Goal: Transaction & Acquisition: Purchase product/service

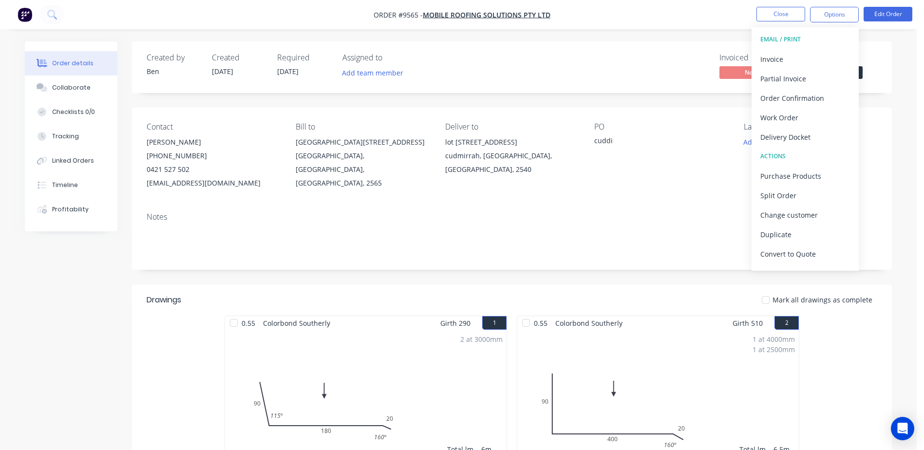
scroll to position [292, 0]
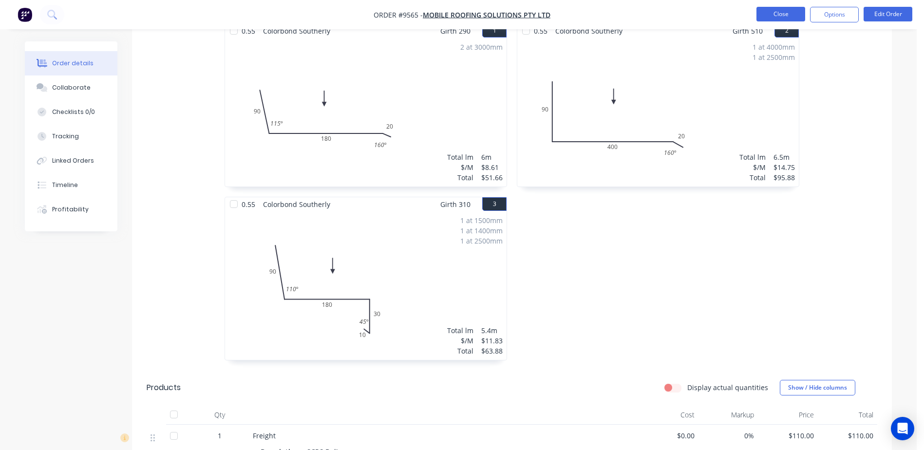
click at [777, 12] on button "Close" at bounding box center [780, 14] width 49 height 15
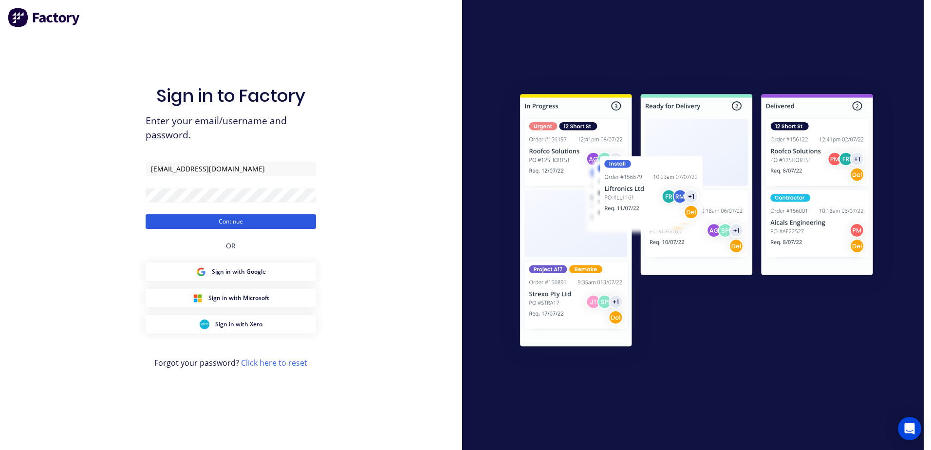
click at [246, 220] on button "Continue" at bounding box center [231, 221] width 170 height 15
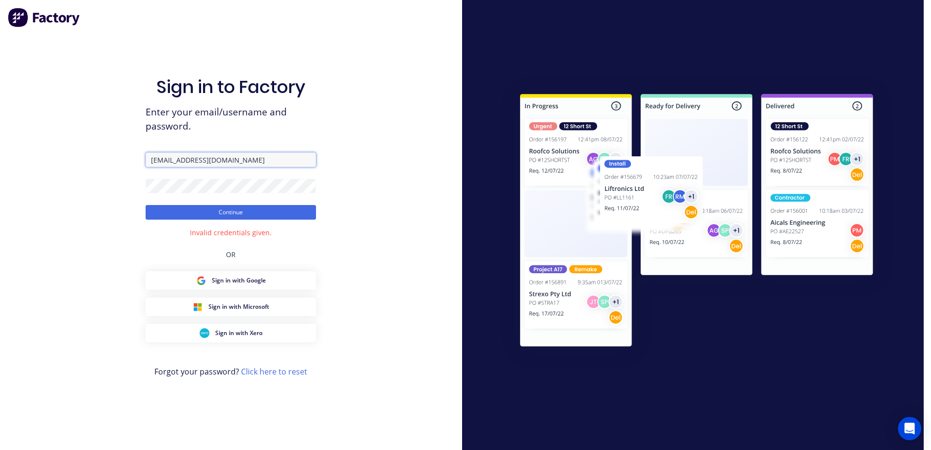
click at [213, 158] on input "luke@scrs.net.au" at bounding box center [231, 159] width 170 height 15
click at [358, 147] on div "Sign in to Factory Enter your email/username and password. luke@scrs.net.au Con…" at bounding box center [231, 225] width 462 height 450
click at [273, 209] on button "Continue" at bounding box center [231, 212] width 170 height 15
click at [214, 157] on input "luke@scrs.net.au" at bounding box center [231, 159] width 170 height 15
type input "l"
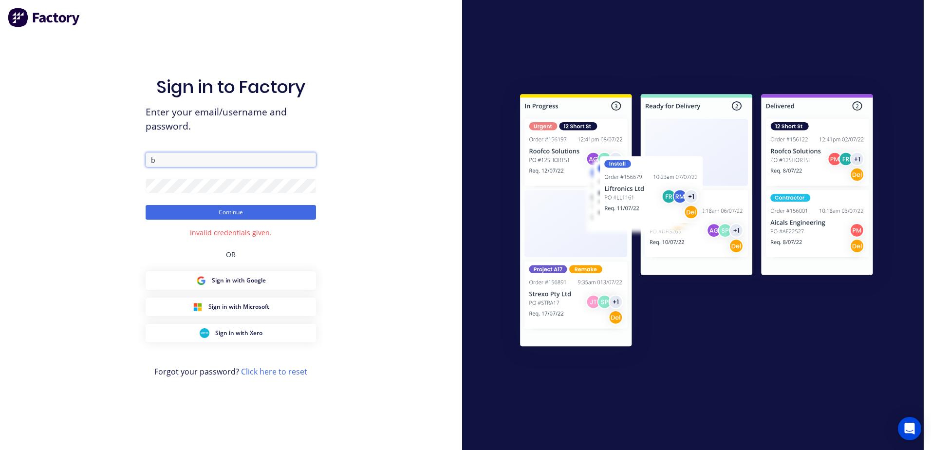
type input "Ben@scrs.net.au"
click at [146, 205] on button "Continue" at bounding box center [231, 212] width 170 height 15
click at [267, 205] on button "Continue" at bounding box center [231, 212] width 170 height 15
click at [195, 210] on button "Continue" at bounding box center [231, 212] width 170 height 15
click at [146, 205] on button "Continue" at bounding box center [231, 212] width 170 height 15
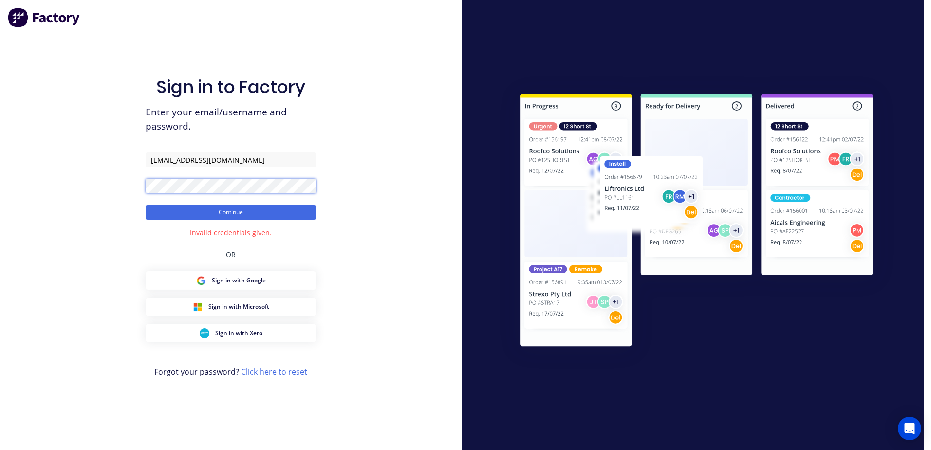
click at [146, 205] on button "Continue" at bounding box center [231, 212] width 170 height 15
click at [247, 173] on form "Ben@scrs.net.au Continue" at bounding box center [231, 185] width 170 height 67
click at [146, 205] on button "Continue" at bounding box center [231, 212] width 170 height 15
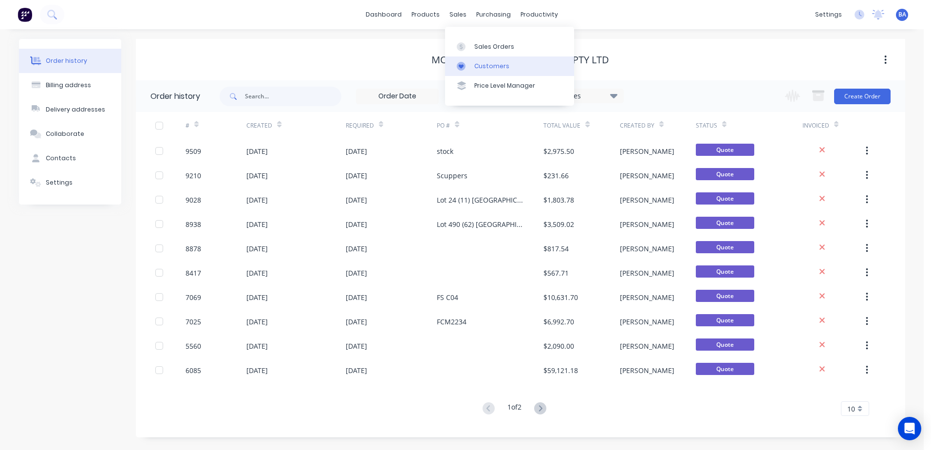
click at [476, 67] on div "Customers" at bounding box center [491, 66] width 35 height 9
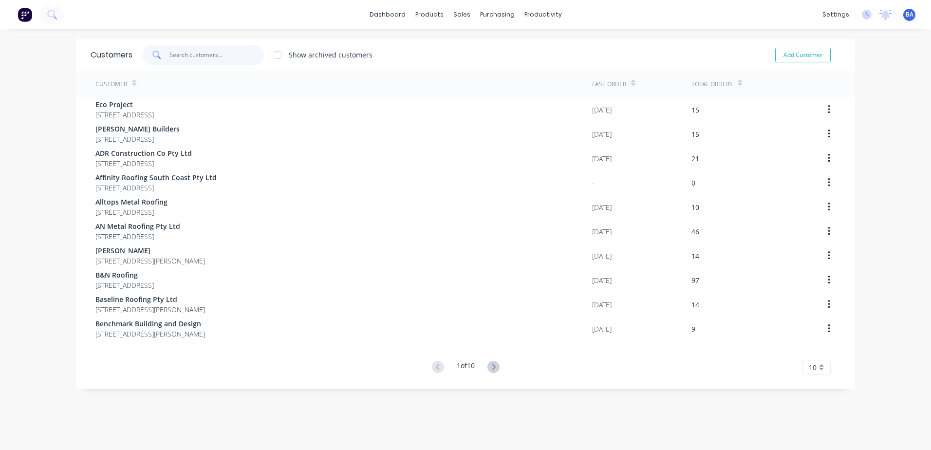
click at [198, 56] on input "text" at bounding box center [216, 54] width 95 height 19
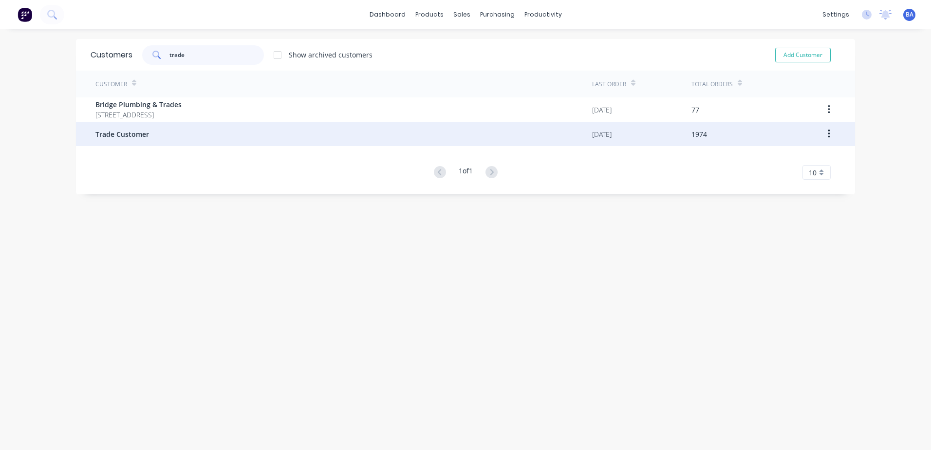
type input "trade"
click at [163, 124] on div "Trade Customer" at bounding box center [343, 134] width 497 height 24
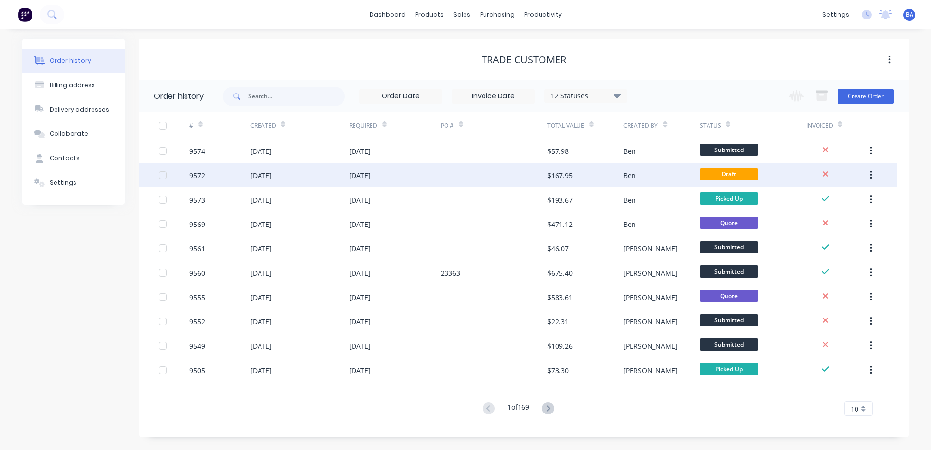
click at [504, 165] on div at bounding box center [494, 175] width 107 height 24
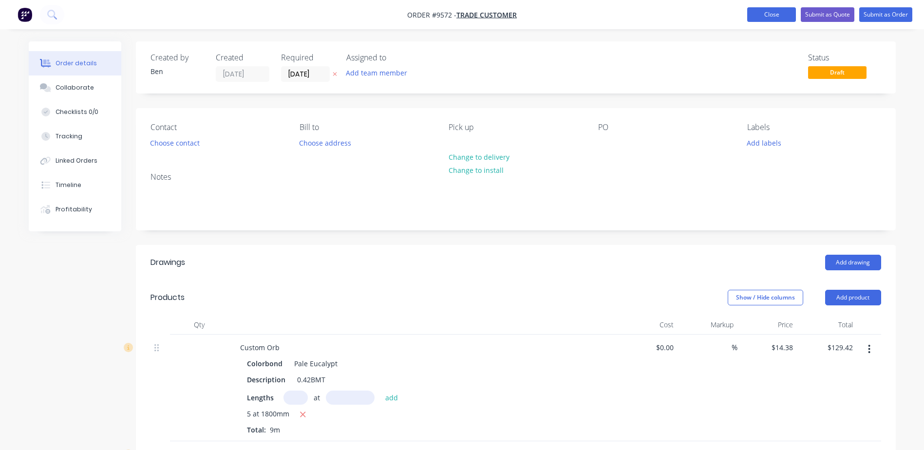
click at [768, 15] on button "Close" at bounding box center [771, 14] width 49 height 15
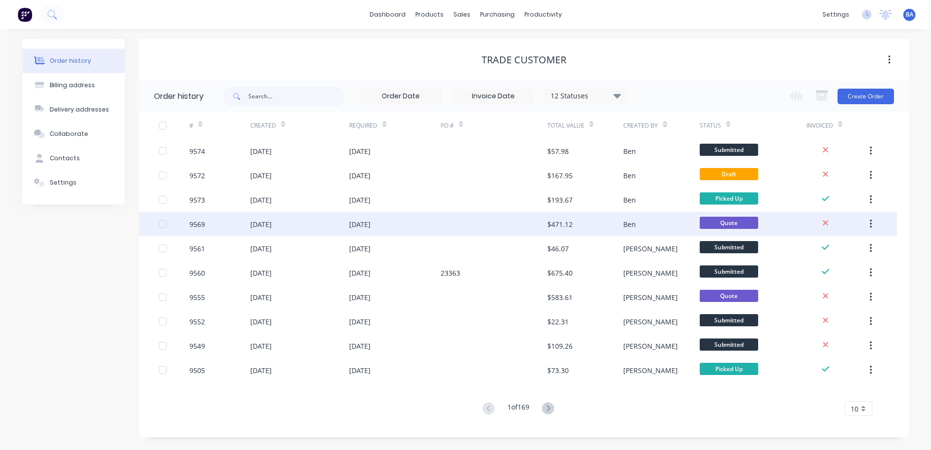
click at [489, 220] on div at bounding box center [494, 224] width 107 height 24
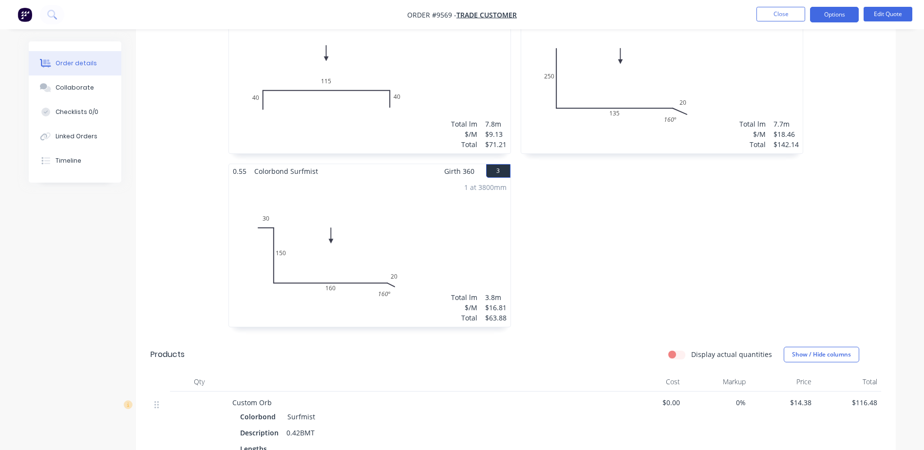
scroll to position [292, 0]
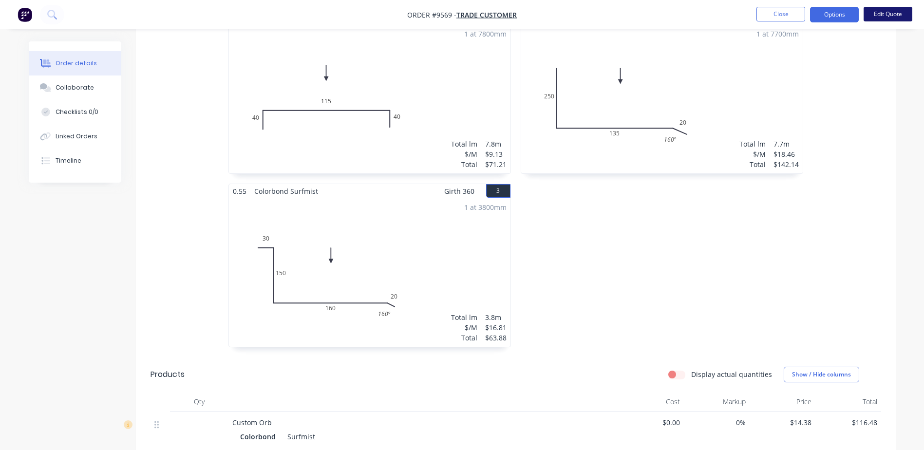
click at [879, 10] on button "Edit Quote" at bounding box center [887, 14] width 49 height 15
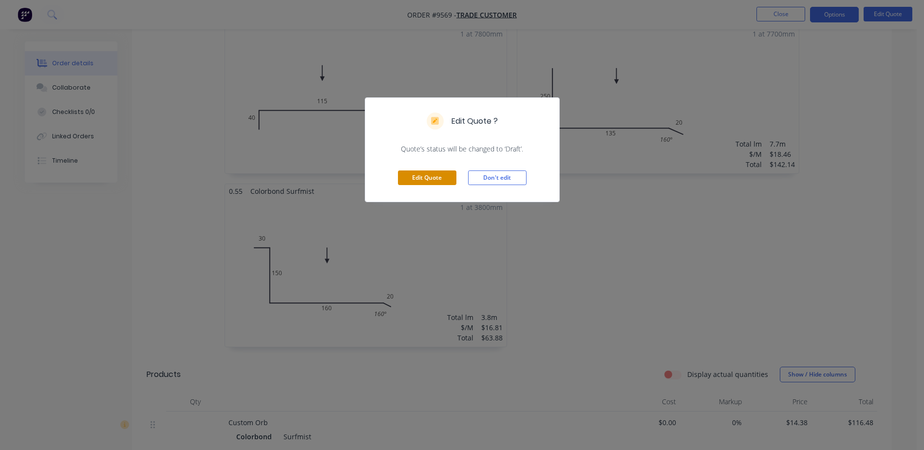
click at [447, 178] on button "Edit Quote" at bounding box center [427, 177] width 58 height 15
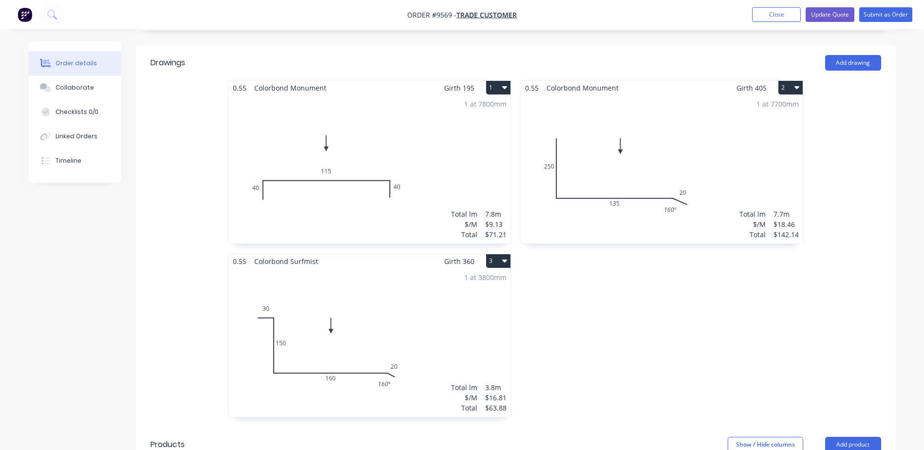
scroll to position [146, 0]
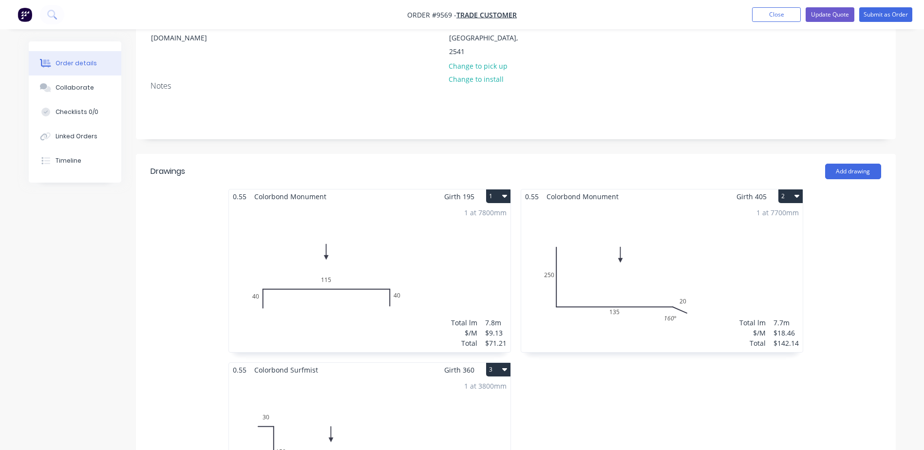
click at [347, 204] on div "1 at 7800mm Total lm $/M Total 7.8m $9.13 $71.21" at bounding box center [369, 278] width 281 height 148
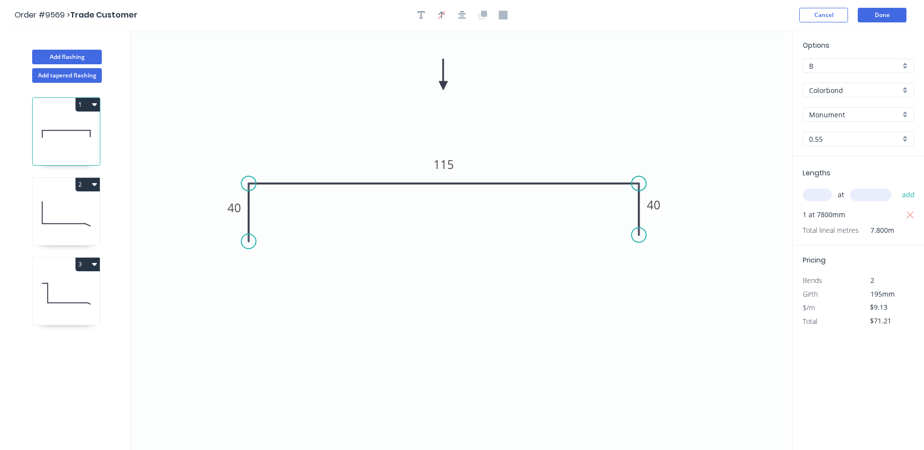
click at [862, 114] on input "Monument" at bounding box center [854, 115] width 91 height 10
click at [841, 210] on div "Woodland Grey" at bounding box center [858, 216] width 111 height 17
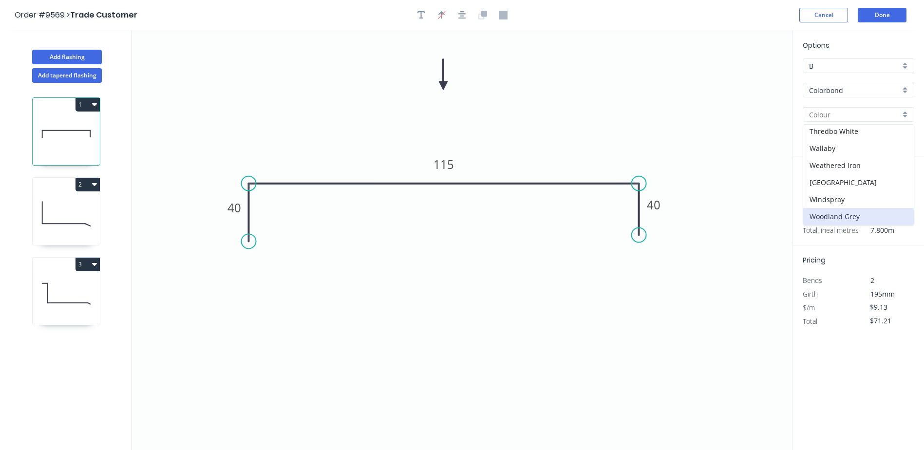
type input "Woodland Grey"
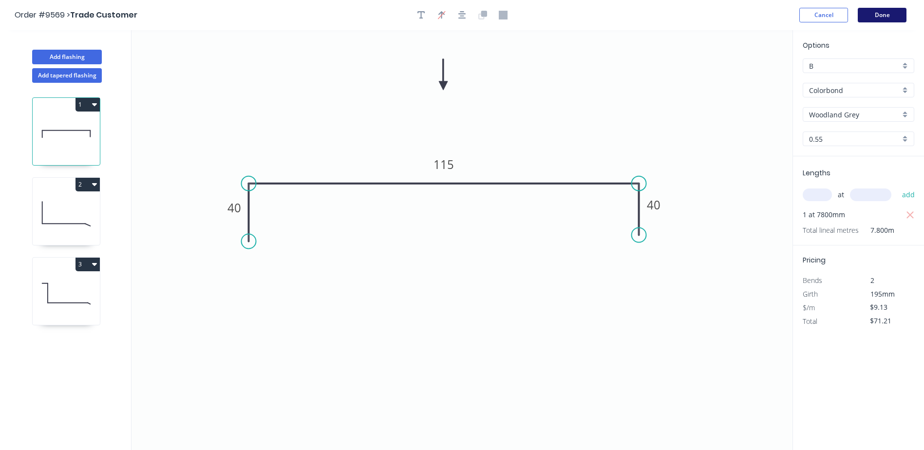
click at [870, 16] on button "Done" at bounding box center [881, 15] width 49 height 15
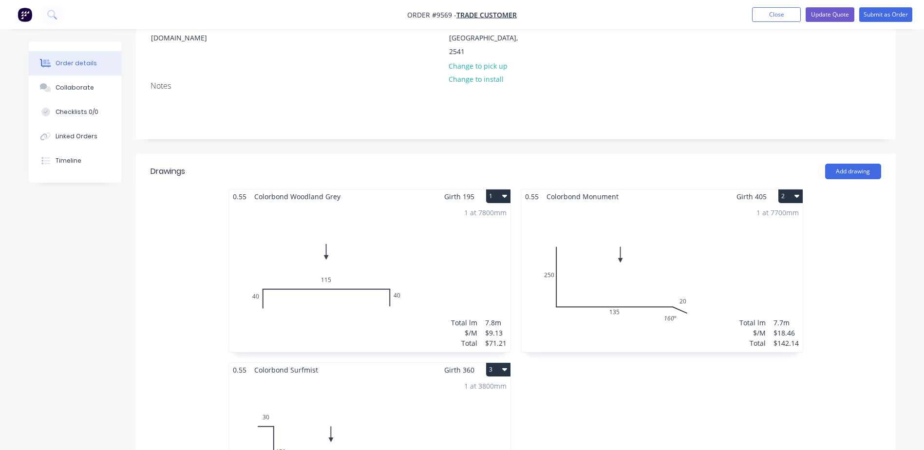
click at [665, 207] on div "1 at 7700mm Total lm $/M Total 7.7m $18.46 $142.14" at bounding box center [661, 278] width 281 height 148
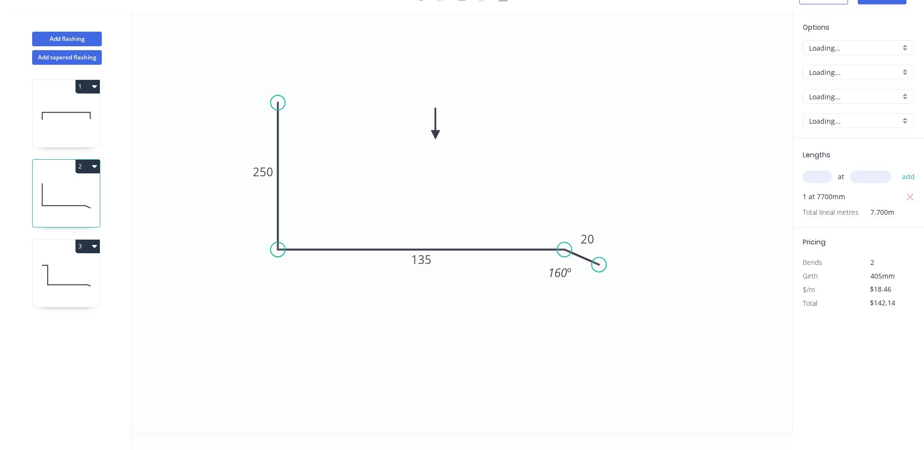
scroll to position [18, 0]
click at [848, 94] on input "Monument" at bounding box center [854, 97] width 91 height 10
click at [835, 194] on div "Woodland Grey" at bounding box center [858, 198] width 111 height 17
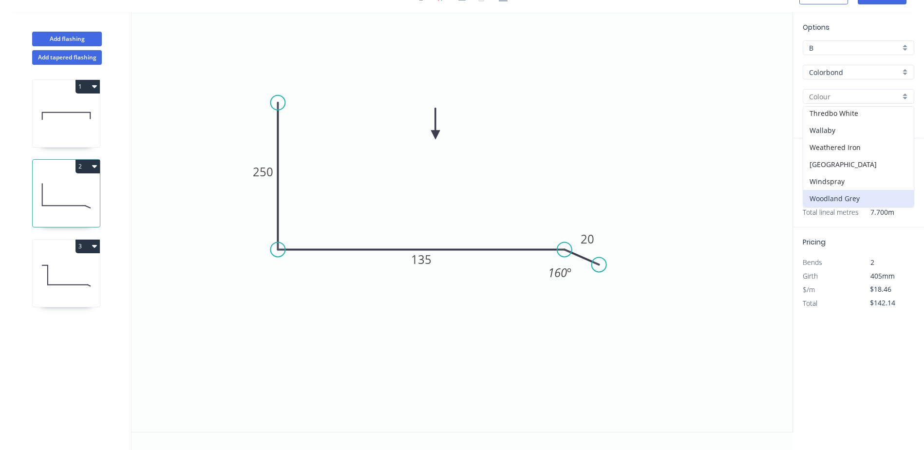
type input "Woodland Grey"
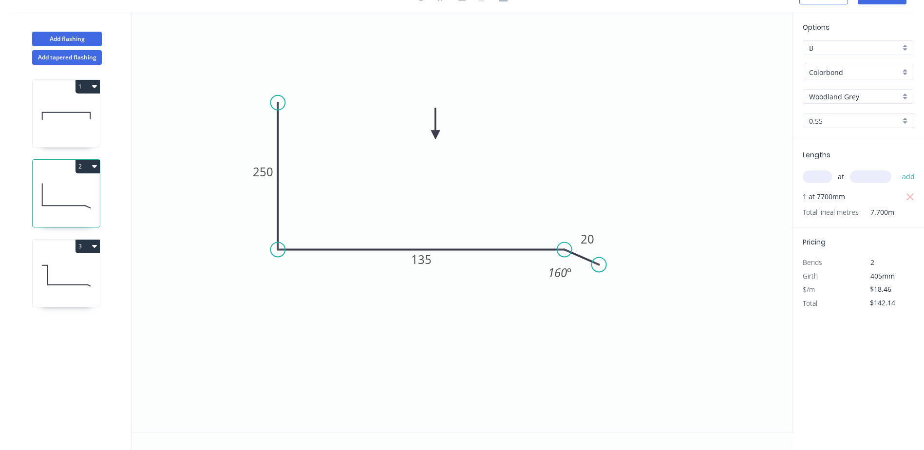
scroll to position [0, 0]
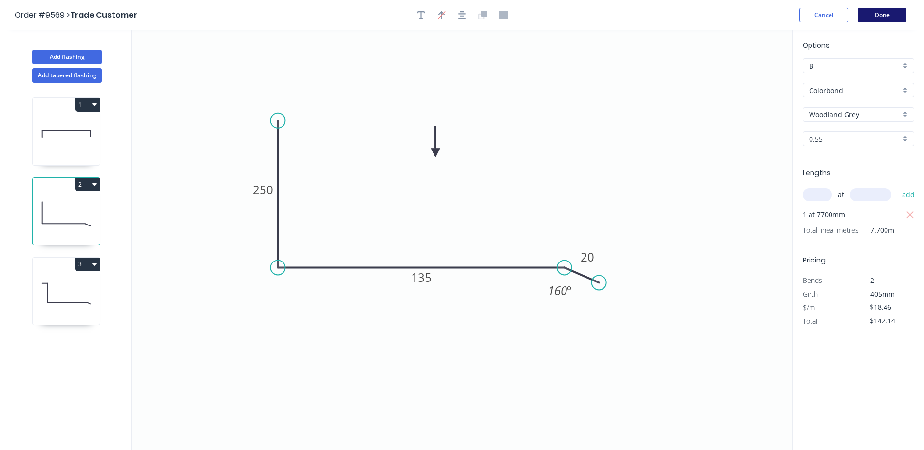
click at [868, 15] on button "Done" at bounding box center [881, 15] width 49 height 15
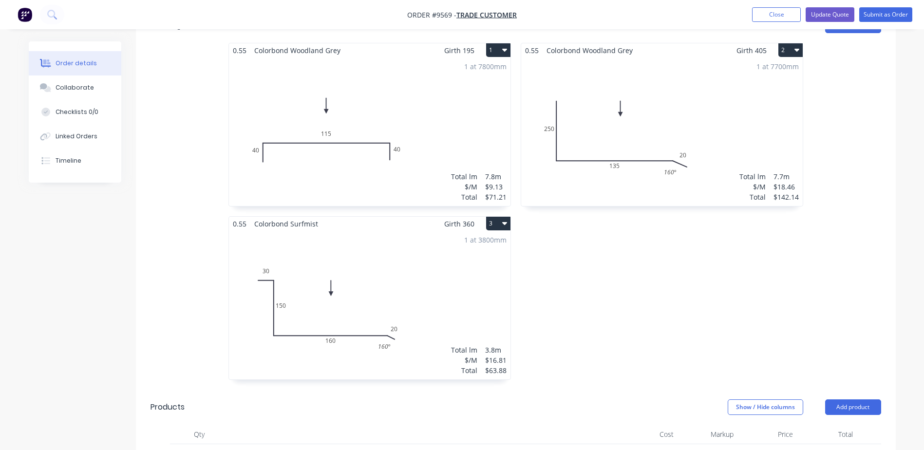
click at [365, 231] on div "1 at 3800mm Total lm $/M Total 3.8m $16.81 $63.88" at bounding box center [369, 305] width 281 height 148
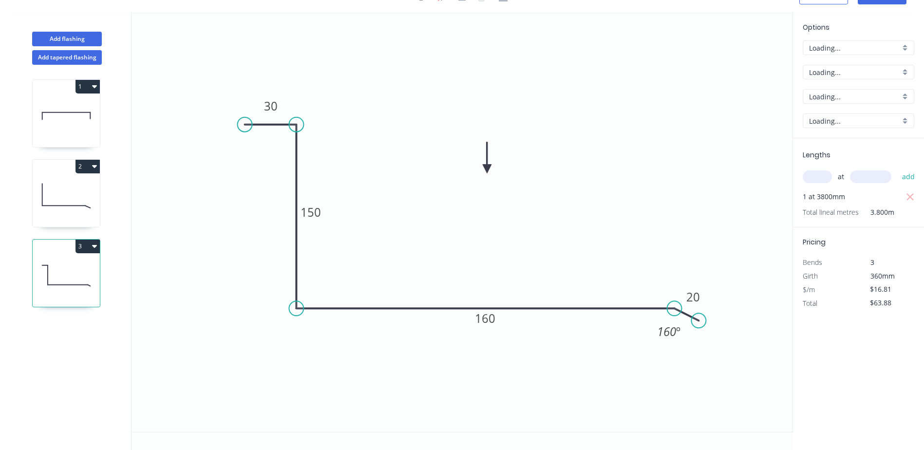
scroll to position [18, 0]
click at [658, 147] on icon "0 30 150 160 20 160 º" at bounding box center [461, 222] width 661 height 420
click at [763, 113] on icon "0 30 150 160 20 160 º" at bounding box center [461, 222] width 661 height 420
click at [702, 119] on icon "0 30 150 160 20 160 º" at bounding box center [461, 222] width 661 height 420
click at [804, 231] on div "Pricing Bends 3 Girth 360mm $/m $16.81 Total $63.88" at bounding box center [858, 268] width 131 height 83
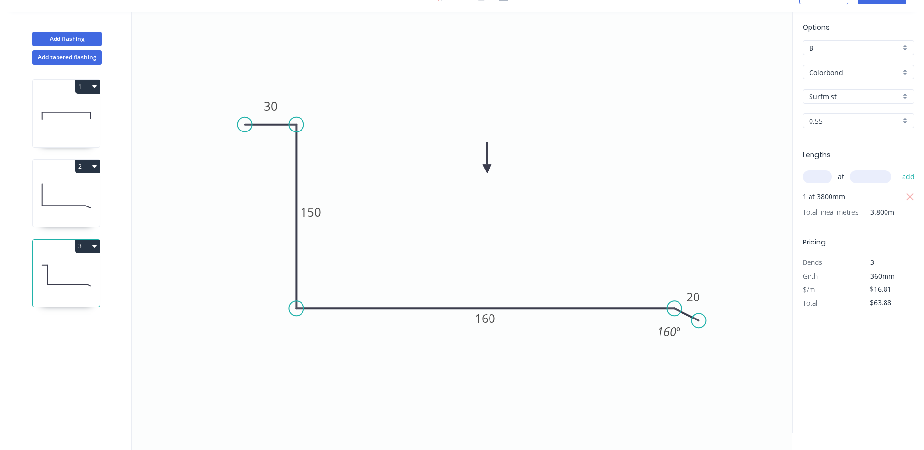
click at [854, 94] on input "Surfmist" at bounding box center [854, 97] width 91 height 10
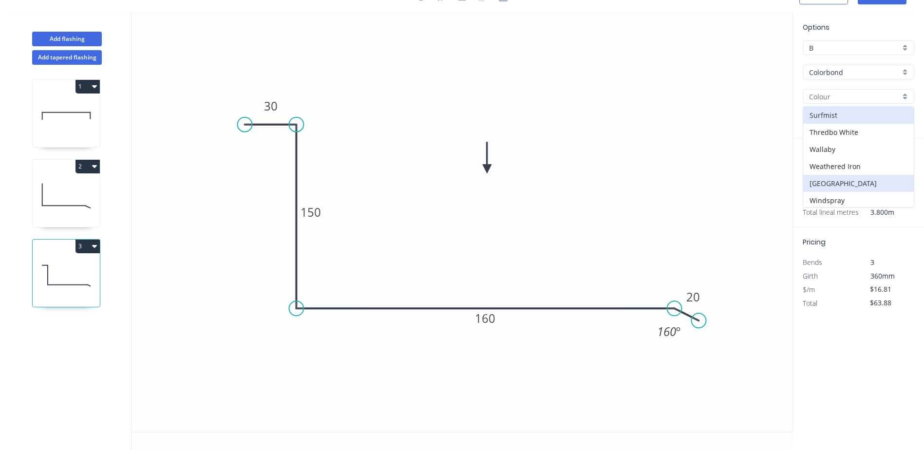
scroll to position [360, 0]
click at [852, 193] on div "Woodland Grey" at bounding box center [858, 198] width 111 height 17
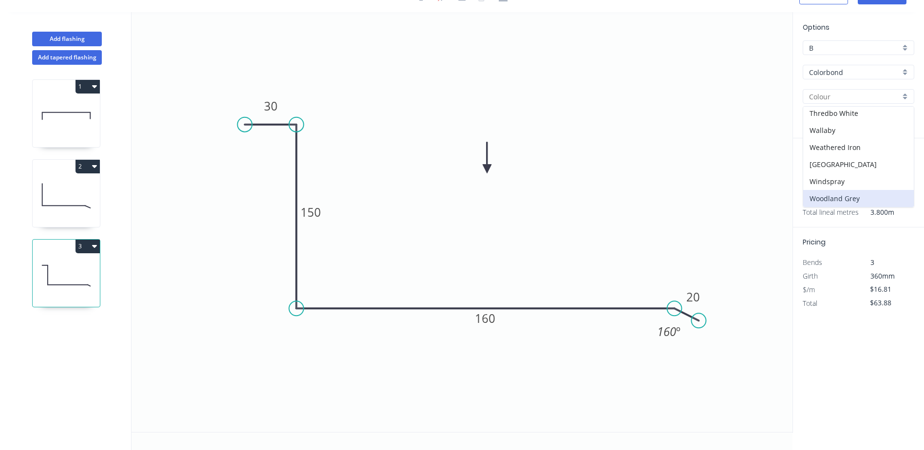
type input "Woodland Grey"
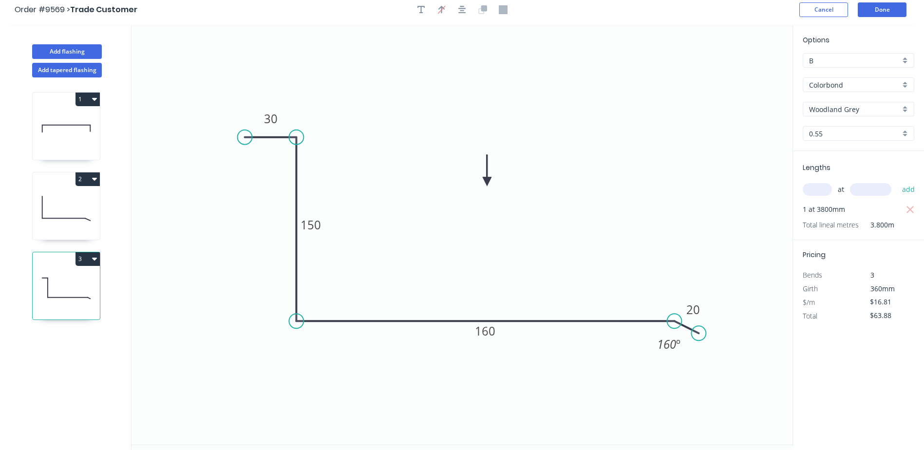
scroll to position [0, 0]
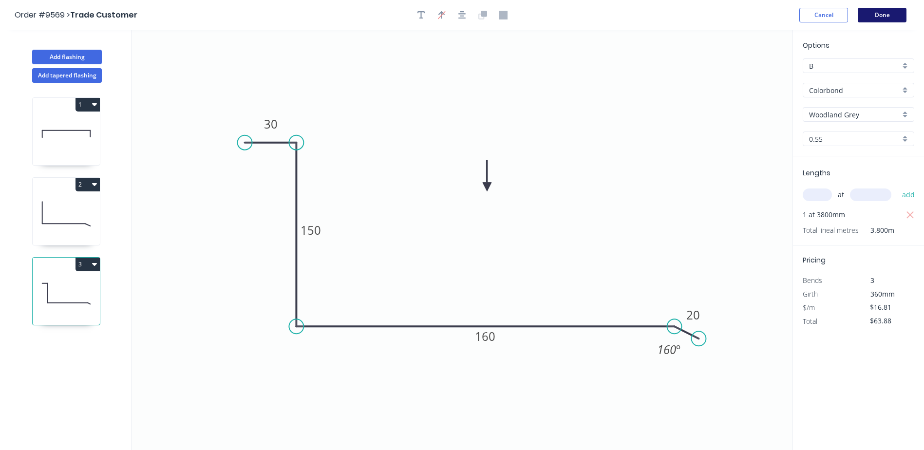
click at [871, 16] on button "Done" at bounding box center [881, 15] width 49 height 15
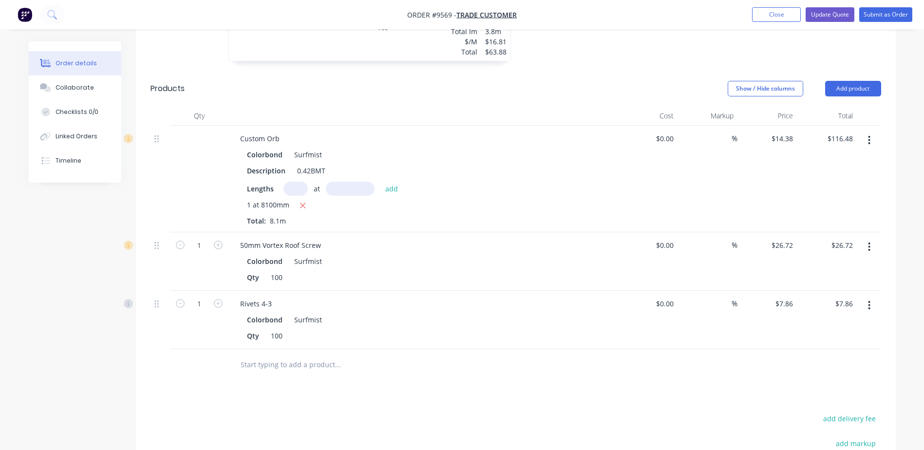
scroll to position [584, 0]
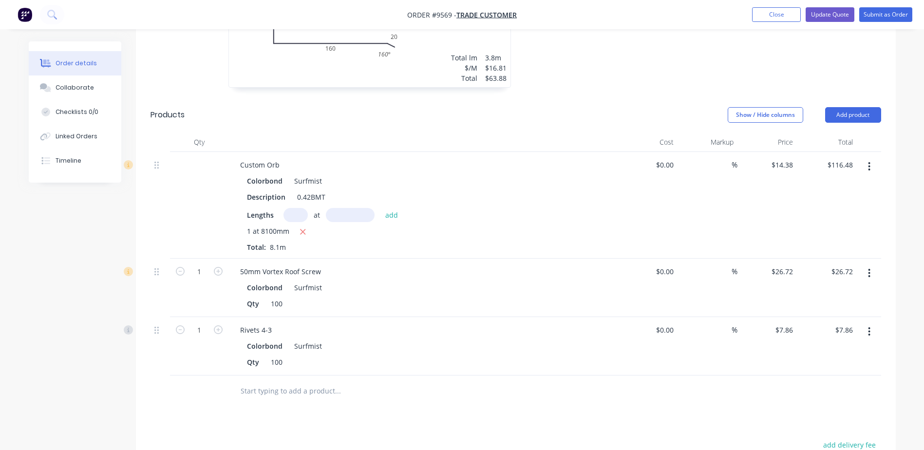
click at [869, 162] on icon "button" at bounding box center [869, 166] width 2 height 9
click at [823, 185] on div "Edit" at bounding box center [834, 192] width 75 height 14
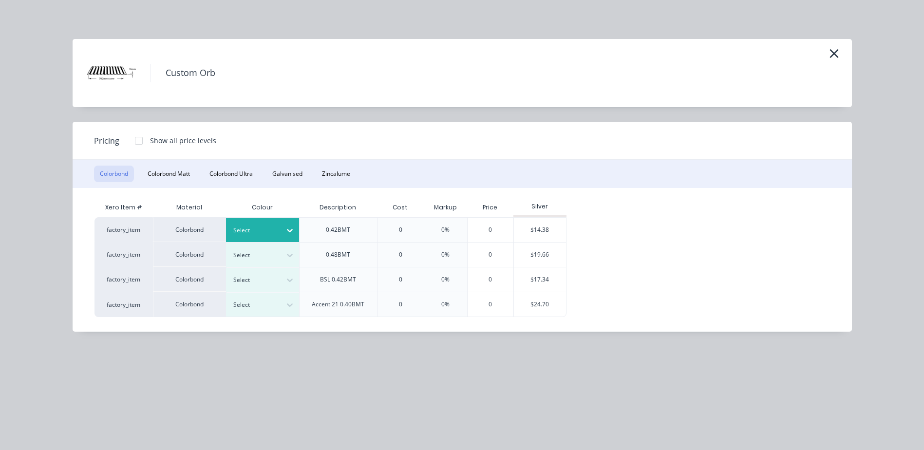
click at [286, 226] on icon at bounding box center [290, 230] width 10 height 10
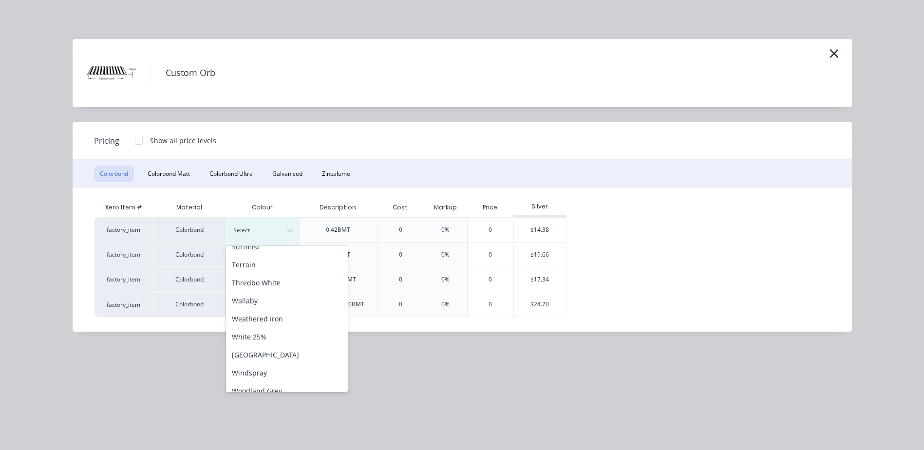
scroll to position [398, 0]
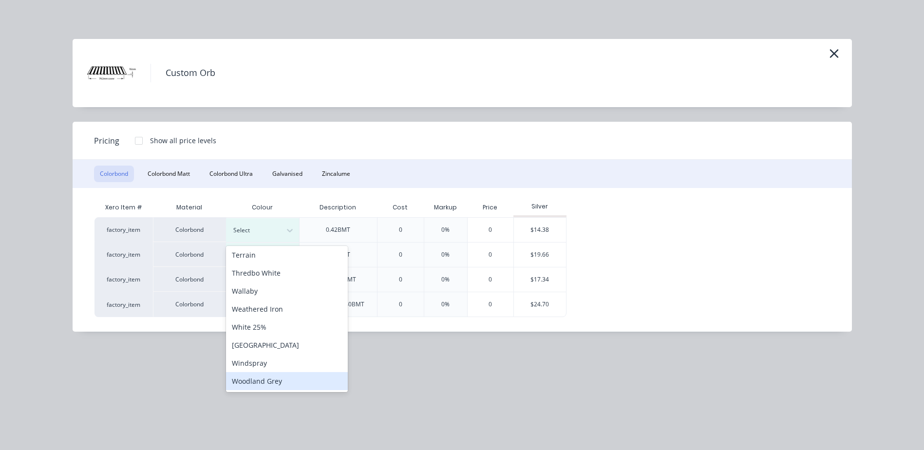
click at [281, 379] on div "Woodland Grey" at bounding box center [287, 381] width 122 height 18
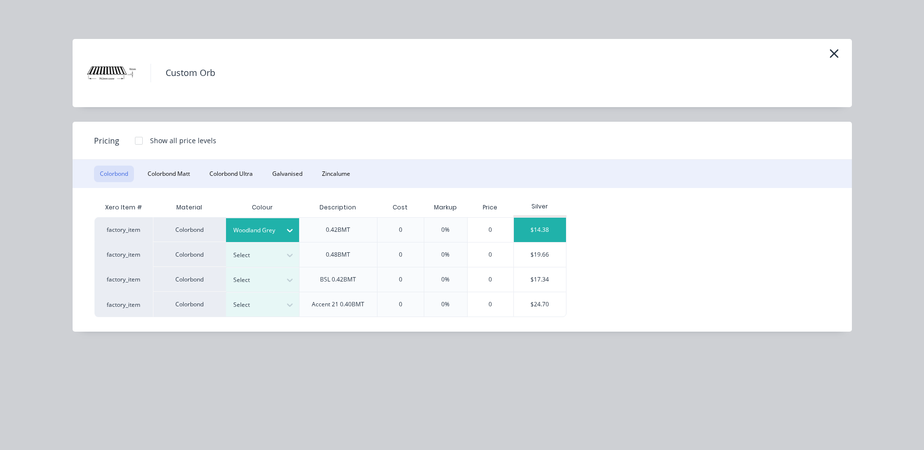
click at [534, 228] on div "$14.38" at bounding box center [540, 230] width 52 height 24
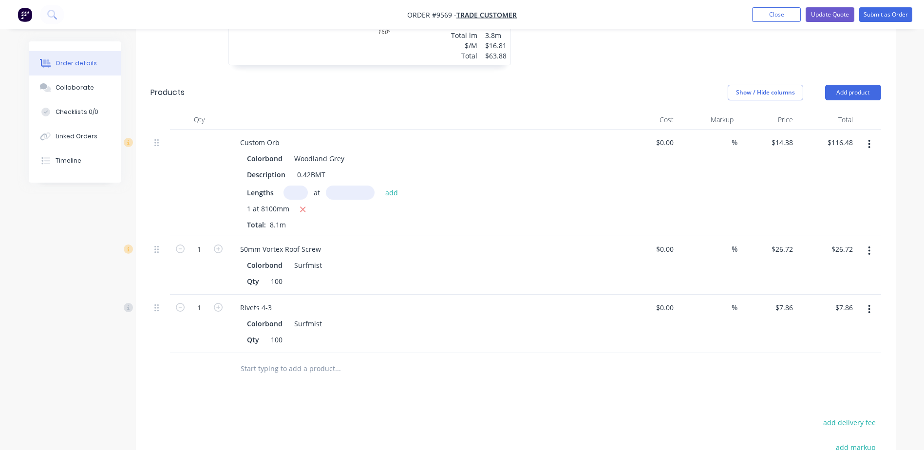
scroll to position [633, 0]
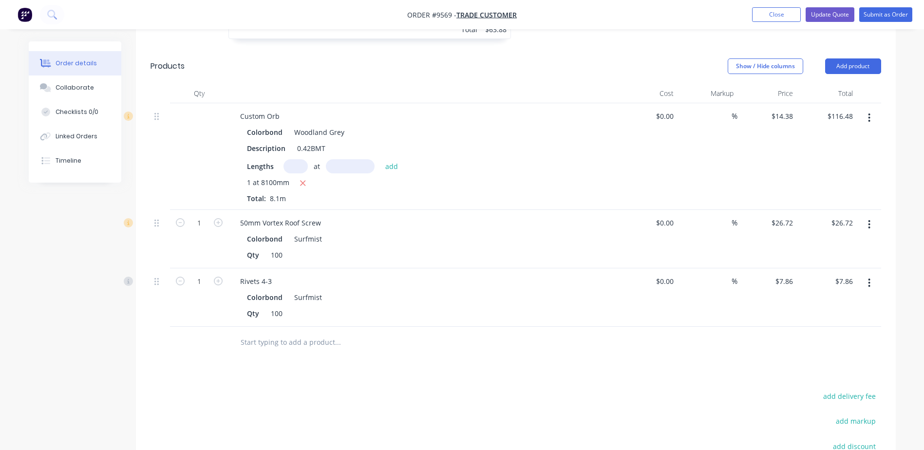
click at [869, 220] on icon "button" at bounding box center [869, 224] width 2 height 9
click at [827, 243] on div "Edit" at bounding box center [834, 250] width 75 height 14
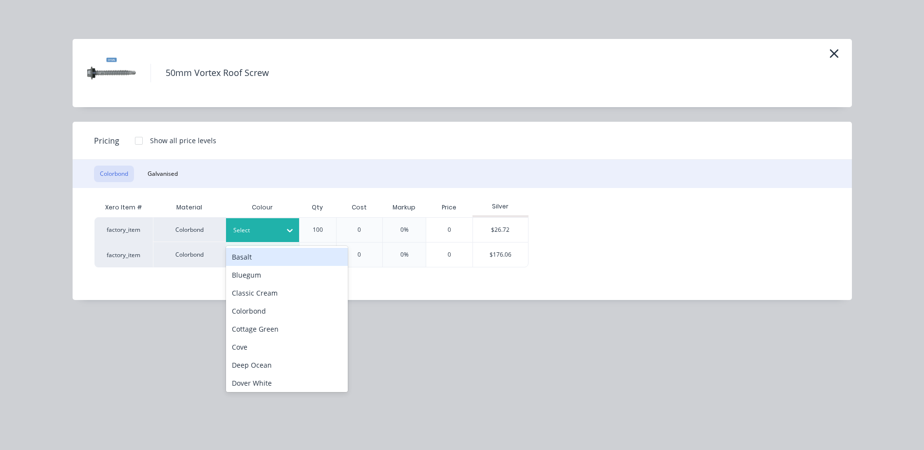
click at [294, 226] on icon at bounding box center [290, 230] width 10 height 10
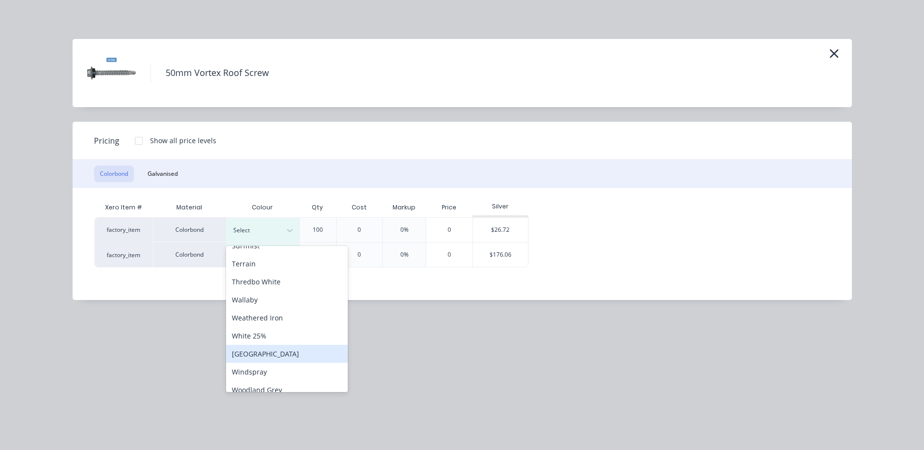
scroll to position [398, 0]
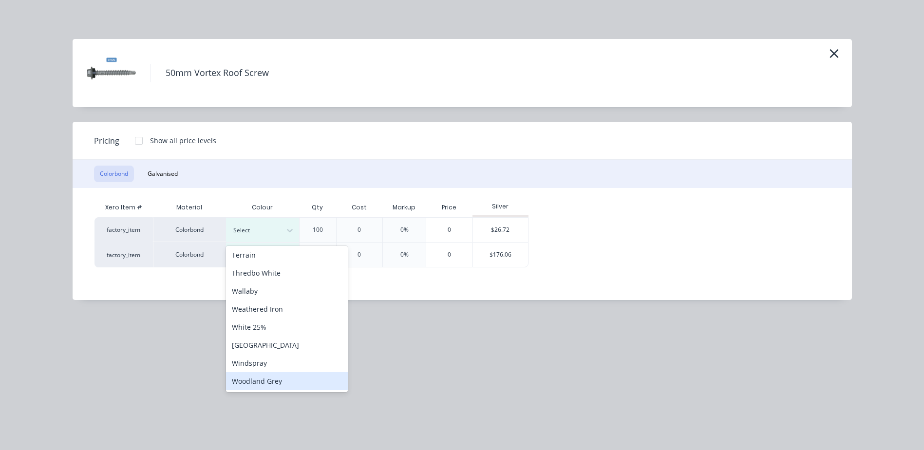
click at [285, 375] on div "Woodland Grey" at bounding box center [287, 381] width 122 height 18
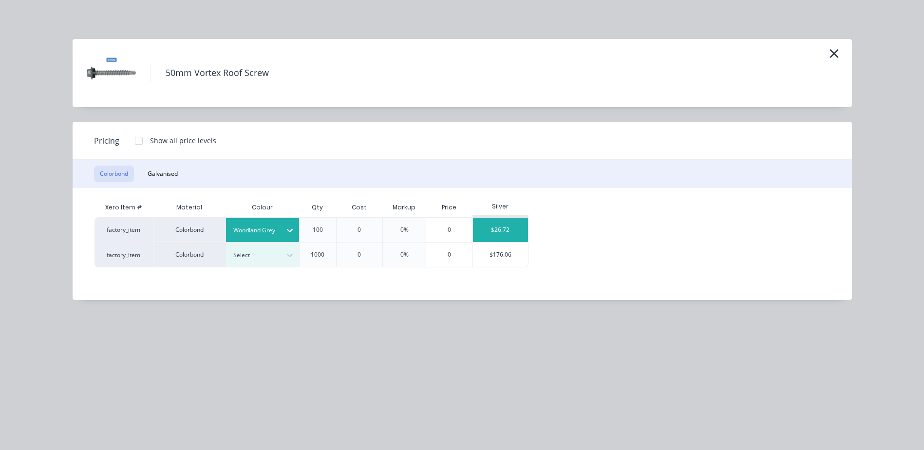
click at [489, 222] on div "$26.72" at bounding box center [500, 230] width 55 height 24
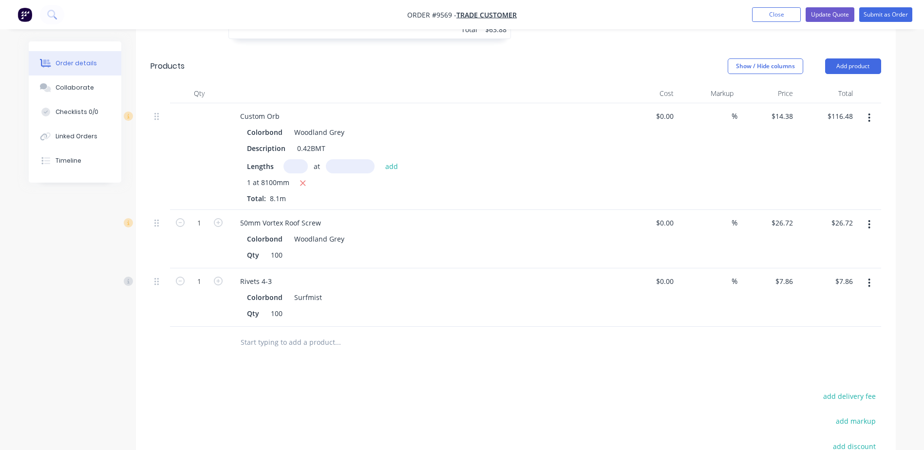
click at [870, 278] on icon "button" at bounding box center [869, 282] width 2 height 9
click at [822, 301] on div "Edit" at bounding box center [834, 308] width 75 height 14
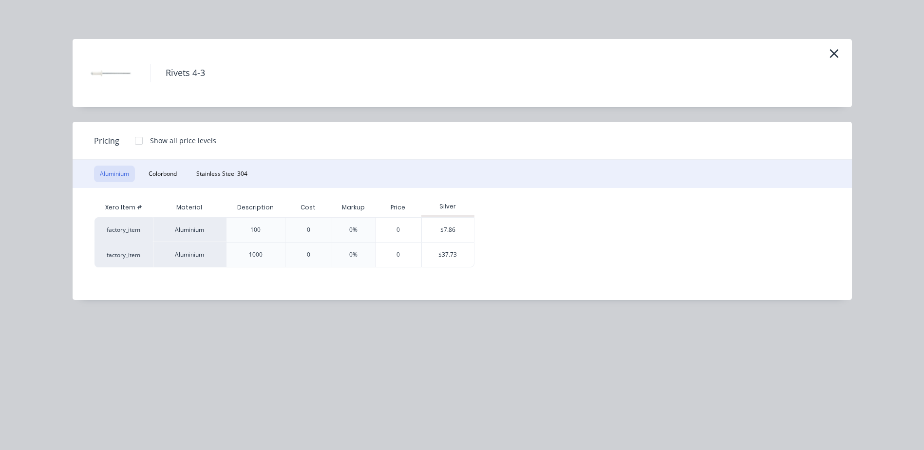
click at [260, 227] on div "100" at bounding box center [255, 229] width 10 height 9
click at [168, 171] on button "Colorbond" at bounding box center [163, 174] width 40 height 17
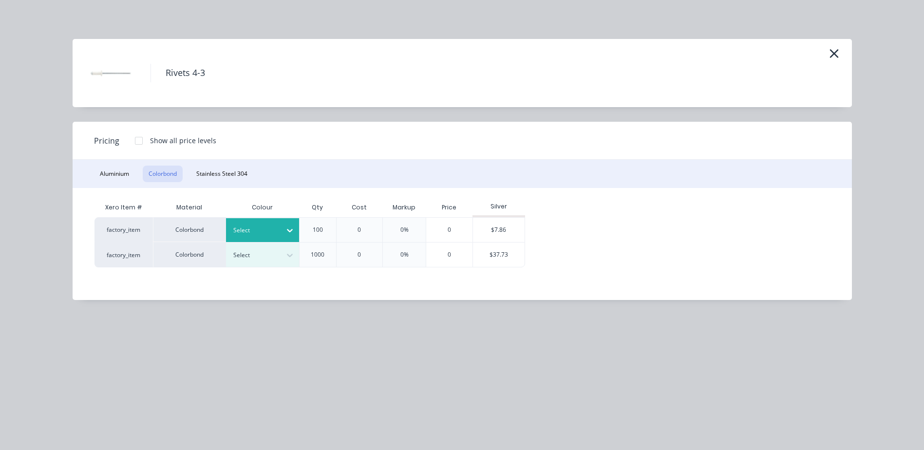
click at [291, 230] on icon at bounding box center [290, 230] width 10 height 10
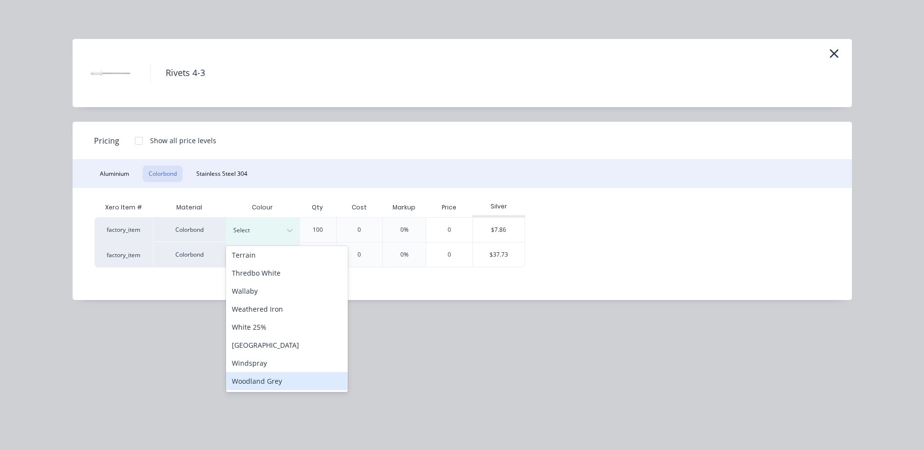
click at [265, 381] on div "Woodland Grey" at bounding box center [287, 381] width 122 height 18
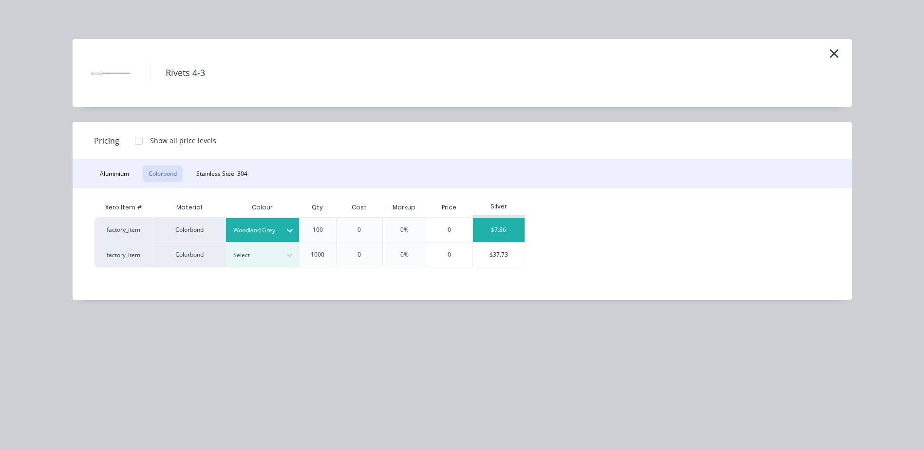
click at [501, 233] on div "$7.86" at bounding box center [499, 230] width 52 height 24
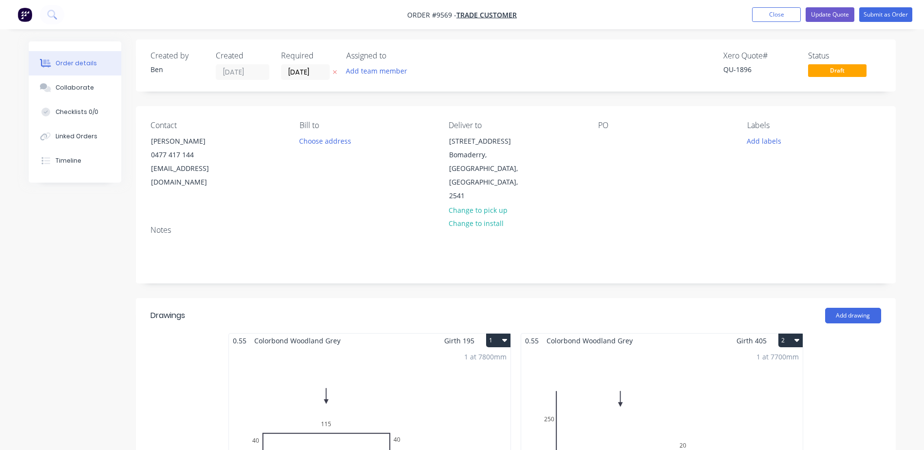
scroll to position [0, 0]
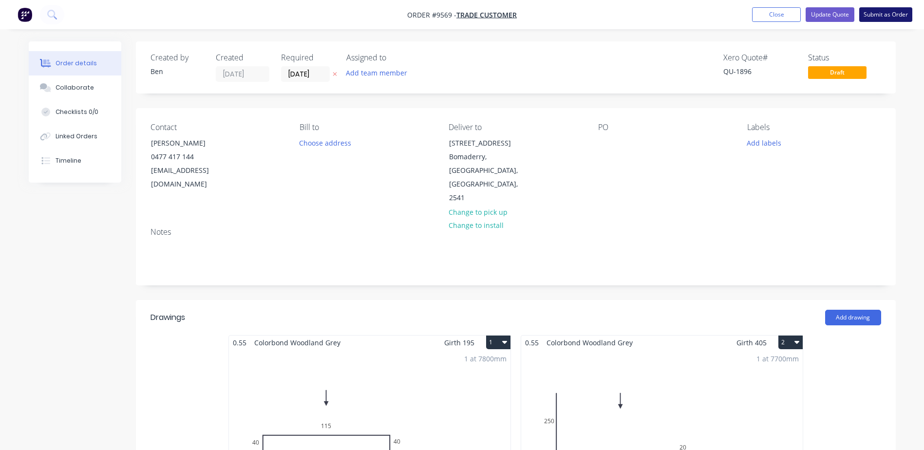
click at [885, 12] on button "Submit as Order" at bounding box center [885, 14] width 53 height 15
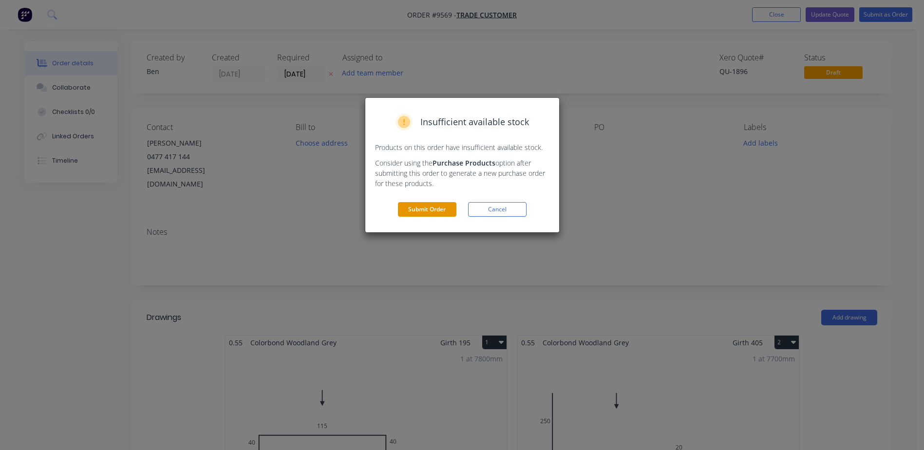
click at [429, 208] on button "Submit Order" at bounding box center [427, 209] width 58 height 15
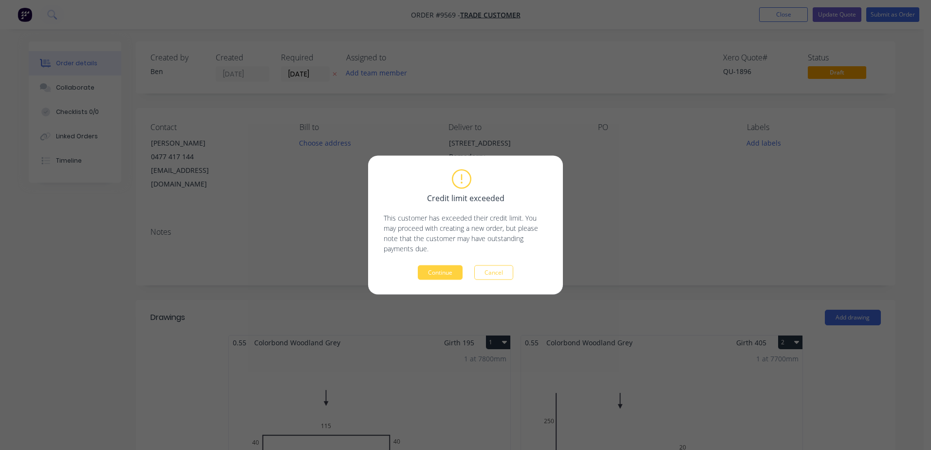
click at [437, 275] on button "Continue" at bounding box center [440, 272] width 45 height 15
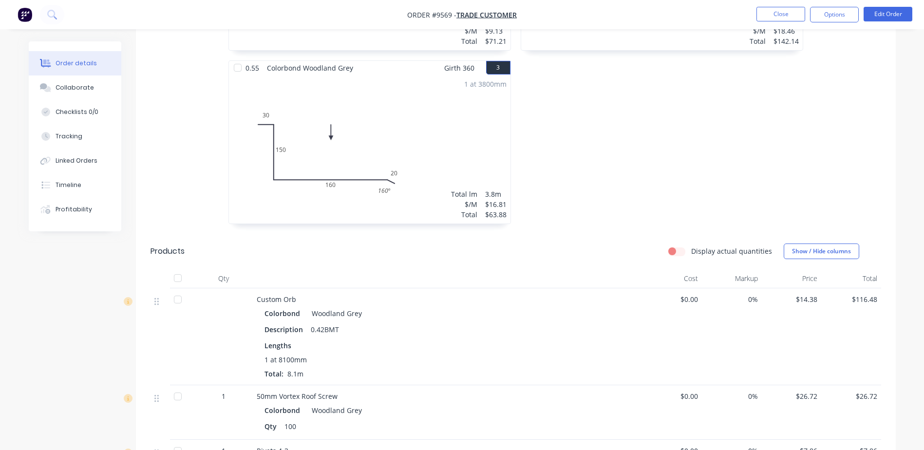
scroll to position [632, 0]
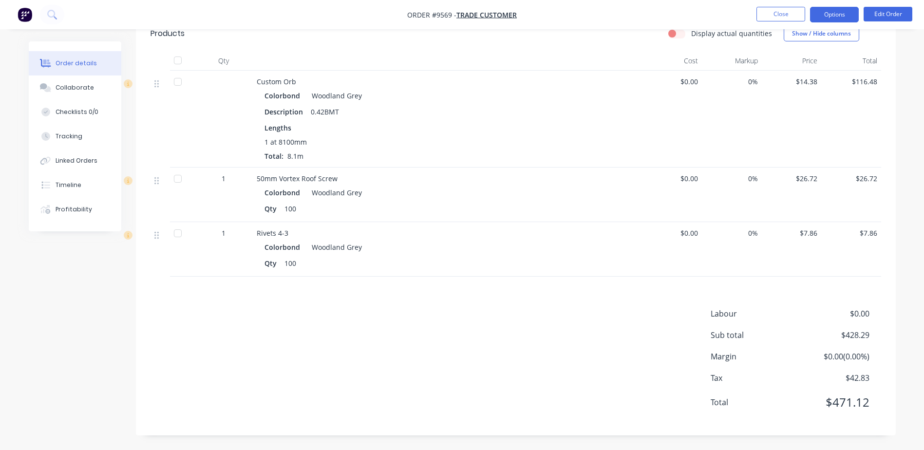
click at [832, 10] on button "Options" at bounding box center [834, 15] width 49 height 16
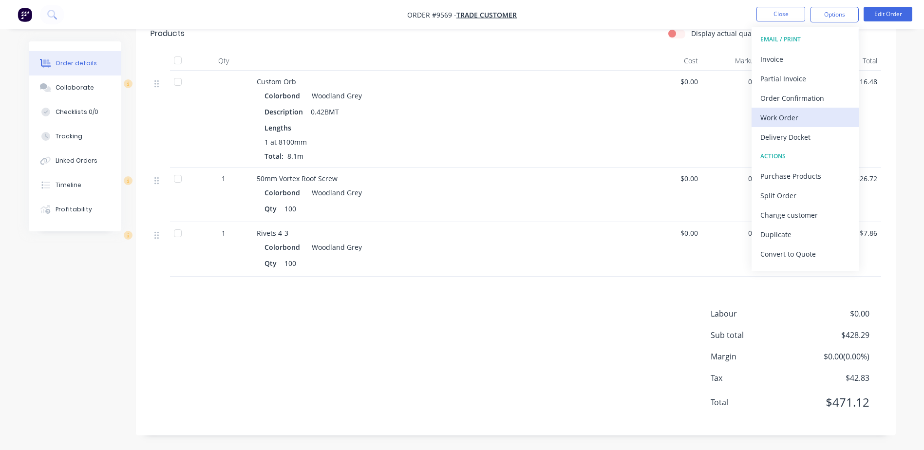
click at [800, 115] on div "Work Order" at bounding box center [805, 118] width 90 height 14
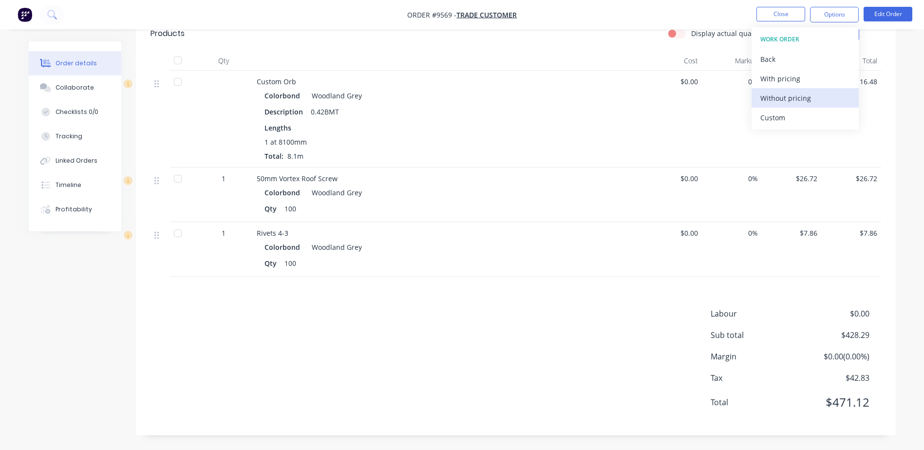
click at [814, 94] on div "Without pricing" at bounding box center [805, 98] width 90 height 14
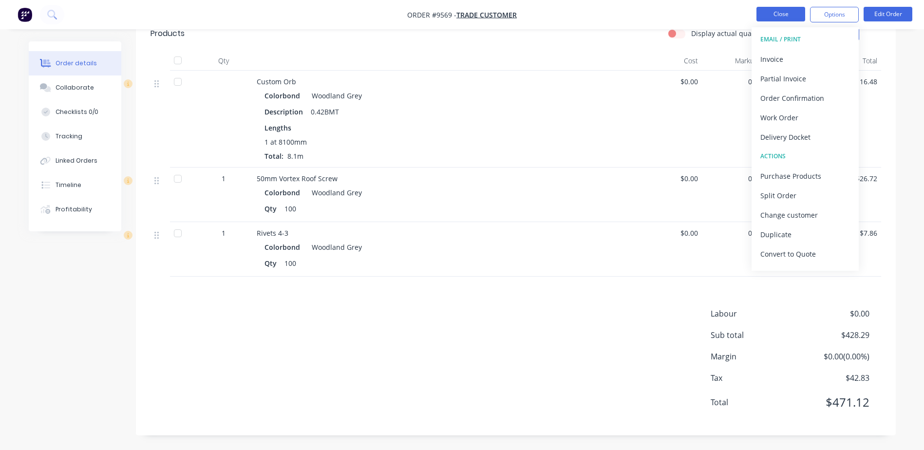
click at [792, 16] on button "Close" at bounding box center [780, 14] width 49 height 15
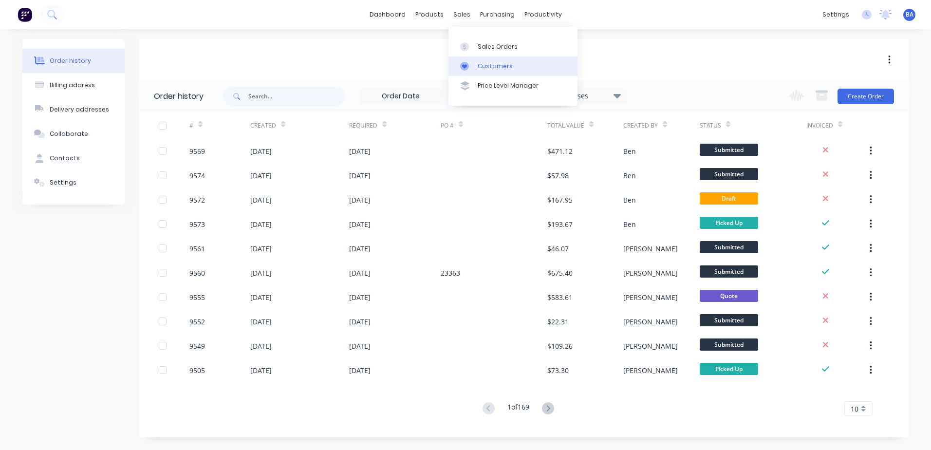
click at [464, 63] on icon at bounding box center [464, 66] width 9 height 9
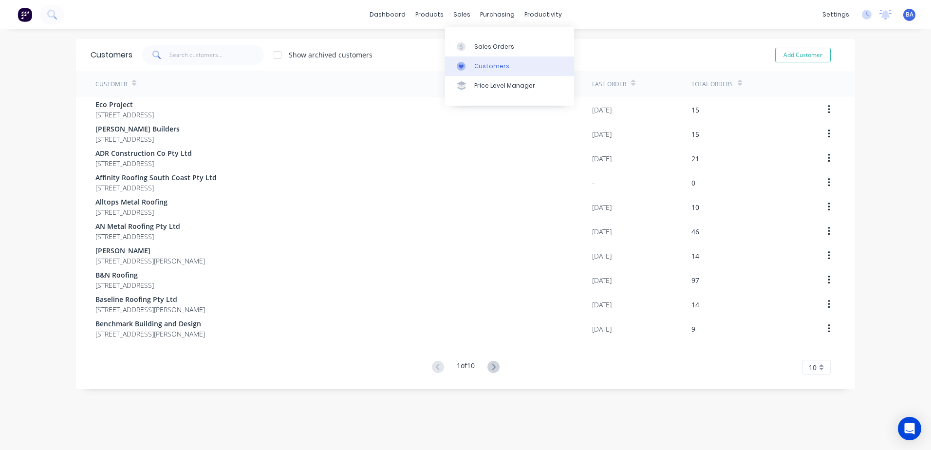
click at [455, 58] on link "Customers" at bounding box center [509, 65] width 129 height 19
click at [457, 63] on icon at bounding box center [461, 66] width 9 height 9
click at [161, 52] on span at bounding box center [155, 54] width 27 height 19
drag, startPoint x: 167, startPoint y: 54, endPoint x: 180, endPoint y: 56, distance: 12.8
click at [170, 54] on input "text" at bounding box center [216, 54] width 95 height 19
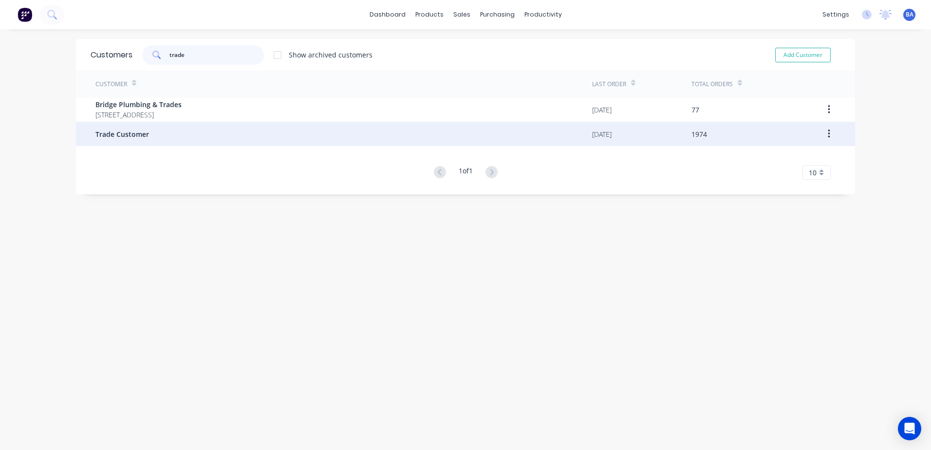
type input "trade"
click at [146, 130] on div "Trade Customer" at bounding box center [343, 134] width 497 height 24
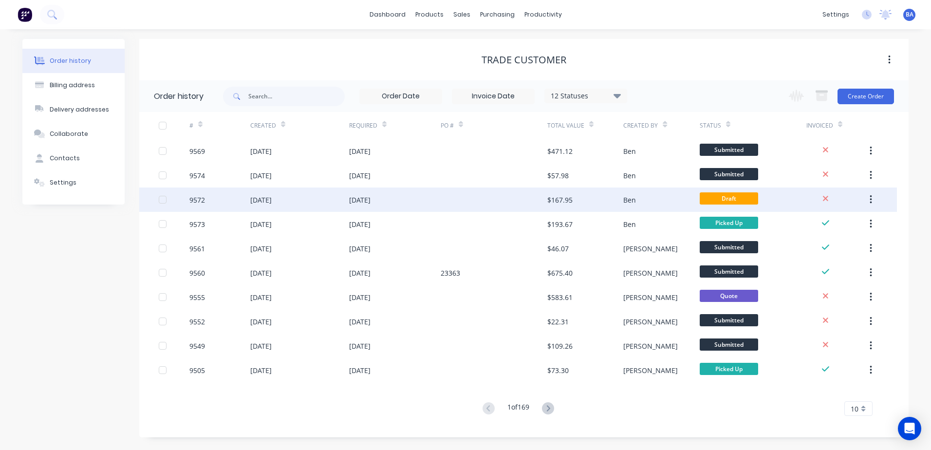
click at [674, 198] on div "Ben" at bounding box center [661, 199] width 76 height 24
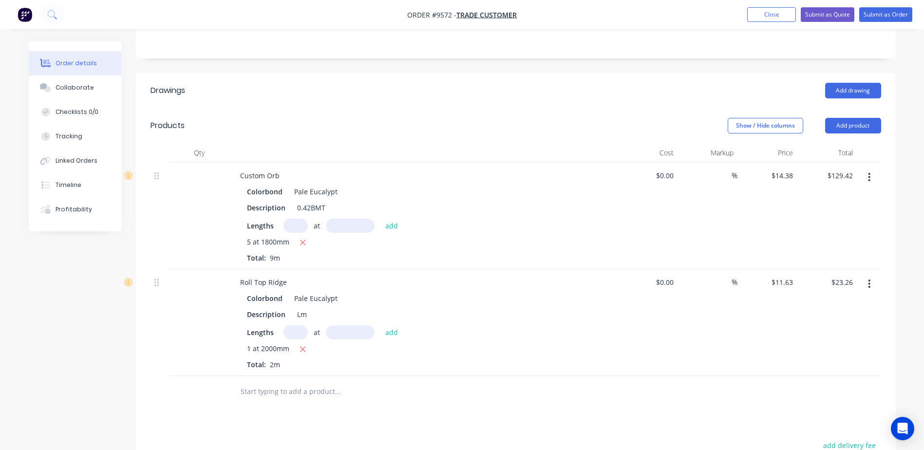
scroll to position [146, 0]
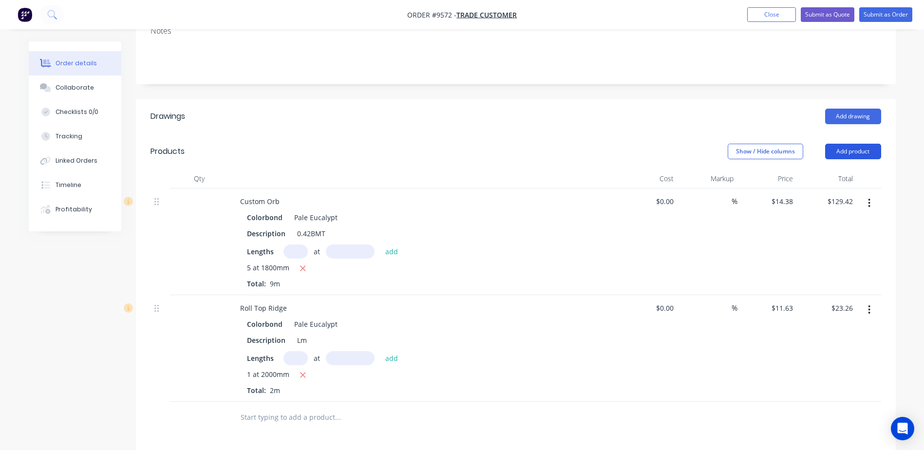
click at [849, 148] on button "Add product" at bounding box center [853, 152] width 56 height 16
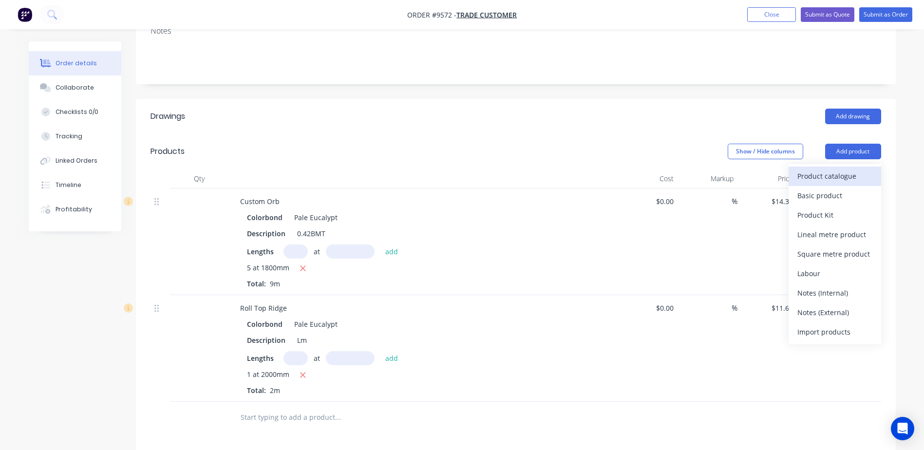
click at [838, 176] on div "Product catalogue" at bounding box center [834, 176] width 75 height 14
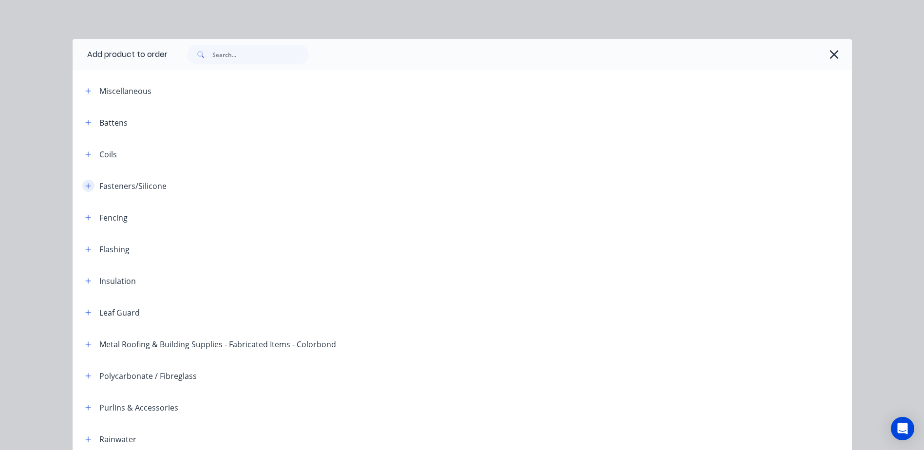
click at [86, 186] on icon "button" at bounding box center [88, 186] width 6 height 7
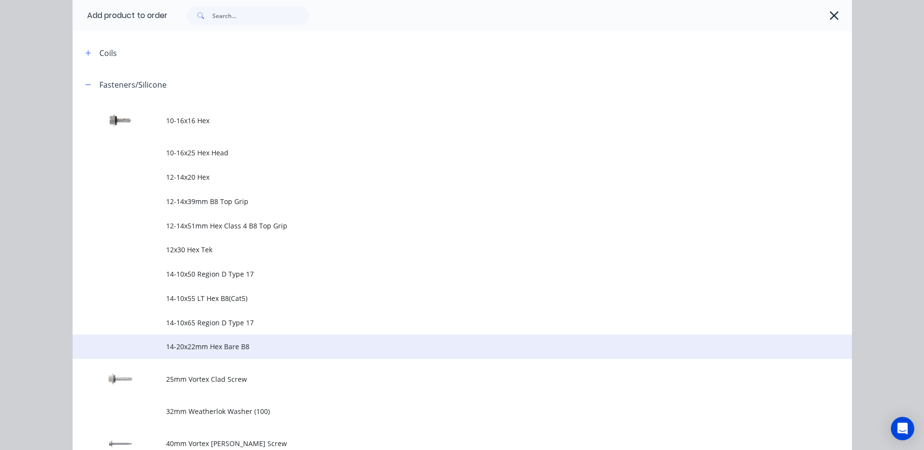
scroll to position [292, 0]
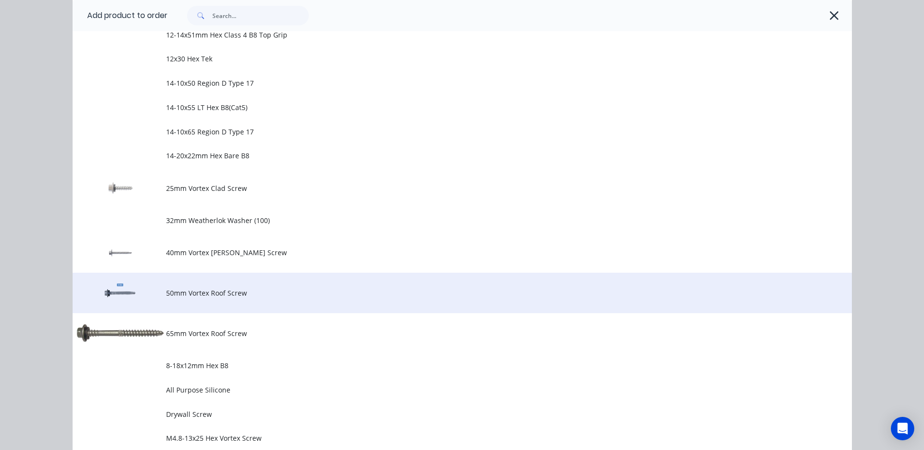
click at [208, 283] on td "50mm Vortex Roof Screw" at bounding box center [509, 293] width 686 height 40
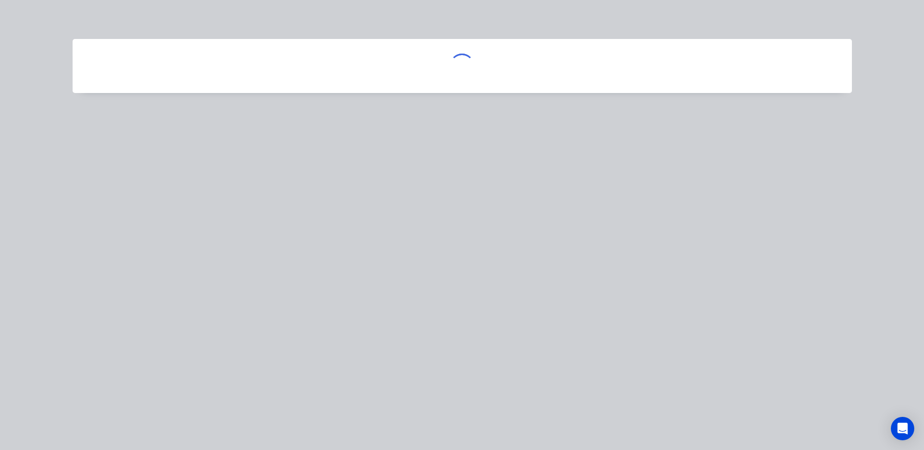
scroll to position [0, 0]
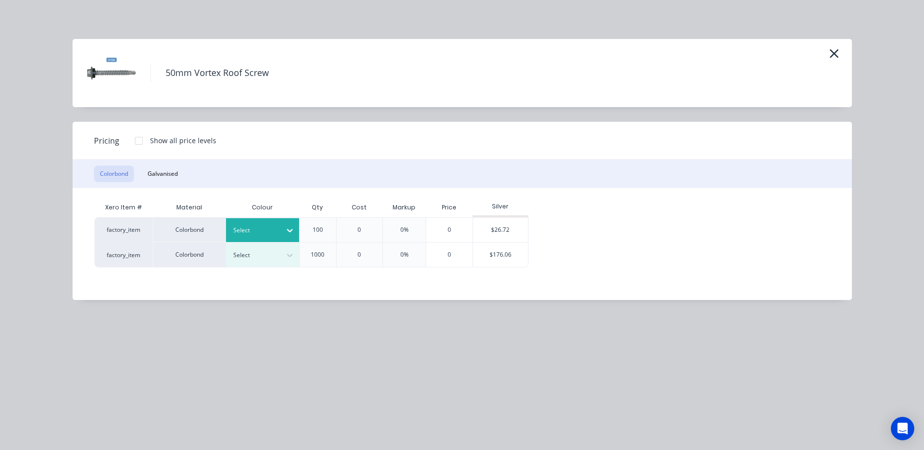
click at [283, 231] on div at bounding box center [290, 231] width 18 height 16
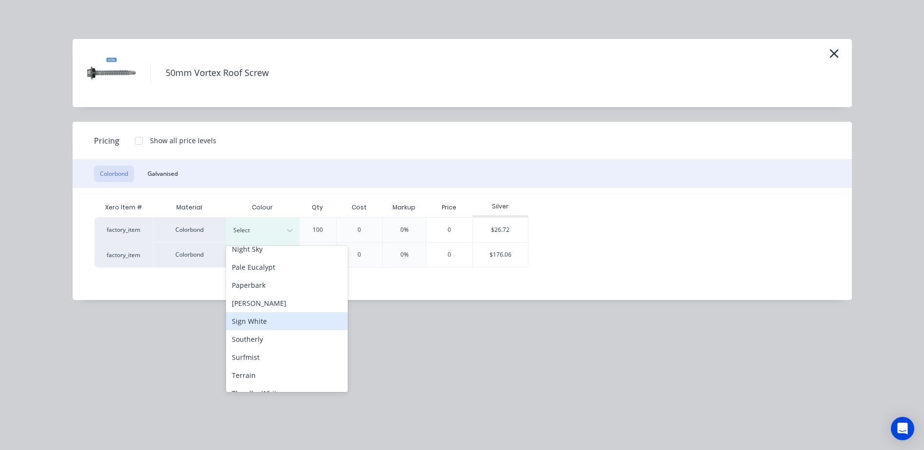
scroll to position [252, 0]
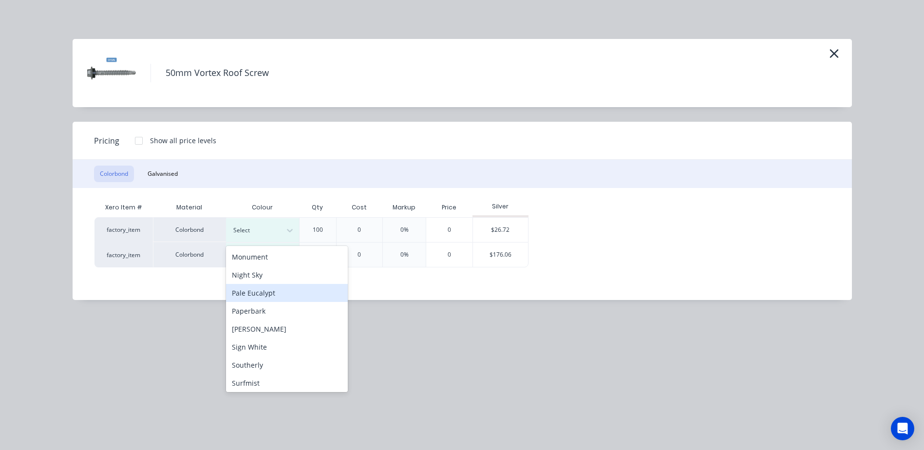
click at [280, 292] on div "Pale Eucalypt" at bounding box center [287, 293] width 122 height 18
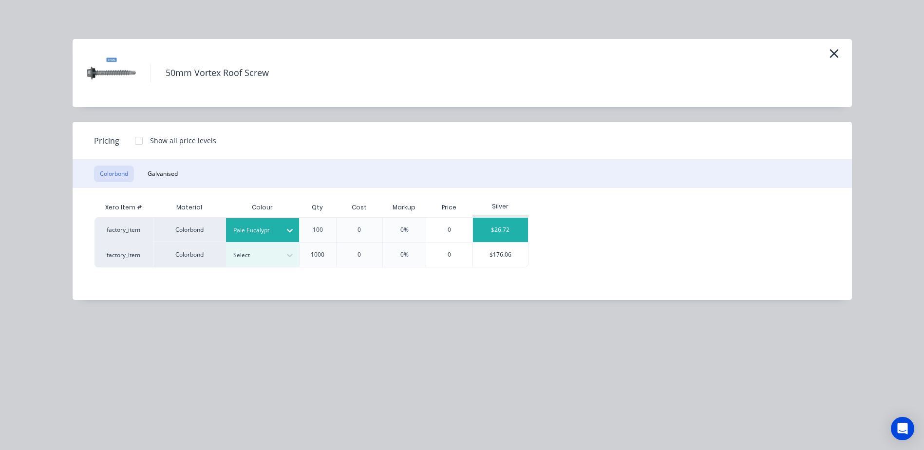
click at [504, 227] on div "$26.72" at bounding box center [500, 230] width 55 height 24
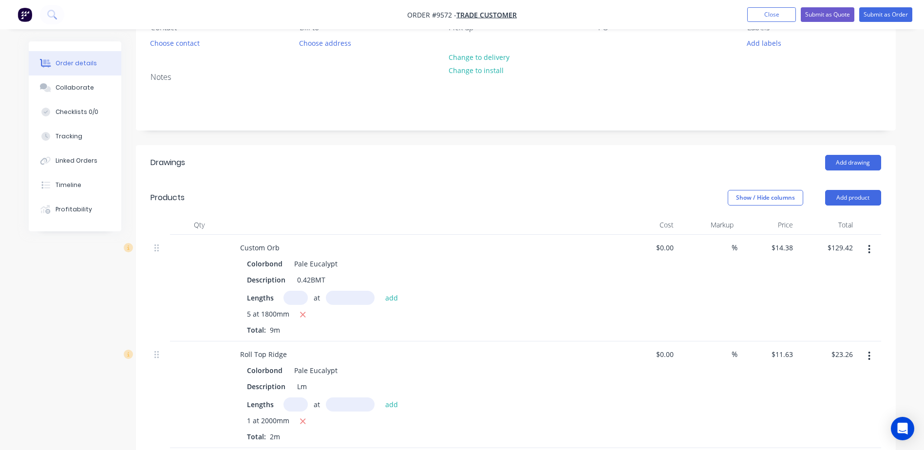
scroll to position [95, 0]
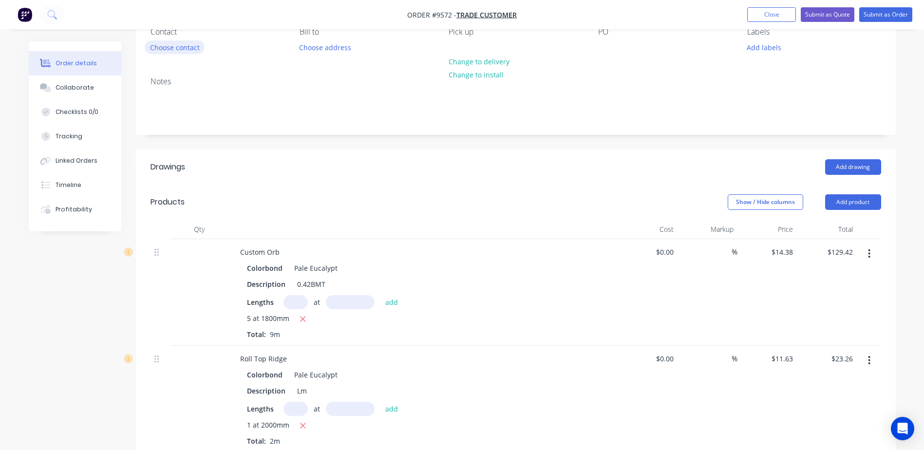
click at [178, 44] on button "Choose contact" at bounding box center [175, 46] width 60 height 13
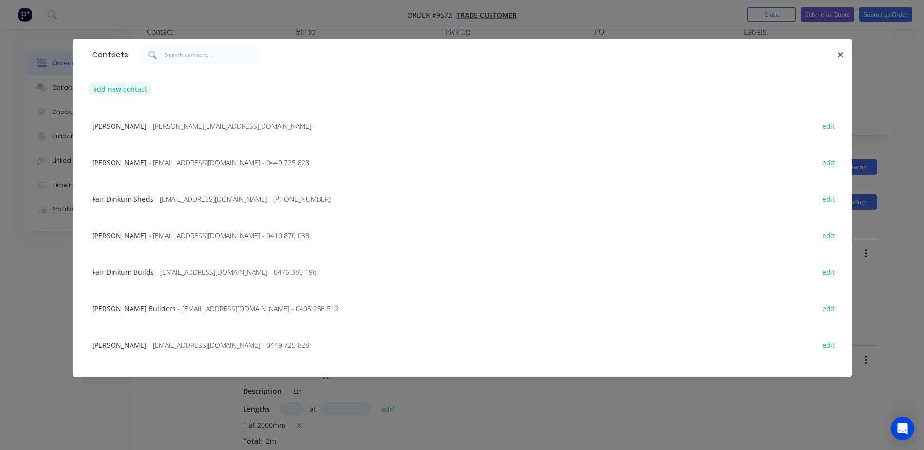
click at [119, 88] on button "add new contact" at bounding box center [120, 88] width 64 height 13
select select "AU"
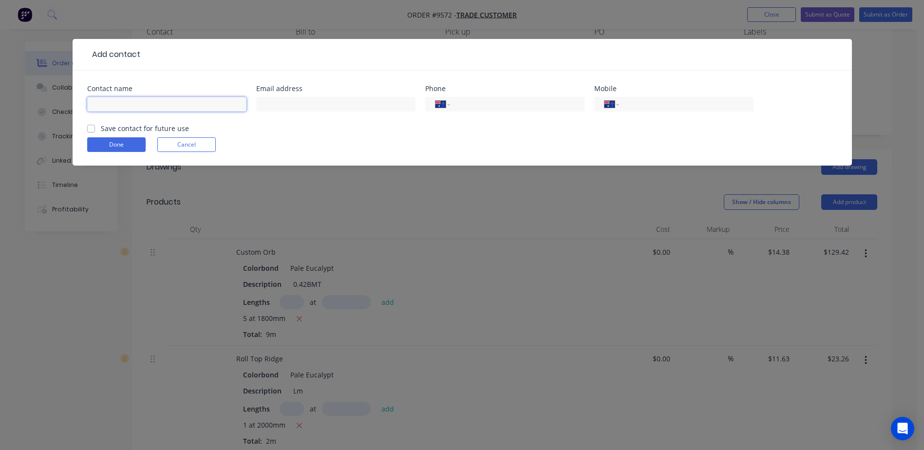
click at [153, 102] on input "text" at bounding box center [166, 104] width 159 height 15
type input "Naomi Hamilton"
click at [484, 101] on input "tel" at bounding box center [515, 104] width 117 height 11
type input "0419 245 350"
click at [388, 109] on input "text" at bounding box center [335, 104] width 159 height 15
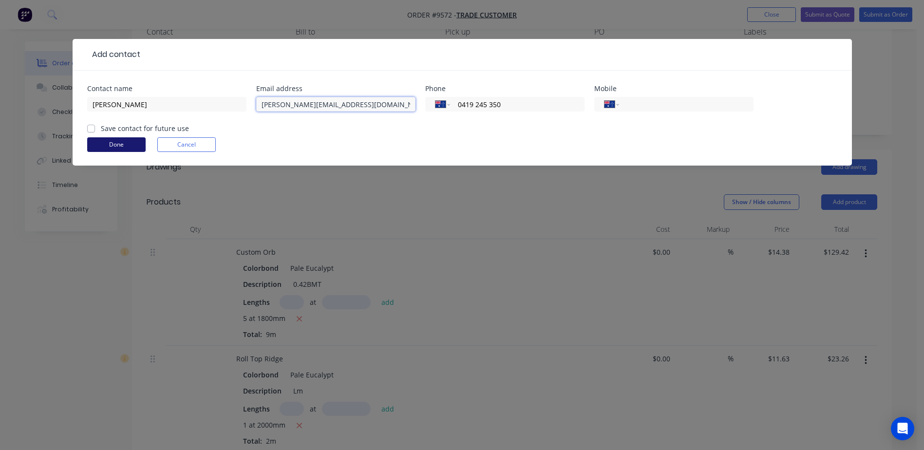
type input "naomi@naomihamiltonphotography.com.au"
click at [98, 142] on button "Done" at bounding box center [116, 144] width 58 height 15
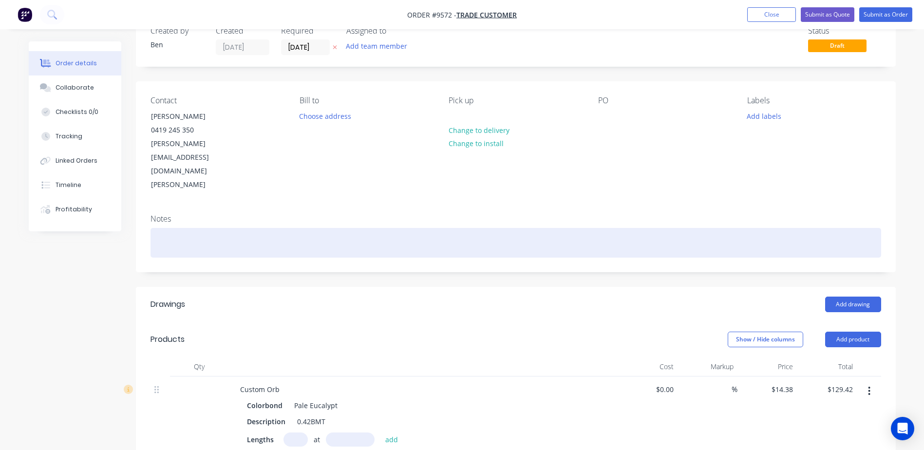
scroll to position [0, 0]
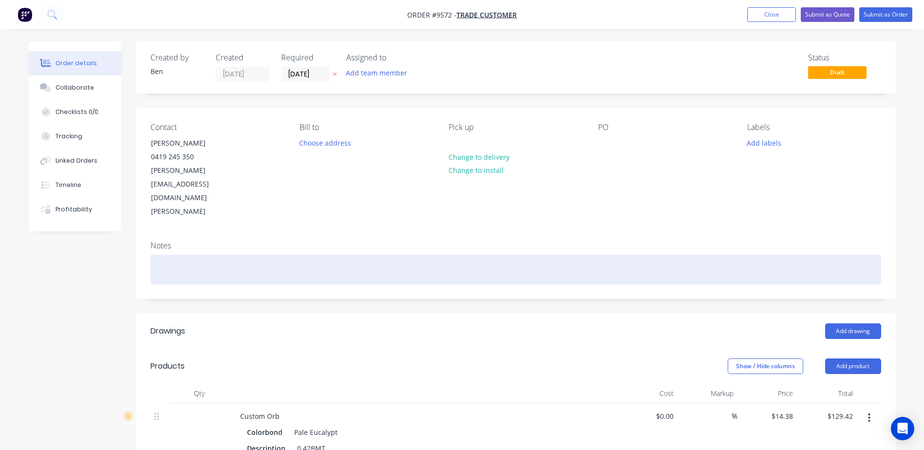
click at [219, 255] on div at bounding box center [515, 270] width 730 height 30
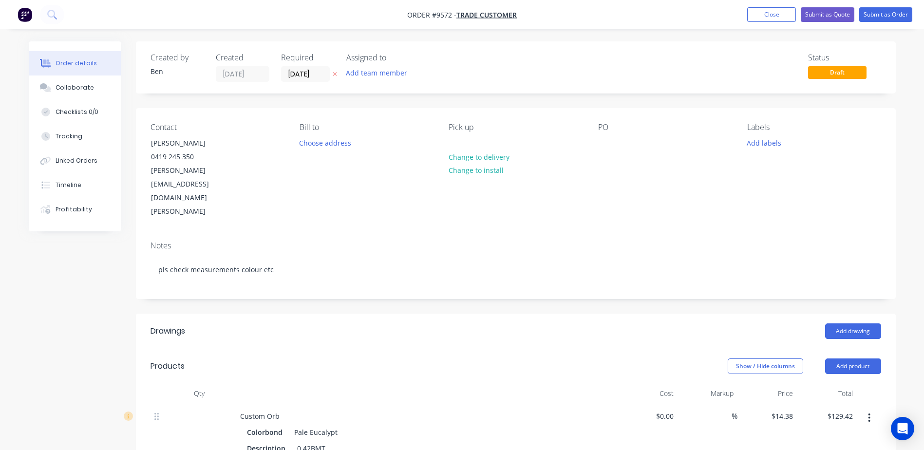
click at [316, 349] on header "Products Show / Hide columns Add product" at bounding box center [516, 366] width 760 height 35
click at [872, 10] on button "Submit as Order" at bounding box center [885, 14] width 53 height 15
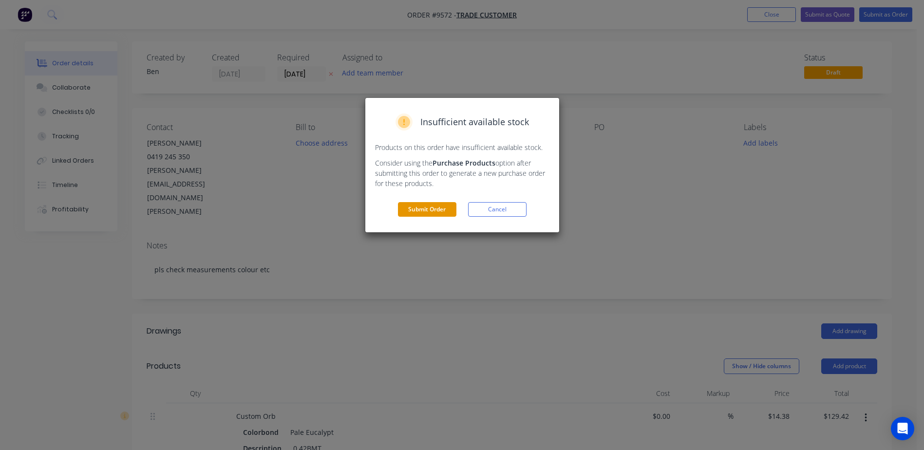
click at [434, 207] on button "Submit Order" at bounding box center [427, 209] width 58 height 15
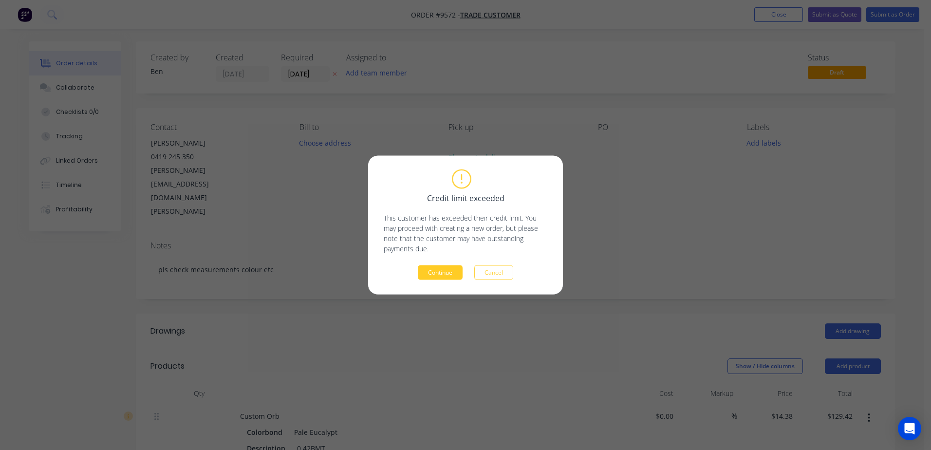
click at [442, 266] on button "Continue" at bounding box center [440, 272] width 45 height 15
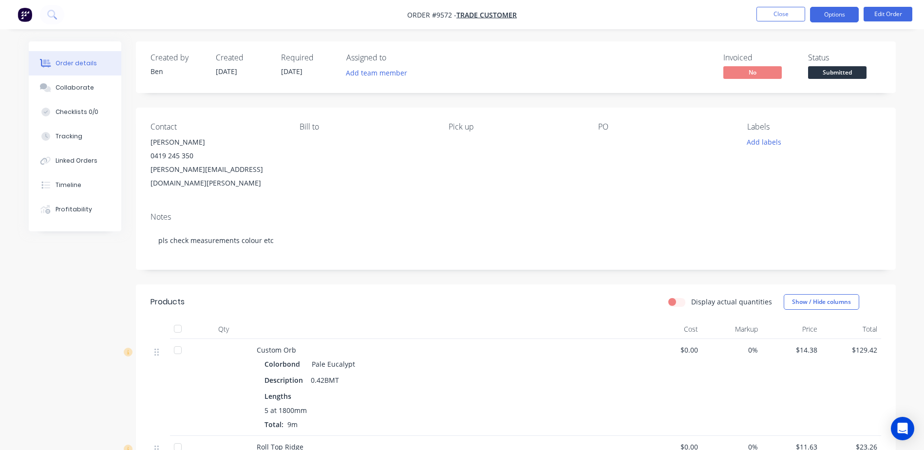
click at [834, 16] on button "Options" at bounding box center [834, 15] width 49 height 16
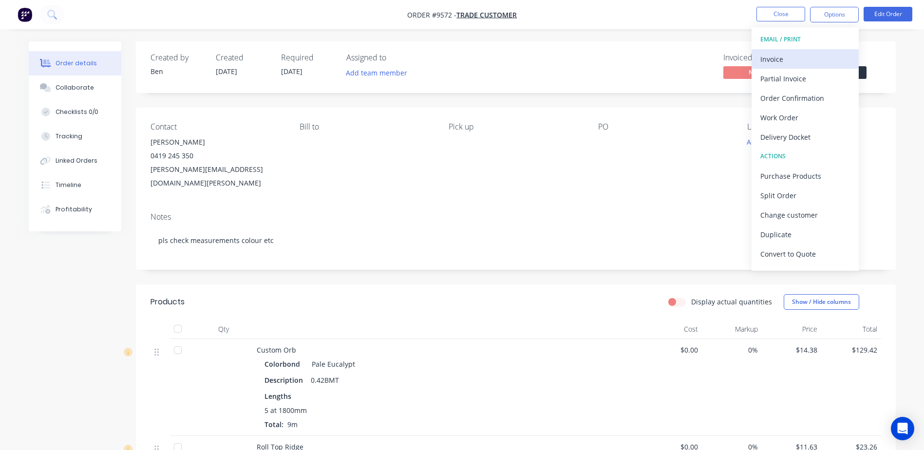
click at [786, 61] on div "Invoice" at bounding box center [805, 59] width 90 height 14
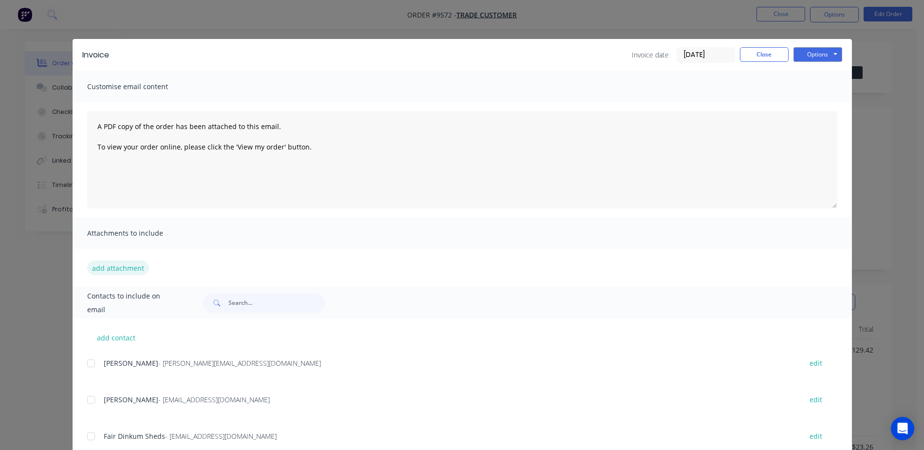
click at [126, 267] on button "add attachment" at bounding box center [118, 267] width 62 height 15
click at [113, 338] on button "add contact" at bounding box center [116, 337] width 58 height 15
select select "AU"
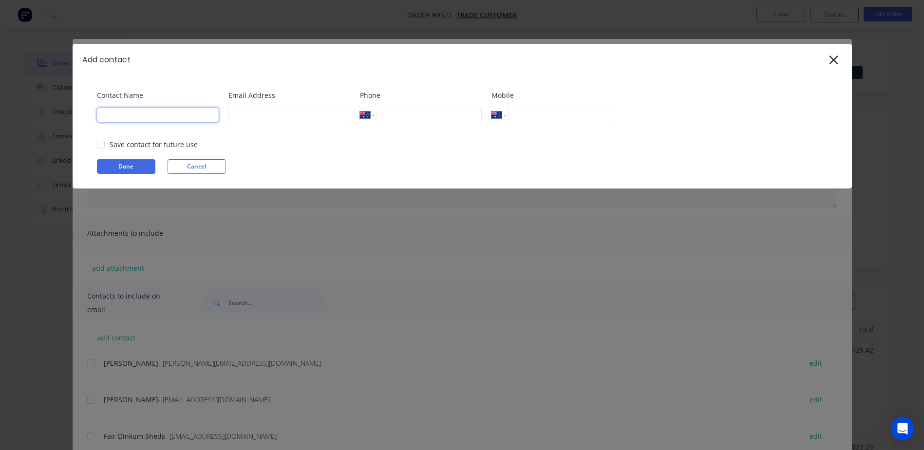
click at [159, 114] on input at bounding box center [158, 115] width 122 height 15
type input "Naomi"
click at [317, 119] on input at bounding box center [289, 115] width 122 height 15
type input "naomi@naomihamiltonphotography.com.au"
type input "kel"
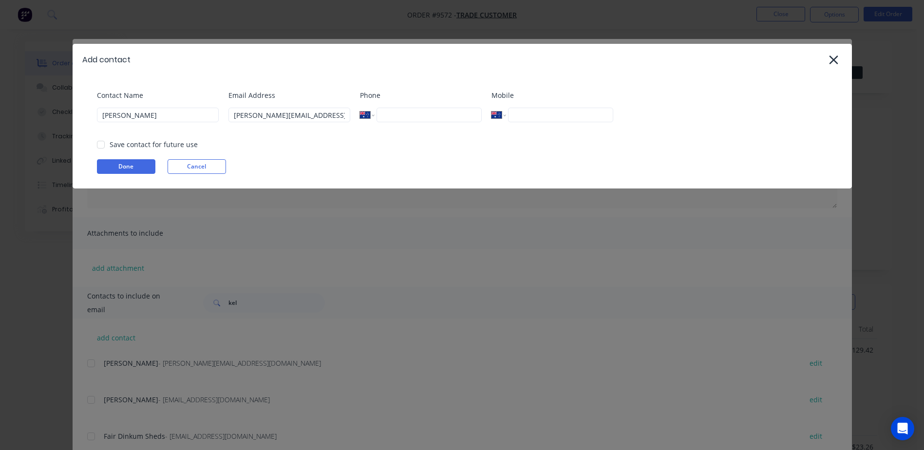
type input "0419 245 350"
type input "0408 968 809"
click at [132, 164] on body "Order #9572 - Trade Customer Close Options Edit Order Order details Collaborate…" at bounding box center [462, 404] width 924 height 809
select select "AU"
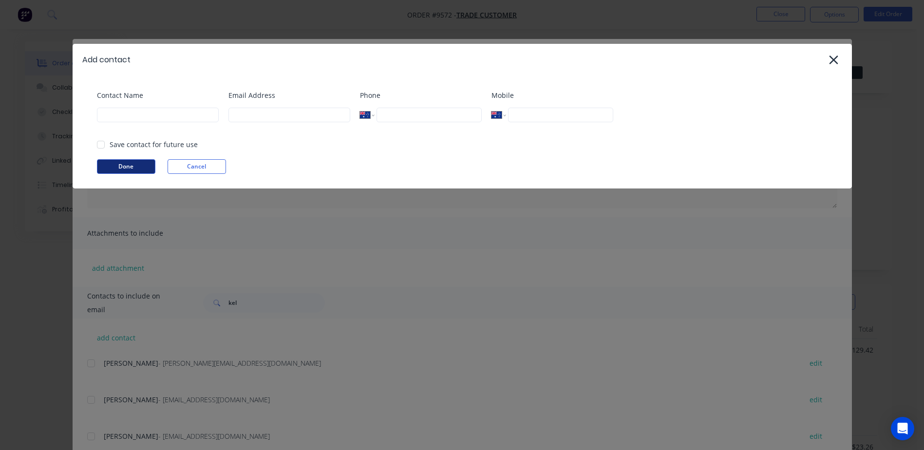
click at [129, 162] on button "Done" at bounding box center [126, 166] width 58 height 15
click at [132, 169] on button "Done" at bounding box center [126, 166] width 58 height 15
click at [197, 163] on button "Cancel" at bounding box center [196, 166] width 58 height 15
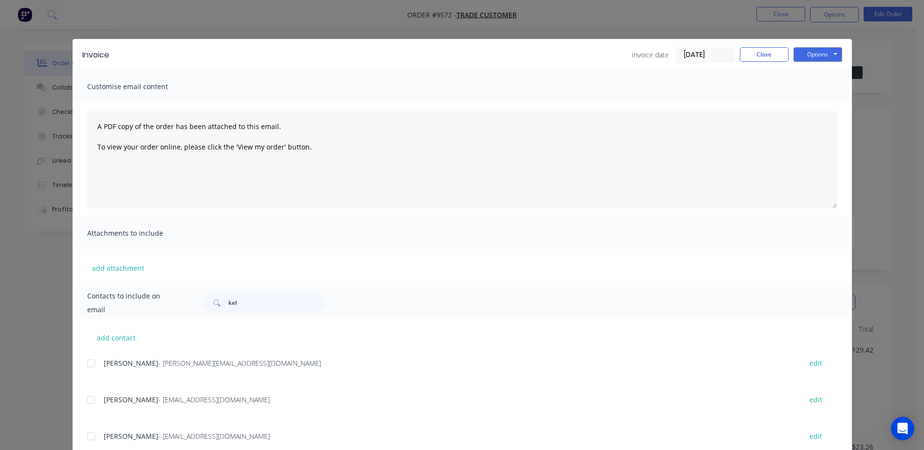
click at [597, 235] on div "Attachments to include" at bounding box center [462, 233] width 779 height 32
type input "ke"
click at [127, 268] on button "add attachment" at bounding box center [118, 267] width 62 height 15
click at [123, 340] on button "add contact" at bounding box center [116, 337] width 58 height 15
select select "AU"
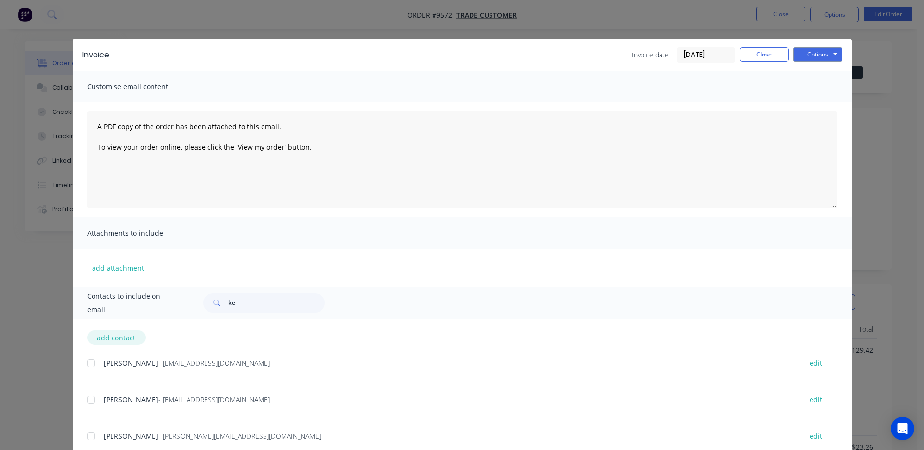
select select "AU"
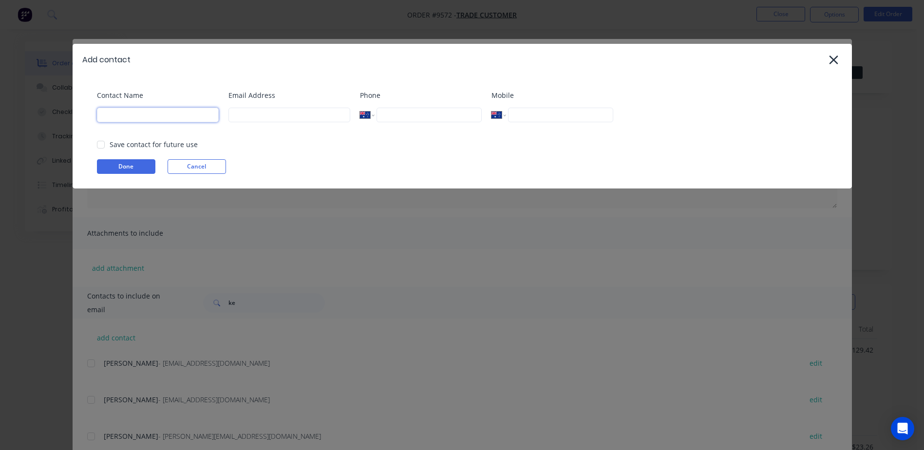
click at [147, 116] on input at bounding box center [158, 115] width 122 height 15
type input "naomi"
click at [258, 115] on input at bounding box center [289, 115] width 122 height 15
type input "naomi@naomihamiltonphotography.com.au"
type input "0419 245 350"
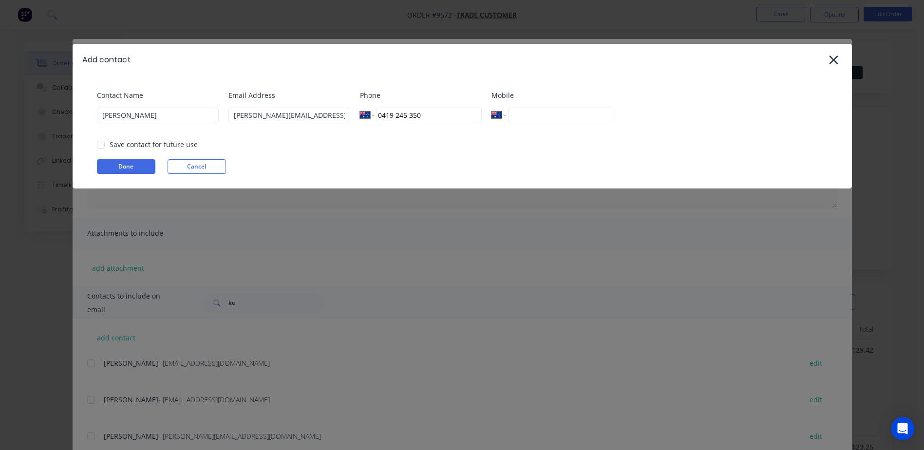
type input "0408 968 809"
click at [103, 146] on div at bounding box center [100, 144] width 19 height 19
click at [114, 163] on button "Done" at bounding box center [126, 166] width 58 height 15
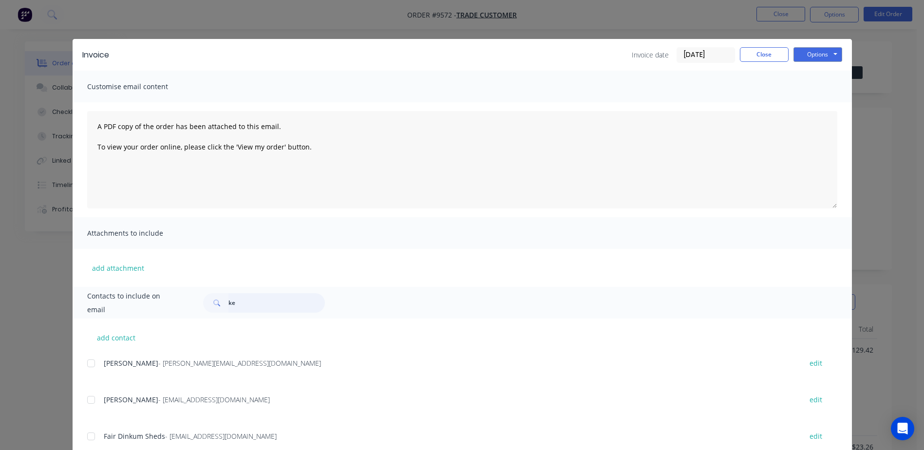
click at [236, 302] on input "ke" at bounding box center [276, 302] width 96 height 19
type input "k"
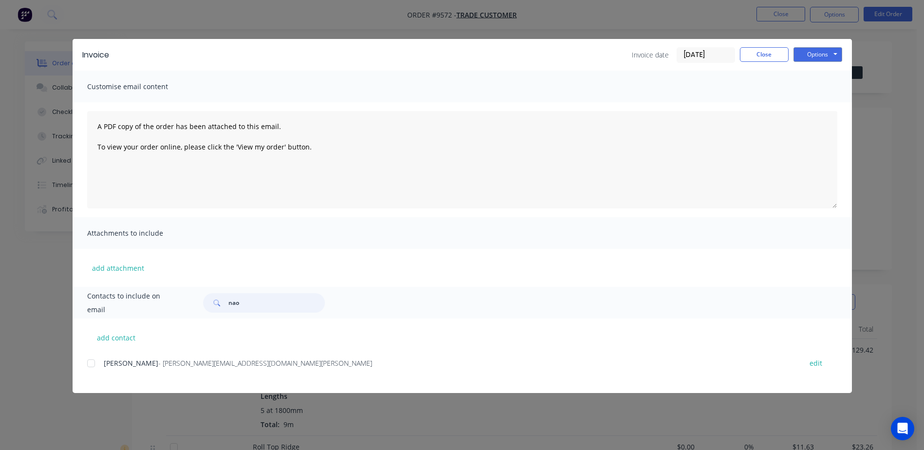
click at [90, 363] on div at bounding box center [90, 362] width 19 height 19
type input "nao"
click at [823, 54] on button "Options" at bounding box center [817, 54] width 49 height 15
click at [821, 100] on button "Email" at bounding box center [824, 104] width 62 height 16
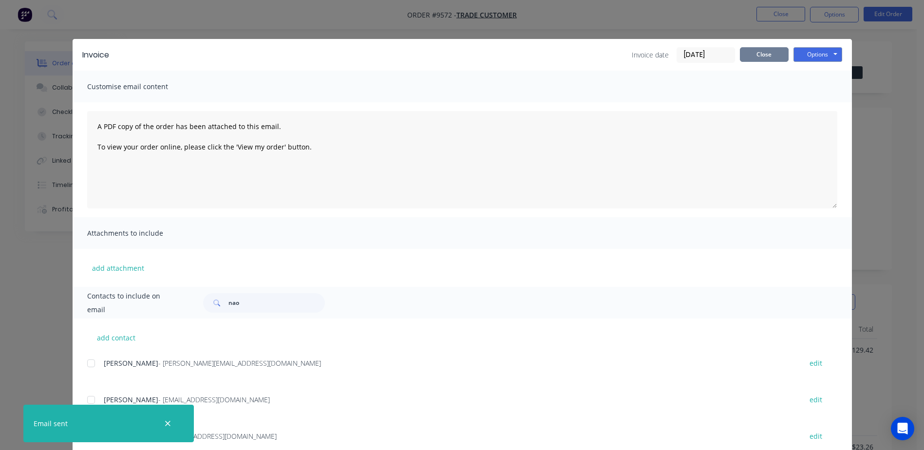
click at [748, 55] on button "Close" at bounding box center [764, 54] width 49 height 15
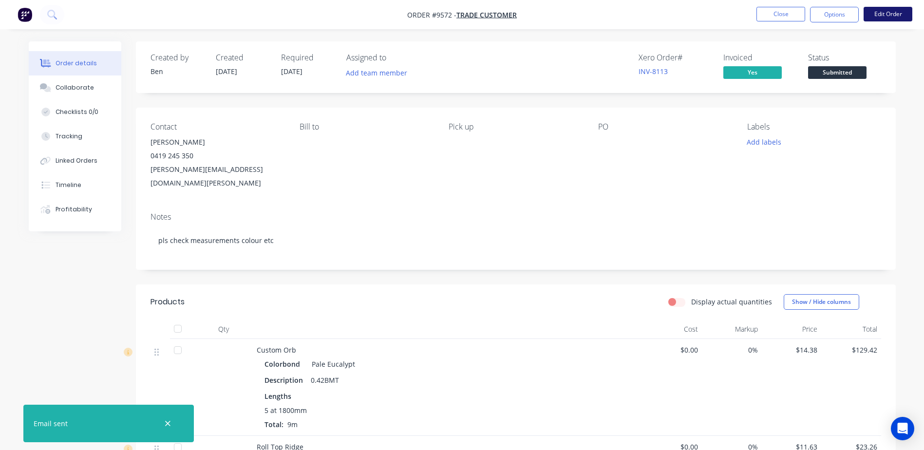
click at [873, 10] on button "Edit Order" at bounding box center [887, 14] width 49 height 15
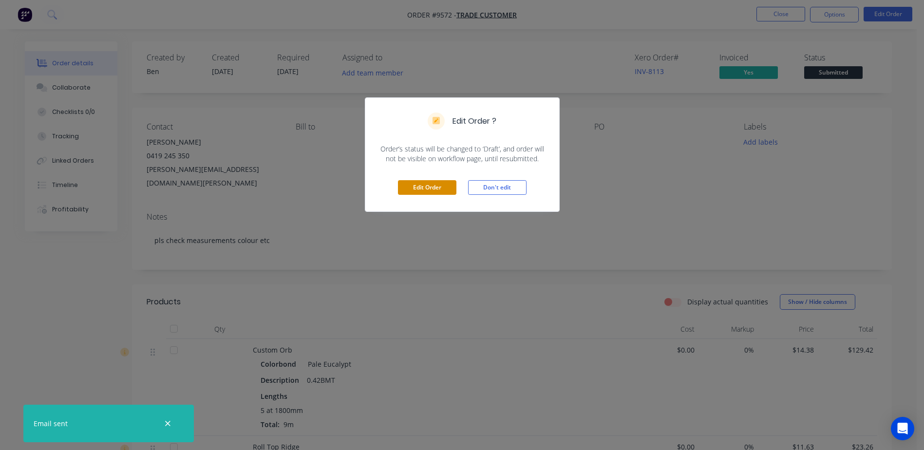
click at [444, 186] on button "Edit Order" at bounding box center [427, 187] width 58 height 15
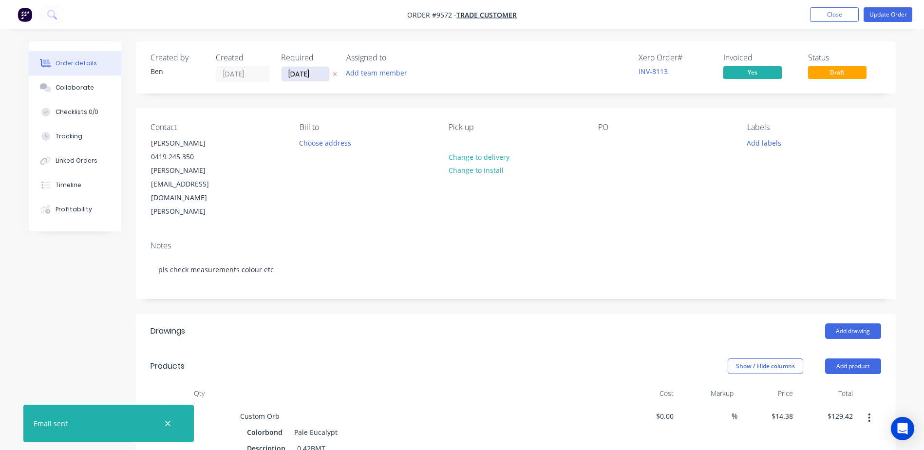
click at [304, 73] on input "[DATE]" at bounding box center [305, 74] width 48 height 15
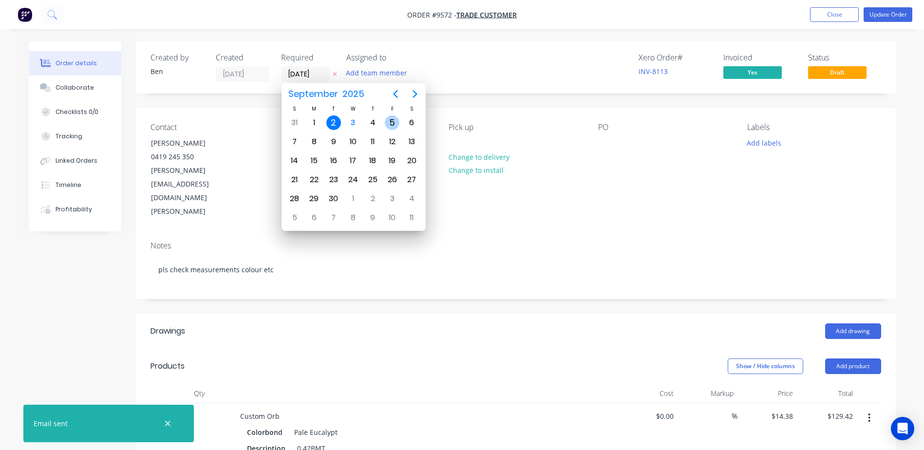
click at [387, 121] on div "5" at bounding box center [392, 122] width 15 height 15
type input "05/09/25"
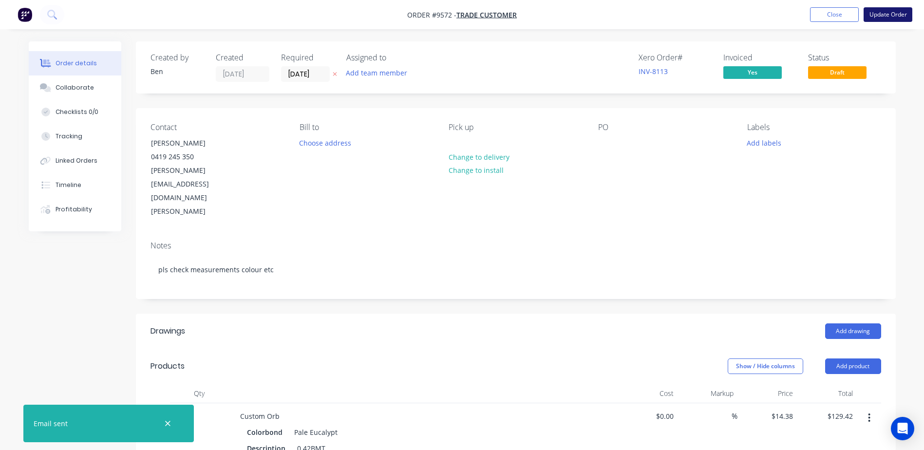
click at [893, 13] on button "Update Order" at bounding box center [887, 14] width 49 height 15
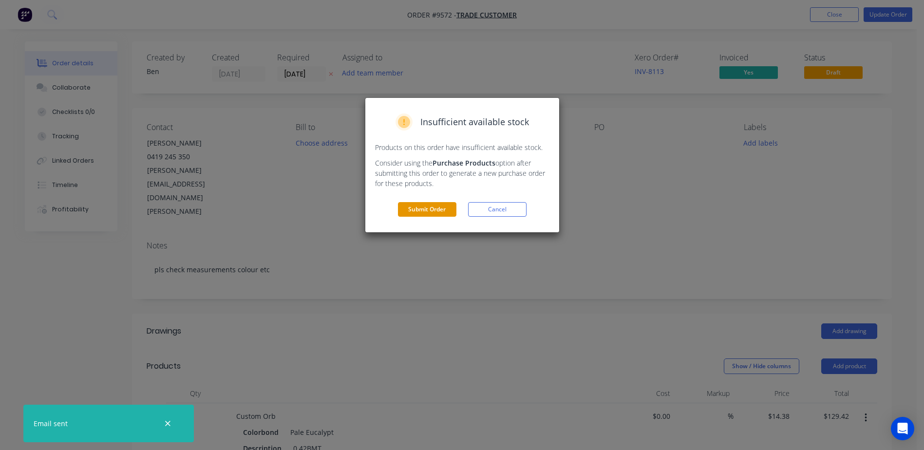
click at [448, 207] on button "Submit Order" at bounding box center [427, 209] width 58 height 15
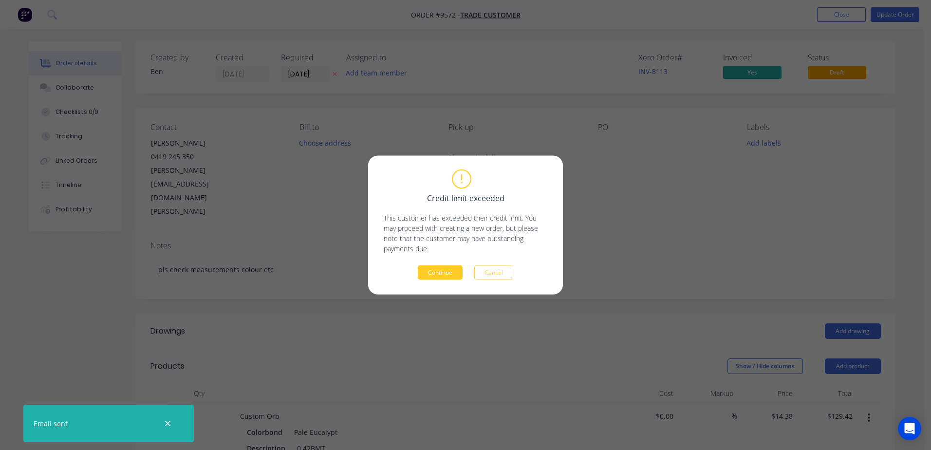
click at [437, 266] on button "Continue" at bounding box center [440, 272] width 45 height 15
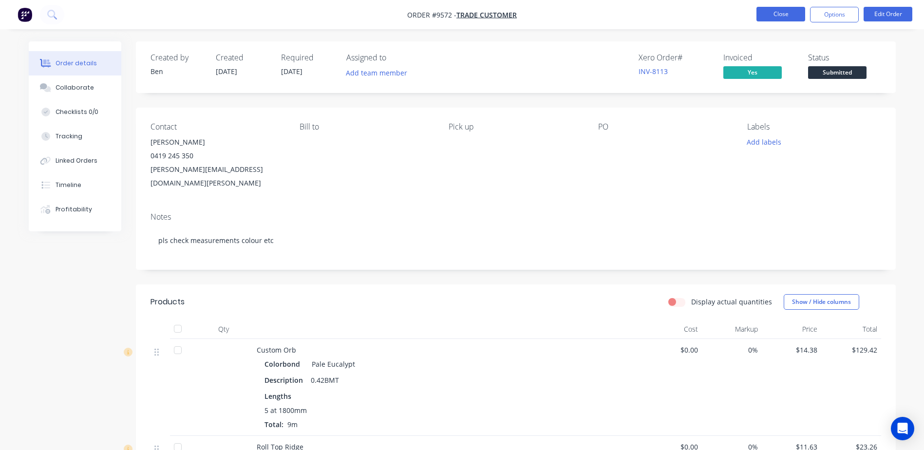
click at [769, 13] on button "Close" at bounding box center [780, 14] width 49 height 15
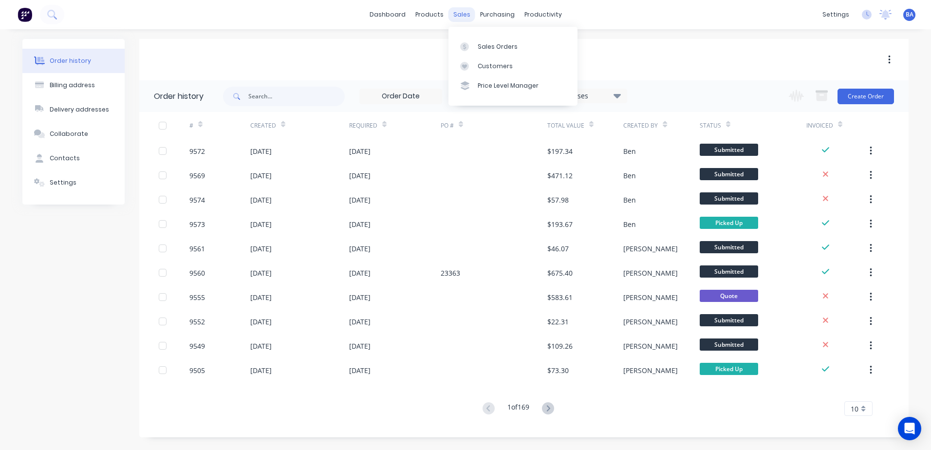
click at [460, 13] on div "sales" at bounding box center [461, 14] width 27 height 15
click at [469, 61] on link "Customers" at bounding box center [512, 65] width 129 height 19
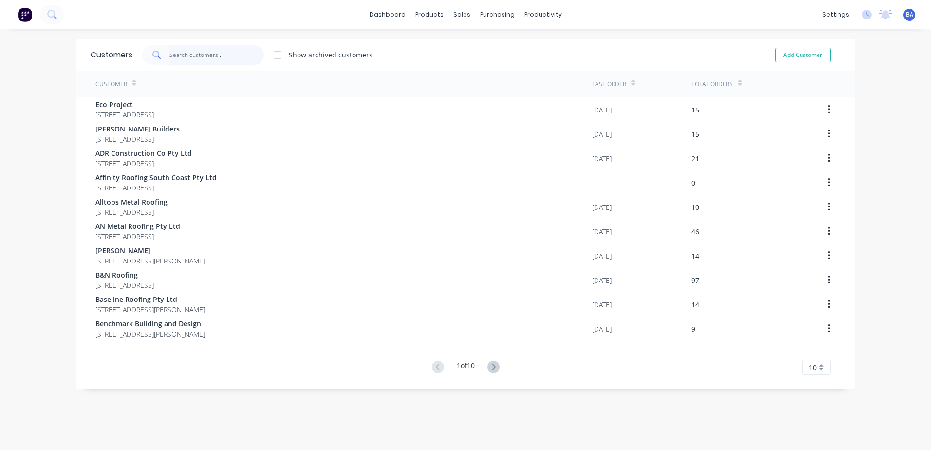
click at [216, 59] on input "text" at bounding box center [216, 54] width 95 height 19
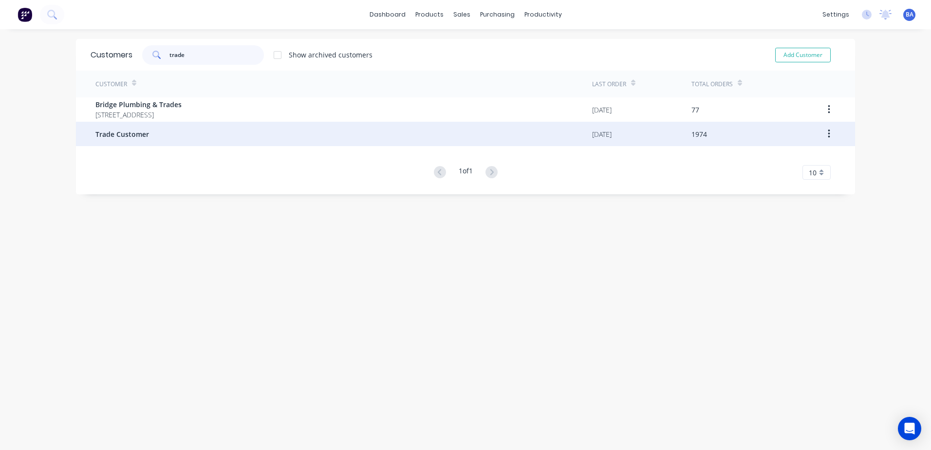
type input "trade"
click at [128, 131] on span "Trade Customer" at bounding box center [122, 134] width 54 height 10
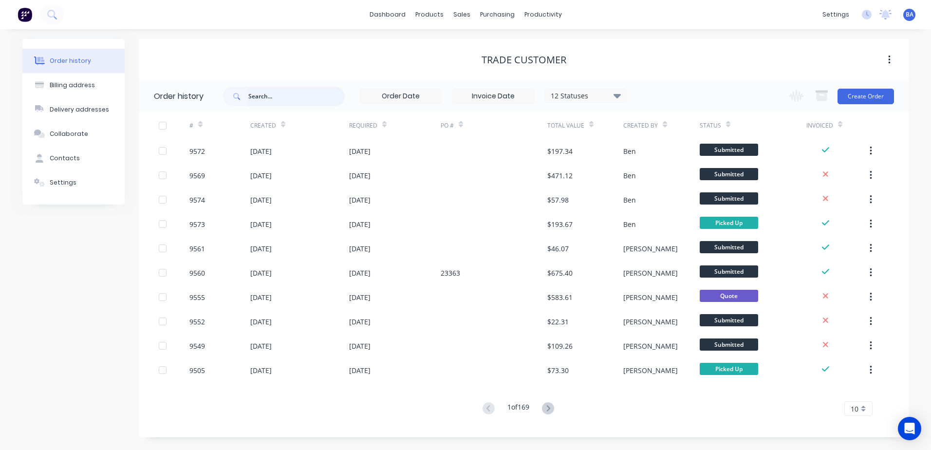
click at [311, 101] on input "text" at bounding box center [296, 96] width 96 height 19
type input "[PERSON_NAME]"
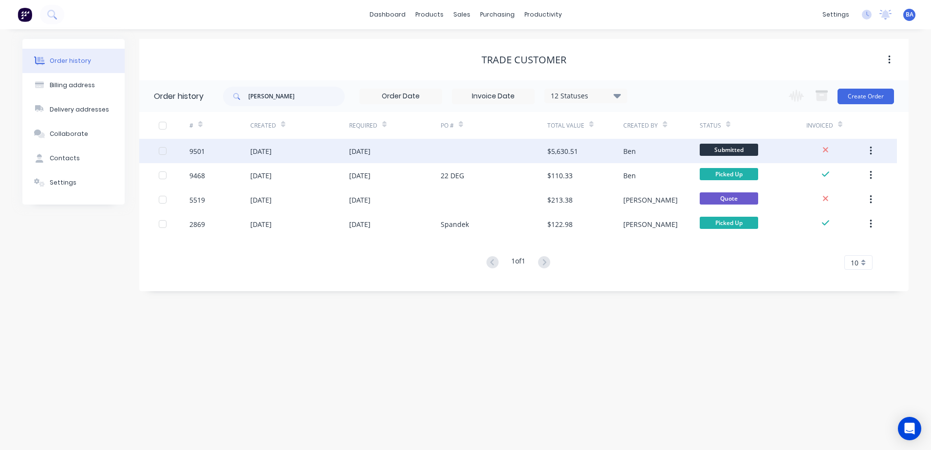
click at [420, 152] on div "[DATE]" at bounding box center [395, 151] width 92 height 24
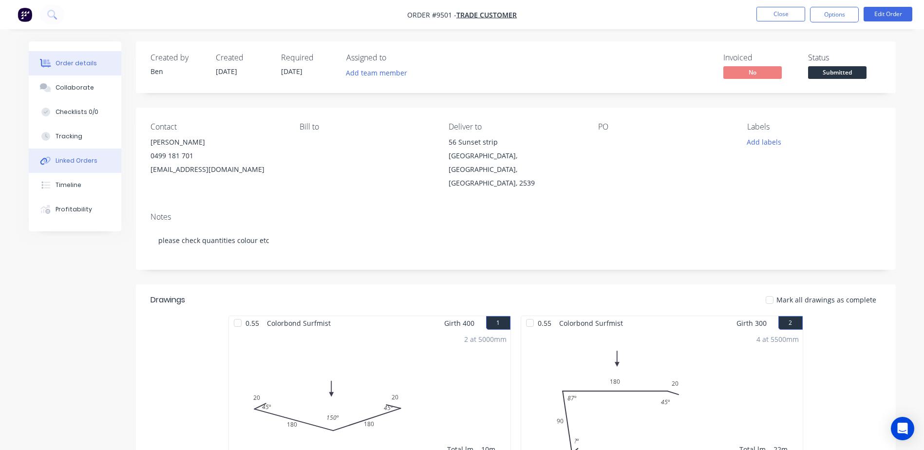
click at [82, 160] on div "Linked Orders" at bounding box center [77, 160] width 42 height 9
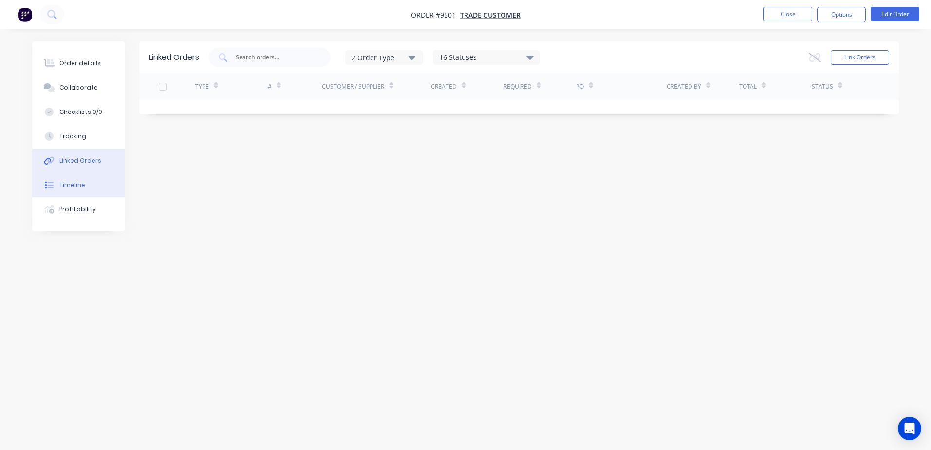
click at [74, 181] on div "Timeline" at bounding box center [72, 185] width 26 height 9
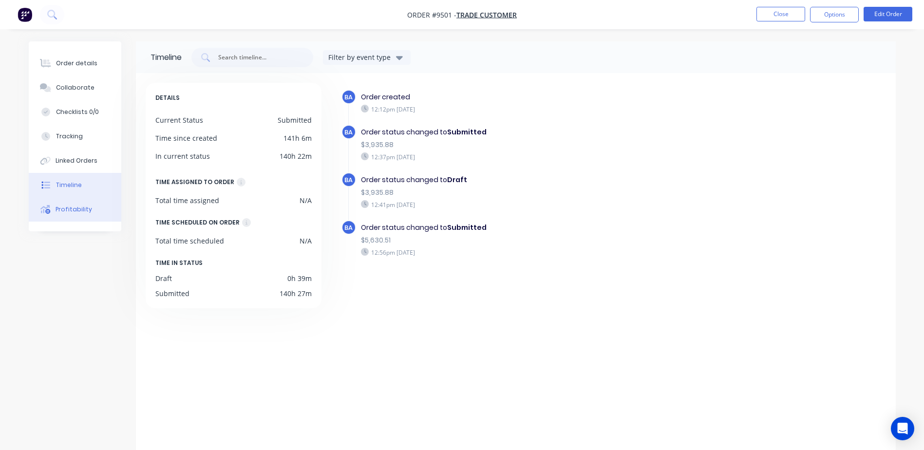
click at [69, 208] on div "Profitability" at bounding box center [74, 209] width 37 height 9
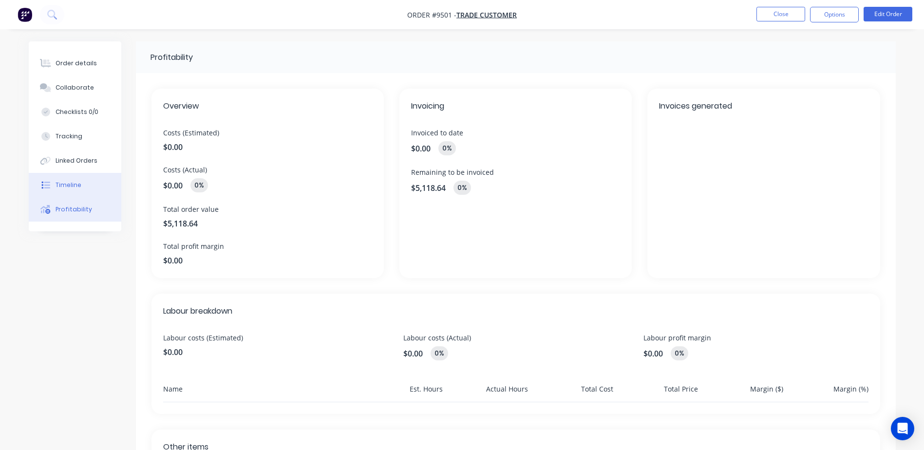
click at [74, 179] on button "Timeline" at bounding box center [75, 185] width 93 height 24
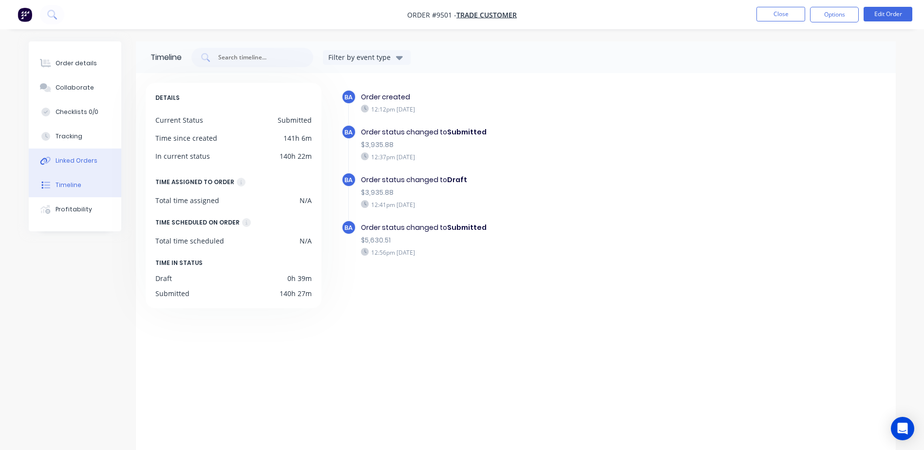
click at [74, 156] on div "Linked Orders" at bounding box center [77, 160] width 42 height 9
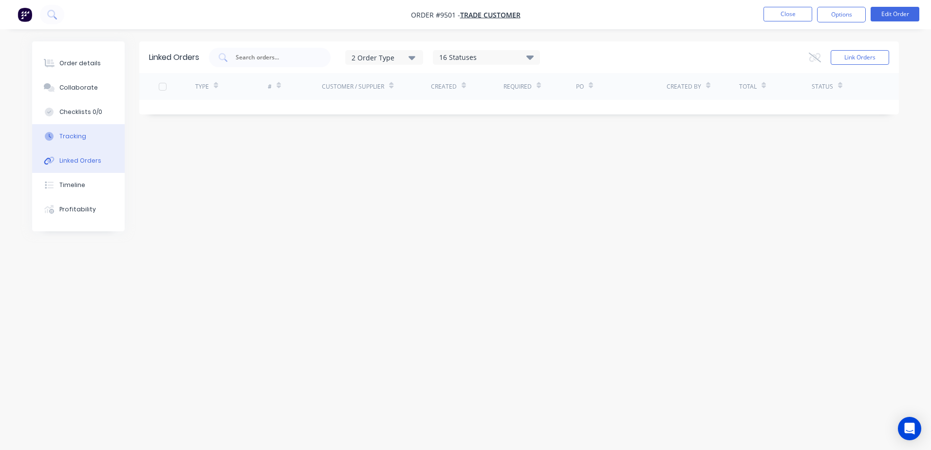
click at [81, 132] on div "Tracking" at bounding box center [72, 136] width 27 height 9
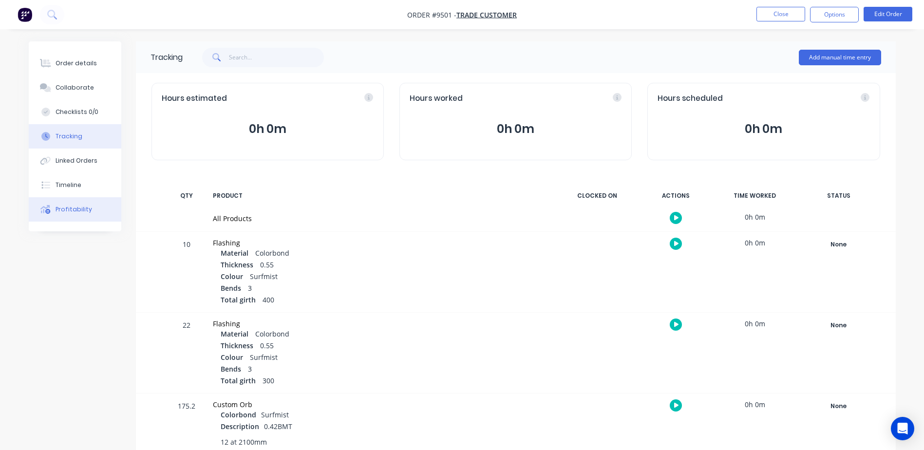
click at [75, 205] on div "Profitability" at bounding box center [74, 209] width 37 height 9
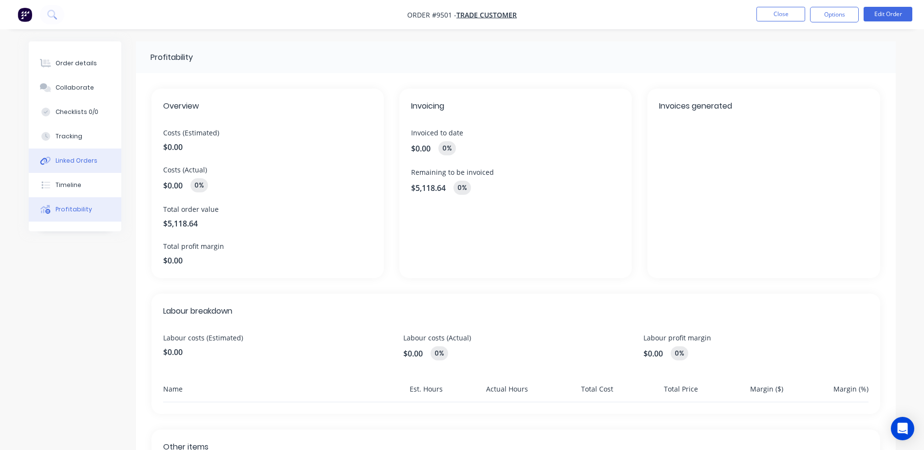
click at [75, 155] on button "Linked Orders" at bounding box center [75, 160] width 93 height 24
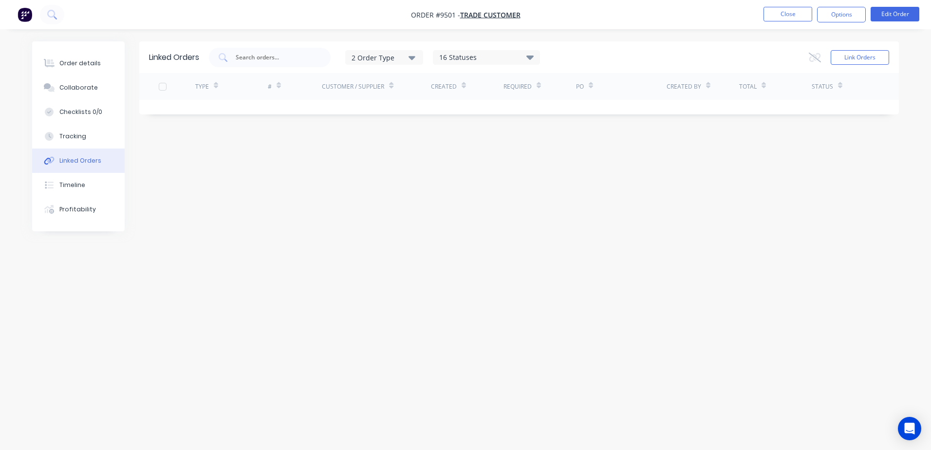
click at [79, 161] on div "Linked Orders" at bounding box center [80, 160] width 42 height 9
click at [73, 187] on div "Timeline" at bounding box center [72, 185] width 26 height 9
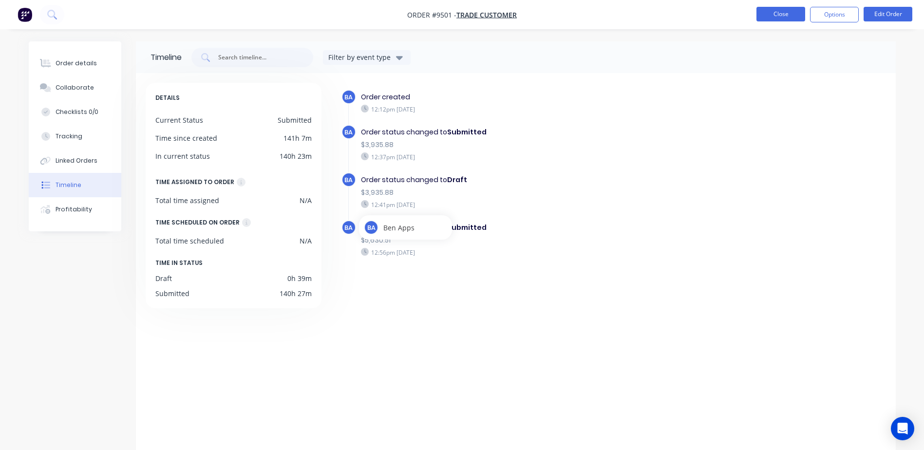
click at [777, 12] on button "Close" at bounding box center [780, 14] width 49 height 15
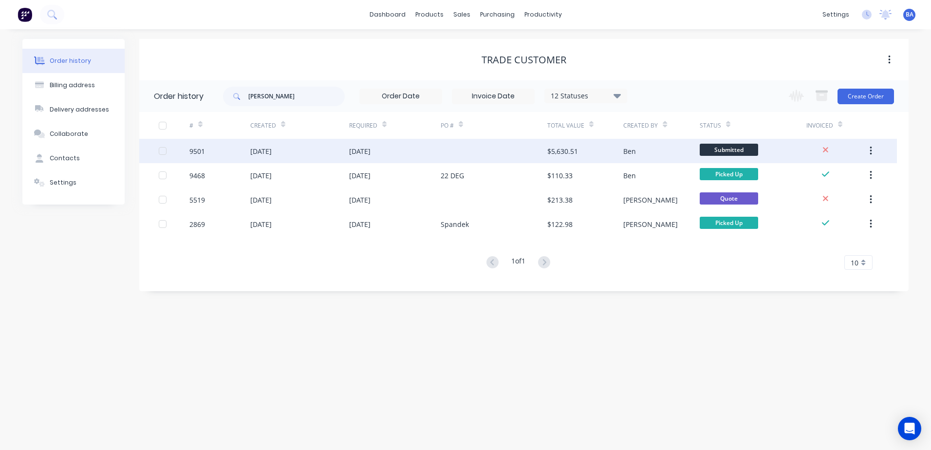
click at [441, 148] on div at bounding box center [494, 151] width 107 height 24
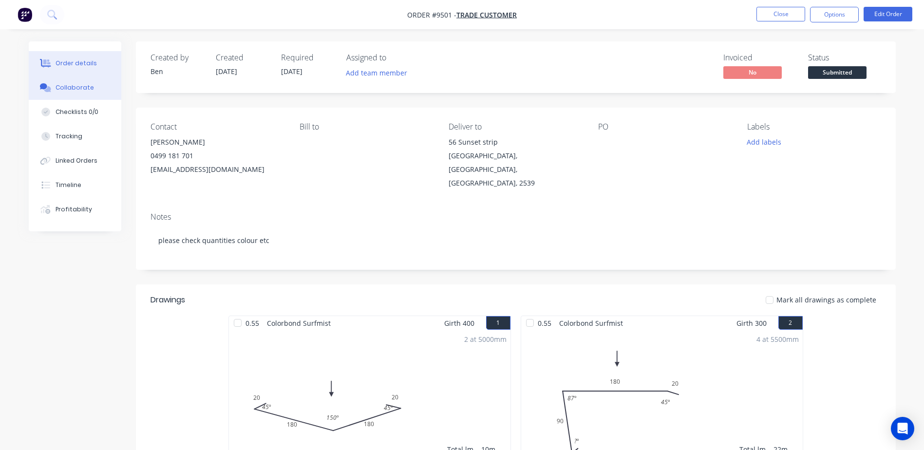
click at [76, 89] on div "Collaborate" at bounding box center [75, 87] width 38 height 9
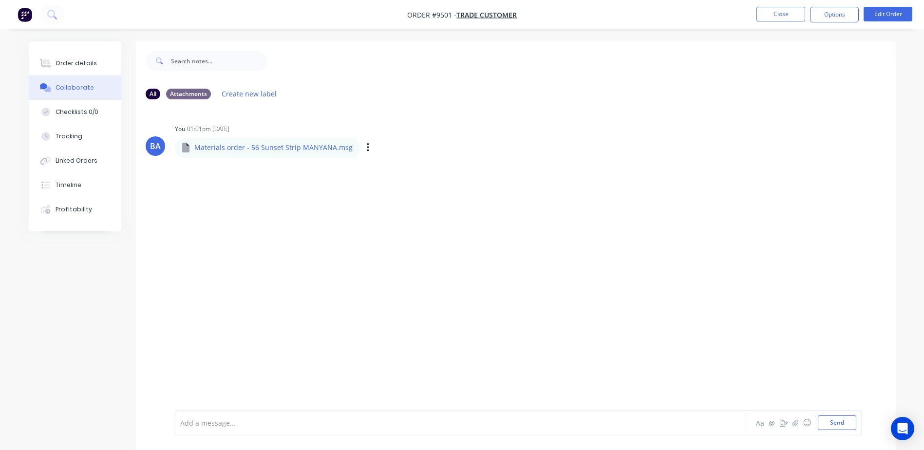
click at [250, 150] on p "Materials order - 56 Sunset Strip MANYANA.msg" at bounding box center [273, 148] width 158 height 10
click at [184, 147] on icon at bounding box center [185, 148] width 7 height 10
click at [202, 93] on div "Attachments" at bounding box center [188, 93] width 45 height 11
click at [364, 148] on div "Labels Download Delete" at bounding box center [419, 148] width 110 height 14
click at [367, 148] on icon "button" at bounding box center [368, 147] width 3 height 11
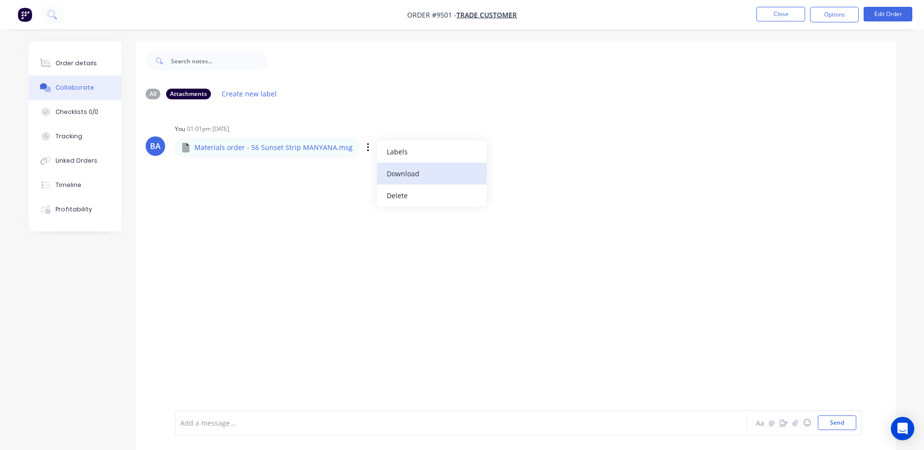
click at [389, 174] on button "Download" at bounding box center [432, 174] width 110 height 22
drag, startPoint x: 680, startPoint y: 89, endPoint x: 744, endPoint y: 49, distance: 75.9
click at [679, 88] on div "All Attachments Create new label" at bounding box center [516, 93] width 740 height 13
click at [248, 144] on div "Materials order - 56 Sunset Strip MANYANA.msg" at bounding box center [322, 140] width 294 height 9
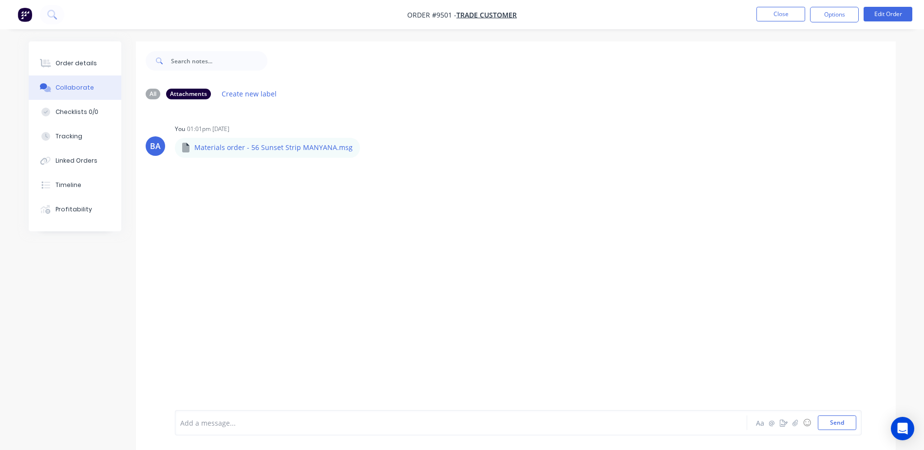
click at [188, 147] on icon at bounding box center [185, 148] width 7 height 10
drag, startPoint x: 188, startPoint y: 147, endPoint x: 204, endPoint y: 169, distance: 27.6
click at [204, 169] on div "BA You 01:01pm 28/08/25 Materials order - 56 Sunset Strip MANYANA.msg Materials…" at bounding box center [516, 258] width 760 height 303
click at [781, 13] on button "Close" at bounding box center [780, 14] width 49 height 15
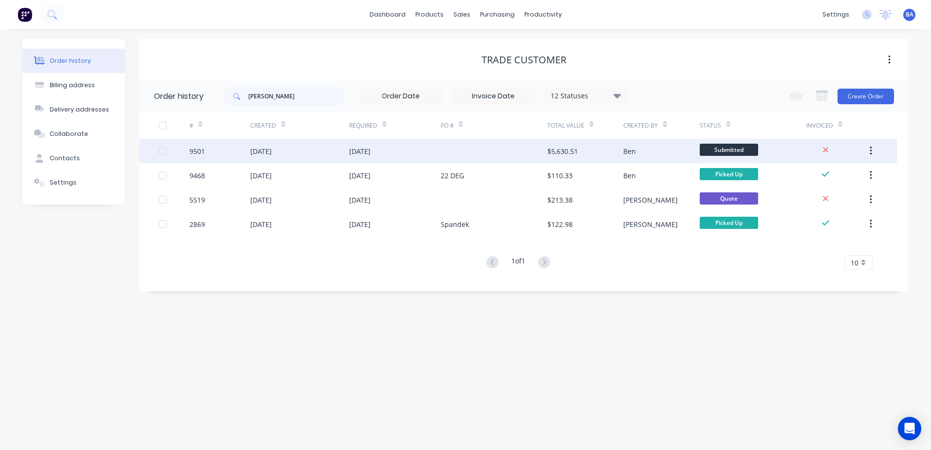
click at [536, 148] on div at bounding box center [494, 151] width 107 height 24
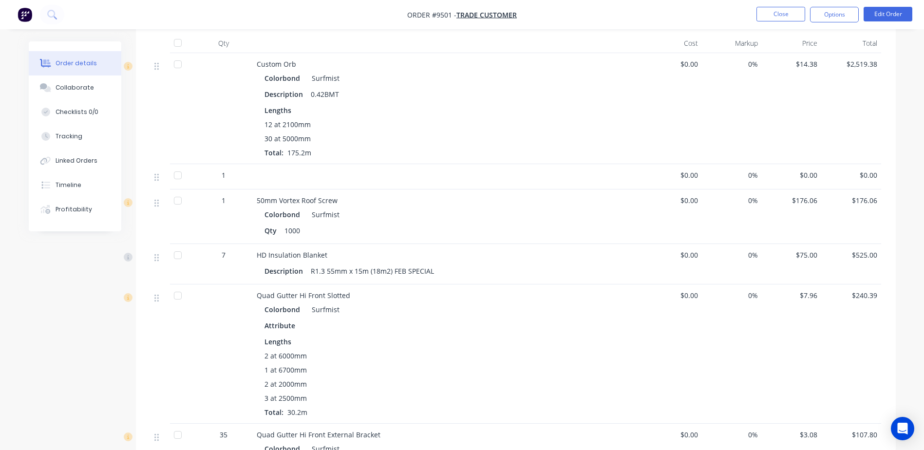
scroll to position [487, 0]
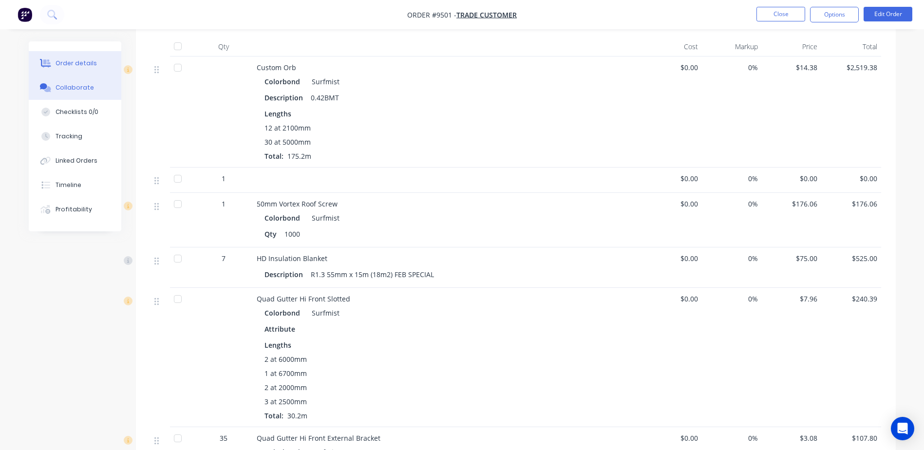
click at [78, 90] on div "Collaborate" at bounding box center [75, 87] width 38 height 9
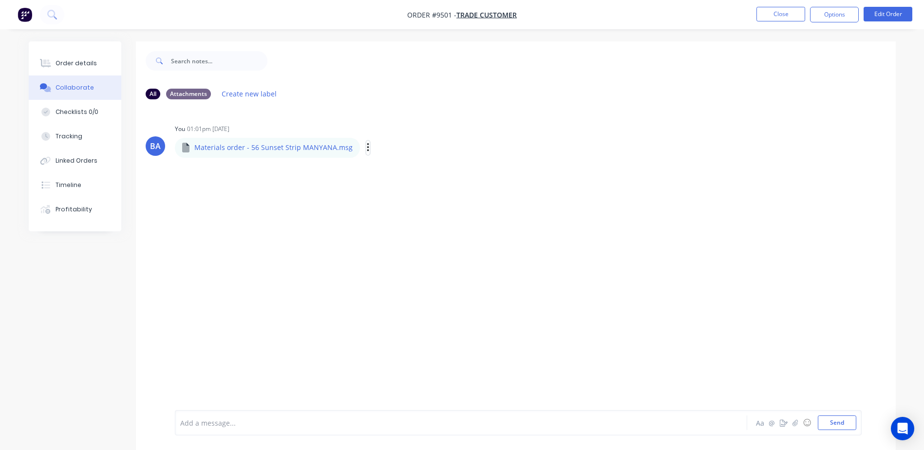
click at [367, 146] on icon "button" at bounding box center [368, 147] width 3 height 11
click at [402, 169] on button "Download" at bounding box center [432, 174] width 110 height 22
click at [836, 155] on div "BA You 01:01pm 28/08/25 Materials order - 56 Sunset Strip MANYANA.msg Materials…" at bounding box center [516, 139] width 760 height 35
click at [71, 61] on div "Order details" at bounding box center [76, 63] width 41 height 9
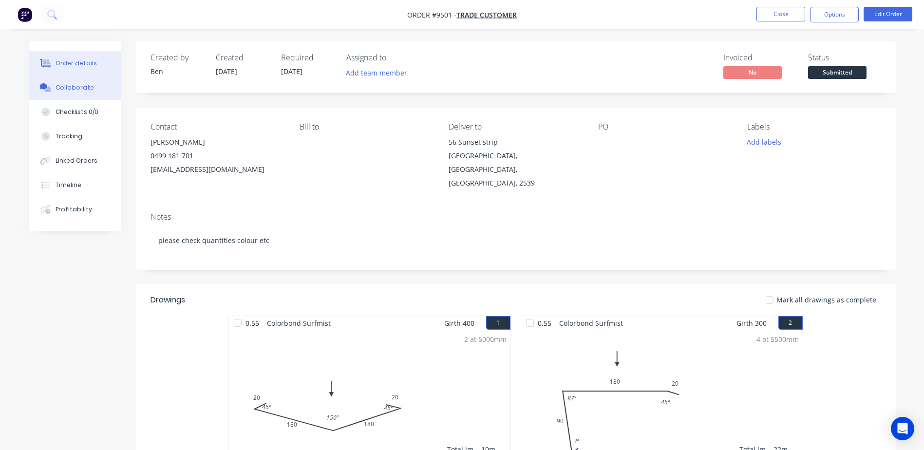
click at [72, 87] on div "Collaborate" at bounding box center [75, 87] width 38 height 9
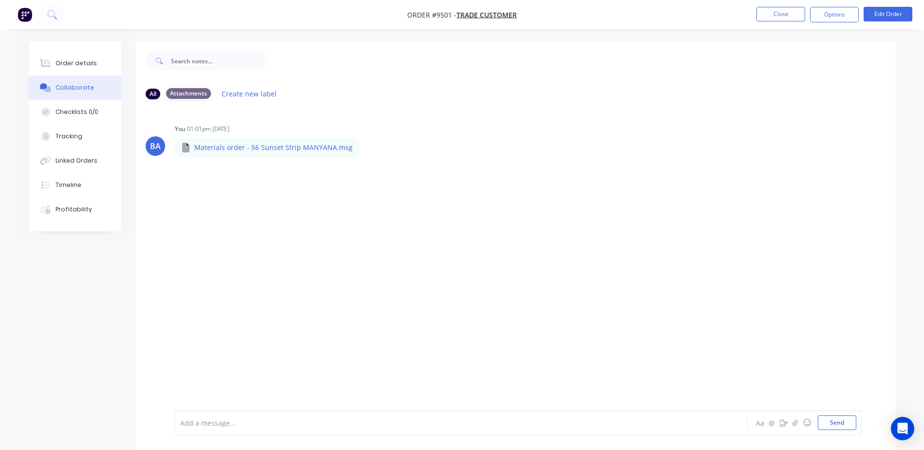
click at [186, 97] on div "Attachments" at bounding box center [188, 93] width 45 height 11
click at [148, 93] on div "All" at bounding box center [153, 93] width 15 height 11
drag, startPoint x: 163, startPoint y: 147, endPoint x: 220, endPoint y: 142, distance: 57.1
click at [163, 147] on div "BA" at bounding box center [155, 145] width 19 height 19
drag, startPoint x: 230, startPoint y: 143, endPoint x: 241, endPoint y: 147, distance: 11.4
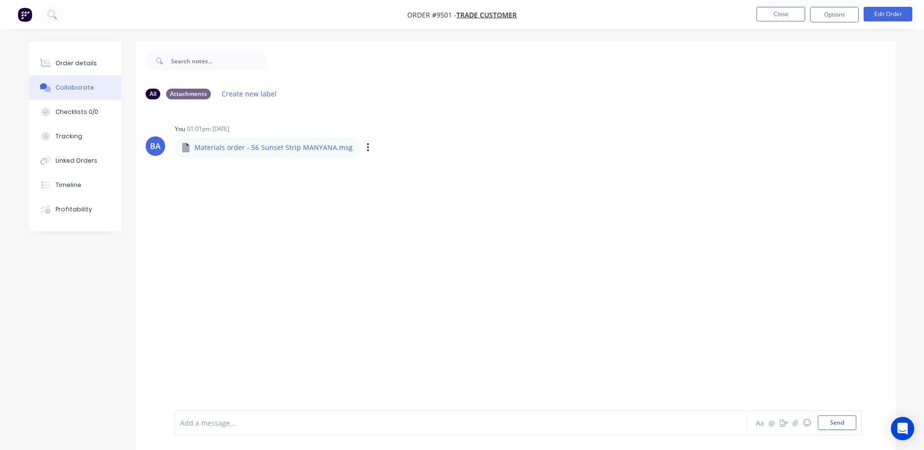
click at [233, 144] on div "Materials order - 56 Sunset Strip MANYANA.msg" at bounding box center [322, 140] width 294 height 9
click at [364, 146] on div "Labels Download Delete" at bounding box center [419, 148] width 110 height 14
click at [367, 147] on icon "button" at bounding box center [368, 147] width 3 height 11
click at [422, 173] on button "Download" at bounding box center [432, 174] width 110 height 22
click at [627, 156] on div "BA You 01:01pm 28/08/25 Materials order - 56 Sunset Strip MANYANA.msg Materials…" at bounding box center [516, 139] width 760 height 35
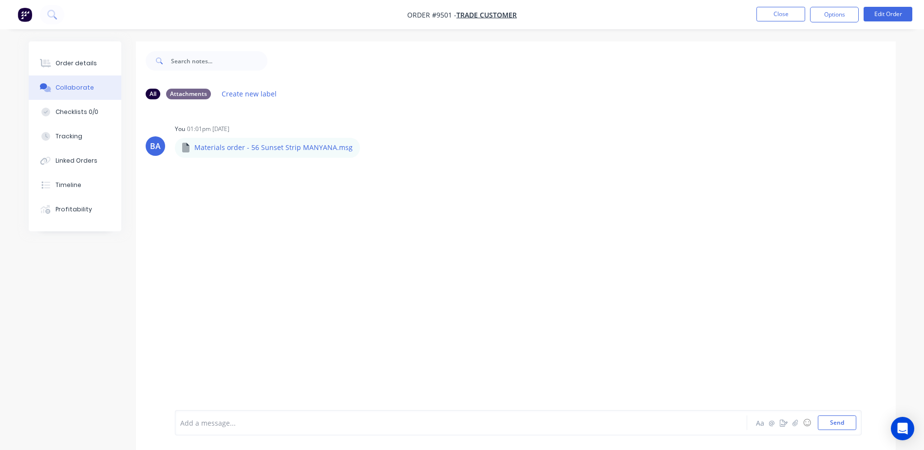
click at [799, 116] on div "BA You 01:01pm 28/08/25 Materials order - 56 Sunset Strip MANYANA.msg Materials…" at bounding box center [516, 258] width 760 height 303
click at [259, 146] on p "Materials order - 56 Sunset Strip MANYANA.msg" at bounding box center [273, 148] width 158 height 10
click at [191, 145] on div "Materials order - 56 Sunset Strip MANYANA.msg" at bounding box center [272, 140] width 195 height 9
click at [0, 0] on icon "button" at bounding box center [0, 0] width 0 height 0
click at [0, 0] on button "Download" at bounding box center [0, 0] width 0 height 0
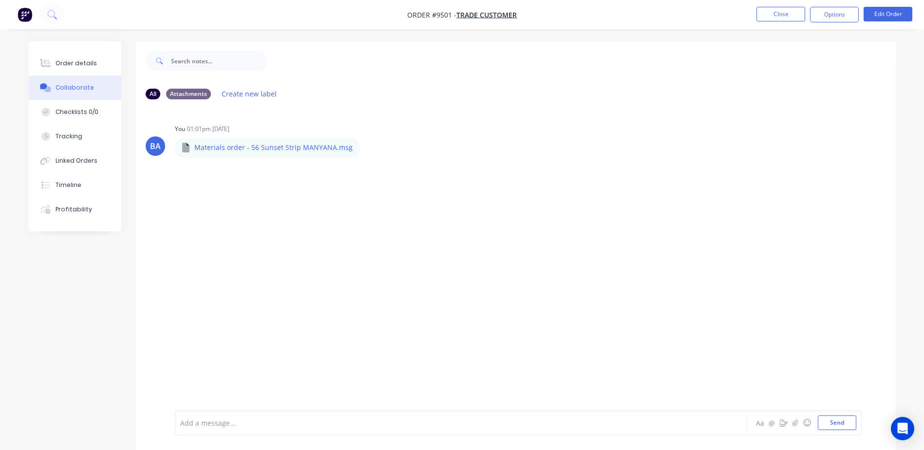
click at [683, 228] on div "BA You 01:01pm 28/08/25 Materials order - 56 Sunset Strip MANYANA.msg Materials…" at bounding box center [516, 258] width 760 height 303
click at [767, 16] on button "Close" at bounding box center [780, 14] width 49 height 15
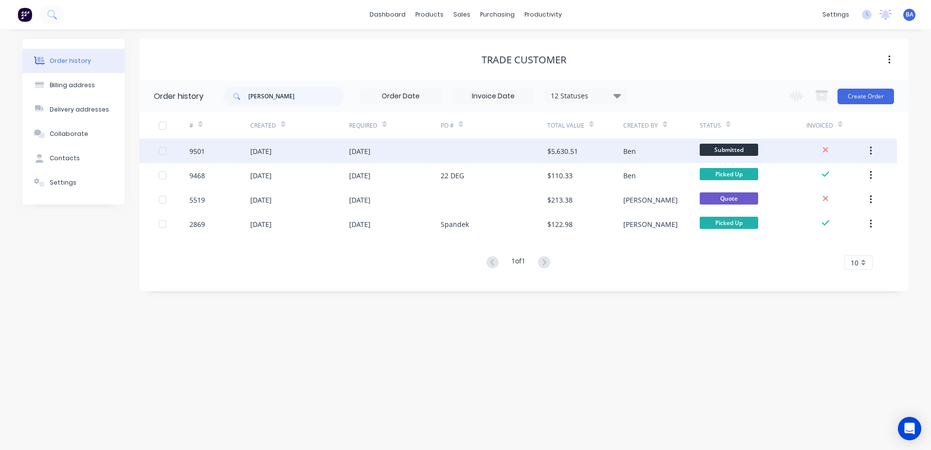
click at [507, 151] on div at bounding box center [494, 151] width 107 height 24
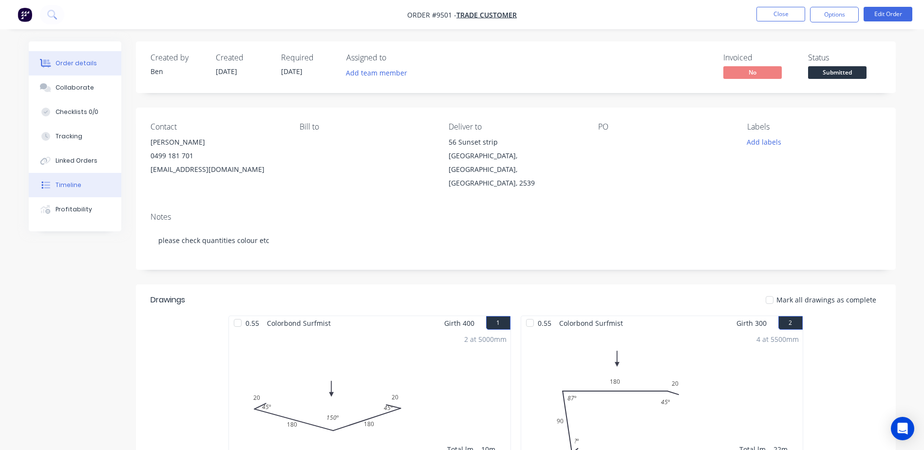
click at [48, 179] on button "Timeline" at bounding box center [75, 185] width 93 height 24
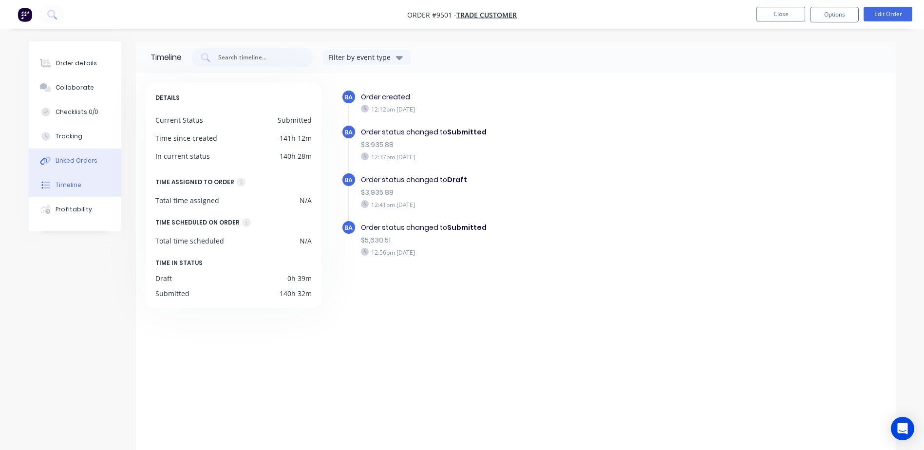
click at [78, 157] on div "Linked Orders" at bounding box center [77, 160] width 42 height 9
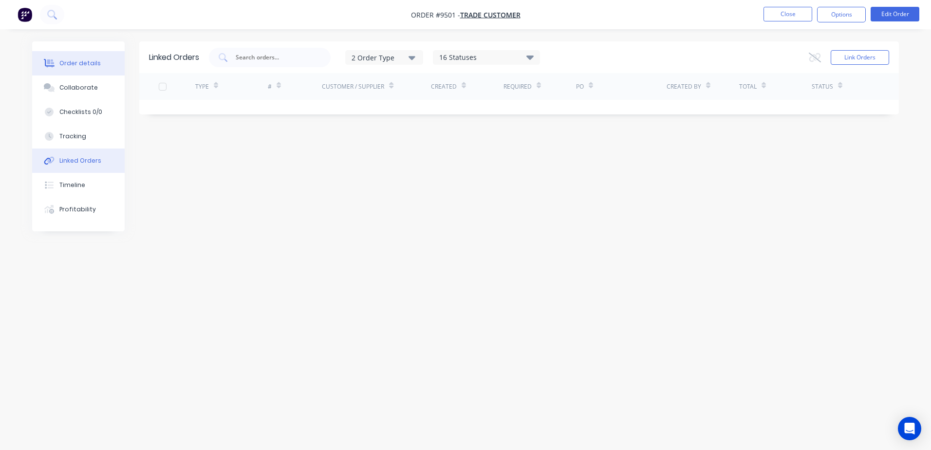
click at [97, 59] on button "Order details" at bounding box center [78, 63] width 93 height 24
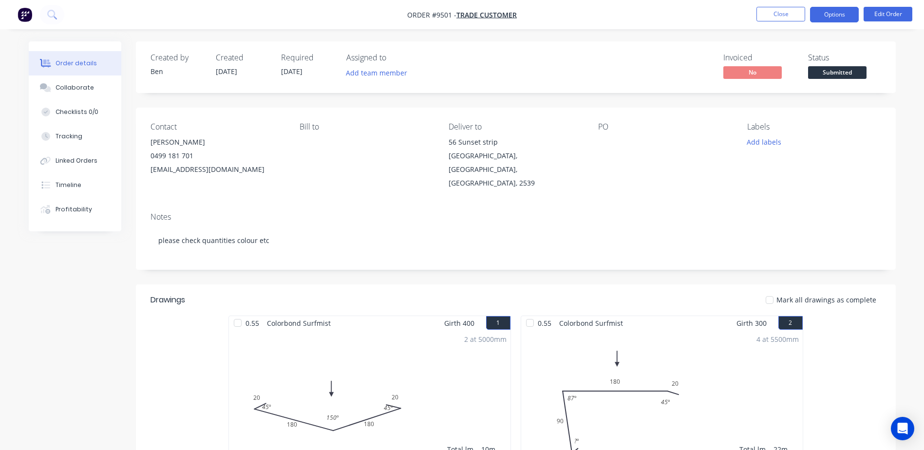
click at [840, 12] on button "Options" at bounding box center [834, 15] width 49 height 16
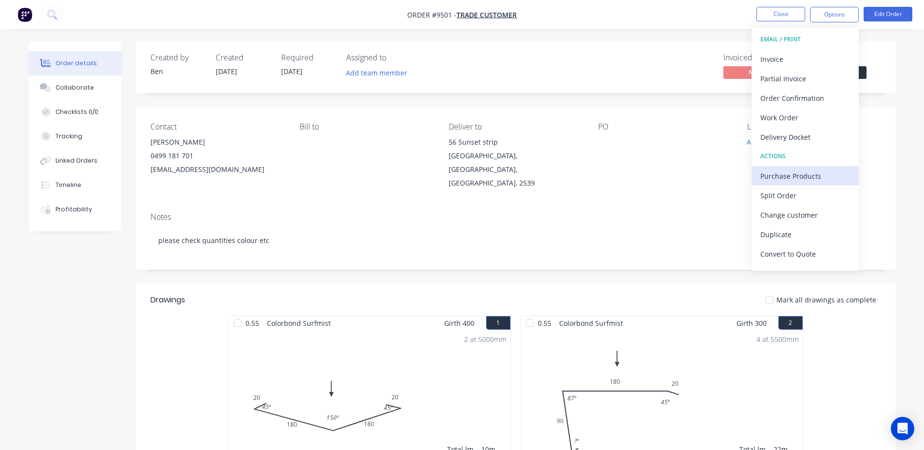
click at [809, 172] on div "Purchase Products" at bounding box center [805, 176] width 90 height 14
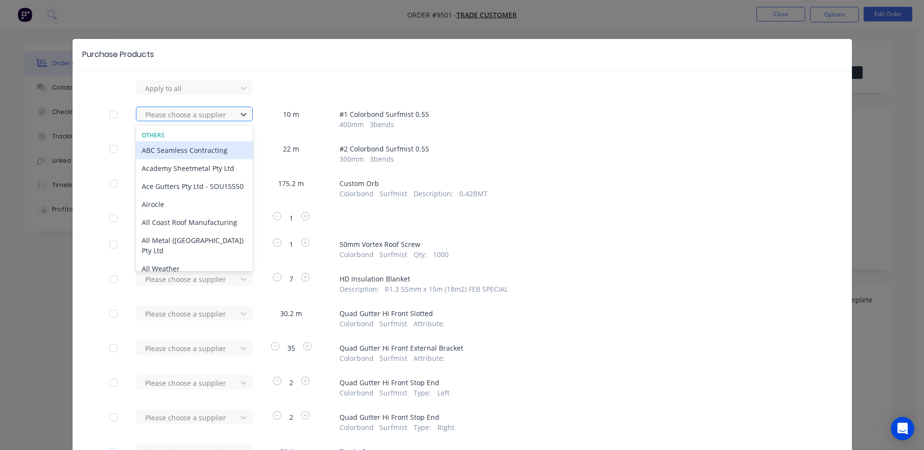
click at [230, 113] on div "Please choose a supplier" at bounding box center [187, 114] width 93 height 15
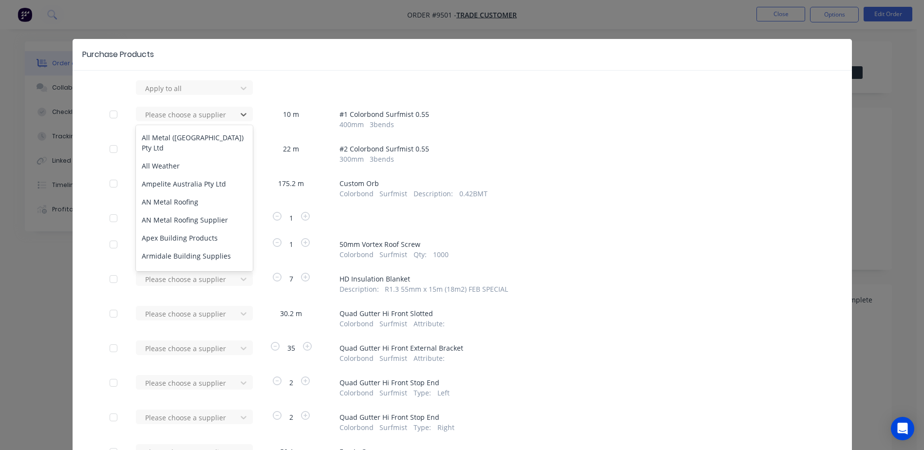
scroll to position [97, 0]
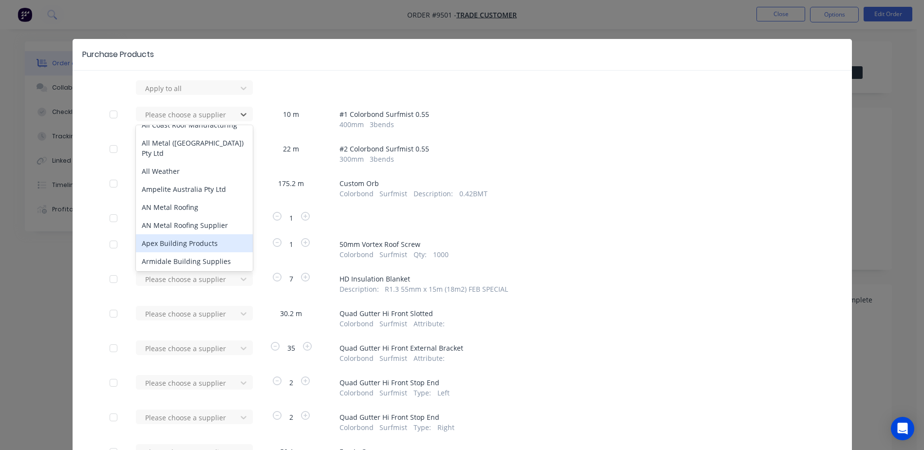
click at [196, 238] on div "Apex Building Products" at bounding box center [194, 243] width 117 height 18
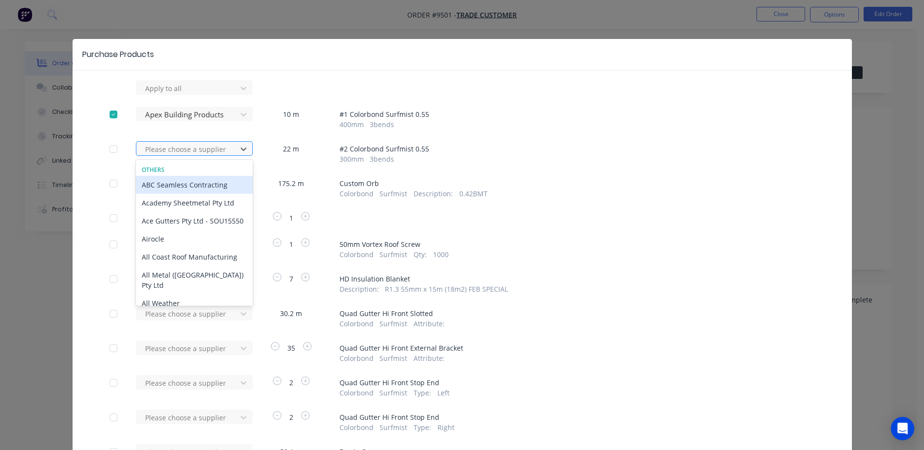
click at [213, 149] on div at bounding box center [188, 149] width 88 height 12
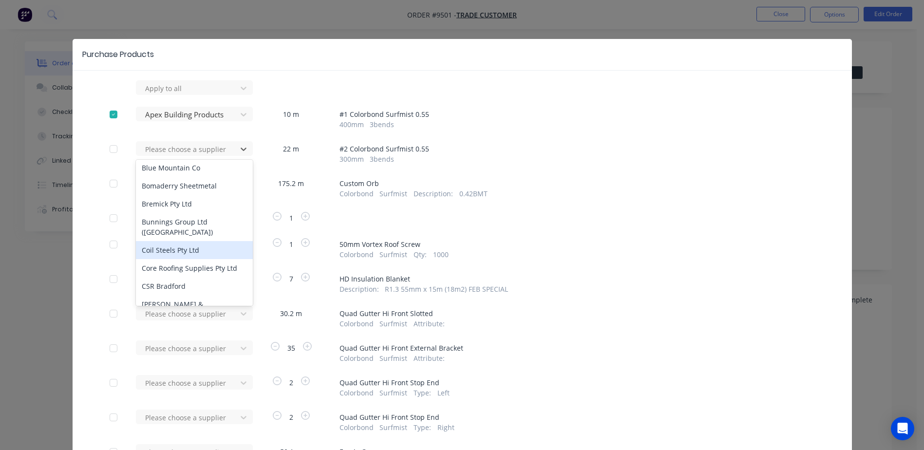
scroll to position [195, 0]
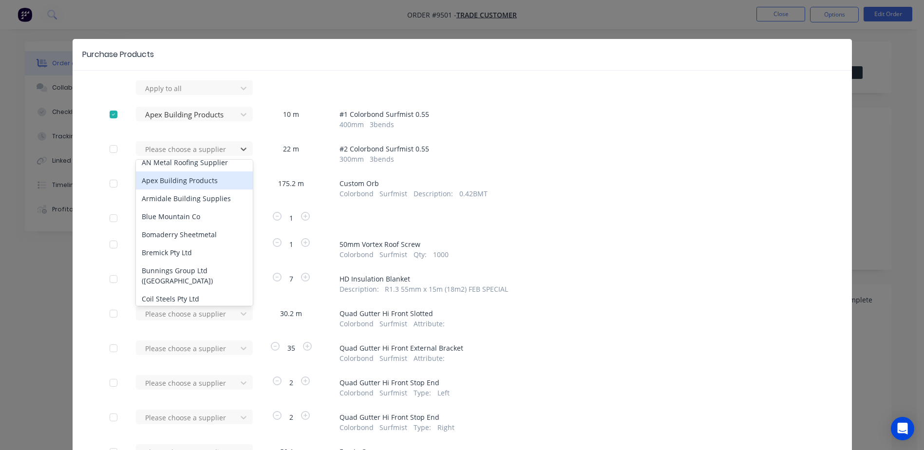
click at [201, 183] on div "Apex Building Products" at bounding box center [194, 180] width 117 height 18
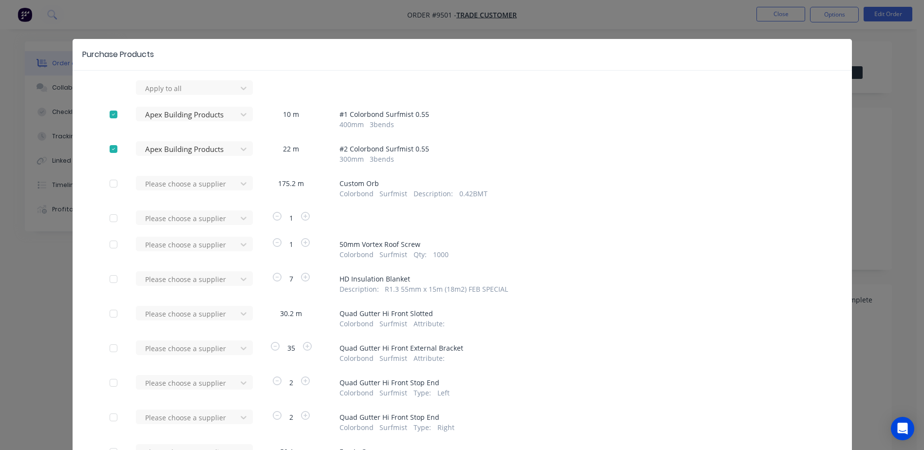
click at [201, 94] on div at bounding box center [188, 88] width 88 height 12
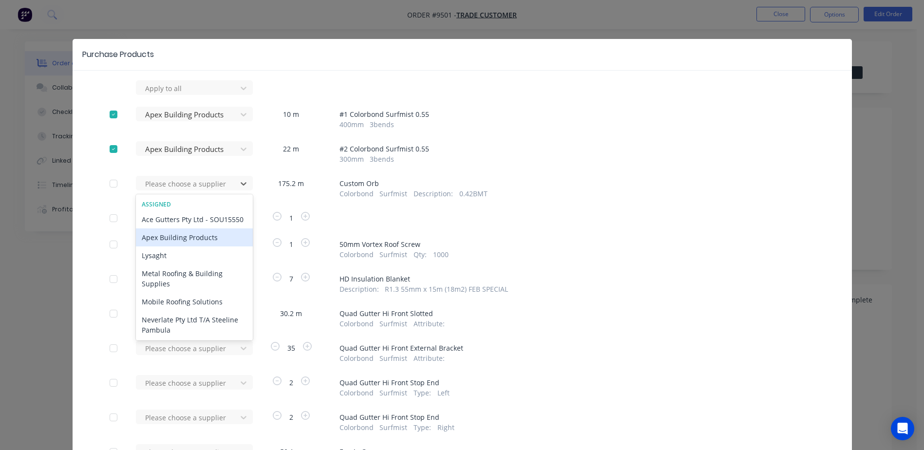
click at [191, 246] on div "Apex Building Products" at bounding box center [194, 237] width 117 height 18
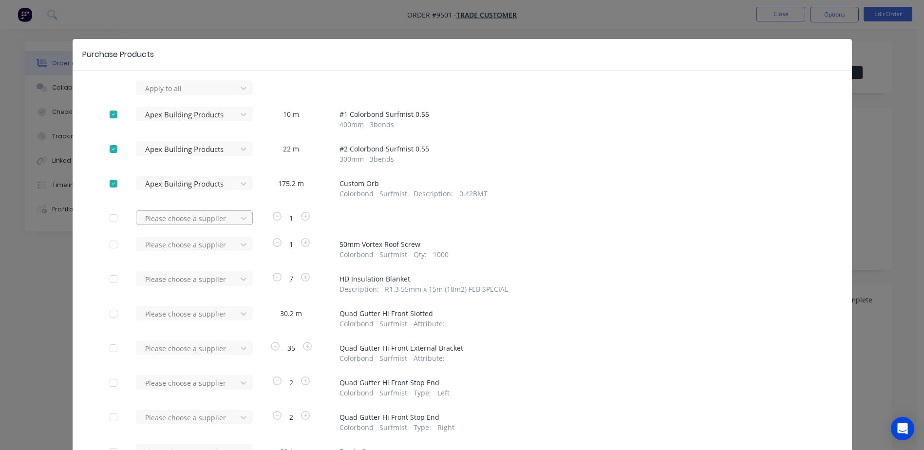
click at [201, 94] on div at bounding box center [188, 88] width 88 height 12
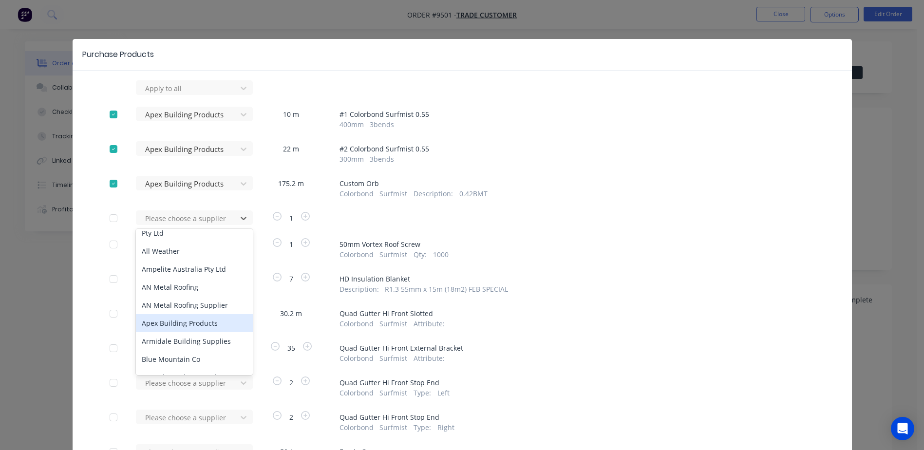
scroll to position [146, 0]
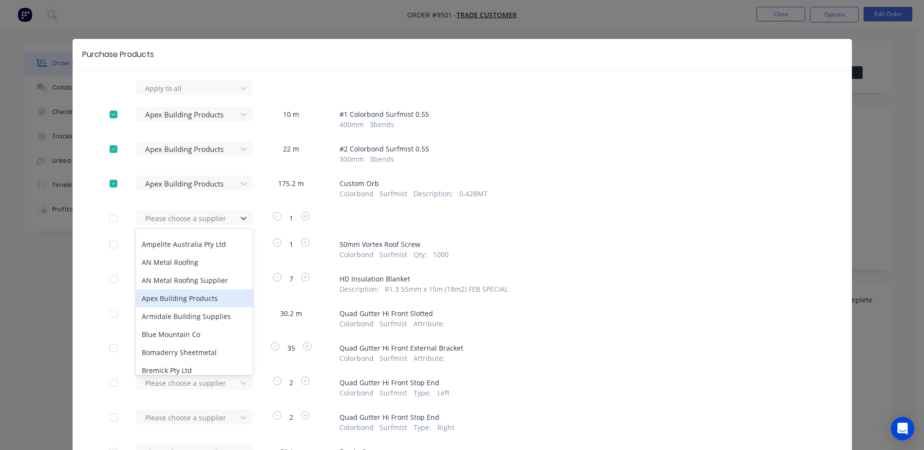
click at [186, 295] on div "Apex Building Products" at bounding box center [194, 298] width 117 height 18
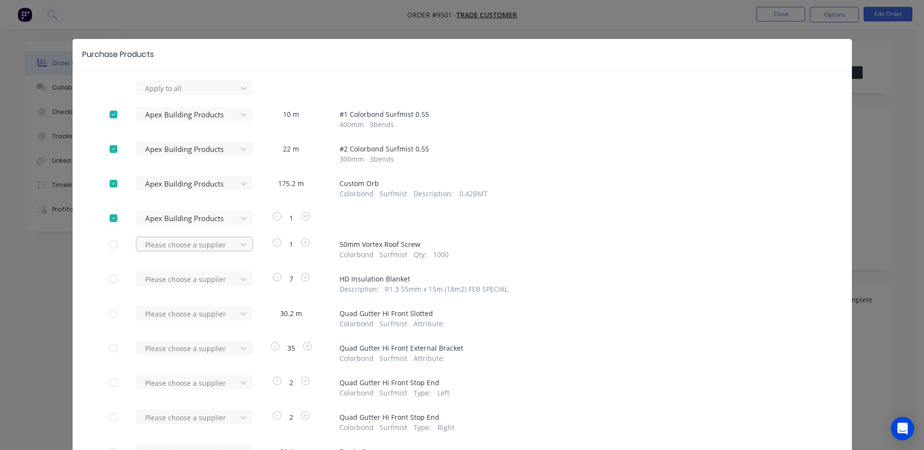
click at [194, 94] on div at bounding box center [188, 88] width 88 height 12
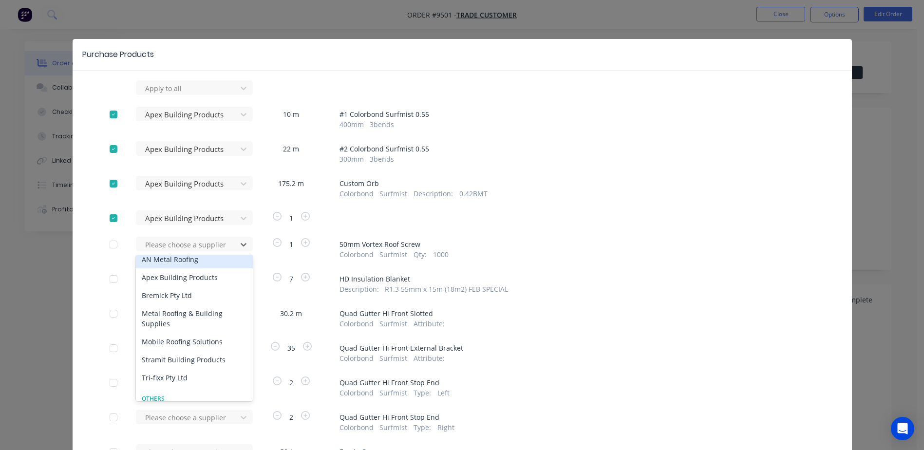
scroll to position [49, 0]
click at [194, 270] on div "Apex Building Products" at bounding box center [194, 278] width 117 height 18
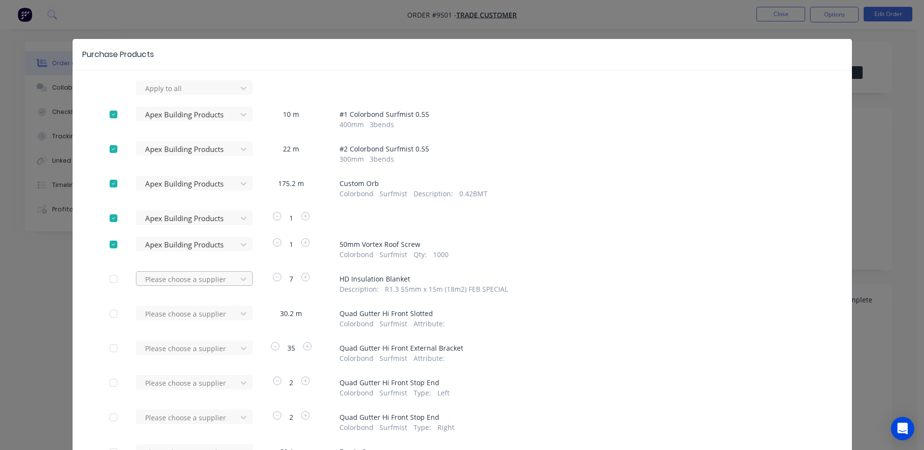
click at [191, 94] on div at bounding box center [188, 88] width 88 height 12
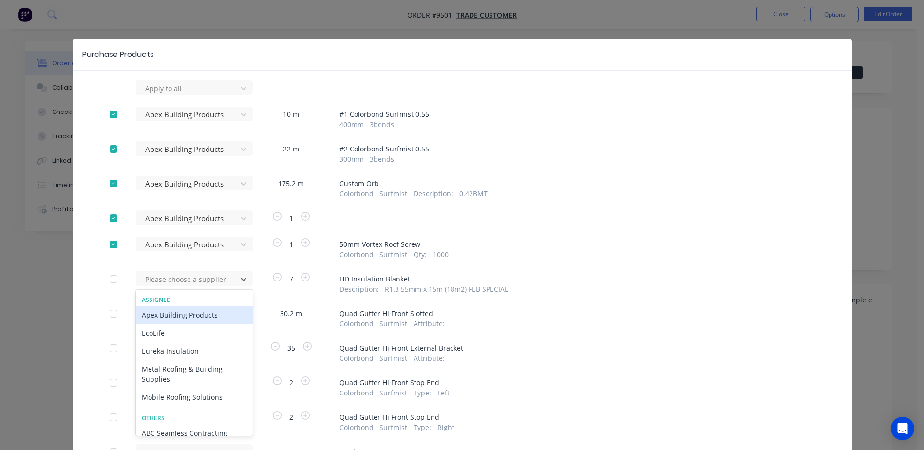
click at [185, 314] on div "Apex Building Products" at bounding box center [194, 315] width 117 height 18
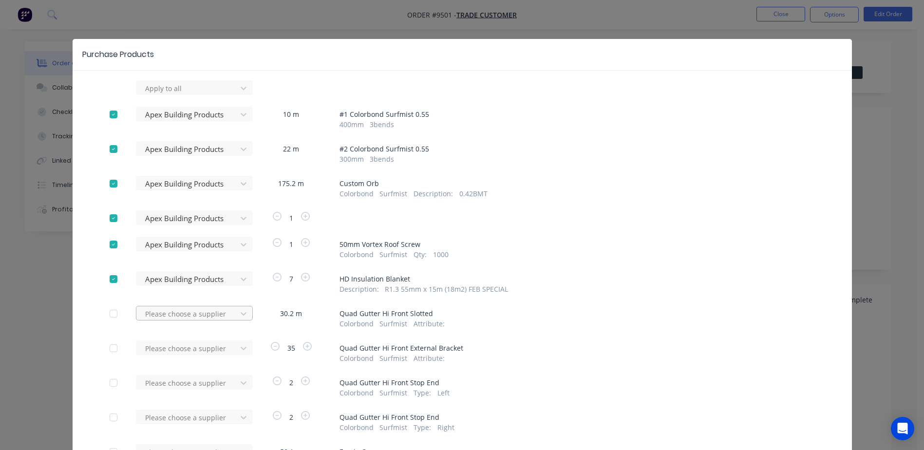
click at [185, 95] on div "Please choose a supplier" at bounding box center [189, 87] width 107 height 15
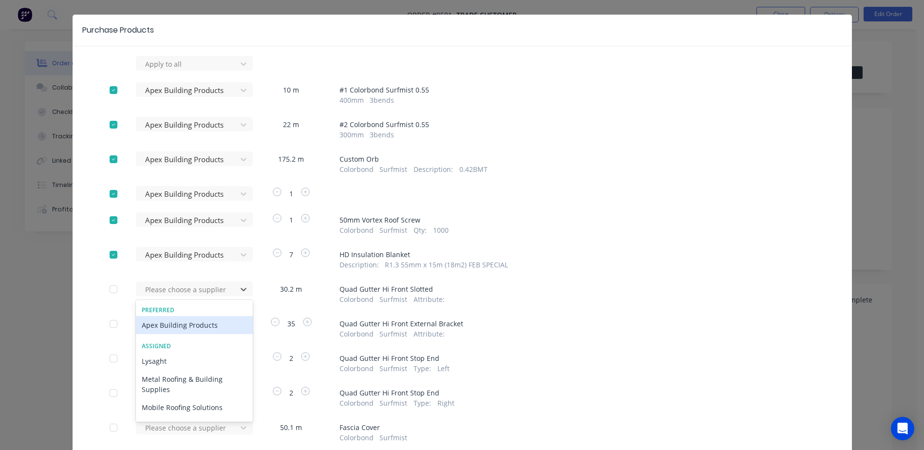
click at [184, 323] on div "Apex Building Products" at bounding box center [194, 325] width 117 height 18
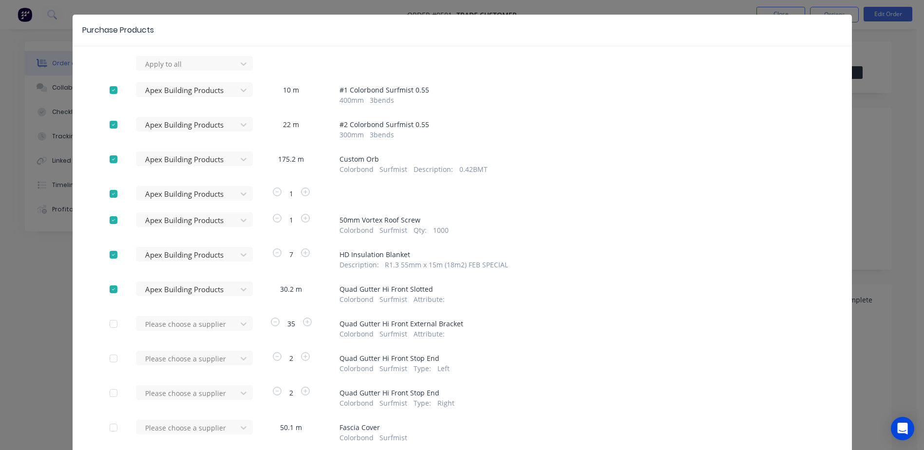
click at [184, 71] on div "Please choose a supplier" at bounding box center [189, 63] width 107 height 15
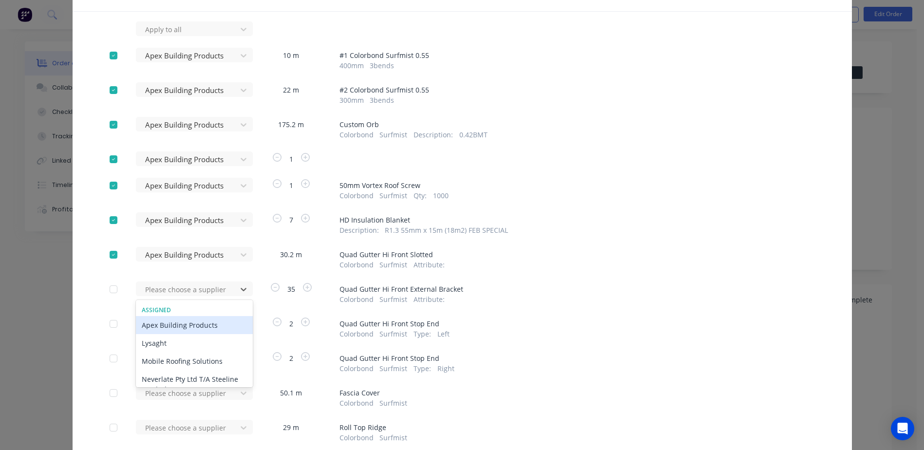
click at [184, 323] on div "Apex Building Products" at bounding box center [194, 325] width 117 height 18
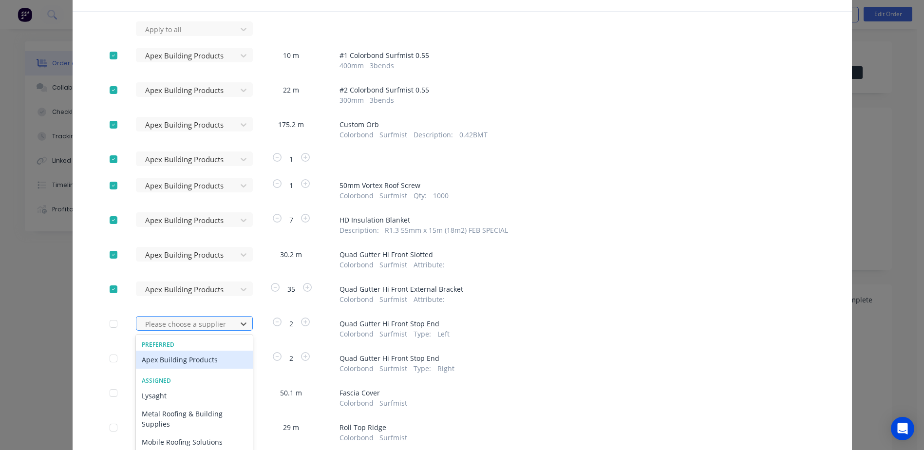
click at [185, 36] on div "63 results available. Use Up and Down to choose options, press Enter to select …" at bounding box center [189, 28] width 107 height 15
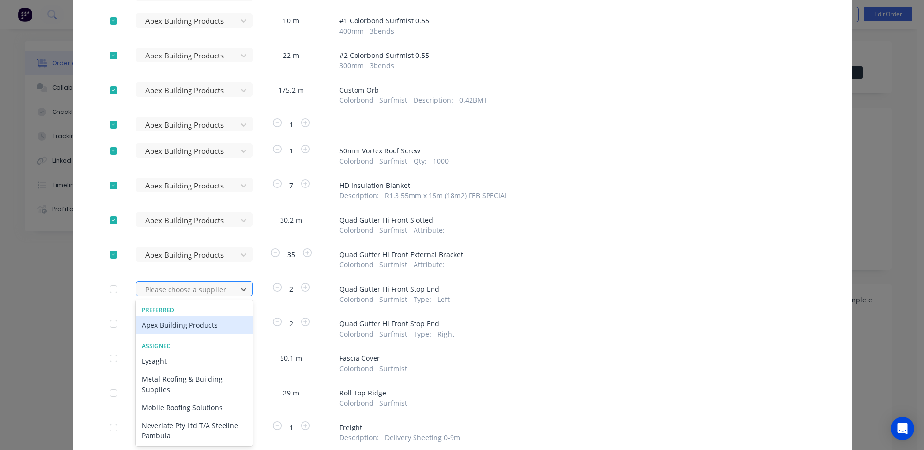
click at [185, 321] on div "Apex Building Products" at bounding box center [194, 325] width 117 height 18
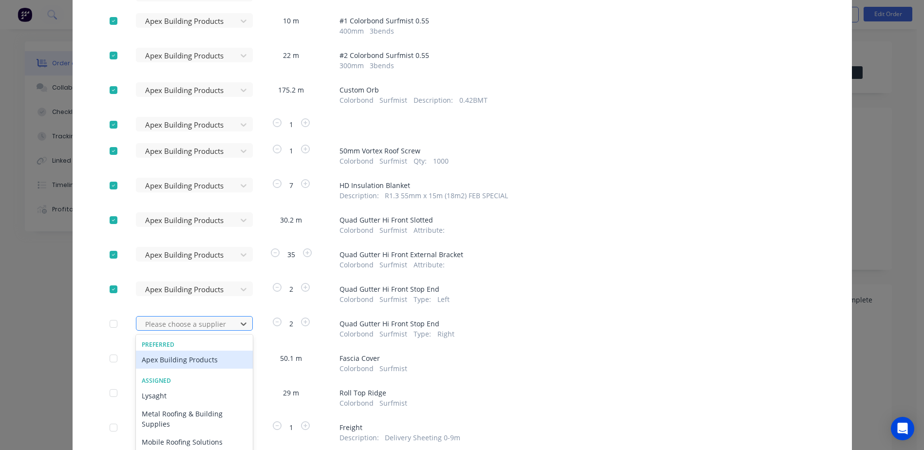
scroll to position [128, 0]
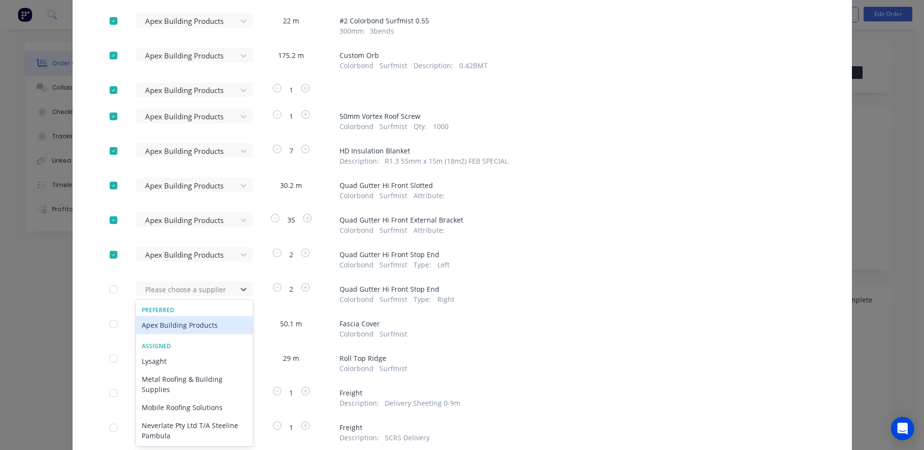
click at [183, 327] on div "Apex Building Products" at bounding box center [194, 325] width 117 height 18
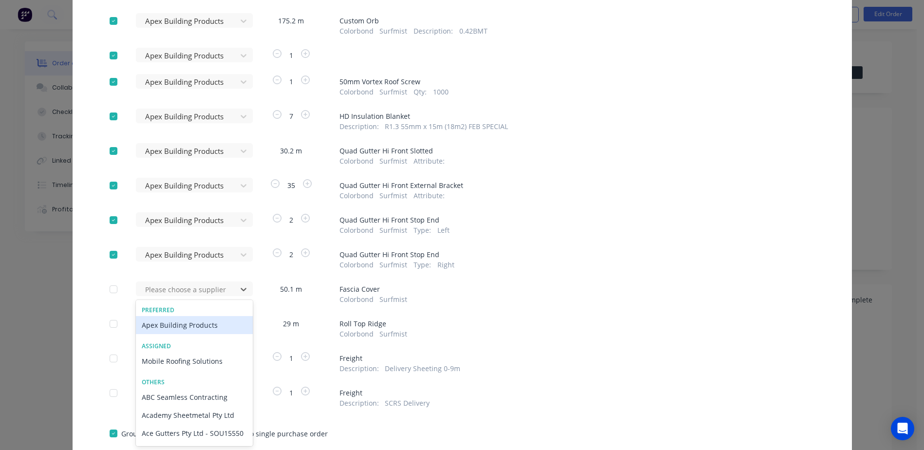
click at [185, 325] on div "Apex Building Products" at bounding box center [194, 325] width 117 height 18
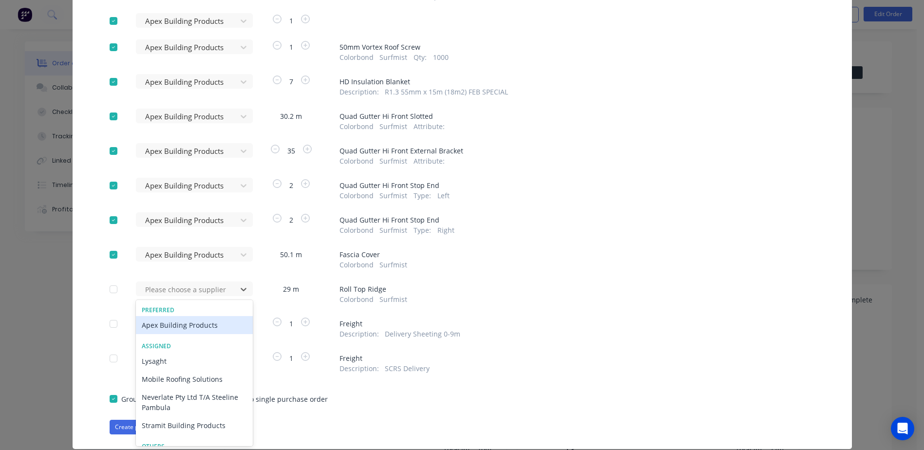
click at [184, 326] on div "Apex Building Products" at bounding box center [194, 325] width 117 height 18
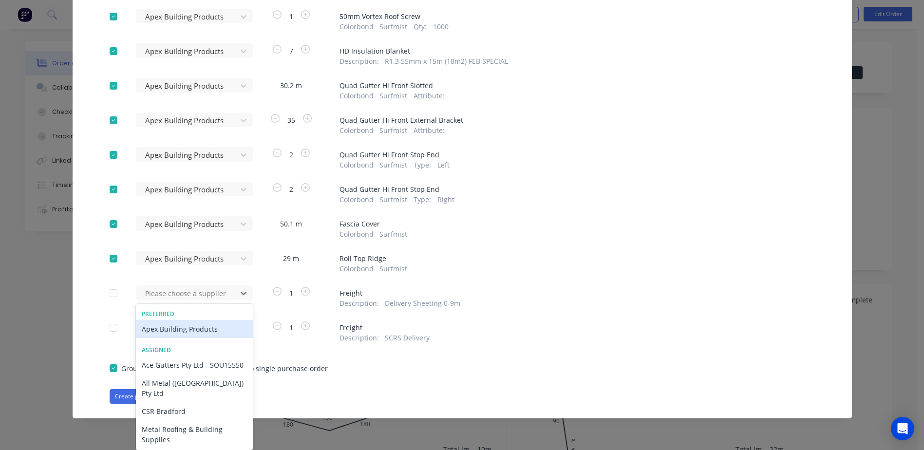
click at [184, 326] on div "Apex Building Products" at bounding box center [194, 329] width 117 height 18
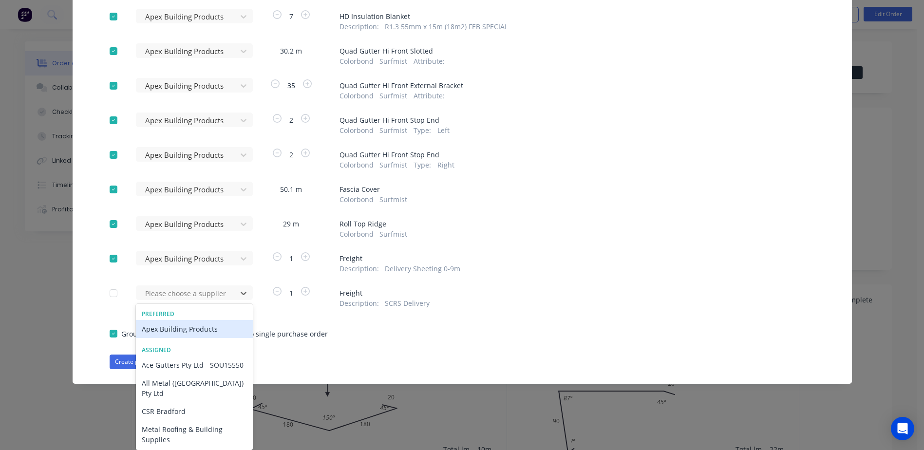
click at [181, 328] on div "Apex Building Products" at bounding box center [194, 329] width 117 height 18
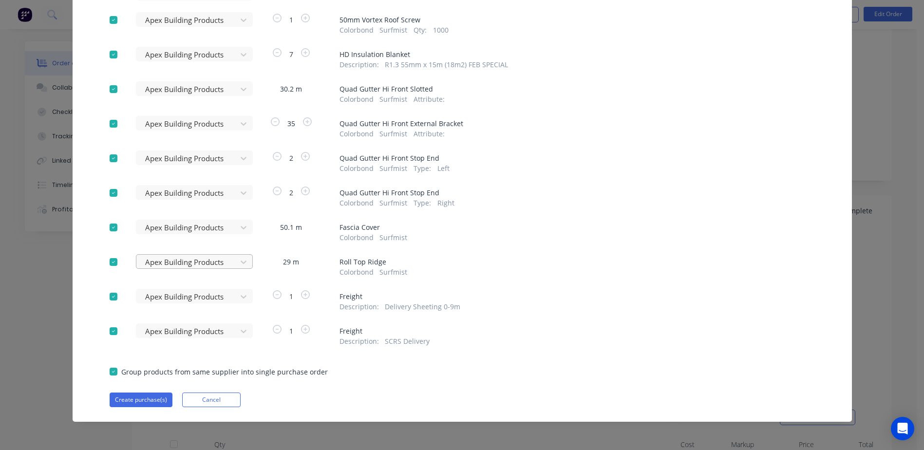
scroll to position [243, 0]
click at [137, 395] on button "Create purchase(s)" at bounding box center [141, 399] width 63 height 15
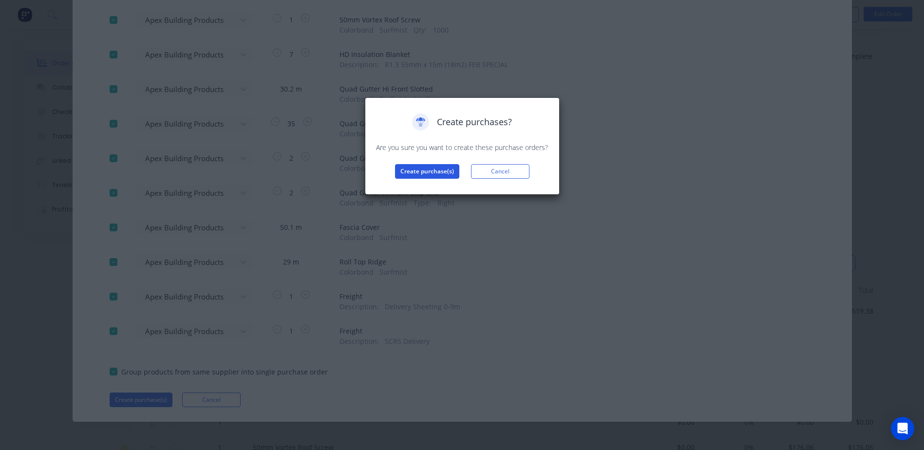
click at [437, 167] on button "Create purchase(s)" at bounding box center [427, 171] width 64 height 15
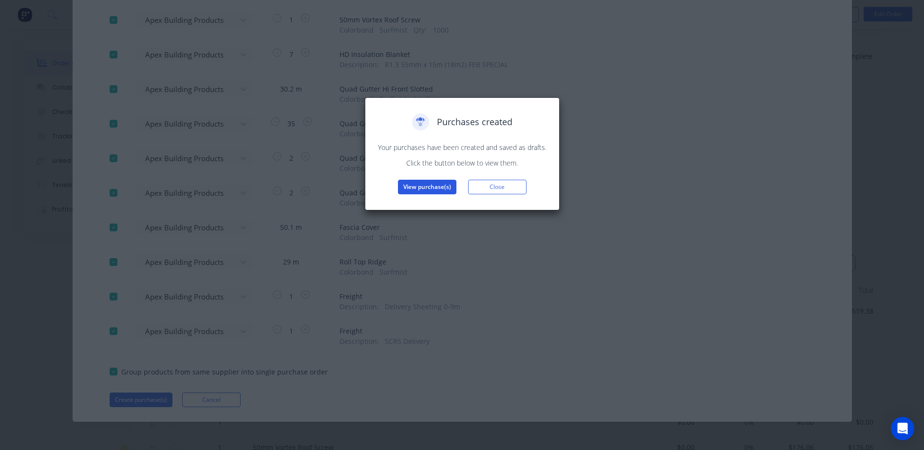
click at [412, 184] on button "View purchase(s)" at bounding box center [427, 187] width 58 height 15
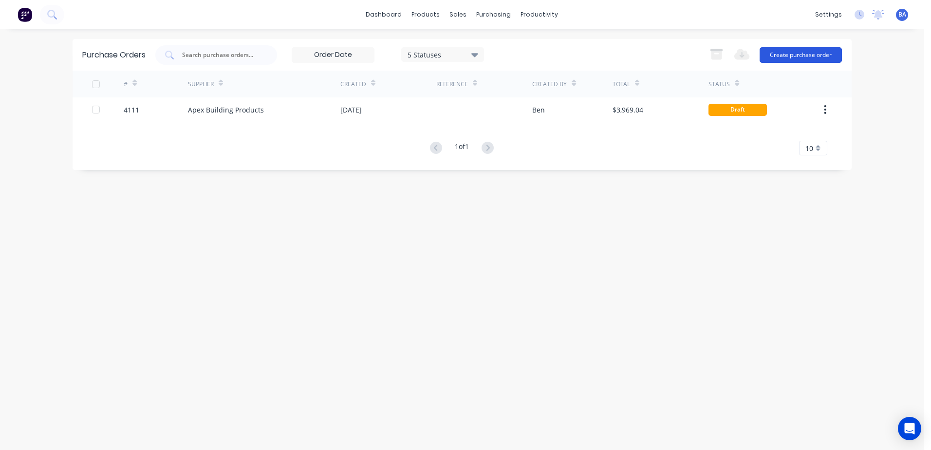
click at [779, 55] on button "Create purchase order" at bounding box center [801, 55] width 82 height 16
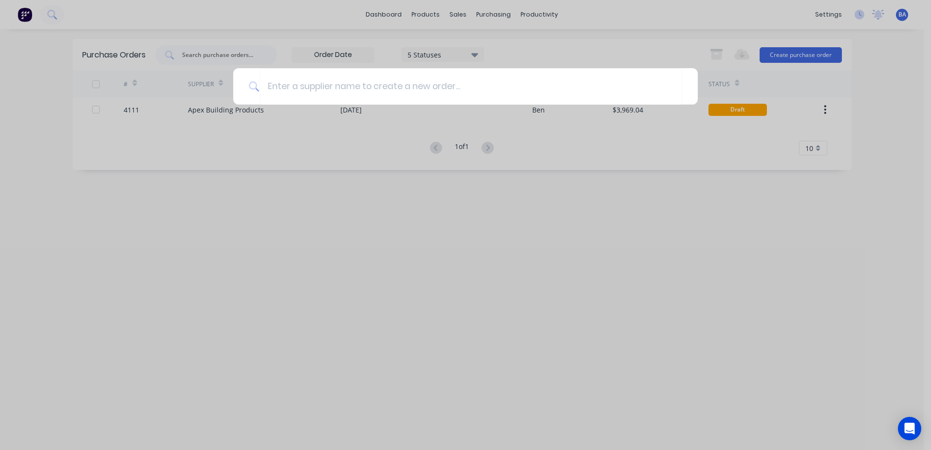
click at [535, 135] on div at bounding box center [465, 225] width 931 height 450
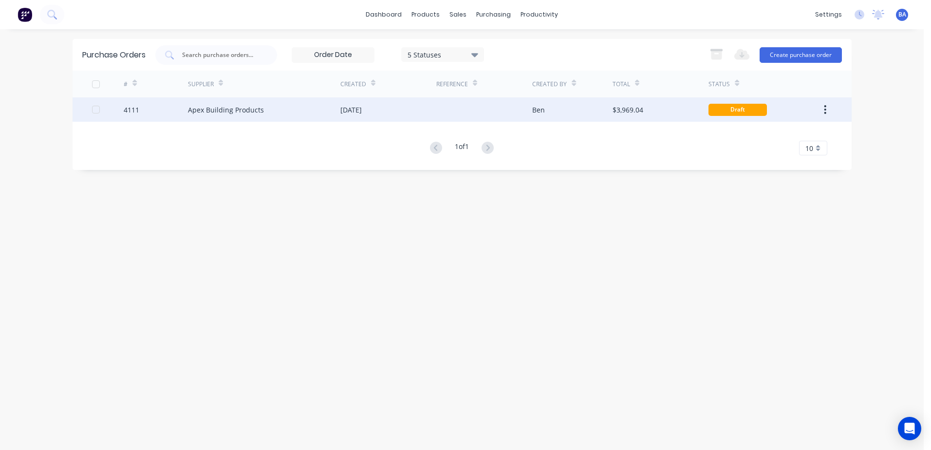
click at [613, 110] on div "$3,969.04" at bounding box center [627, 110] width 31 height 10
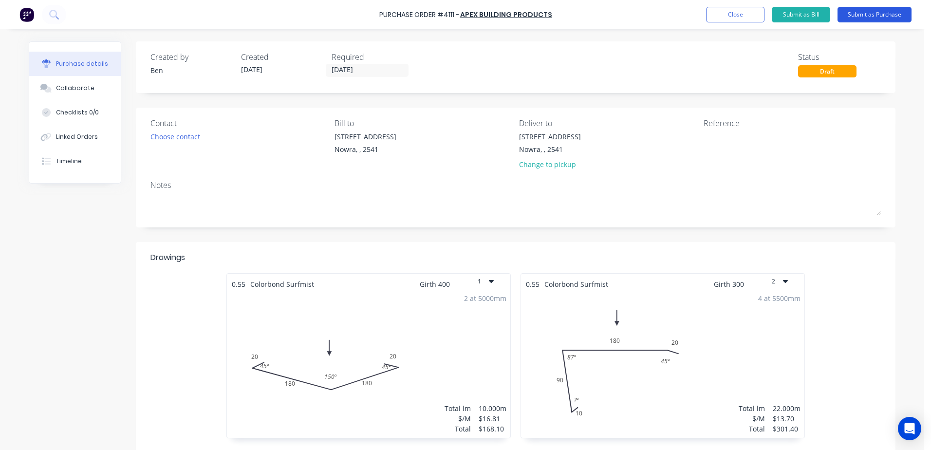
click at [861, 13] on button "Submit as Purchase" at bounding box center [874, 15] width 74 height 16
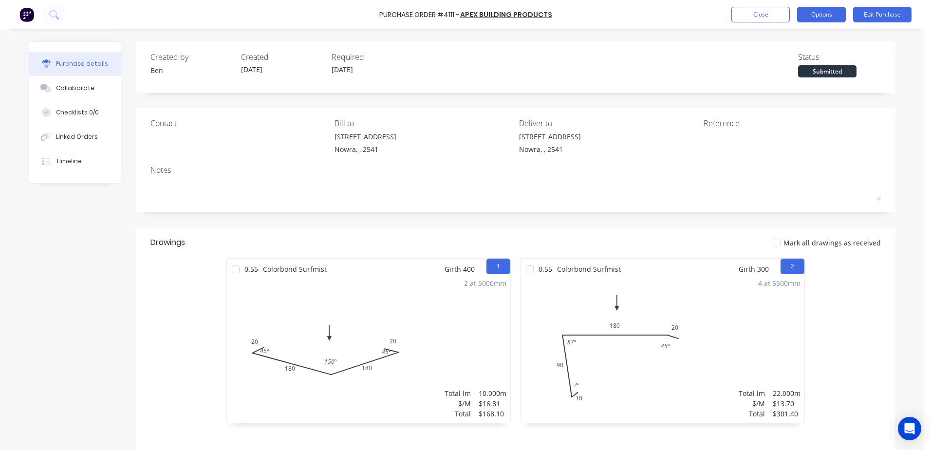
click at [809, 15] on button "Options" at bounding box center [821, 15] width 49 height 16
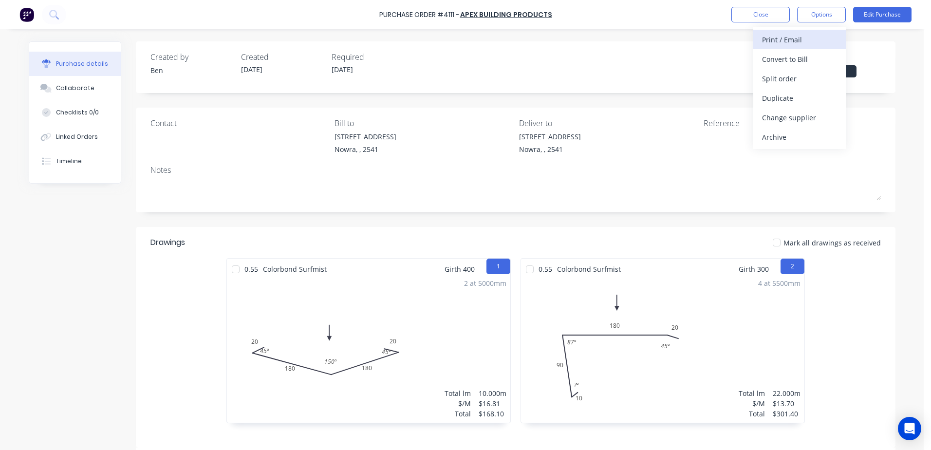
click at [798, 41] on div "Print / Email" at bounding box center [799, 40] width 75 height 14
click at [799, 59] on div "With pricing" at bounding box center [799, 59] width 75 height 14
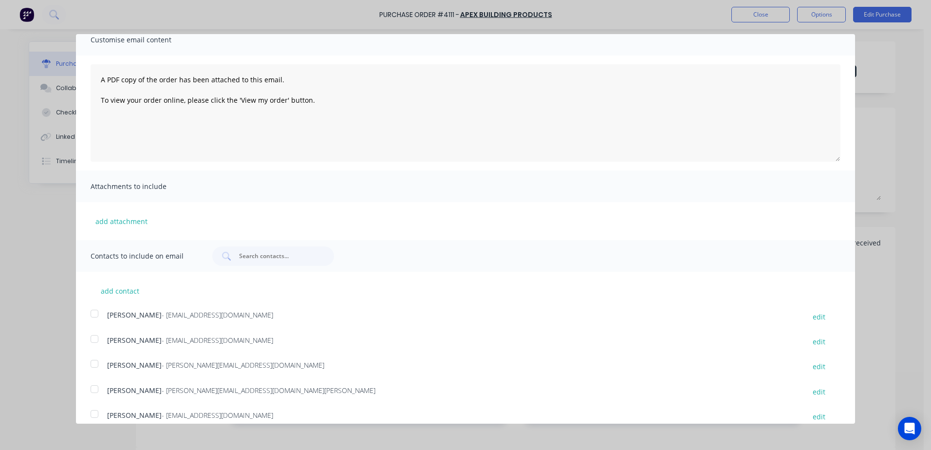
scroll to position [178, 0]
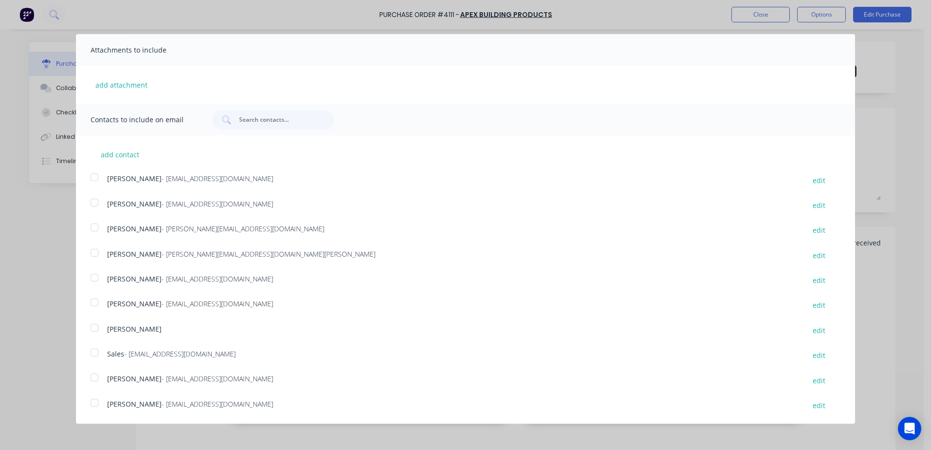
click at [92, 351] on div at bounding box center [94, 352] width 19 height 19
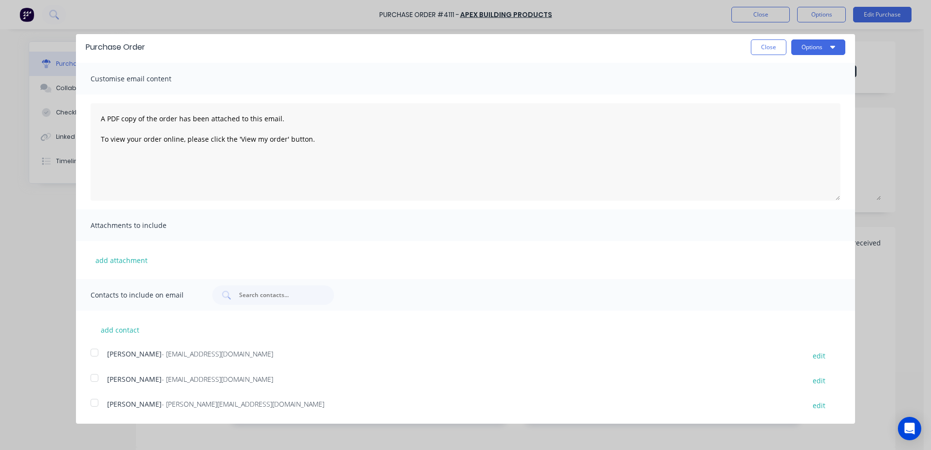
scroll to position [0, 0]
click at [802, 47] on button "Options" at bounding box center [818, 50] width 54 height 16
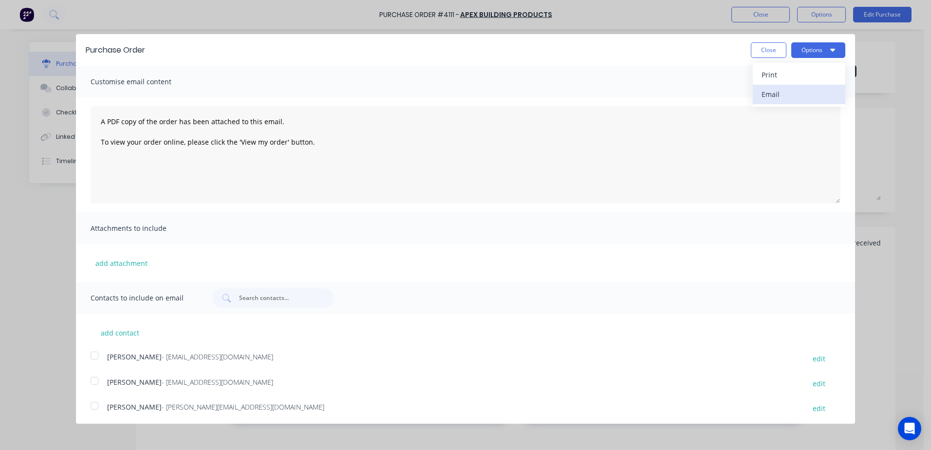
click at [771, 93] on div "Email" at bounding box center [798, 94] width 75 height 14
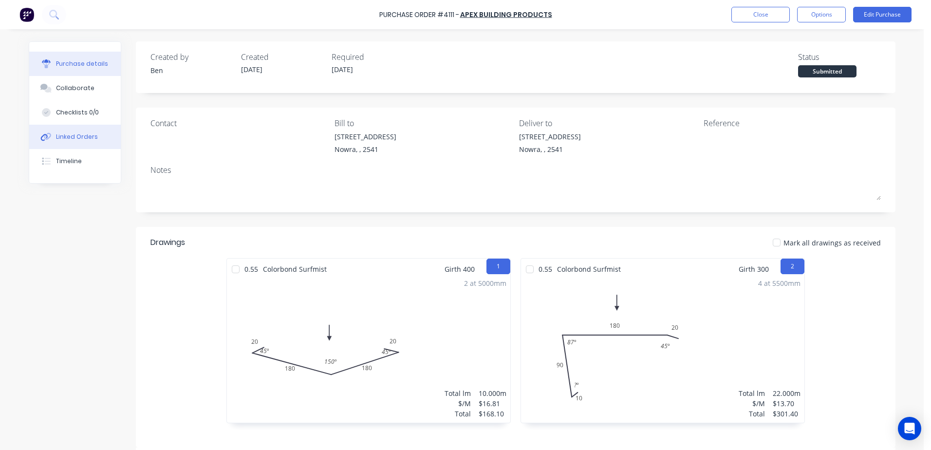
click at [76, 131] on button "Linked Orders" at bounding box center [75, 137] width 92 height 24
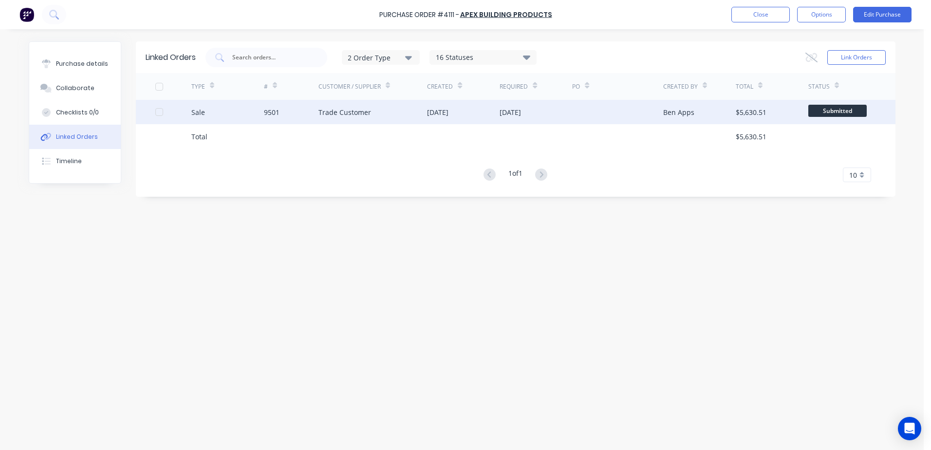
click at [629, 109] on div at bounding box center [617, 112] width 91 height 24
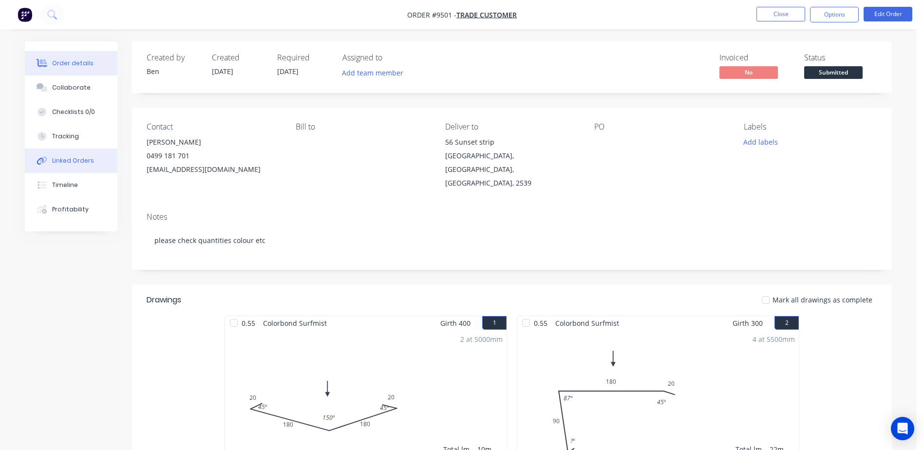
click at [81, 159] on div "Linked Orders" at bounding box center [73, 160] width 42 height 9
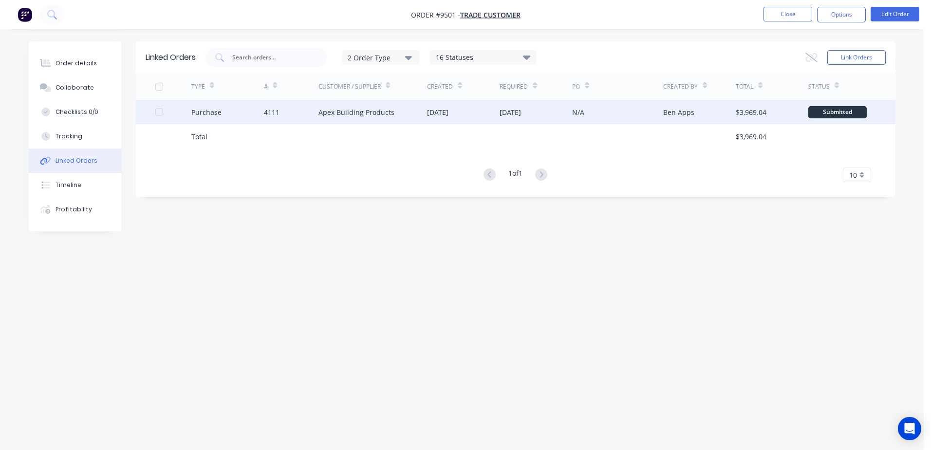
click at [833, 113] on div "Submitted" at bounding box center [837, 112] width 58 height 12
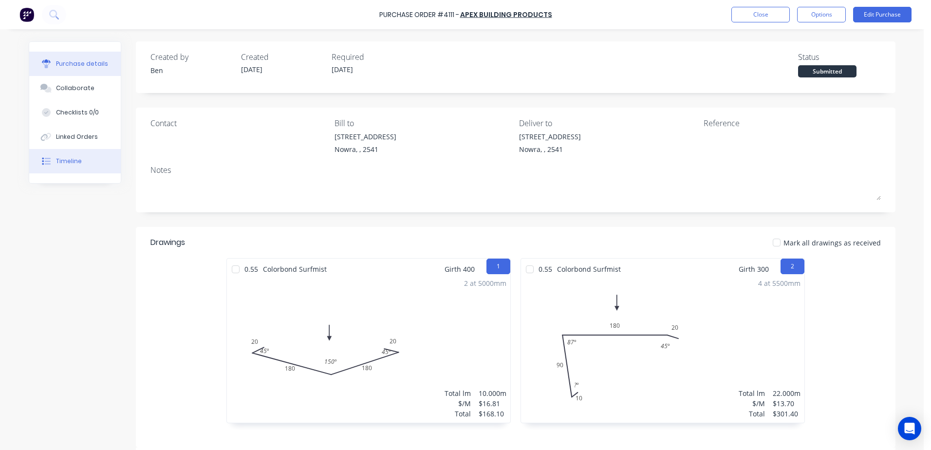
click at [59, 167] on button "Timeline" at bounding box center [75, 161] width 92 height 24
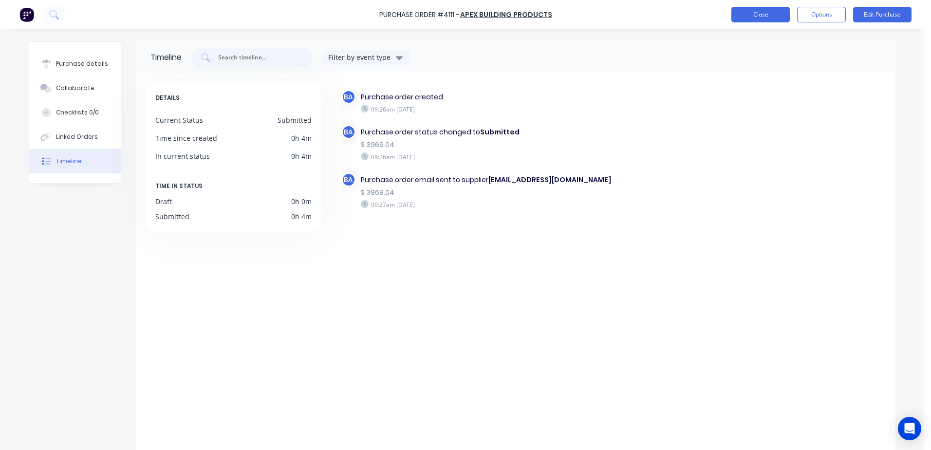
click at [760, 12] on button "Close" at bounding box center [760, 15] width 58 height 16
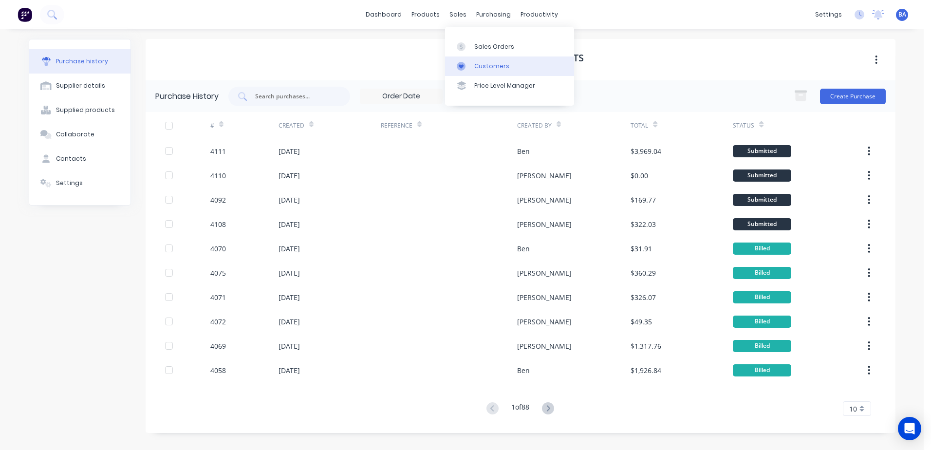
click at [457, 67] on icon at bounding box center [461, 66] width 9 height 9
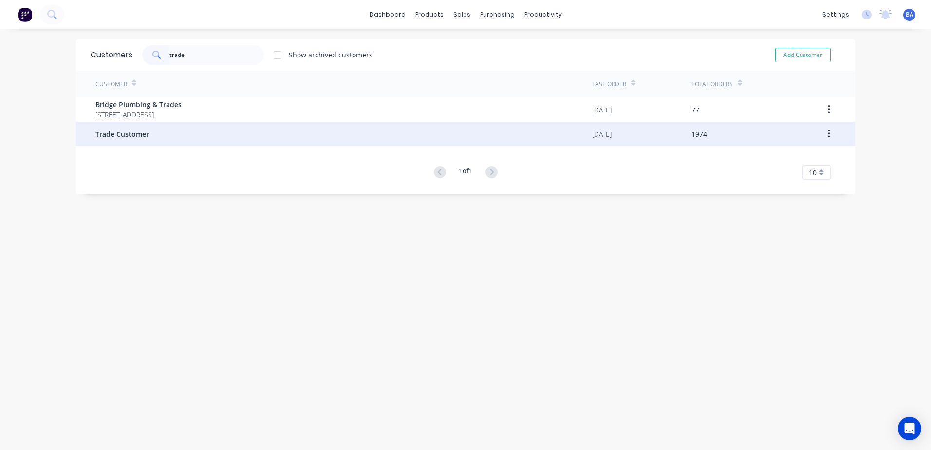
type input "trade"
click at [120, 131] on span "Trade Customer" at bounding box center [122, 134] width 54 height 10
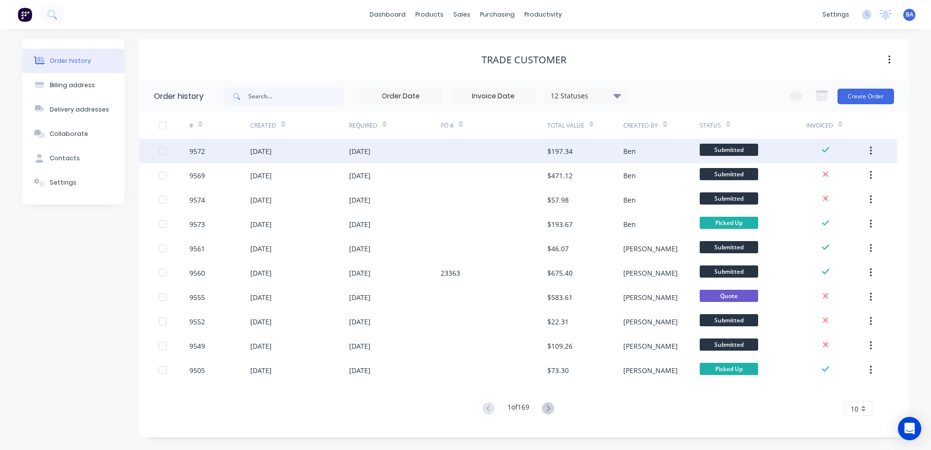
click at [477, 154] on div at bounding box center [494, 151] width 107 height 24
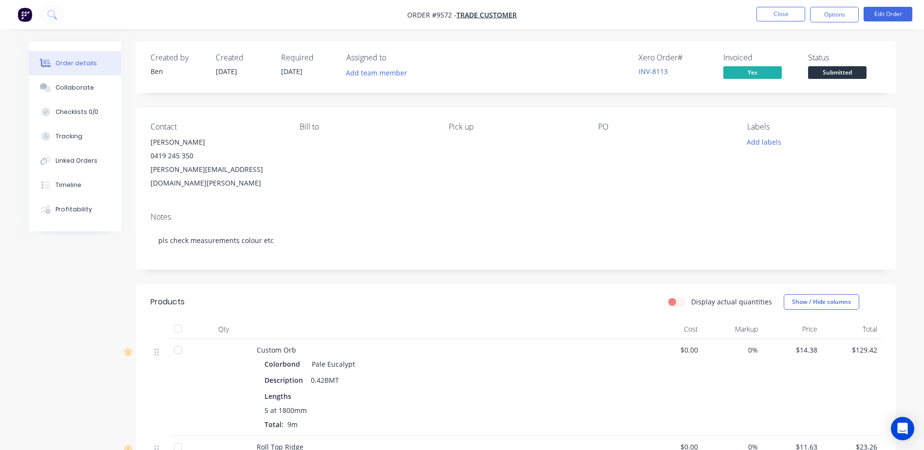
scroll to position [297, 0]
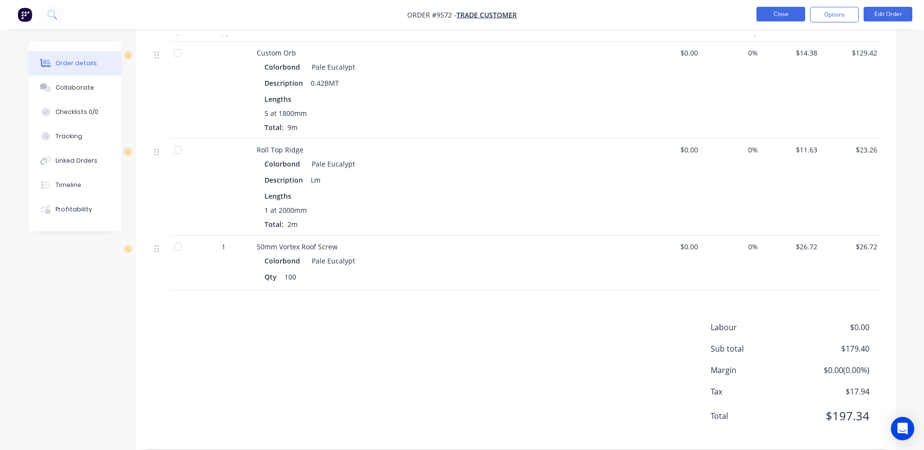
click at [783, 14] on button "Close" at bounding box center [780, 14] width 49 height 15
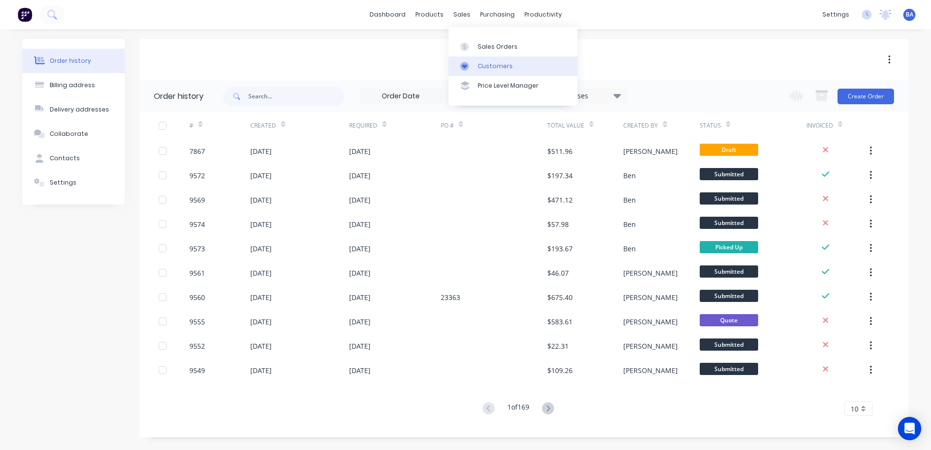
click at [465, 60] on link "Customers" at bounding box center [512, 65] width 129 height 19
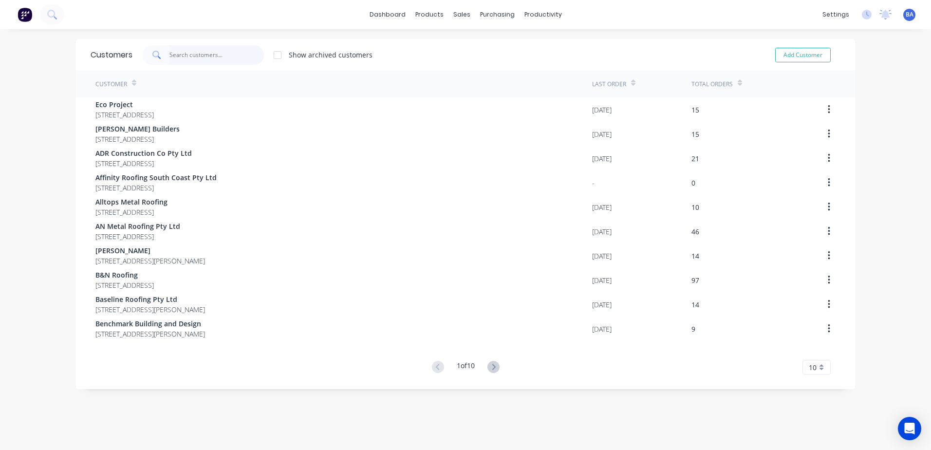
click at [203, 55] on input "text" at bounding box center [216, 54] width 95 height 19
type input "a"
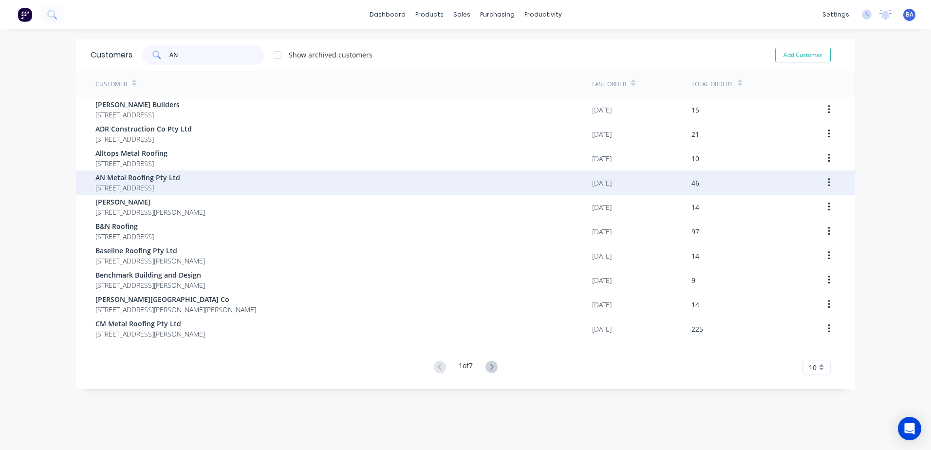
type input "AN"
click at [151, 177] on span "AN Metal Roofing Pty Ltd" at bounding box center [137, 177] width 85 height 10
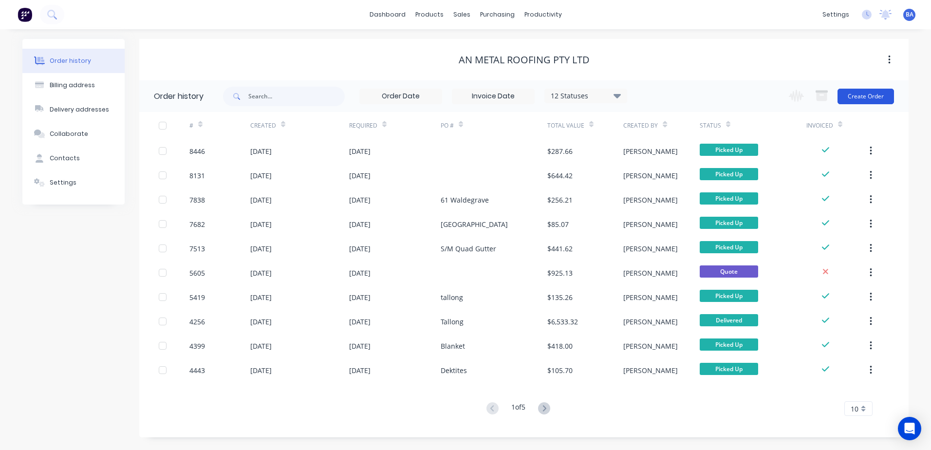
click at [855, 93] on button "Create Order" at bounding box center [865, 97] width 56 height 16
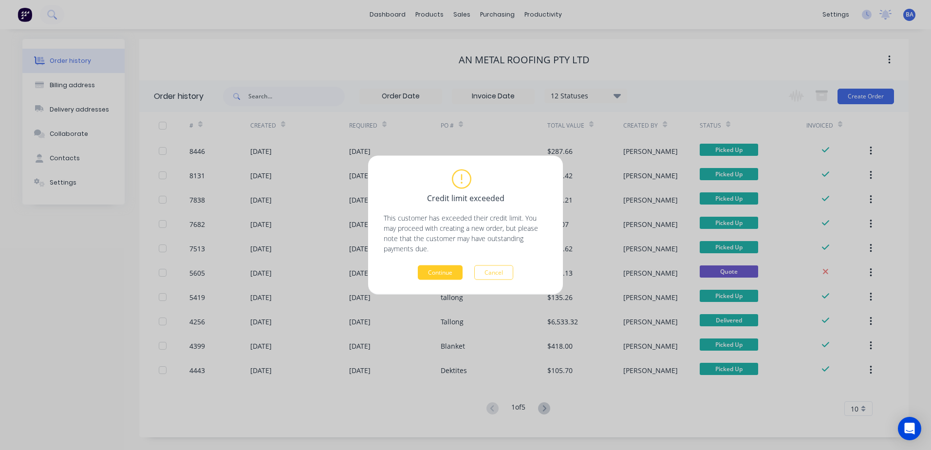
click at [444, 271] on button "Continue" at bounding box center [440, 272] width 45 height 15
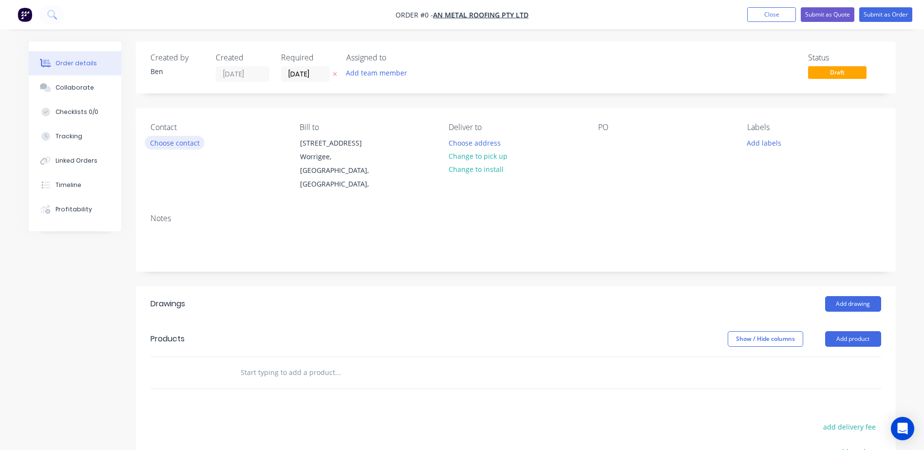
click at [188, 140] on button "Choose contact" at bounding box center [175, 142] width 60 height 13
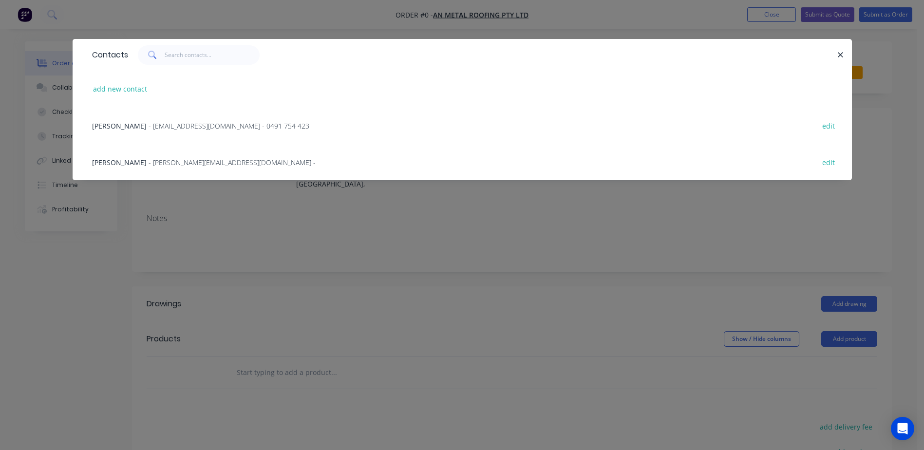
click at [116, 123] on span "[PERSON_NAME]" at bounding box center [119, 125] width 55 height 9
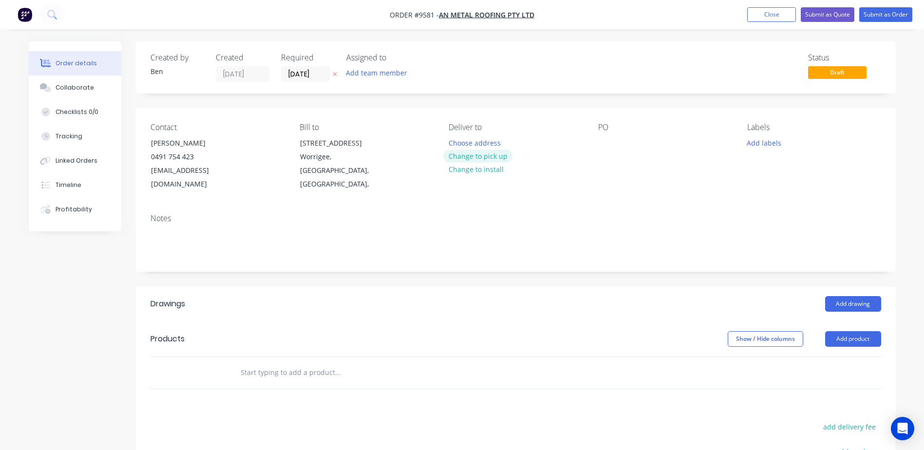
click at [467, 159] on button "Change to pick up" at bounding box center [477, 155] width 69 height 13
click at [852, 331] on button "Add product" at bounding box center [853, 339] width 56 height 16
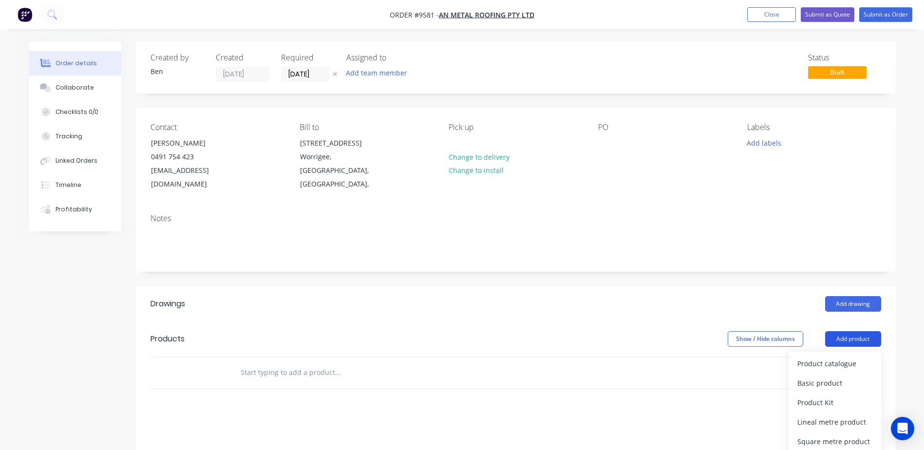
click at [852, 331] on button "Add product" at bounding box center [853, 339] width 56 height 16
click at [854, 331] on button "Add product" at bounding box center [853, 339] width 56 height 16
click at [833, 356] on div "Product catalogue" at bounding box center [834, 363] width 75 height 14
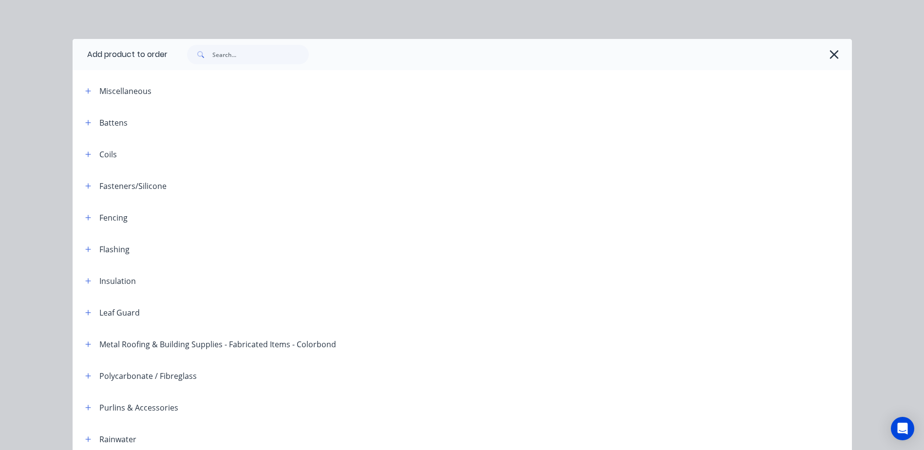
click at [829, 53] on icon "button" at bounding box center [834, 55] width 10 height 14
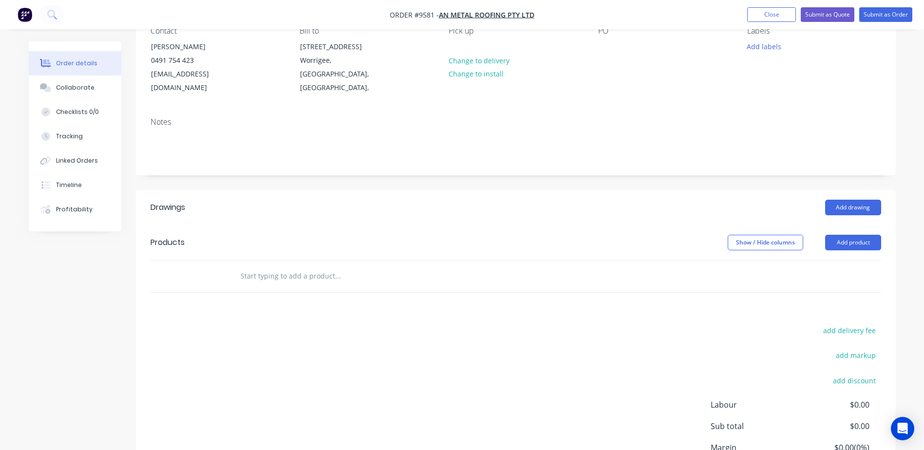
scroll to position [174, 0]
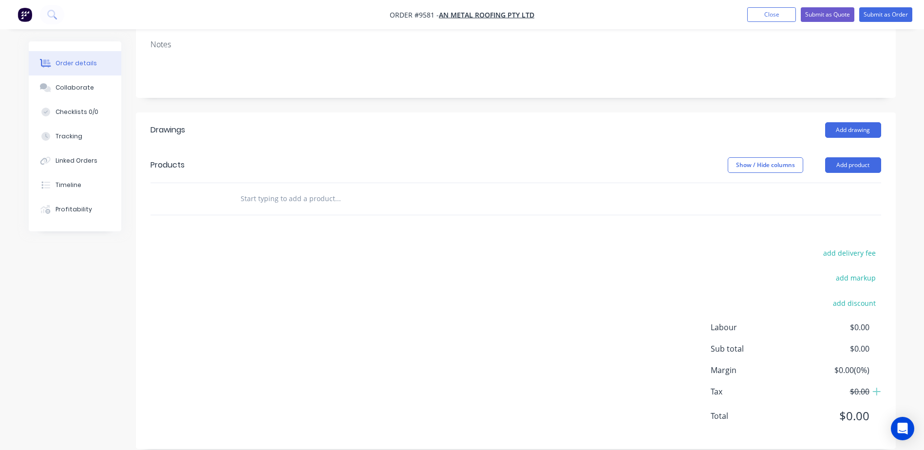
click at [276, 189] on input "text" at bounding box center [337, 198] width 195 height 19
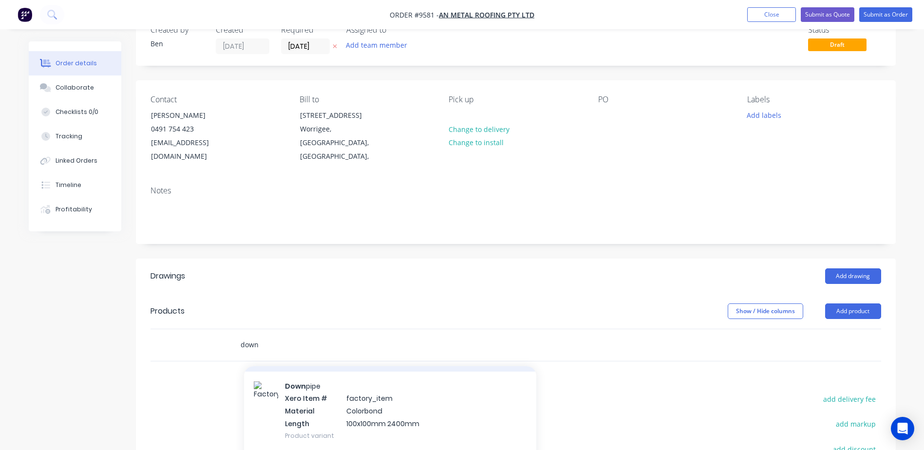
scroll to position [97, 0]
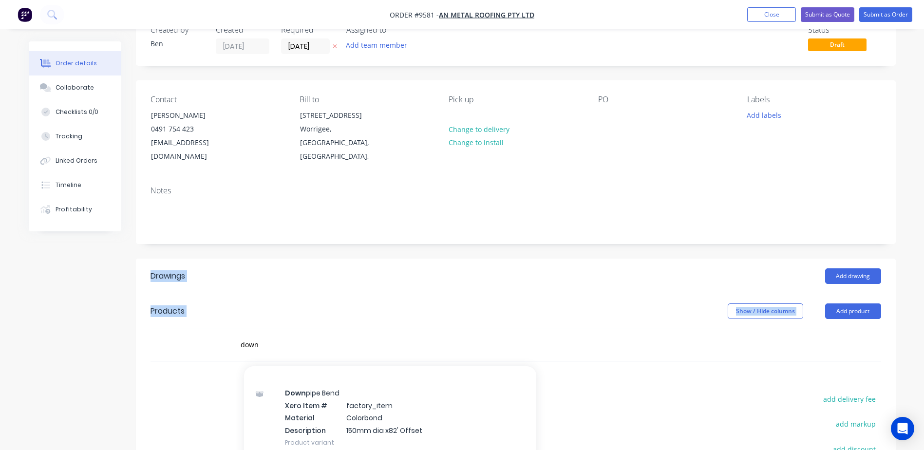
drag, startPoint x: 476, startPoint y: 325, endPoint x: 479, endPoint y: 217, distance: 108.1
click at [479, 217] on div "Created by [PERSON_NAME] Created [DATE] Required [DATE] Assigned to Add team me…" at bounding box center [516, 304] width 760 height 581
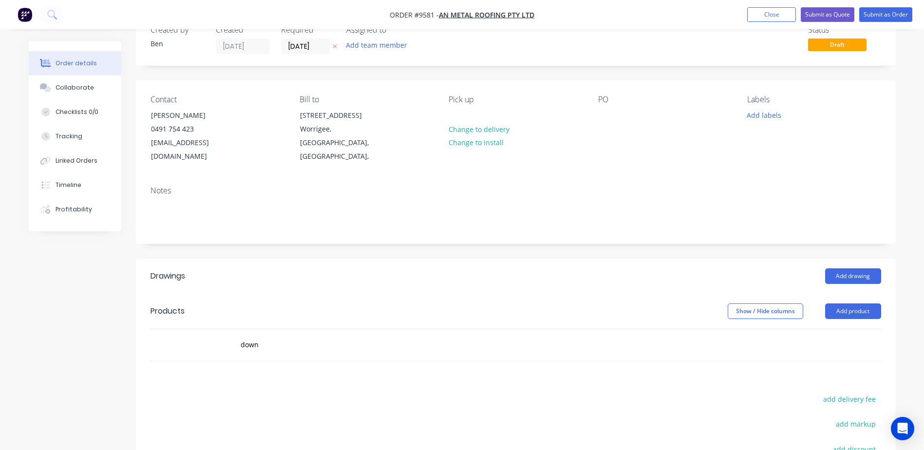
click at [259, 335] on input "down" at bounding box center [337, 344] width 195 height 19
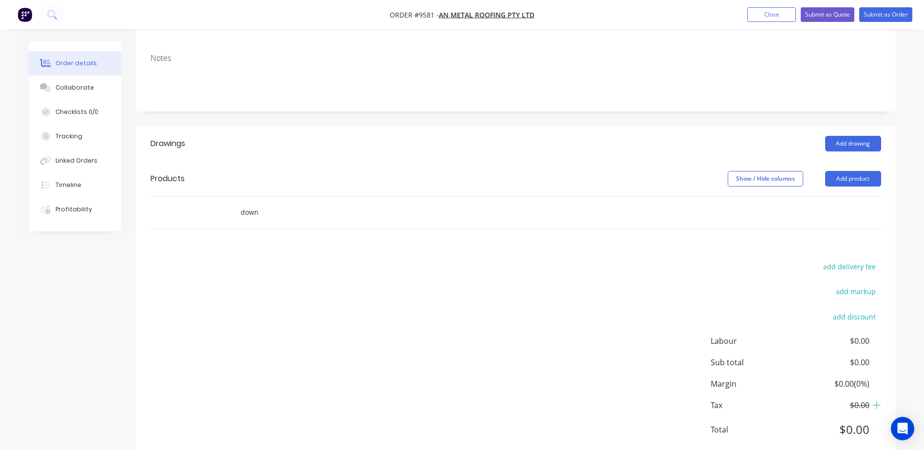
scroll to position [158, 0]
click at [263, 204] on input "down" at bounding box center [337, 213] width 195 height 19
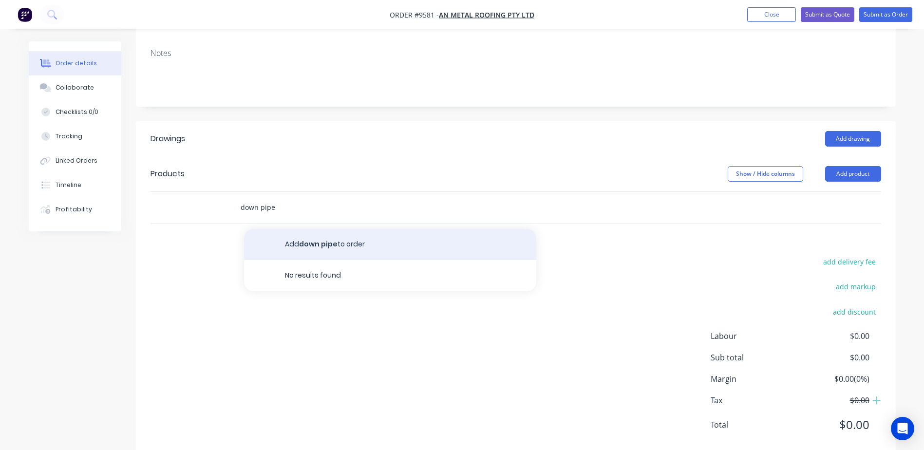
scroll to position [174, 0]
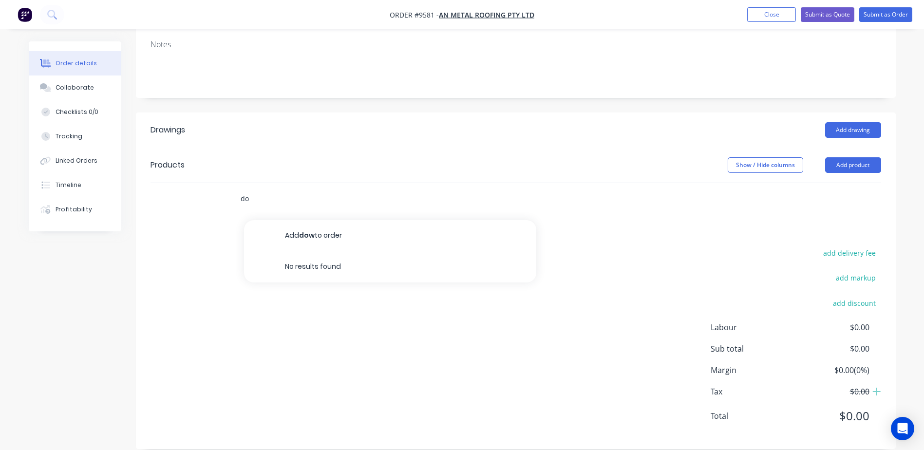
type input "d"
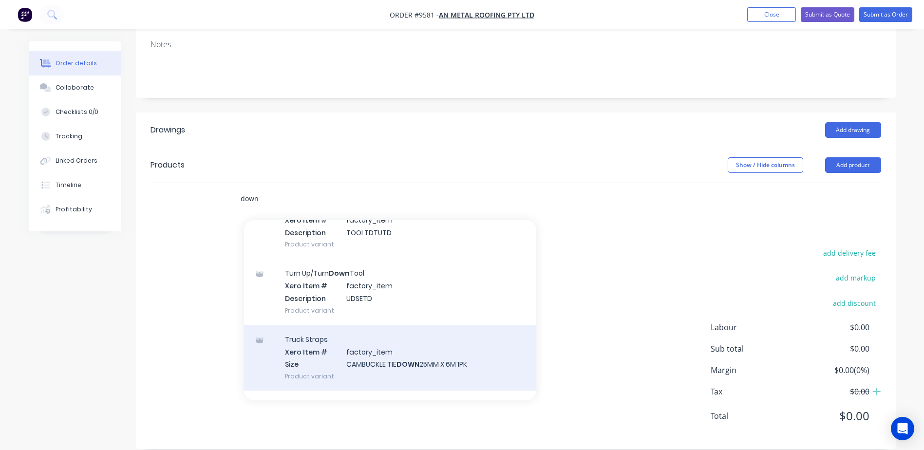
scroll to position [0, 0]
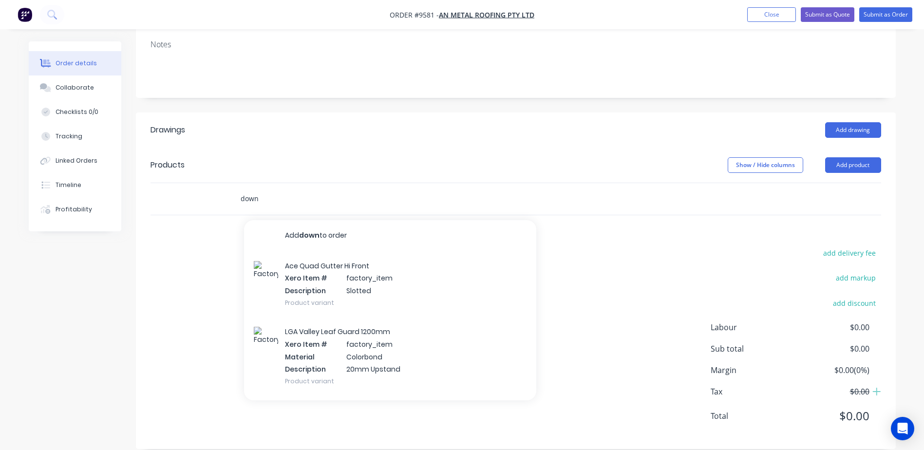
type input "down"
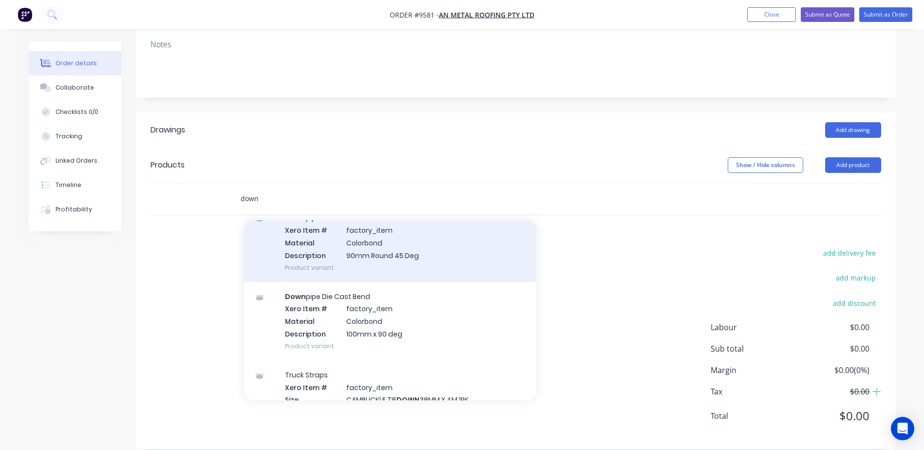
scroll to position [1169, 0]
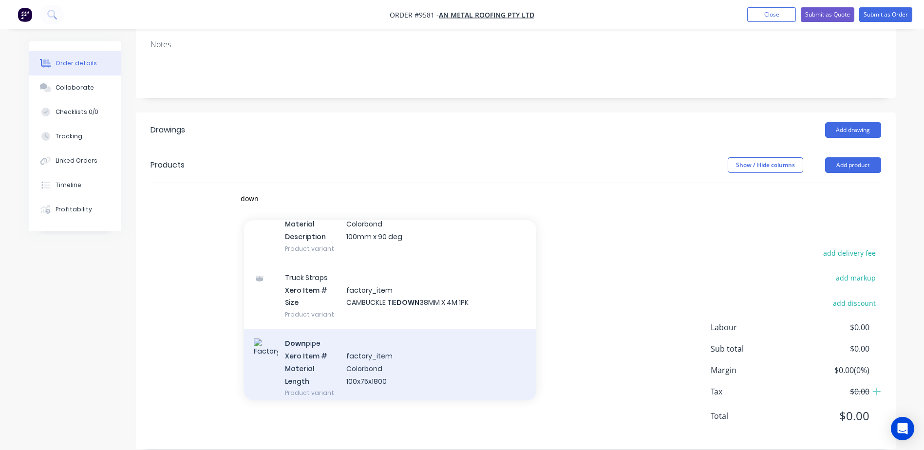
click at [296, 352] on div "Down pipe Xero Item # factory_item Material Colorbond Length 100x75x1800 Produc…" at bounding box center [390, 368] width 292 height 78
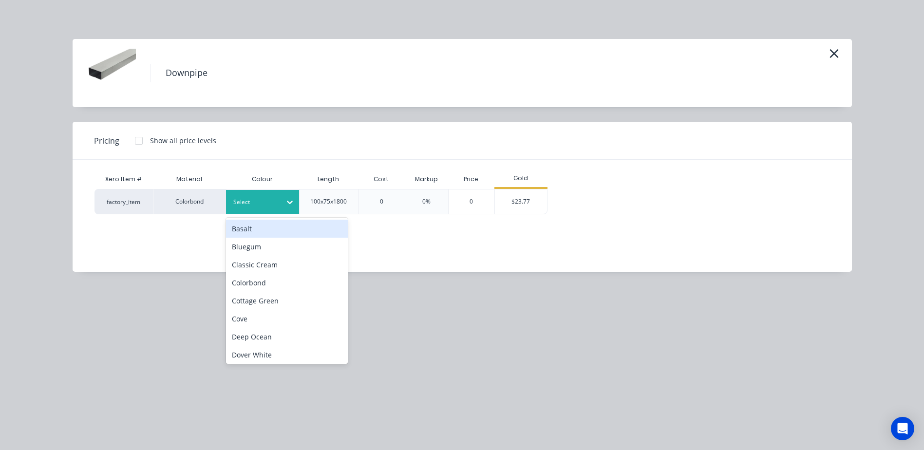
click at [291, 201] on icon at bounding box center [290, 202] width 10 height 10
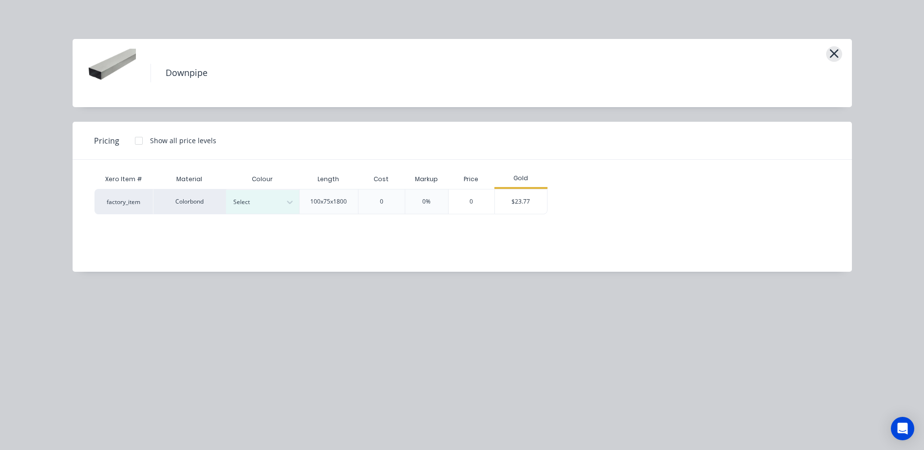
click at [835, 56] on icon "button" at bounding box center [833, 53] width 9 height 9
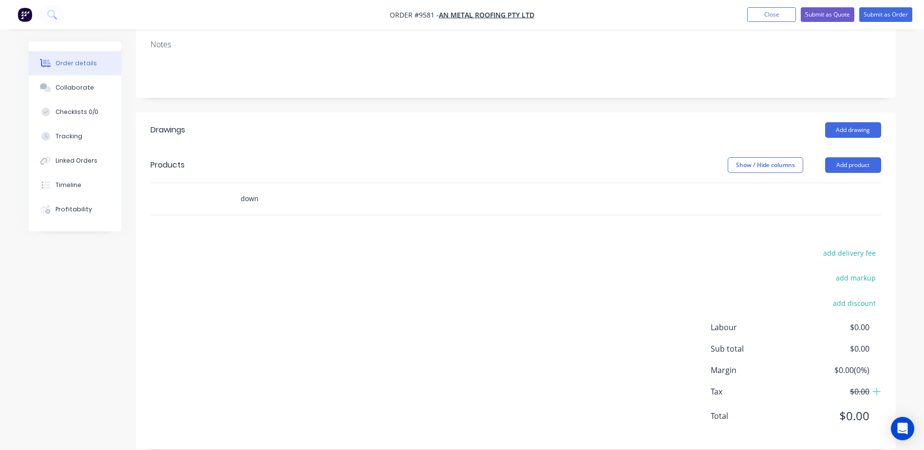
click at [260, 189] on input "down" at bounding box center [337, 198] width 195 height 19
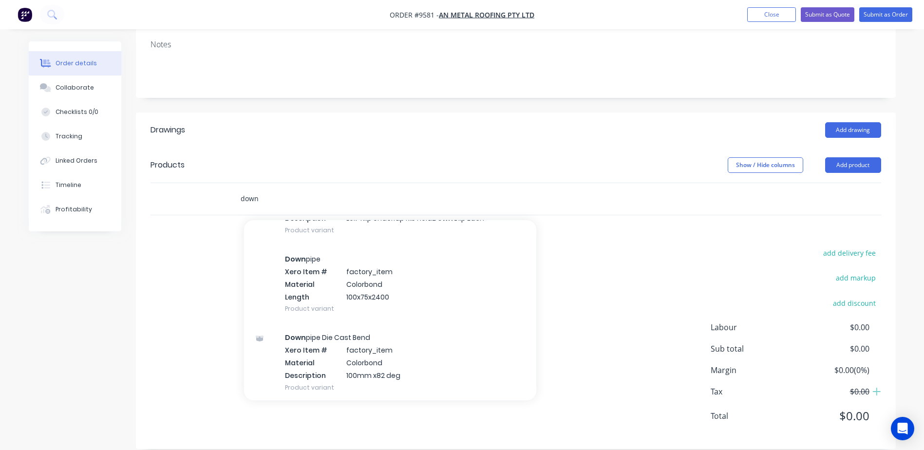
scroll to position [1558, 0]
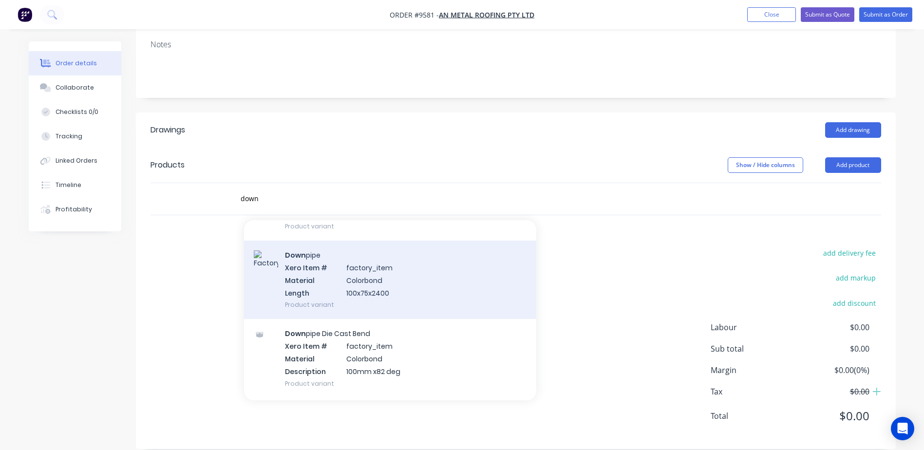
click at [377, 269] on div "Down pipe Xero Item # factory_item Material Colorbond Length 100x75x2400 Produc…" at bounding box center [390, 280] width 292 height 78
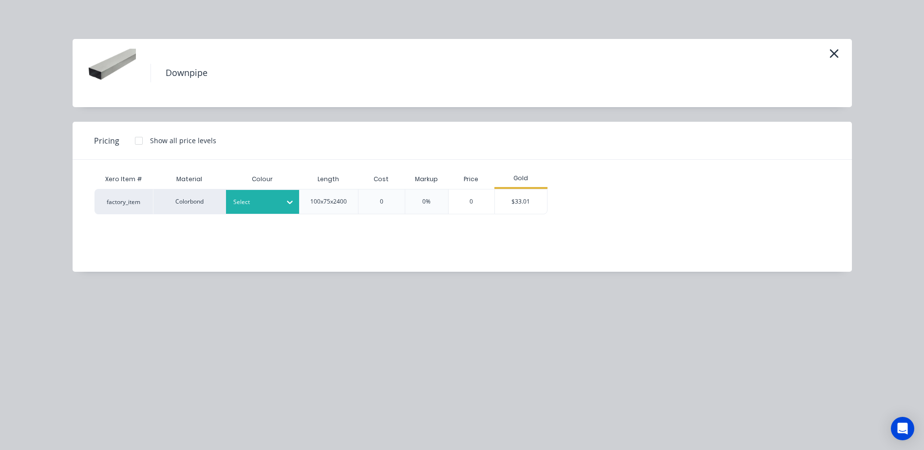
click at [289, 200] on icon at bounding box center [290, 202] width 10 height 10
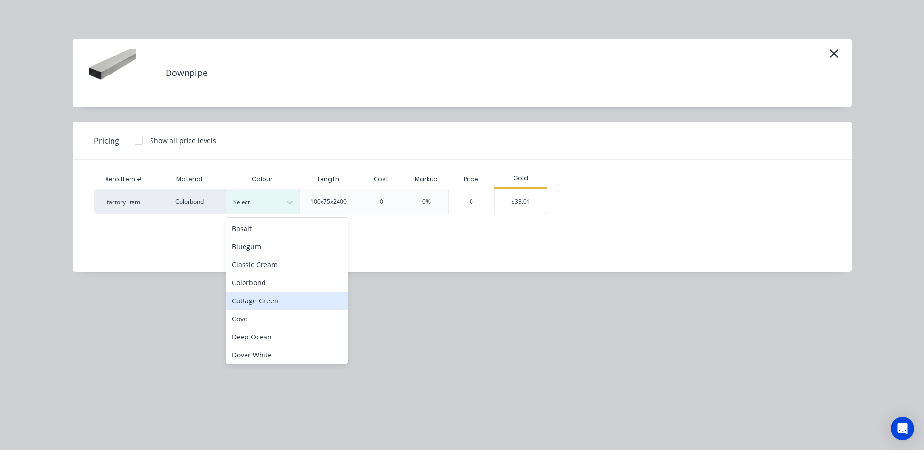
click at [293, 296] on div "Cottage Green" at bounding box center [287, 301] width 122 height 18
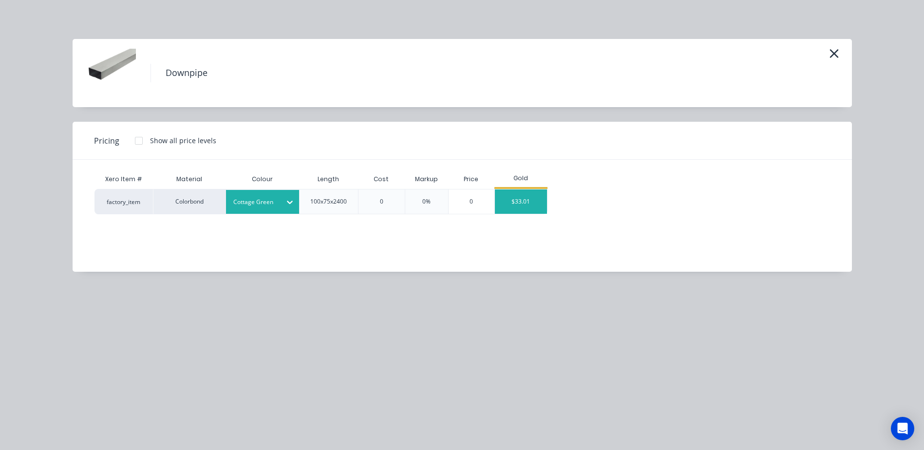
click at [514, 198] on div "$33.01" at bounding box center [521, 201] width 52 height 24
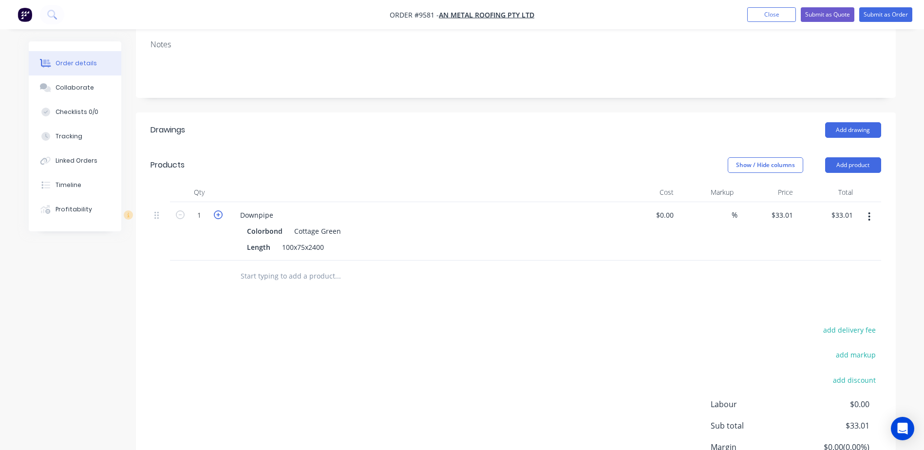
click at [217, 210] on icon "button" at bounding box center [218, 214] width 9 height 9
type input "2"
type input "$66.02"
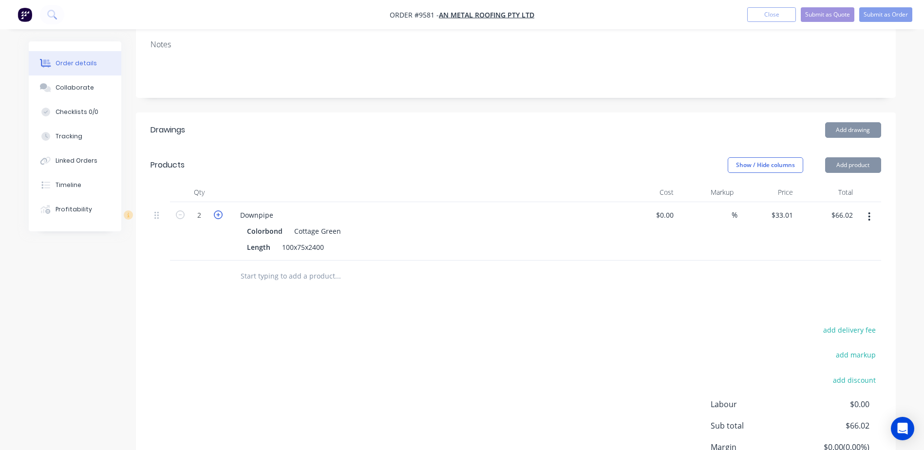
click at [217, 210] on icon "button" at bounding box center [218, 214] width 9 height 9
type input "3"
type input "$99.03"
click at [217, 210] on icon "button" at bounding box center [218, 214] width 9 height 9
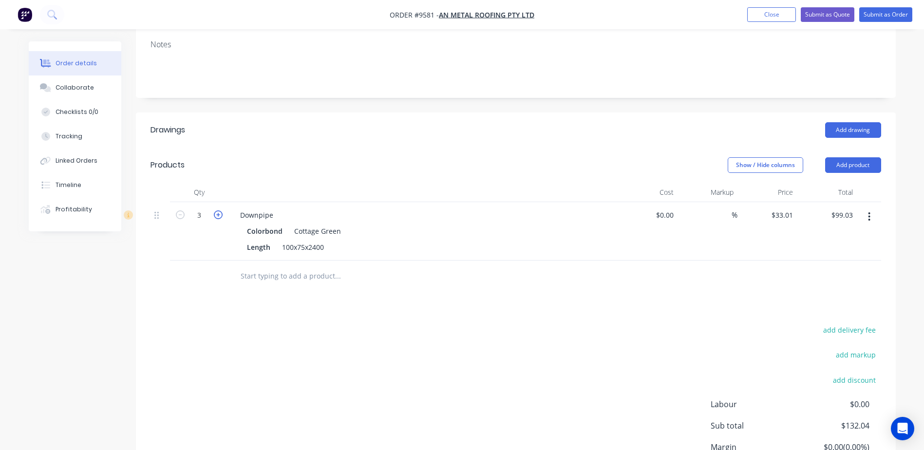
type input "4"
type input "$132.04"
click at [217, 210] on icon "button" at bounding box center [218, 214] width 9 height 9
type input "5"
type input "$165.05"
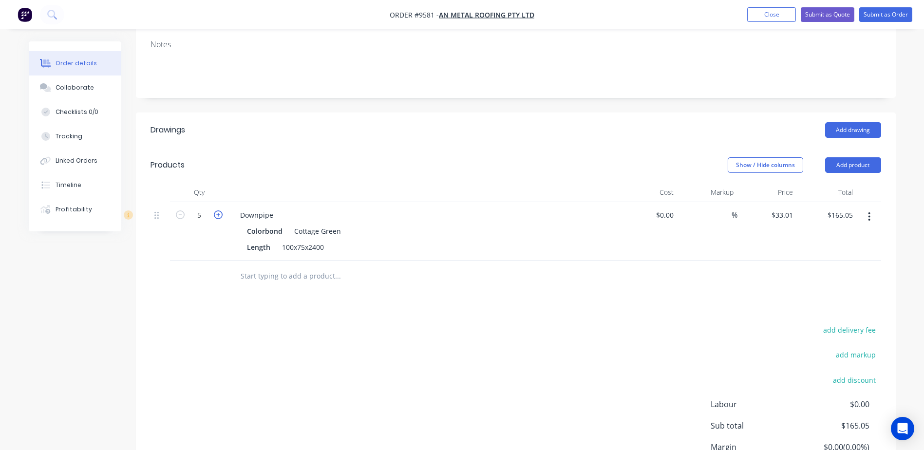
click at [217, 210] on icon "button" at bounding box center [218, 214] width 9 height 9
type input "6"
type input "$198.06"
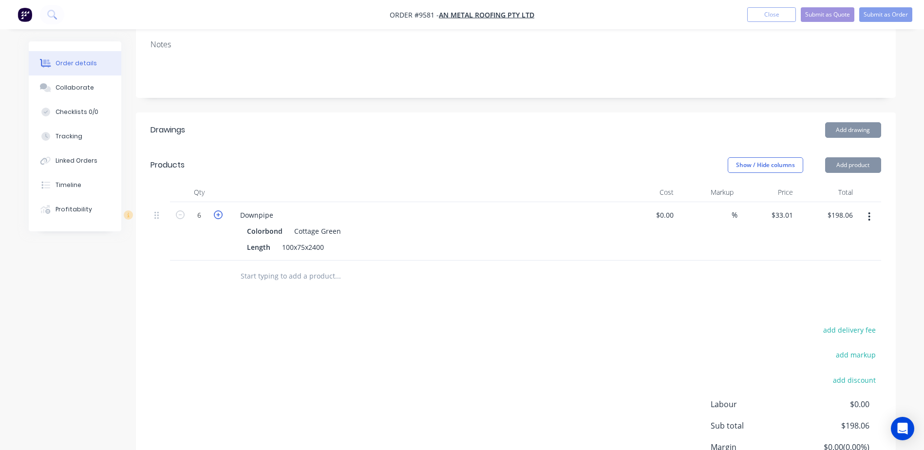
click at [217, 210] on icon "button" at bounding box center [218, 214] width 9 height 9
type input "7"
type input "$231.07"
click at [217, 210] on icon "button" at bounding box center [218, 214] width 9 height 9
type input "8"
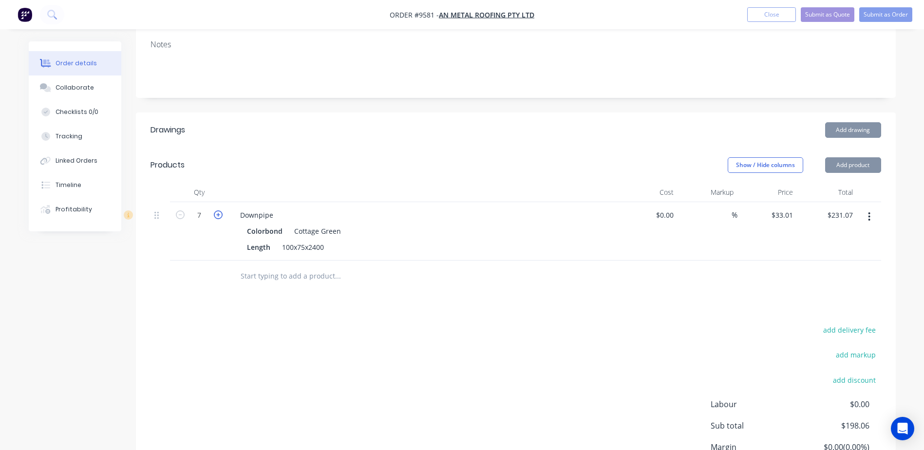
type input "$264.08"
click at [217, 210] on icon "button" at bounding box center [218, 214] width 9 height 9
type input "9"
type input "$297.09"
click at [217, 210] on icon "button" at bounding box center [218, 214] width 9 height 9
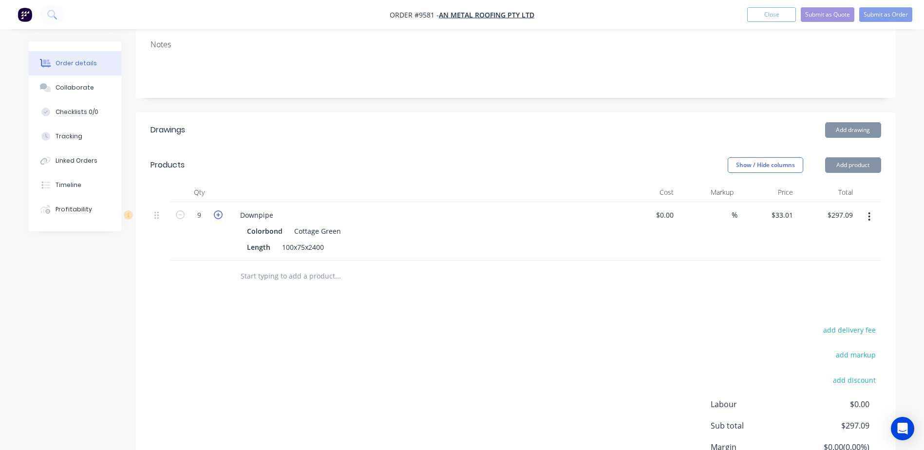
type input "10"
type input "$330.10"
click at [217, 210] on icon "button" at bounding box center [218, 214] width 9 height 9
type input "11"
type input "$363.11"
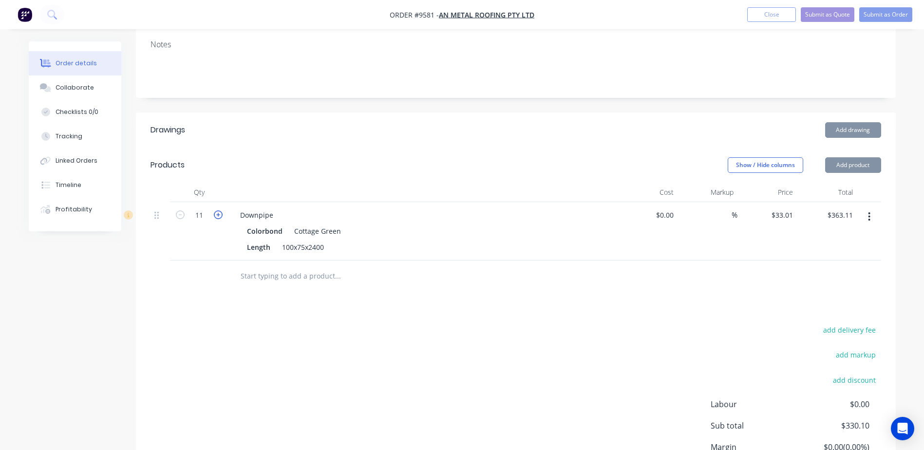
click at [217, 210] on icon "button" at bounding box center [218, 214] width 9 height 9
type input "12"
type input "$396.12"
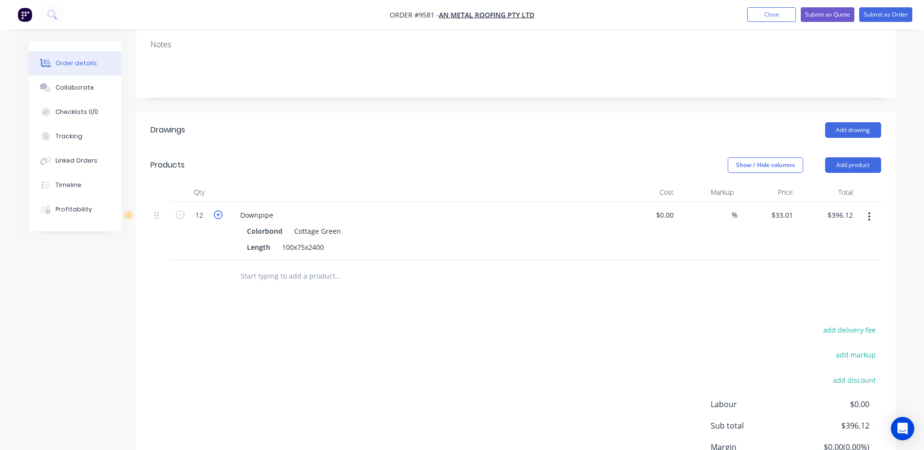
click at [217, 210] on icon "button" at bounding box center [218, 214] width 9 height 9
type input "13"
type input "$429.13"
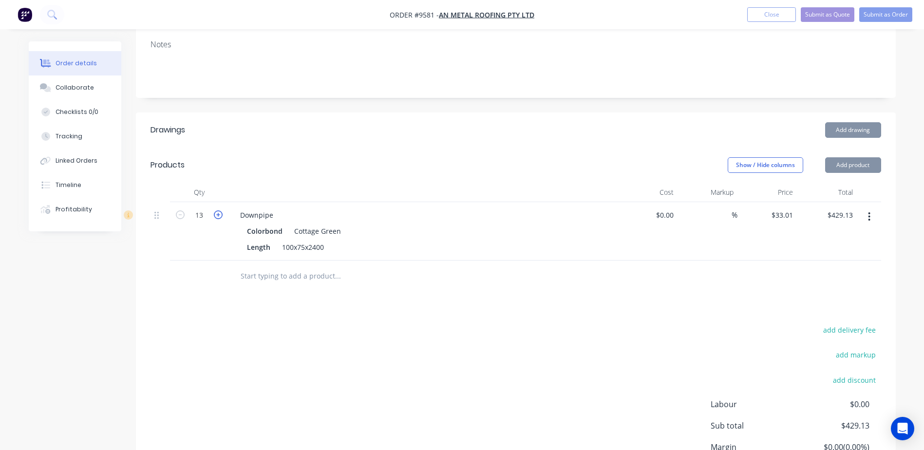
click at [217, 210] on icon "button" at bounding box center [218, 214] width 9 height 9
type input "14"
type input "$462.14"
click at [217, 210] on icon "button" at bounding box center [218, 214] width 9 height 9
type input "15"
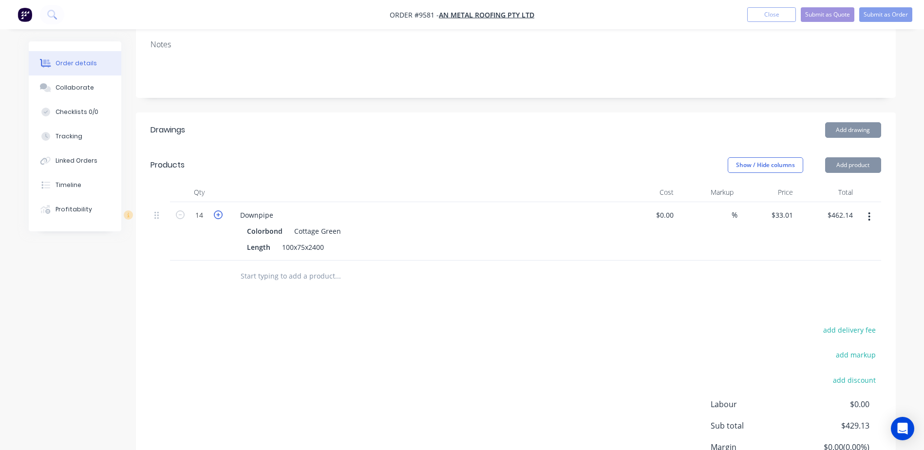
type input "$495.15"
click at [217, 210] on icon "button" at bounding box center [218, 214] width 9 height 9
type input "16"
type input "$528.16"
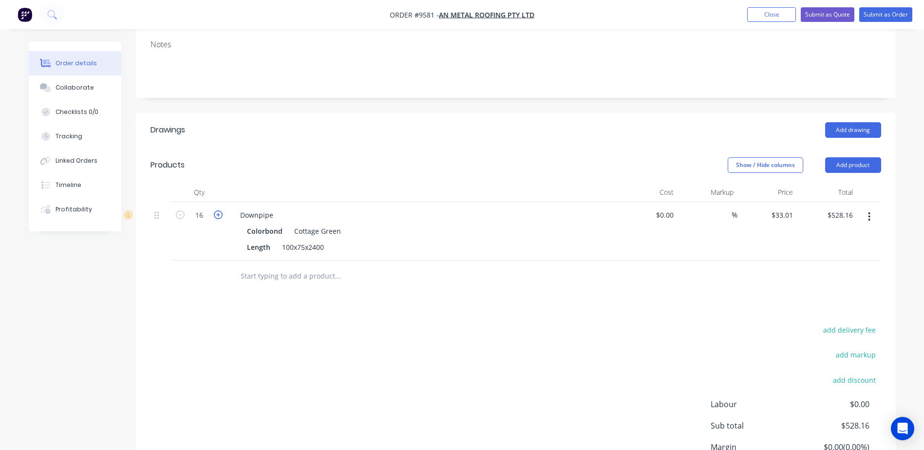
click at [217, 210] on icon "button" at bounding box center [218, 214] width 9 height 9
type input "17"
type input "$561.17"
click at [217, 210] on icon "button" at bounding box center [218, 214] width 9 height 9
type input "18"
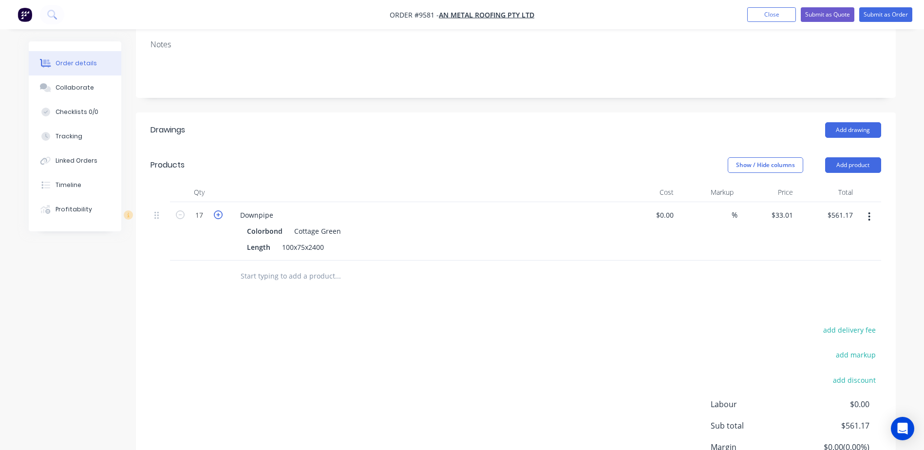
type input "$594.18"
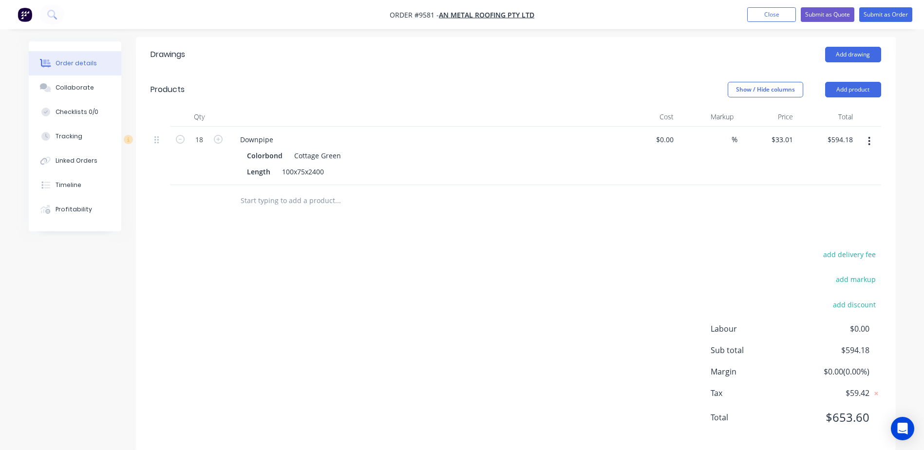
scroll to position [251, 0]
click at [274, 189] on input "text" at bounding box center [337, 198] width 195 height 19
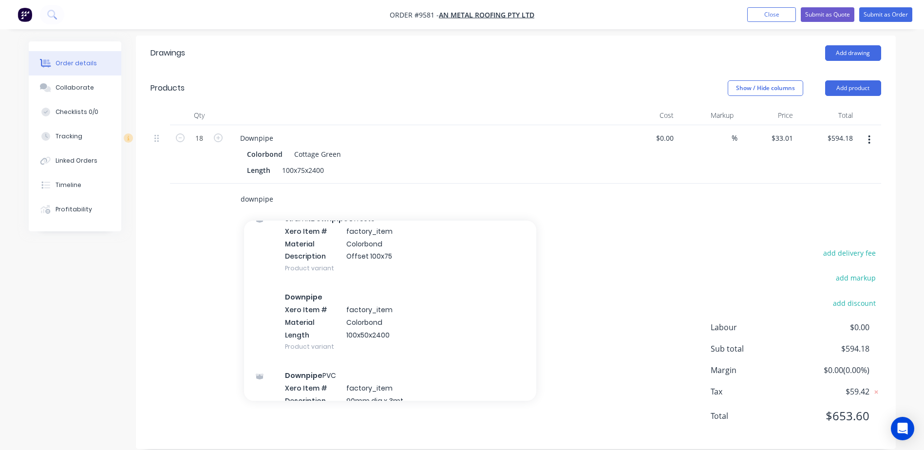
scroll to position [682, 0]
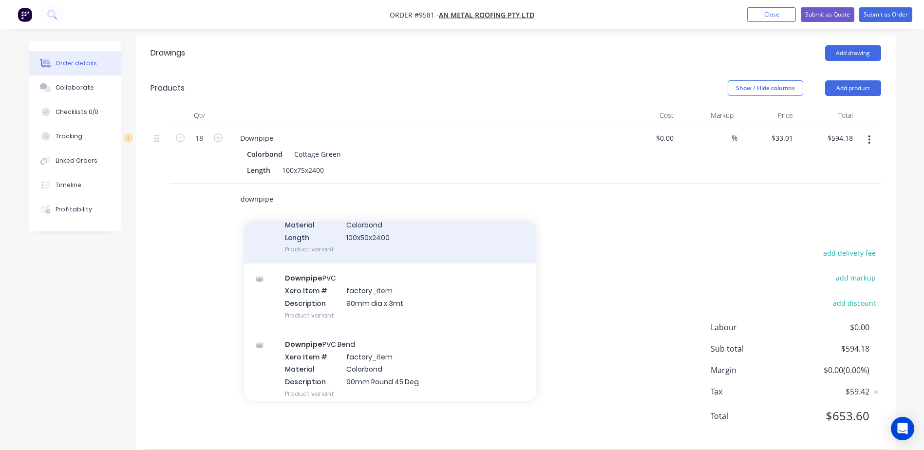
type input "downpipe"
click at [377, 219] on div "Downpipe Xero Item # factory_item Material Colorbond Length 100x50x2400 Product…" at bounding box center [390, 224] width 292 height 78
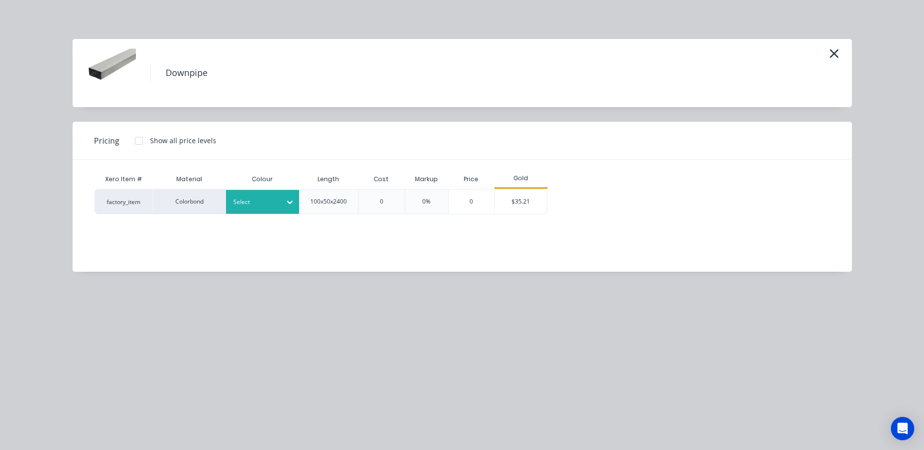
click at [285, 193] on div at bounding box center [290, 202] width 18 height 24
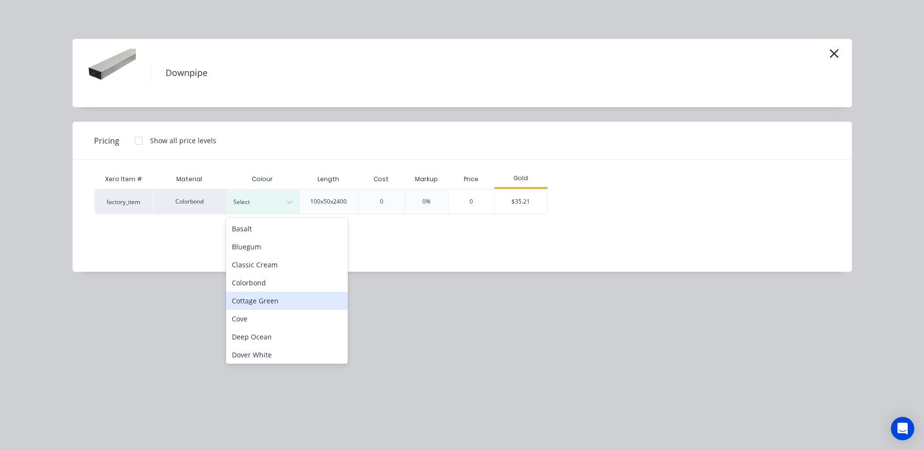
click at [287, 295] on div "Cottage Green" at bounding box center [287, 301] width 122 height 18
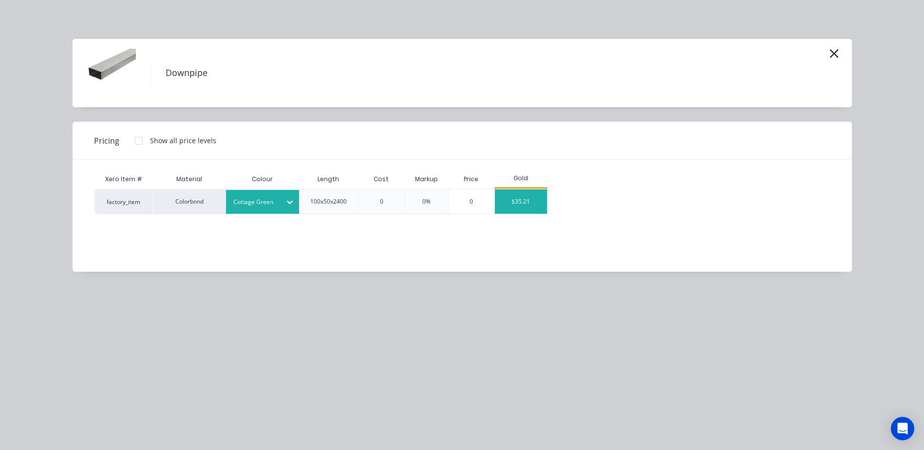
click at [512, 196] on div "$35.21" at bounding box center [521, 201] width 52 height 24
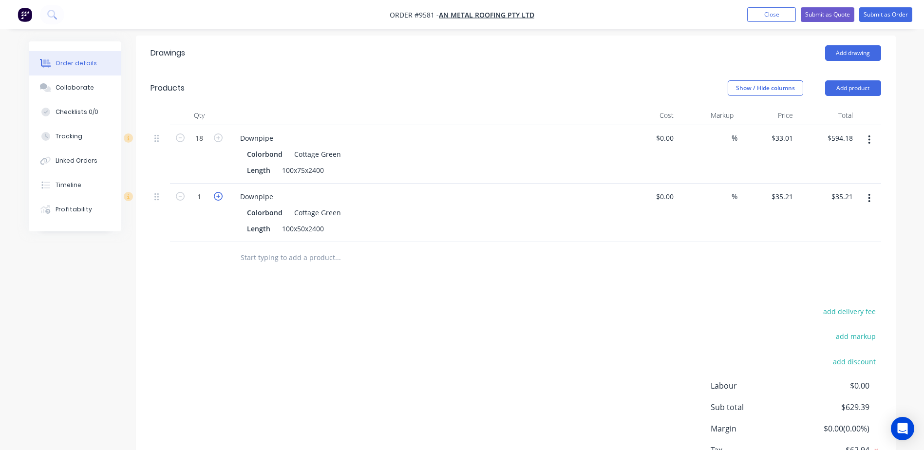
click at [219, 192] on icon "button" at bounding box center [218, 196] width 9 height 9
type input "2"
type input "$70.42"
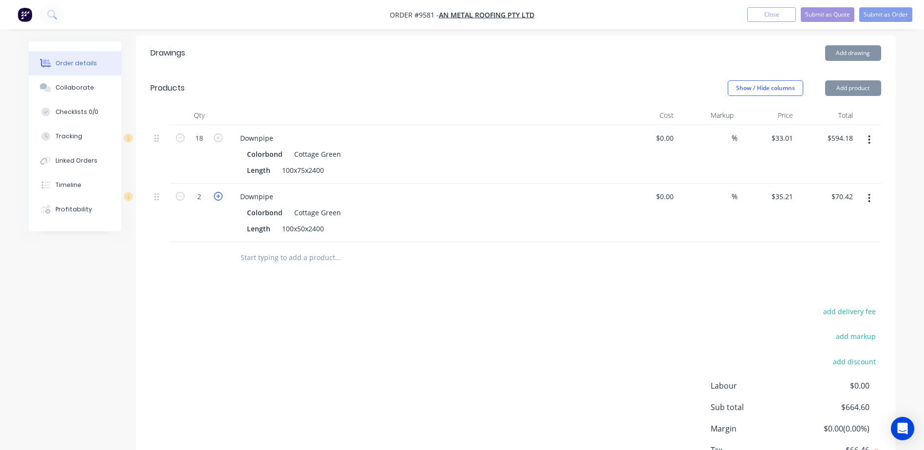
click at [219, 192] on icon "button" at bounding box center [218, 196] width 9 height 9
type input "3"
type input "$105.63"
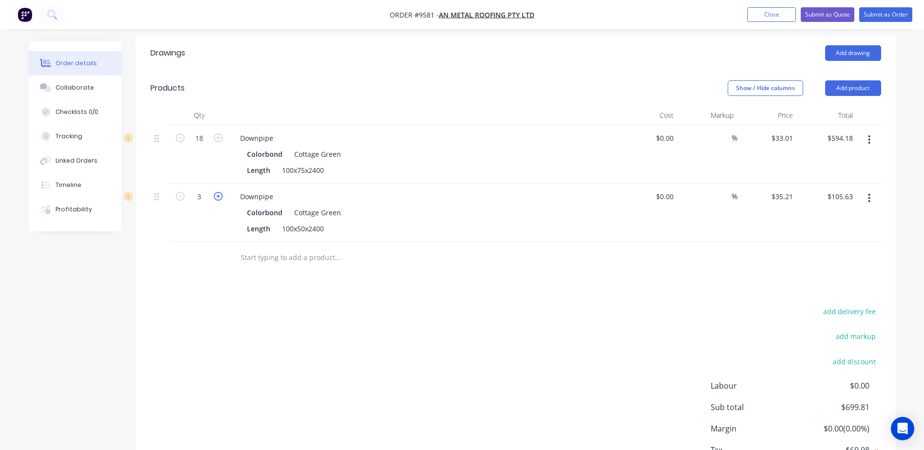
click at [219, 192] on icon "button" at bounding box center [218, 196] width 9 height 9
type input "4"
type input "$140.84"
click at [320, 248] on input "text" at bounding box center [337, 257] width 195 height 19
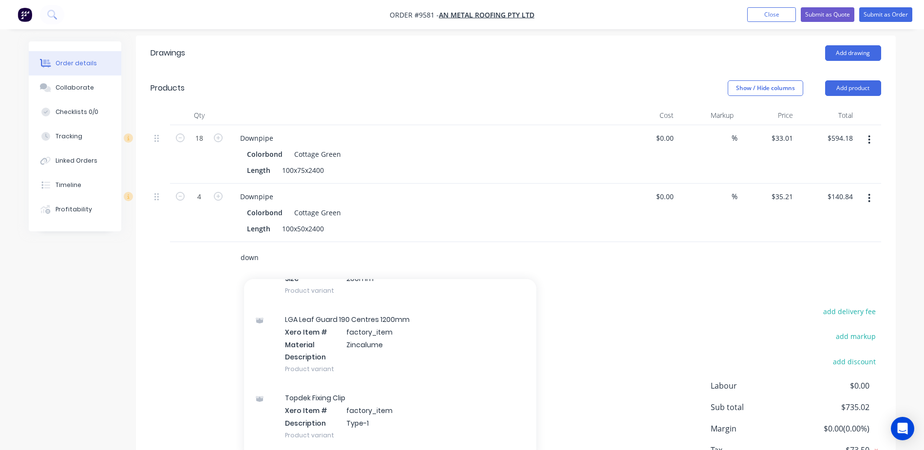
scroll to position [13524, 0]
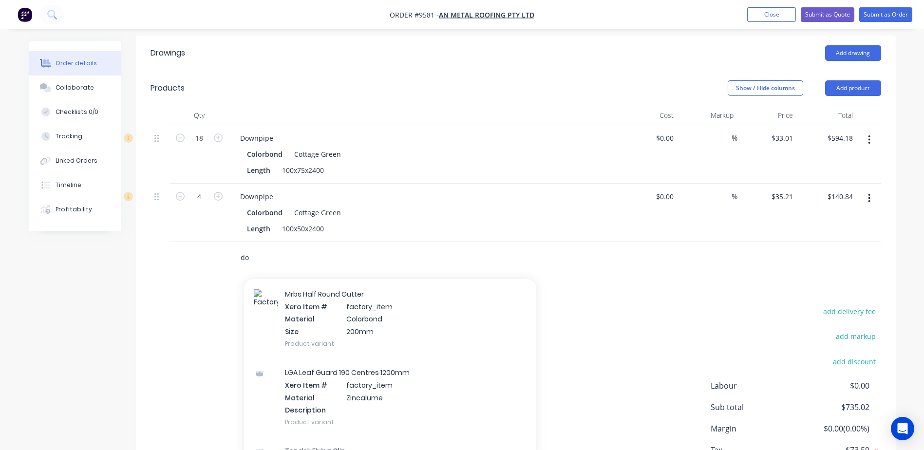
type input "d"
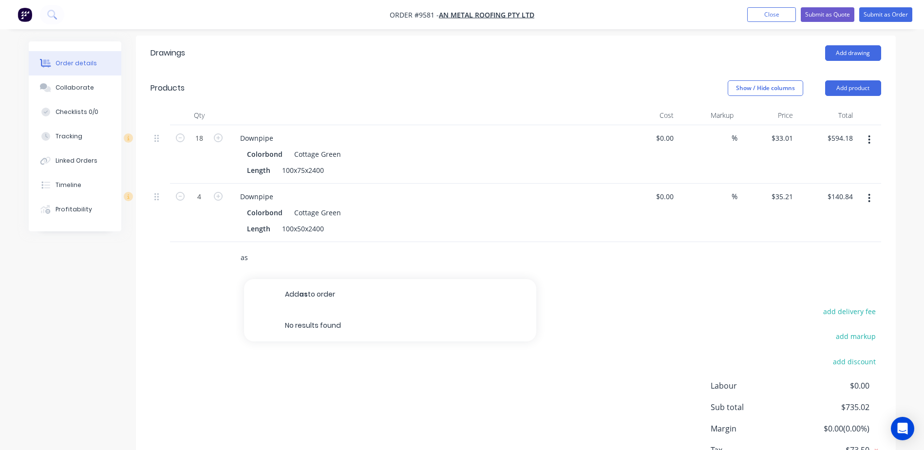
type input "a"
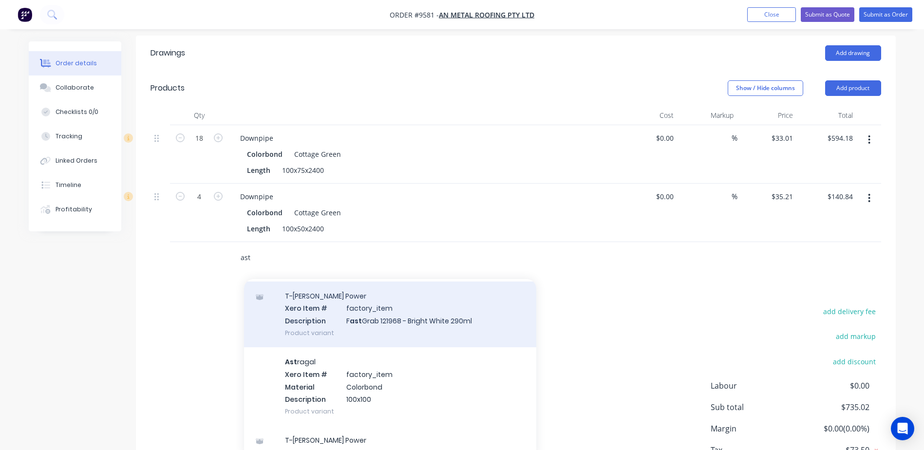
scroll to position [195, 0]
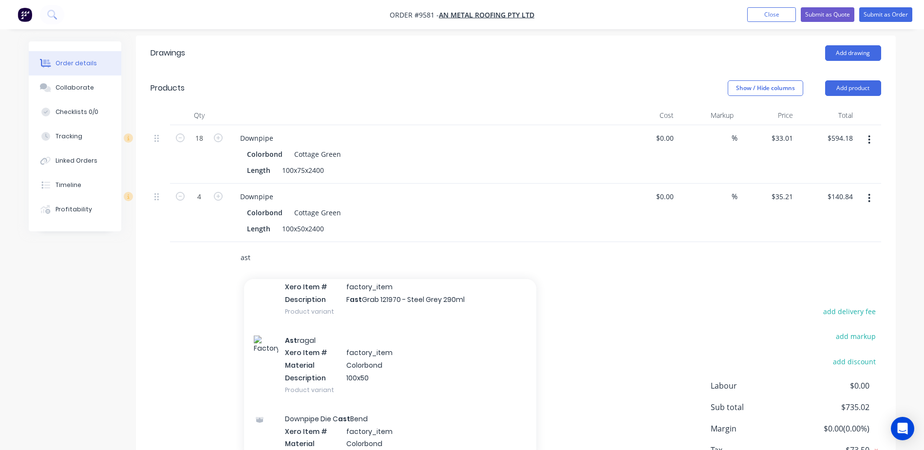
type input "ast"
click at [366, 339] on div "Ast ragal Xero Item # factory_item Material Colorbond Description 100x50 Produc…" at bounding box center [390, 365] width 292 height 78
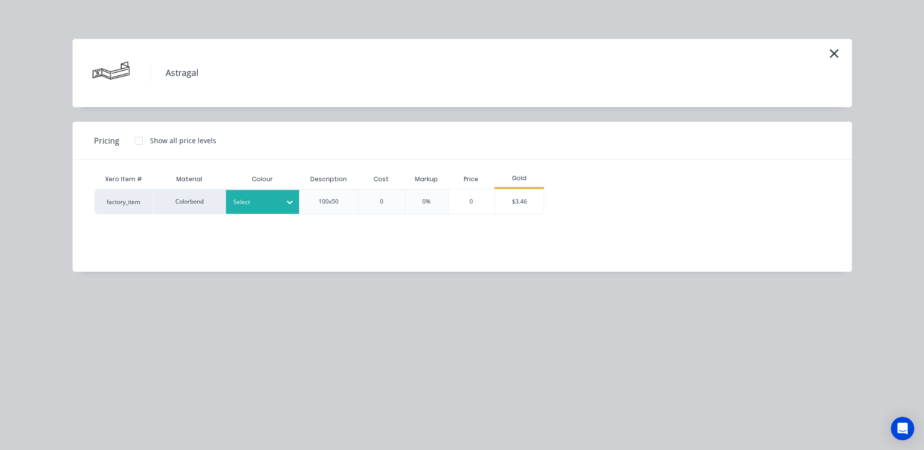
click at [288, 200] on icon at bounding box center [290, 202] width 10 height 10
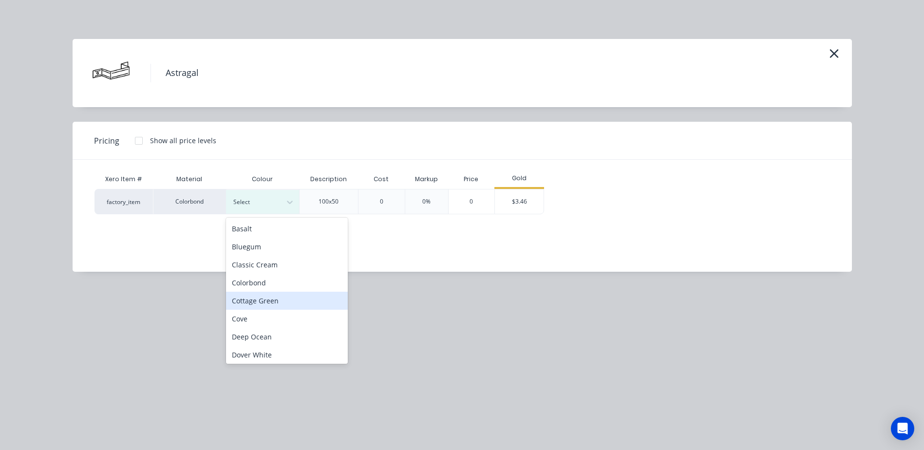
click at [282, 300] on div "Cottage Green" at bounding box center [287, 301] width 122 height 18
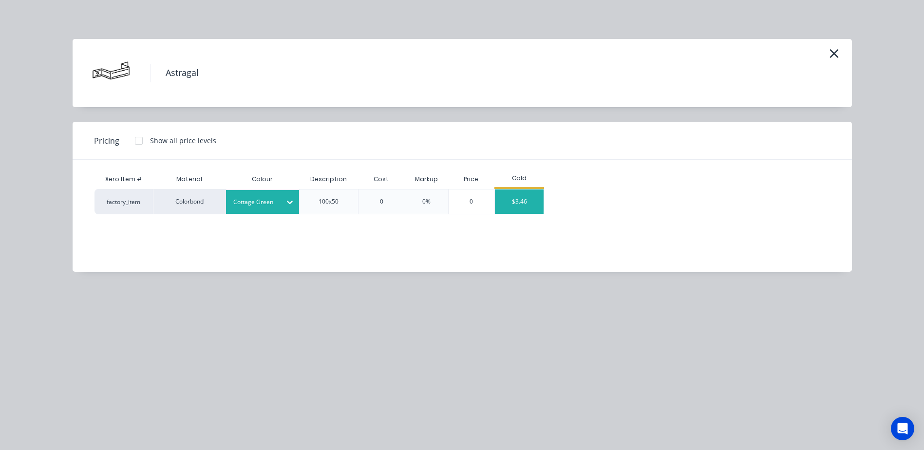
click at [501, 199] on div "$3.46" at bounding box center [519, 201] width 49 height 24
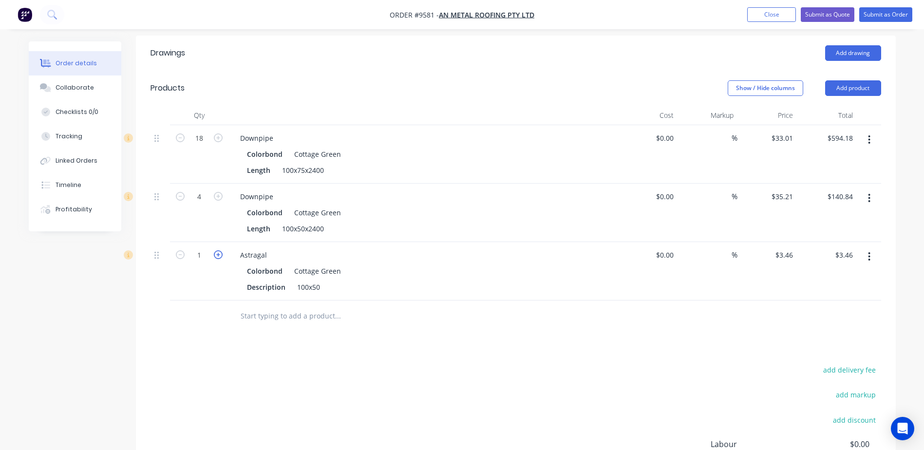
click at [221, 250] on icon "button" at bounding box center [218, 254] width 9 height 9
type input "2"
type input "$6.92"
click at [221, 250] on icon "button" at bounding box center [218, 254] width 9 height 9
type input "3"
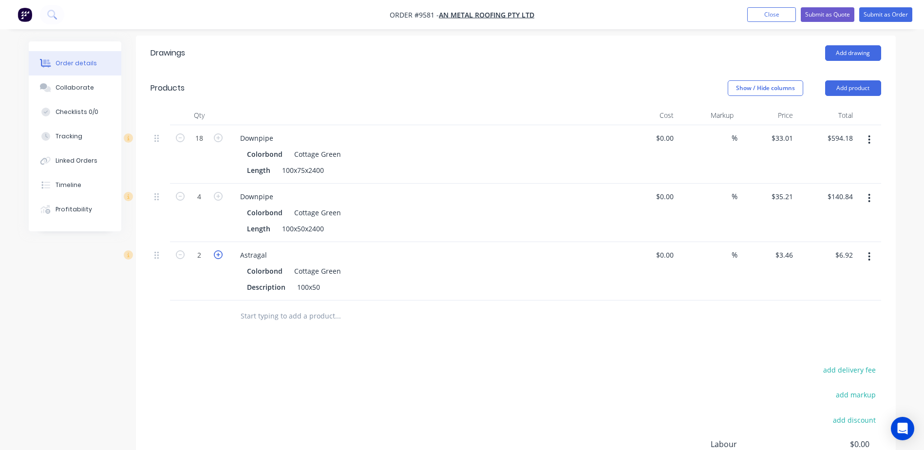
type input "$10.38"
click at [221, 250] on icon "button" at bounding box center [218, 254] width 9 height 9
type input "4"
type input "$13.84"
click at [281, 306] on input "text" at bounding box center [337, 315] width 195 height 19
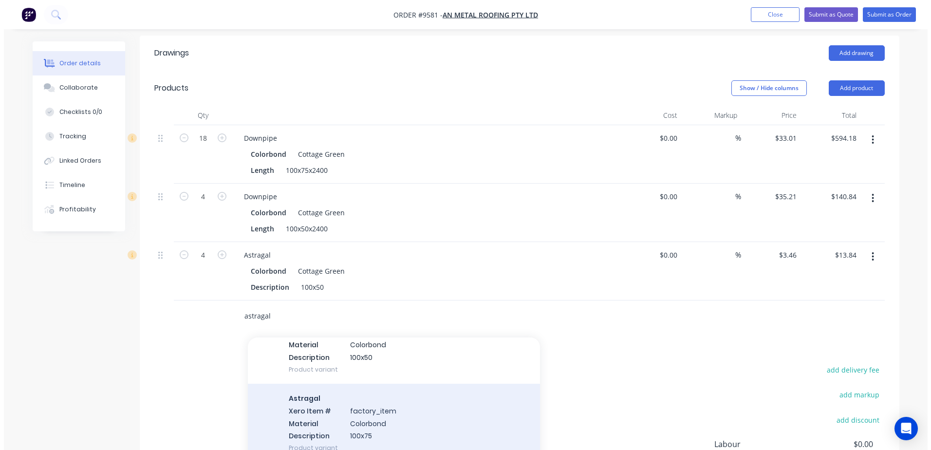
scroll to position [146, 0]
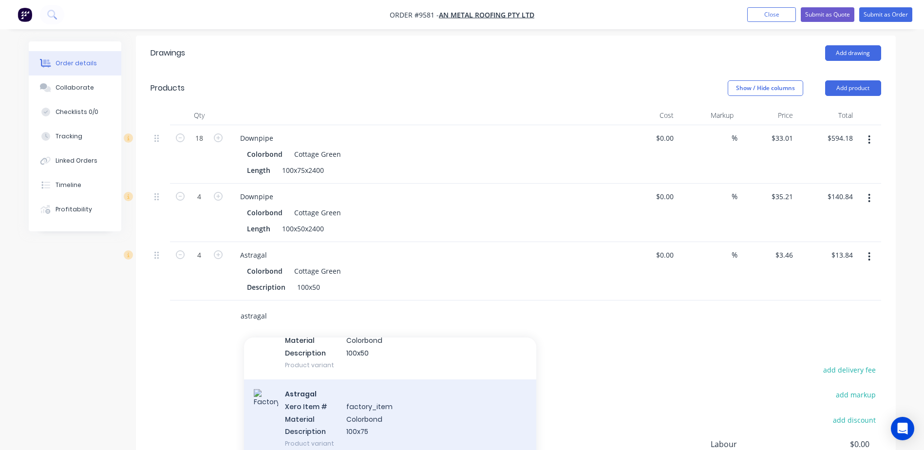
type input "astragal"
click at [401, 391] on div "Astragal Xero Item # factory_item Material Colorbond Description 100x75 Product…" at bounding box center [390, 418] width 292 height 78
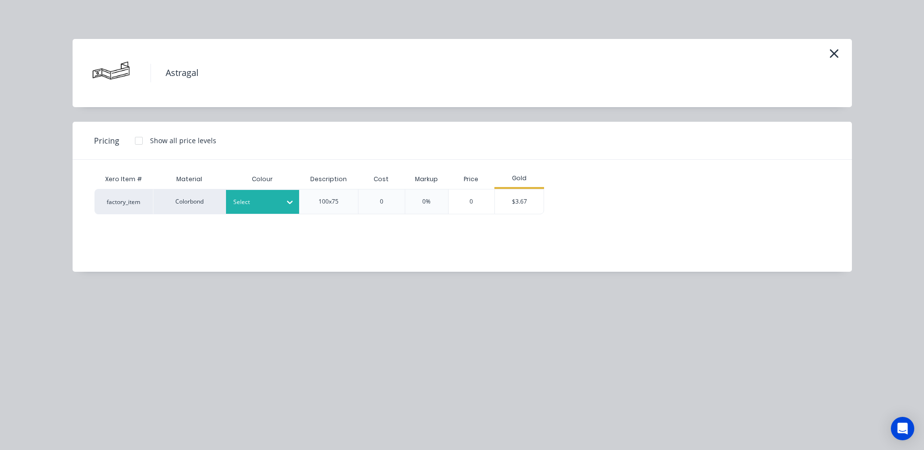
click at [287, 203] on icon at bounding box center [290, 202] width 10 height 10
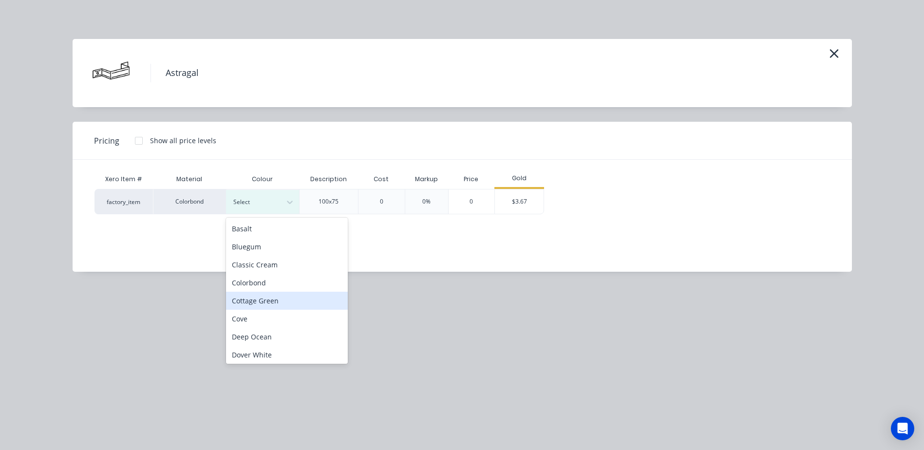
click at [280, 297] on div "Cottage Green" at bounding box center [287, 301] width 122 height 18
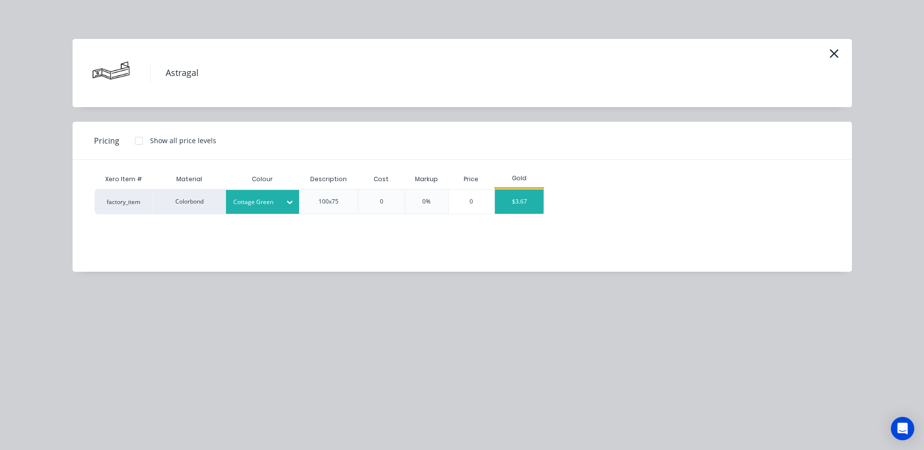
click at [525, 202] on div "$3.67" at bounding box center [519, 201] width 49 height 24
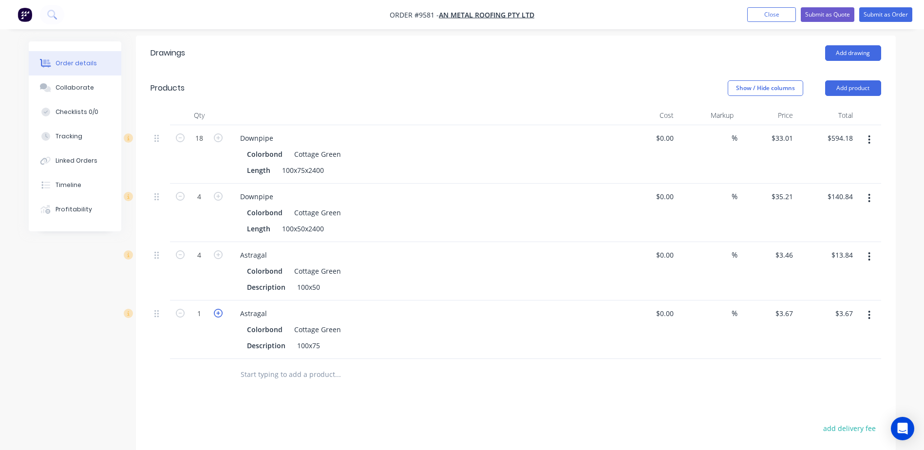
click at [219, 309] on icon "button" at bounding box center [218, 313] width 9 height 9
type input "2"
type input "$7.34"
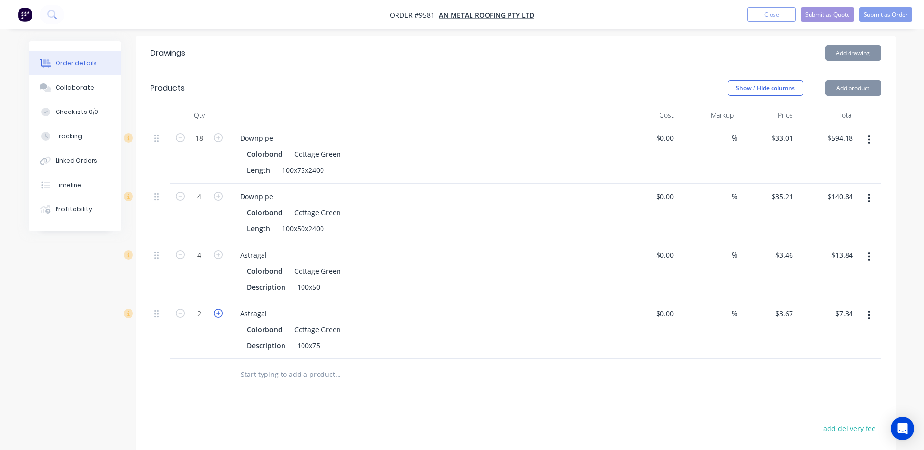
click at [219, 309] on icon "button" at bounding box center [218, 313] width 9 height 9
type input "3"
type input "$11.01"
click at [219, 309] on icon "button" at bounding box center [218, 313] width 9 height 9
type input "4"
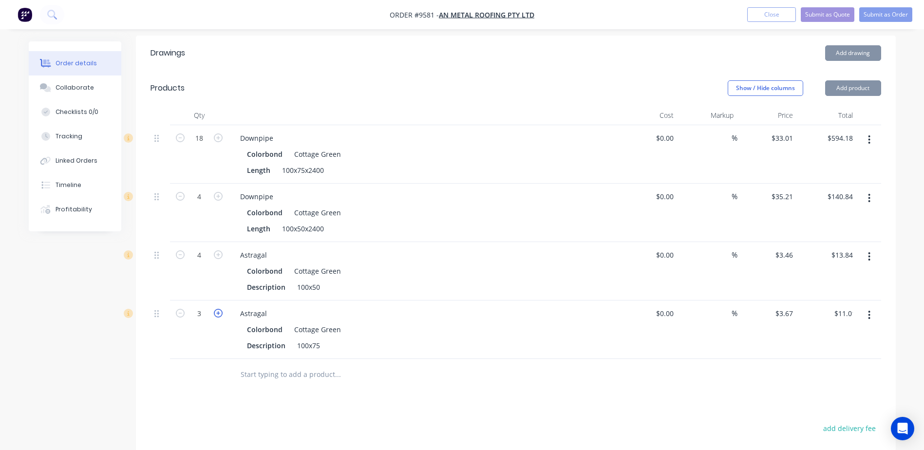
type input "$14.68"
click at [219, 309] on icon "button" at bounding box center [218, 313] width 9 height 9
type input "5"
type input "$18.35"
click at [219, 309] on icon "button" at bounding box center [218, 313] width 9 height 9
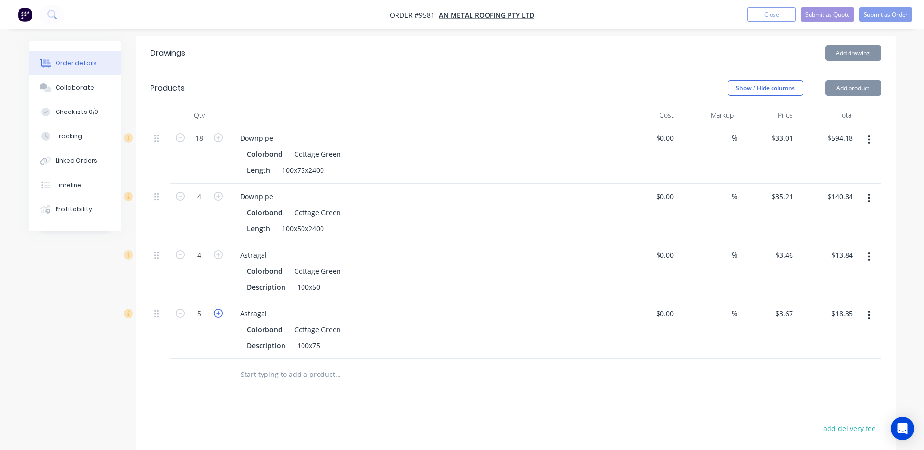
type input "6"
type input "$22.02"
click at [219, 309] on icon "button" at bounding box center [218, 313] width 9 height 9
type input "7"
type input "$25.69"
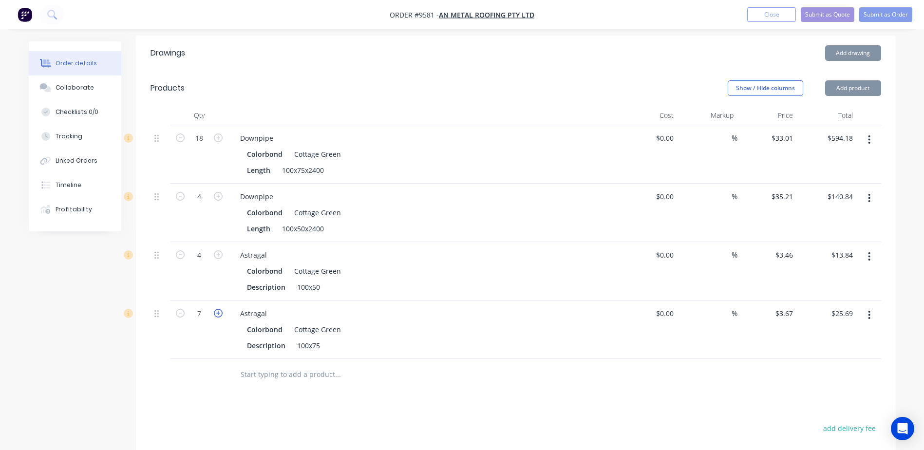
click at [219, 309] on icon "button" at bounding box center [218, 313] width 9 height 9
type input "8"
type input "$29.36"
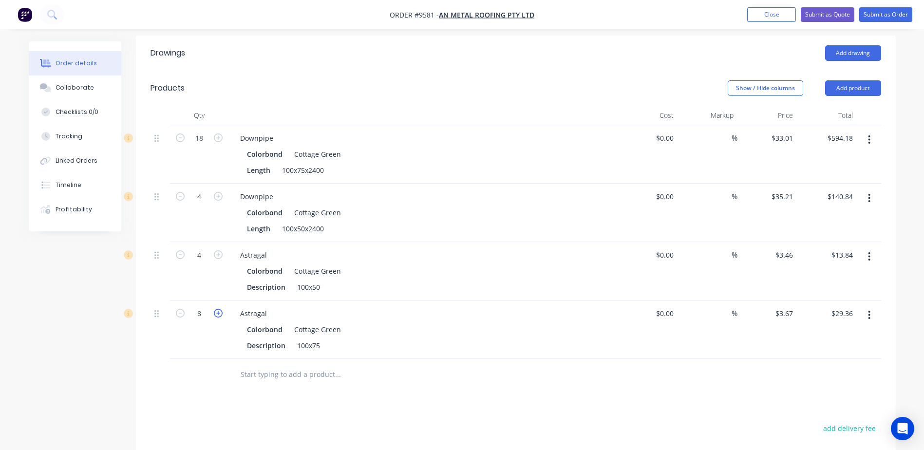
click at [219, 309] on icon "button" at bounding box center [218, 313] width 9 height 9
type input "9"
type input "$33.03"
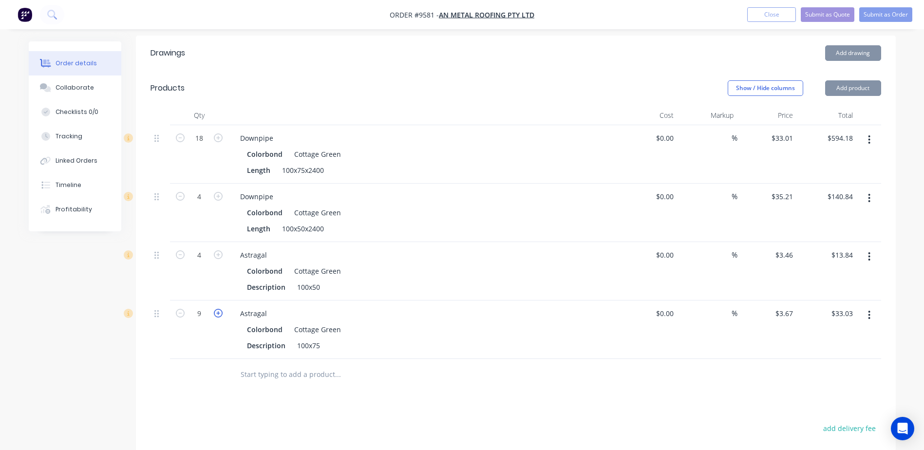
click at [219, 309] on icon "button" at bounding box center [218, 313] width 9 height 9
type input "10"
type input "$36.70"
click at [219, 309] on icon "button" at bounding box center [218, 313] width 9 height 9
type input "11"
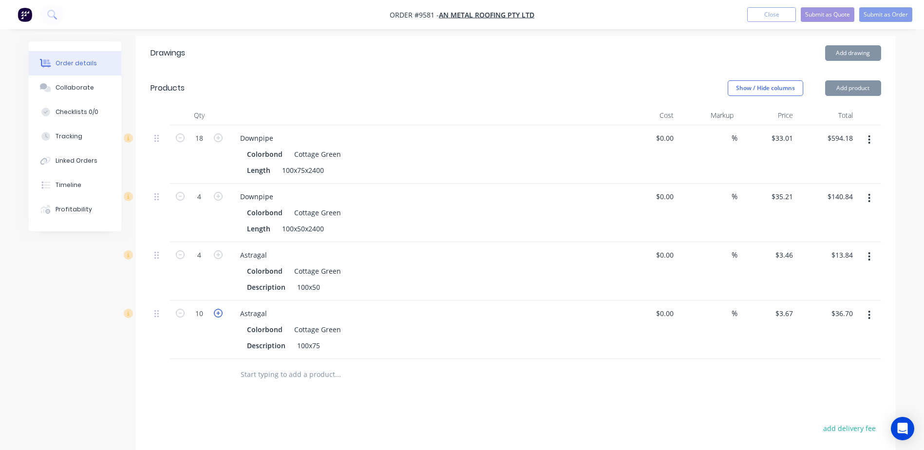
type input "$40.37"
click at [219, 309] on icon "button" at bounding box center [218, 313] width 9 height 9
type input "12"
type input "$44.04"
click at [219, 309] on icon "button" at bounding box center [218, 313] width 9 height 9
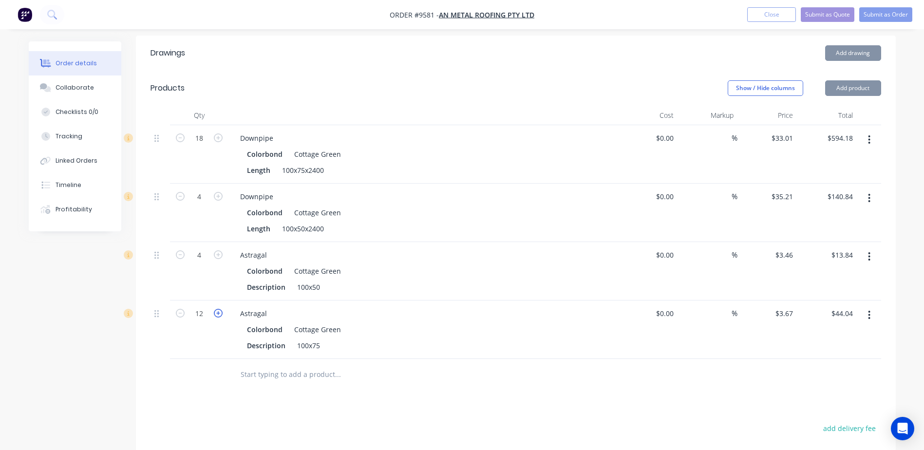
type input "13"
type input "$47.71"
click at [219, 309] on icon "button" at bounding box center [218, 313] width 9 height 9
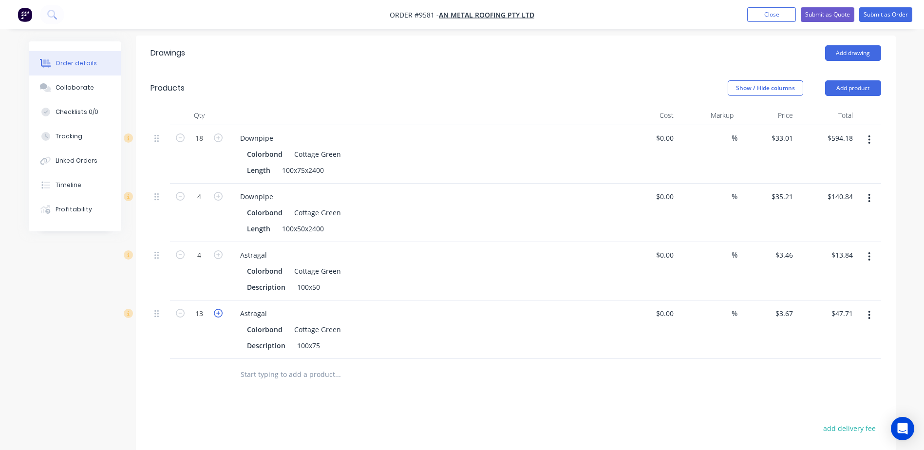
type input "14"
type input "$51.38"
click at [219, 309] on icon "button" at bounding box center [218, 313] width 9 height 9
type input "15"
type input "$55.05"
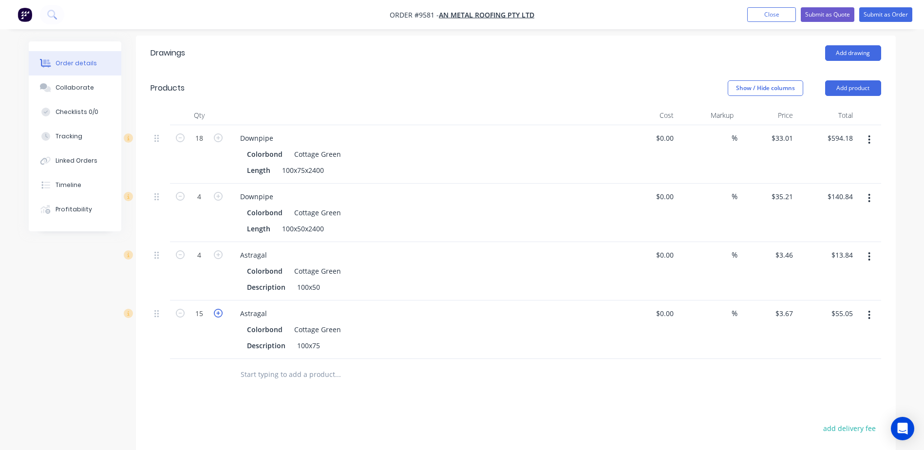
click at [219, 309] on icon "button" at bounding box center [218, 313] width 9 height 9
type input "16"
type input "$58.72"
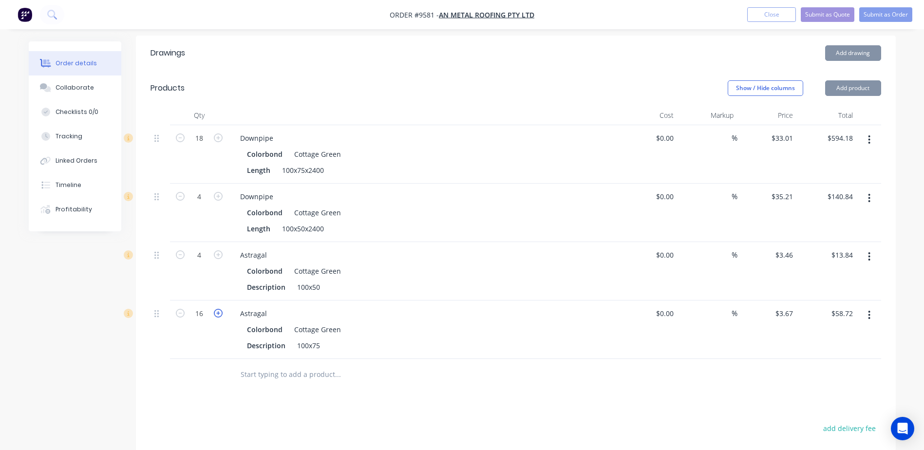
click at [219, 309] on icon "button" at bounding box center [218, 313] width 9 height 9
type input "17"
type input "$62.39"
click at [219, 309] on icon "button" at bounding box center [218, 313] width 9 height 9
type input "18"
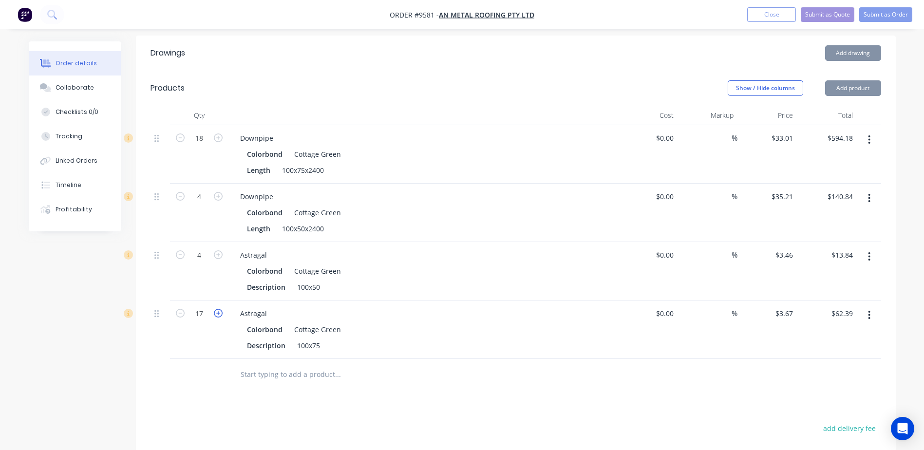
type input "$66.06"
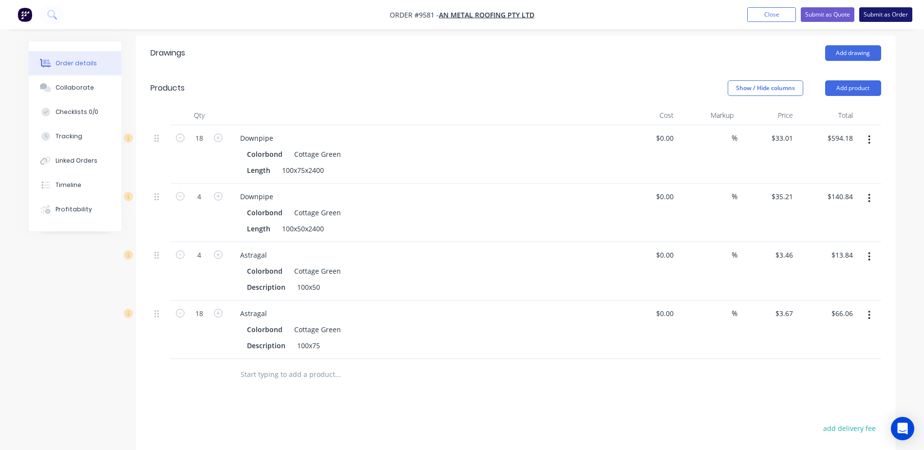
click at [887, 12] on button "Submit as Order" at bounding box center [885, 14] width 53 height 15
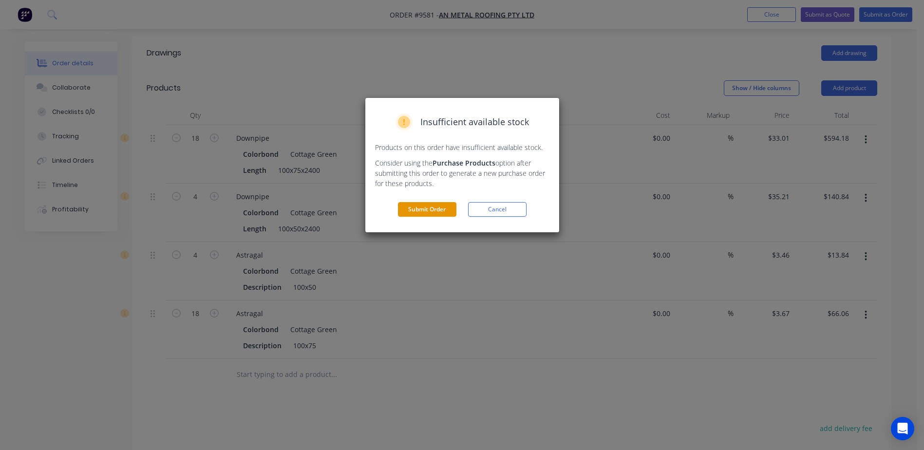
click at [443, 207] on button "Submit Order" at bounding box center [427, 209] width 58 height 15
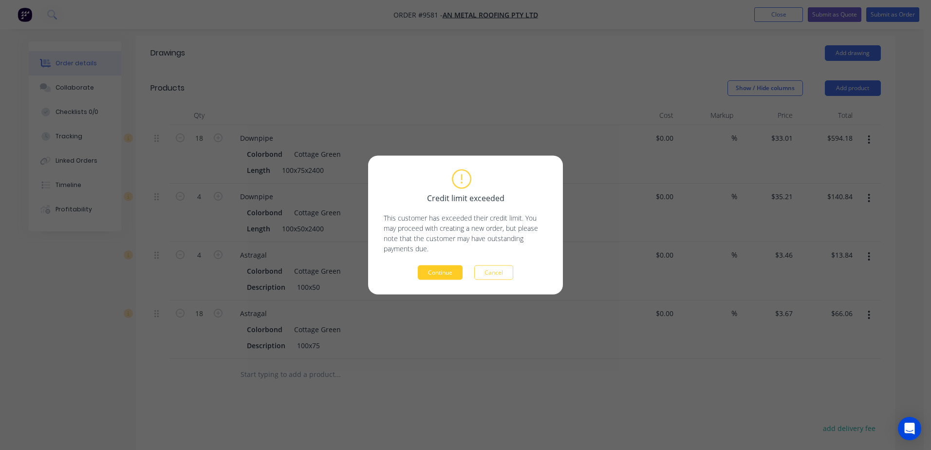
click at [445, 267] on button "Continue" at bounding box center [440, 272] width 45 height 15
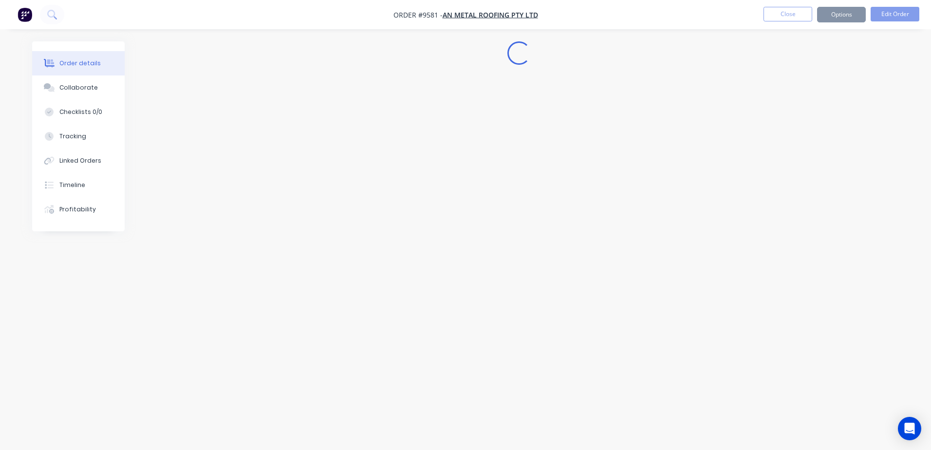
scroll to position [0, 0]
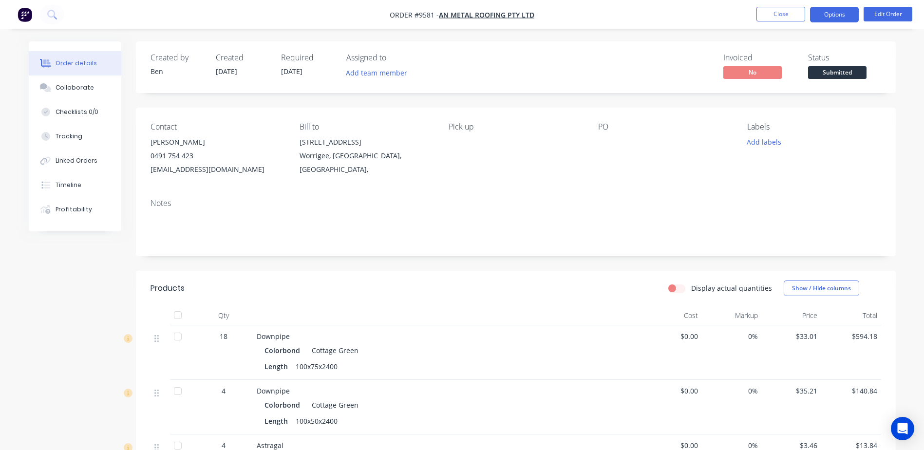
click at [840, 14] on button "Options" at bounding box center [834, 15] width 49 height 16
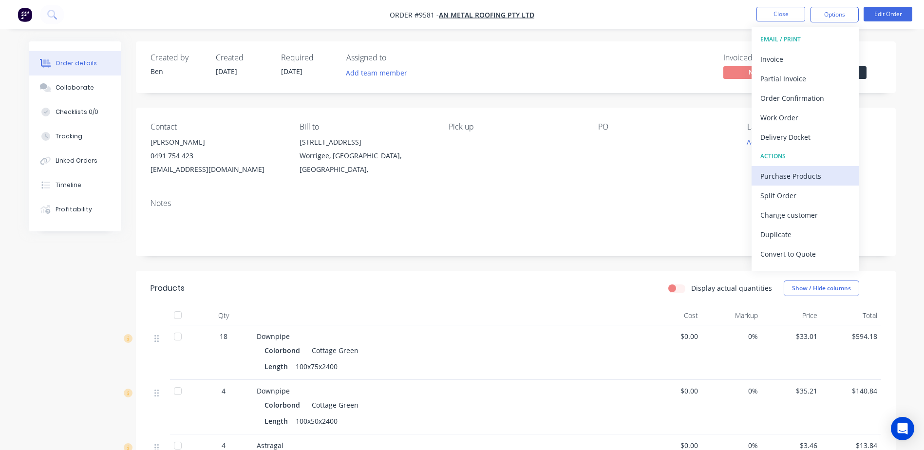
click at [798, 175] on div "Purchase Products" at bounding box center [805, 176] width 90 height 14
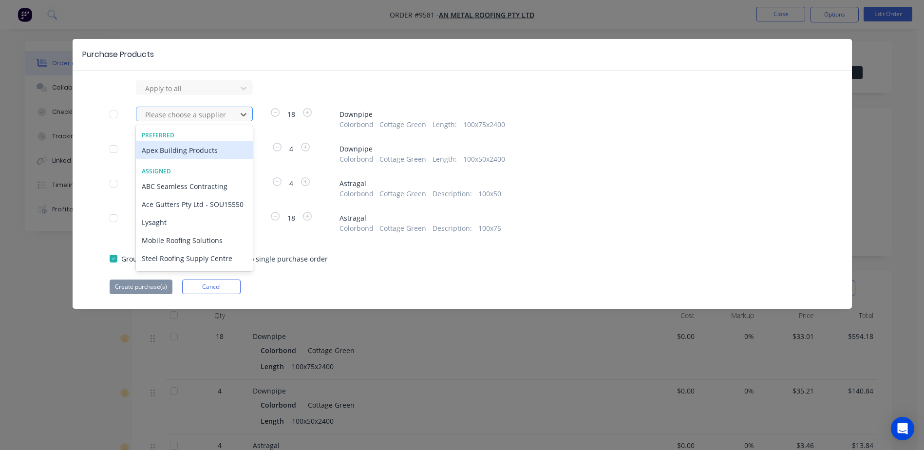
click at [196, 113] on div at bounding box center [188, 115] width 88 height 12
click at [197, 150] on div "Apex Building Products" at bounding box center [194, 150] width 117 height 18
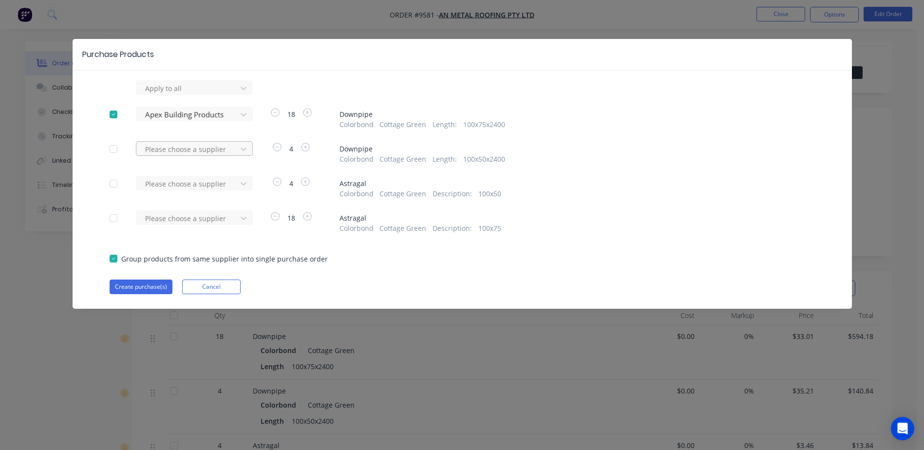
click at [196, 94] on div at bounding box center [188, 88] width 88 height 12
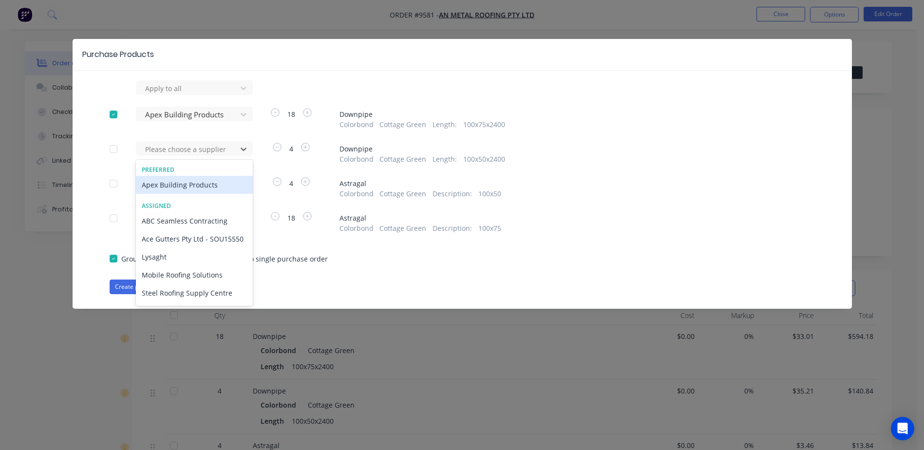
click at [194, 184] on div "Apex Building Products" at bounding box center [194, 185] width 117 height 18
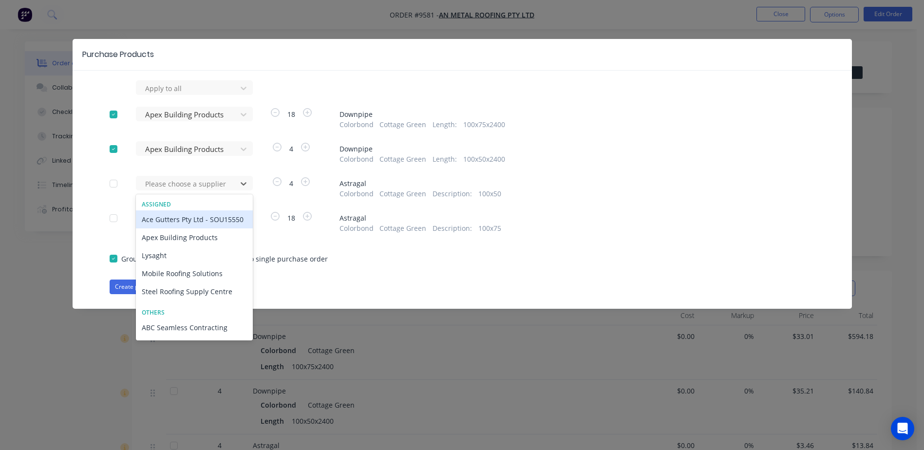
click at [194, 184] on div at bounding box center [188, 184] width 88 height 12
click at [190, 246] on div "Apex Building Products" at bounding box center [194, 237] width 117 height 18
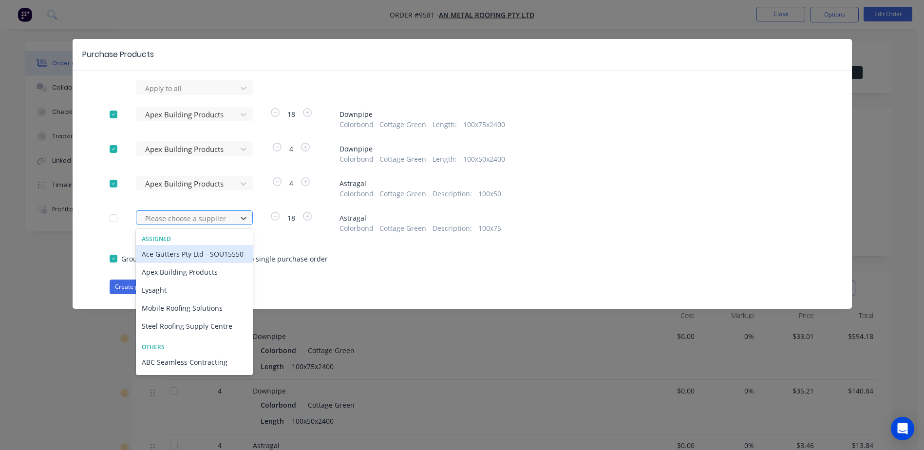
click at [191, 217] on div at bounding box center [188, 218] width 88 height 12
click at [191, 281] on div "Apex Building Products" at bounding box center [194, 272] width 117 height 18
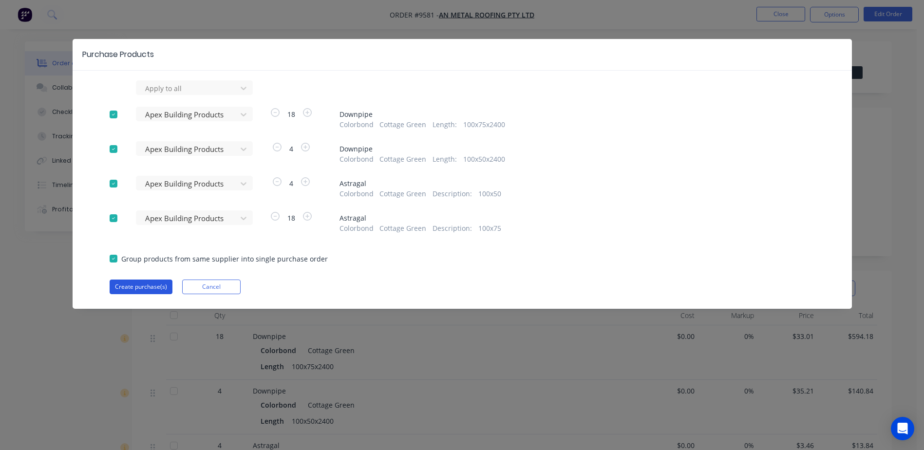
click at [140, 285] on button "Create purchase(s)" at bounding box center [141, 286] width 63 height 15
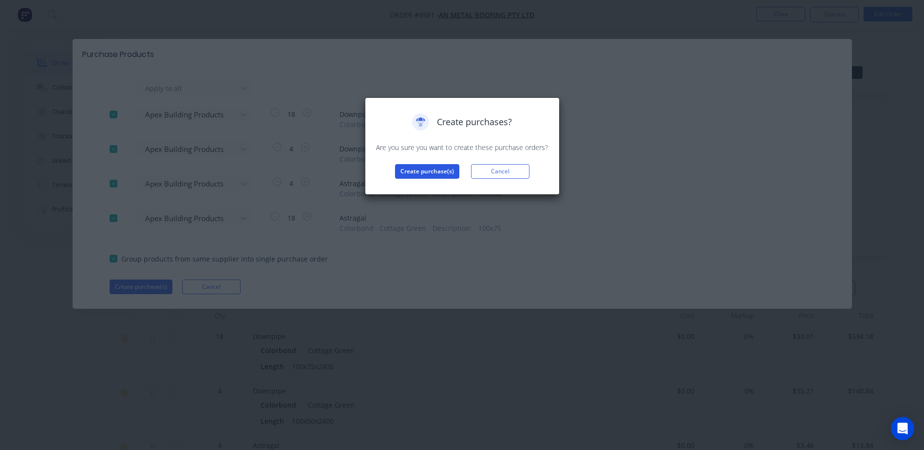
click at [431, 170] on button "Create purchase(s)" at bounding box center [427, 171] width 64 height 15
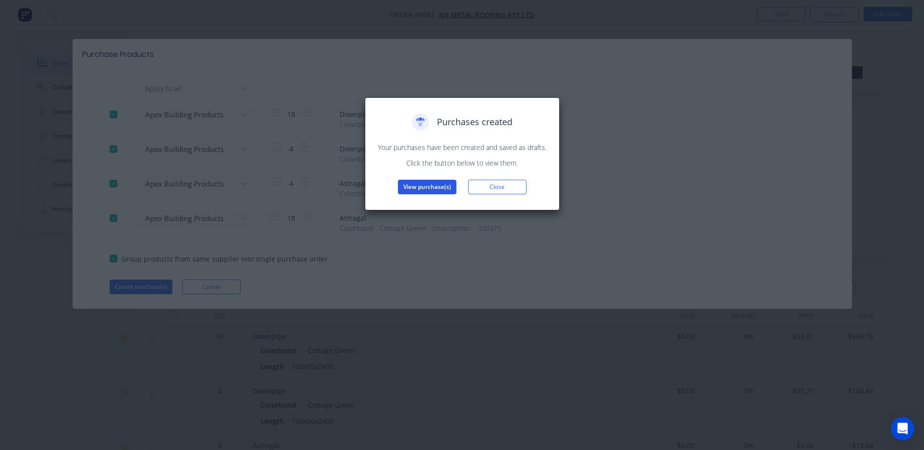
click at [414, 184] on button "View purchase(s)" at bounding box center [427, 187] width 58 height 15
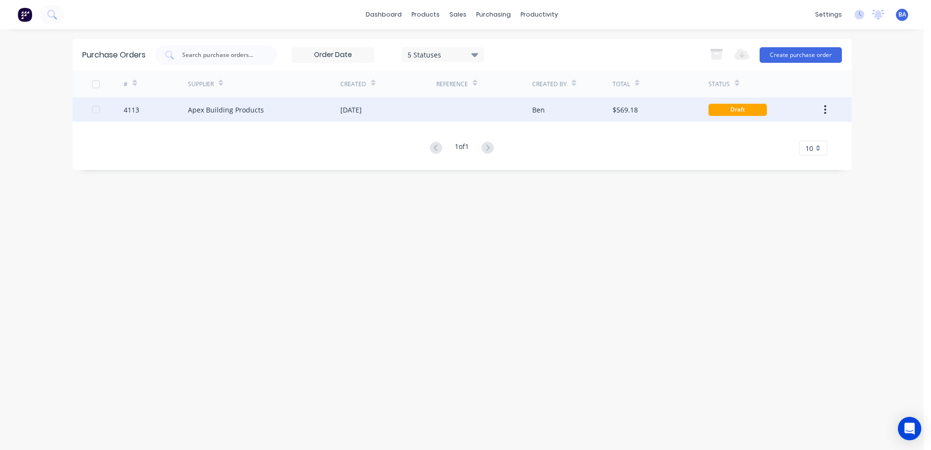
click at [824, 108] on icon "button" at bounding box center [825, 109] width 2 height 11
click at [764, 111] on div "Draft" at bounding box center [737, 110] width 58 height 12
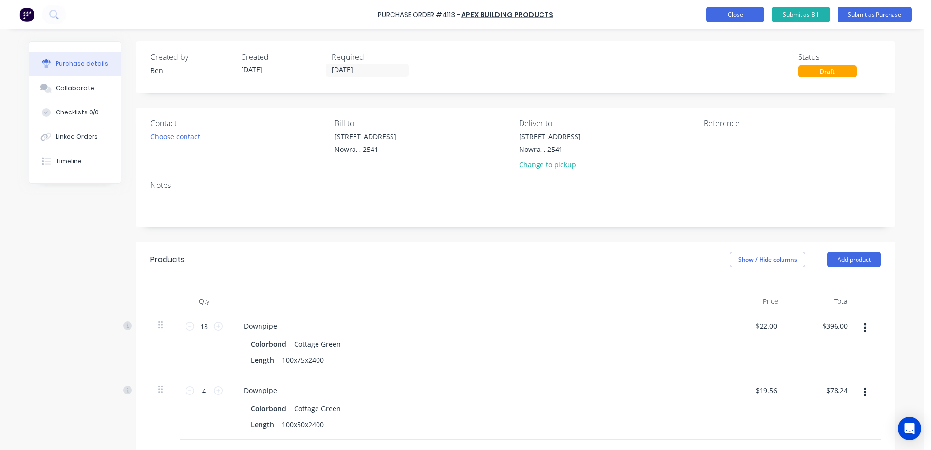
click at [724, 16] on button "Close" at bounding box center [735, 15] width 58 height 16
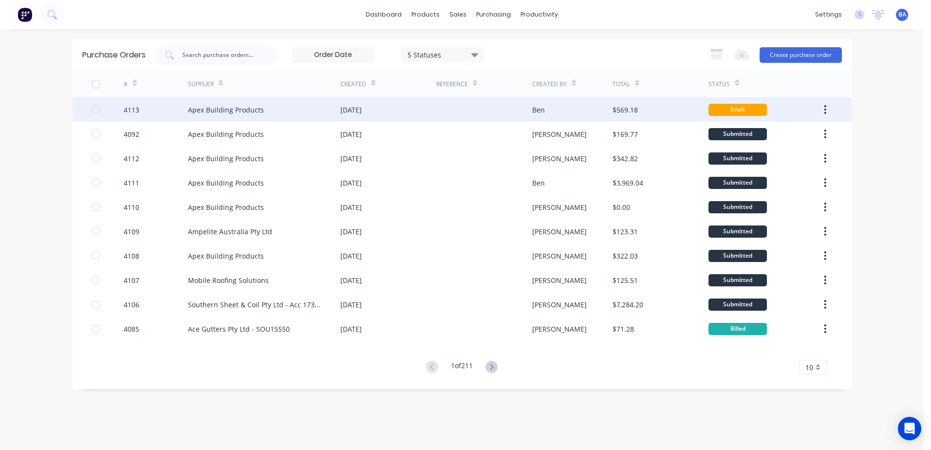
click at [443, 108] on div at bounding box center [484, 109] width 96 height 24
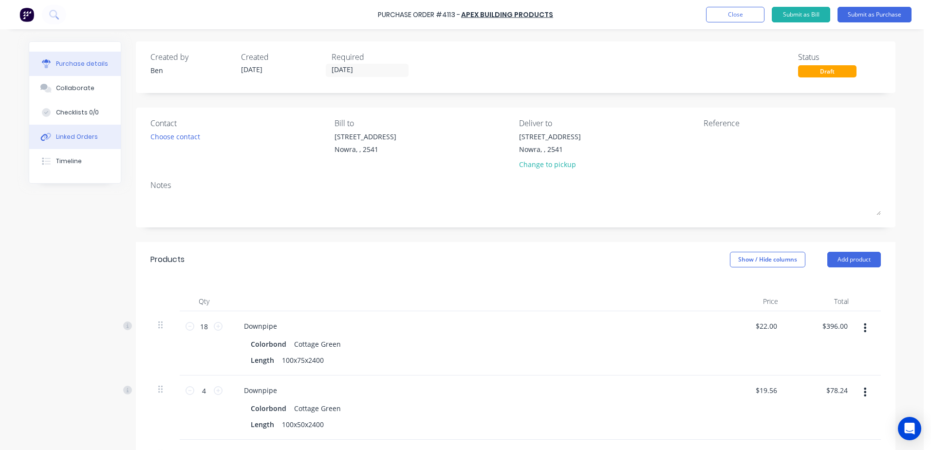
click at [89, 135] on div "Linked Orders" at bounding box center [77, 136] width 42 height 9
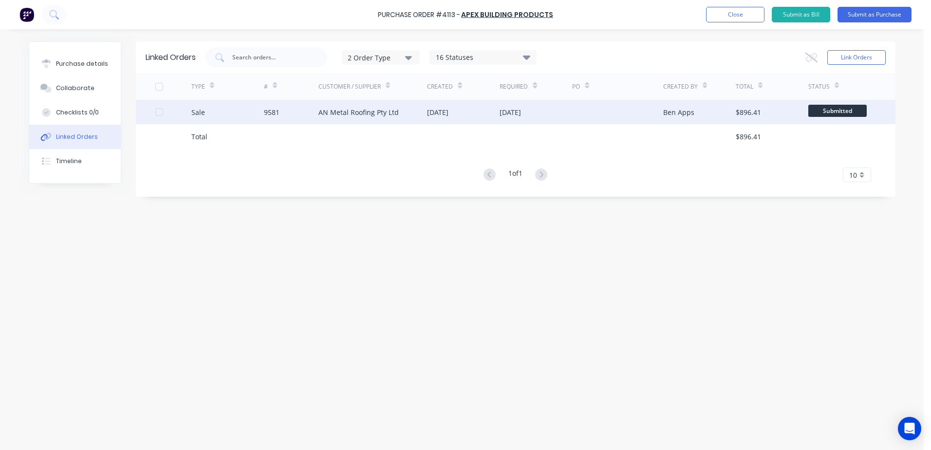
click at [549, 111] on div "[DATE]" at bounding box center [536, 112] width 73 height 24
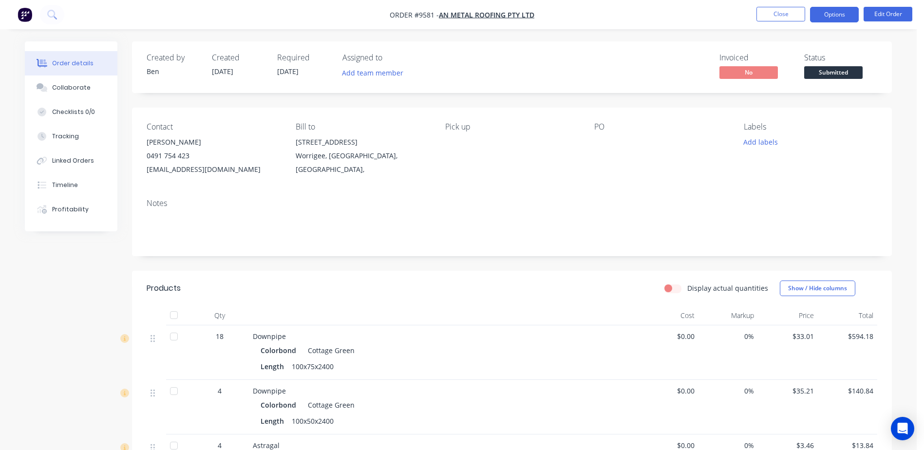
click at [837, 12] on button "Options" at bounding box center [834, 15] width 49 height 16
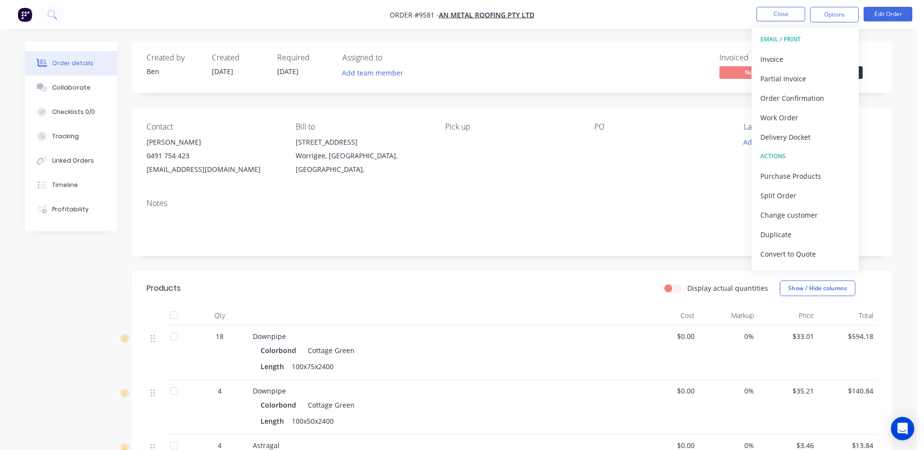
click at [629, 65] on div "Invoiced No Status Submitted" at bounding box center [658, 67] width 437 height 28
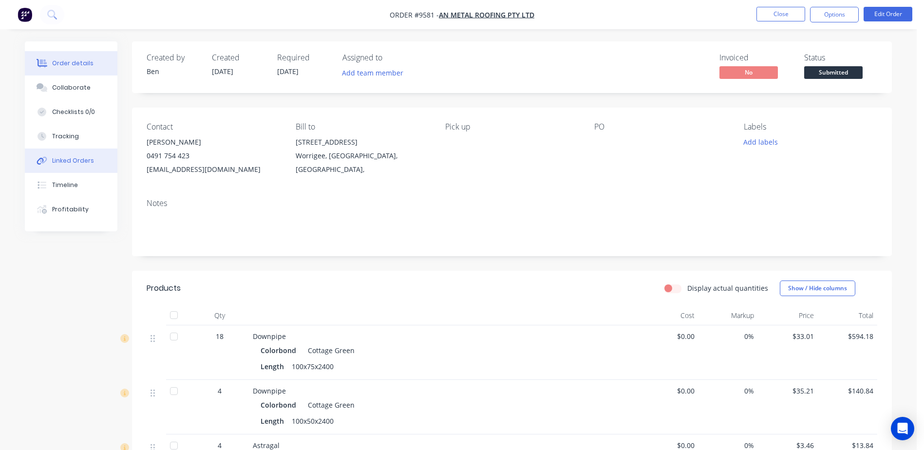
click at [69, 158] on div "Linked Orders" at bounding box center [73, 160] width 42 height 9
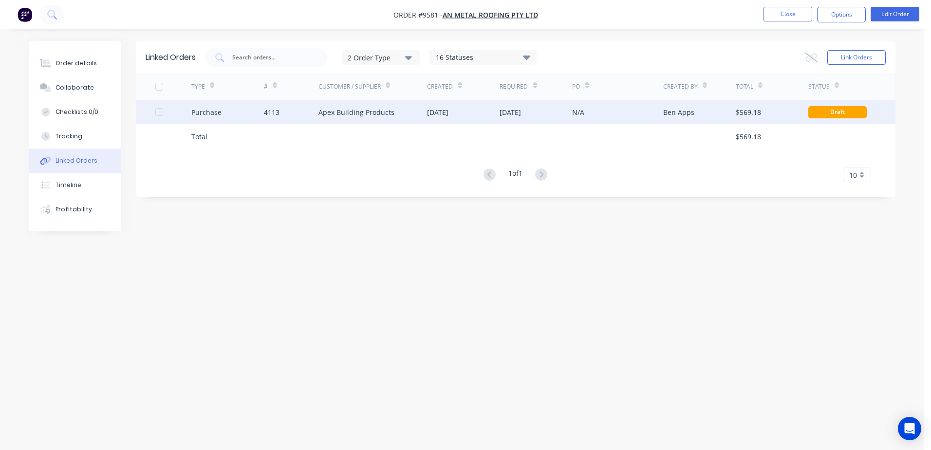
click at [678, 111] on div "Ben Apps" at bounding box center [678, 112] width 31 height 10
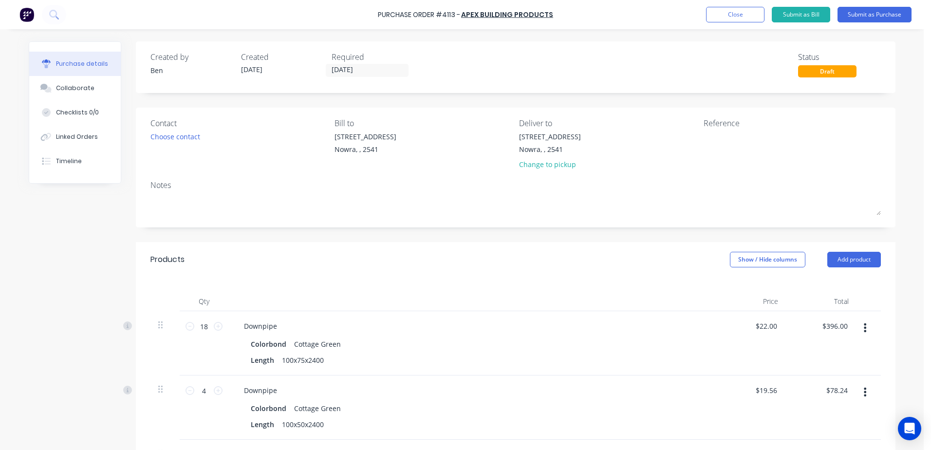
click at [817, 72] on div "Draft" at bounding box center [827, 71] width 58 height 12
click at [853, 12] on button "Submit as Purchase" at bounding box center [874, 15] width 74 height 16
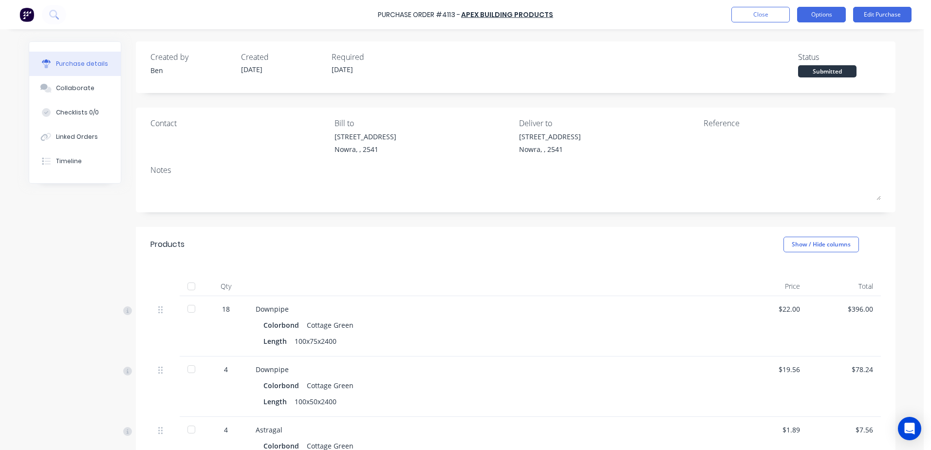
click at [812, 13] on button "Options" at bounding box center [821, 15] width 49 height 16
click at [811, 14] on button "Options" at bounding box center [821, 15] width 49 height 16
click at [76, 133] on div "Linked Orders" at bounding box center [77, 136] width 42 height 9
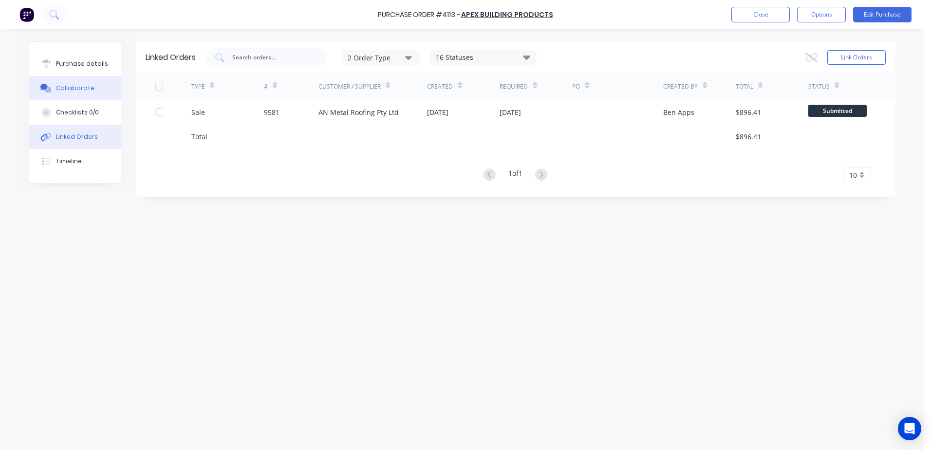
click at [85, 89] on div "Collaborate" at bounding box center [75, 88] width 38 height 9
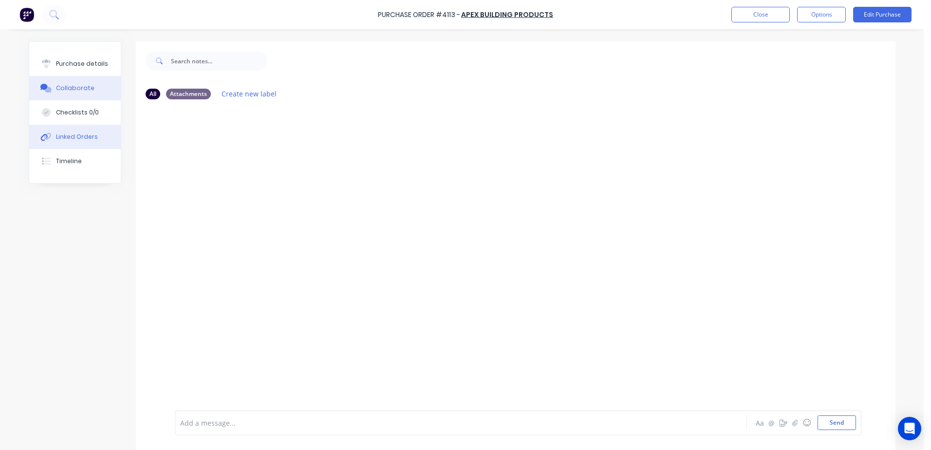
click at [76, 132] on button "Linked Orders" at bounding box center [75, 137] width 92 height 24
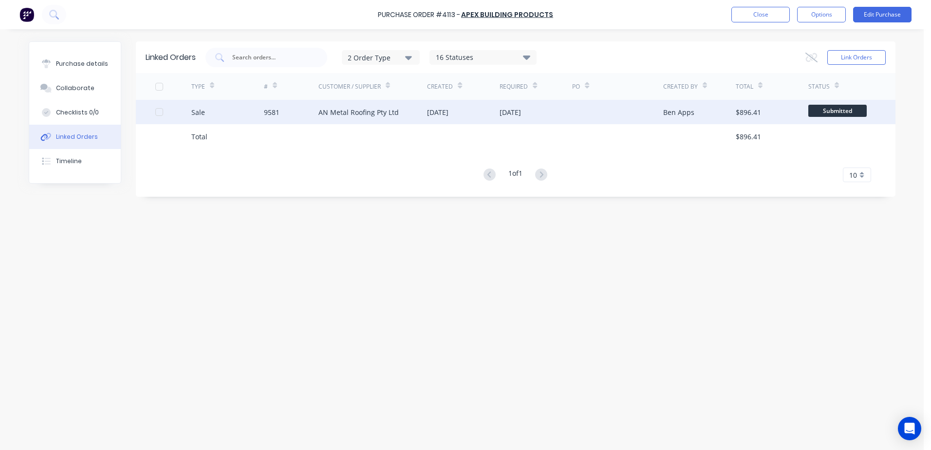
click at [776, 114] on div "$896.41" at bounding box center [772, 112] width 73 height 24
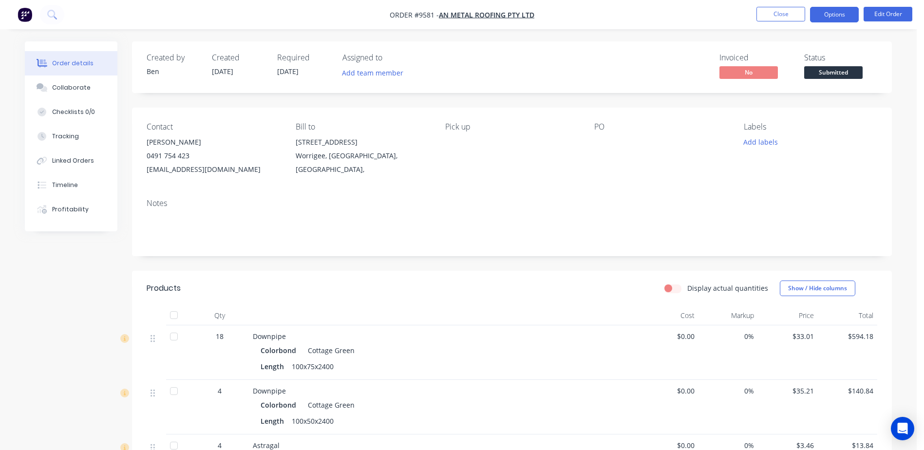
click at [825, 16] on button "Options" at bounding box center [834, 15] width 49 height 16
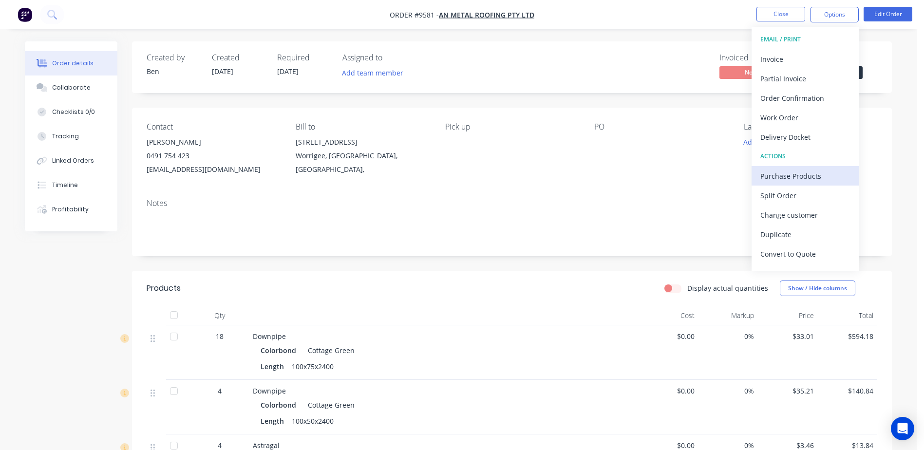
click at [783, 174] on div "Purchase Products" at bounding box center [805, 176] width 90 height 14
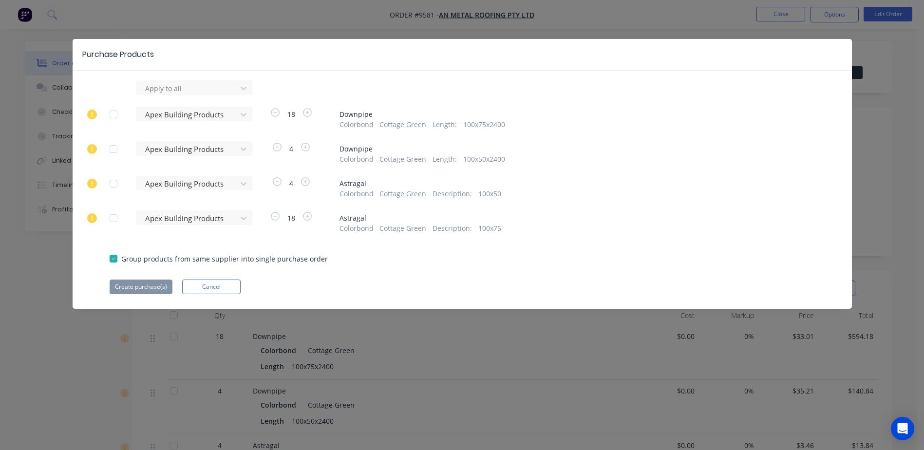
click at [382, 335] on div "Purchase Products Apply to all Apex Building Products 18 Downpipe Colorbond Cot…" at bounding box center [462, 225] width 924 height 450
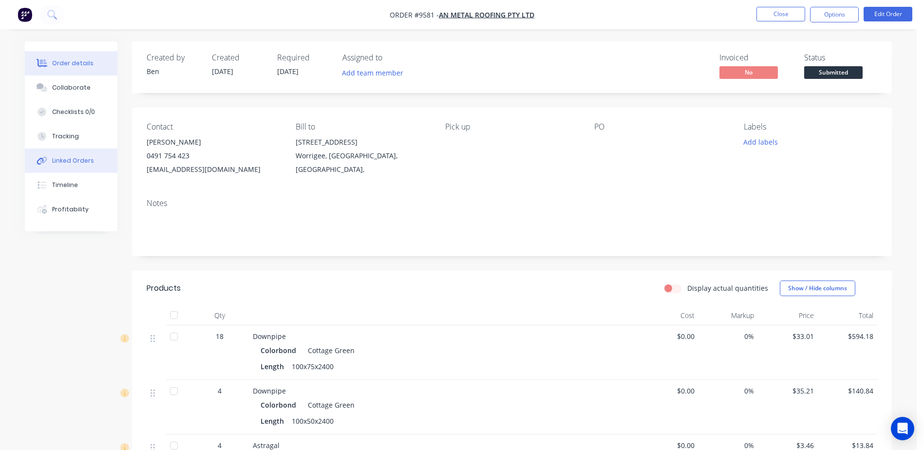
click at [83, 161] on div "Linked Orders" at bounding box center [73, 160] width 42 height 9
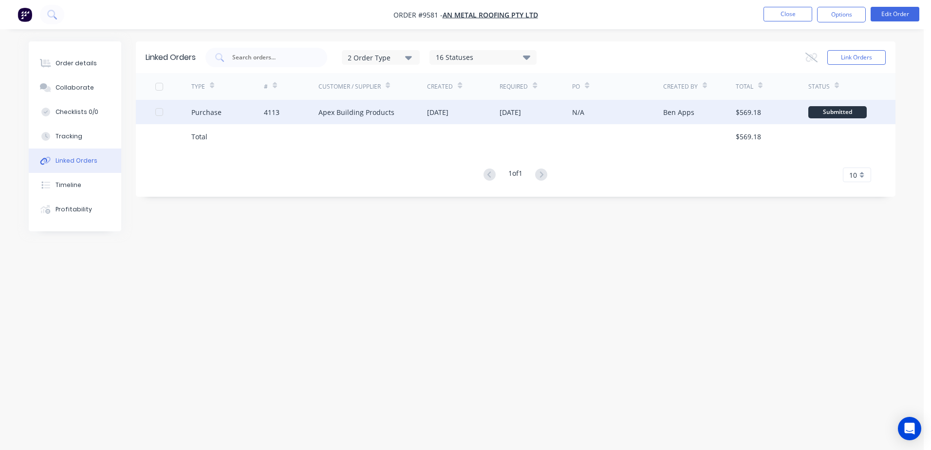
click at [771, 111] on div "$569.18" at bounding box center [772, 112] width 73 height 24
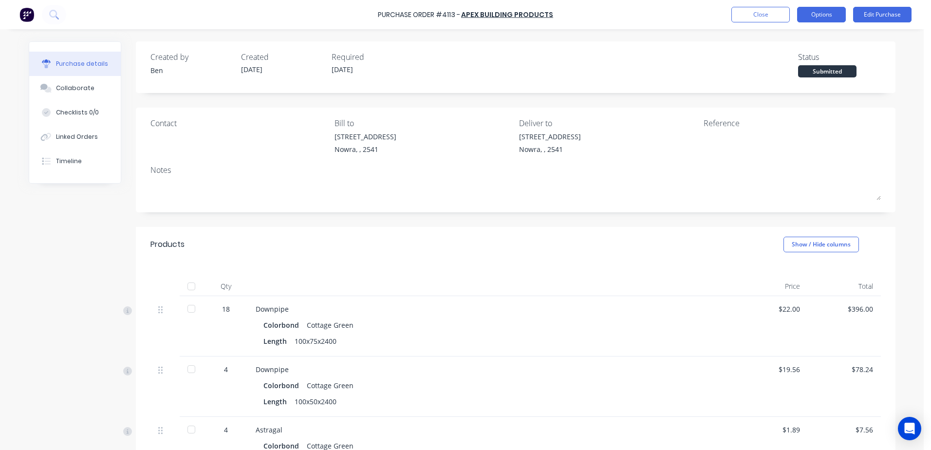
click at [817, 14] on button "Options" at bounding box center [821, 15] width 49 height 16
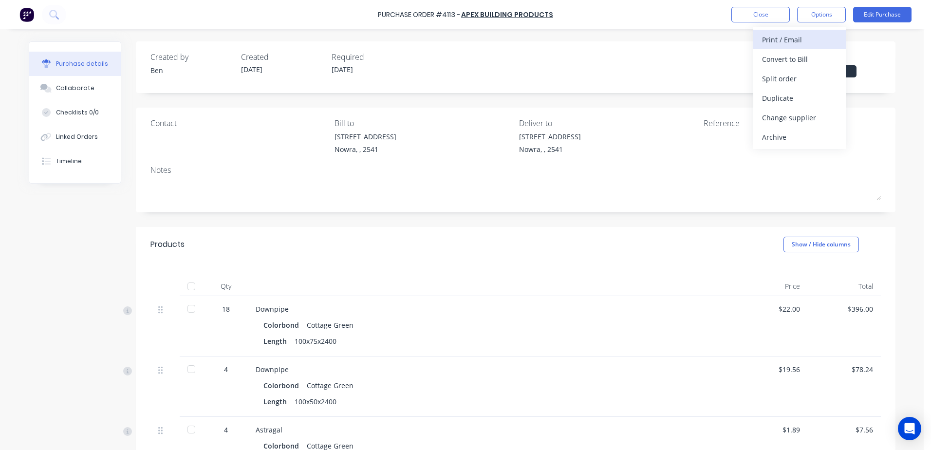
click at [805, 35] on div "Print / Email" at bounding box center [799, 40] width 75 height 14
click at [634, 95] on div "Created by Ben Created 03/09/25 Required 02/09/25 Status Submitted Contact Bill…" at bounding box center [516, 353] width 760 height 625
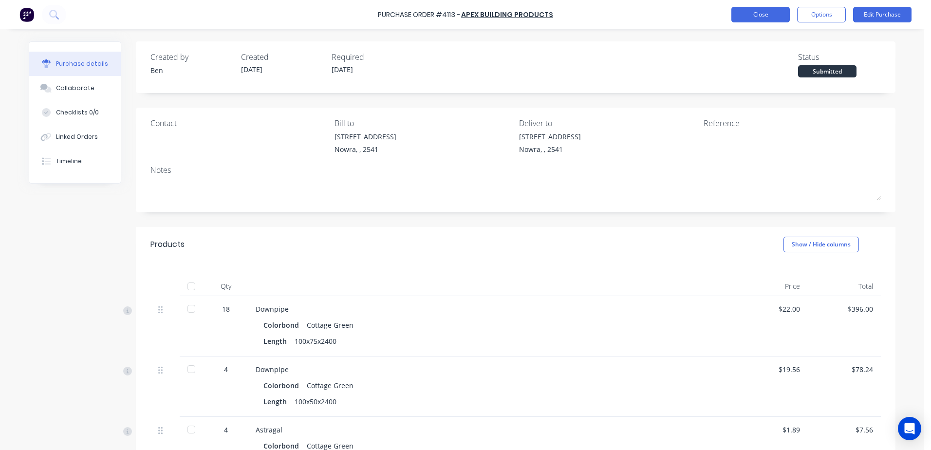
click at [762, 13] on button "Close" at bounding box center [760, 15] width 58 height 16
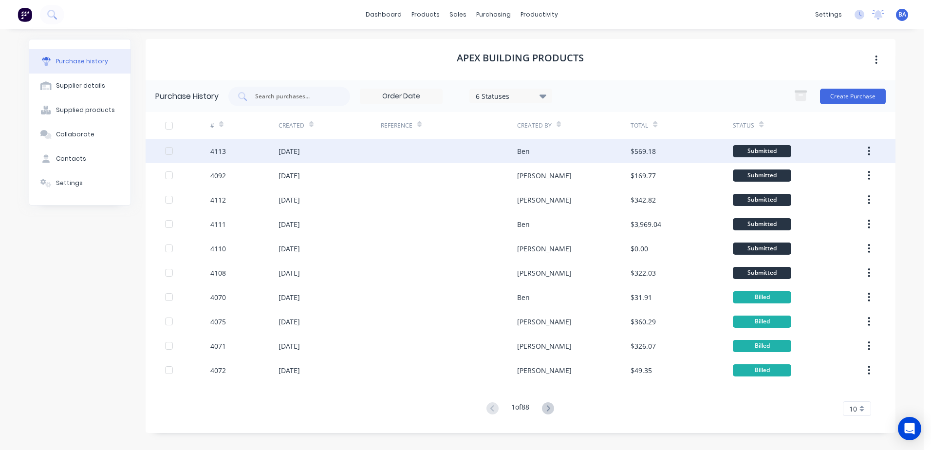
click at [511, 153] on div at bounding box center [449, 151] width 136 height 24
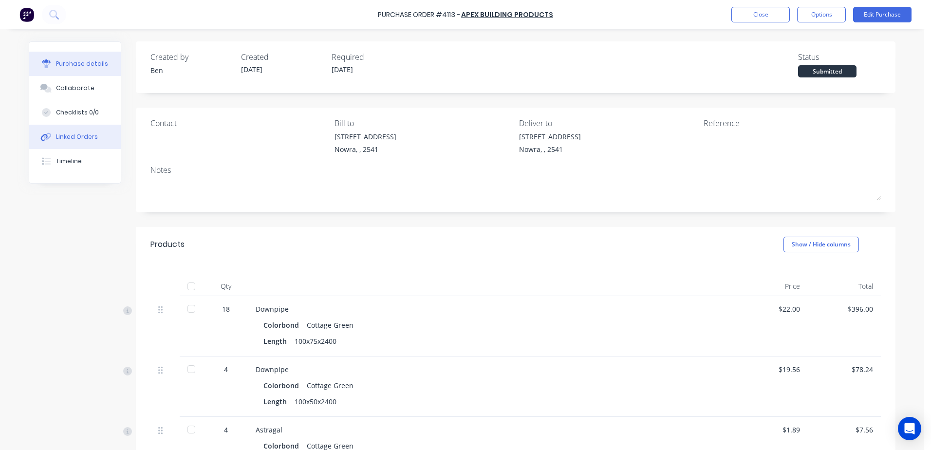
click at [86, 136] on div "Linked Orders" at bounding box center [77, 136] width 42 height 9
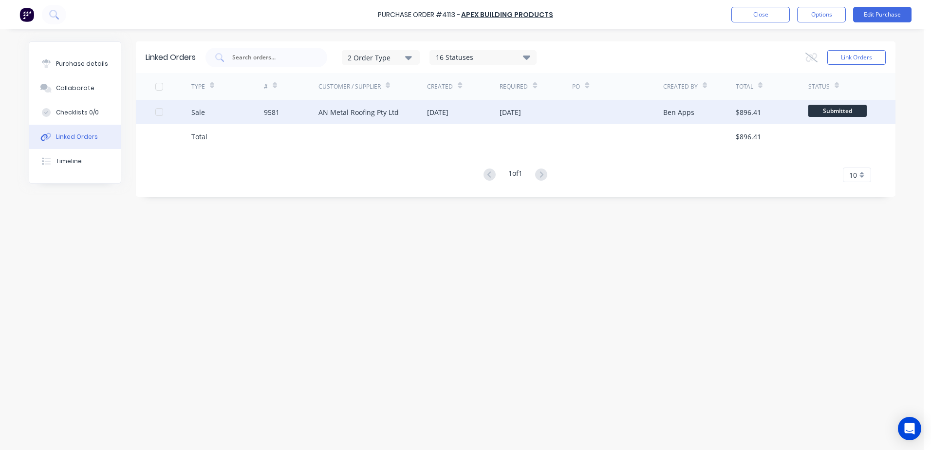
click at [628, 111] on div at bounding box center [617, 112] width 91 height 24
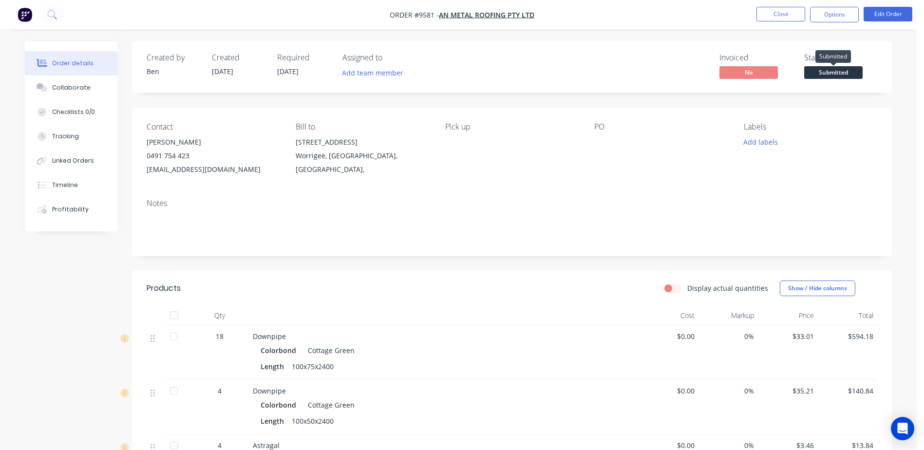
click at [842, 69] on span "Submitted" at bounding box center [833, 72] width 58 height 12
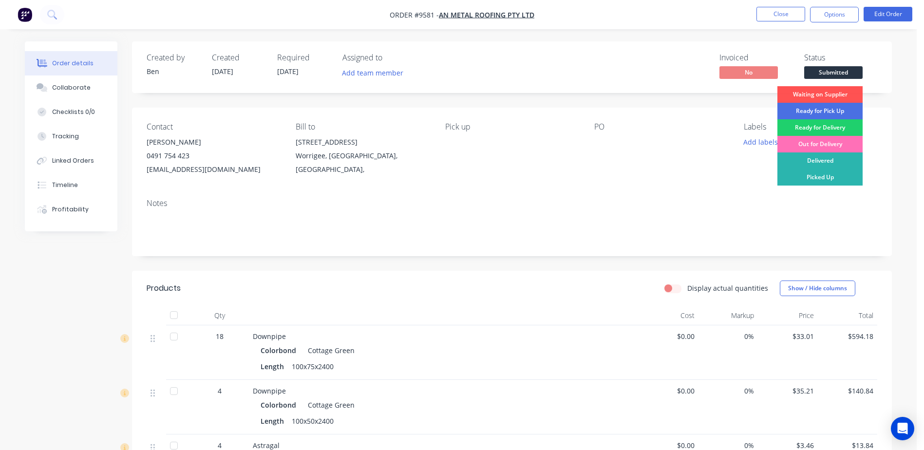
drag, startPoint x: 636, startPoint y: 148, endPoint x: 639, endPoint y: 135, distance: 13.6
click at [636, 149] on div "PO" at bounding box center [660, 149] width 133 height 54
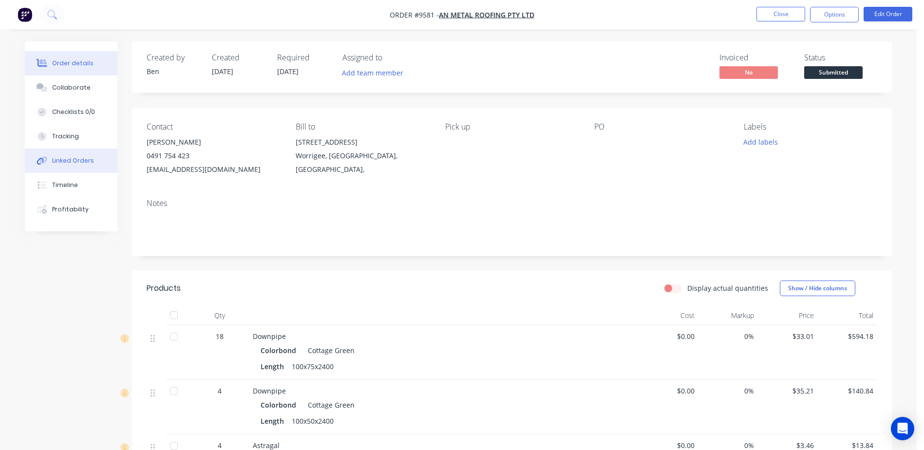
click at [71, 159] on div "Linked Orders" at bounding box center [73, 160] width 42 height 9
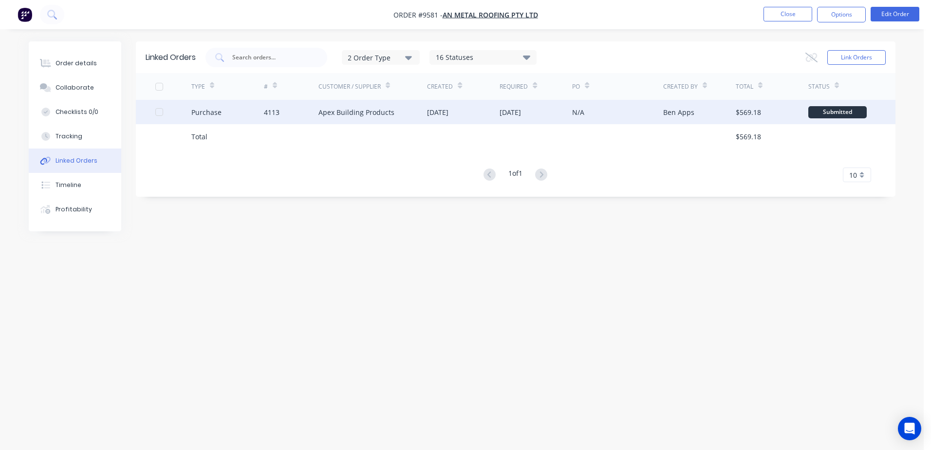
click at [573, 110] on div "N/A" at bounding box center [578, 112] width 12 height 10
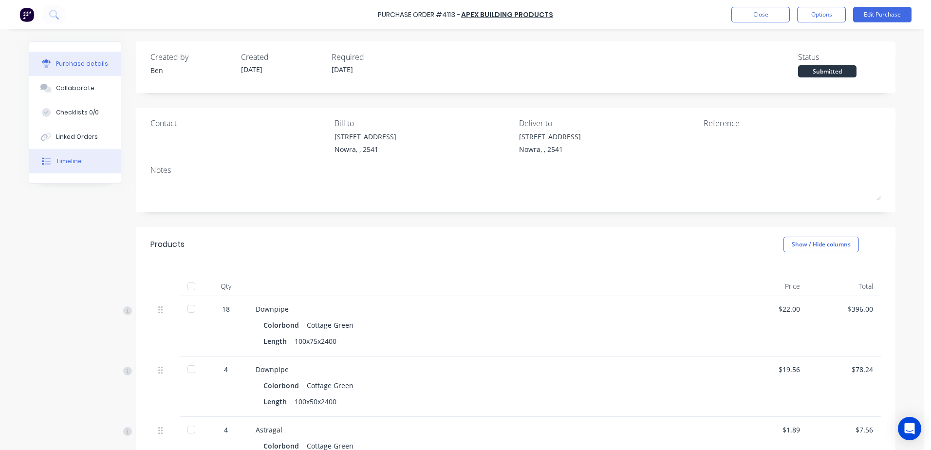
click at [74, 158] on div "Timeline" at bounding box center [69, 161] width 26 height 9
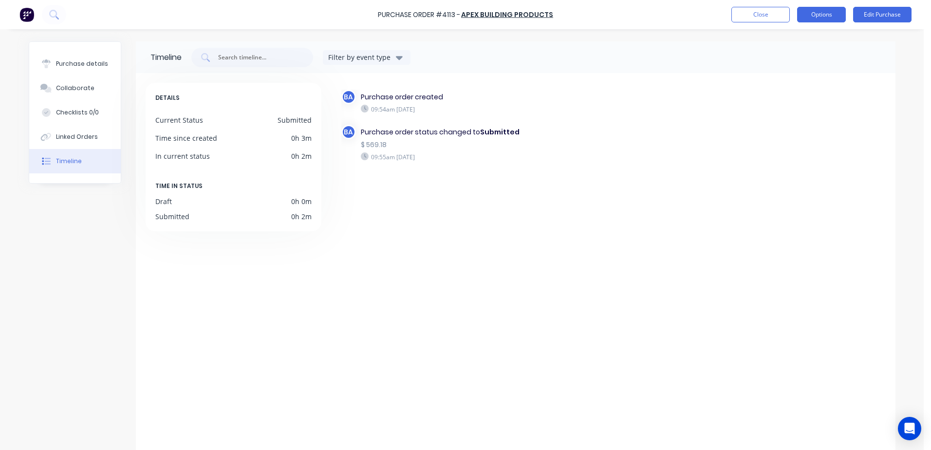
click at [818, 15] on button "Options" at bounding box center [821, 15] width 49 height 16
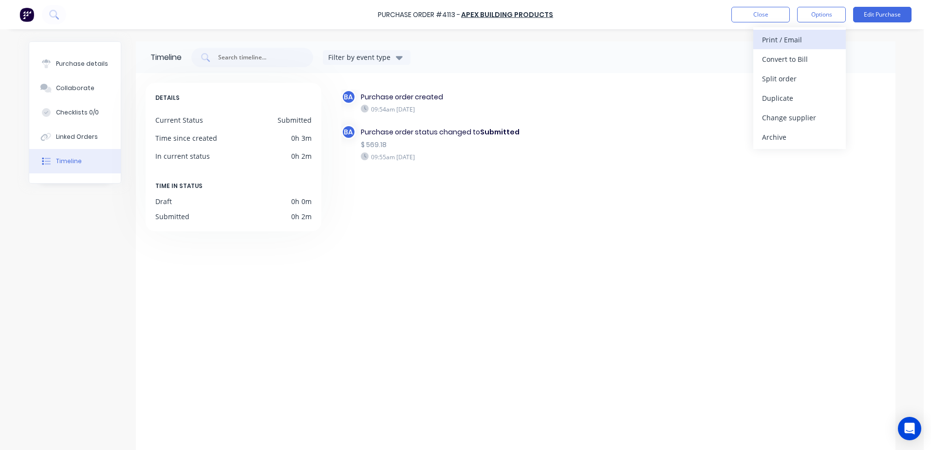
click at [805, 42] on div "Print / Email" at bounding box center [799, 40] width 75 height 14
click at [679, 106] on div "BA Purchase order created 09:54am Wednesday 03/09/25 BA Purchase order status c…" at bounding box center [613, 143] width 544 height 107
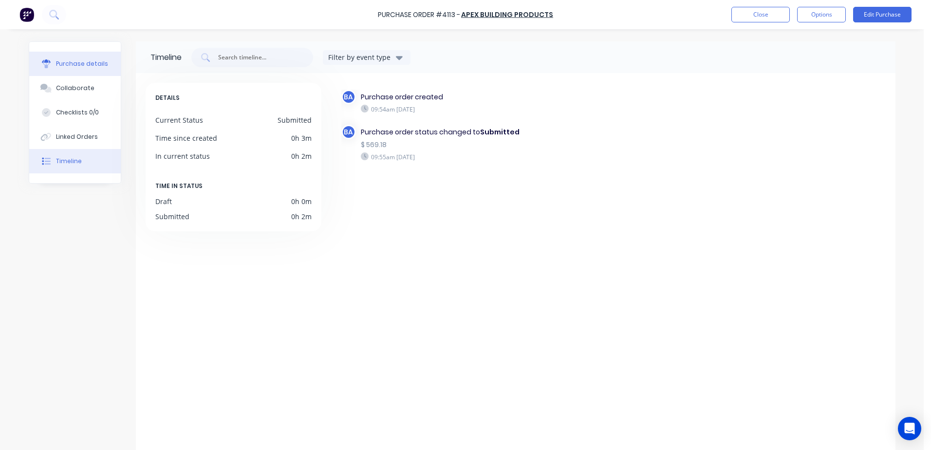
click at [63, 61] on div "Purchase details" at bounding box center [82, 63] width 52 height 9
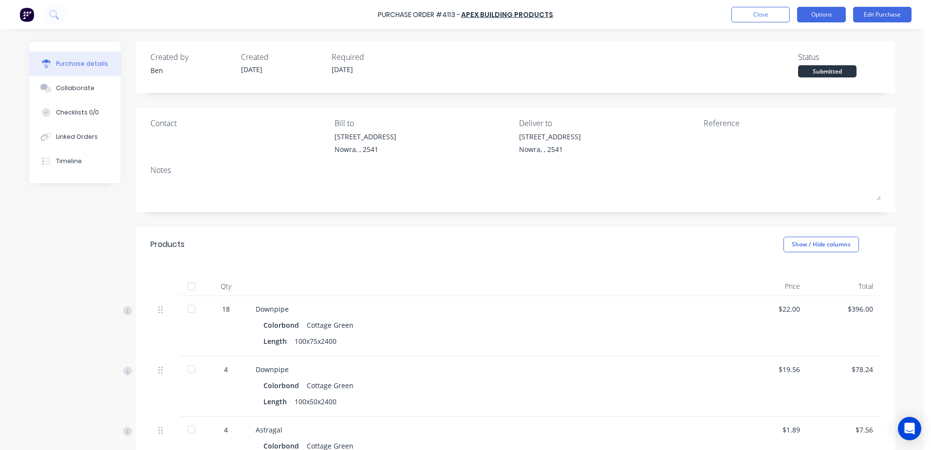
click at [825, 15] on button "Options" at bounding box center [821, 15] width 49 height 16
click at [791, 56] on div "With pricing" at bounding box center [799, 59] width 75 height 14
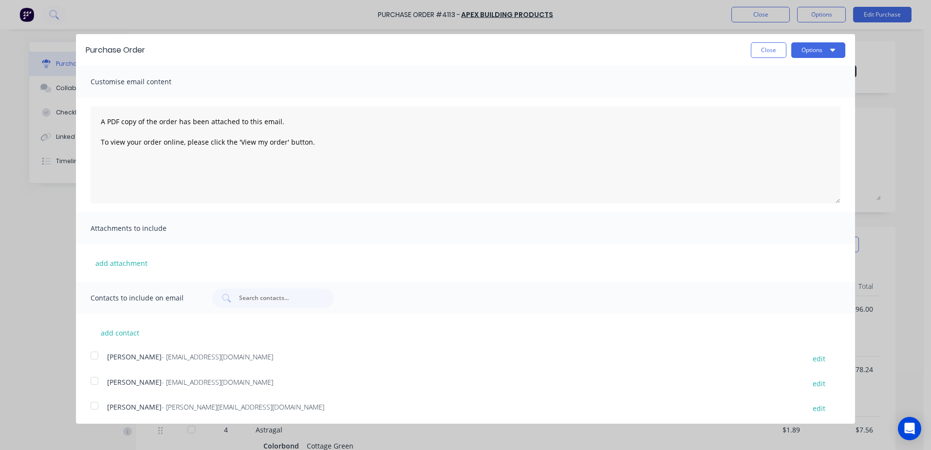
scroll to position [178, 0]
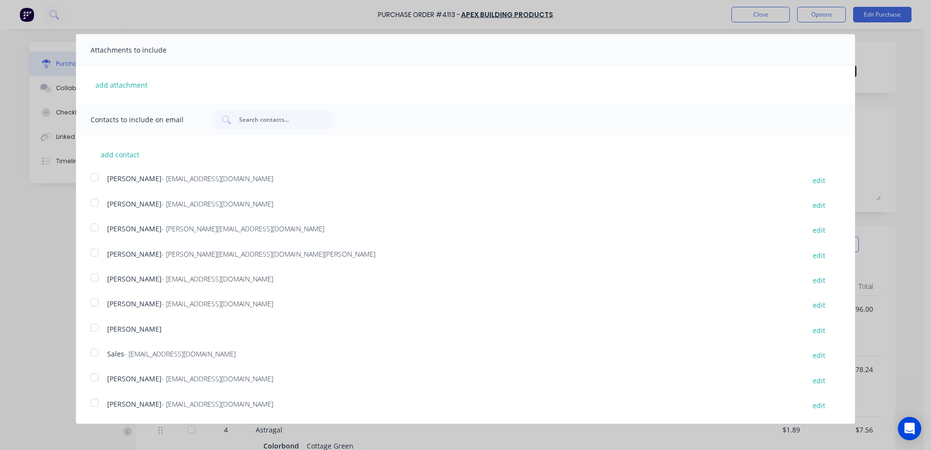
click at [93, 352] on div at bounding box center [94, 352] width 19 height 19
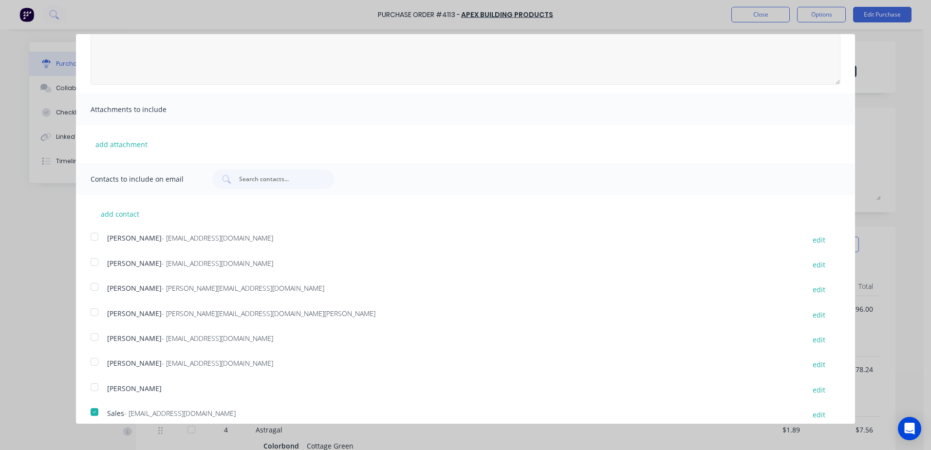
scroll to position [0, 0]
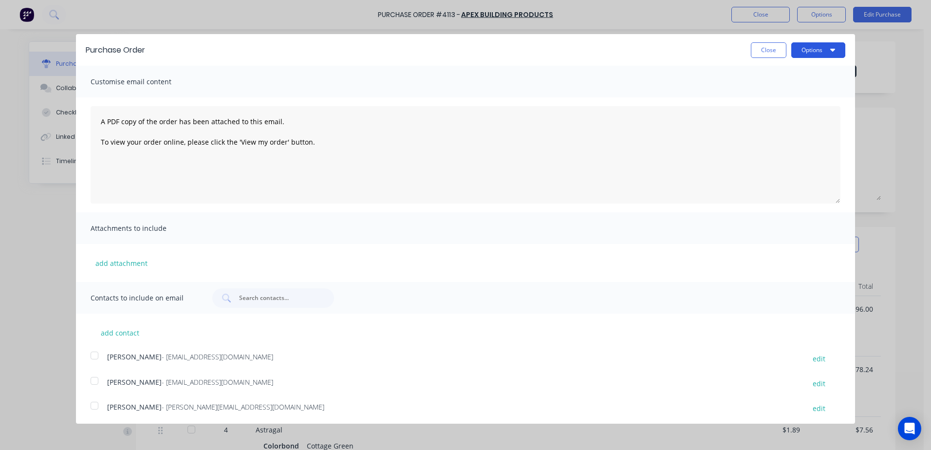
click at [809, 51] on button "Options" at bounding box center [818, 50] width 54 height 16
click at [772, 95] on div "Email" at bounding box center [798, 94] width 75 height 14
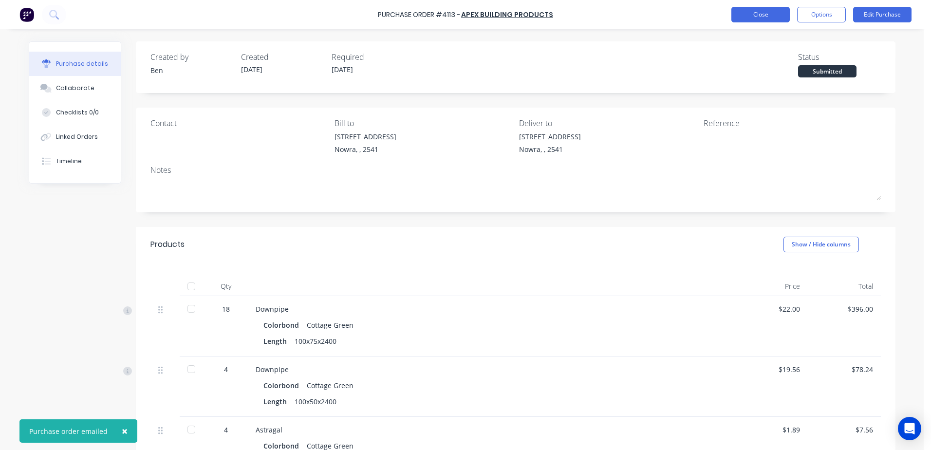
click at [741, 14] on button "Close" at bounding box center [760, 15] width 58 height 16
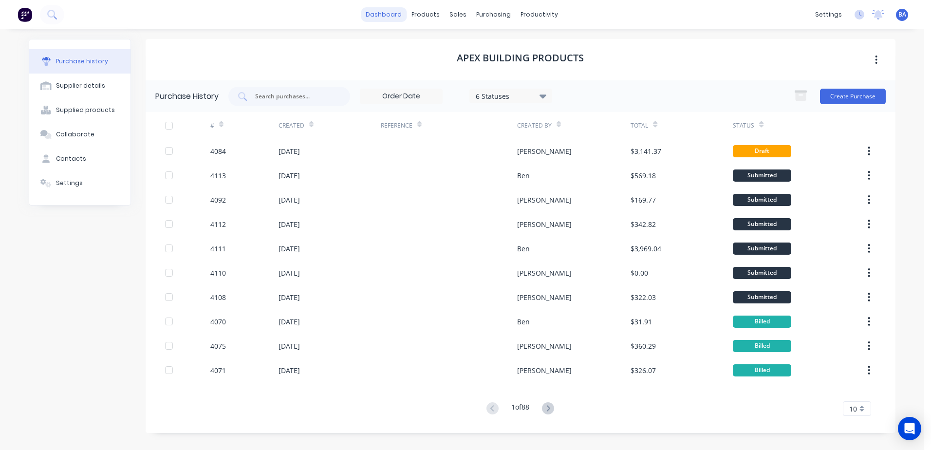
click at [388, 15] on link "dashboard" at bounding box center [384, 14] width 46 height 15
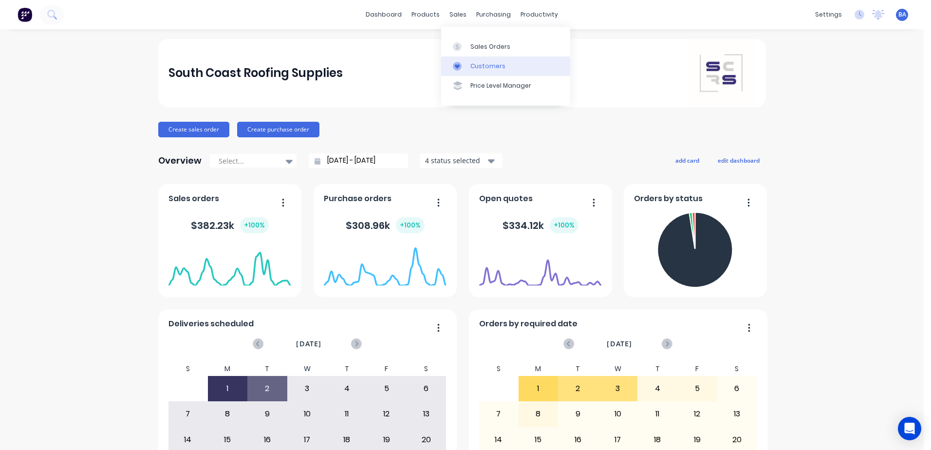
click at [470, 66] on div "Customers" at bounding box center [487, 66] width 35 height 9
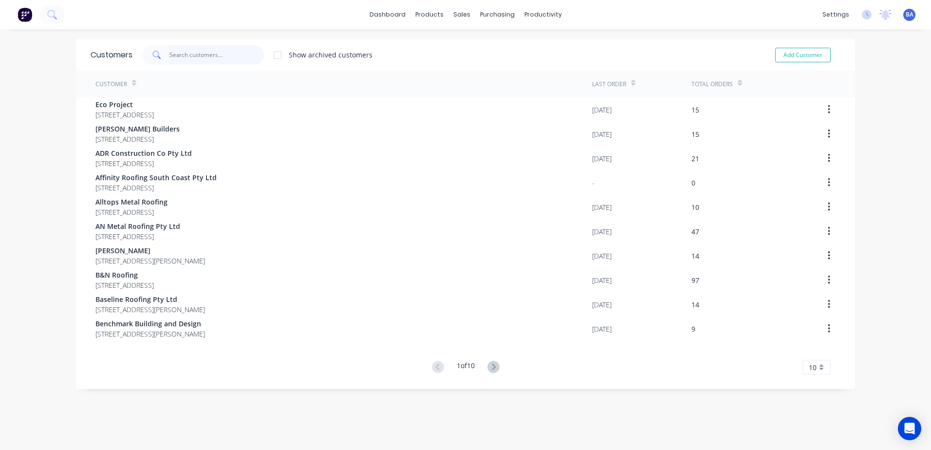
click at [212, 53] on input "text" at bounding box center [216, 54] width 95 height 19
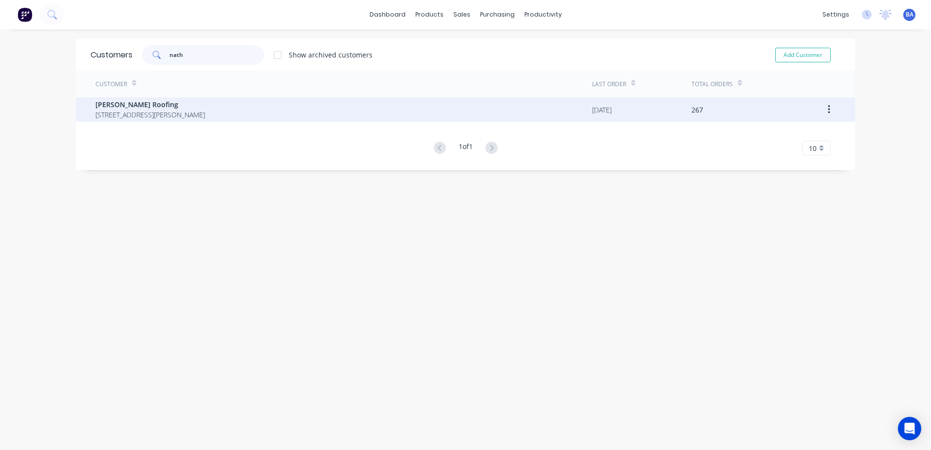
type input "nath"
click at [205, 112] on span "[STREET_ADDRESS][PERSON_NAME]" at bounding box center [150, 115] width 110 height 10
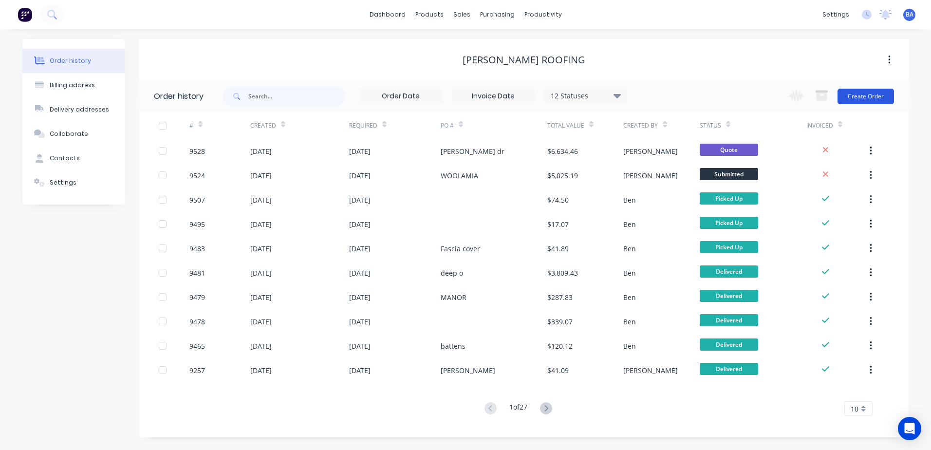
click at [865, 94] on button "Create Order" at bounding box center [865, 97] width 56 height 16
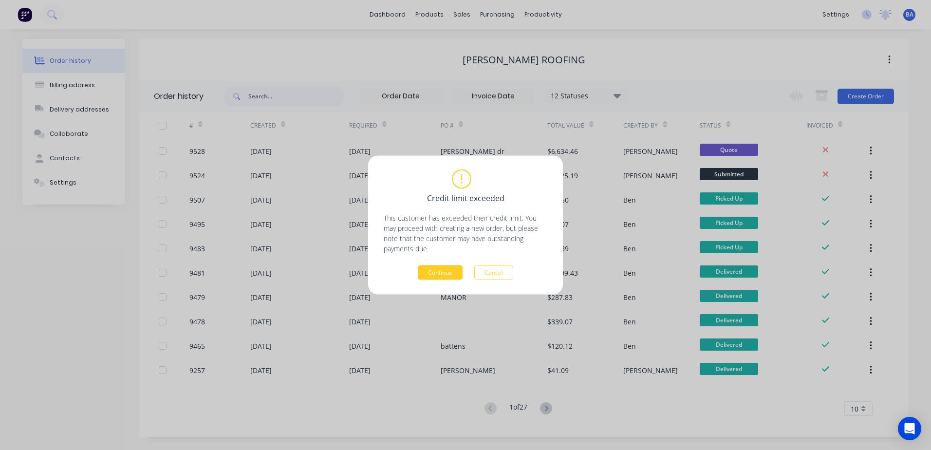
click at [442, 273] on button "Continue" at bounding box center [440, 272] width 45 height 15
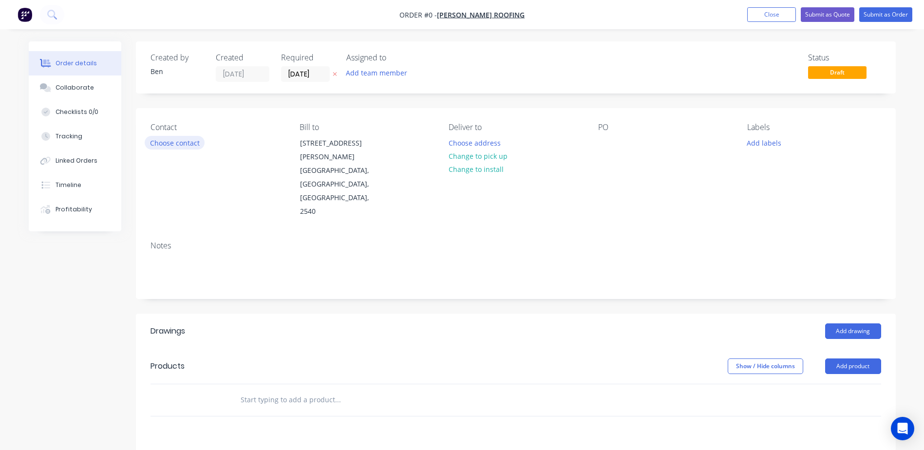
click at [173, 144] on button "Choose contact" at bounding box center [175, 142] width 60 height 13
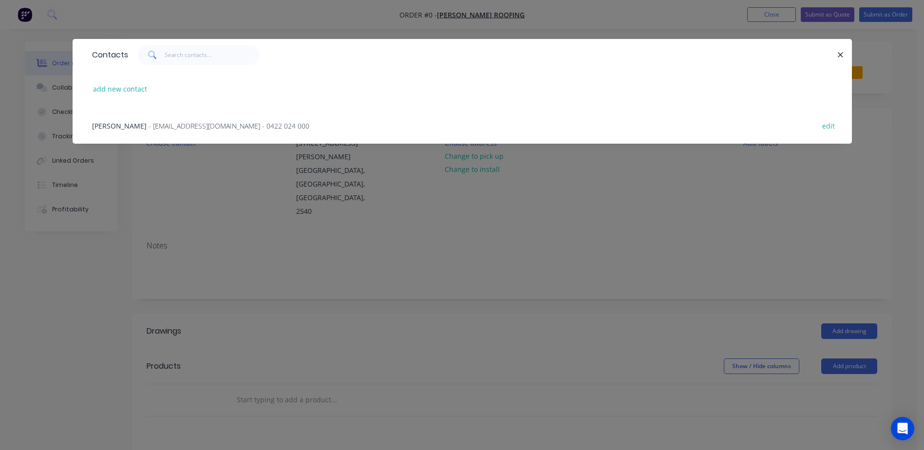
click at [157, 127] on span "- [EMAIL_ADDRESS][DOMAIN_NAME] - 0422 024 000" at bounding box center [228, 125] width 161 height 9
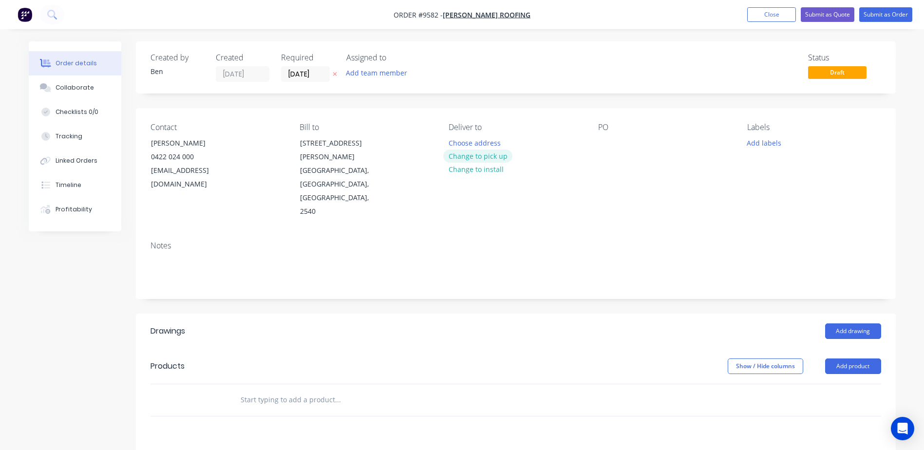
click at [467, 154] on button "Change to pick up" at bounding box center [477, 155] width 69 height 13
click at [836, 358] on button "Add product" at bounding box center [853, 366] width 56 height 16
click at [836, 384] on div "Product catalogue" at bounding box center [834, 391] width 75 height 14
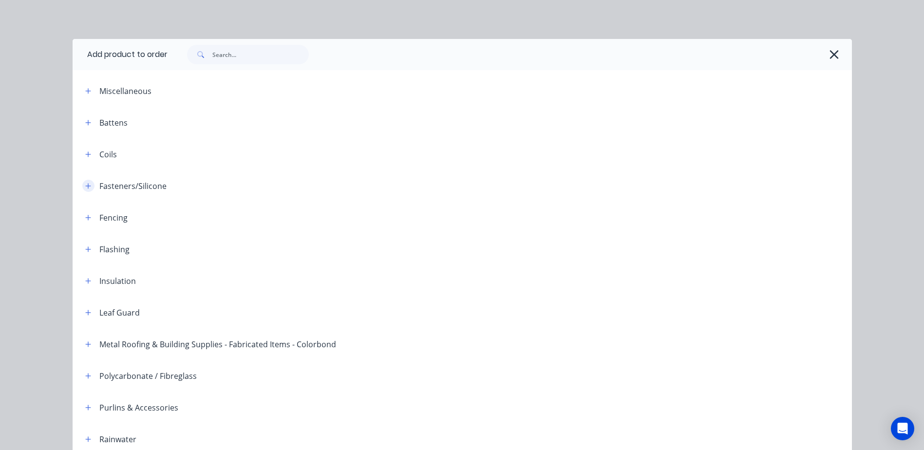
click at [86, 185] on icon "button" at bounding box center [88, 186] width 6 height 7
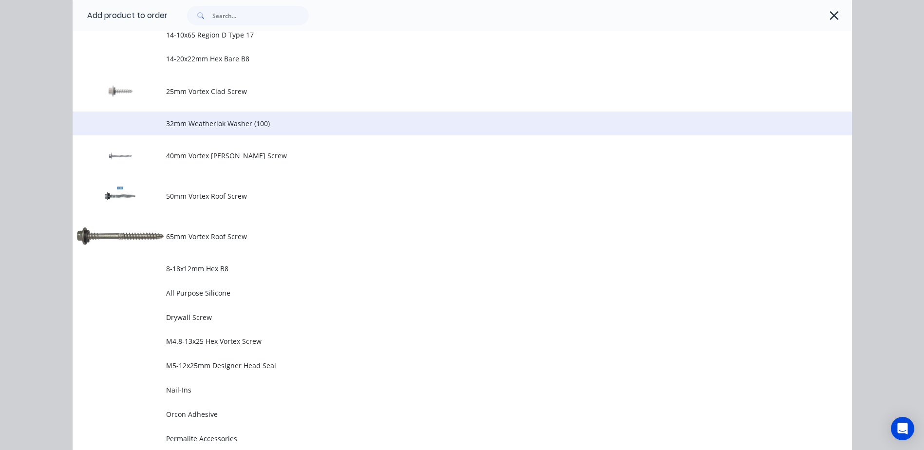
scroll to position [390, 0]
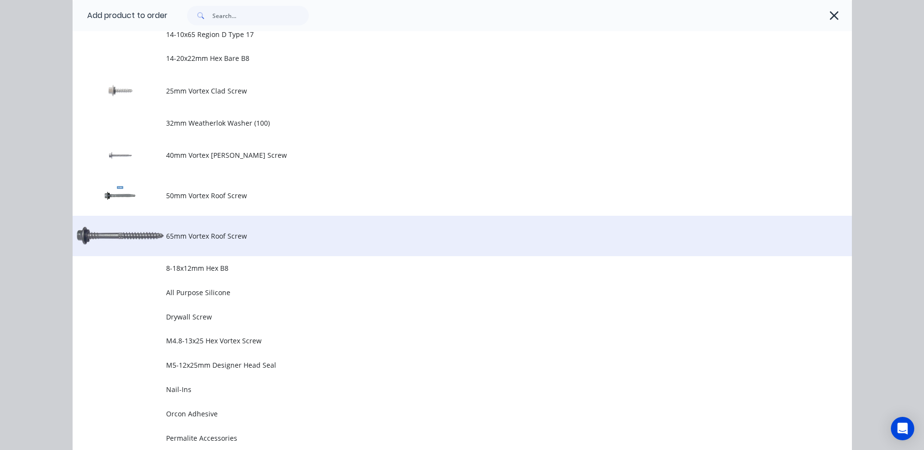
click at [231, 230] on td "65mm Vortex Roof Screw" at bounding box center [509, 236] width 686 height 40
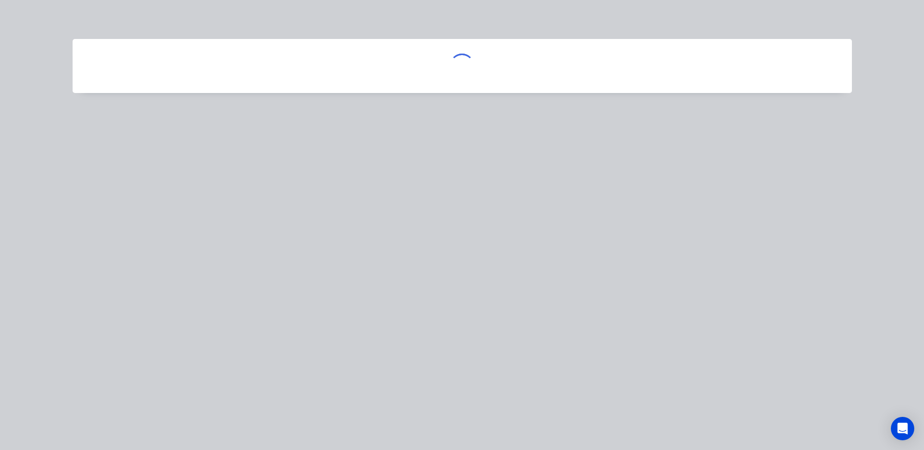
scroll to position [0, 0]
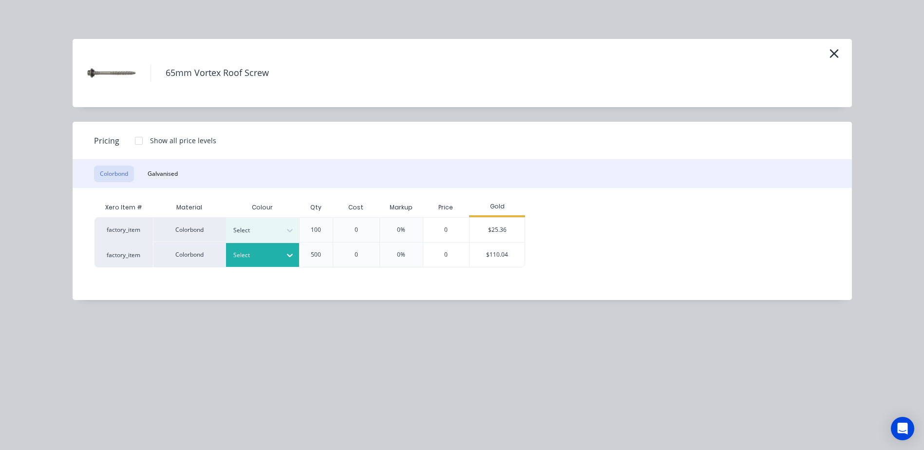
click at [292, 253] on icon at bounding box center [290, 255] width 10 height 10
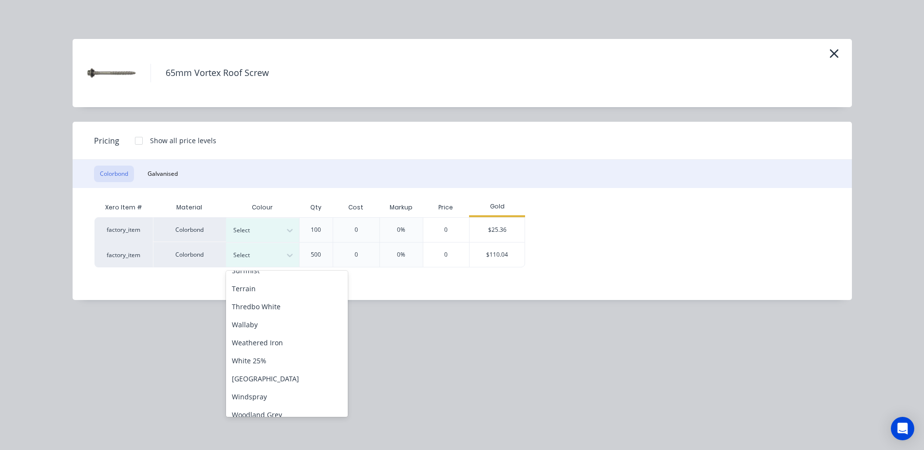
scroll to position [398, 0]
click at [265, 390] on div "Windspray" at bounding box center [287, 388] width 122 height 18
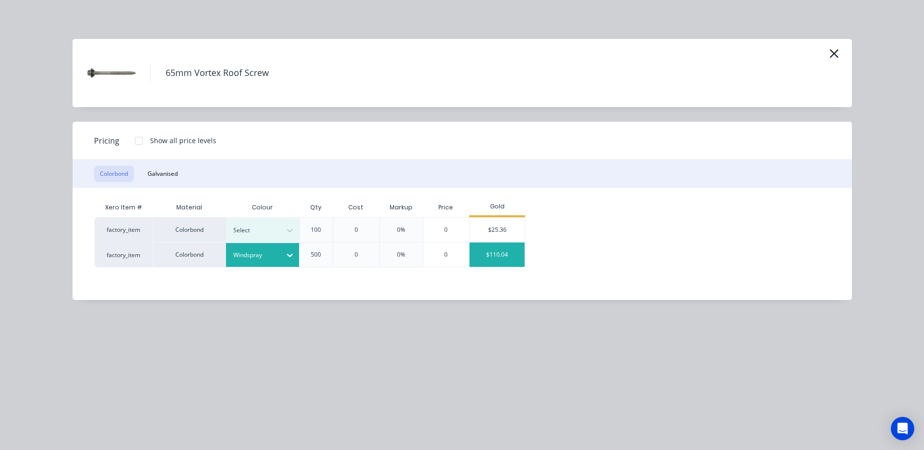
click at [489, 251] on div "$110.04" at bounding box center [496, 254] width 55 height 24
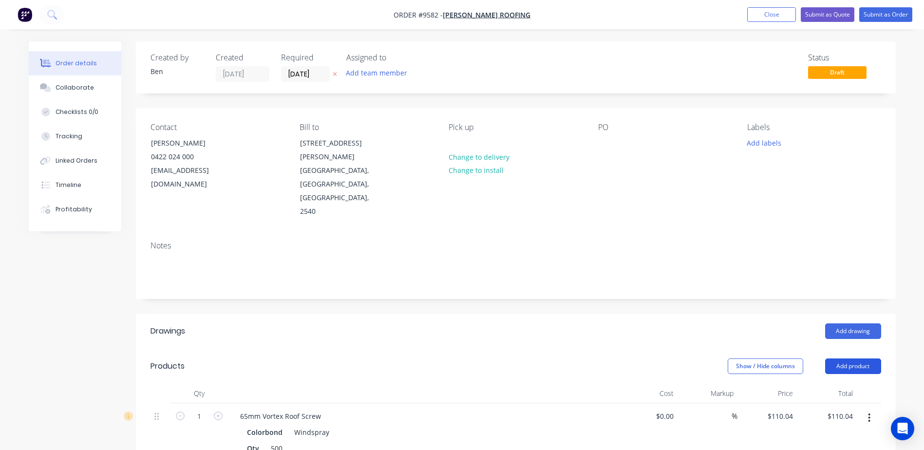
click at [844, 358] on button "Add product" at bounding box center [853, 366] width 56 height 16
click at [836, 384] on div "Product catalogue" at bounding box center [834, 391] width 75 height 14
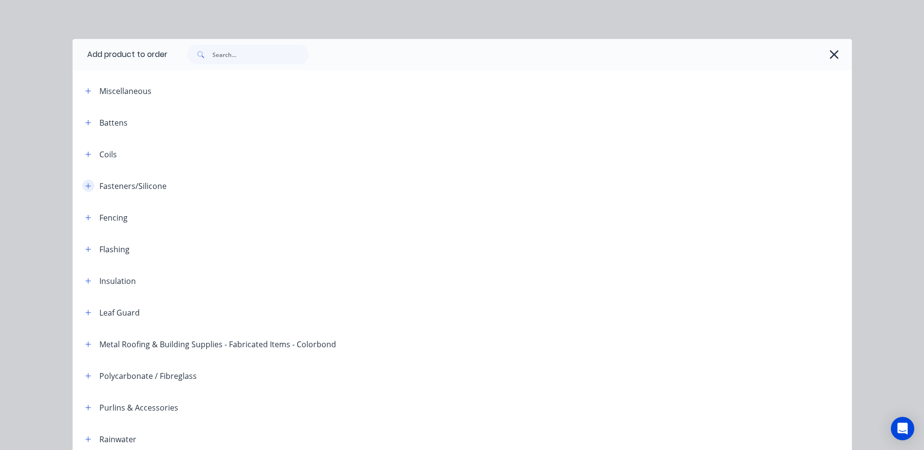
click at [87, 188] on icon "button" at bounding box center [88, 186] width 6 height 7
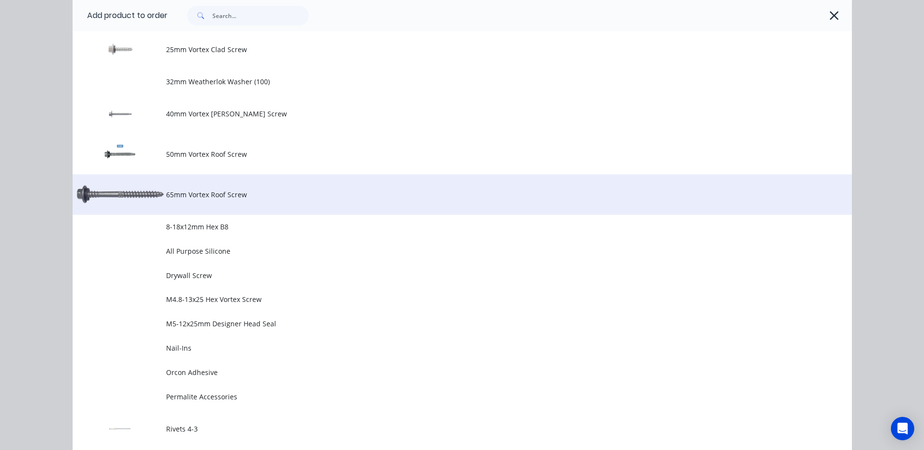
scroll to position [438, 0]
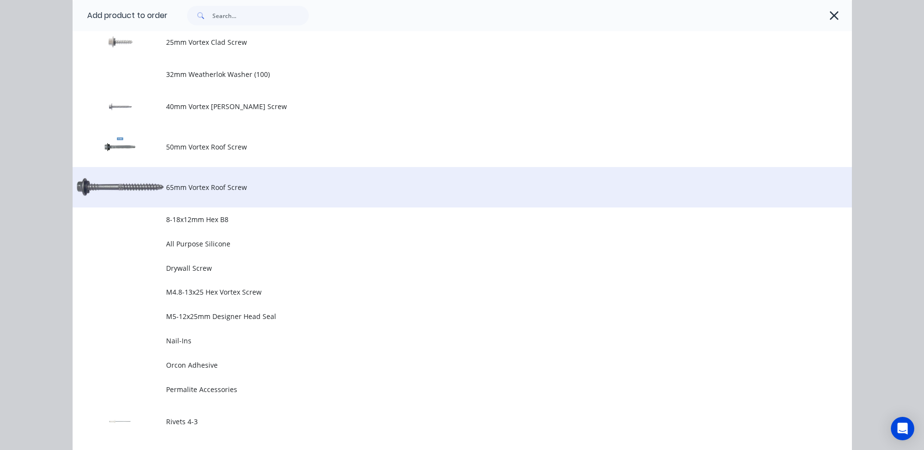
click at [191, 191] on span "65mm Vortex Roof Screw" at bounding box center [440, 187] width 548 height 10
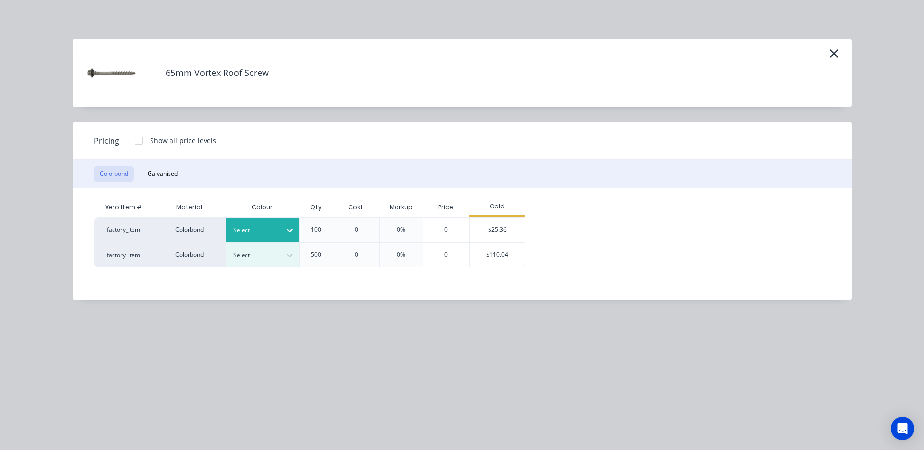
click at [288, 228] on icon at bounding box center [290, 230] width 10 height 10
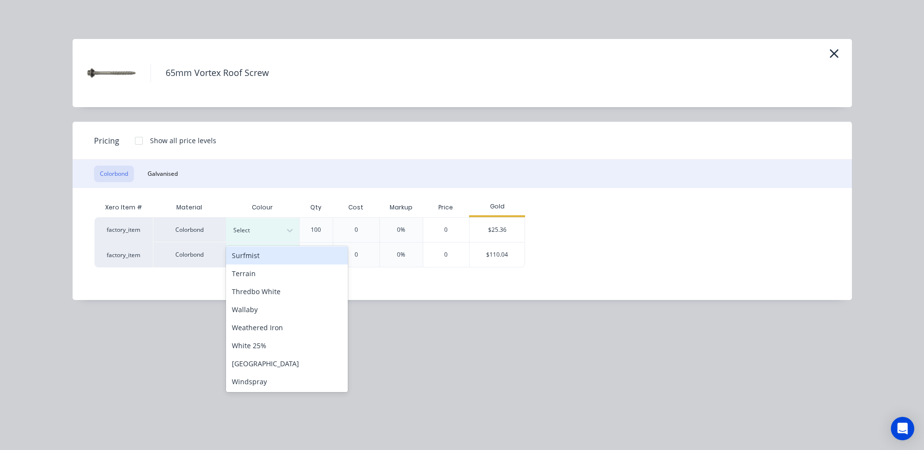
scroll to position [390, 0]
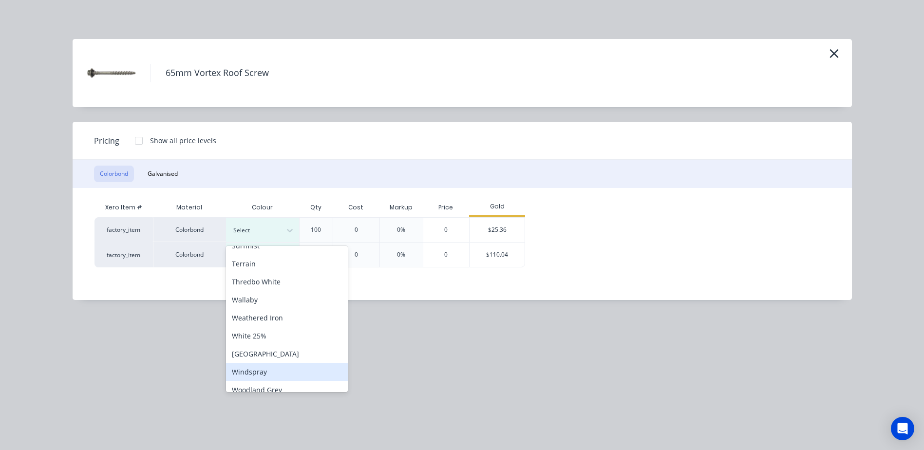
click at [269, 369] on div "Windspray" at bounding box center [287, 372] width 122 height 18
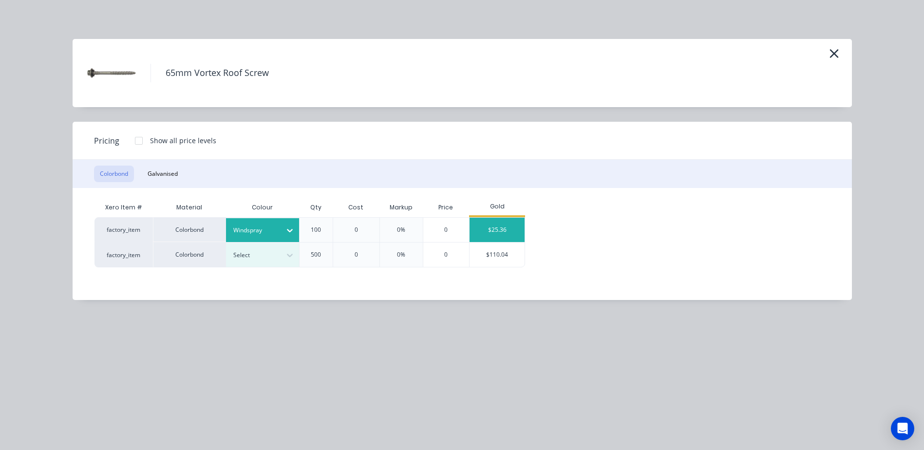
click at [483, 225] on div "$25.36" at bounding box center [496, 230] width 55 height 24
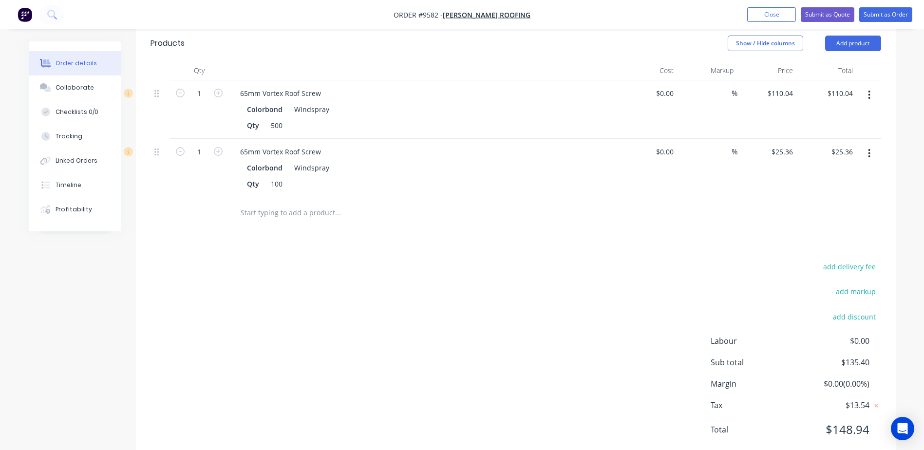
scroll to position [0, 0]
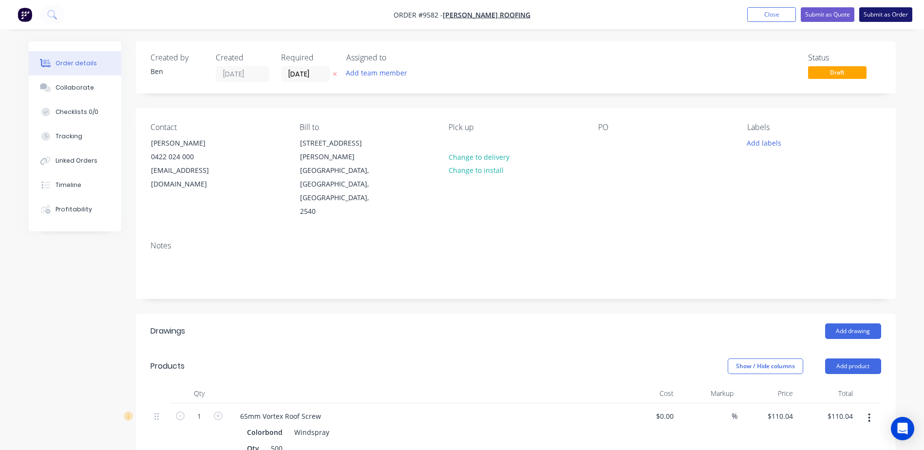
click at [886, 12] on button "Submit as Order" at bounding box center [885, 14] width 53 height 15
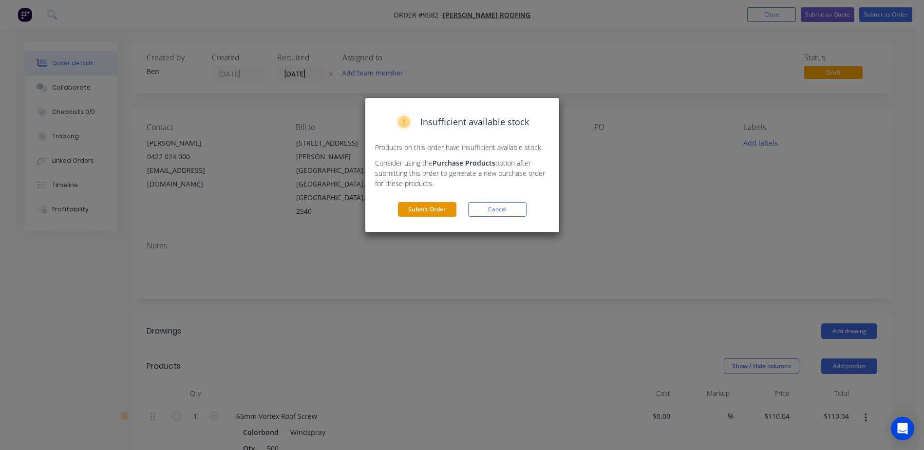
click at [428, 205] on button "Submit Order" at bounding box center [427, 209] width 58 height 15
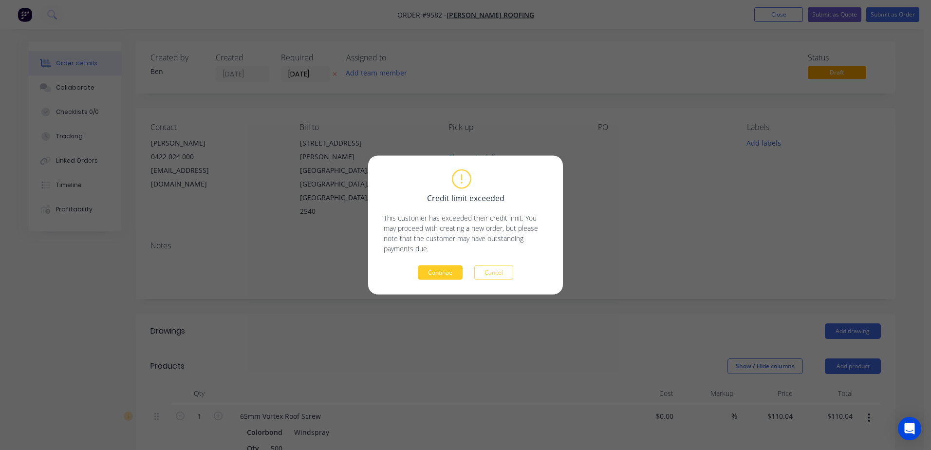
click at [435, 266] on button "Continue" at bounding box center [440, 272] width 45 height 15
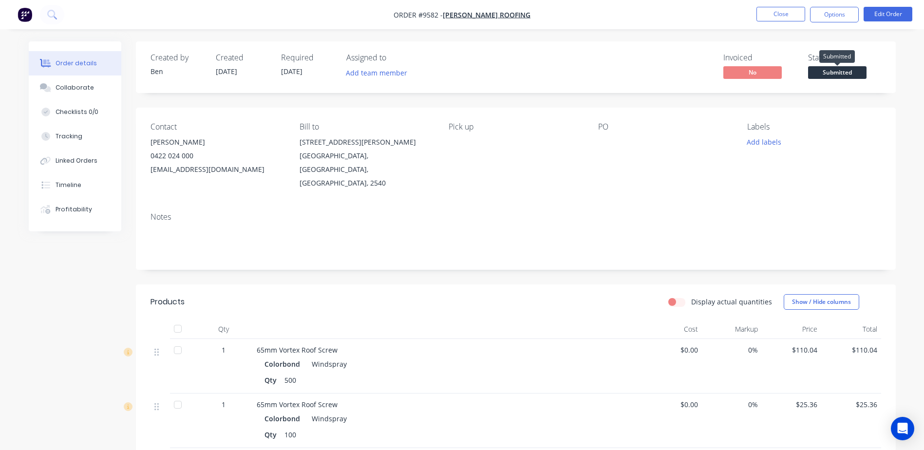
click at [818, 72] on span "Submitted" at bounding box center [837, 72] width 58 height 12
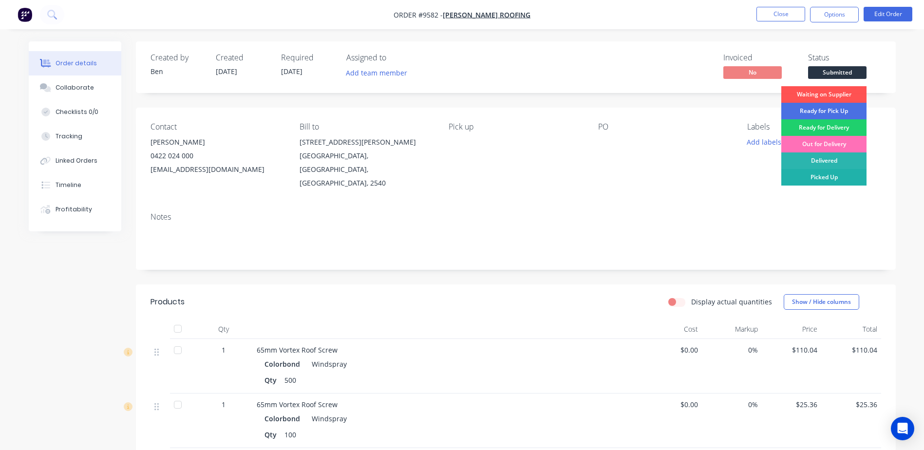
click at [818, 173] on div "Picked Up" at bounding box center [823, 177] width 85 height 17
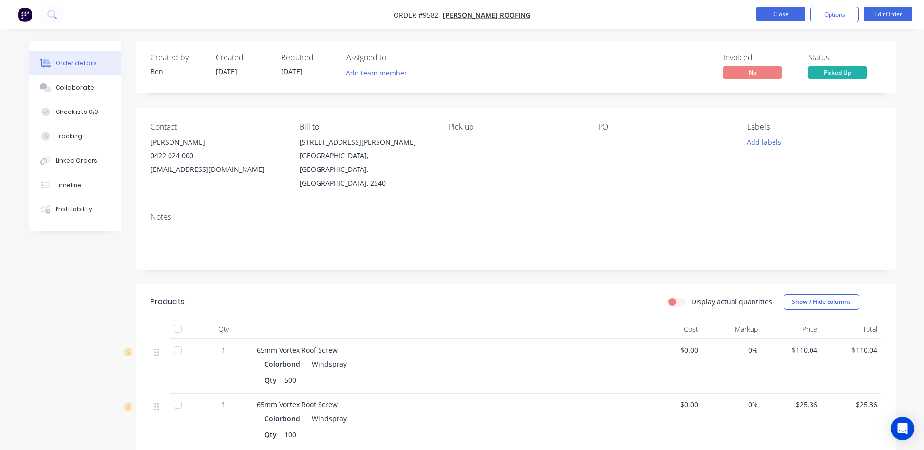
click at [786, 14] on button "Close" at bounding box center [780, 14] width 49 height 15
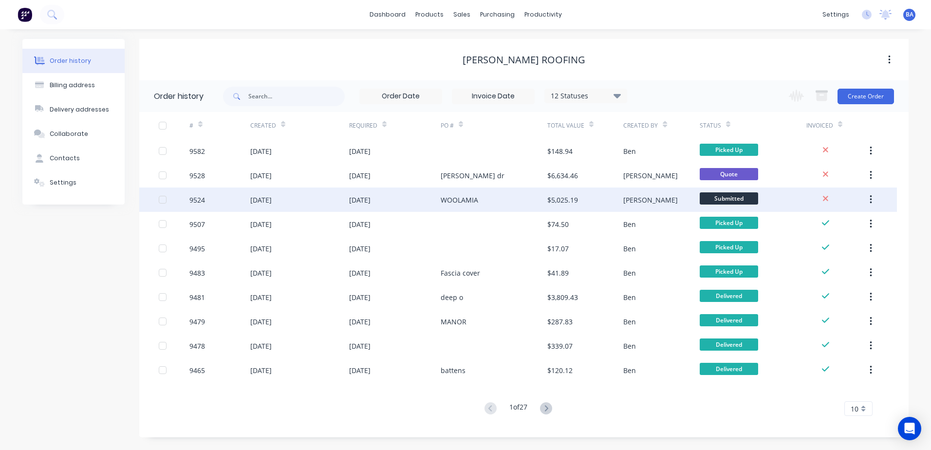
click at [462, 198] on div "WOOLAMIA" at bounding box center [459, 200] width 37 height 10
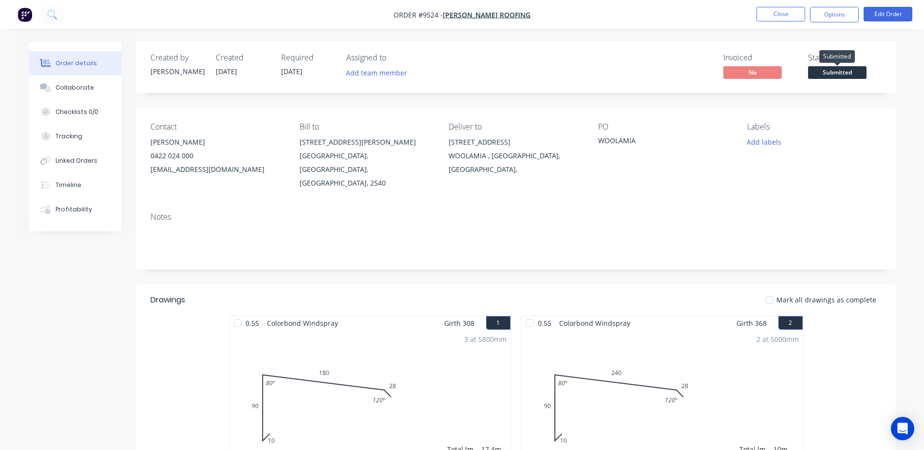
click at [837, 69] on span "Submitted" at bounding box center [837, 72] width 58 height 12
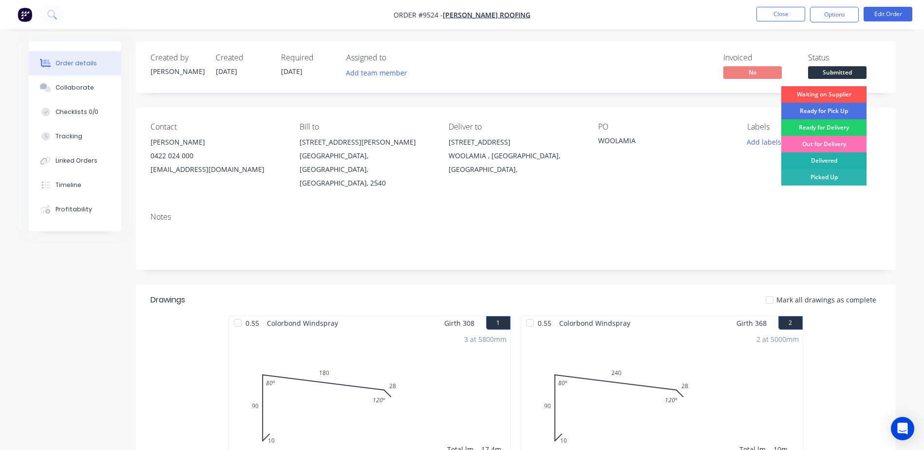
click at [820, 158] on div "Delivered" at bounding box center [823, 160] width 85 height 17
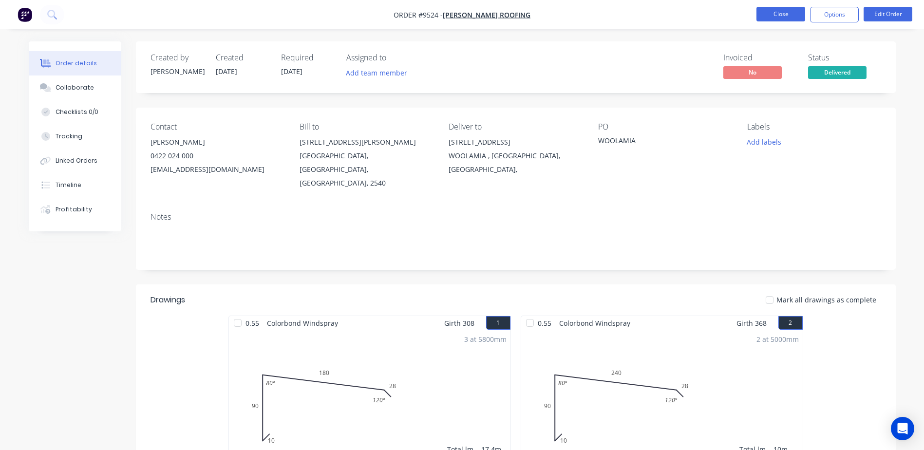
click at [758, 12] on button "Close" at bounding box center [780, 14] width 49 height 15
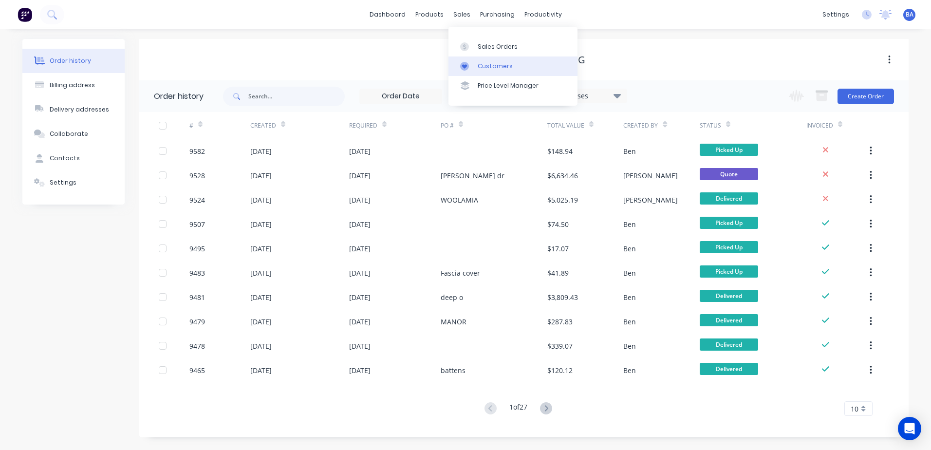
click at [474, 65] on div at bounding box center [467, 66] width 15 height 9
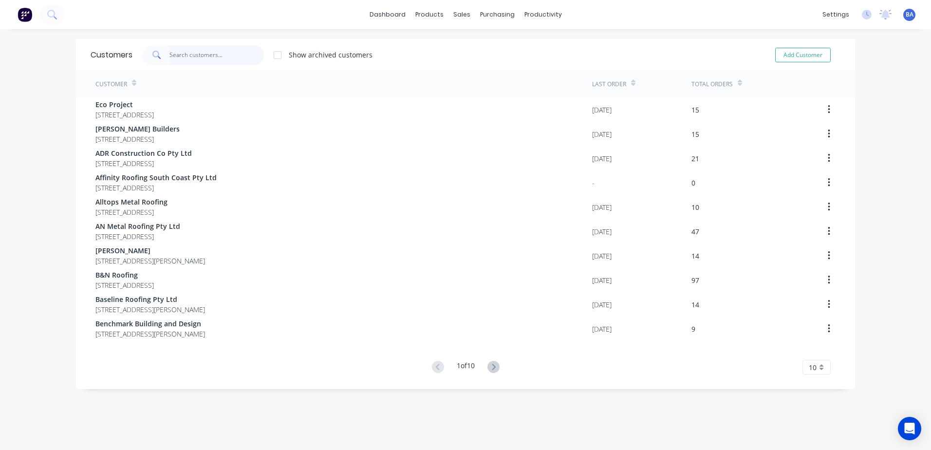
click at [175, 54] on input "text" at bounding box center [216, 54] width 95 height 19
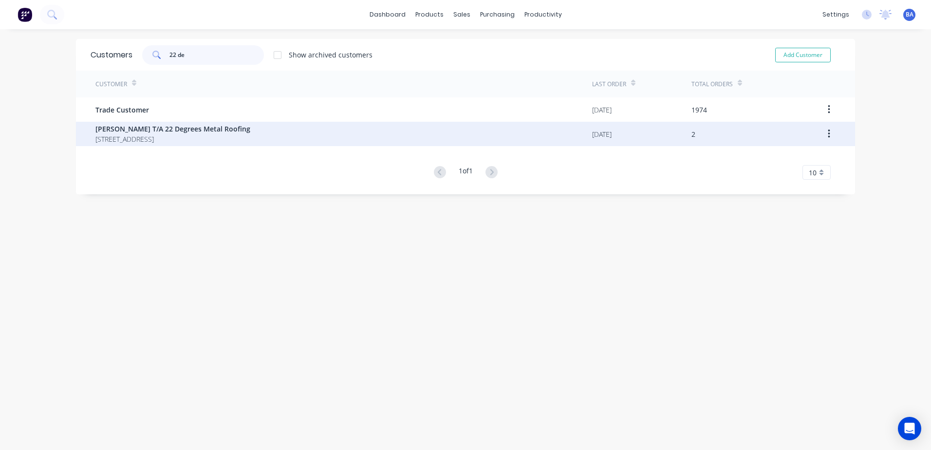
type input "22 de"
click at [227, 128] on span "[PERSON_NAME] T/A 22 Degrees Metal Roofing" at bounding box center [172, 129] width 155 height 10
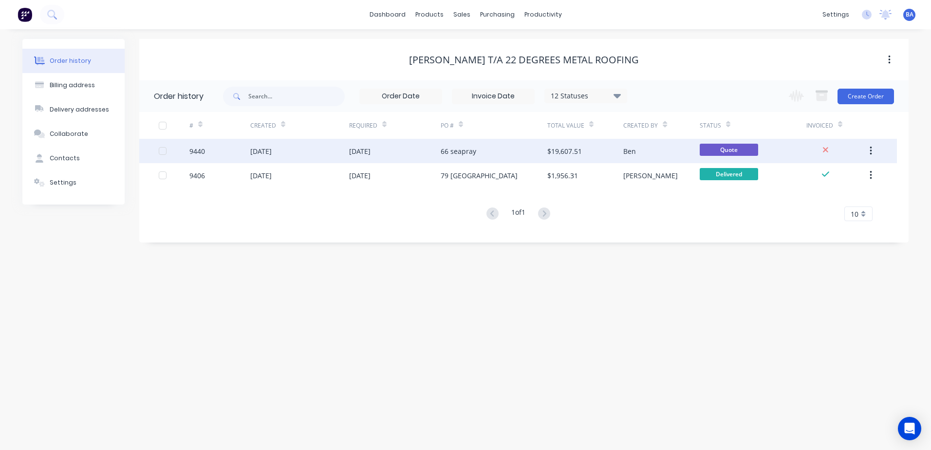
click at [517, 150] on div "66 seapray" at bounding box center [494, 151] width 107 height 24
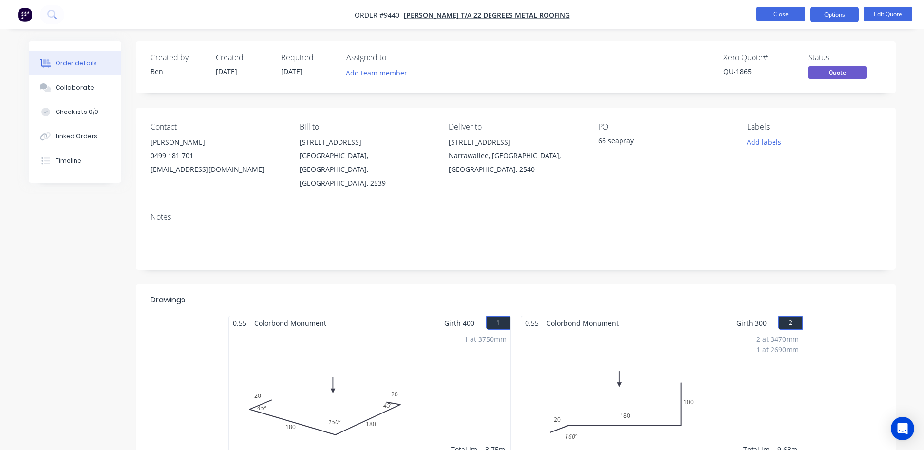
click at [773, 14] on button "Close" at bounding box center [780, 14] width 49 height 15
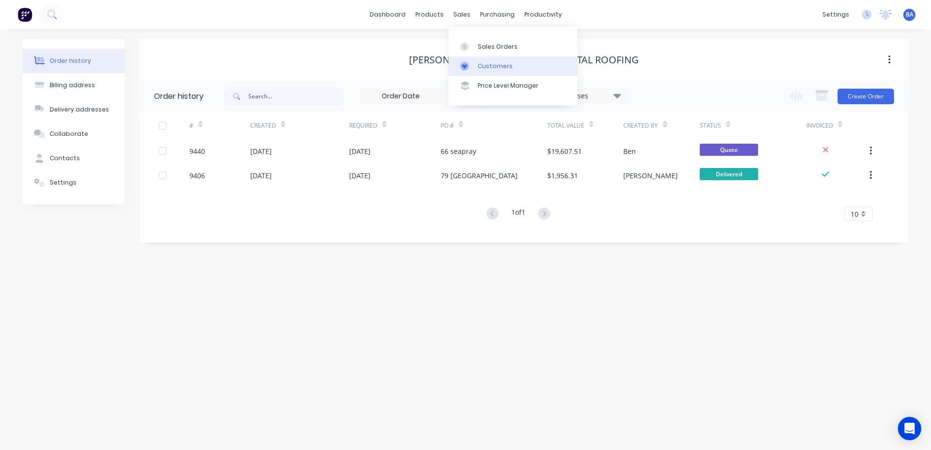
click at [465, 66] on icon at bounding box center [464, 66] width 5 height 4
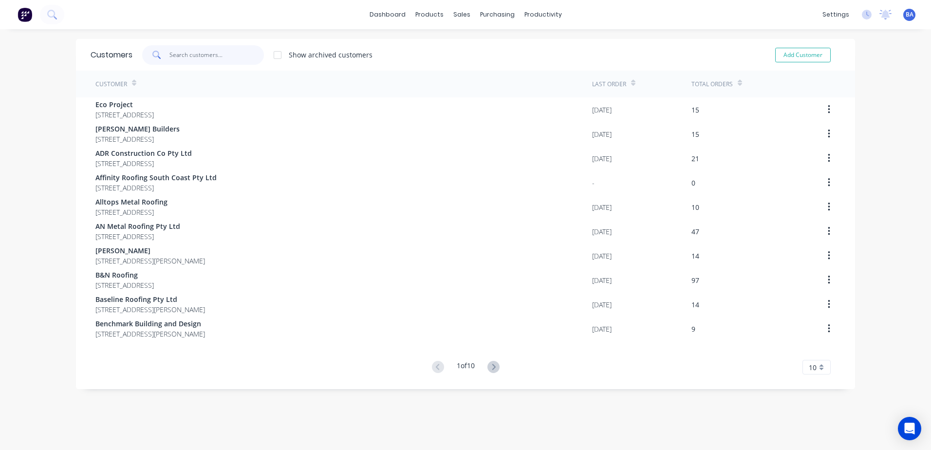
click at [185, 53] on input "text" at bounding box center [216, 54] width 95 height 19
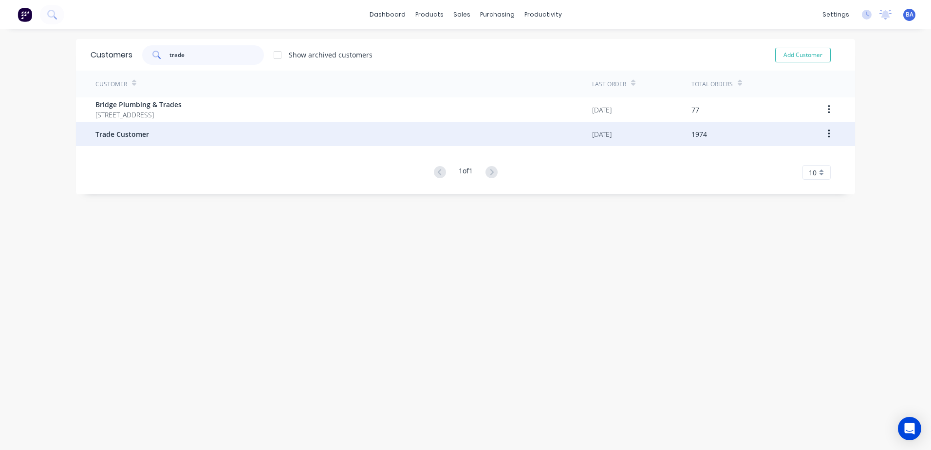
type input "trade"
click at [119, 127] on div "Trade Customer" at bounding box center [343, 134] width 497 height 24
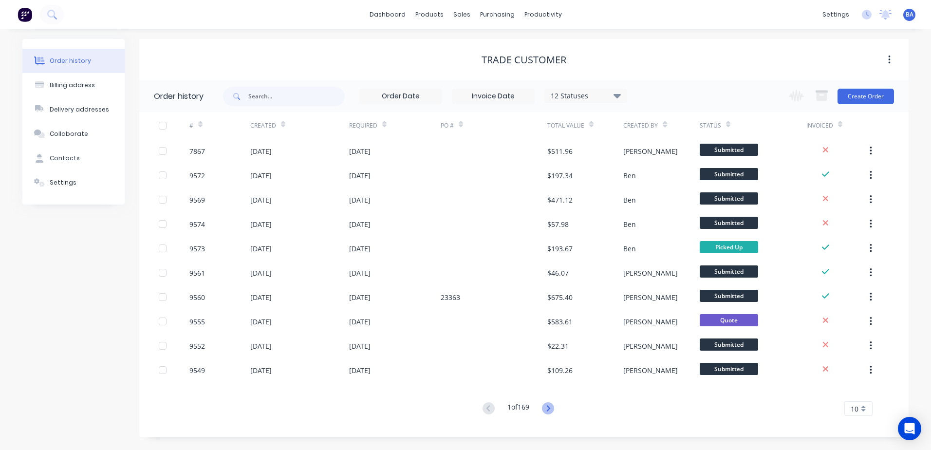
click at [547, 405] on icon at bounding box center [548, 408] width 12 height 12
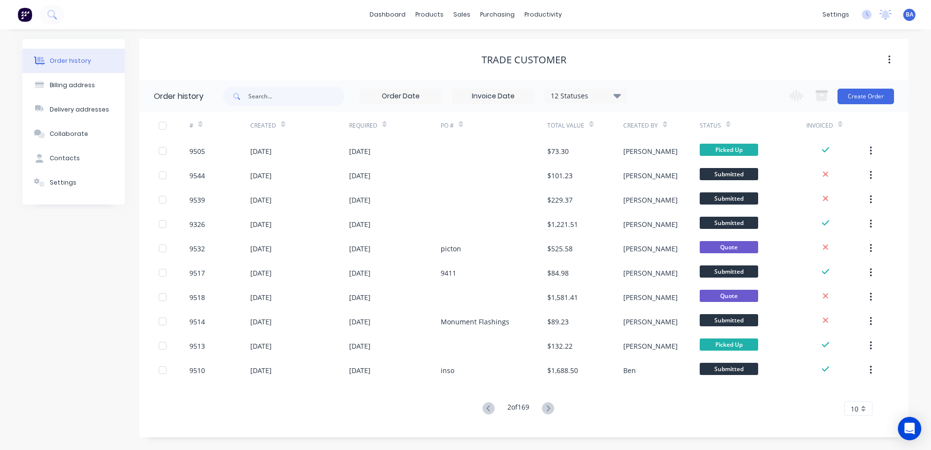
click at [547, 405] on icon at bounding box center [548, 408] width 12 height 12
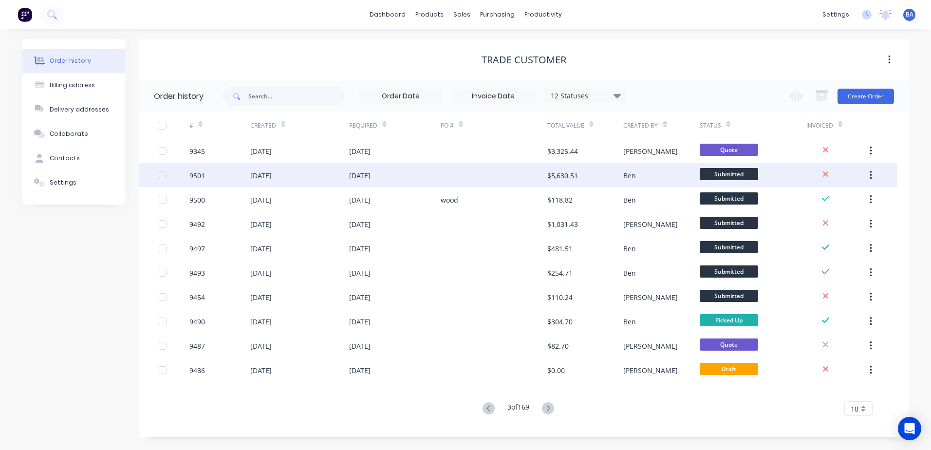
click at [575, 175] on div "$5,630.51" at bounding box center [562, 175] width 31 height 10
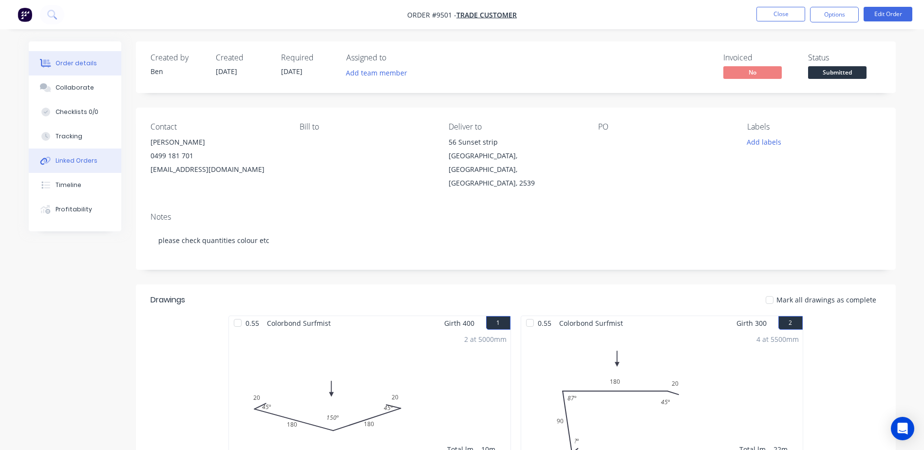
click at [71, 159] on div "Linked Orders" at bounding box center [77, 160] width 42 height 9
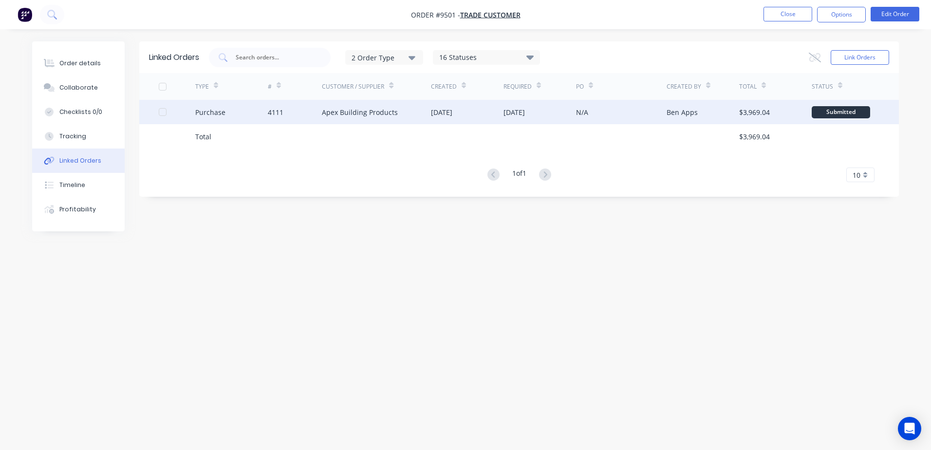
click at [395, 112] on div "Apex Building Products" at bounding box center [376, 112] width 109 height 24
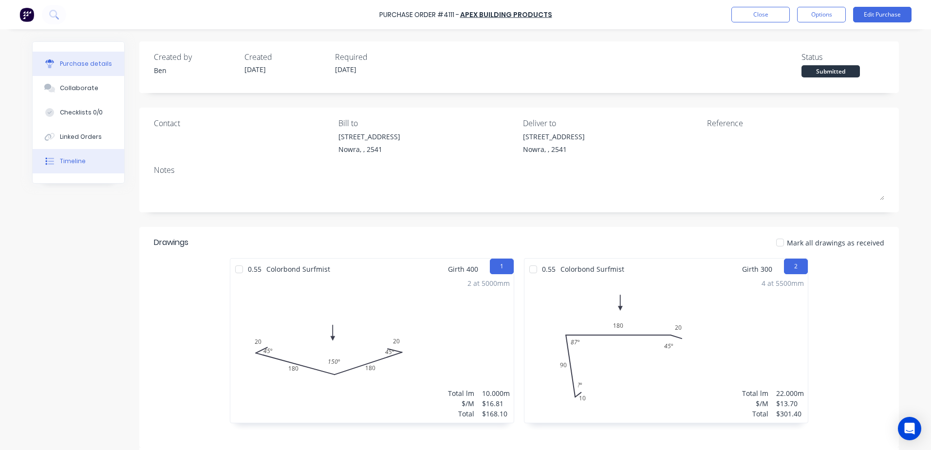
click at [54, 158] on button "Timeline" at bounding box center [79, 161] width 92 height 24
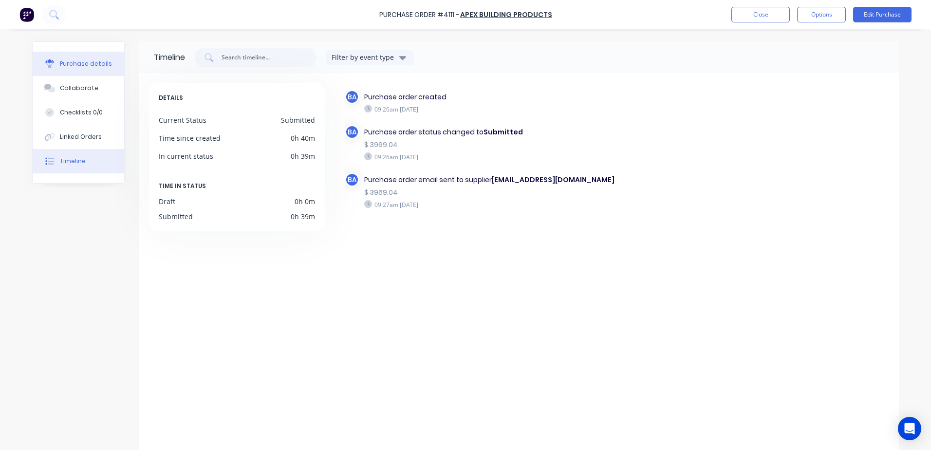
click at [79, 64] on div "Purchase details" at bounding box center [86, 63] width 52 height 9
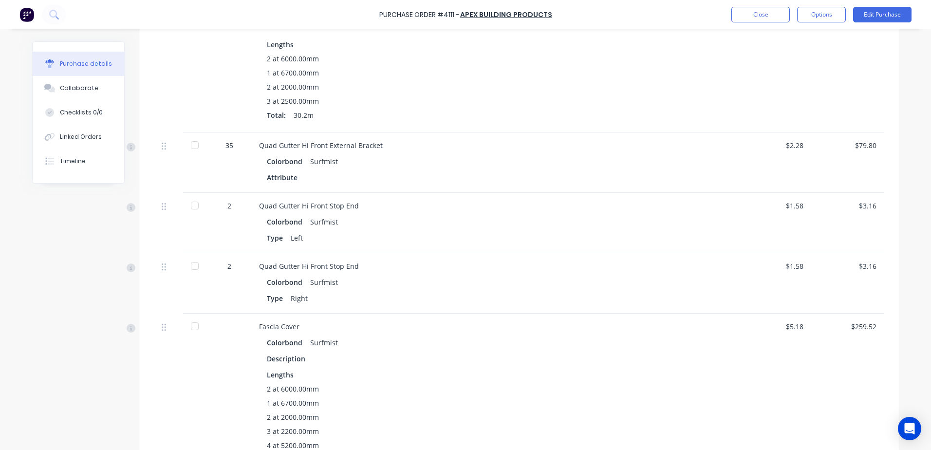
scroll to position [779, 0]
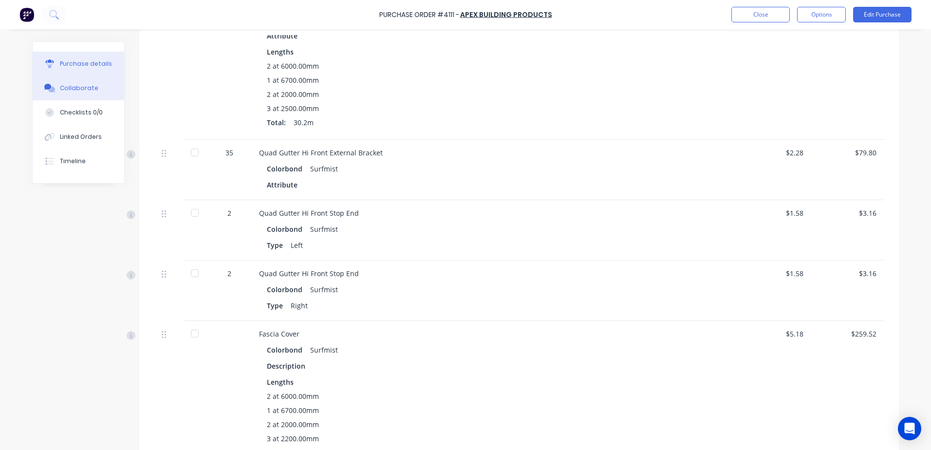
click at [77, 89] on div "Collaborate" at bounding box center [79, 88] width 38 height 9
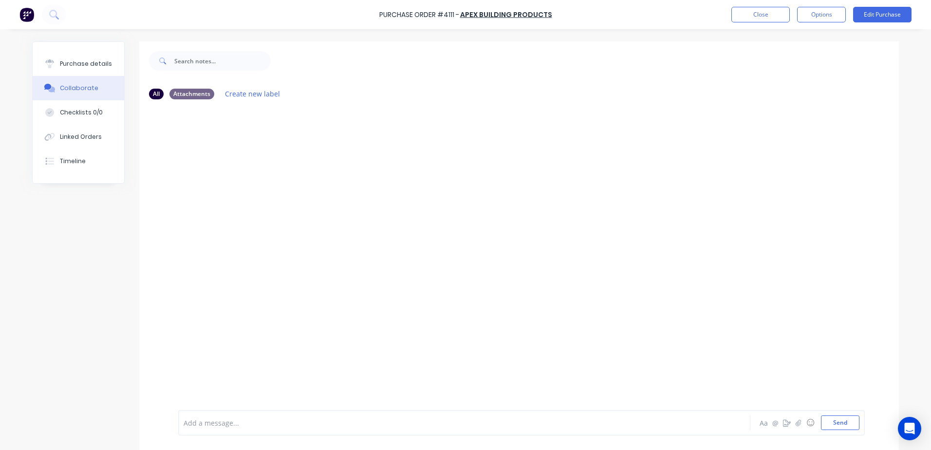
click at [88, 89] on div "Collaborate" at bounding box center [79, 88] width 38 height 9
click at [749, 16] on button "Close" at bounding box center [760, 15] width 58 height 16
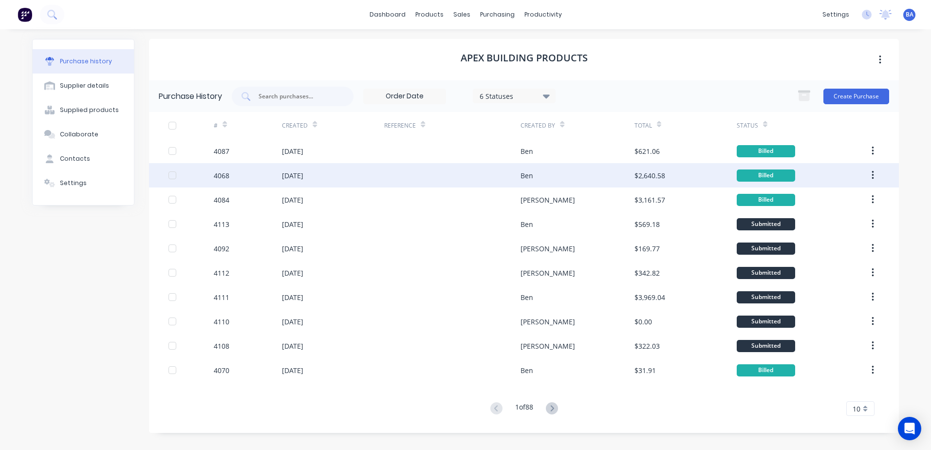
click at [581, 180] on div "Ben" at bounding box center [576, 175] width 113 height 24
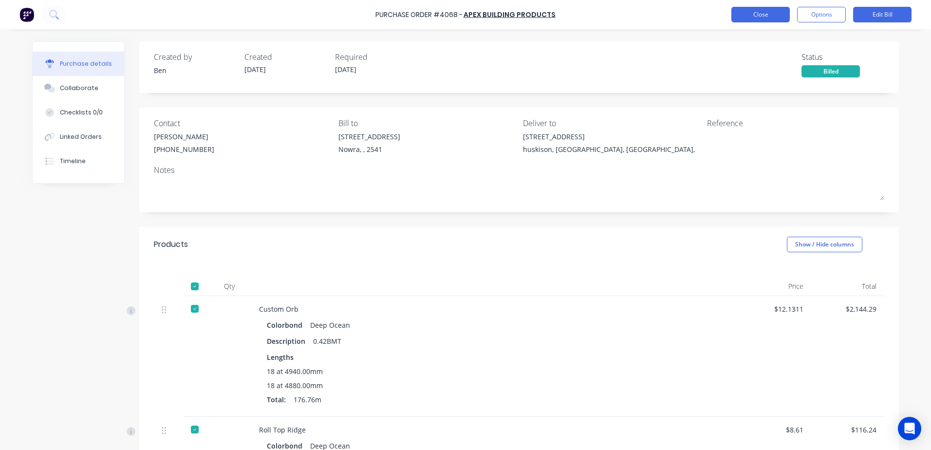
click at [754, 13] on button "Close" at bounding box center [760, 15] width 58 height 16
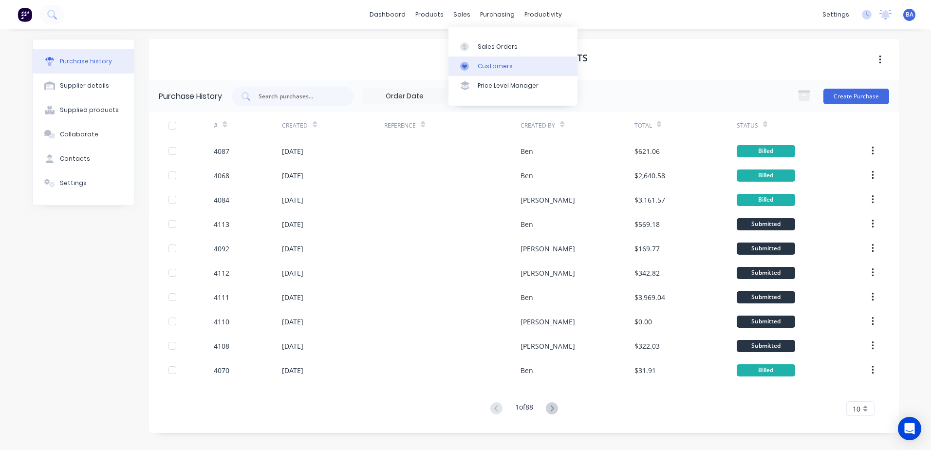
click at [463, 70] on icon at bounding box center [464, 66] width 9 height 9
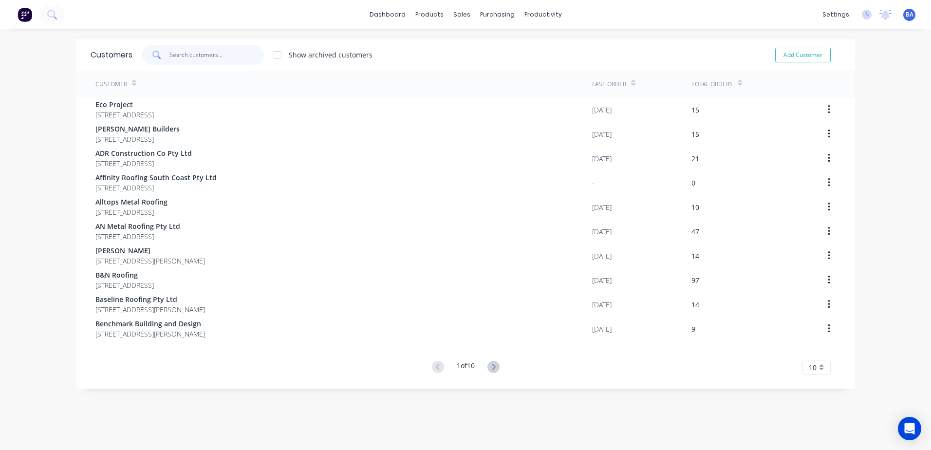
click at [169, 54] on input "text" at bounding box center [216, 54] width 95 height 19
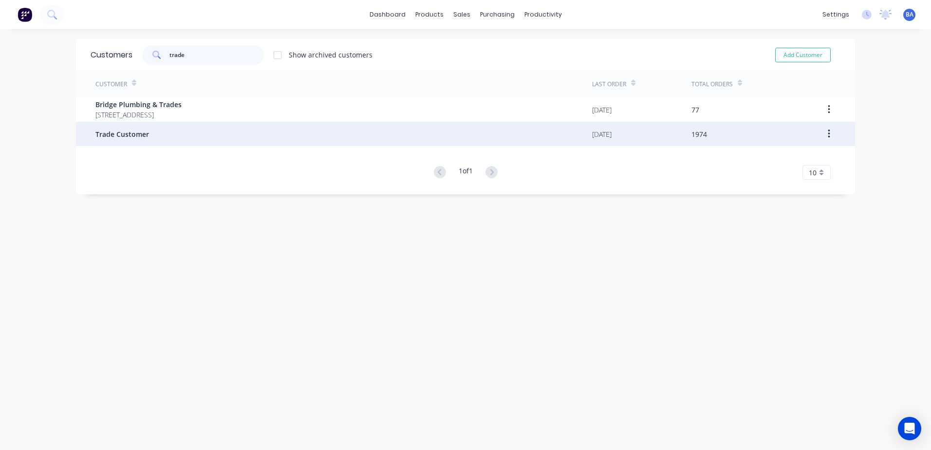
type input "trade"
click at [144, 130] on span "Trade Customer" at bounding box center [122, 134] width 54 height 10
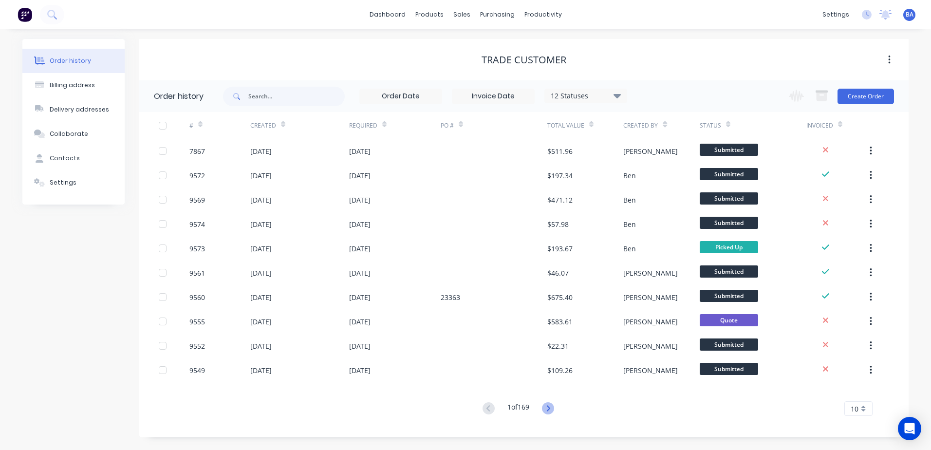
click at [548, 407] on icon at bounding box center [548, 408] width 12 height 12
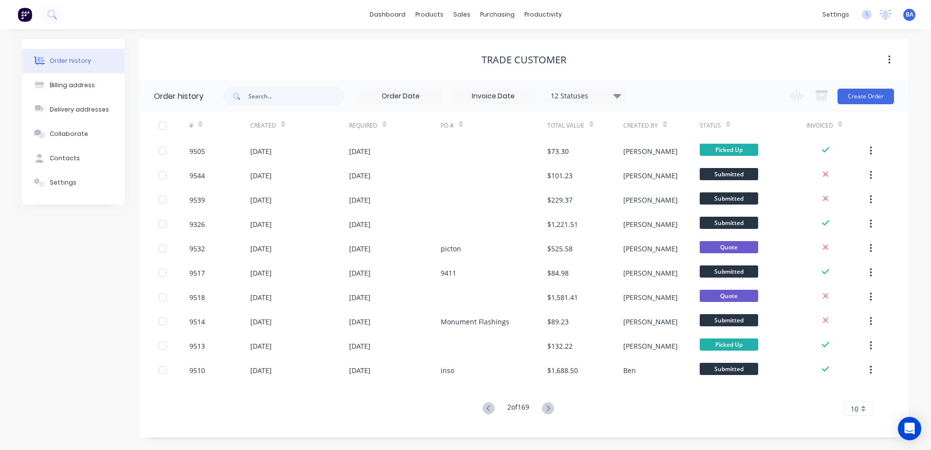
click at [548, 407] on icon at bounding box center [548, 408] width 12 height 12
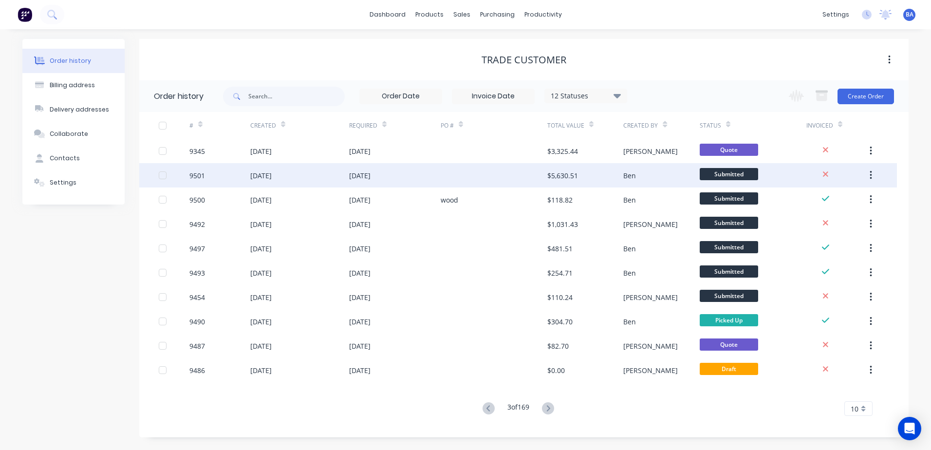
click at [521, 174] on div at bounding box center [494, 175] width 107 height 24
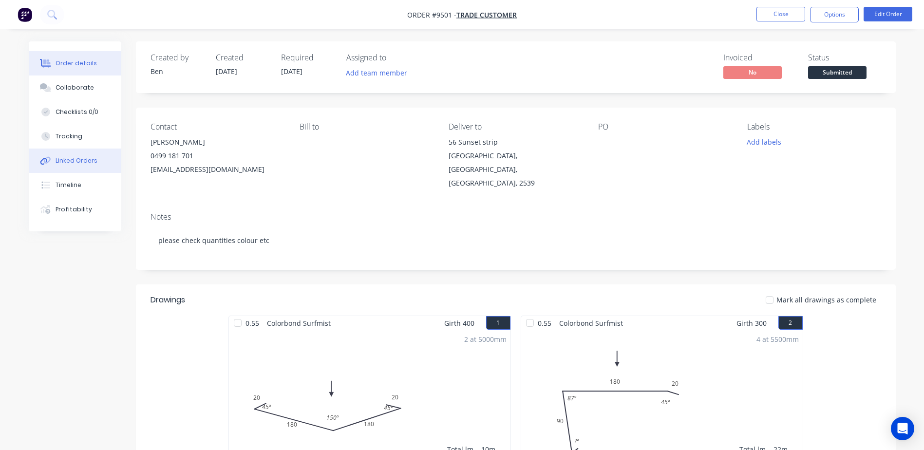
click at [86, 162] on div "Linked Orders" at bounding box center [77, 160] width 42 height 9
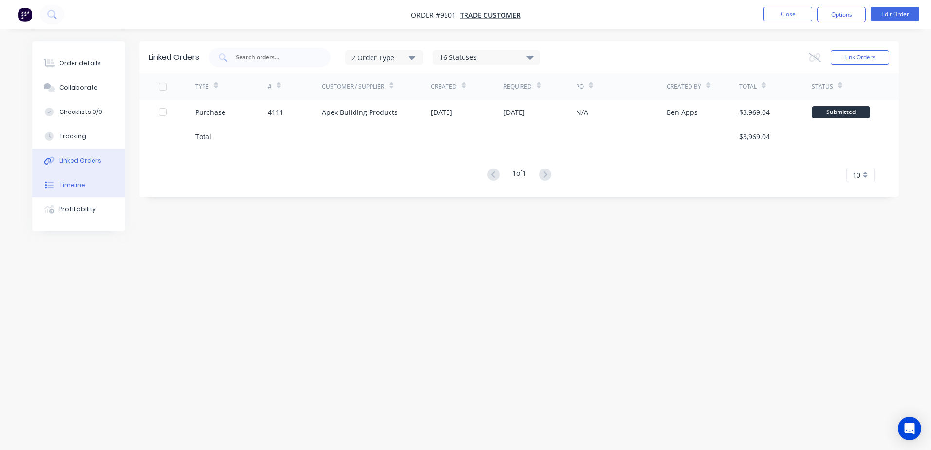
click at [75, 192] on button "Timeline" at bounding box center [78, 185] width 93 height 24
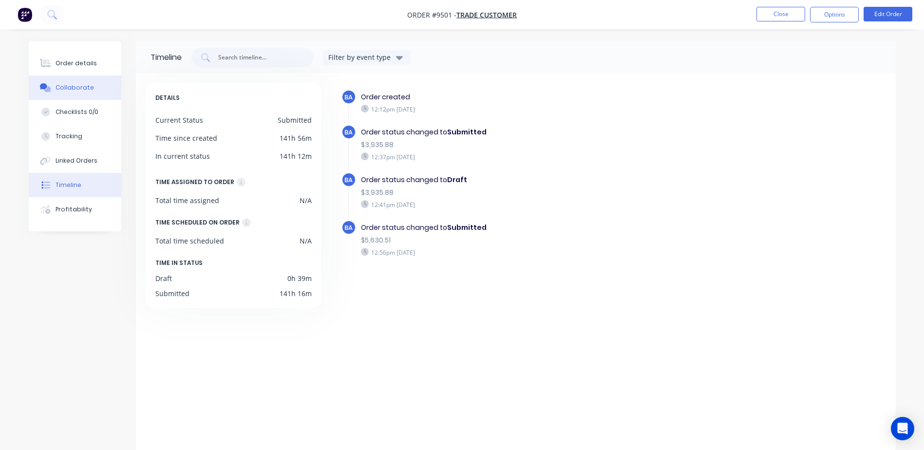
click at [59, 85] on div "Collaborate" at bounding box center [75, 87] width 38 height 9
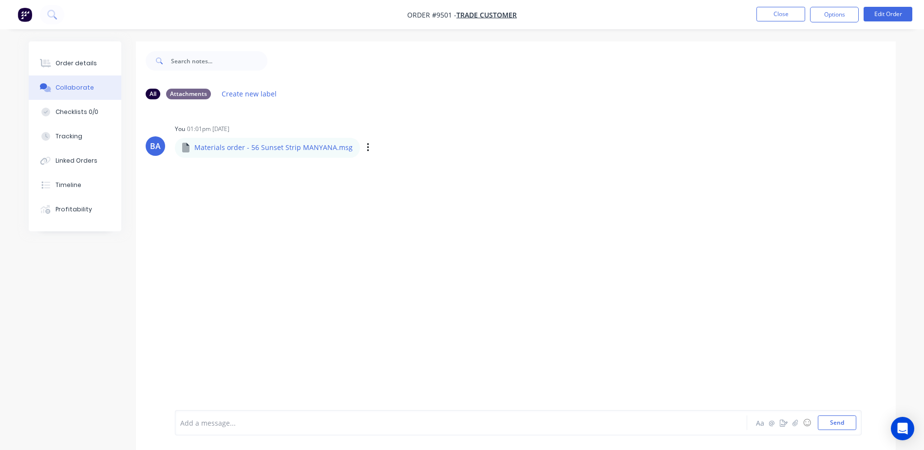
click at [186, 144] on div "Materials order - 56 Sunset Strip MANYANA.msg" at bounding box center [322, 140] width 294 height 9
click at [367, 148] on icon "button" at bounding box center [368, 147] width 2 height 9
click at [409, 170] on button "Download" at bounding box center [432, 174] width 110 height 22
click at [74, 159] on div "Linked Orders" at bounding box center [77, 160] width 42 height 9
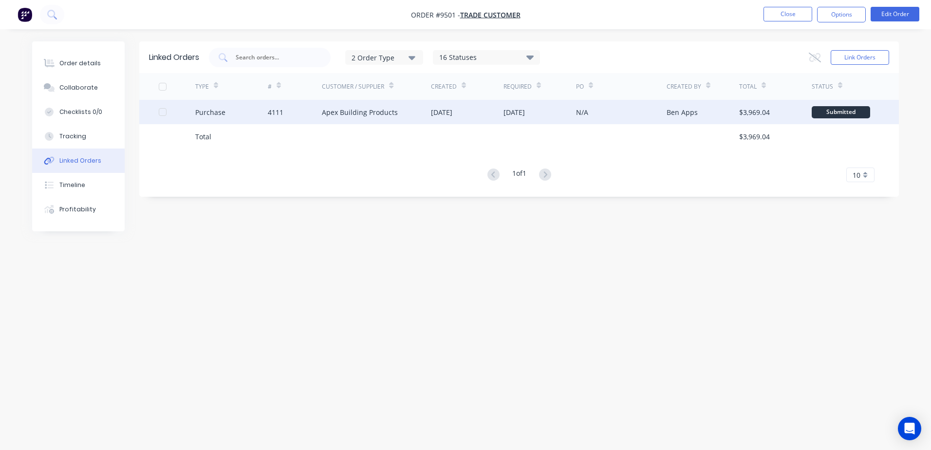
click at [355, 114] on div "Apex Building Products" at bounding box center [360, 112] width 76 height 10
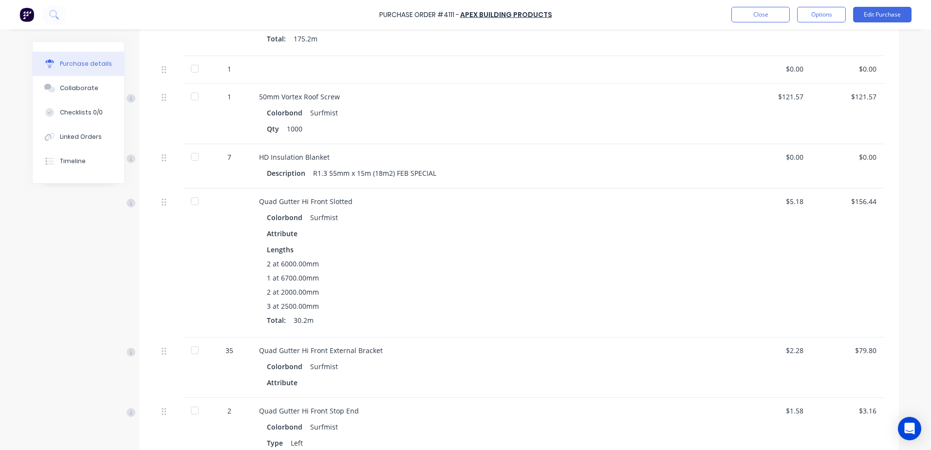
scroll to position [584, 0]
click at [749, 16] on button "Close" at bounding box center [760, 15] width 58 height 16
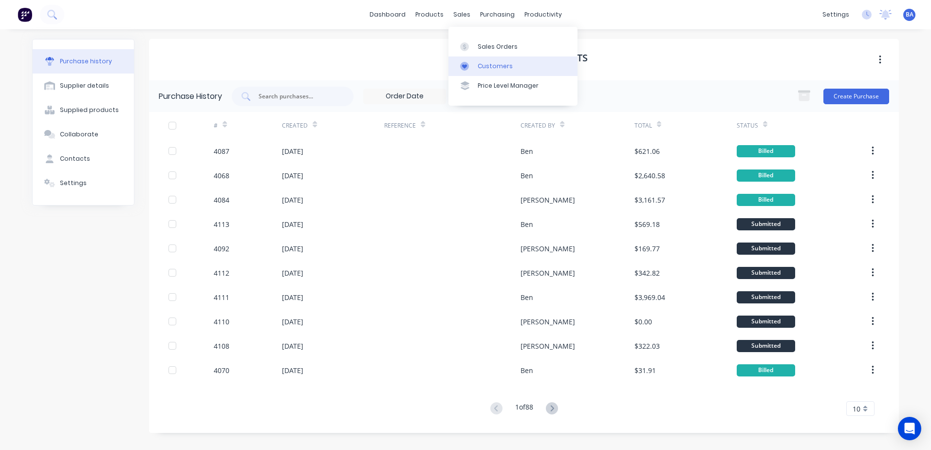
click at [466, 64] on icon at bounding box center [464, 66] width 9 height 9
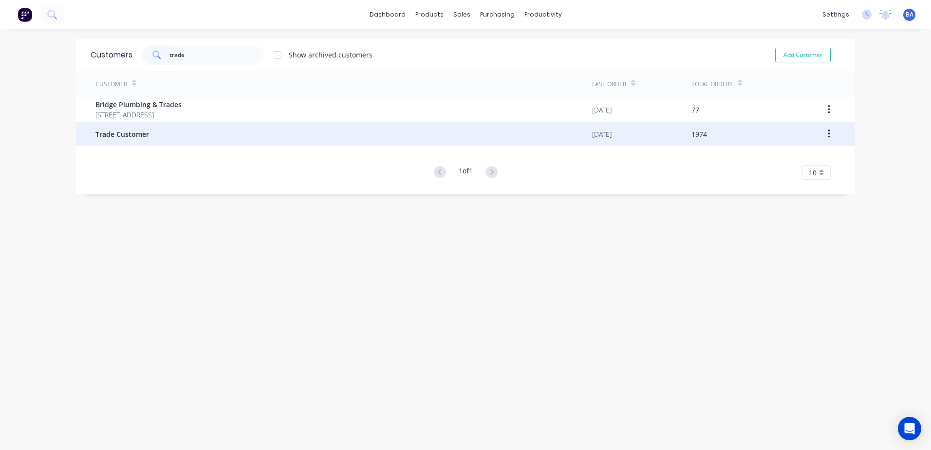
type input "trade"
click at [153, 129] on div "Trade Customer" at bounding box center [343, 134] width 497 height 24
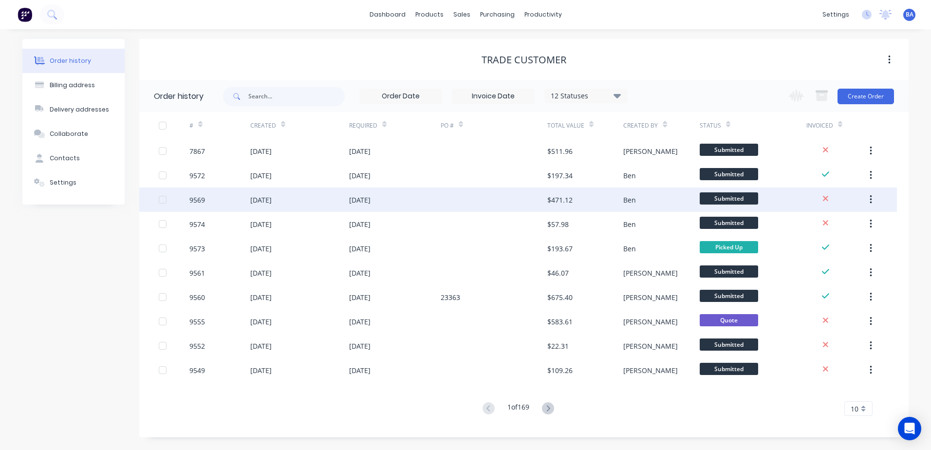
click at [482, 191] on div at bounding box center [494, 199] width 107 height 24
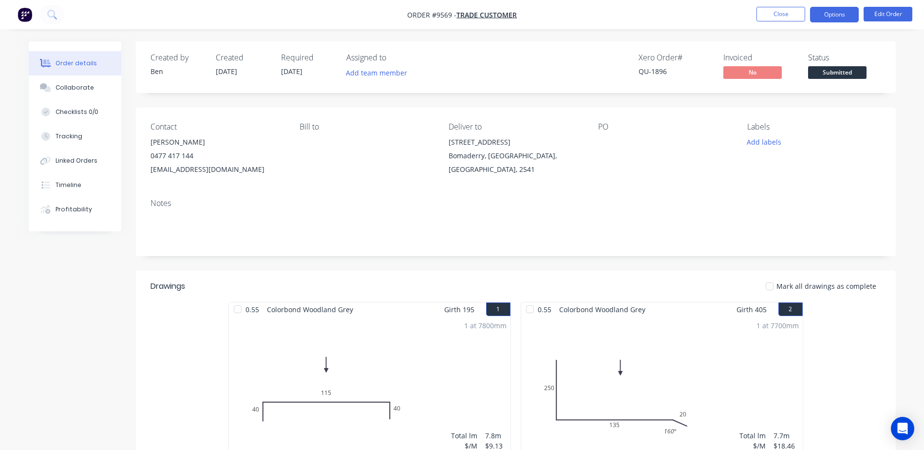
click at [821, 15] on button "Options" at bounding box center [834, 15] width 49 height 16
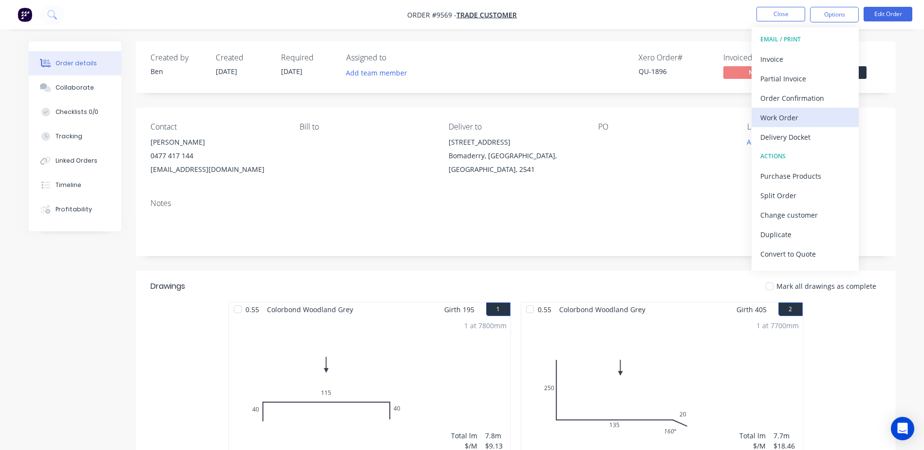
click at [793, 114] on div "Work Order" at bounding box center [805, 118] width 90 height 14
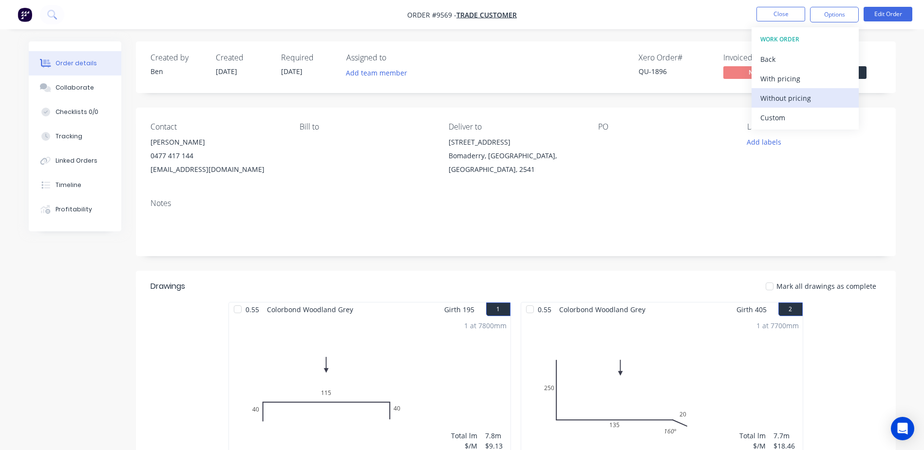
click at [801, 98] on div "Without pricing" at bounding box center [805, 98] width 90 height 14
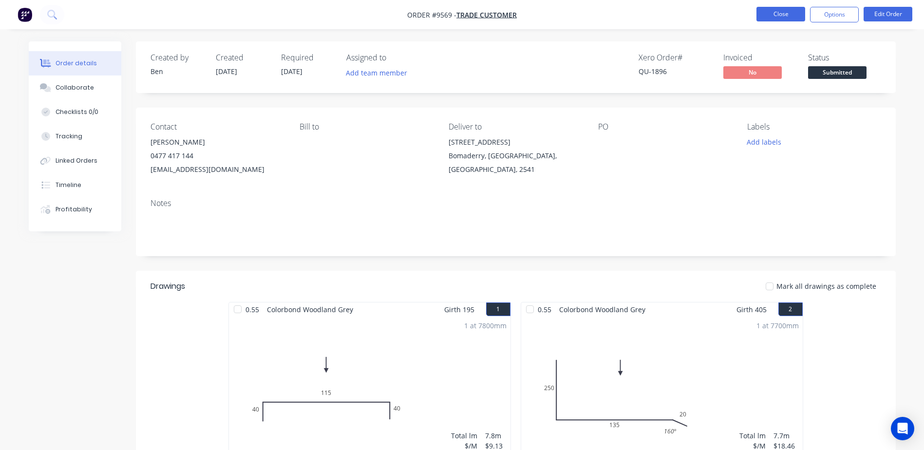
click at [773, 12] on button "Close" at bounding box center [780, 14] width 49 height 15
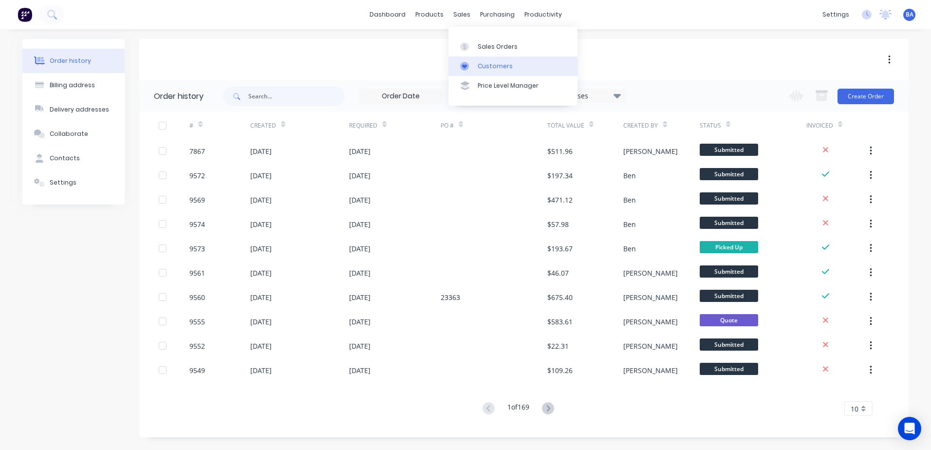
click at [466, 59] on link "Customers" at bounding box center [512, 65] width 129 height 19
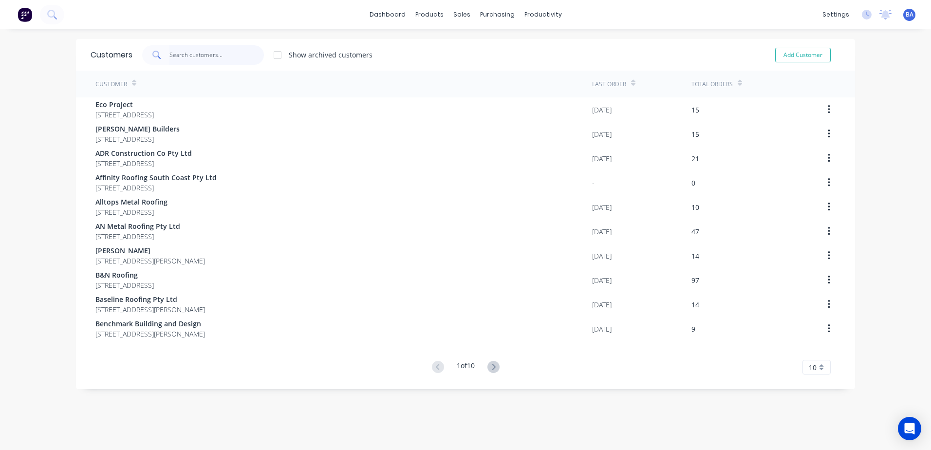
click at [192, 56] on input "text" at bounding box center [216, 54] width 95 height 19
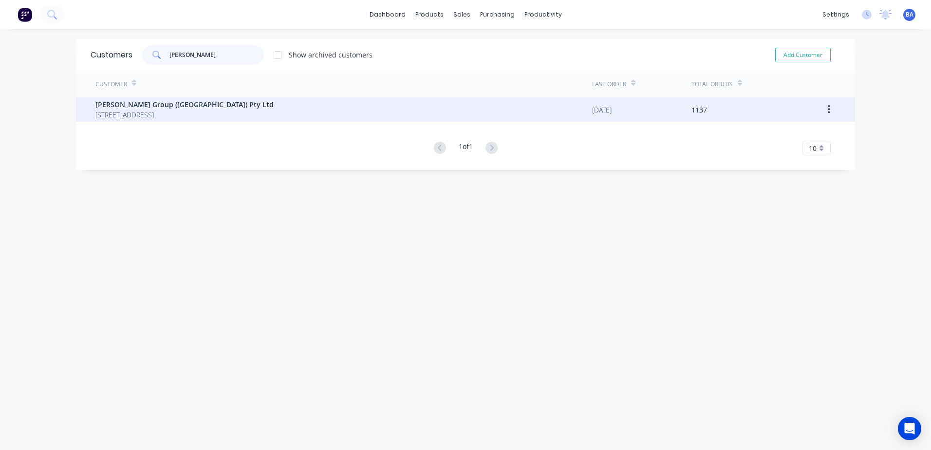
type input "[PERSON_NAME]"
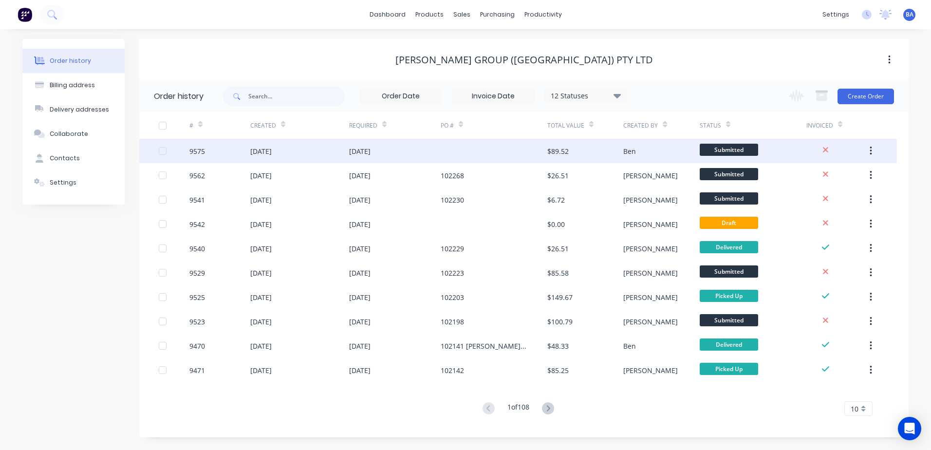
click at [493, 150] on div at bounding box center [494, 151] width 107 height 24
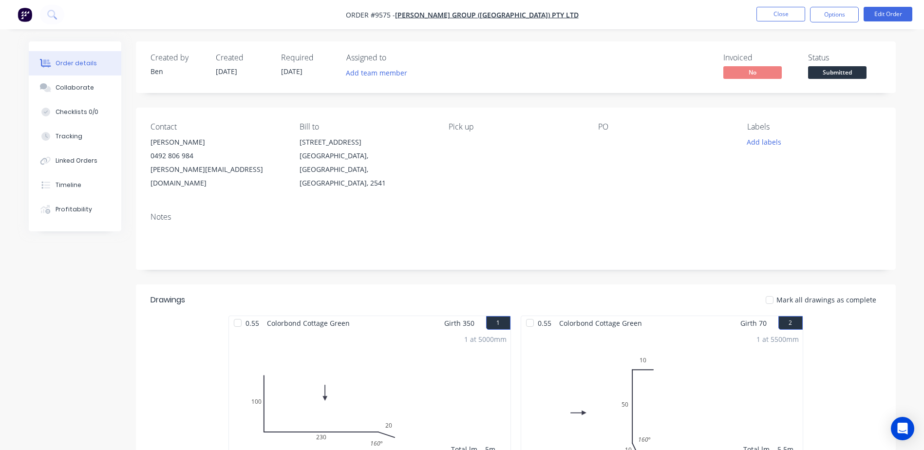
click at [606, 142] on div at bounding box center [659, 142] width 122 height 14
click at [606, 132] on div "PO" at bounding box center [664, 156] width 133 height 68
click at [605, 131] on div "PO" at bounding box center [664, 156] width 133 height 68
drag, startPoint x: 605, startPoint y: 131, endPoint x: 602, endPoint y: 140, distance: 9.1
click at [602, 138] on div at bounding box center [659, 142] width 122 height 14
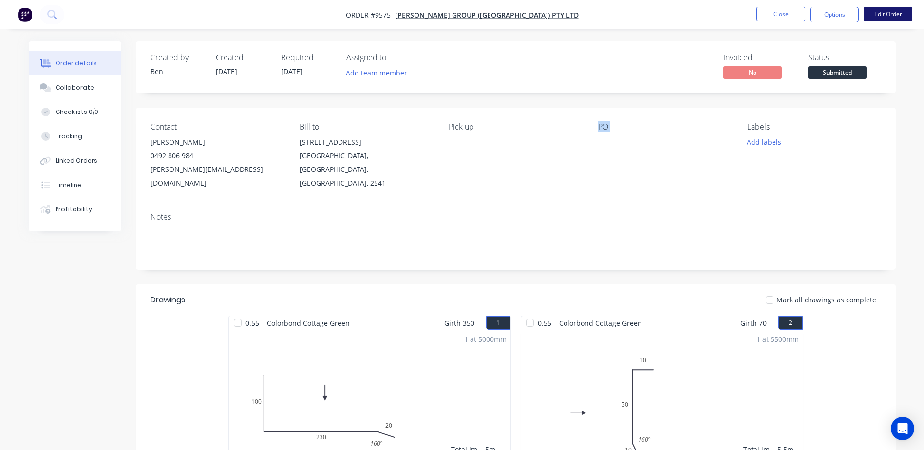
click at [872, 11] on button "Edit Order" at bounding box center [887, 14] width 49 height 15
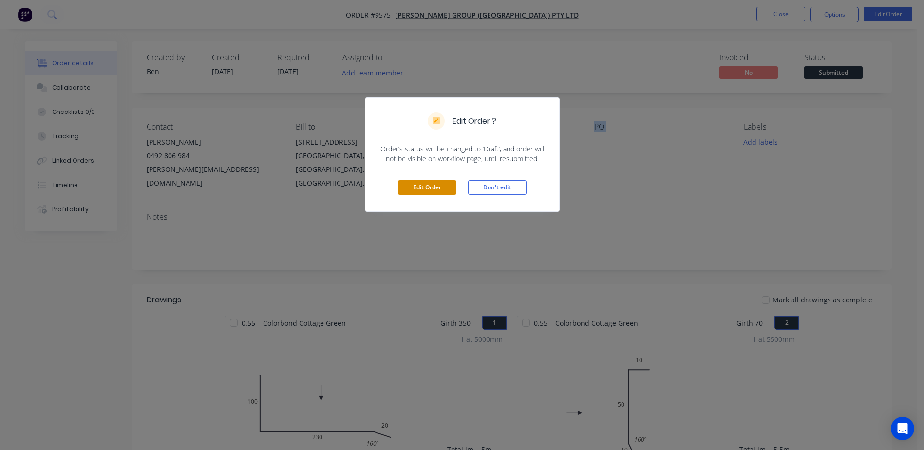
click at [438, 181] on button "Edit Order" at bounding box center [427, 187] width 58 height 15
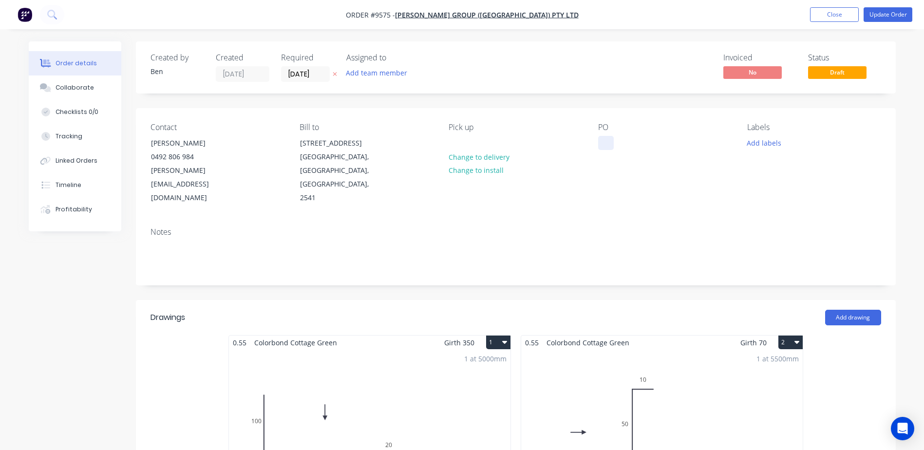
click at [600, 143] on div at bounding box center [606, 143] width 16 height 14
click at [604, 140] on div at bounding box center [606, 143] width 16 height 14
click at [612, 220] on div "Notes" at bounding box center [516, 252] width 760 height 65
click at [874, 10] on button "Update Order" at bounding box center [887, 14] width 49 height 15
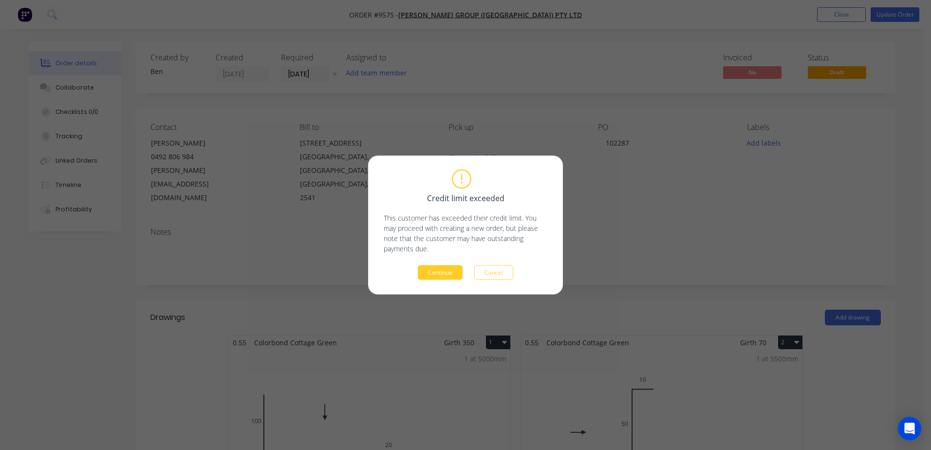
click at [444, 268] on button "Continue" at bounding box center [440, 272] width 45 height 15
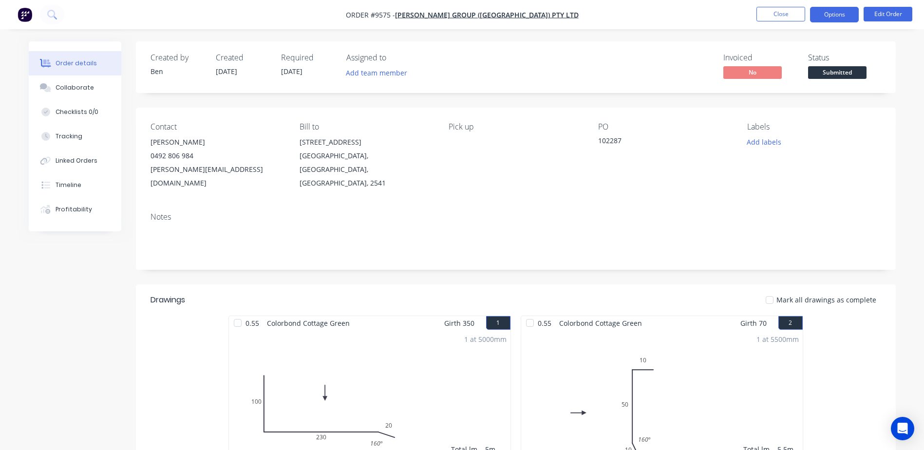
click at [820, 13] on button "Options" at bounding box center [834, 15] width 49 height 16
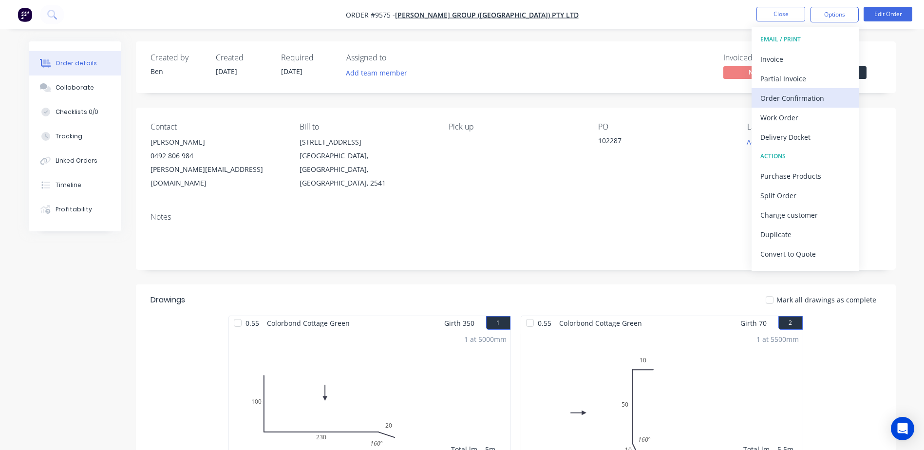
click at [793, 97] on div "Order Confirmation" at bounding box center [805, 98] width 90 height 14
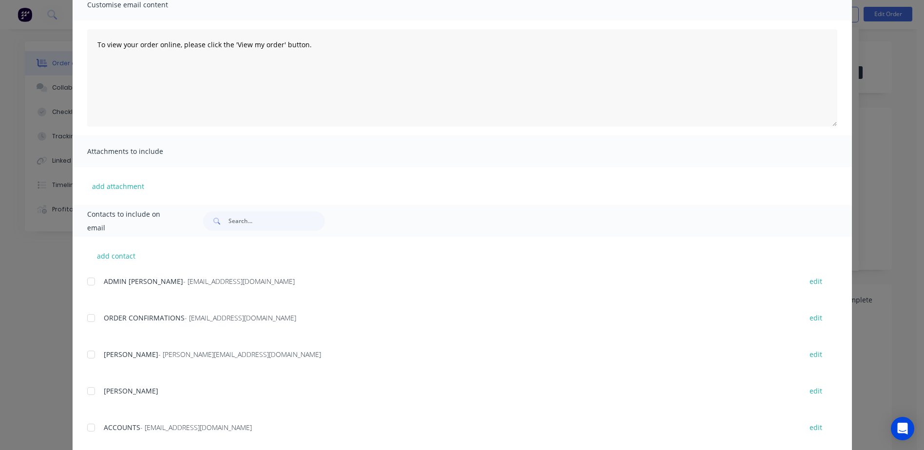
scroll to position [195, 0]
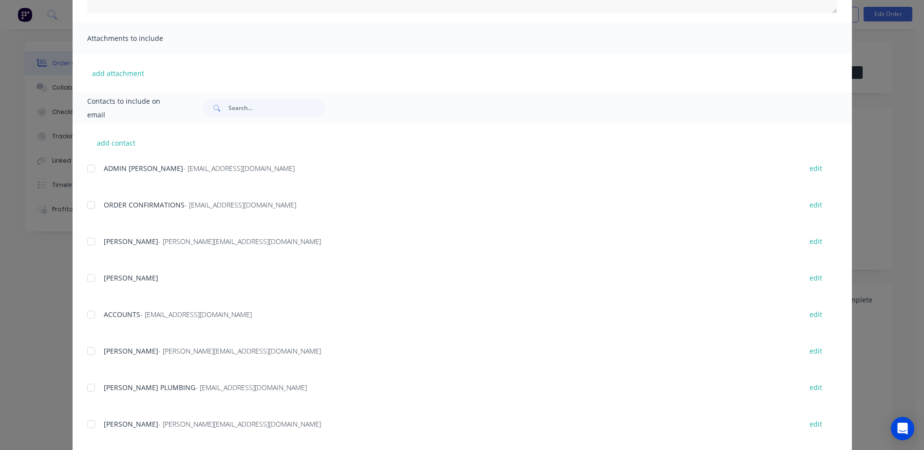
click at [86, 207] on div at bounding box center [90, 204] width 19 height 19
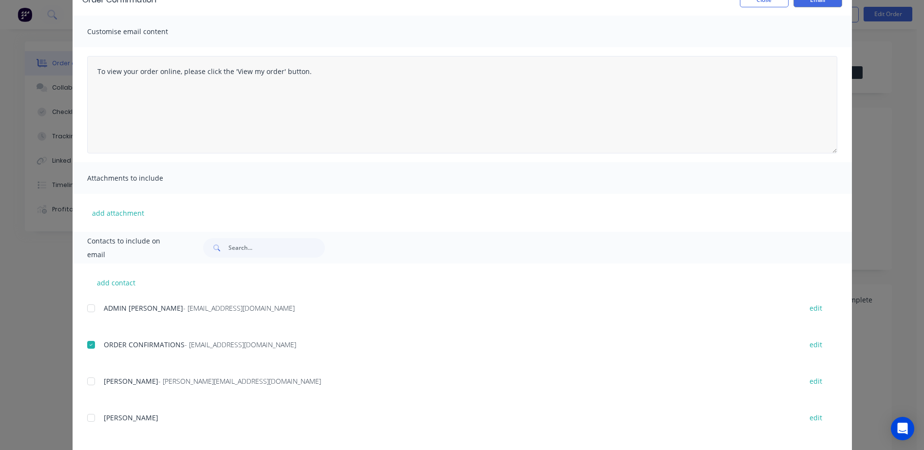
scroll to position [0, 0]
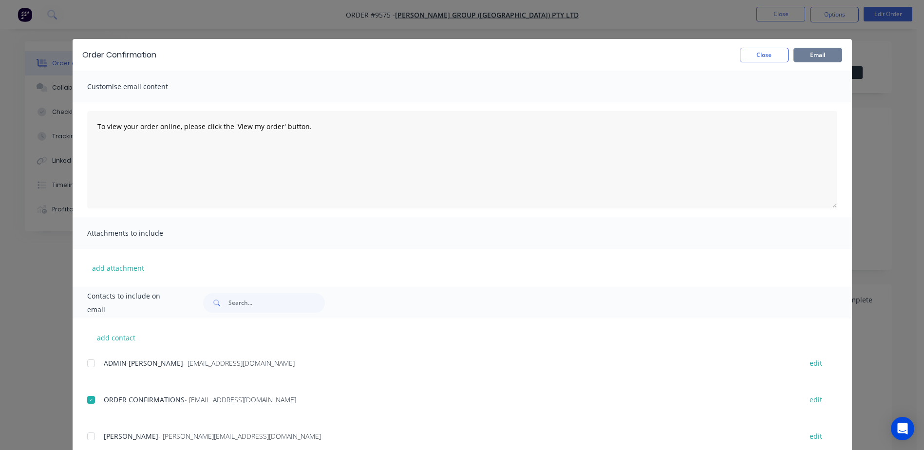
click at [807, 53] on button "Email" at bounding box center [817, 55] width 49 height 15
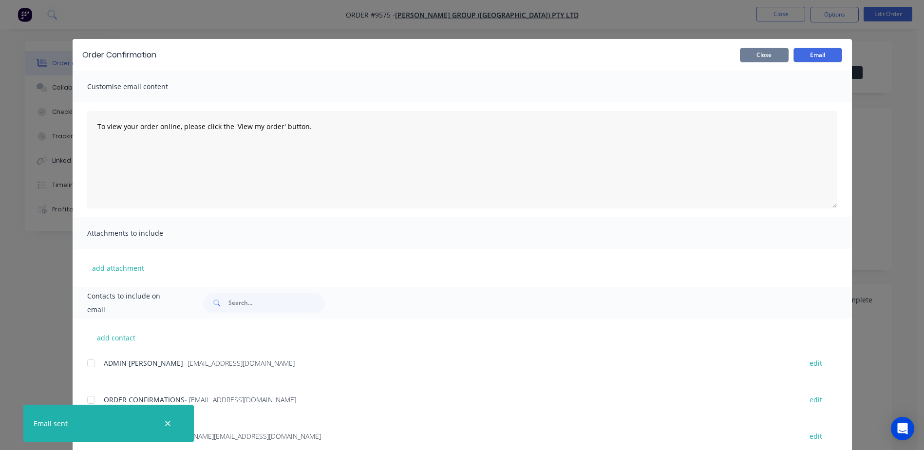
click at [758, 55] on button "Close" at bounding box center [764, 55] width 49 height 15
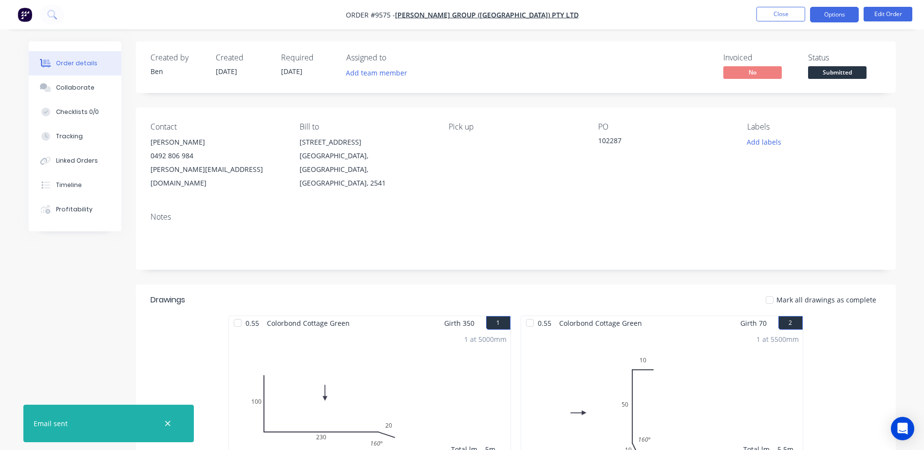
click at [821, 15] on button "Options" at bounding box center [834, 15] width 49 height 16
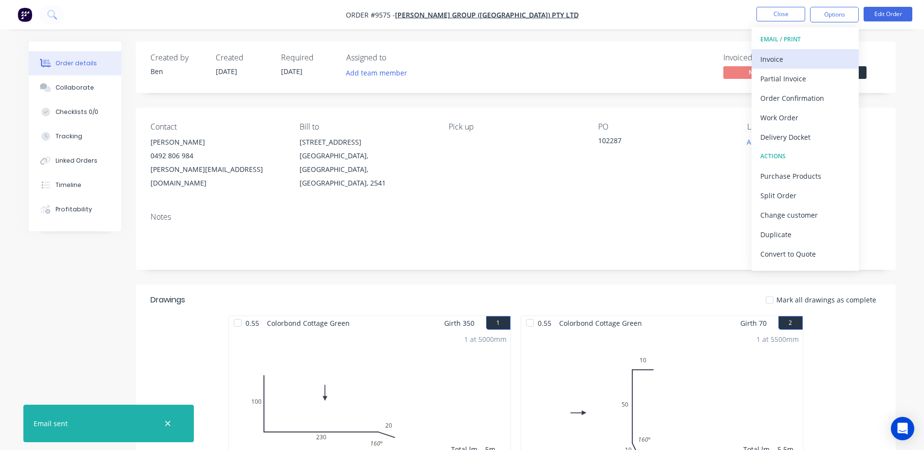
click at [804, 58] on div "Invoice" at bounding box center [805, 59] width 90 height 14
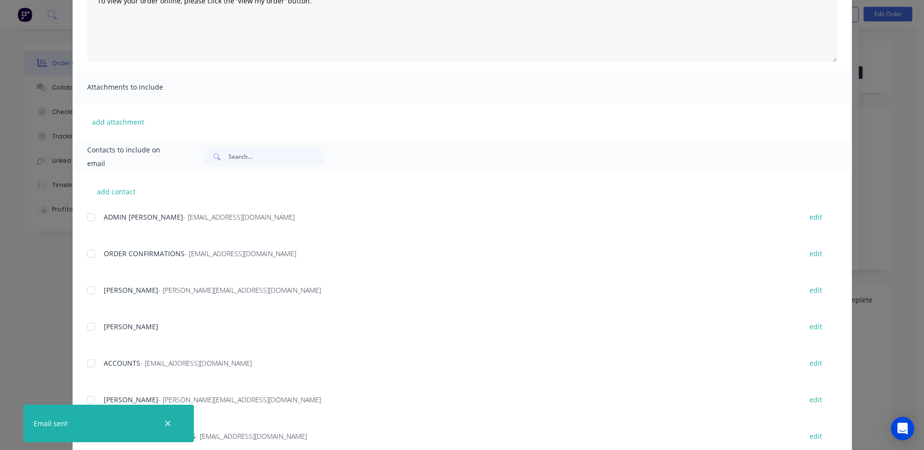
scroll to position [195, 0]
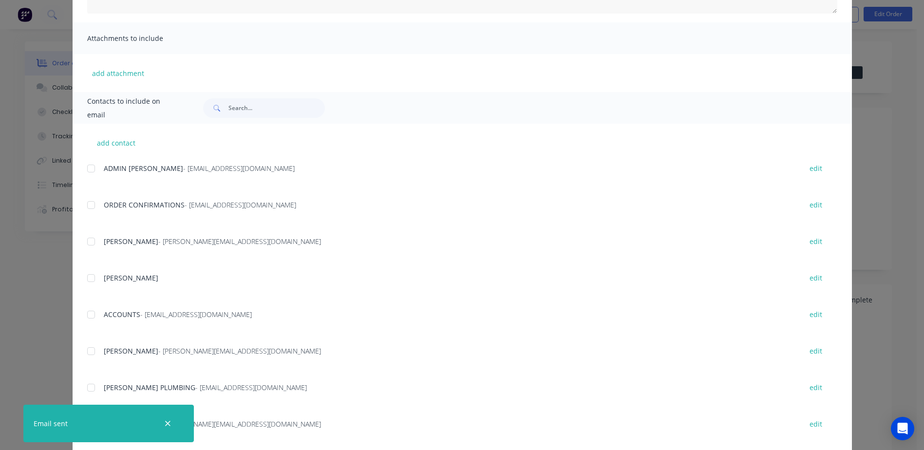
click at [86, 312] on div at bounding box center [90, 314] width 19 height 19
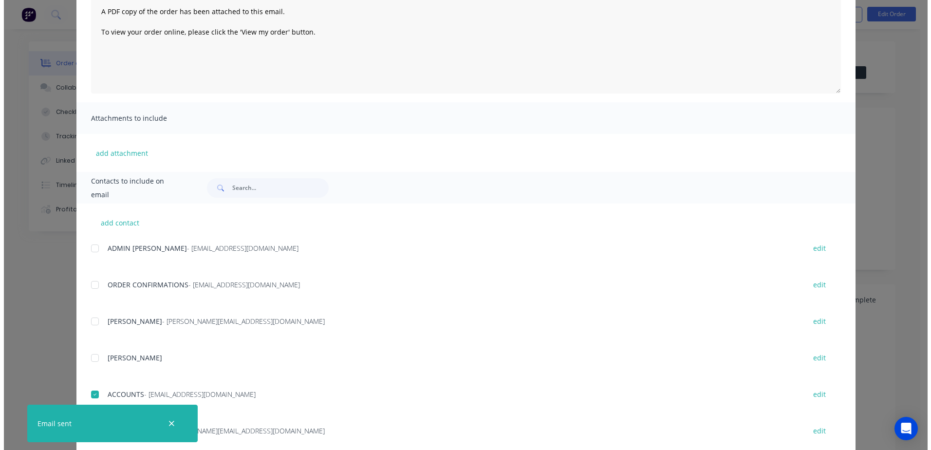
scroll to position [0, 0]
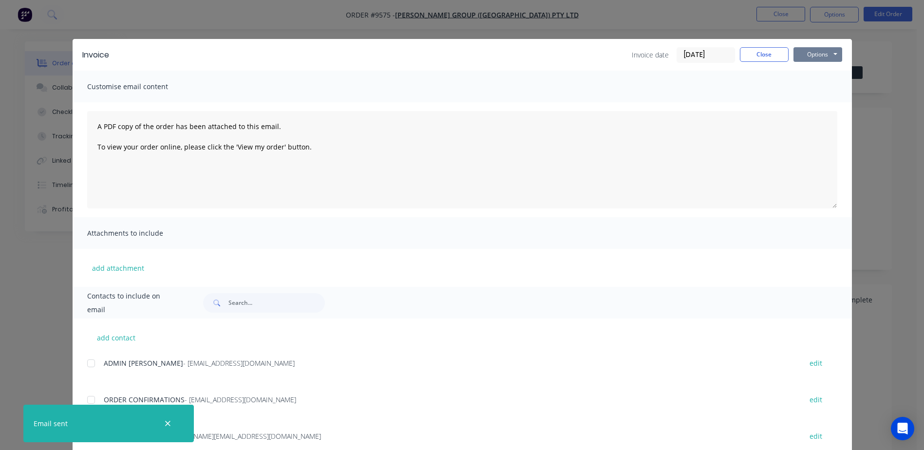
click at [817, 55] on button "Options" at bounding box center [817, 54] width 49 height 15
click at [819, 98] on button "Email" at bounding box center [824, 104] width 62 height 16
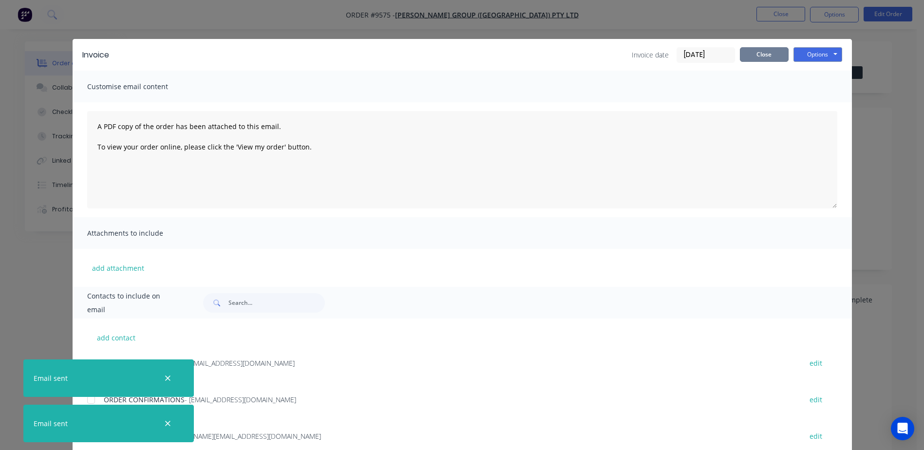
click at [771, 53] on button "Close" at bounding box center [764, 54] width 49 height 15
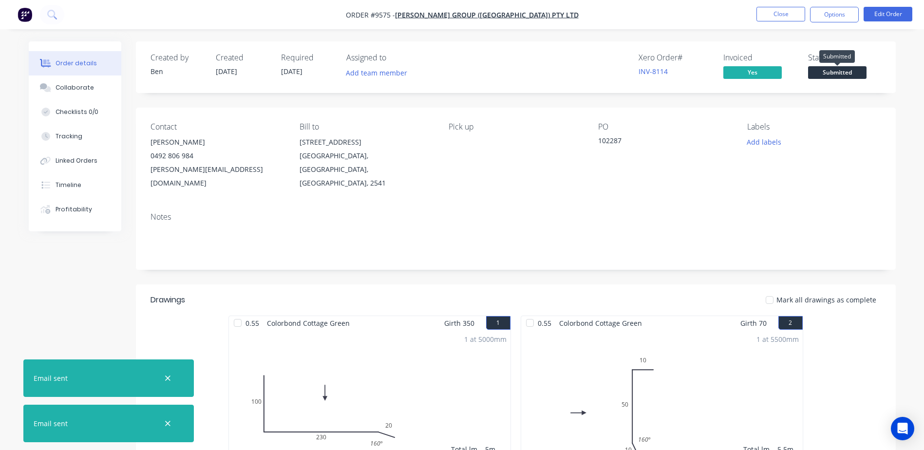
click at [833, 68] on span "Submitted" at bounding box center [837, 72] width 58 height 12
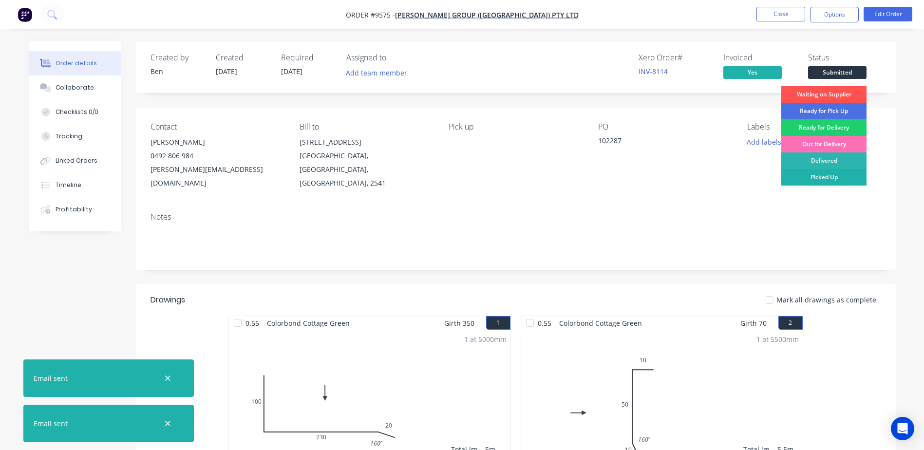
click at [832, 173] on div "Picked Up" at bounding box center [823, 177] width 85 height 17
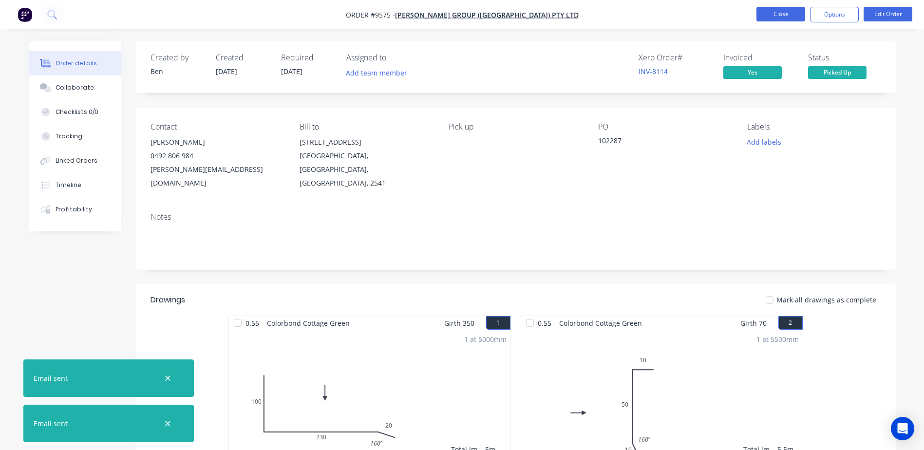
click at [780, 9] on button "Close" at bounding box center [780, 14] width 49 height 15
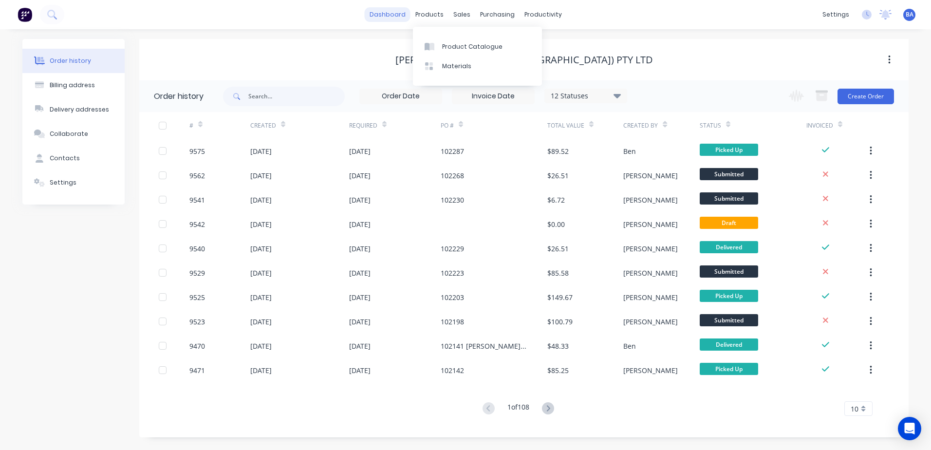
click at [397, 13] on link "dashboard" at bounding box center [388, 14] width 46 height 15
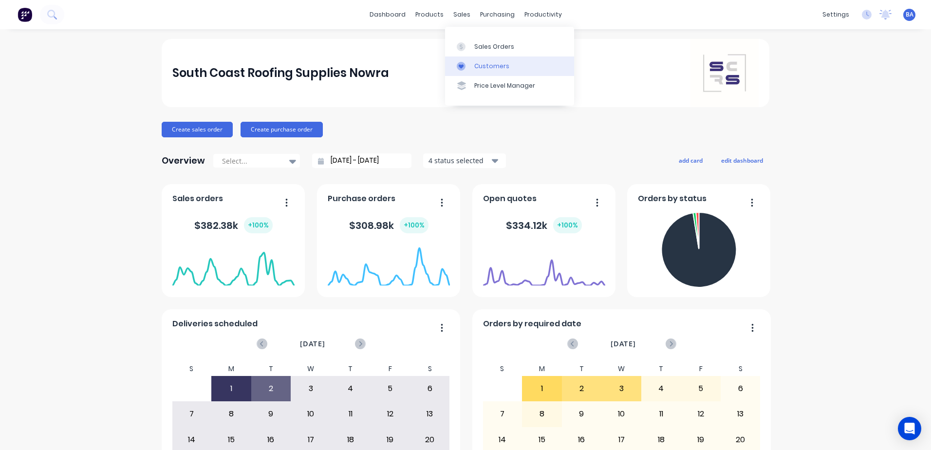
click at [463, 62] on icon at bounding box center [461, 66] width 9 height 9
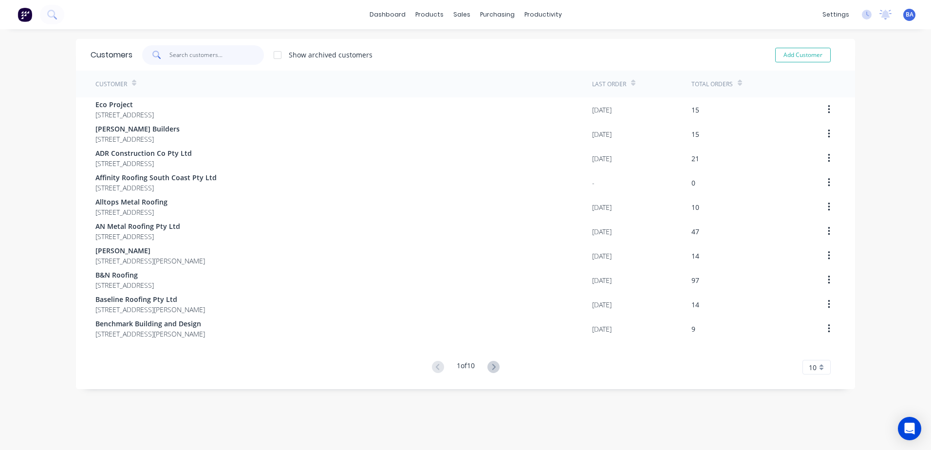
click at [224, 55] on input "text" at bounding box center [216, 54] width 95 height 19
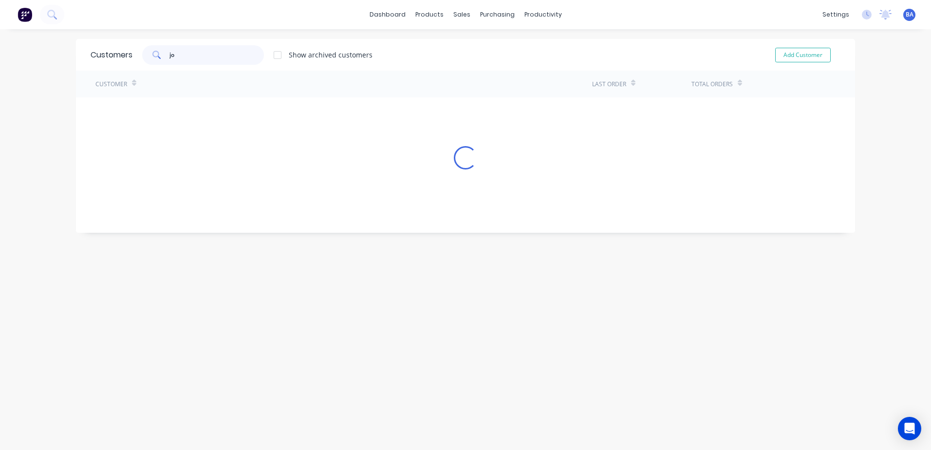
type input "j"
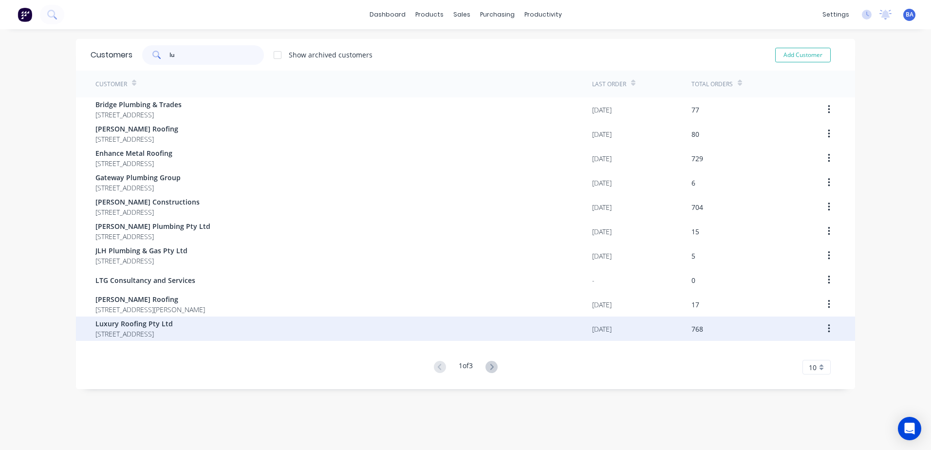
type input "lu"
click at [167, 323] on span "Luxury Roofing Pty Ltd" at bounding box center [133, 323] width 77 height 10
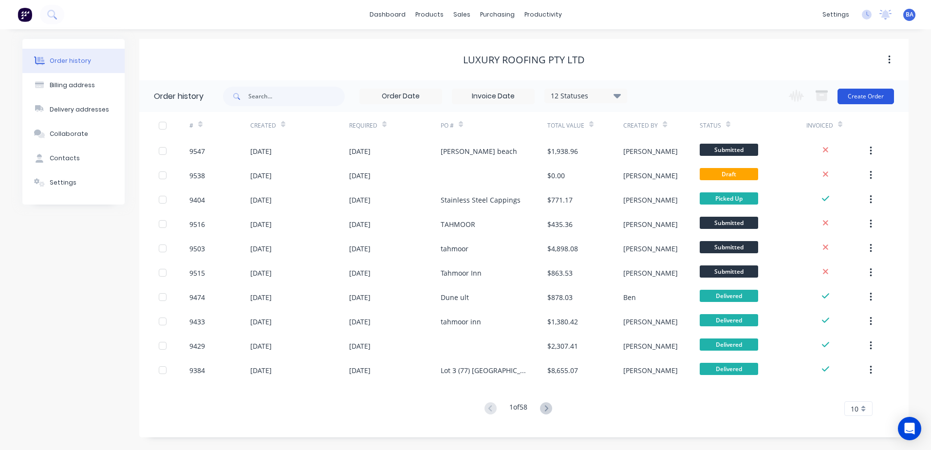
click at [856, 98] on button "Create Order" at bounding box center [865, 97] width 56 height 16
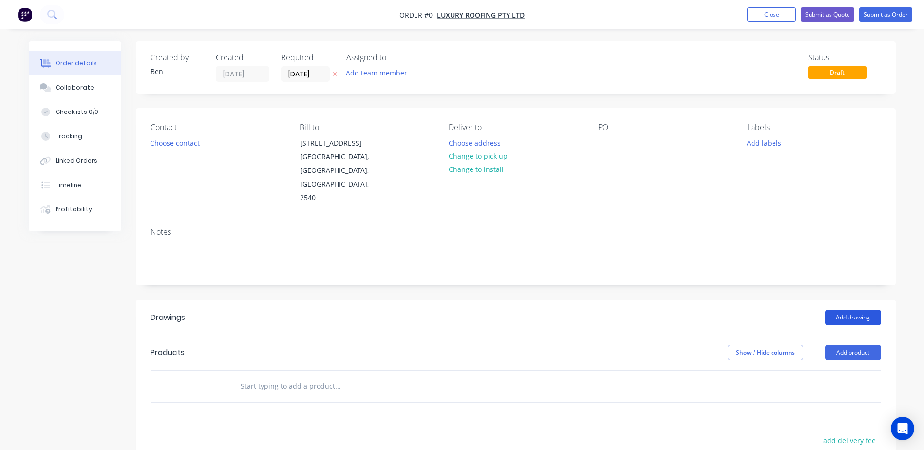
click at [838, 310] on button "Add drawing" at bounding box center [853, 318] width 56 height 16
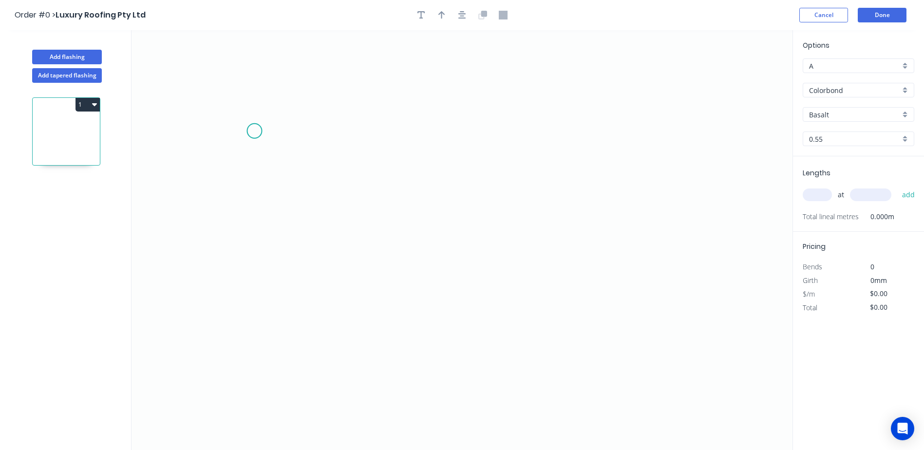
click at [254, 133] on icon "0" at bounding box center [461, 240] width 661 height 420
click at [253, 313] on icon "0" at bounding box center [461, 240] width 661 height 420
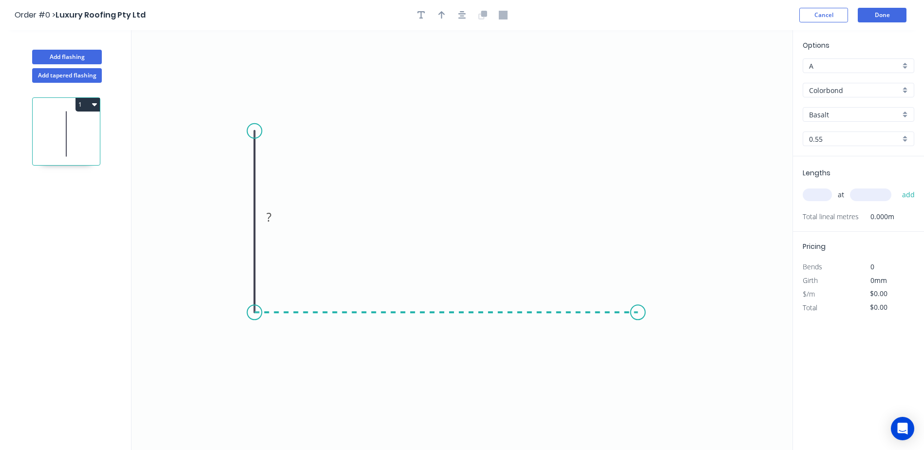
click at [638, 312] on icon "0 ?" at bounding box center [461, 240] width 661 height 420
click at [658, 341] on icon "0 ? ?" at bounding box center [461, 240] width 661 height 420
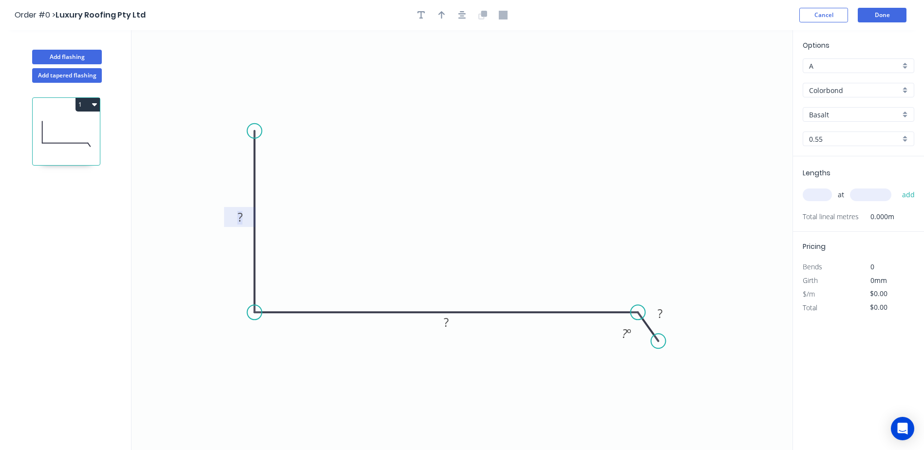
click at [236, 216] on rect at bounding box center [239, 218] width 19 height 14
click at [490, 134] on icon "0 280 270 40 110 º" at bounding box center [461, 240] width 661 height 420
type input "$15.52"
click at [439, 18] on icon "button" at bounding box center [441, 15] width 7 height 9
drag, startPoint x: 742, startPoint y: 78, endPoint x: 454, endPoint y: 188, distance: 308.7
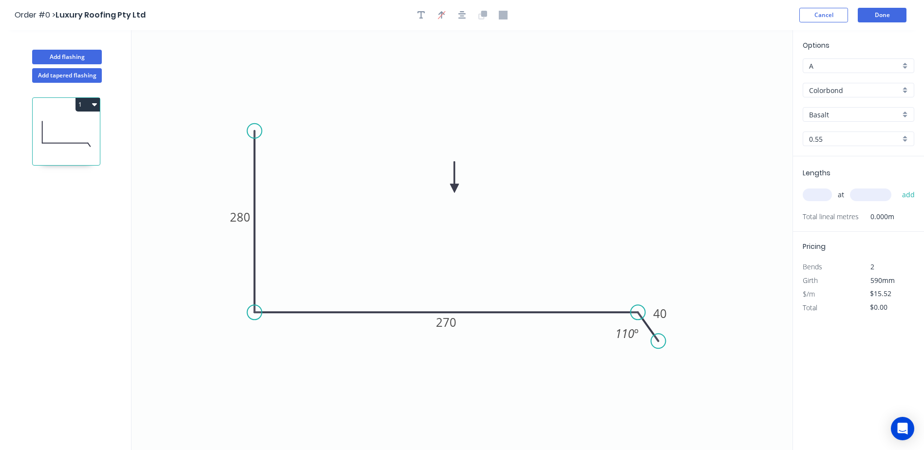
click at [454, 188] on icon at bounding box center [454, 177] width 9 height 31
click at [833, 114] on input "Basalt" at bounding box center [854, 115] width 91 height 10
click at [822, 177] on div "[PERSON_NAME]" at bounding box center [858, 179] width 111 height 17
type input "[PERSON_NAME]"
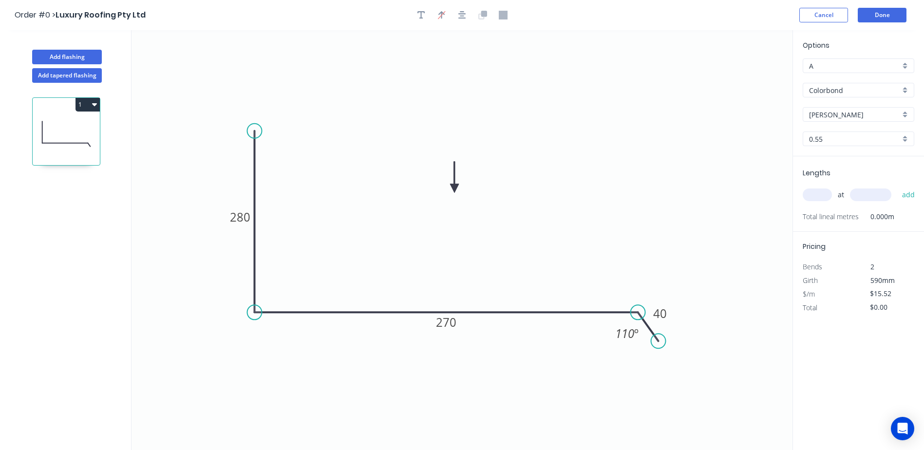
click at [816, 197] on input "text" at bounding box center [816, 194] width 29 height 13
type input "2"
type input "6000"
click at [897, 186] on button "add" at bounding box center [908, 194] width 23 height 17
type input "$186.24"
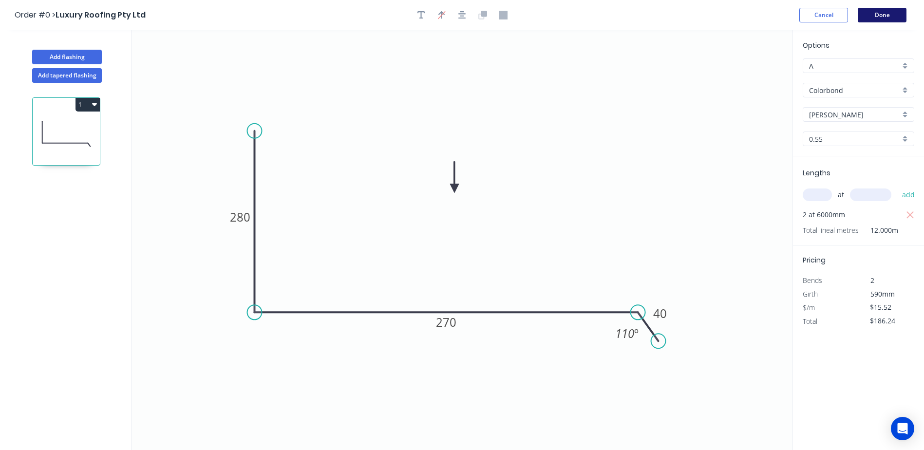
click at [883, 12] on button "Done" at bounding box center [881, 15] width 49 height 15
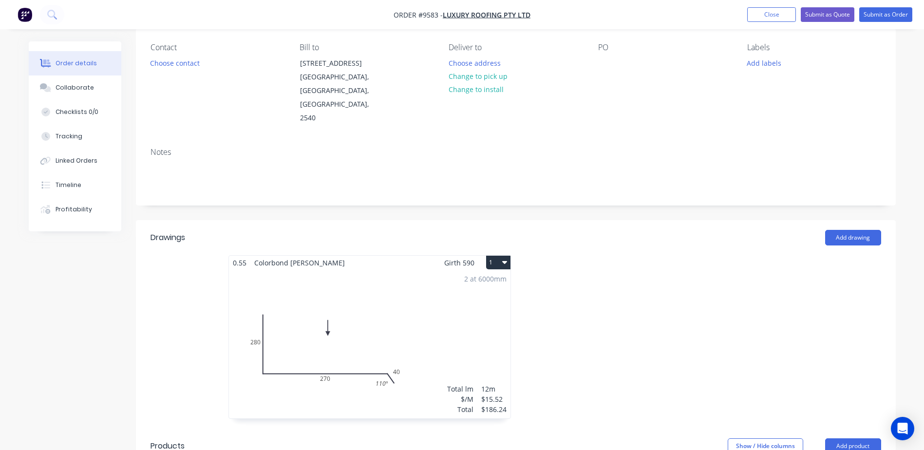
scroll to position [195, 0]
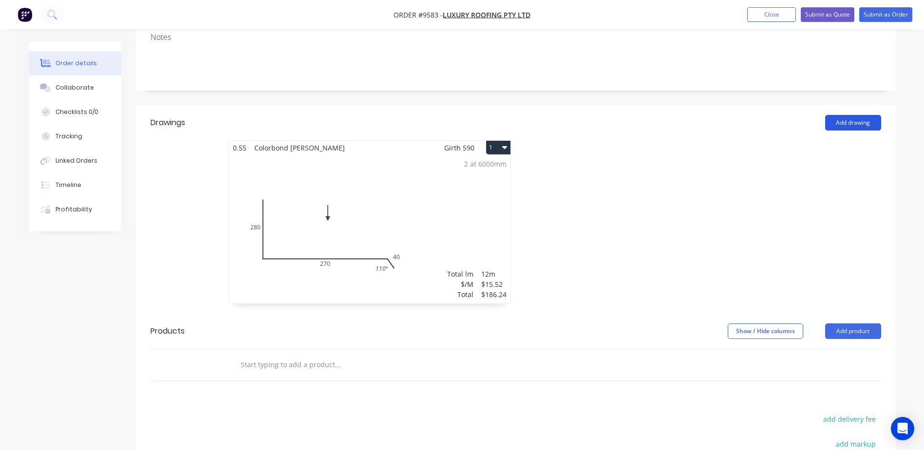
click at [849, 115] on button "Add drawing" at bounding box center [853, 123] width 56 height 16
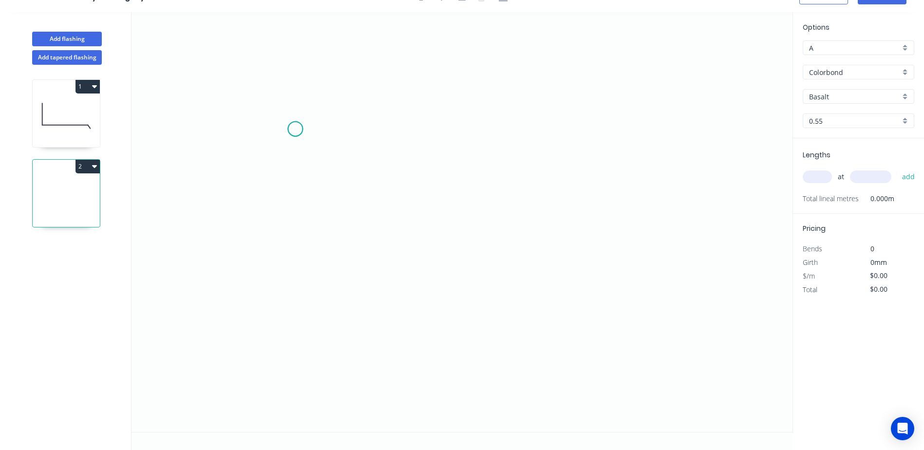
click at [295, 129] on icon "0" at bounding box center [461, 222] width 661 height 420
drag, startPoint x: 291, startPoint y: 294, endPoint x: 309, endPoint y: 296, distance: 17.6
click at [298, 294] on icon "0" at bounding box center [461, 222] width 661 height 420
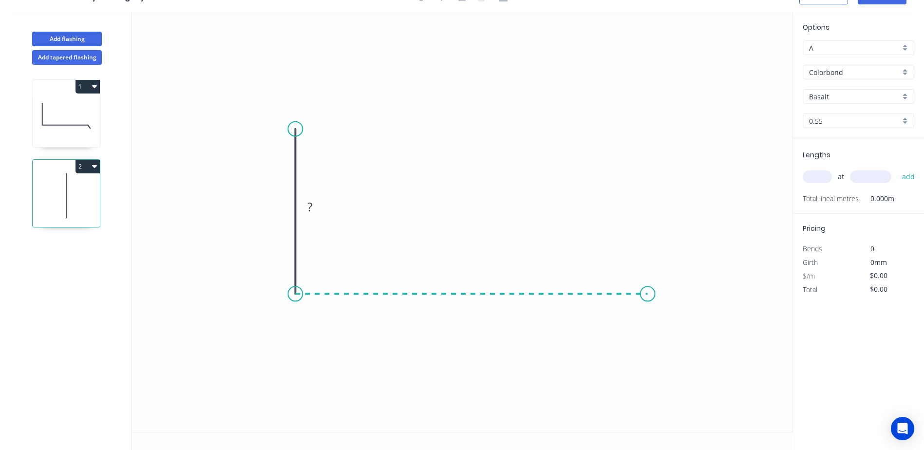
click at [648, 291] on icon "0 ?" at bounding box center [461, 222] width 661 height 420
click at [673, 326] on icon "0 ? ?" at bounding box center [461, 222] width 661 height 420
click at [283, 206] on tspan "?" at bounding box center [280, 207] width 5 height 16
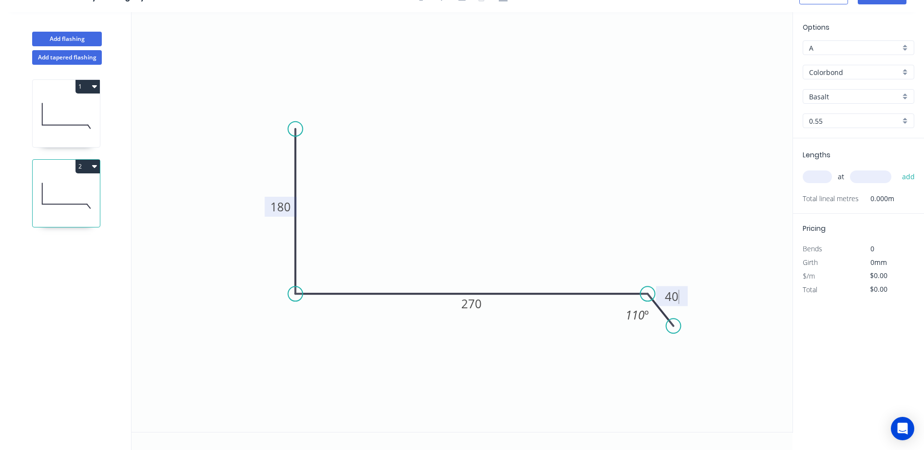
click at [464, 92] on icon "0 180 270 40 110 º" at bounding box center [461, 222] width 661 height 420
type input "$13.67"
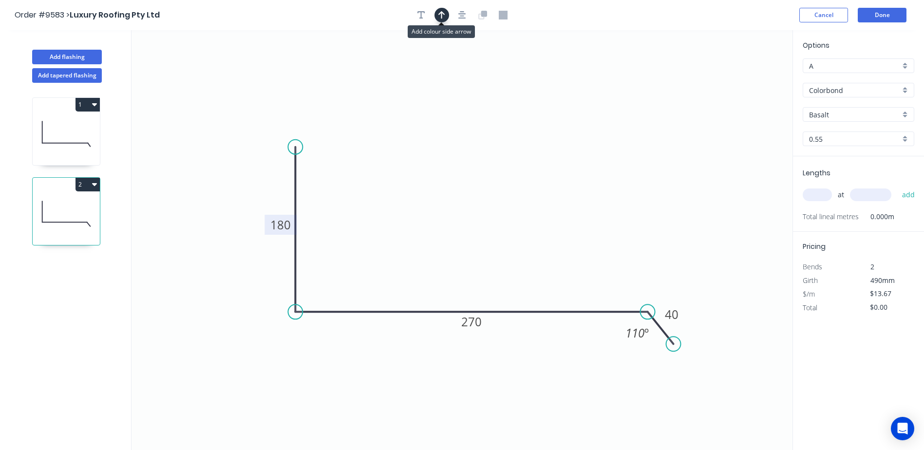
click at [440, 15] on icon "button" at bounding box center [441, 15] width 7 height 9
drag, startPoint x: 742, startPoint y: 76, endPoint x: 486, endPoint y: 198, distance: 283.3
click at [486, 198] on icon at bounding box center [486, 186] width 9 height 31
click at [833, 108] on div "Basalt" at bounding box center [857, 114] width 111 height 15
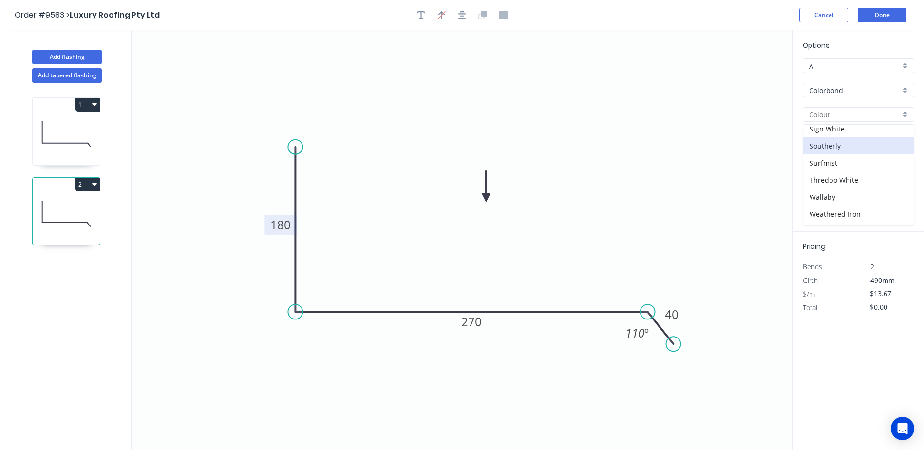
scroll to position [262, 0]
click at [841, 155] on div "[PERSON_NAME]" at bounding box center [858, 160] width 111 height 17
type input "[PERSON_NAME]"
click at [813, 194] on input "text" at bounding box center [816, 194] width 29 height 13
type input "2"
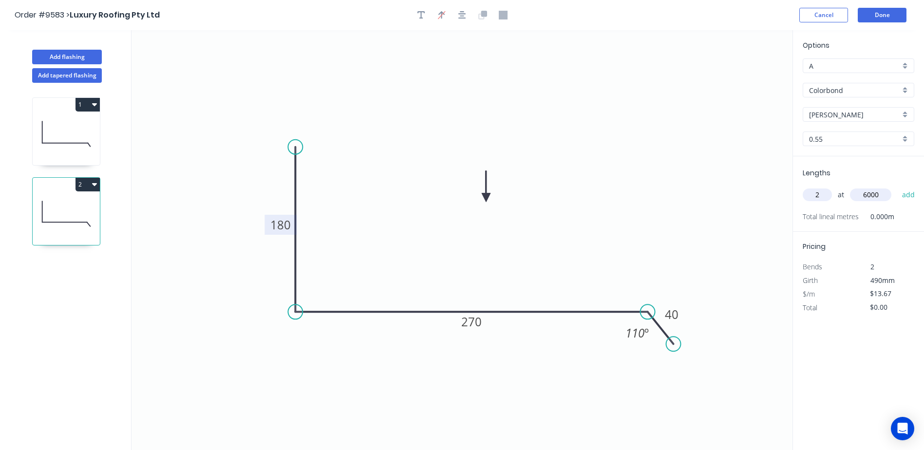
type input "6000"
click at [897, 186] on button "add" at bounding box center [908, 194] width 23 height 17
type input "$164.04"
click at [874, 15] on button "Done" at bounding box center [881, 15] width 49 height 15
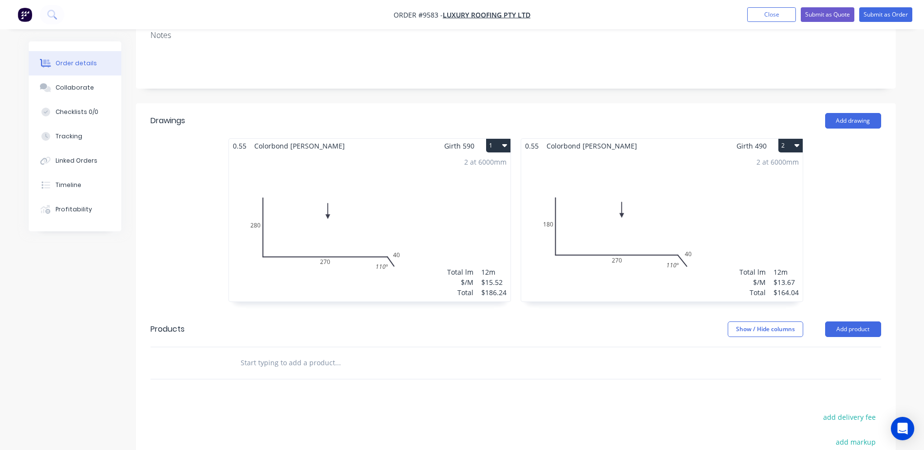
scroll to position [195, 0]
click at [848, 115] on button "Add drawing" at bounding box center [853, 123] width 56 height 16
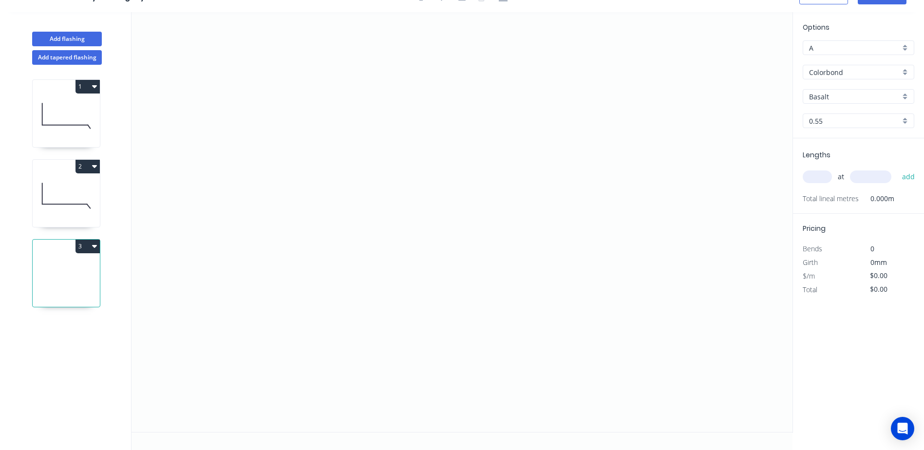
scroll to position [18, 0]
drag, startPoint x: 246, startPoint y: 88, endPoint x: 246, endPoint y: 98, distance: 10.7
click at [246, 88] on icon "0" at bounding box center [461, 222] width 661 height 420
click at [246, 250] on icon "0" at bounding box center [461, 222] width 661 height 420
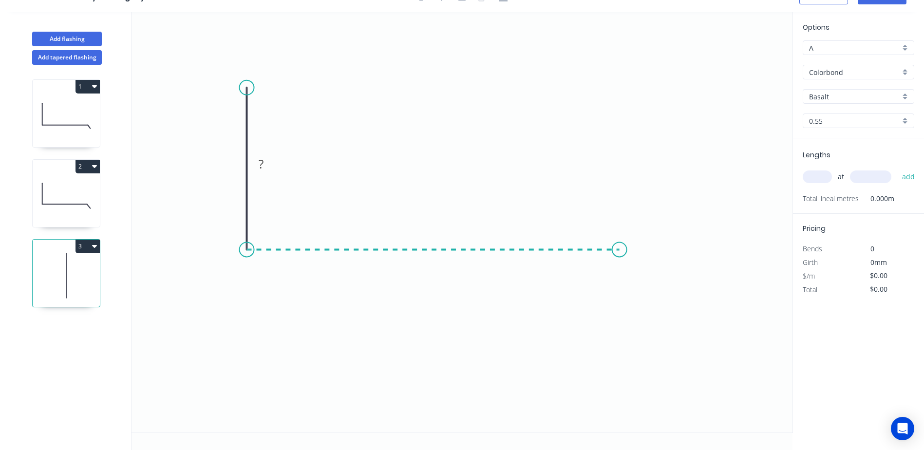
click at [619, 252] on icon "0 ?" at bounding box center [461, 222] width 661 height 420
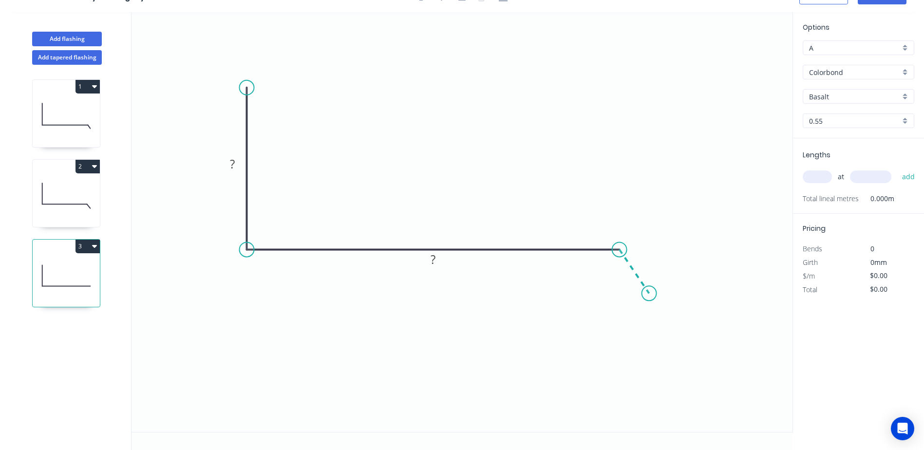
click at [649, 294] on icon "0 ? ?" at bounding box center [461, 222] width 661 height 420
click at [235, 168] on rect at bounding box center [232, 165] width 19 height 14
click at [399, 83] on icon "0 280 250 40 110 º" at bounding box center [461, 222] width 661 height 420
type input "$15.52"
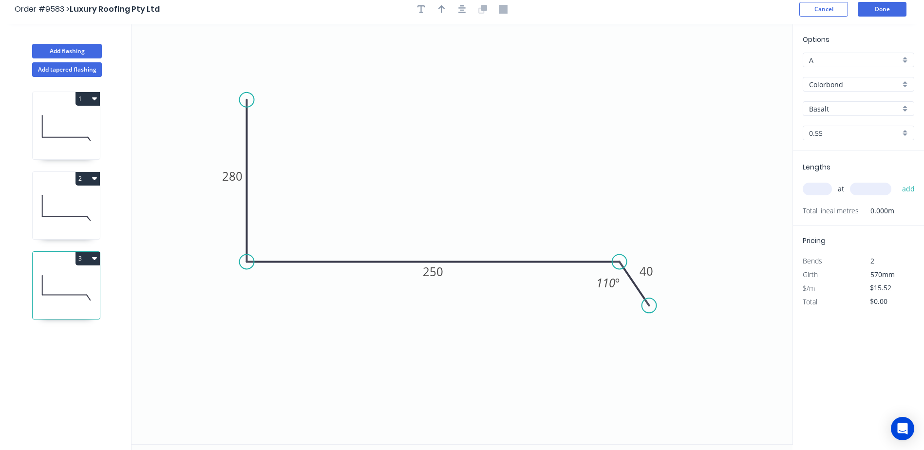
scroll to position [0, 0]
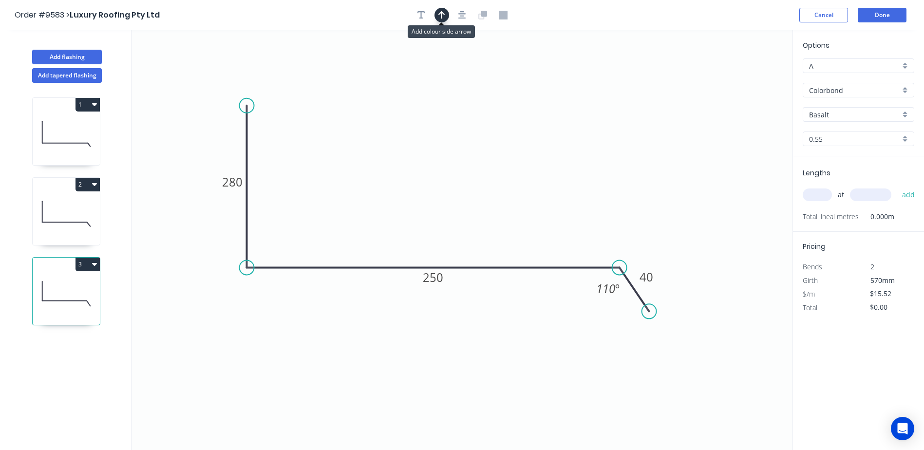
click at [445, 19] on button "button" at bounding box center [441, 15] width 15 height 15
drag, startPoint x: 725, startPoint y: 80, endPoint x: 714, endPoint y: 116, distance: 37.6
click at [564, 130] on icon "0 280 250 40 110 º" at bounding box center [461, 240] width 661 height 420
drag, startPoint x: 743, startPoint y: 75, endPoint x: 440, endPoint y: 172, distance: 318.4
click at [440, 172] on icon at bounding box center [439, 161] width 9 height 31
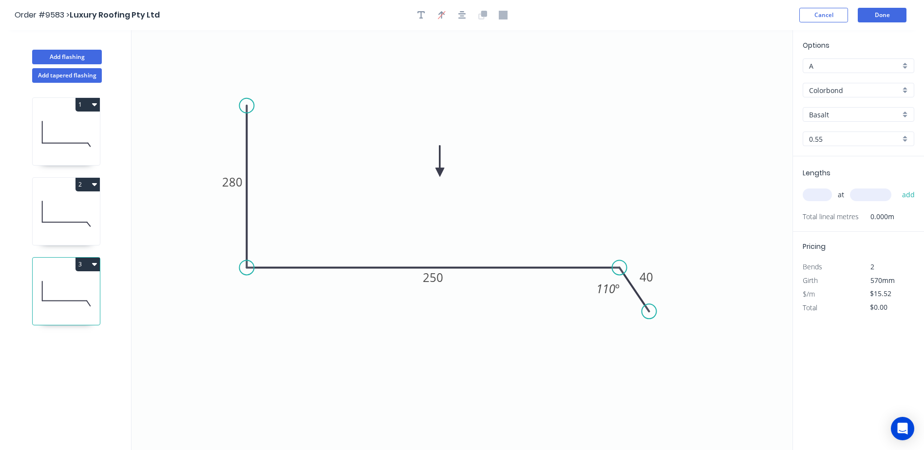
click at [836, 110] on input "Basalt" at bounding box center [854, 115] width 91 height 10
click at [839, 133] on div "[PERSON_NAME]" at bounding box center [858, 130] width 111 height 17
type input "[PERSON_NAME]"
click at [817, 193] on input "text" at bounding box center [816, 194] width 29 height 13
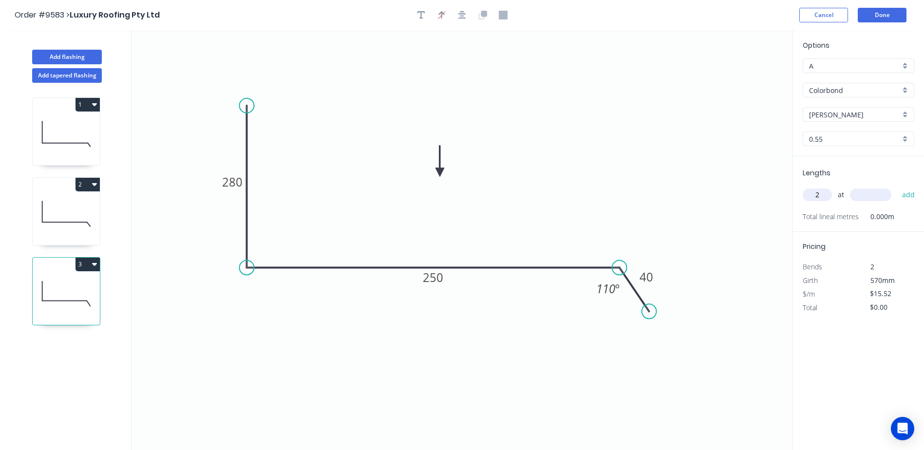
type input "2"
type input "5200"
click at [897, 186] on button "add" at bounding box center [908, 194] width 23 height 17
type input "$161.41"
click at [881, 15] on button "Done" at bounding box center [881, 15] width 49 height 15
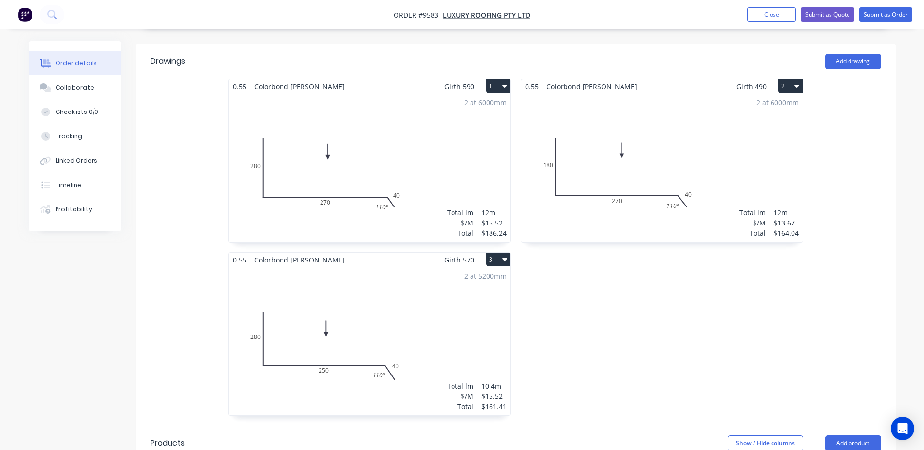
scroll to position [292, 0]
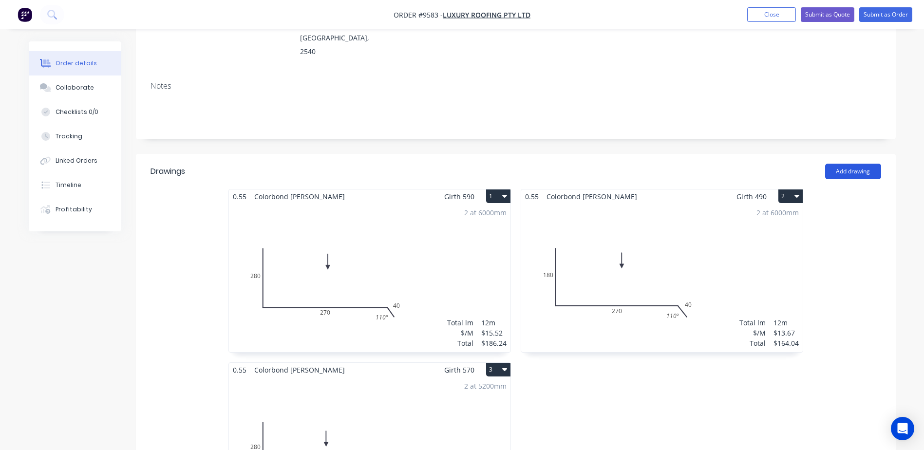
click at [851, 164] on button "Add drawing" at bounding box center [853, 172] width 56 height 16
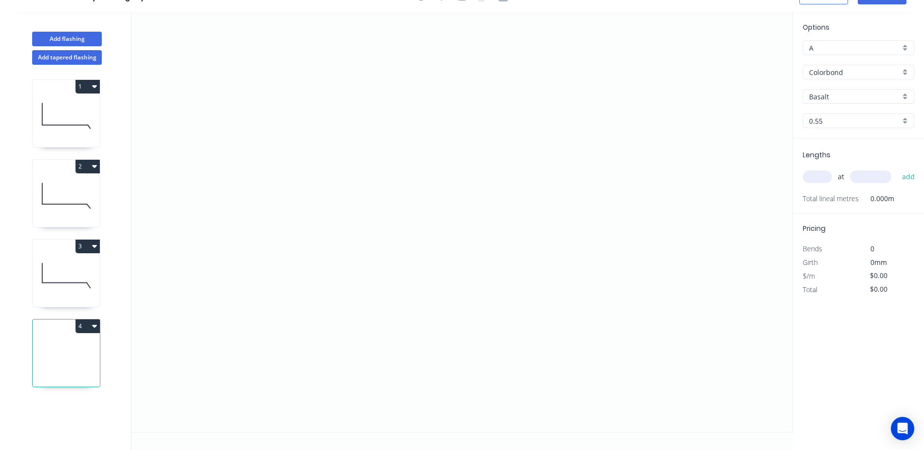
scroll to position [18, 0]
click at [266, 105] on icon "0" at bounding box center [461, 222] width 661 height 420
drag, startPoint x: 260, startPoint y: 285, endPoint x: 355, endPoint y: 287, distance: 95.0
click at [261, 285] on icon "0" at bounding box center [461, 222] width 661 height 420
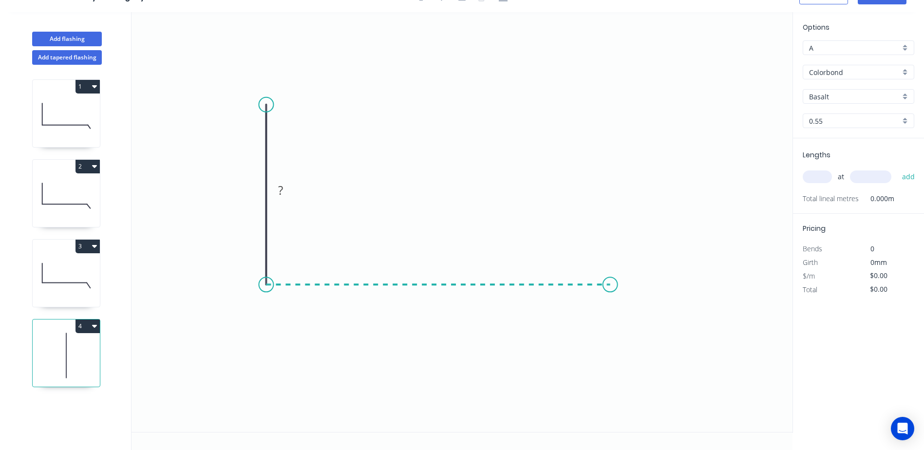
click at [613, 287] on icon "0 ?" at bounding box center [461, 222] width 661 height 420
click at [641, 318] on icon "0 ? ?" at bounding box center [461, 222] width 661 height 420
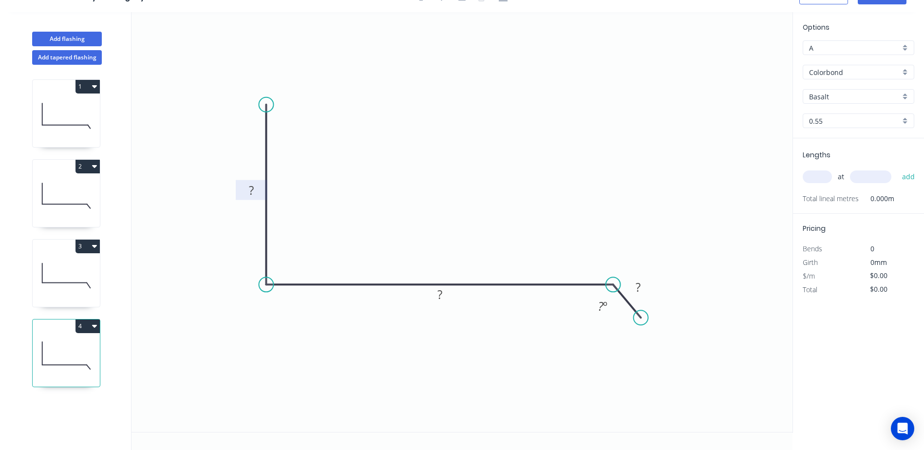
click at [255, 193] on rect at bounding box center [251, 191] width 19 height 14
click at [375, 111] on icon "0 180 250 40 110 º" at bounding box center [461, 222] width 661 height 420
type input "$13.67"
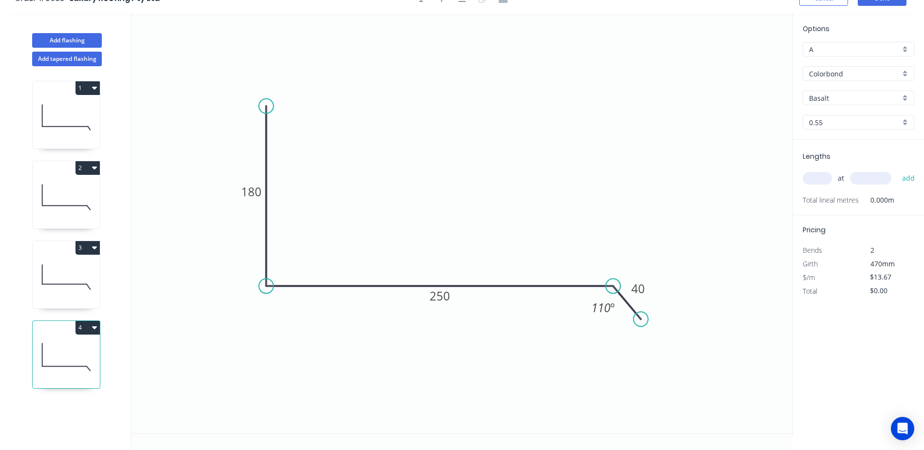
scroll to position [0, 0]
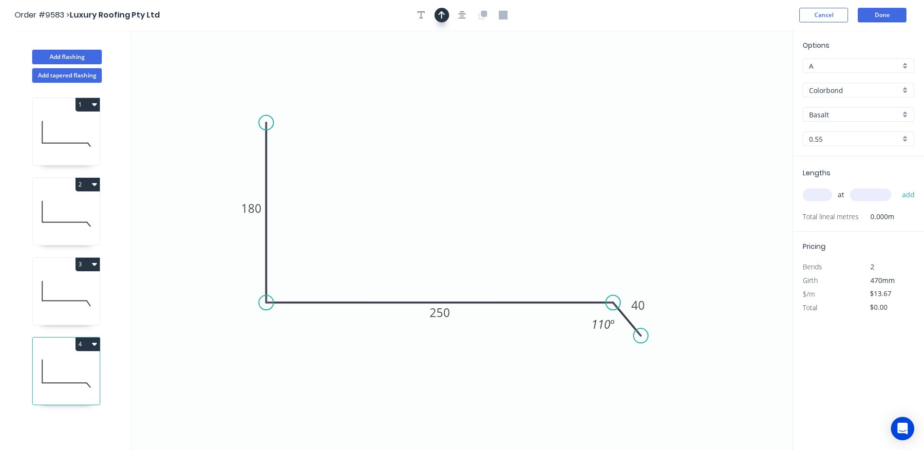
click at [443, 18] on icon "button" at bounding box center [441, 15] width 7 height 9
drag, startPoint x: 743, startPoint y: 77, endPoint x: 447, endPoint y: 182, distance: 314.4
click at [447, 182] on icon at bounding box center [447, 170] width 9 height 31
click at [842, 114] on input "Basalt" at bounding box center [854, 115] width 91 height 10
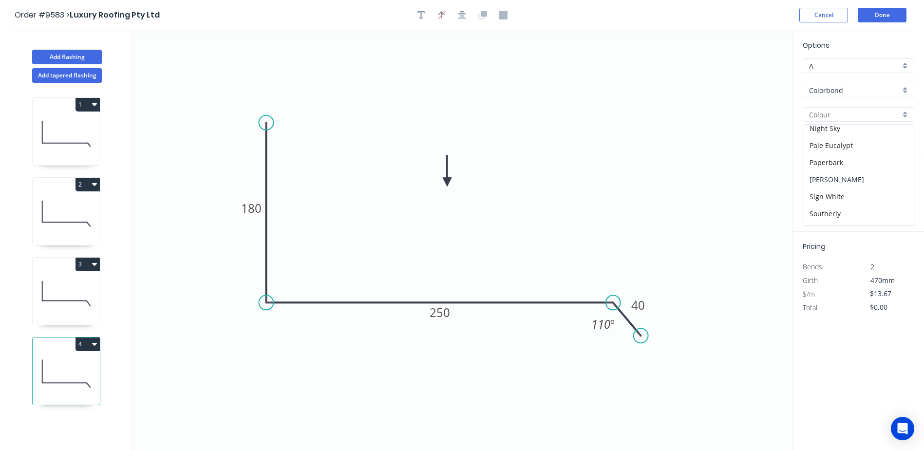
click at [835, 181] on div "[PERSON_NAME]" at bounding box center [858, 179] width 111 height 17
type input "[PERSON_NAME]"
click at [810, 193] on input "text" at bounding box center [816, 194] width 29 height 13
type input "2"
type input "5200"
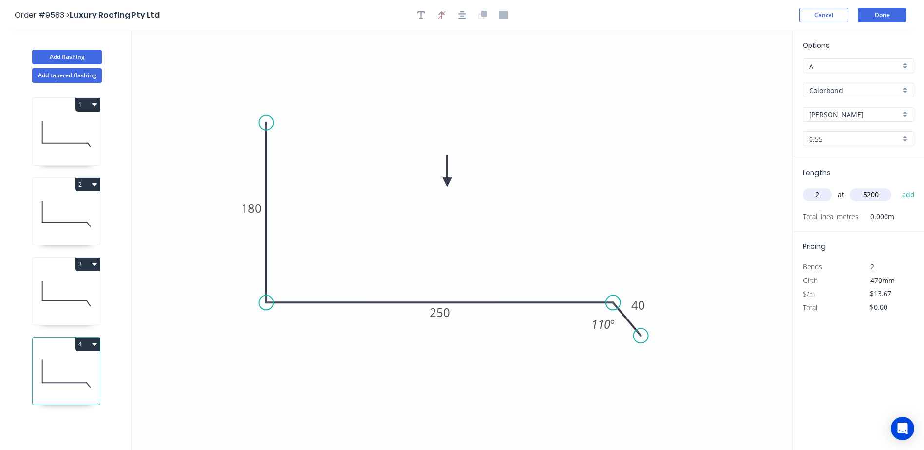
click at [897, 186] on button "add" at bounding box center [908, 194] width 23 height 17
type input "$142.17"
click at [878, 14] on button "Done" at bounding box center [881, 15] width 49 height 15
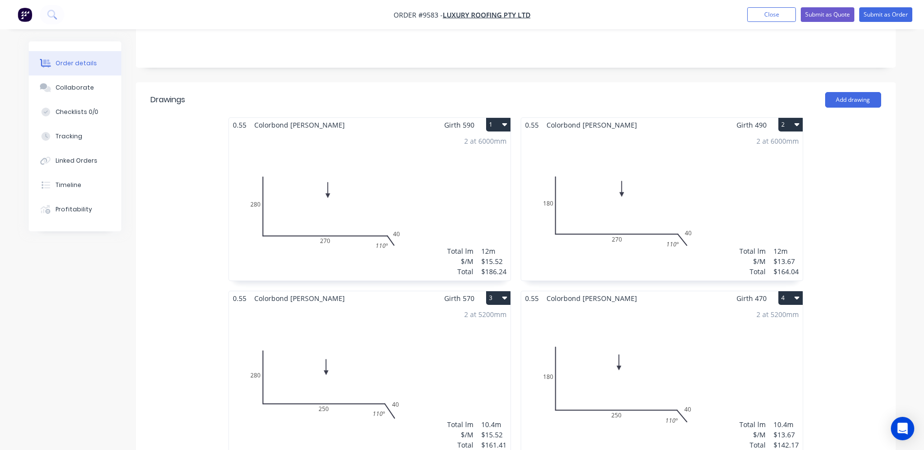
scroll to position [243, 0]
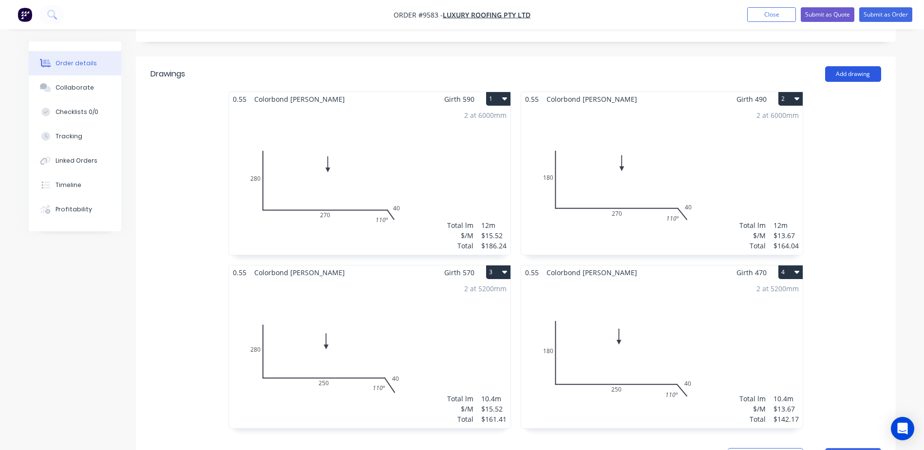
click at [843, 66] on button "Add drawing" at bounding box center [853, 74] width 56 height 16
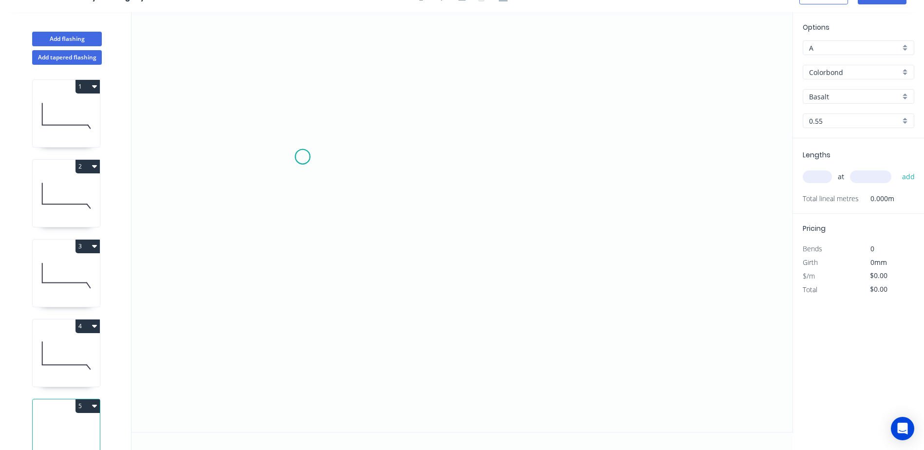
click at [302, 157] on icon "0" at bounding box center [461, 222] width 661 height 420
click at [316, 263] on icon "0" at bounding box center [461, 222] width 661 height 420
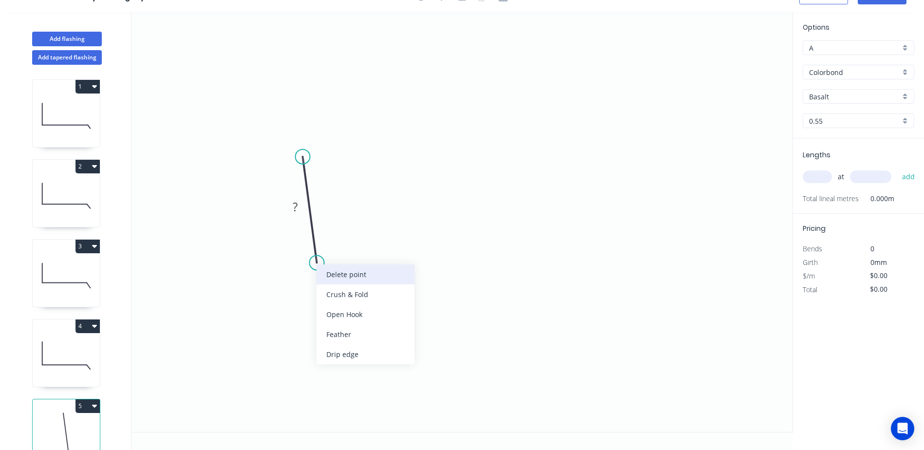
click at [334, 275] on div "Delete point" at bounding box center [365, 274] width 98 height 20
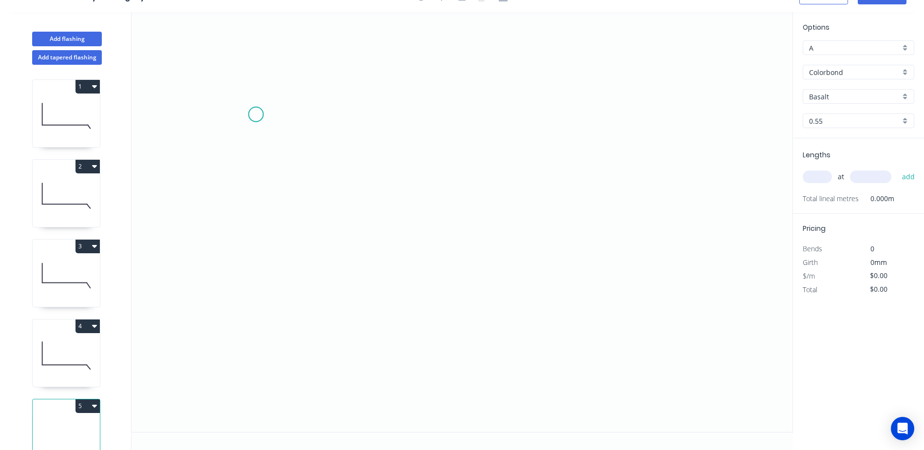
click at [256, 114] on icon "0" at bounding box center [461, 222] width 661 height 420
click at [258, 234] on icon "0" at bounding box center [461, 222] width 661 height 420
click at [524, 234] on icon "0 ?" at bounding box center [461, 222] width 661 height 420
click at [545, 264] on icon "0 ? ?" at bounding box center [461, 222] width 661 height 420
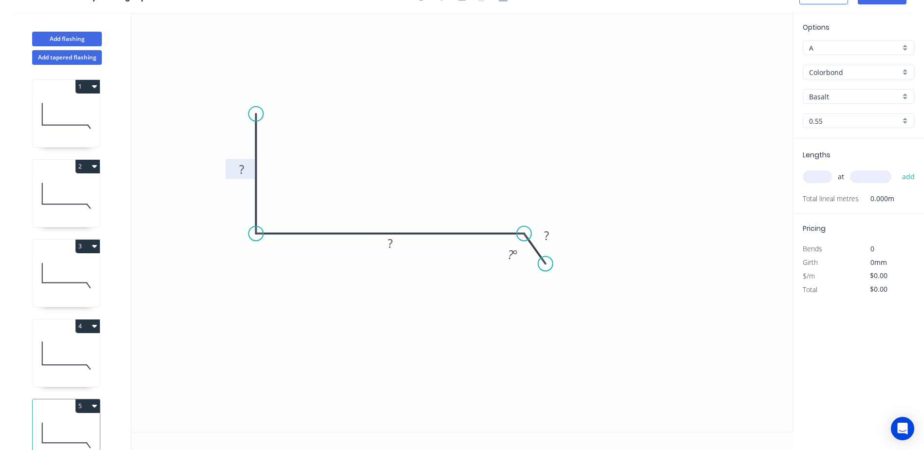
click at [241, 170] on tspan "?" at bounding box center [241, 169] width 5 height 16
click at [448, 104] on icon "0 70 250 40 110 º" at bounding box center [461, 222] width 661 height 420
type input "$11.37"
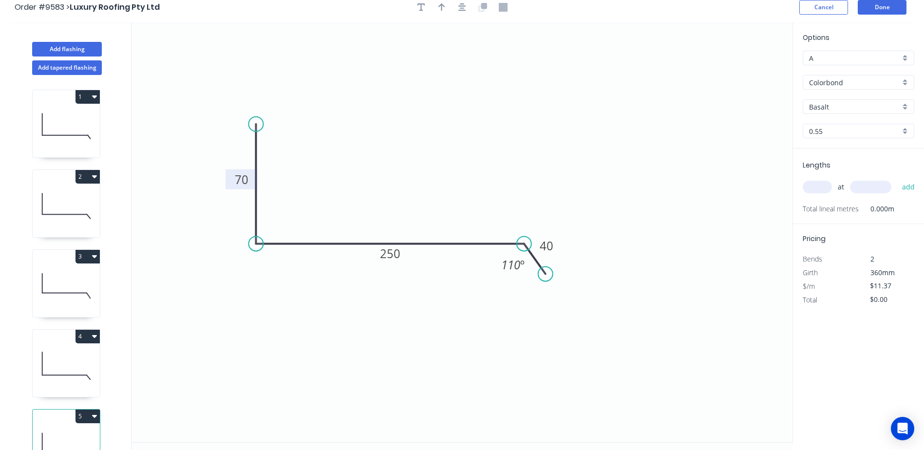
scroll to position [0, 0]
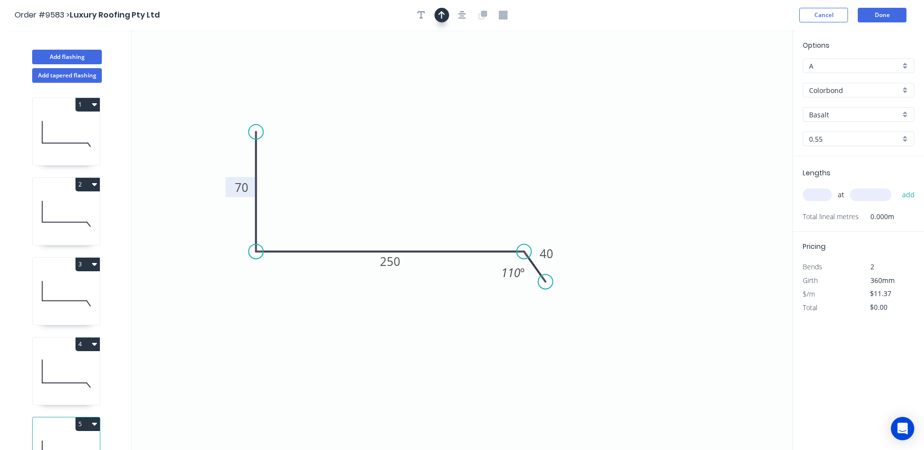
click at [443, 15] on icon "button" at bounding box center [441, 15] width 7 height 9
drag, startPoint x: 744, startPoint y: 74, endPoint x: 712, endPoint y: 96, distance: 38.8
click at [502, 125] on icon "0 70 250 40 110 º" at bounding box center [461, 240] width 661 height 420
drag, startPoint x: 742, startPoint y: 78, endPoint x: 392, endPoint y: 167, distance: 361.5
click at [392, 167] on icon at bounding box center [392, 155] width 9 height 31
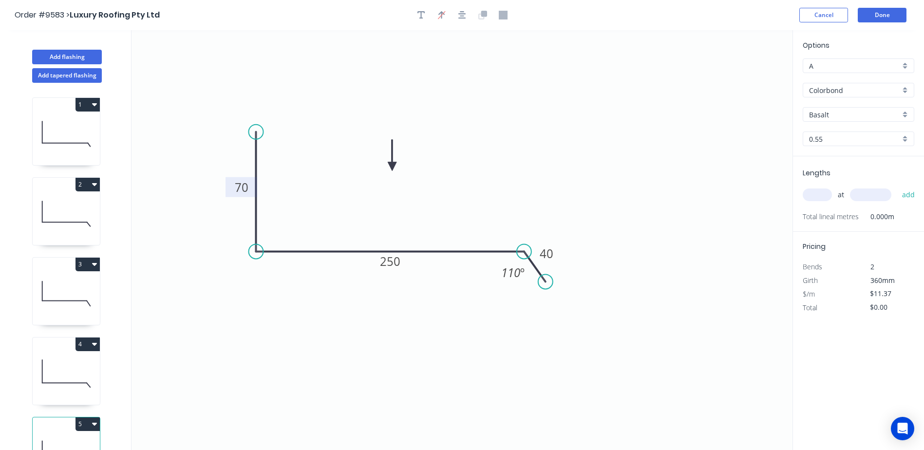
click at [833, 112] on input "Basalt" at bounding box center [854, 115] width 91 height 10
click at [838, 181] on div "[PERSON_NAME]" at bounding box center [858, 179] width 111 height 17
type input "[PERSON_NAME]"
click at [812, 193] on input "text" at bounding box center [816, 194] width 29 height 13
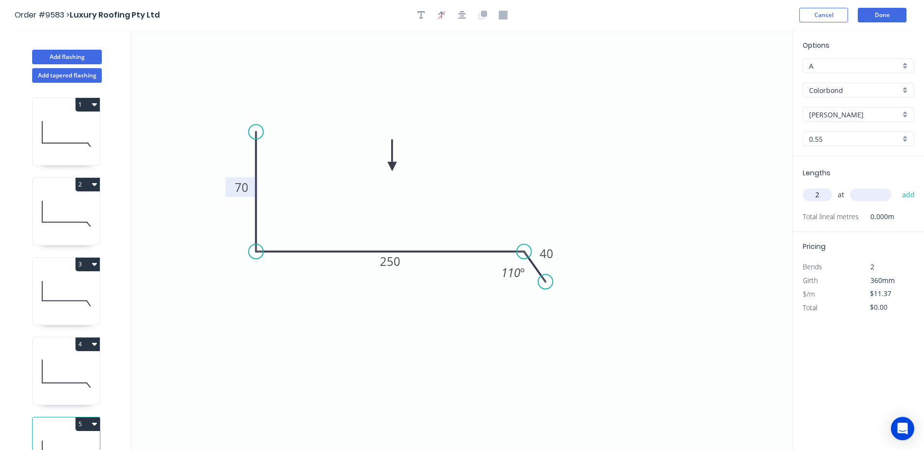
type input "2"
type input "3400"
click at [897, 186] on button "add" at bounding box center [908, 194] width 23 height 17
type input "$77.32"
type input "2"
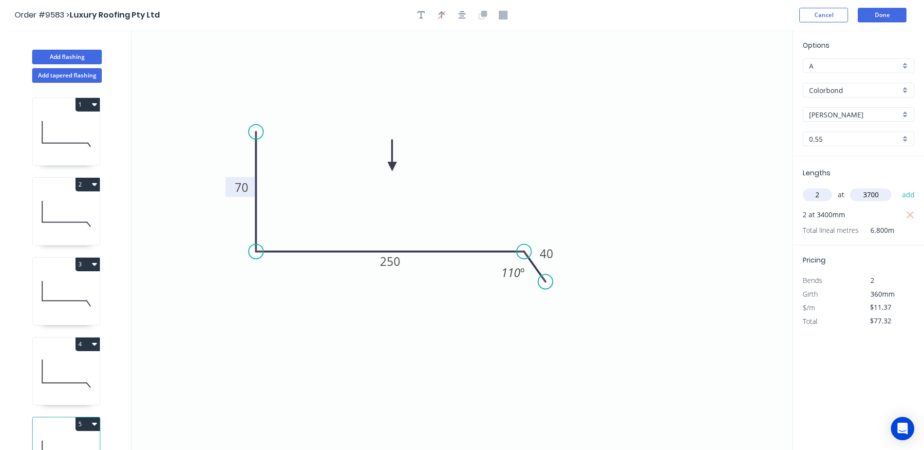
type input "3700"
click at [897, 186] on button "add" at bounding box center [908, 194] width 23 height 17
type input "$161.45"
click at [884, 12] on button "Done" at bounding box center [881, 15] width 49 height 15
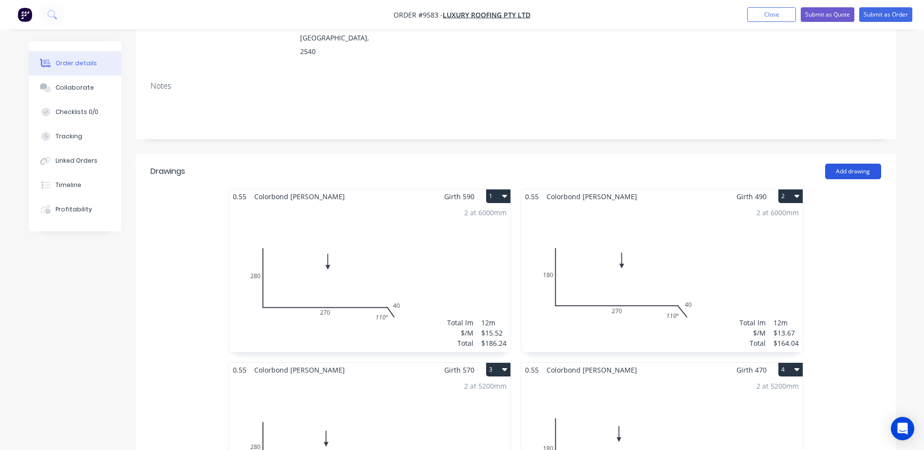
click at [838, 164] on button "Add drawing" at bounding box center [853, 172] width 56 height 16
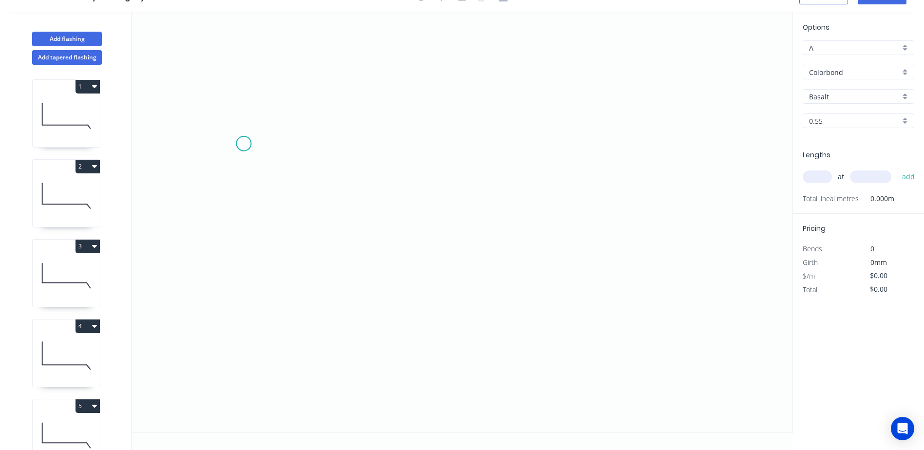
click at [243, 143] on icon "0" at bounding box center [461, 222] width 661 height 420
click at [241, 238] on icon "0" at bounding box center [461, 222] width 661 height 420
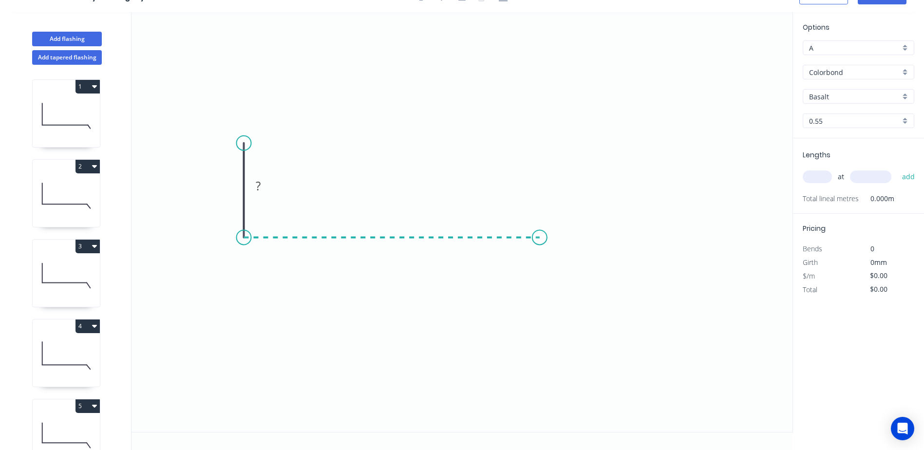
click at [539, 235] on icon "0 ?" at bounding box center [461, 222] width 661 height 420
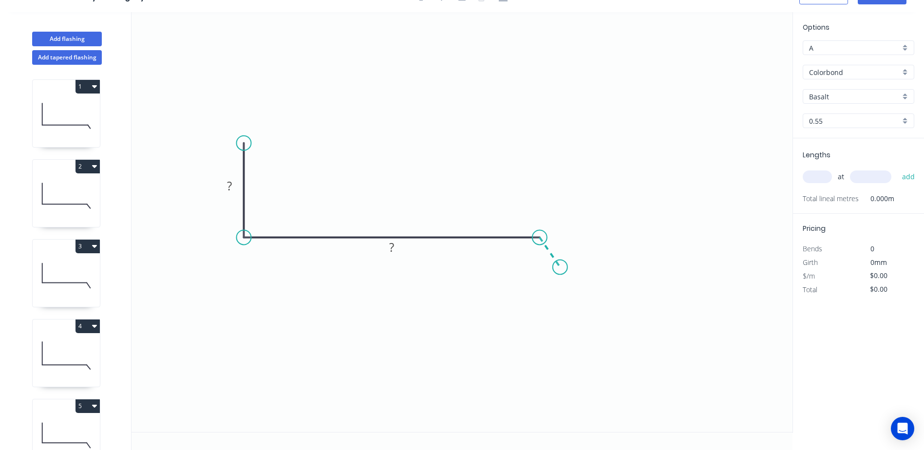
click at [560, 267] on icon "0 ? ?" at bounding box center [461, 222] width 661 height 420
click at [228, 190] on tspan "?" at bounding box center [229, 186] width 5 height 16
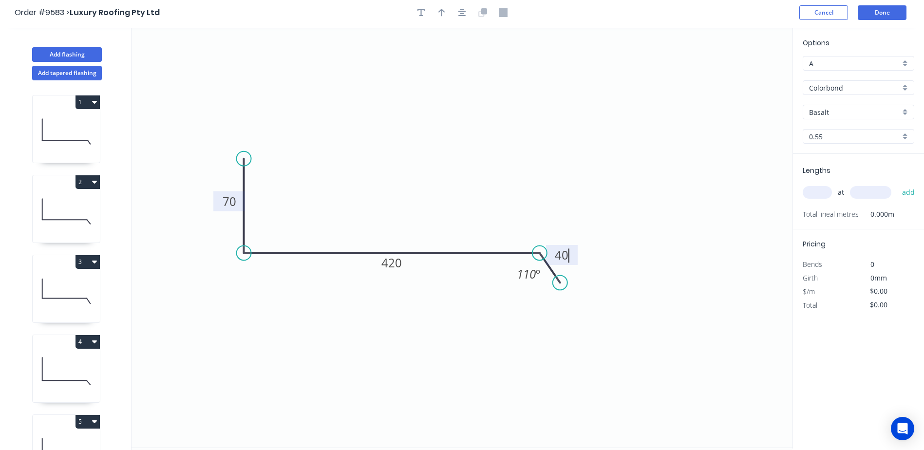
scroll to position [0, 0]
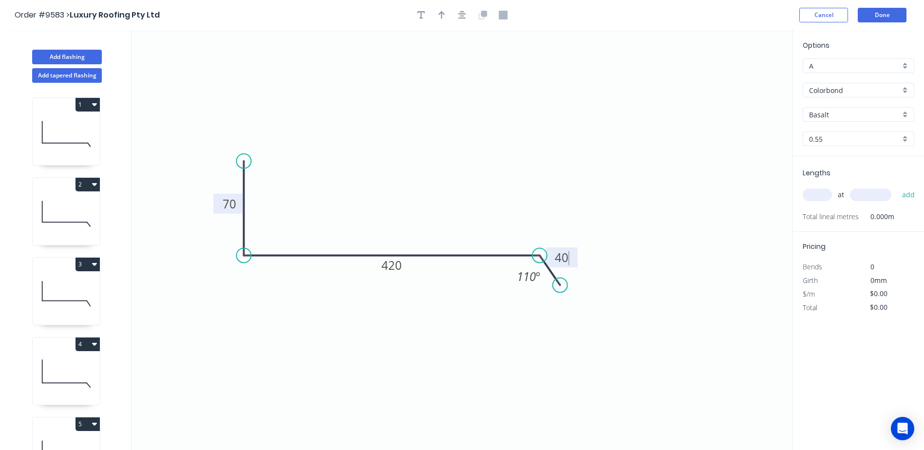
click at [348, 123] on icon "0 70 420 40 110 º" at bounding box center [461, 240] width 661 height 420
type input "$15.52"
click at [442, 13] on icon "button" at bounding box center [441, 15] width 7 height 8
drag, startPoint x: 742, startPoint y: 75, endPoint x: 390, endPoint y: 190, distance: 370.4
click at [390, 190] on icon at bounding box center [390, 179] width 9 height 31
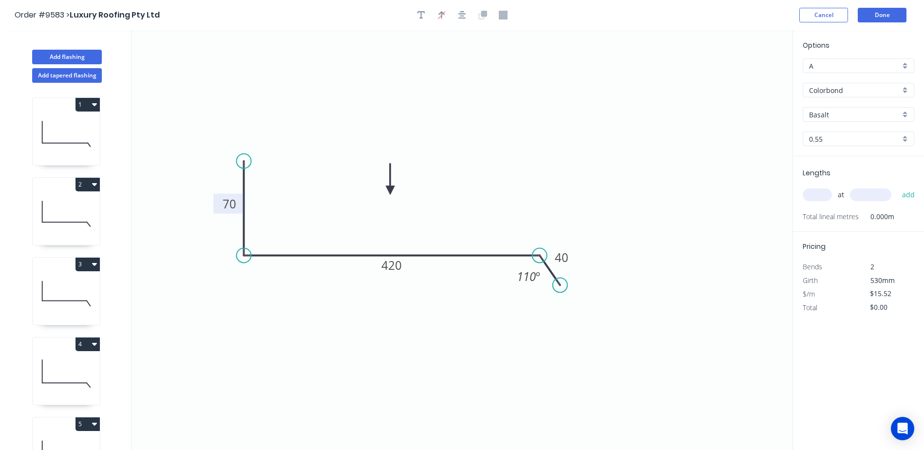
click at [832, 113] on input "Basalt" at bounding box center [854, 115] width 91 height 10
click at [832, 177] on div "[PERSON_NAME]" at bounding box center [858, 179] width 111 height 17
type input "[PERSON_NAME]"
click at [812, 194] on input "text" at bounding box center [816, 194] width 29 height 13
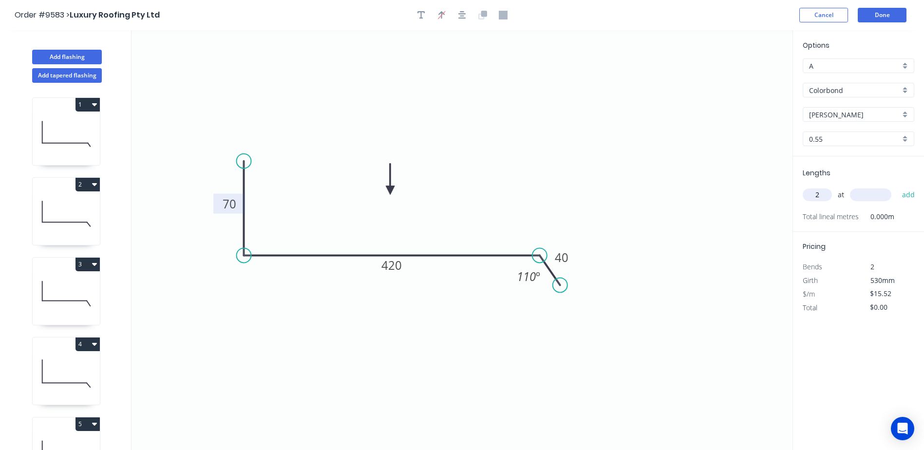
type input "2"
type input "1800"
click at [897, 186] on button "add" at bounding box center [908, 194] width 23 height 17
type input "$55.87"
click at [866, 11] on button "Done" at bounding box center [881, 15] width 49 height 15
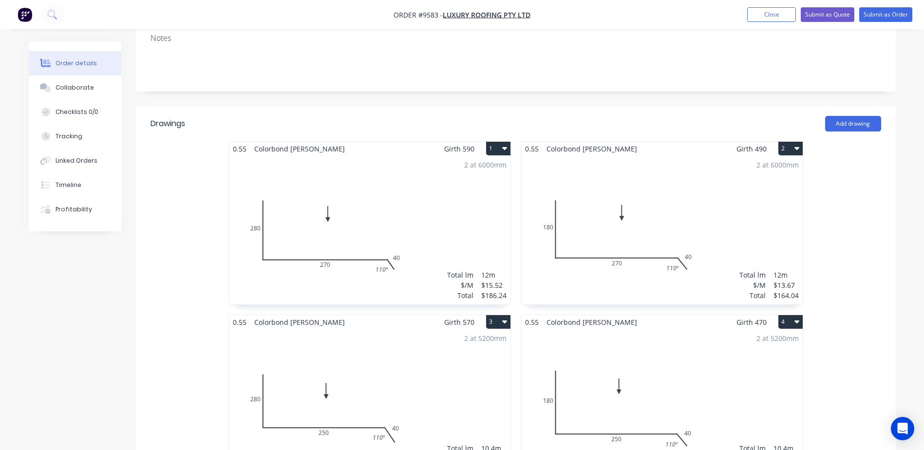
scroll to position [195, 0]
click at [852, 115] on button "Add drawing" at bounding box center [853, 123] width 56 height 16
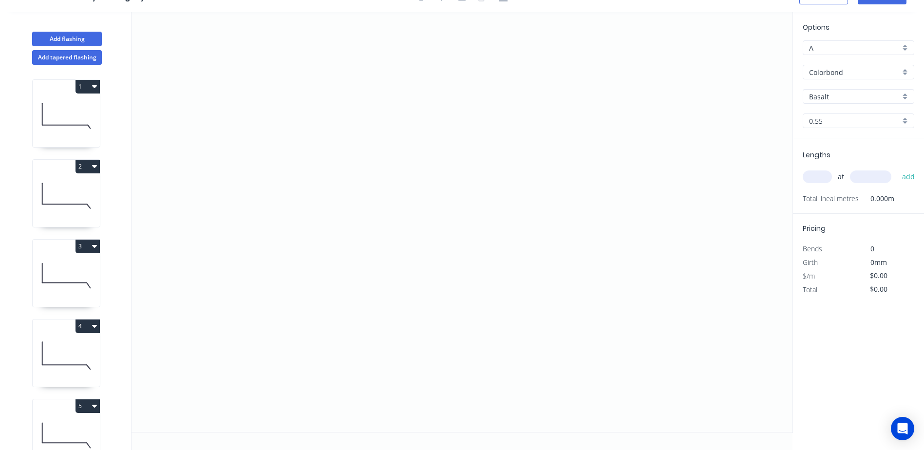
click at [826, 96] on input "Basalt" at bounding box center [854, 97] width 91 height 10
click at [826, 159] on div "[PERSON_NAME]" at bounding box center [858, 161] width 111 height 17
type input "[PERSON_NAME]"
drag, startPoint x: 300, startPoint y: 358, endPoint x: 299, endPoint y: 350, distance: 7.9
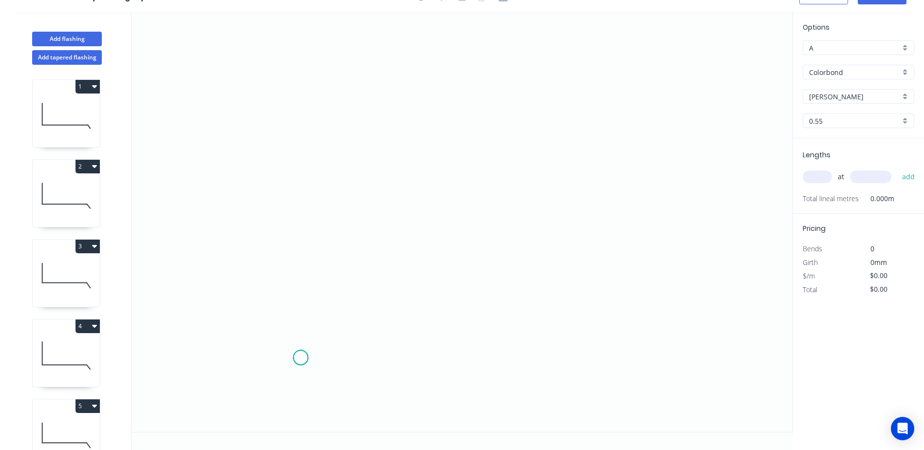
click at [300, 358] on icon "0" at bounding box center [461, 222] width 661 height 420
click at [302, 327] on icon "0" at bounding box center [461, 222] width 661 height 420
click at [264, 327] on icon "0 ?" at bounding box center [461, 222] width 661 height 420
click at [261, 260] on icon "0 ? ?" at bounding box center [461, 222] width 661 height 420
click at [250, 250] on icon "0 ? ? ?" at bounding box center [461, 222] width 661 height 420
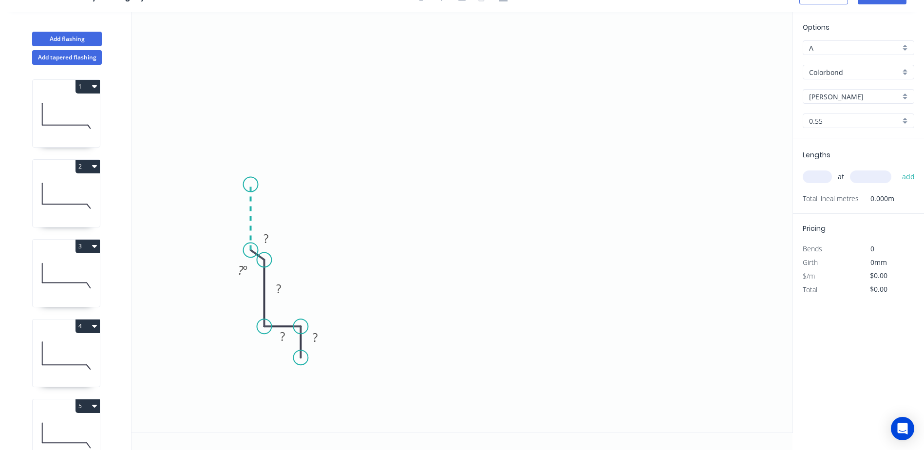
click at [250, 184] on icon "0 ? ? ? ? ? º" at bounding box center [461, 222] width 661 height 420
click at [262, 175] on icon "0 ? ? ? ? ? ? º ? º" at bounding box center [461, 222] width 661 height 420
click at [265, 111] on icon "0 ? ? ? ? ? ? ? º ? º ? º" at bounding box center [461, 222] width 661 height 420
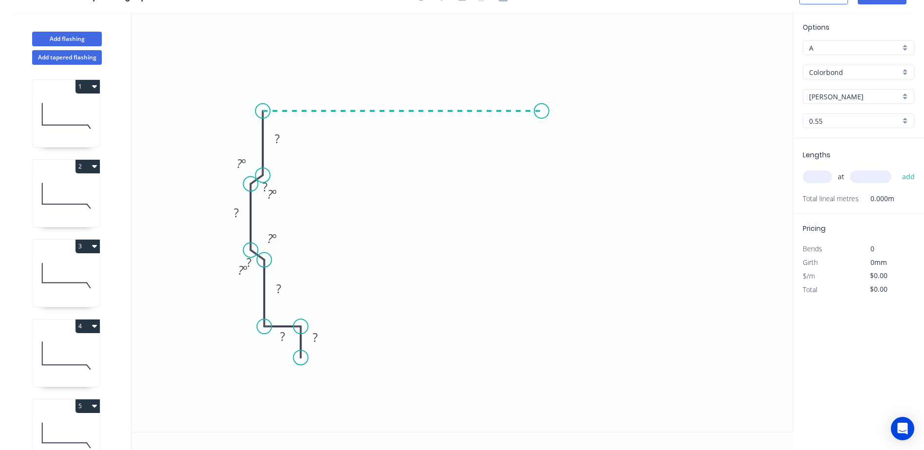
click at [541, 114] on icon "0 ? ? ? ? ? ? ? ? º ? º ? º ? º" at bounding box center [461, 222] width 661 height 420
click at [544, 214] on icon "0 ? ? ? ? ? ? ? ? ? º ? º ? º ? º" at bounding box center [461, 222] width 661 height 420
click at [532, 231] on icon "0 ? ? ? ? ? ? ? ? ? ? º ? º ? º ? º" at bounding box center [461, 222] width 661 height 420
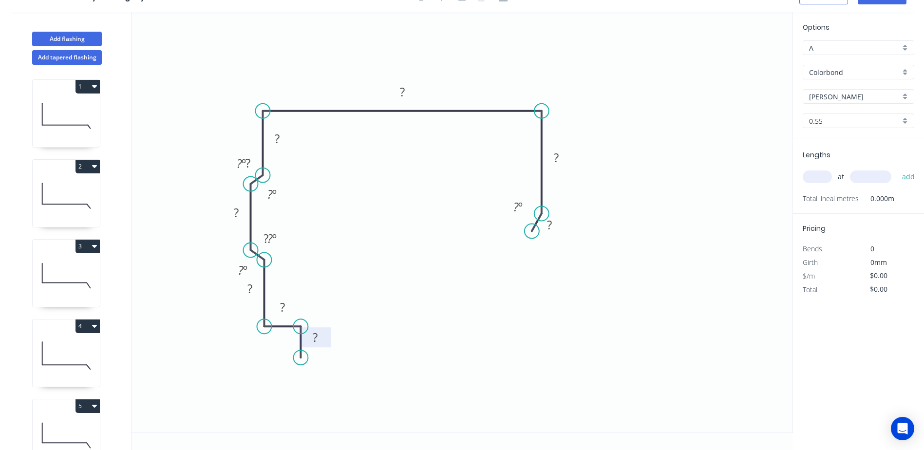
click at [319, 339] on rect at bounding box center [314, 338] width 19 height 14
drag, startPoint x: 285, startPoint y: 247, endPoint x: 294, endPoint y: 234, distance: 16.1
click at [294, 234] on rect at bounding box center [281, 225] width 32 height 20
click at [298, 235] on div "Delete point" at bounding box center [336, 237] width 98 height 20
click at [295, 253] on div "Hide angle" at bounding box center [333, 257] width 98 height 20
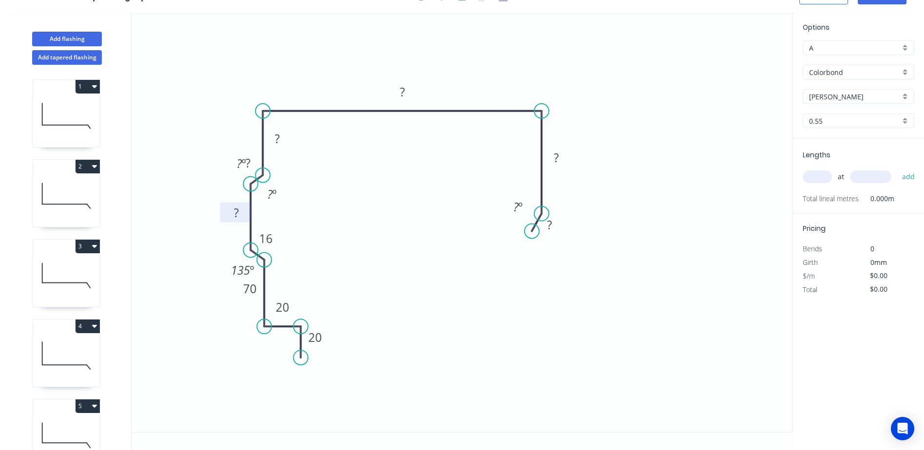
click at [238, 214] on tspan "?" at bounding box center [236, 212] width 5 height 16
drag, startPoint x: 226, startPoint y: 169, endPoint x: 204, endPoint y: 144, distance: 33.4
click at [205, 144] on rect at bounding box center [221, 143] width 32 height 20
click at [246, 163] on div "Hide angle" at bounding box center [274, 171] width 98 height 20
click at [276, 141] on tspan "?" at bounding box center [277, 138] width 5 height 16
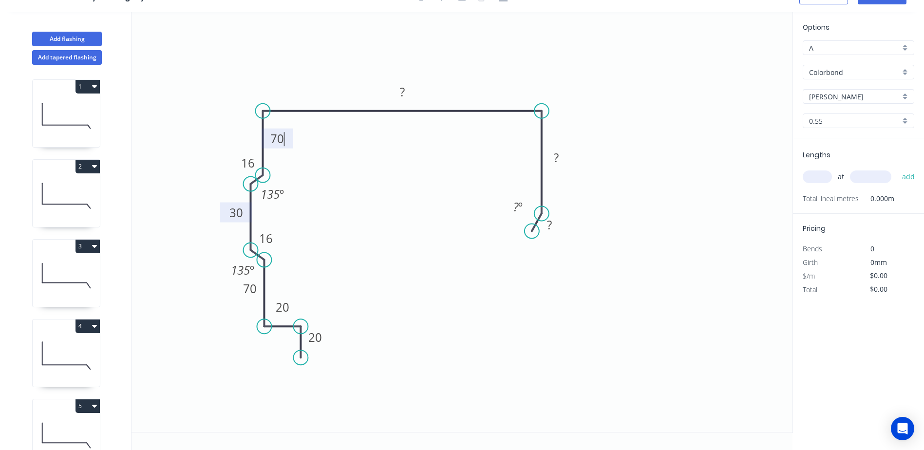
click at [394, 71] on icon "0 ? 20 30 ? 16 20 70 ? 70 16 135 º 135 º ? º" at bounding box center [461, 222] width 661 height 420
click at [403, 90] on tspan "?" at bounding box center [402, 92] width 5 height 16
click at [555, 156] on tspan "?" at bounding box center [556, 157] width 5 height 16
click at [650, 206] on icon "0 ? 20 30 50 16 20 70 180 70 16 135 º 135 º ? º" at bounding box center [461, 222] width 661 height 420
click at [551, 231] on tspan "?" at bounding box center [549, 225] width 5 height 16
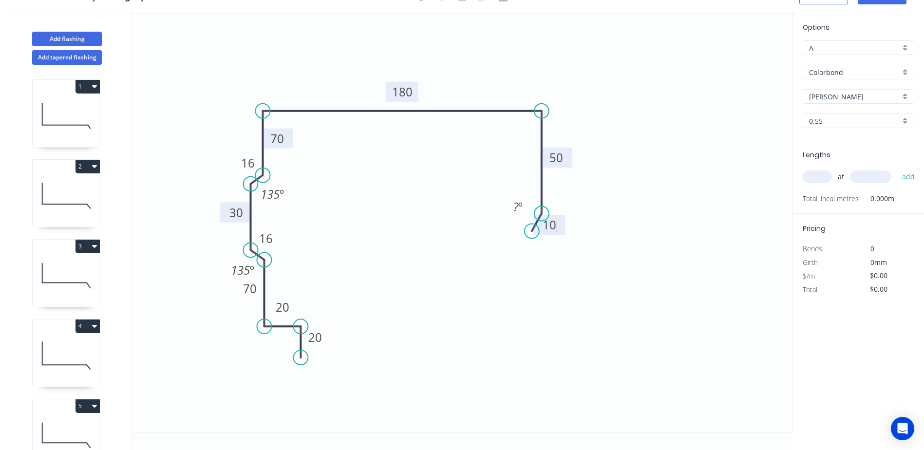
click at [610, 226] on icon "0 10 20 30 50 16 20 70 180 70 16 135 º 135 º ? º" at bounding box center [461, 222] width 661 height 420
type input "$21.16"
click at [521, 210] on tspan "º" at bounding box center [520, 207] width 4 height 16
click at [698, 95] on icon "0 10 20 30 50 16 20 70 180 70 16 135 º 135 º 160 º" at bounding box center [461, 222] width 661 height 420
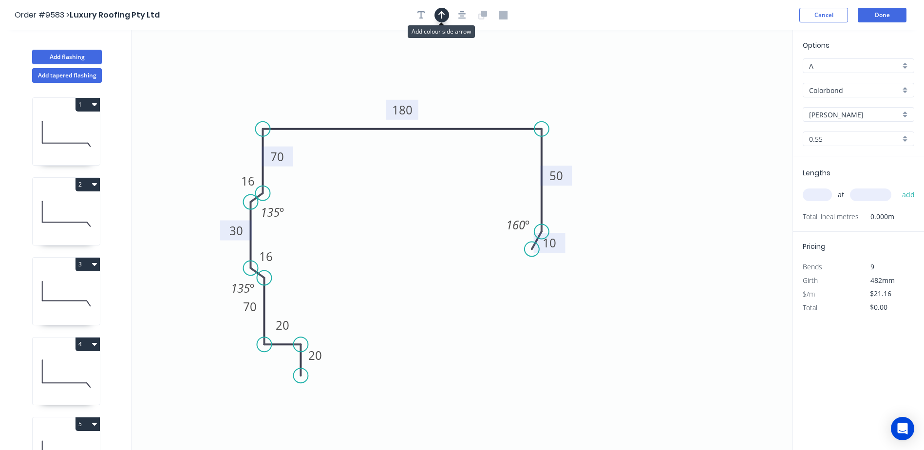
click at [445, 13] on button "button" at bounding box center [441, 15] width 15 height 15
drag, startPoint x: 702, startPoint y: 76, endPoint x: 396, endPoint y: 75, distance: 306.2
click at [396, 75] on icon at bounding box center [395, 64] width 9 height 31
click at [818, 195] on input "text" at bounding box center [816, 194] width 29 height 13
type input "4"
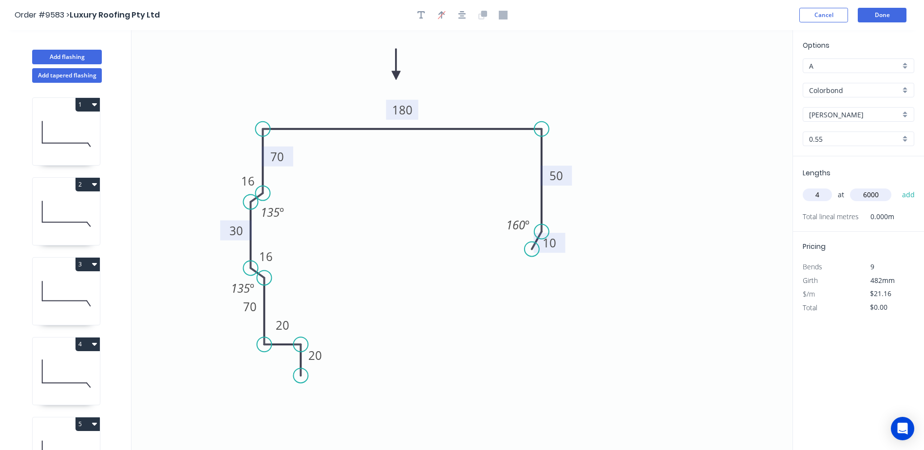
type input "6000"
click at [897, 186] on button "add" at bounding box center [908, 194] width 23 height 17
type input "$507.84"
type input "4"
type input "5300"
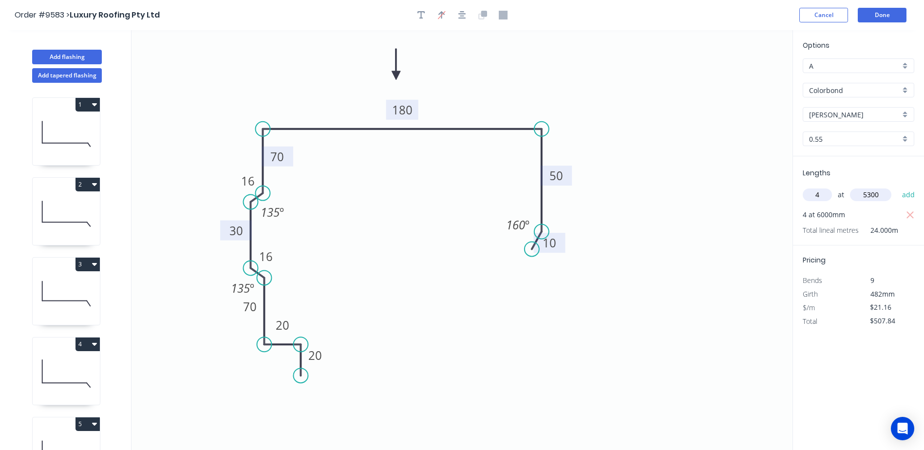
click at [897, 186] on button "add" at bounding box center [908, 194] width 23 height 17
type input "$956.43"
type input "2"
type input "3500"
click at [897, 186] on button "add" at bounding box center [908, 194] width 23 height 17
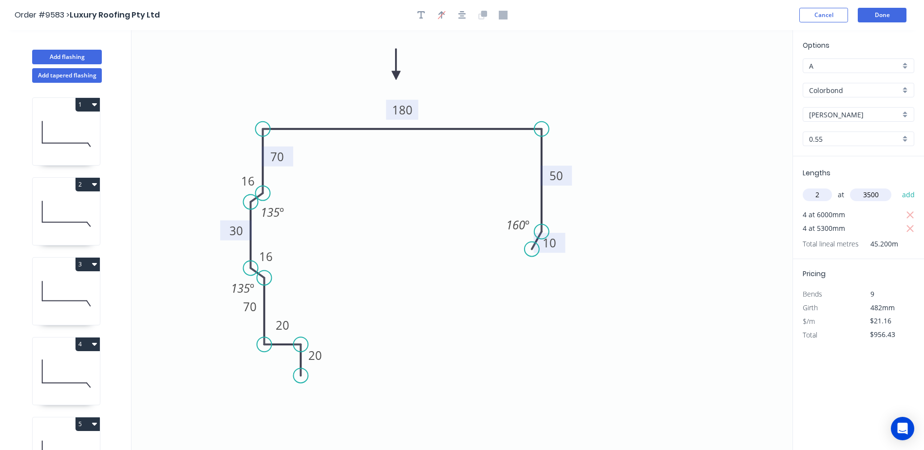
type input "$1,104.55"
type input "2"
type input "3800"
click at [897, 186] on button "add" at bounding box center [908, 194] width 23 height 17
type input "$1,265.37"
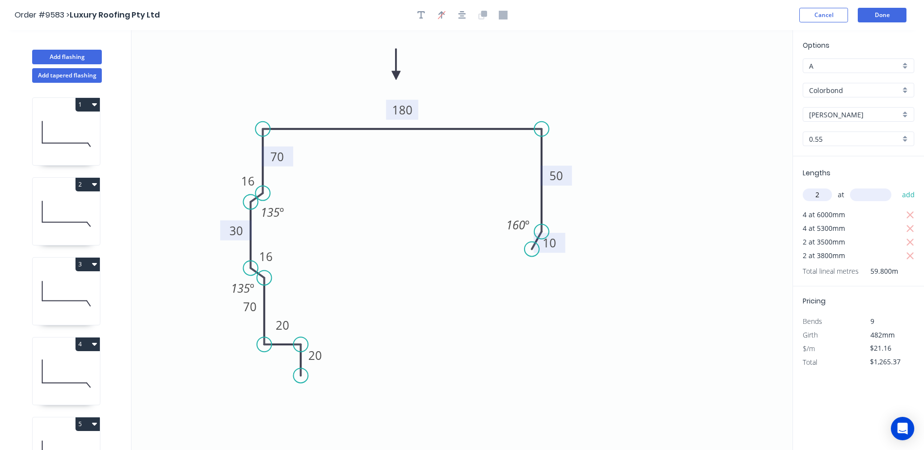
type input "2"
type input "2000"
click at [897, 186] on button "add" at bounding box center [908, 194] width 23 height 17
type input "$1,350.01"
click at [888, 15] on button "Done" at bounding box center [881, 15] width 49 height 15
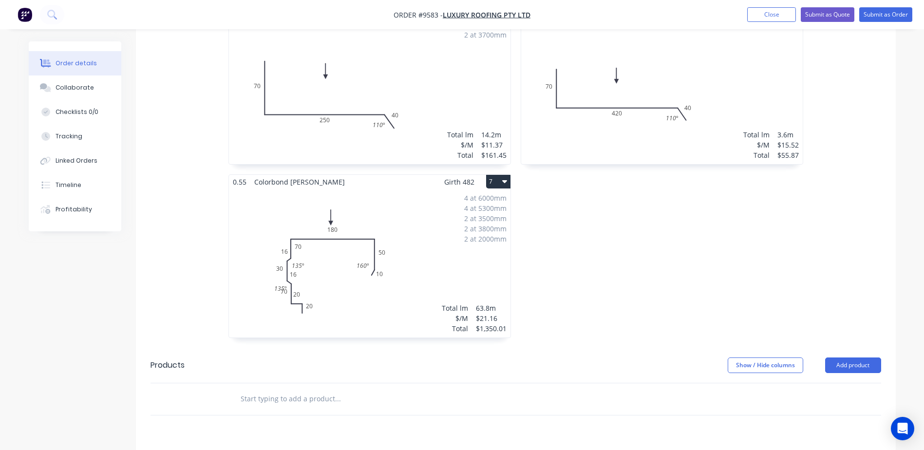
scroll to position [682, 0]
click at [375, 188] on div "4 at 6000mm 4 at 5300mm 2 at 3500mm 2 at 3800mm 2 at 2000mm Total lm $/M Total …" at bounding box center [369, 262] width 281 height 148
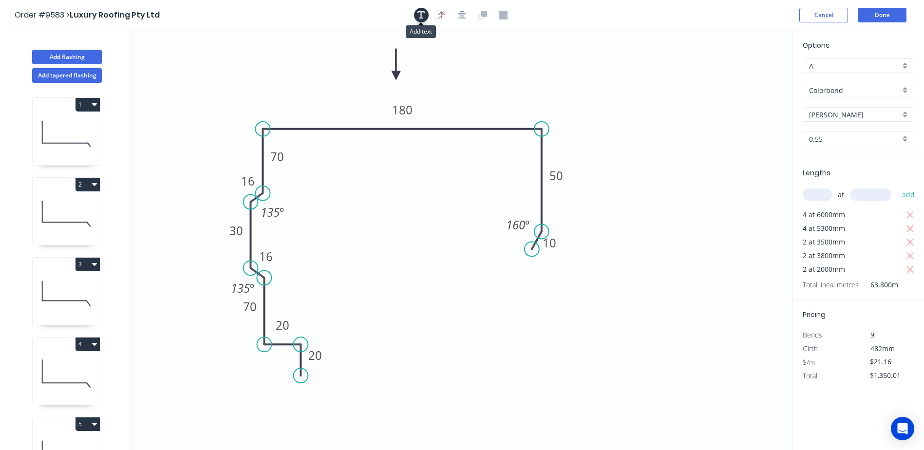
click at [422, 18] on icon "button" at bounding box center [421, 15] width 8 height 8
drag, startPoint x: 196, startPoint y: 62, endPoint x: 509, endPoint y: 351, distance: 425.9
click at [509, 351] on textarea at bounding box center [507, 357] width 79 height 36
type textarea "p"
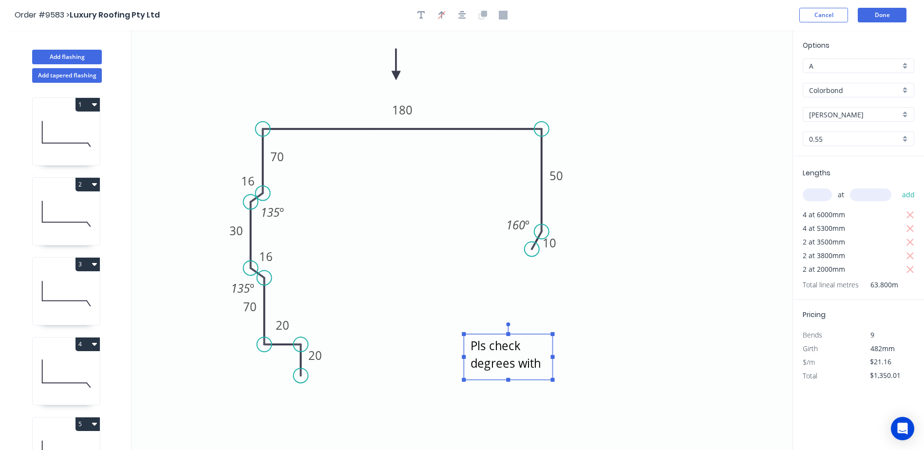
scroll to position [1, 0]
type textarea "Pls check degrees !!!"
click at [880, 11] on button "Done" at bounding box center [881, 15] width 49 height 15
click at [881, 12] on button "Done" at bounding box center [881, 15] width 49 height 15
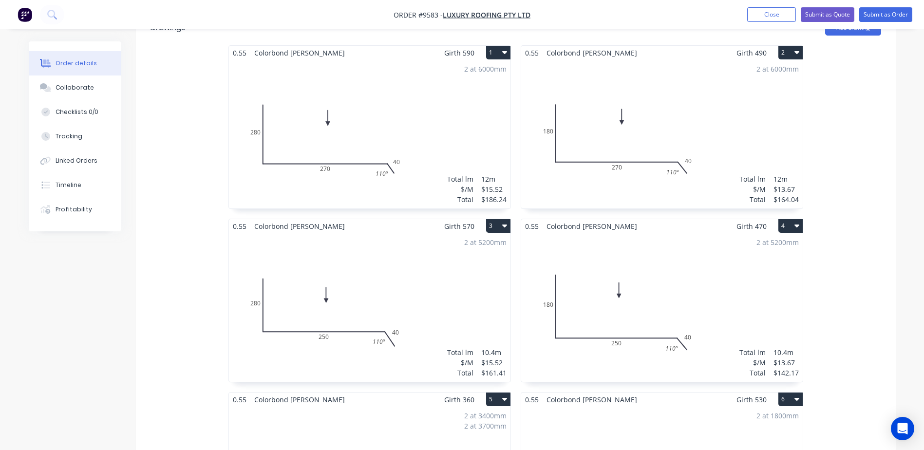
scroll to position [292, 0]
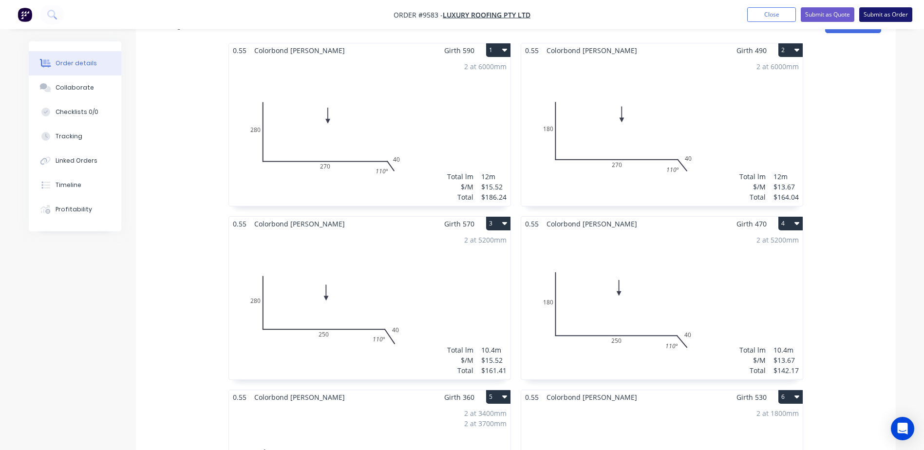
click at [888, 14] on button "Submit as Order" at bounding box center [885, 14] width 53 height 15
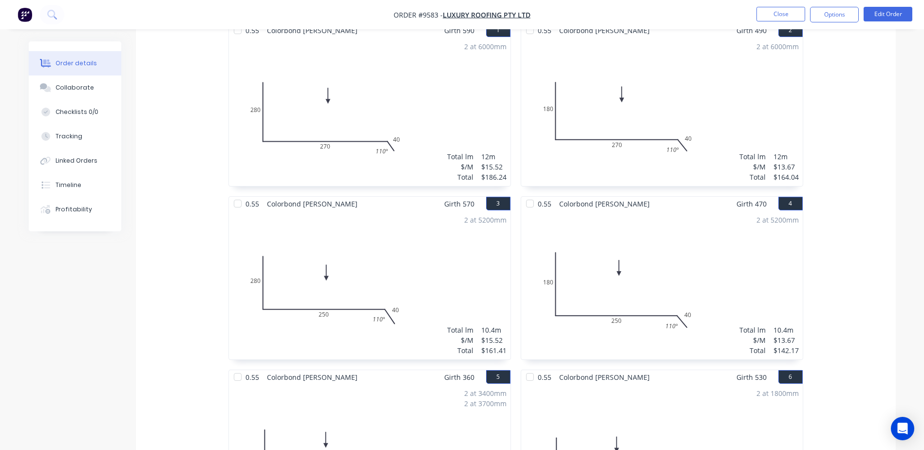
scroll to position [536, 0]
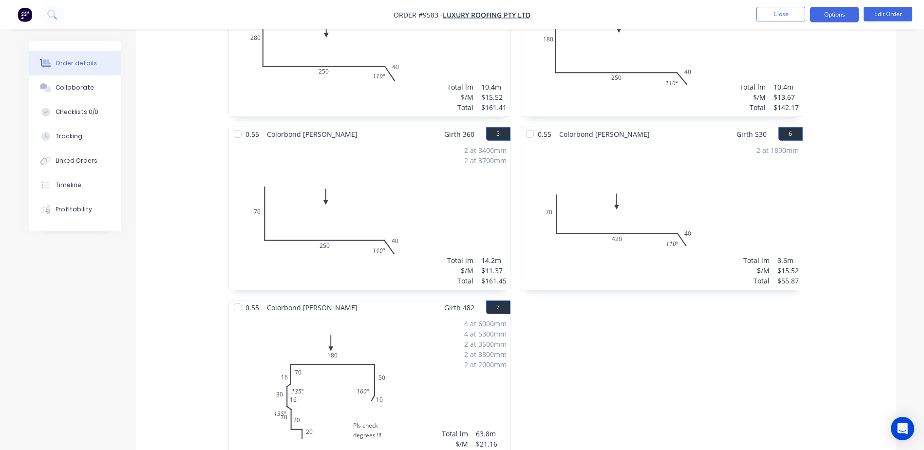
click at [826, 15] on button "Options" at bounding box center [834, 15] width 49 height 16
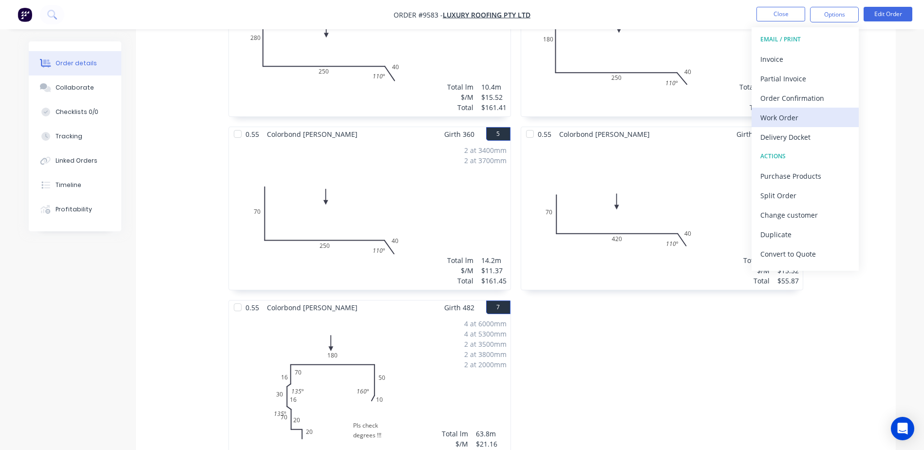
click at [798, 114] on div "Work Order" at bounding box center [805, 118] width 90 height 14
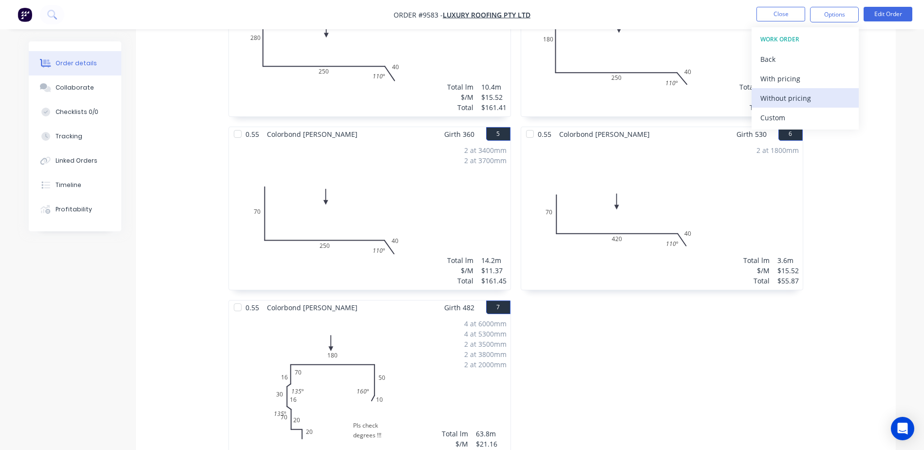
click at [798, 99] on div "Without pricing" at bounding box center [805, 98] width 90 height 14
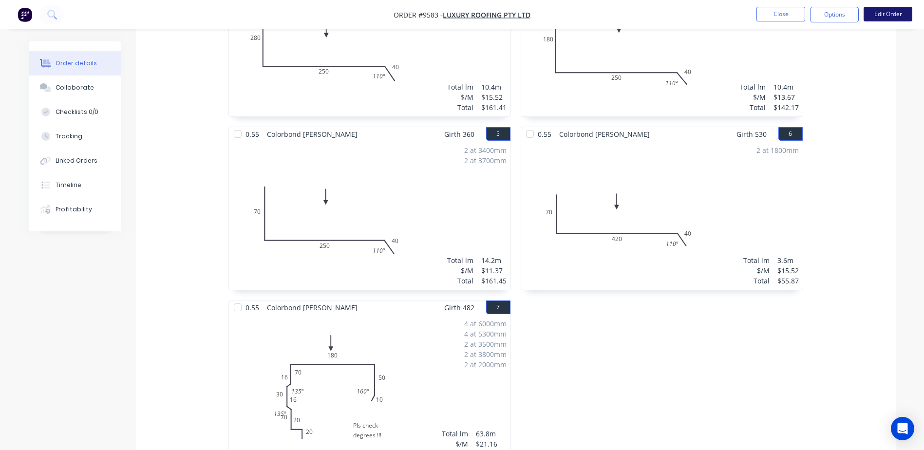
click at [883, 15] on button "Edit Order" at bounding box center [887, 14] width 49 height 15
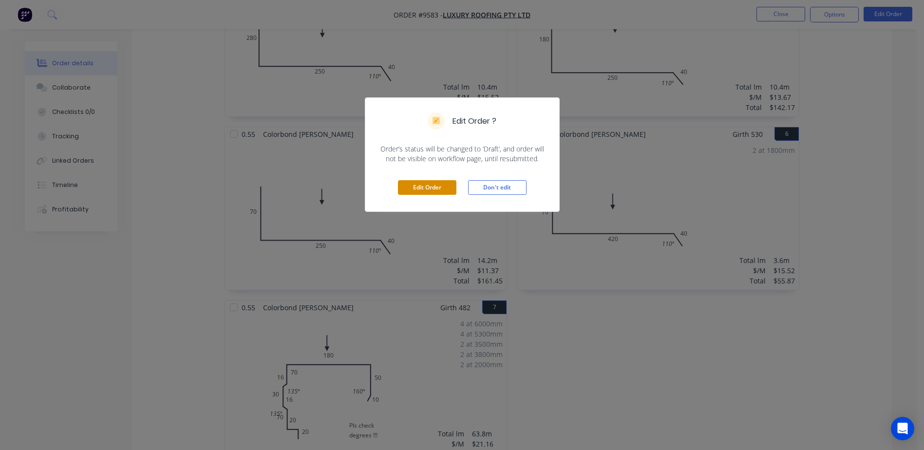
click at [437, 186] on button "Edit Order" at bounding box center [427, 187] width 58 height 15
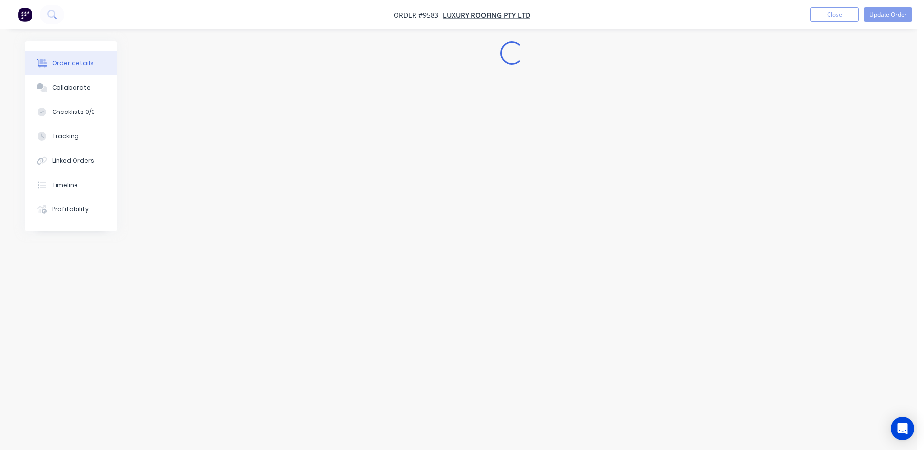
scroll to position [0, 0]
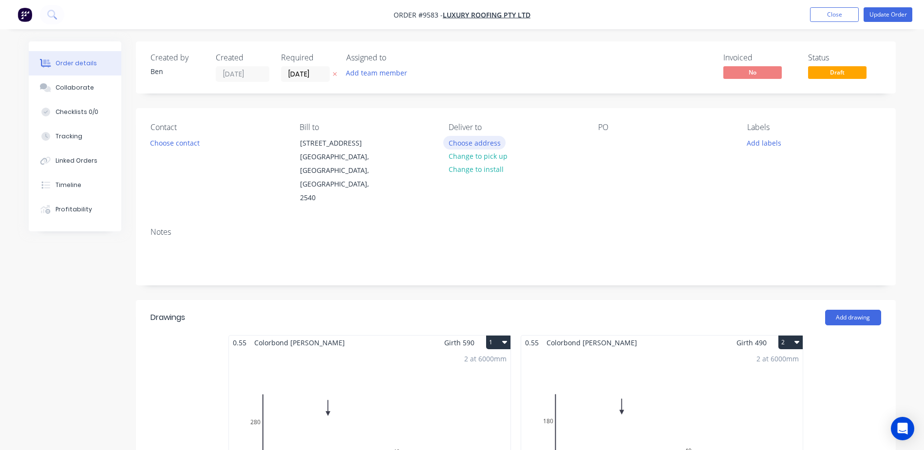
click at [489, 141] on button "Choose address" at bounding box center [474, 142] width 62 height 13
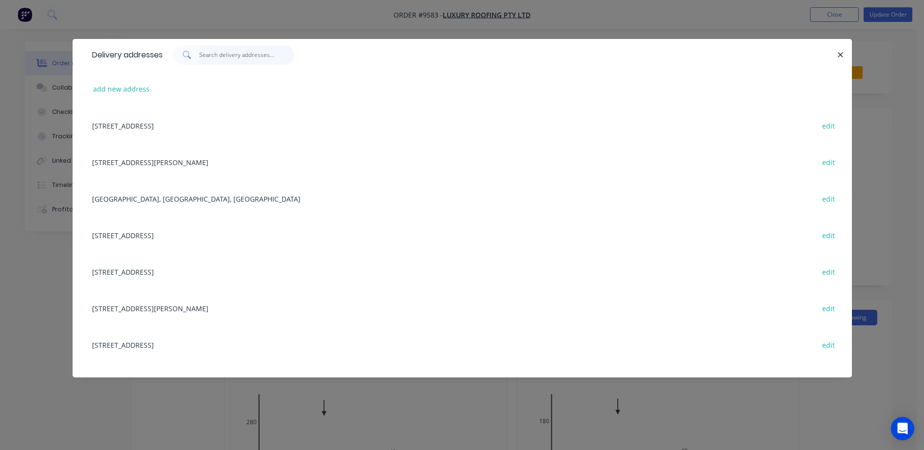
click at [226, 57] on input "text" at bounding box center [246, 54] width 95 height 19
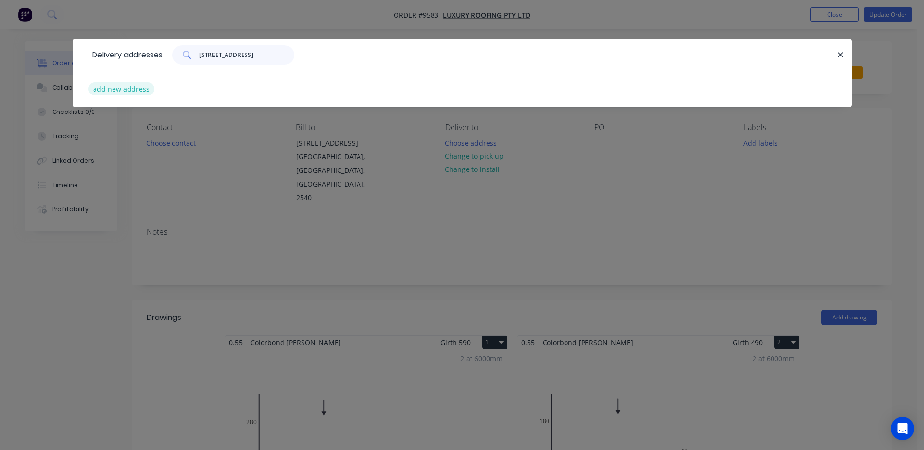
type input "77 abatross rd"
click at [140, 86] on button "add new address" at bounding box center [121, 88] width 67 height 13
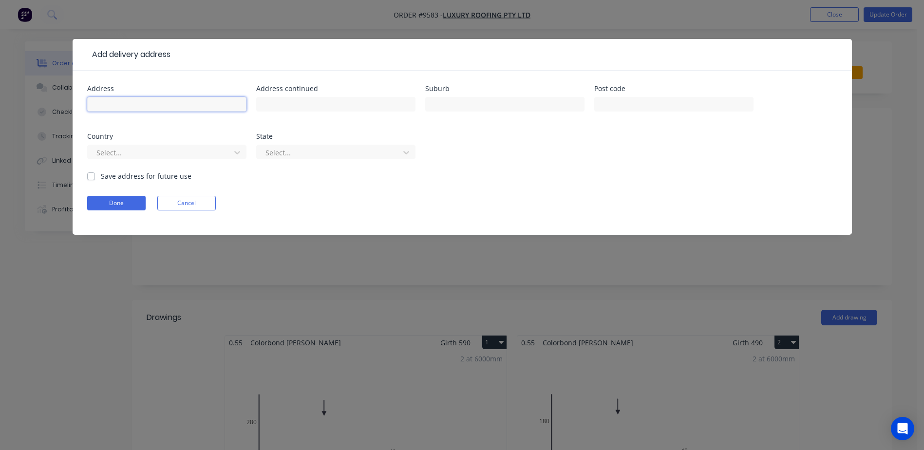
click at [150, 104] on input "text" at bounding box center [166, 104] width 159 height 15
type input "77 Albatross road"
click at [440, 102] on input "text" at bounding box center [504, 104] width 159 height 15
type input "nowra"
click at [134, 200] on button "Done" at bounding box center [116, 203] width 58 height 15
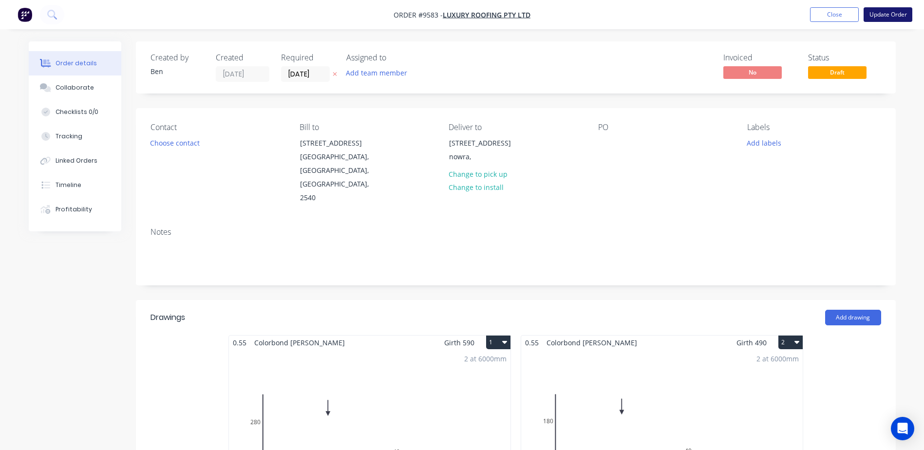
click at [888, 13] on button "Update Order" at bounding box center [887, 14] width 49 height 15
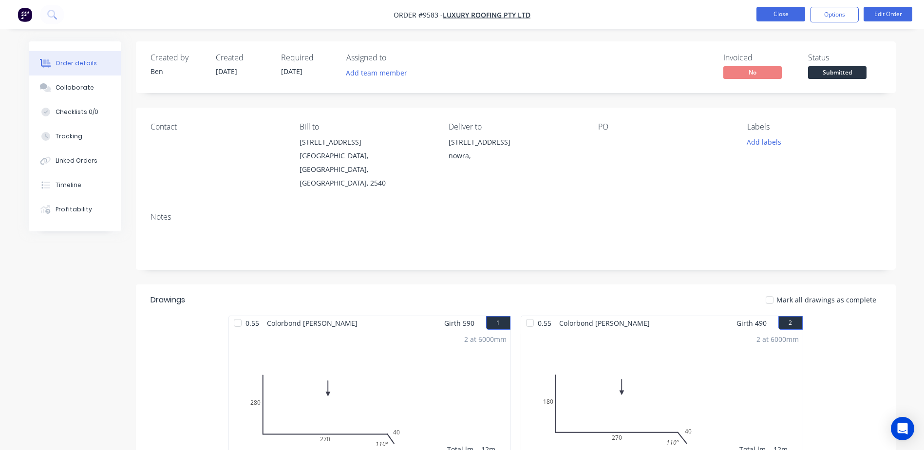
click at [779, 14] on button "Close" at bounding box center [780, 14] width 49 height 15
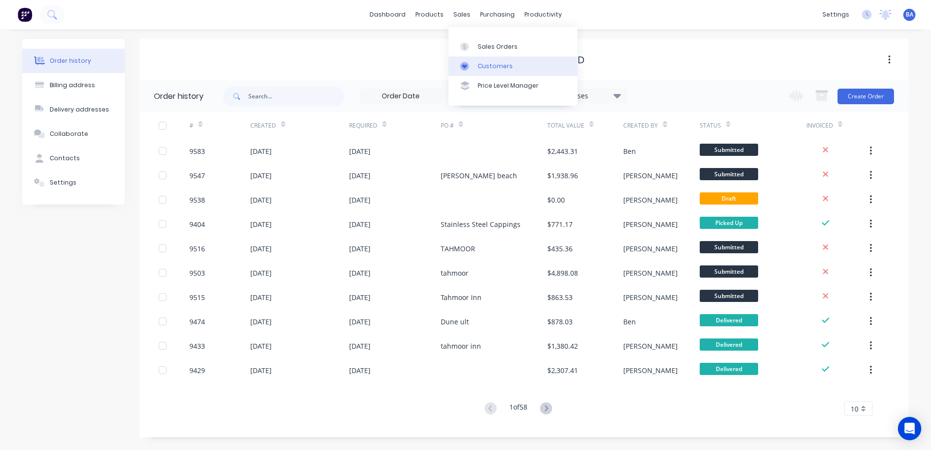
click at [464, 66] on icon at bounding box center [464, 66] width 5 height 4
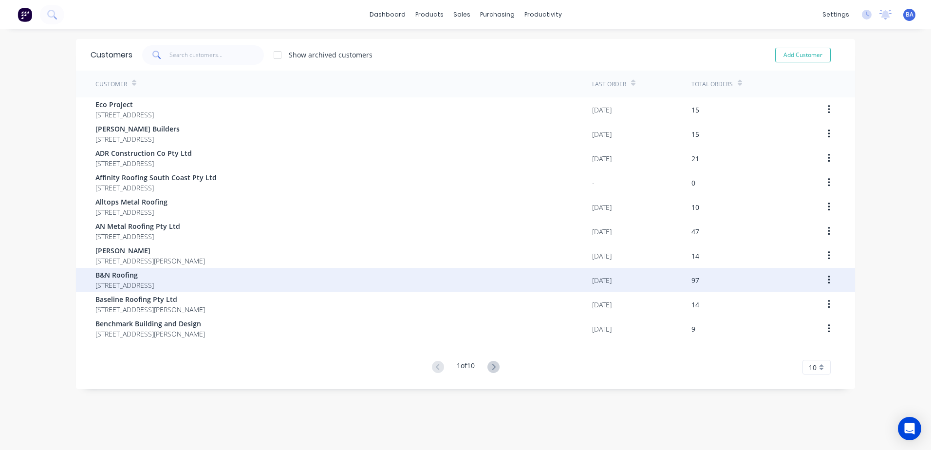
click at [145, 278] on span "B&N Roofing" at bounding box center [124, 275] width 58 height 10
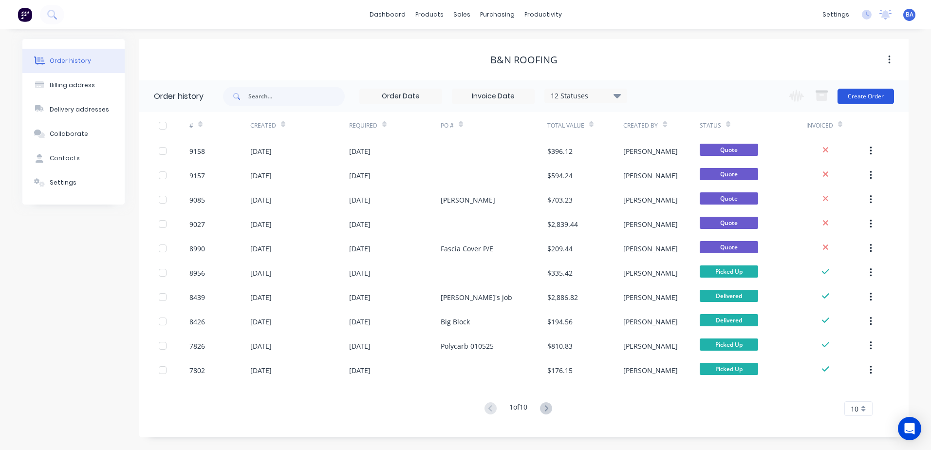
click at [865, 93] on button "Create Order" at bounding box center [865, 97] width 56 height 16
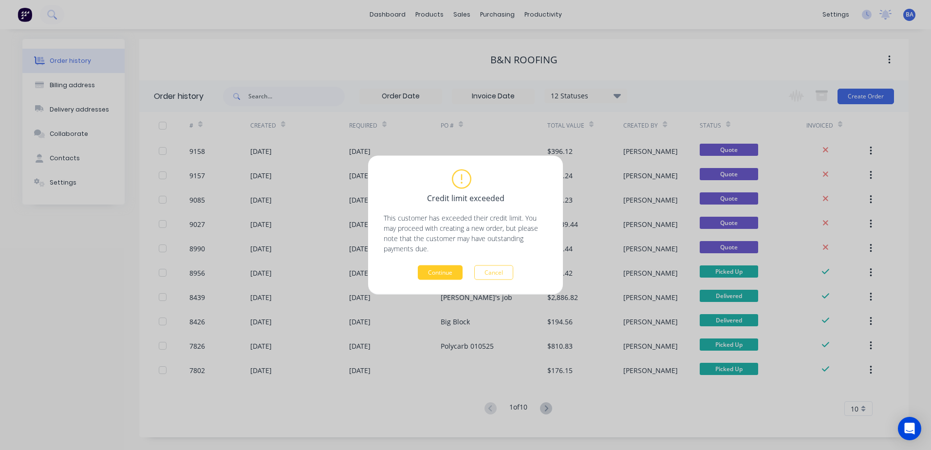
click at [442, 273] on button "Continue" at bounding box center [440, 272] width 45 height 15
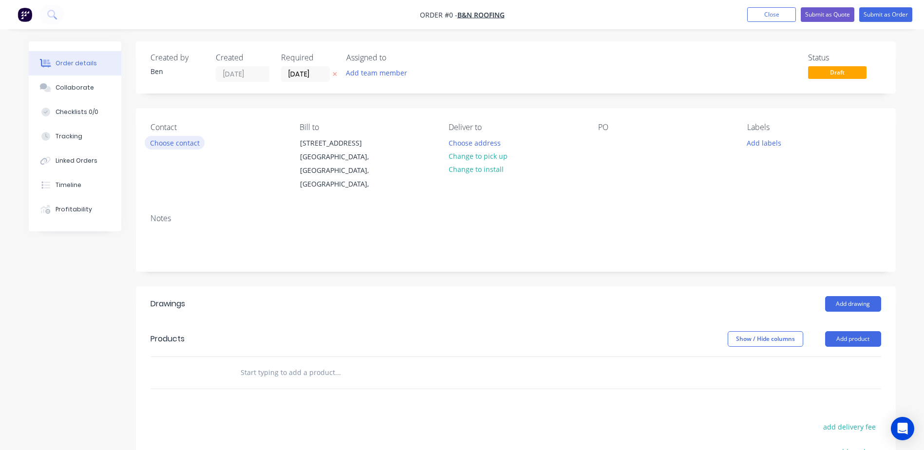
click at [186, 141] on button "Choose contact" at bounding box center [175, 142] width 60 height 13
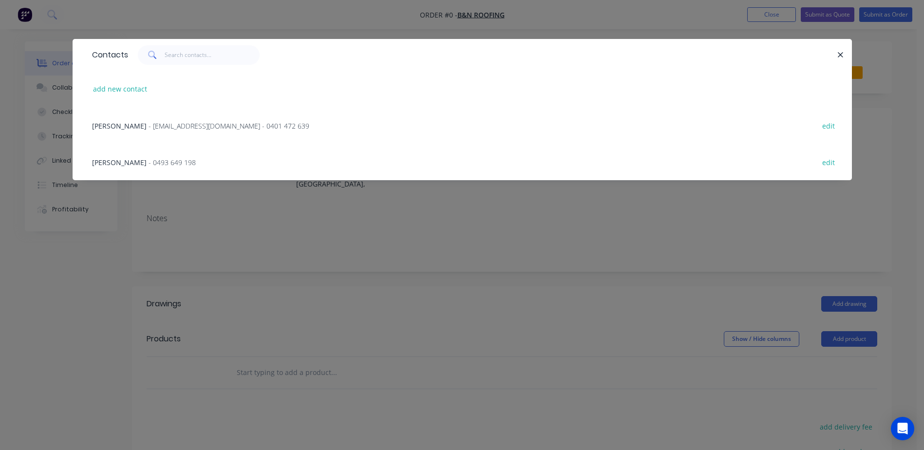
click at [141, 124] on span "[PERSON_NAME]" at bounding box center [119, 125] width 55 height 9
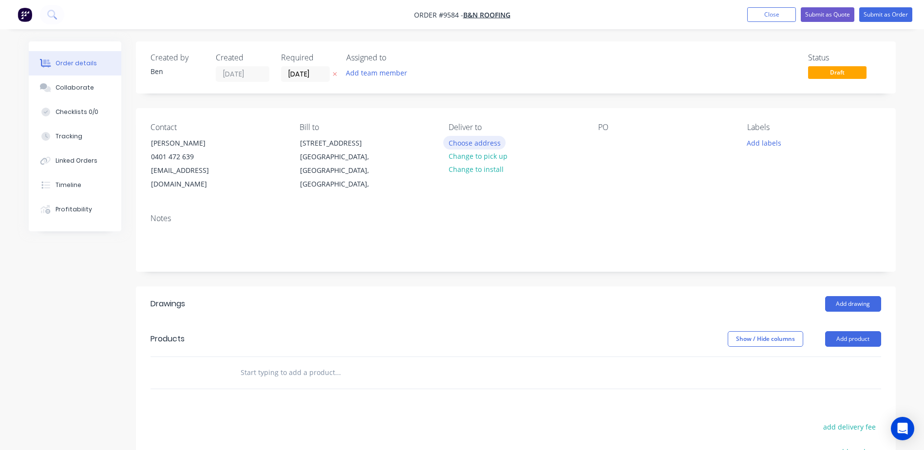
click at [477, 142] on button "Choose address" at bounding box center [474, 142] width 62 height 13
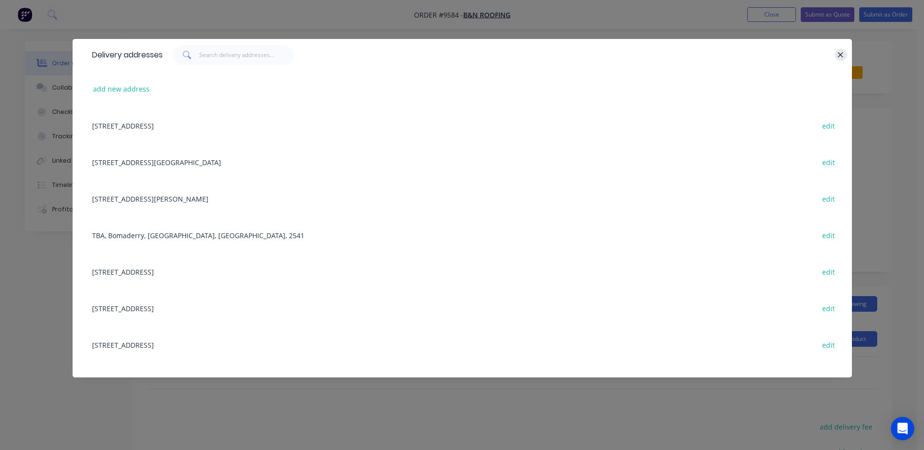
click at [839, 54] on icon "button" at bounding box center [840, 54] width 5 height 5
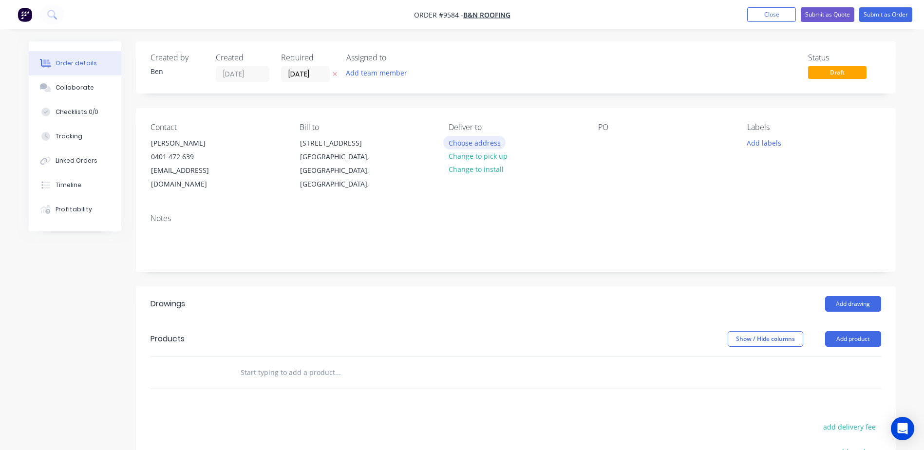
click at [483, 142] on button "Choose address" at bounding box center [474, 142] width 62 height 13
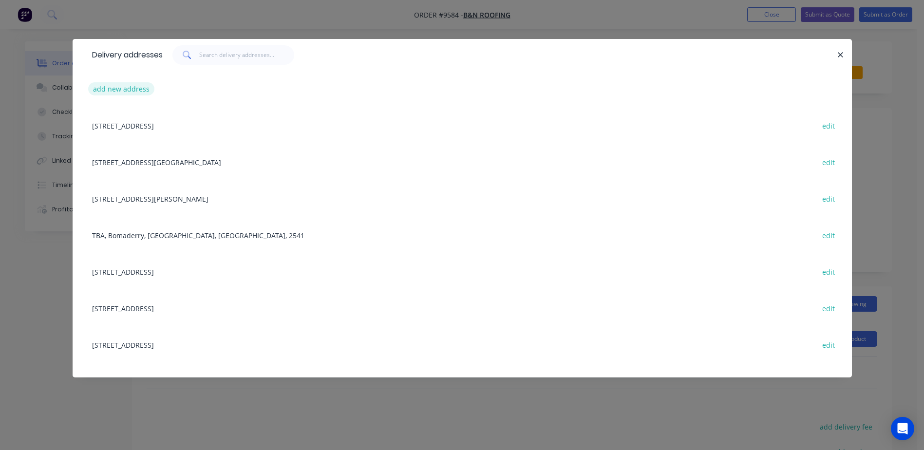
click at [125, 88] on button "add new address" at bounding box center [121, 88] width 67 height 13
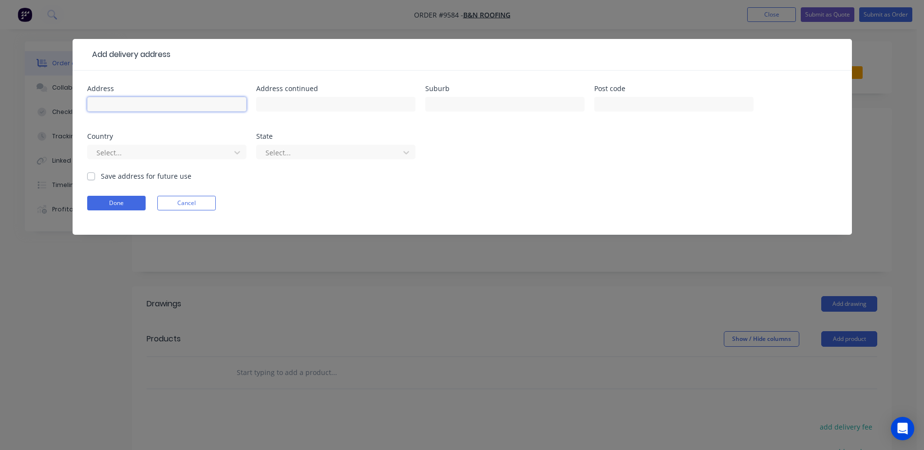
click at [175, 103] on input "text" at bounding box center [166, 104] width 159 height 15
type input "[PERSON_NAME]"
click at [108, 202] on button "Done" at bounding box center [116, 203] width 58 height 15
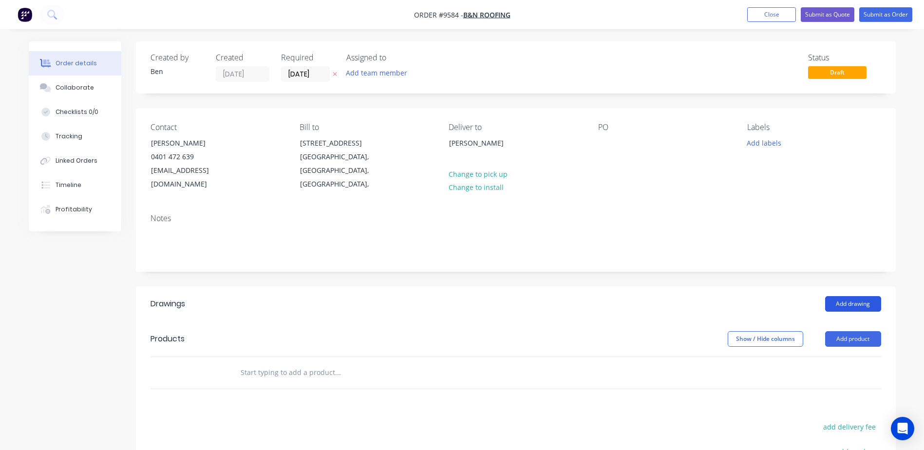
click at [851, 296] on button "Add drawing" at bounding box center [853, 304] width 56 height 16
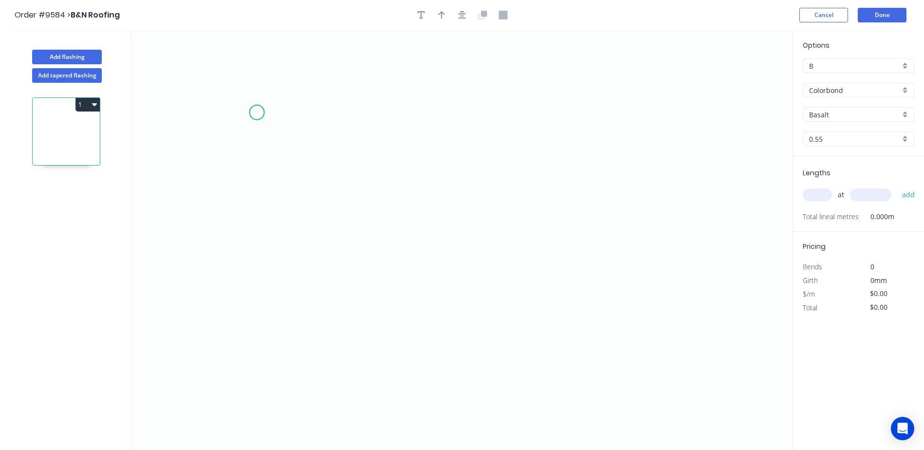
click at [257, 114] on icon "0" at bounding box center [461, 240] width 661 height 420
click at [259, 293] on icon "0" at bounding box center [461, 240] width 661 height 420
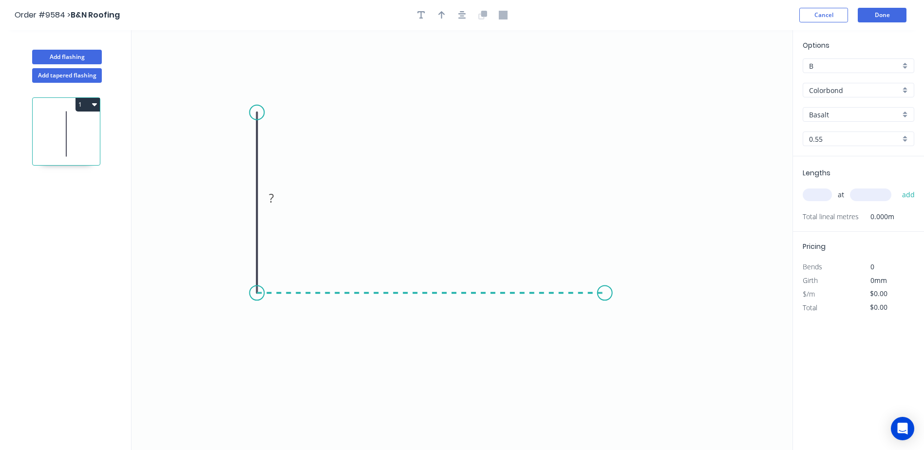
click at [605, 298] on icon "0 ?" at bounding box center [461, 240] width 661 height 420
click at [605, 347] on icon "0 ? ?" at bounding box center [461, 240] width 661 height 420
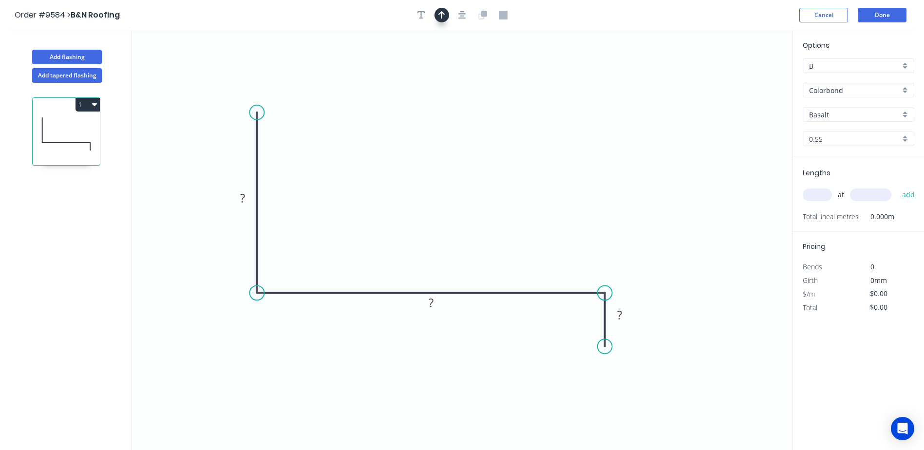
click at [446, 18] on button "button" at bounding box center [441, 15] width 15 height 15
drag, startPoint x: 742, startPoint y: 77, endPoint x: 451, endPoint y: 190, distance: 312.5
click at [451, 190] on icon at bounding box center [451, 179] width 9 height 31
click at [892, 111] on input "Basalt" at bounding box center [854, 115] width 91 height 10
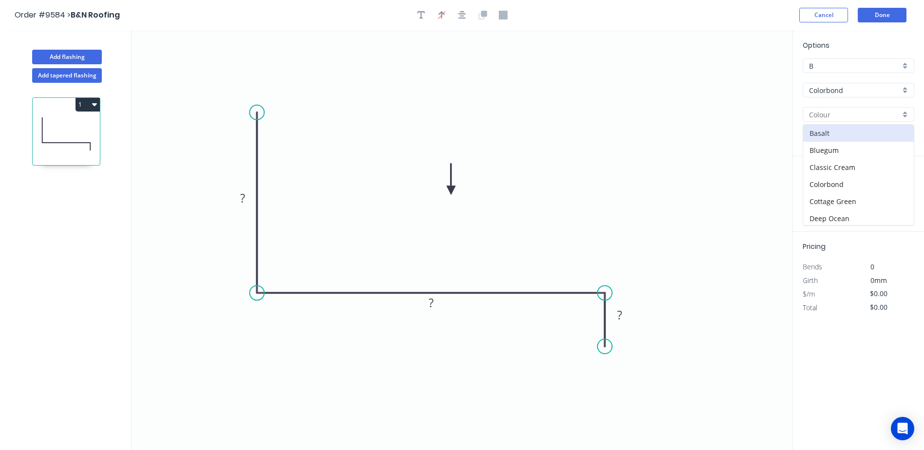
click at [890, 112] on input "text" at bounding box center [854, 115] width 91 height 10
click at [905, 91] on div "Colorbond" at bounding box center [857, 90] width 111 height 15
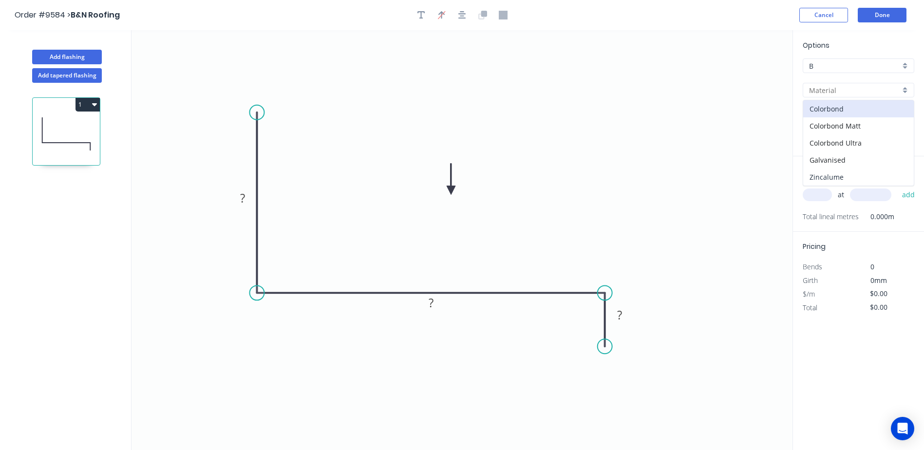
click at [827, 174] on div "Zincalume" at bounding box center [858, 176] width 111 height 17
type input "Zincalume"
type input "Unpainted"
click at [241, 200] on tspan "?" at bounding box center [242, 198] width 5 height 16
click at [567, 147] on icon "0 100 200 30" at bounding box center [461, 240] width 661 height 420
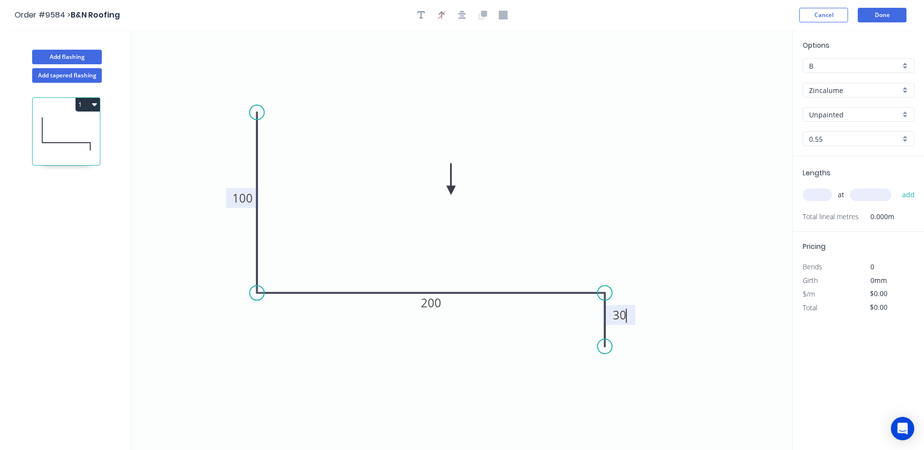
type input "$16.11"
drag, startPoint x: 242, startPoint y: 115, endPoint x: 230, endPoint y: 119, distance: 12.6
click at [230, 119] on circle at bounding box center [230, 118] width 15 height 15
click at [274, 273] on tspan "º" at bounding box center [275, 273] width 4 height 16
click at [484, 109] on icon "0 100 200 30 88 º" at bounding box center [461, 240] width 661 height 420
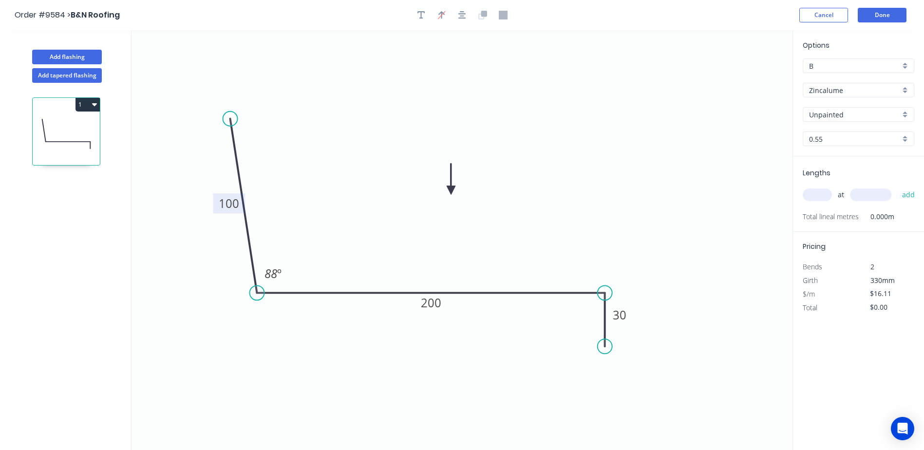
click at [823, 193] on input "text" at bounding box center [816, 194] width 29 height 13
type input "1"
type input "6200"
click at [897, 186] on button "add" at bounding box center [908, 194] width 23 height 17
type input "$99.88"
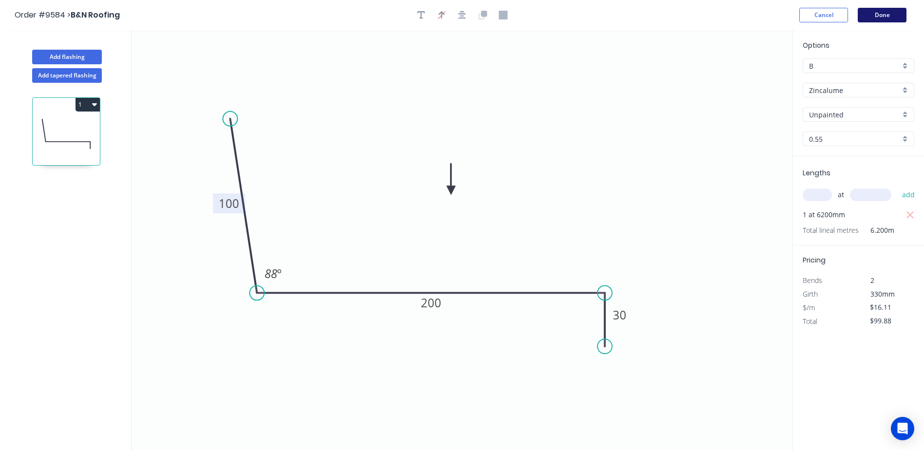
click at [872, 12] on button "Done" at bounding box center [881, 15] width 49 height 15
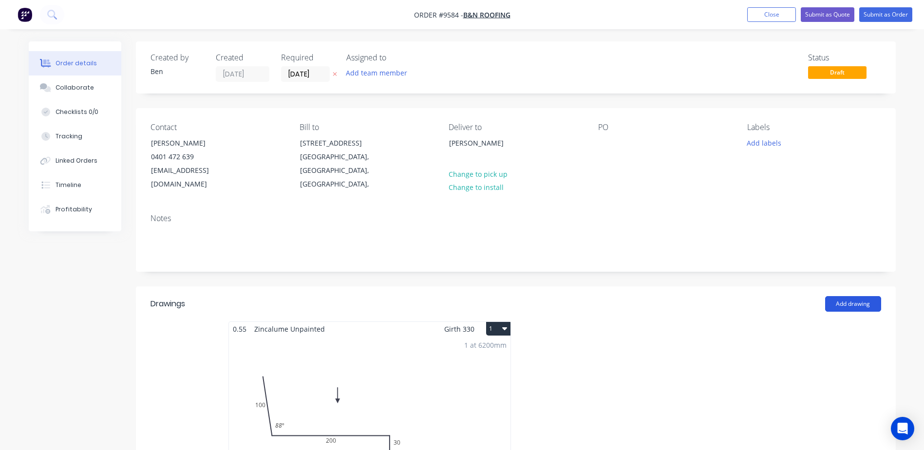
click at [839, 296] on button "Add drawing" at bounding box center [853, 304] width 56 height 16
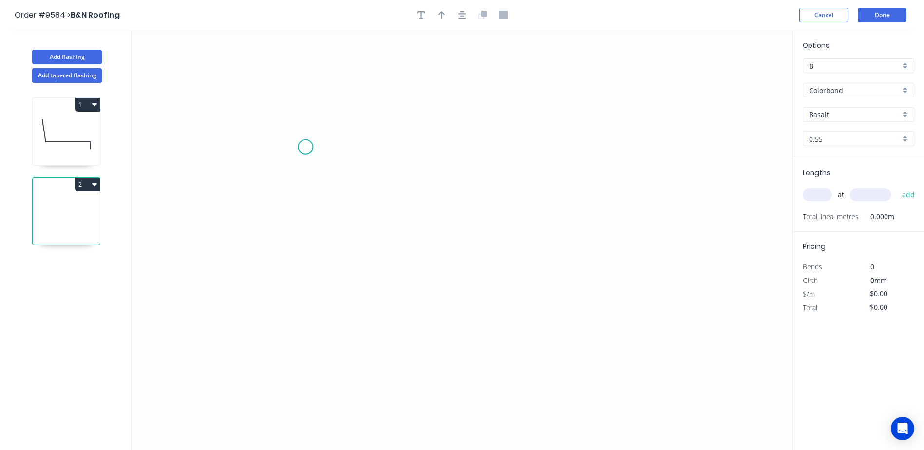
drag, startPoint x: 300, startPoint y: 146, endPoint x: 298, endPoint y: 173, distance: 27.4
click at [300, 161] on icon "0" at bounding box center [461, 240] width 661 height 420
click at [301, 288] on icon "0 ?" at bounding box center [461, 240] width 661 height 420
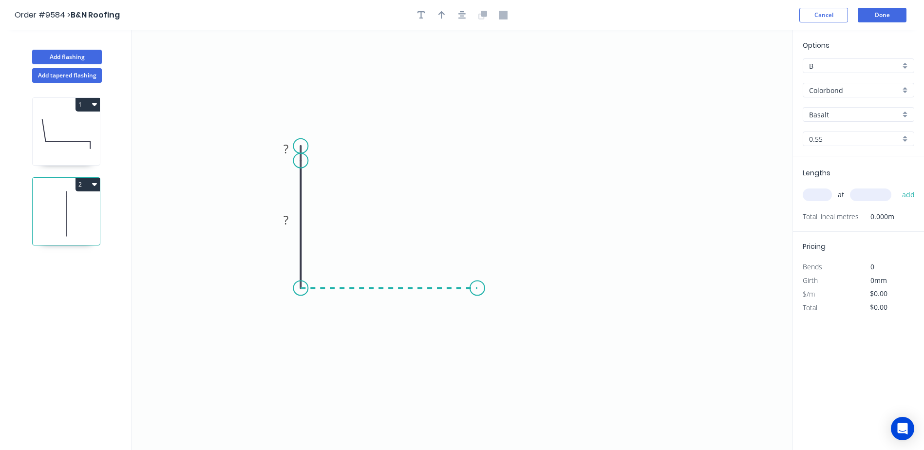
click at [476, 295] on icon "0 ? ?" at bounding box center [461, 240] width 661 height 420
click at [844, 111] on input "Basalt" at bounding box center [854, 115] width 91 height 10
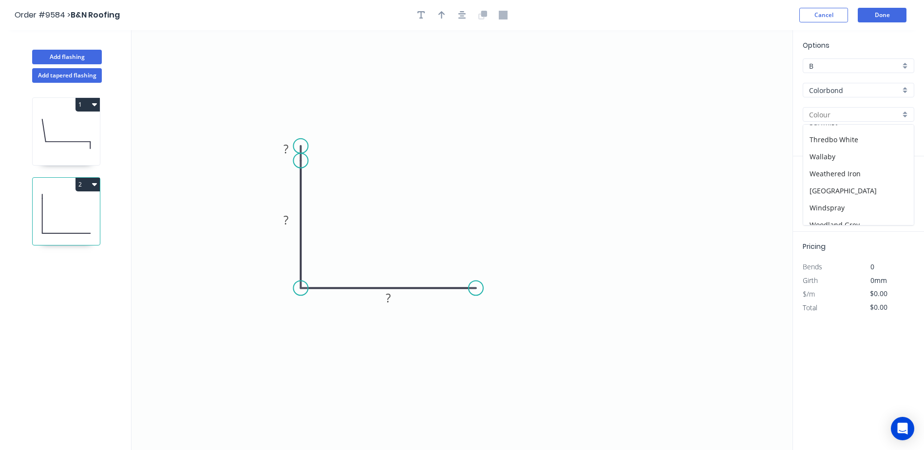
scroll to position [360, 0]
drag, startPoint x: 650, startPoint y: 169, endPoint x: 656, endPoint y: 160, distance: 10.8
click at [650, 168] on icon "0 ? ? ?" at bounding box center [461, 240] width 661 height 420
drag, startPoint x: 742, startPoint y: 117, endPoint x: 750, endPoint y: 114, distance: 8.6
click at [742, 117] on icon "0 ? ? ?" at bounding box center [461, 240] width 661 height 420
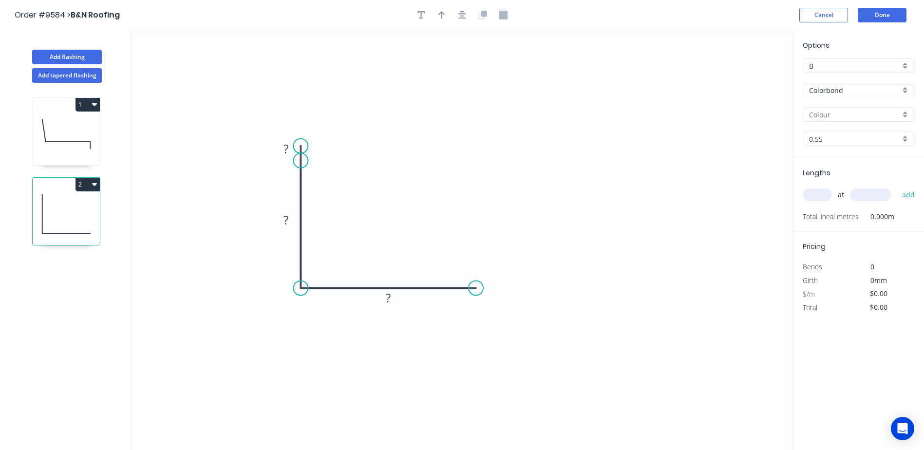
click at [903, 91] on div "Colorbond" at bounding box center [857, 90] width 111 height 15
click at [842, 173] on div "Zincalume" at bounding box center [858, 176] width 111 height 17
type input "Zincalume"
type input "Unpainted"
click at [281, 218] on rect at bounding box center [285, 221] width 19 height 14
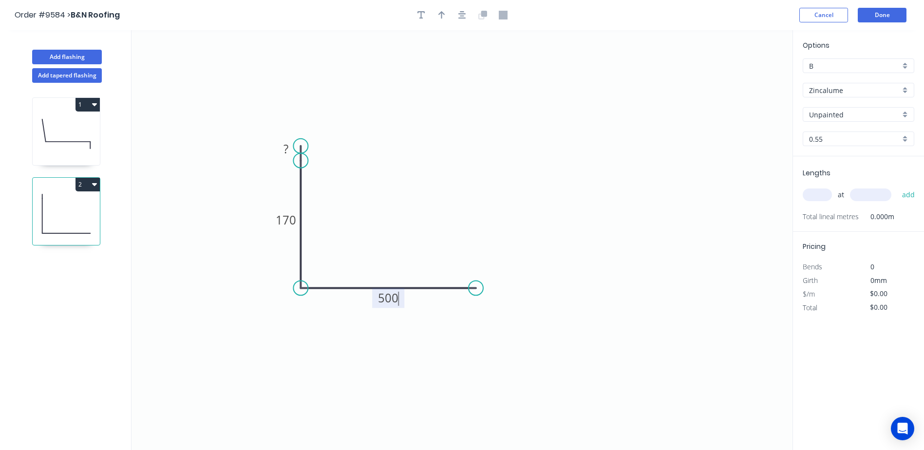
click at [483, 67] on icon "0 ? 170 500" at bounding box center [461, 240] width 661 height 420
click at [441, 14] on icon "button" at bounding box center [441, 15] width 7 height 9
drag, startPoint x: 744, startPoint y: 76, endPoint x: 382, endPoint y: 227, distance: 392.0
click at [382, 227] on icon at bounding box center [382, 215] width 9 height 31
click at [812, 194] on input "text" at bounding box center [816, 194] width 29 height 13
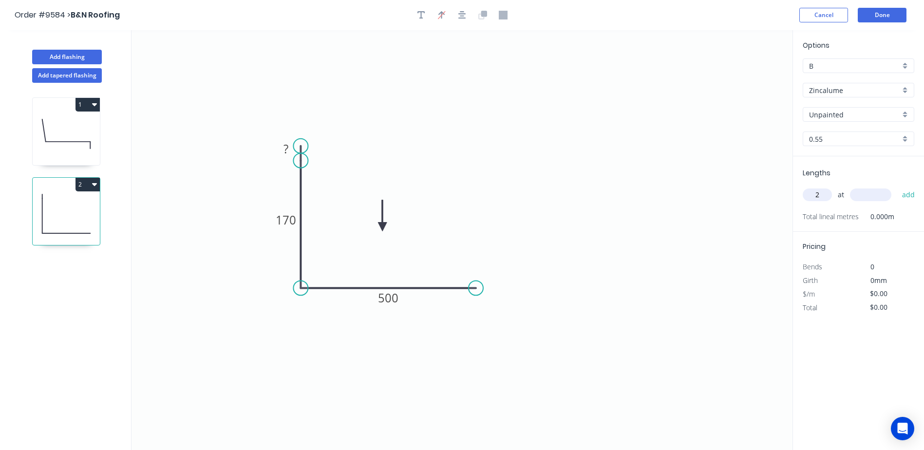
type input "2"
type input "300"
click at [897, 186] on button "add" at bounding box center [908, 194] width 23 height 17
click at [880, 15] on button "Done" at bounding box center [881, 15] width 49 height 15
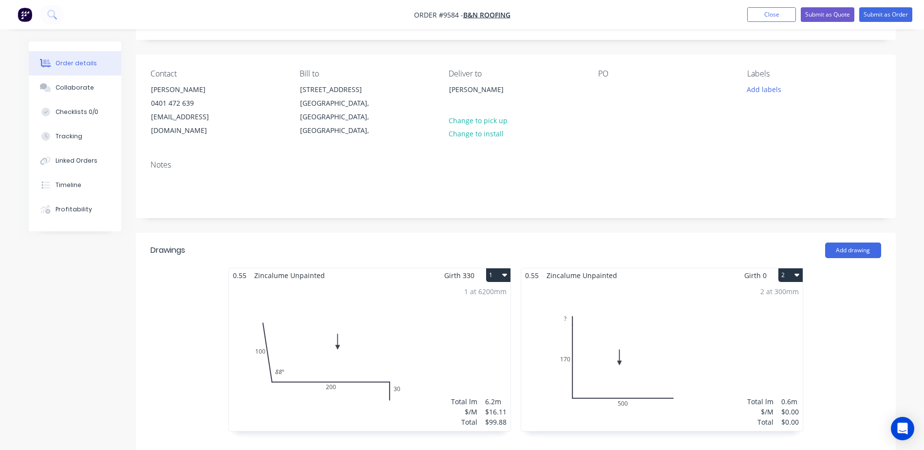
scroll to position [195, 0]
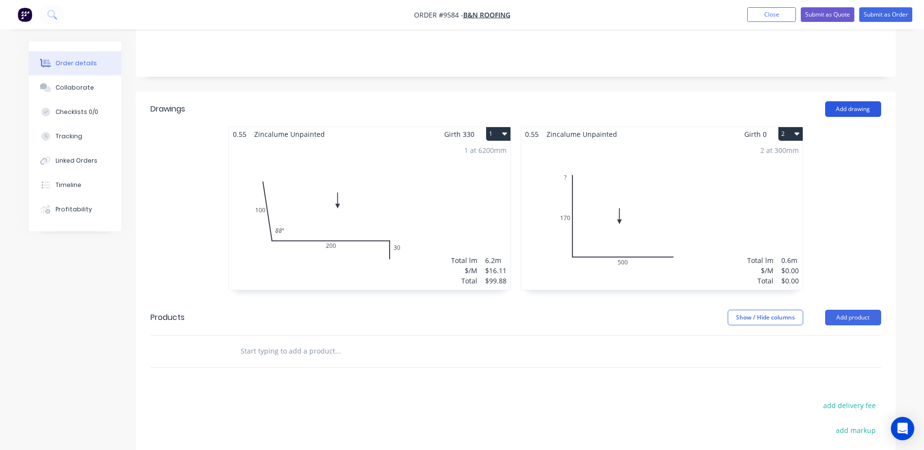
click at [842, 101] on button "Add drawing" at bounding box center [853, 109] width 56 height 16
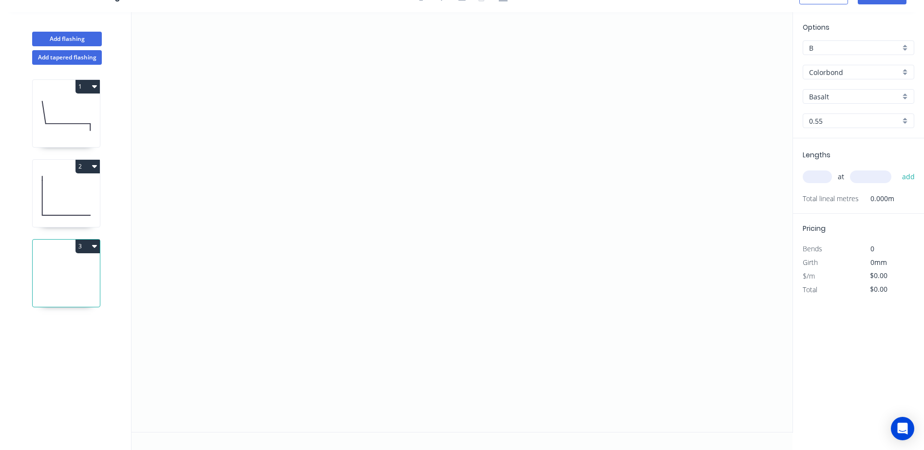
scroll to position [18, 0]
click at [730, 83] on icon "0" at bounding box center [461, 222] width 661 height 420
click at [905, 70] on div "Colorbond" at bounding box center [857, 72] width 111 height 15
click at [905, 70] on div at bounding box center [857, 72] width 111 height 15
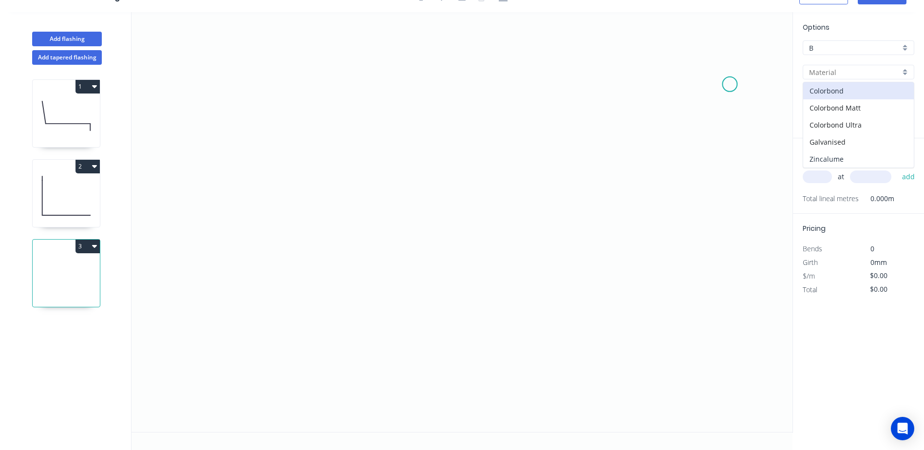
click at [868, 158] on div "Zincalume" at bounding box center [858, 158] width 111 height 17
type input "Zincalume"
type input "Unpainted"
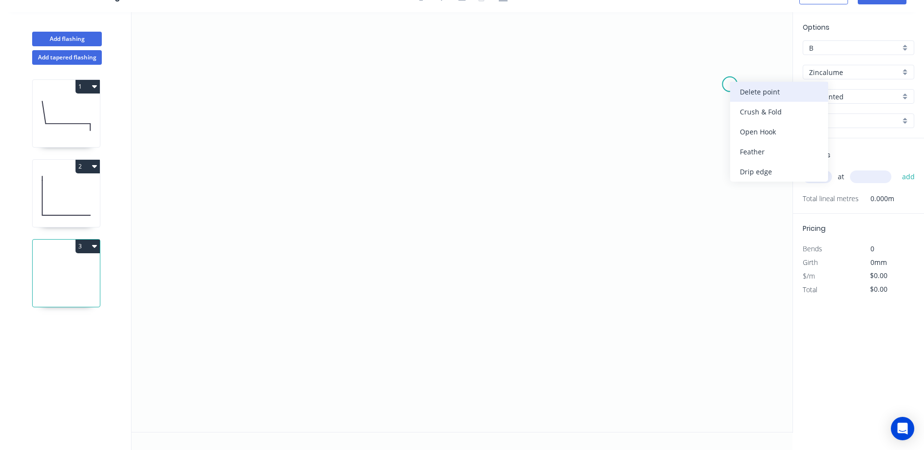
click at [749, 91] on div "Delete point" at bounding box center [779, 92] width 98 height 20
click at [306, 326] on icon "0" at bounding box center [461, 222] width 661 height 420
click at [293, 338] on icon "0" at bounding box center [461, 222] width 661 height 420
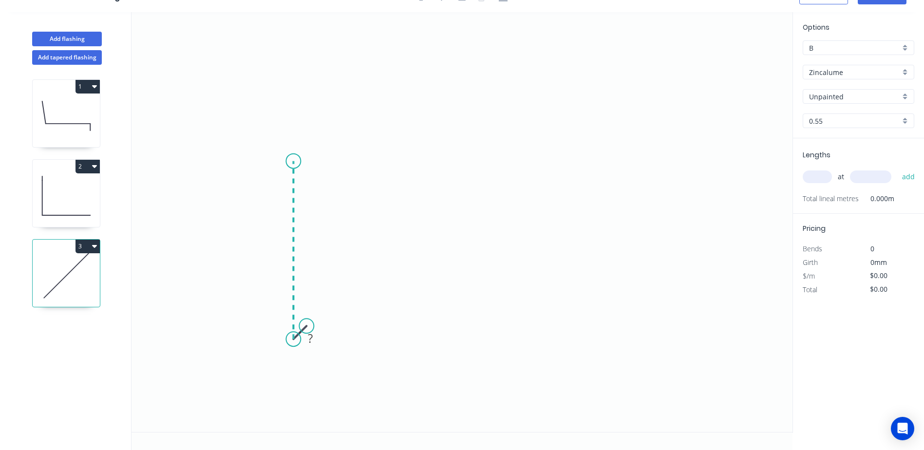
click at [290, 161] on icon "0 ?" at bounding box center [461, 222] width 661 height 420
click at [582, 158] on icon "0 ? ?" at bounding box center [461, 222] width 661 height 420
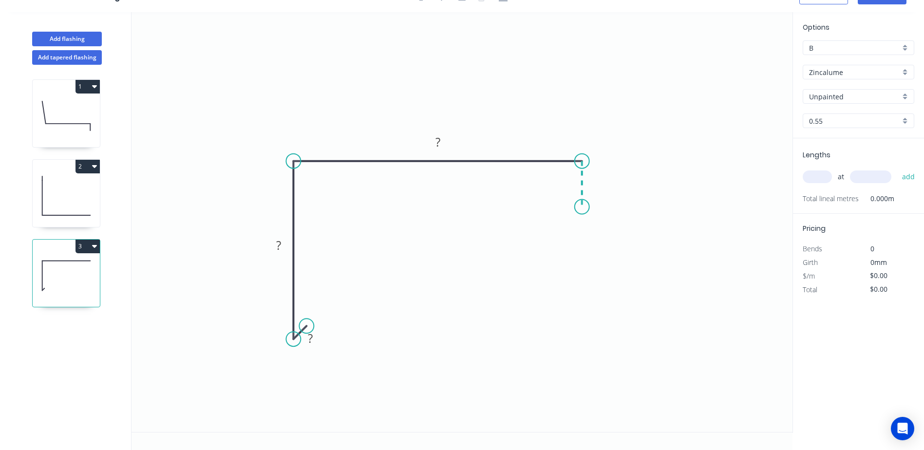
click at [580, 207] on icon "0 ? ? ?" at bounding box center [461, 222] width 661 height 420
click at [309, 339] on tspan "?" at bounding box center [310, 338] width 5 height 16
click at [513, 104] on icon "0 10 100 250 30" at bounding box center [461, 222] width 661 height 420
type input "$17.63"
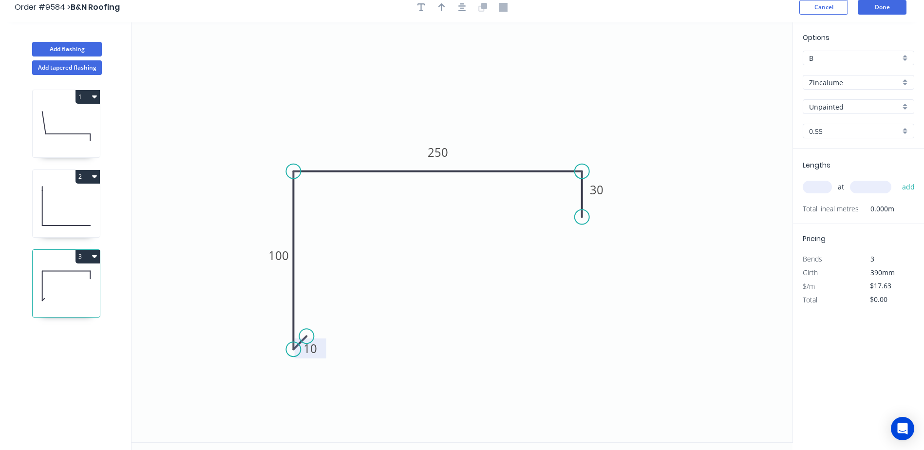
scroll to position [0, 0]
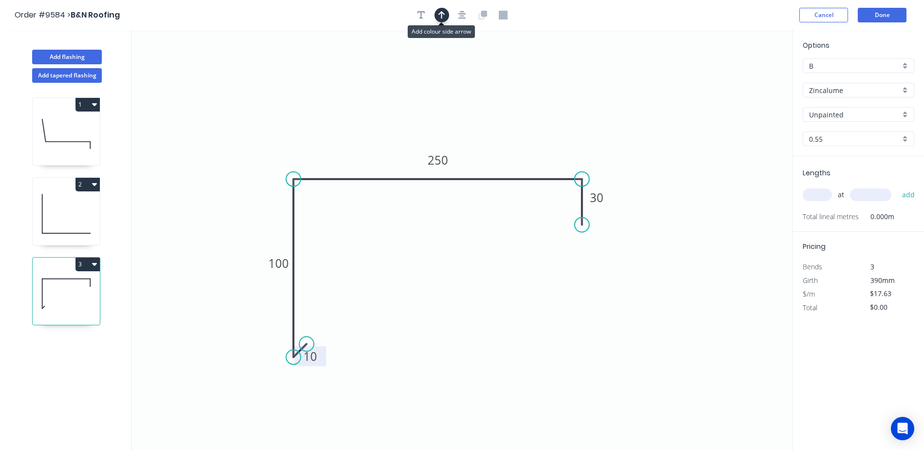
click at [443, 17] on icon "button" at bounding box center [441, 15] width 7 height 9
drag, startPoint x: 742, startPoint y: 76, endPoint x: 436, endPoint y: 100, distance: 307.1
click at [436, 100] on icon at bounding box center [436, 88] width 9 height 31
click at [808, 196] on input "text" at bounding box center [816, 194] width 29 height 13
type input "2"
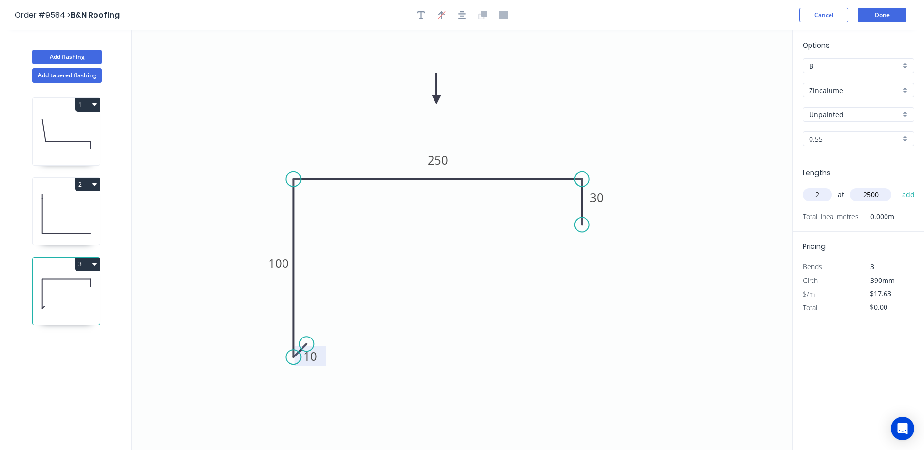
type input "2500"
click at [897, 186] on button "add" at bounding box center [908, 194] width 23 height 17
type input "$88.15"
click at [873, 15] on button "Done" at bounding box center [881, 15] width 49 height 15
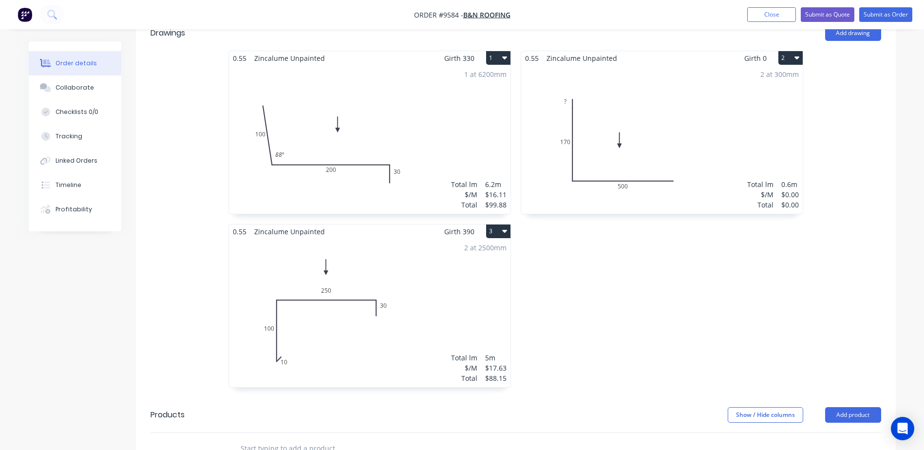
scroll to position [341, 0]
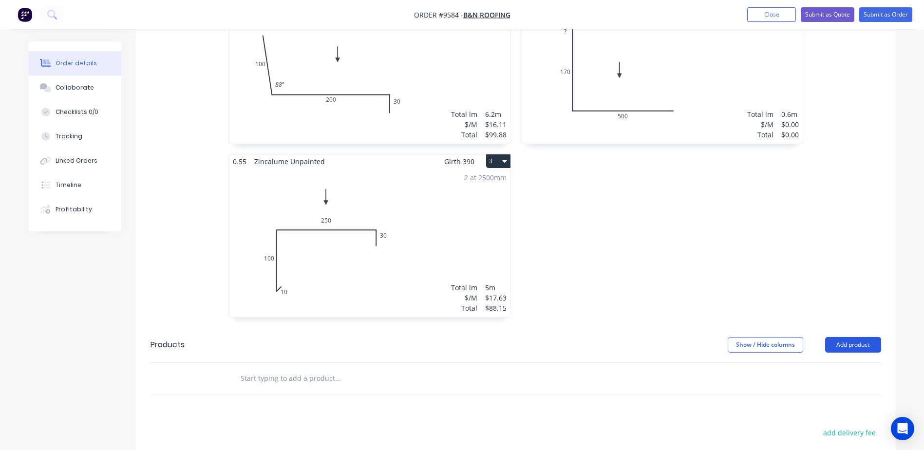
click at [853, 337] on button "Add product" at bounding box center [853, 345] width 56 height 16
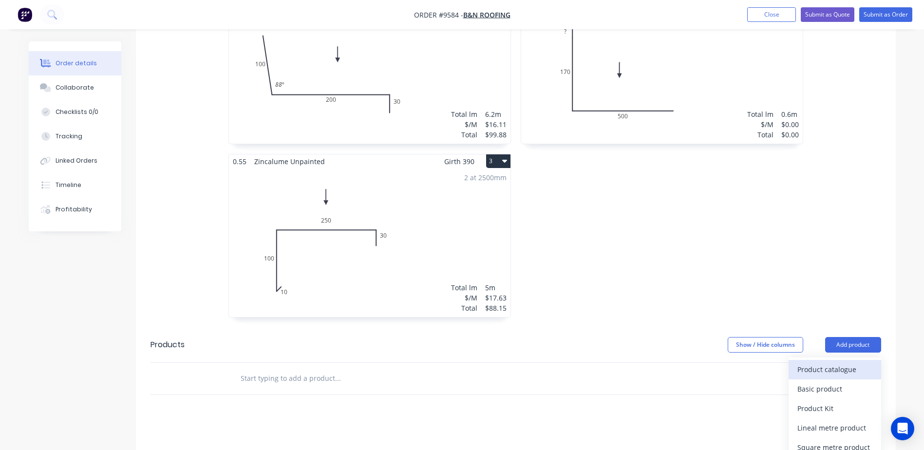
click at [837, 362] on div "Product catalogue" at bounding box center [834, 369] width 75 height 14
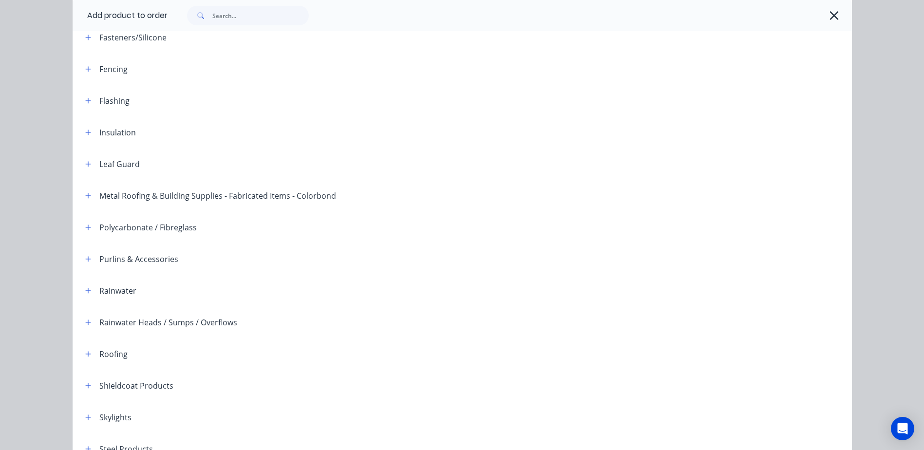
scroll to position [0, 0]
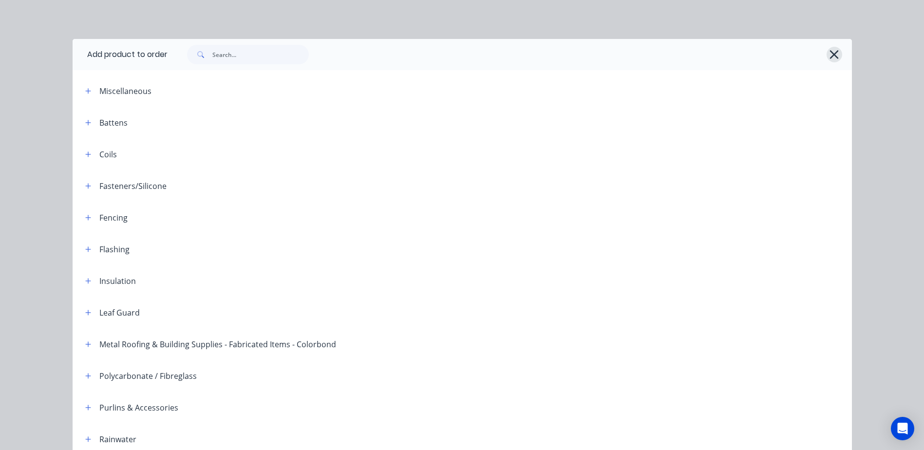
click at [830, 53] on icon "button" at bounding box center [834, 54] width 9 height 9
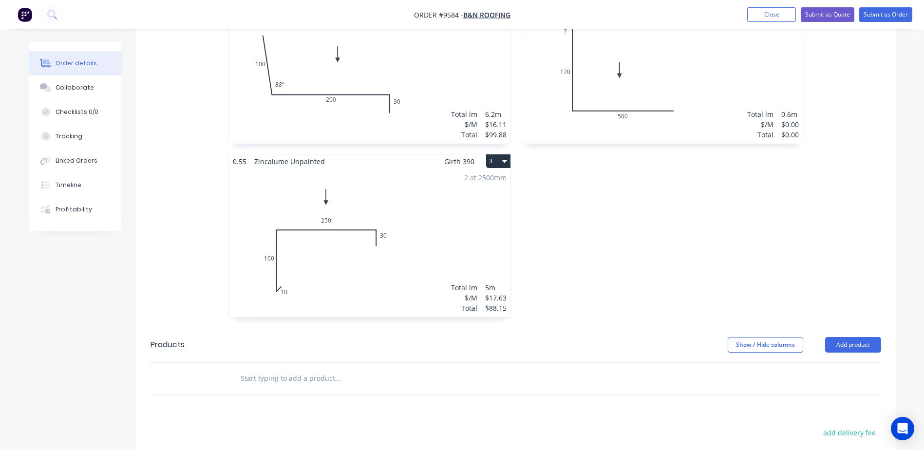
click at [303, 369] on input "text" at bounding box center [337, 378] width 195 height 19
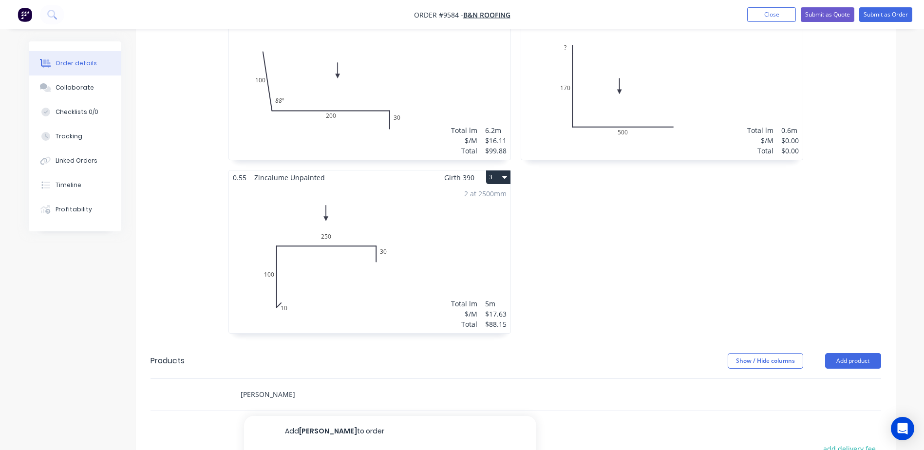
scroll to position [326, 0]
type input "[PERSON_NAME]"
click at [840, 352] on button "Add product" at bounding box center [853, 360] width 56 height 16
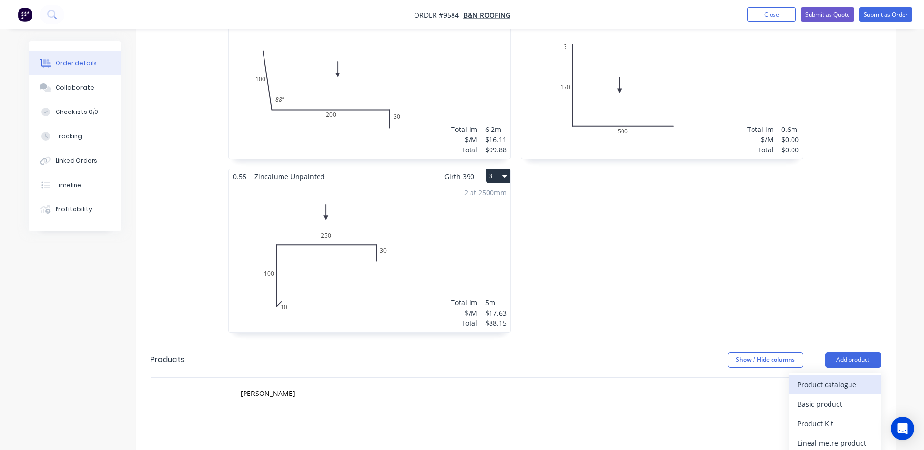
click at [820, 377] on div "Product catalogue" at bounding box center [834, 384] width 75 height 14
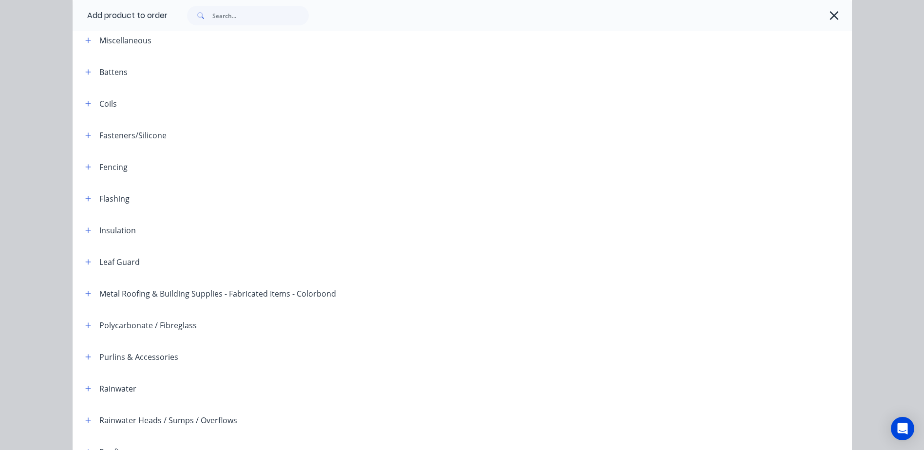
scroll to position [195, 0]
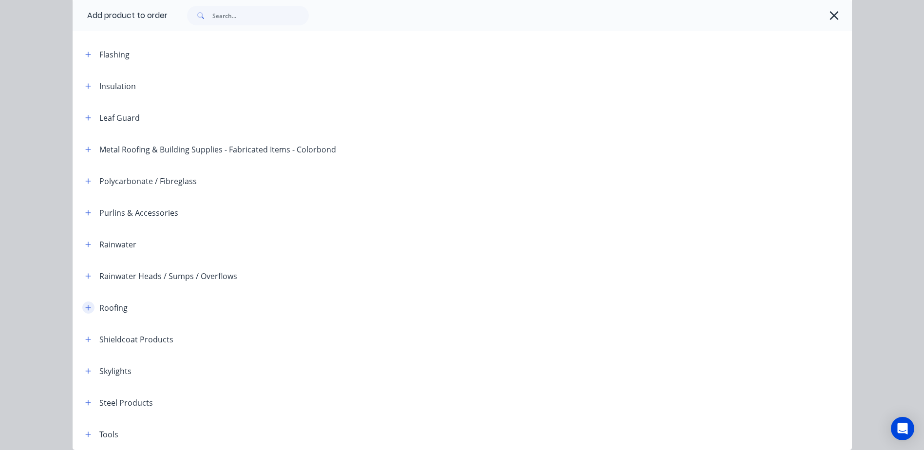
click at [85, 306] on icon "button" at bounding box center [87, 307] width 5 height 5
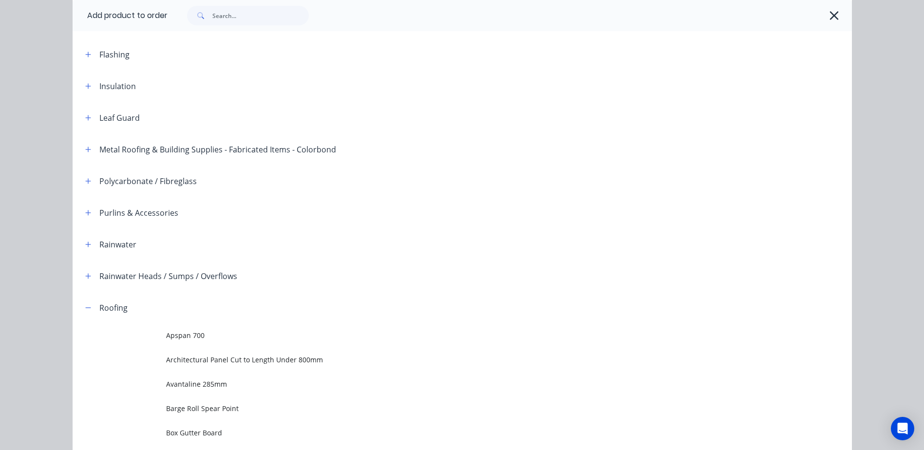
scroll to position [487, 0]
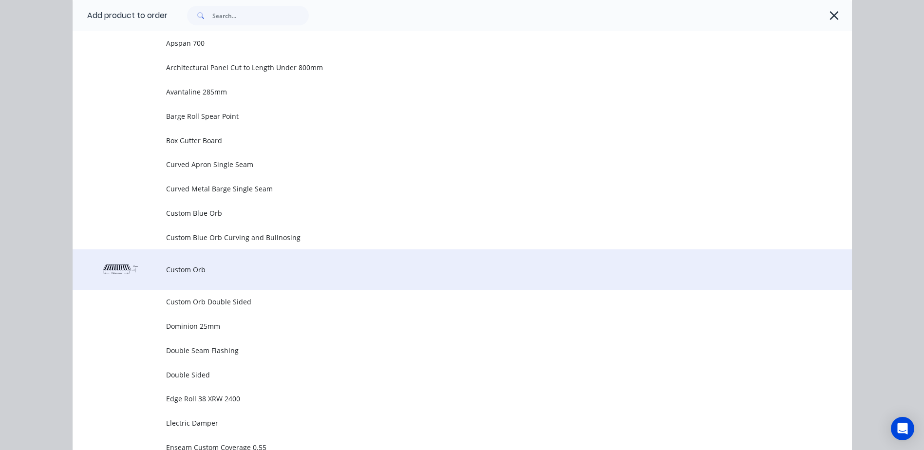
click at [179, 266] on span "Custom Orb" at bounding box center [440, 269] width 548 height 10
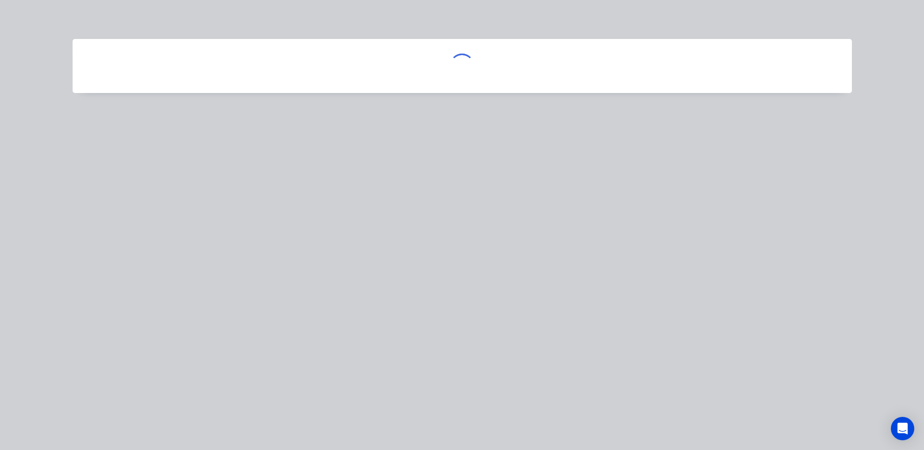
scroll to position [0, 0]
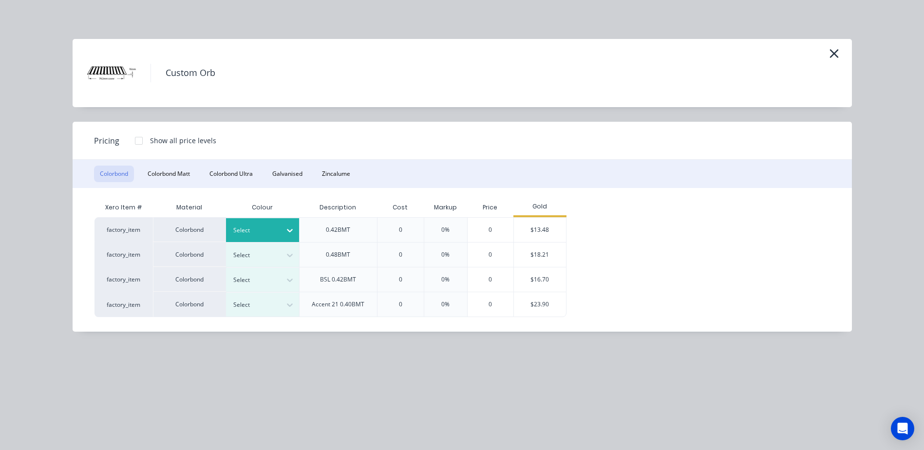
click at [289, 226] on icon at bounding box center [290, 230] width 10 height 10
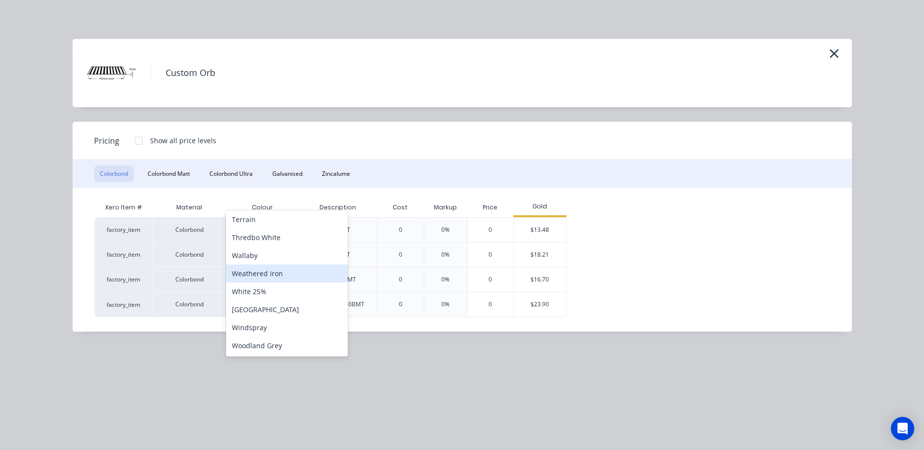
scroll to position [472, 0]
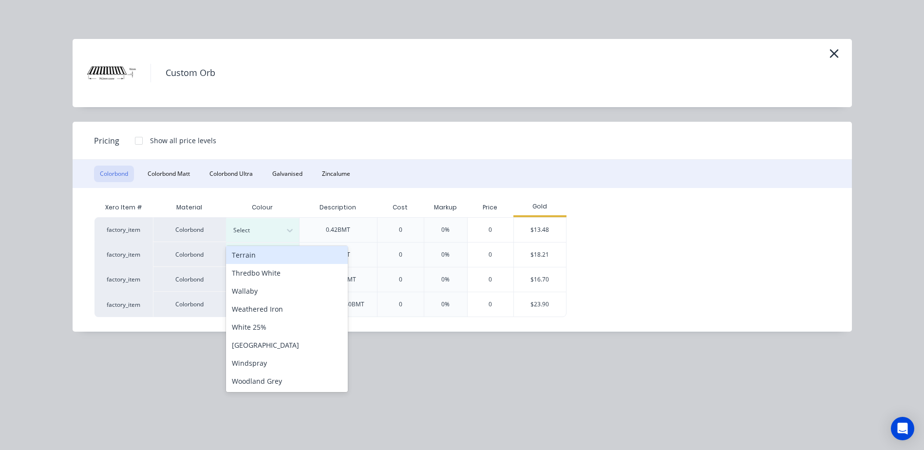
click at [239, 206] on div "Colour" at bounding box center [262, 207] width 73 height 19
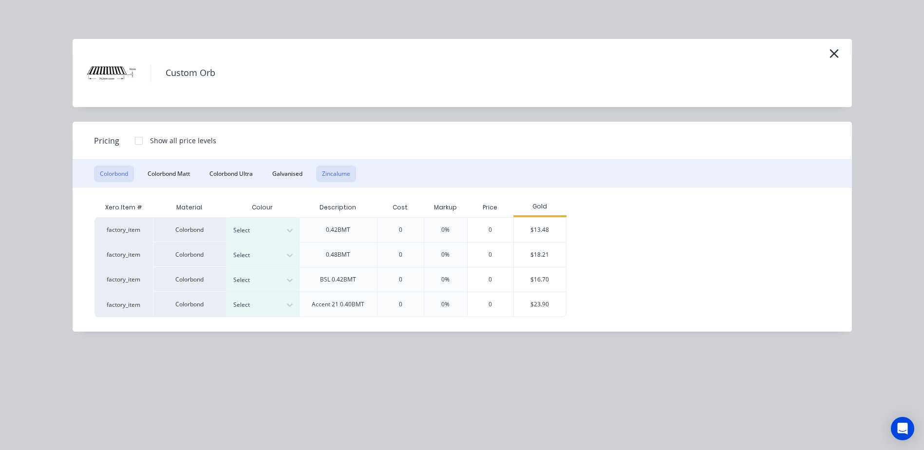
click at [329, 175] on button "Zincalume" at bounding box center [336, 174] width 40 height 17
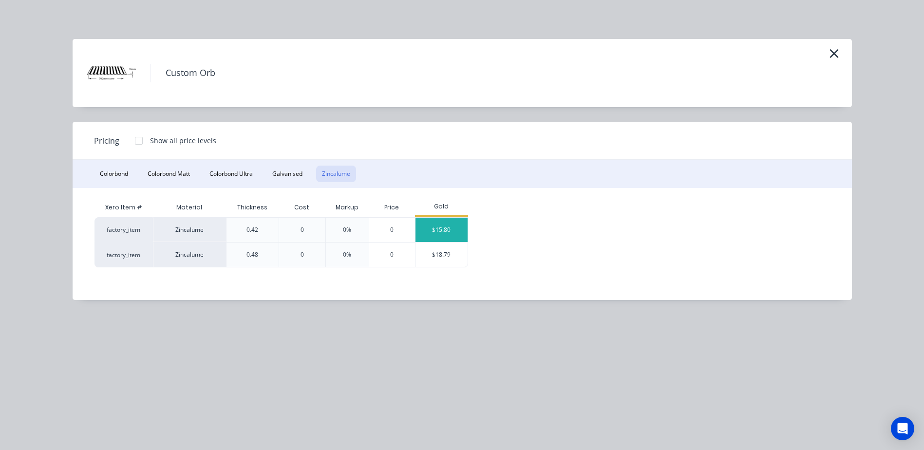
click at [451, 232] on div "$15.80" at bounding box center [441, 230] width 52 height 24
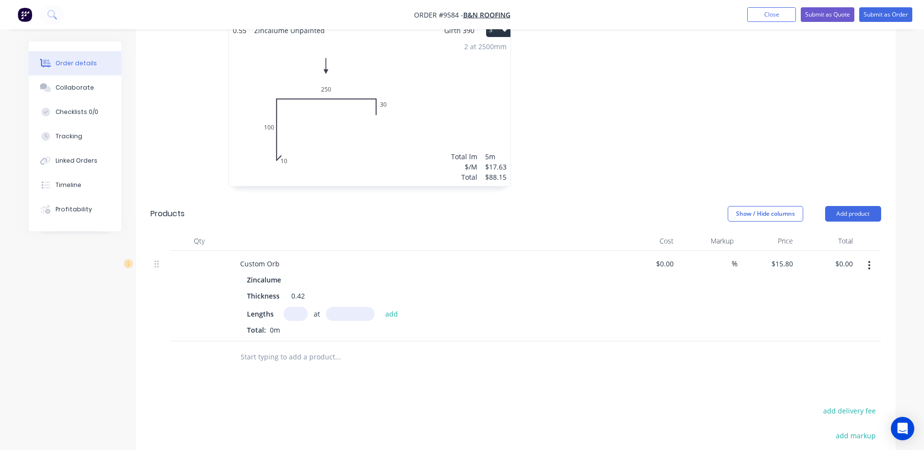
click at [292, 307] on input "text" at bounding box center [295, 314] width 24 height 14
type input "16"
type input "2860"
click at [380, 307] on button "add" at bounding box center [391, 313] width 23 height 13
type input "$723.01"
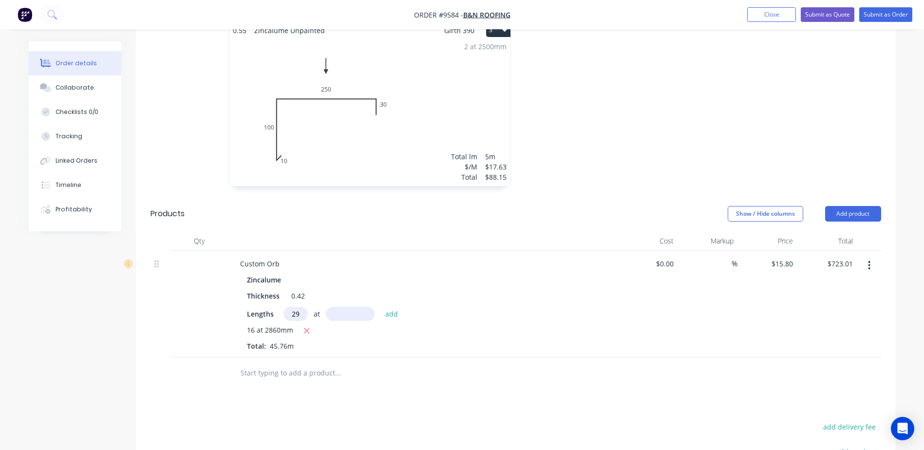
type input "29"
type input "4555"
click at [380, 307] on button "add" at bounding box center [391, 313] width 23 height 13
type input "$2,810.11"
type input "27"
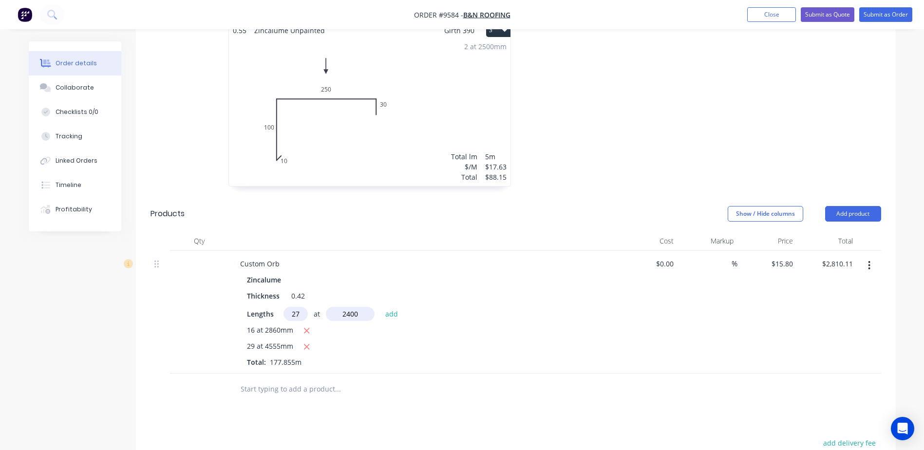
type input "2400"
click at [380, 307] on button "add" at bounding box center [391, 313] width 23 height 13
click at [302, 341] on button "button" at bounding box center [307, 347] width 12 height 12
type input "$1,746.85"
click at [292, 307] on input "text" at bounding box center [295, 314] width 24 height 14
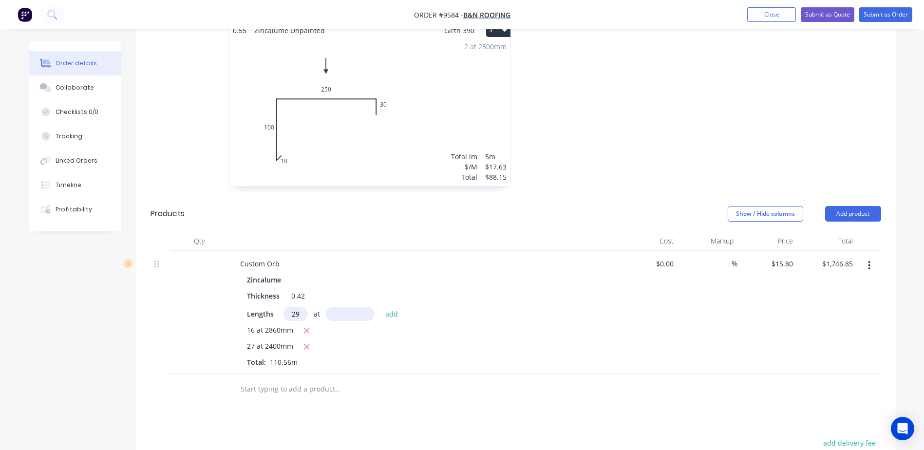
type input "29"
type input "4550"
click at [380, 307] on button "add" at bounding box center [391, 313] width 23 height 13
type input "$3,831.66"
click at [845, 206] on button "Add product" at bounding box center [853, 214] width 56 height 16
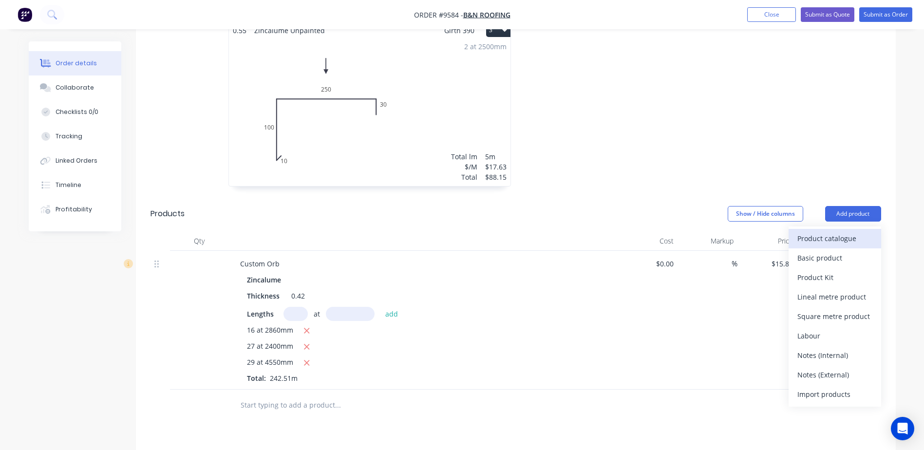
click at [841, 231] on div "Product catalogue" at bounding box center [834, 238] width 75 height 14
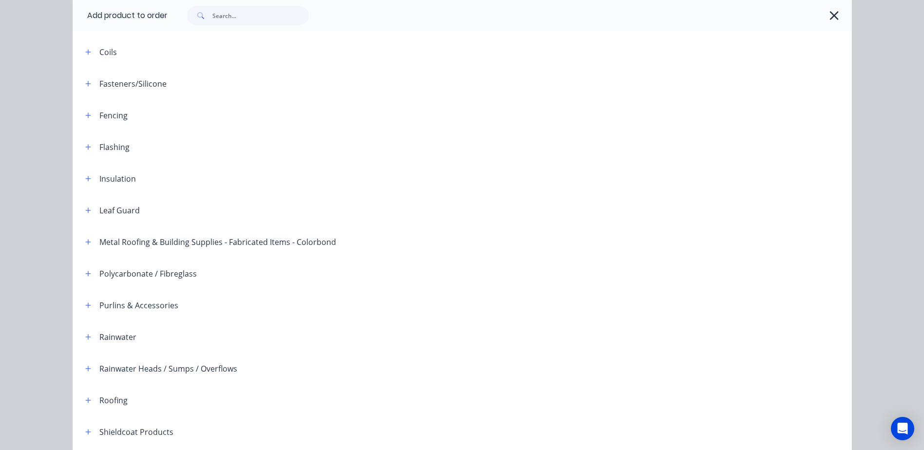
scroll to position [146, 0]
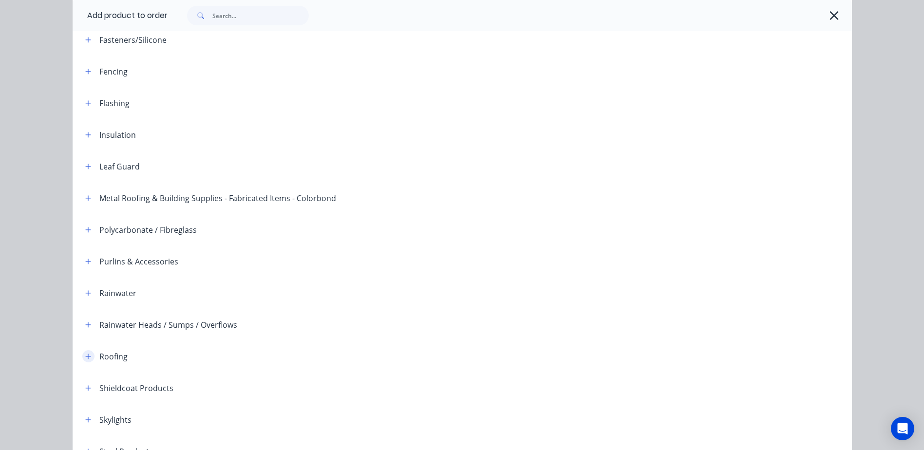
click at [85, 356] on icon "button" at bounding box center [87, 355] width 5 height 5
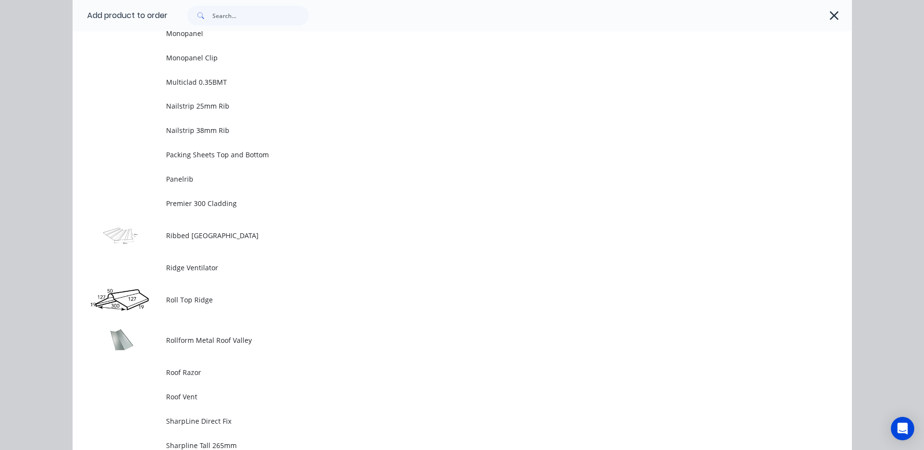
scroll to position [1509, 0]
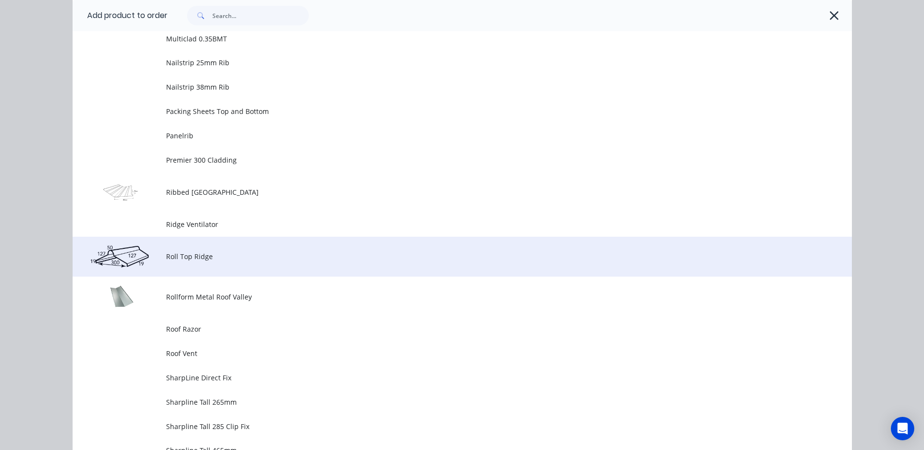
click at [222, 261] on span "Roll Top Ridge" at bounding box center [440, 256] width 548 height 10
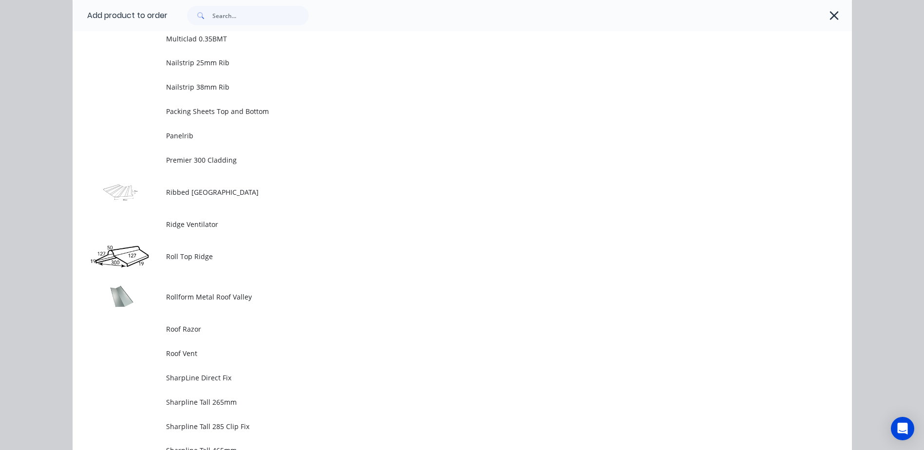
scroll to position [0, 0]
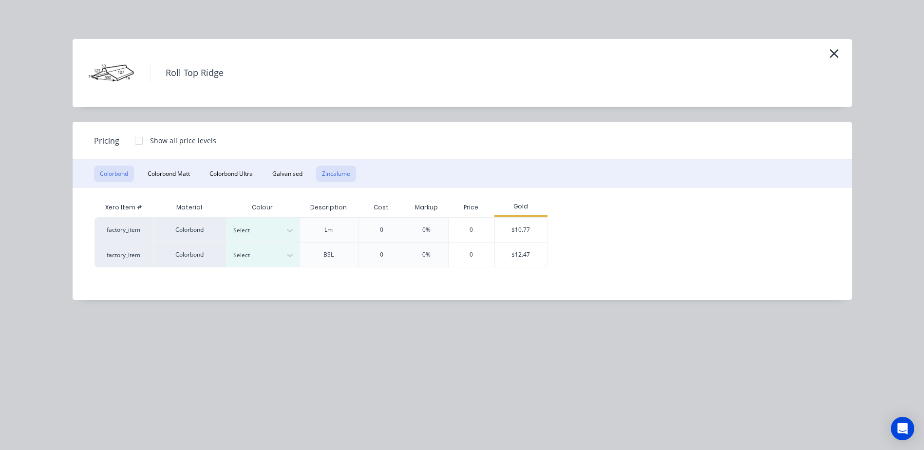
click at [324, 175] on button "Zincalume" at bounding box center [336, 174] width 40 height 17
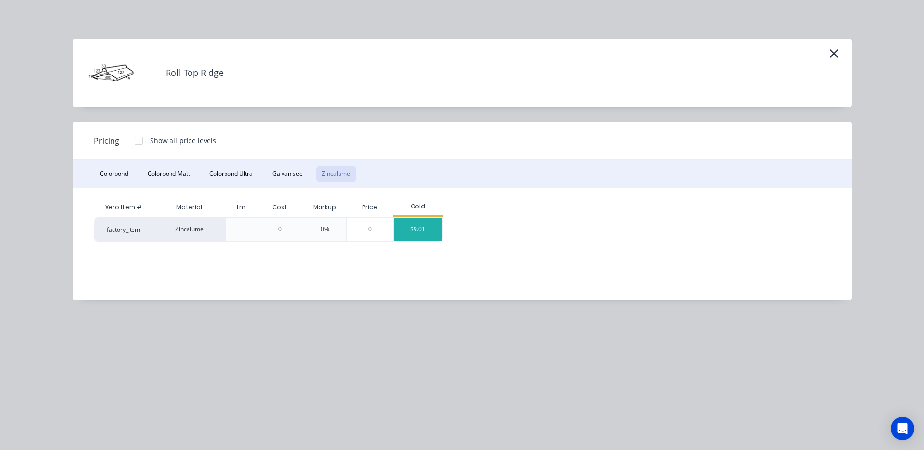
click at [406, 227] on div "$9.01" at bounding box center [417, 229] width 49 height 23
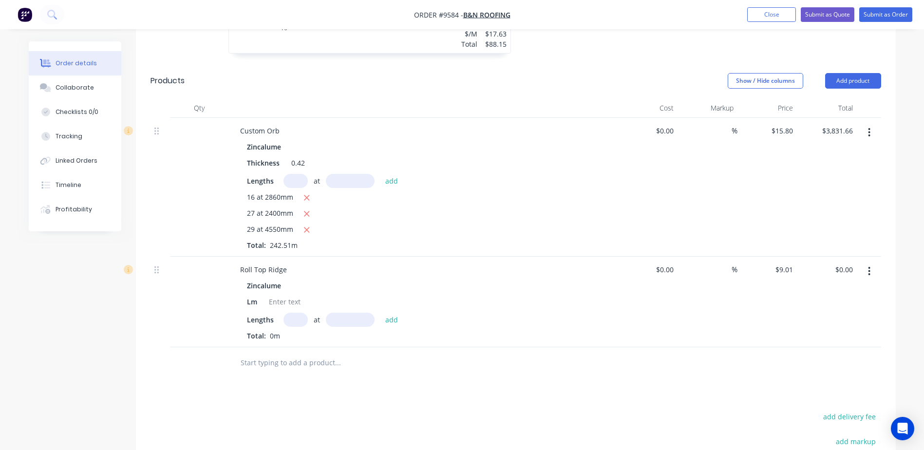
scroll to position [618, 0]
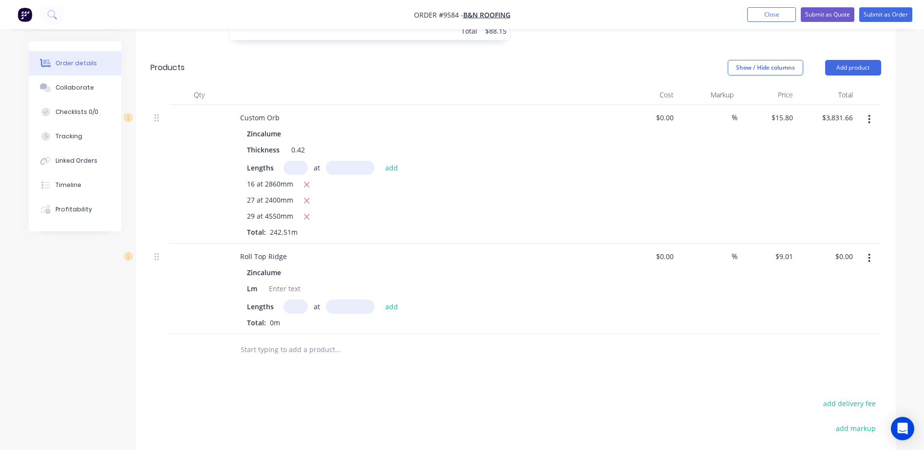
click at [288, 299] on input "text" at bounding box center [295, 306] width 24 height 14
type input "2"
type input "4600"
click at [380, 299] on button "add" at bounding box center [391, 305] width 23 height 13
type input "$82.89"
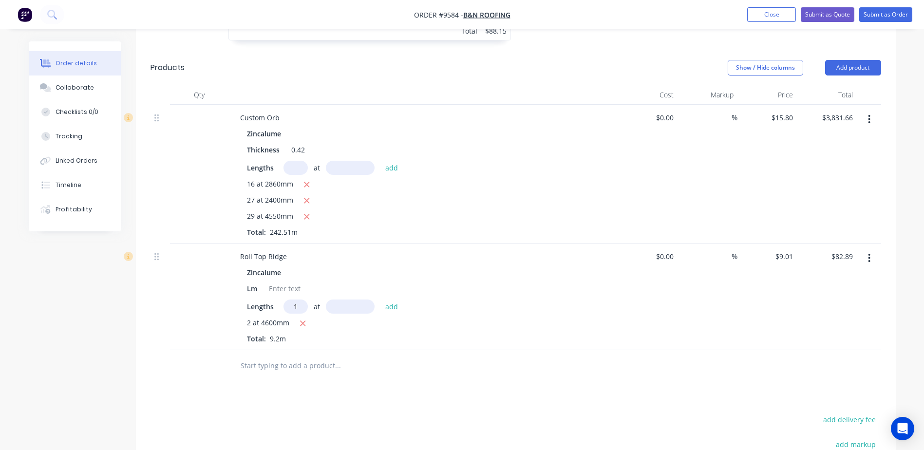
type input "1"
type input "2700"
click at [380, 299] on button "add" at bounding box center [391, 305] width 23 height 13
type input "$107.22"
type input "1"
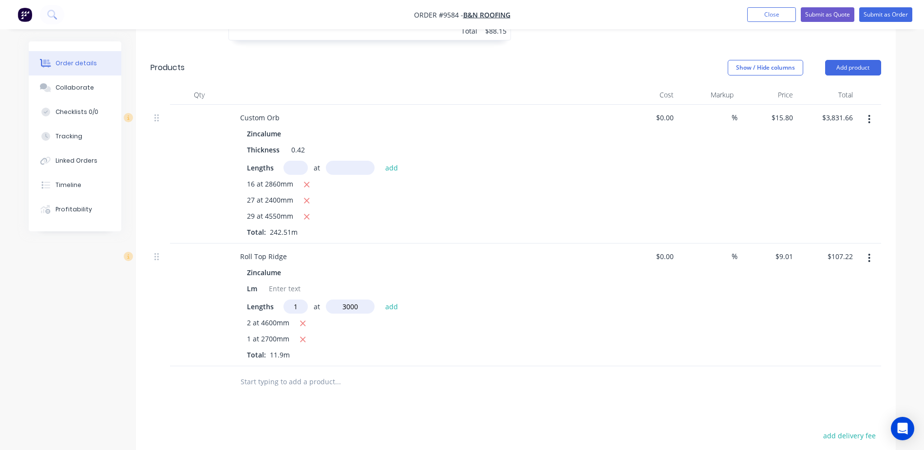
type input "3000"
click at [380, 299] on button "add" at bounding box center [391, 305] width 23 height 13
type input "$134.25"
type input "1"
type input "2600"
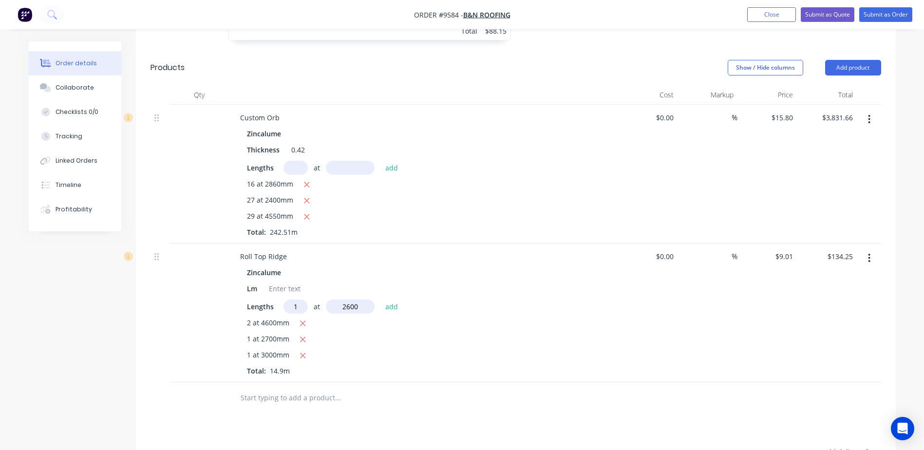
click at [380, 299] on button "add" at bounding box center [391, 305] width 23 height 13
type input "$157.68"
type input "2"
type input "7000"
click at [380, 299] on button "add" at bounding box center [391, 305] width 23 height 13
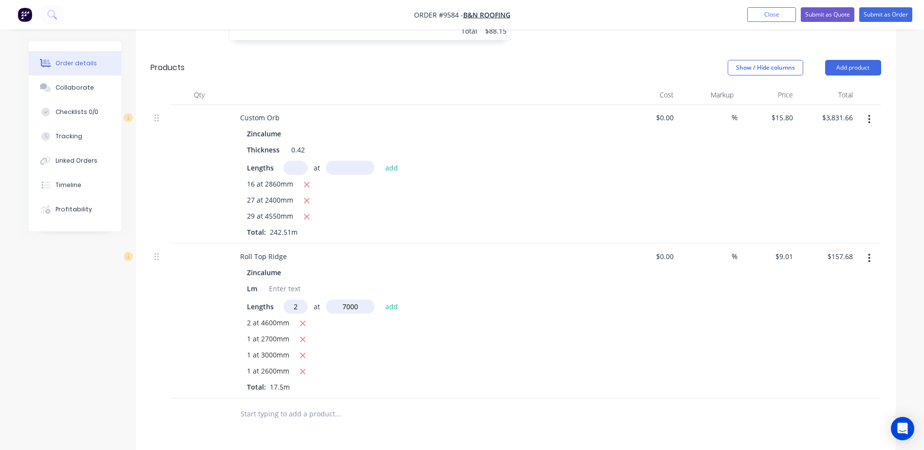
type input "$283.82"
type input "1"
type input "3800"
click at [380, 299] on button "add" at bounding box center [391, 305] width 23 height 13
type input "$318.05"
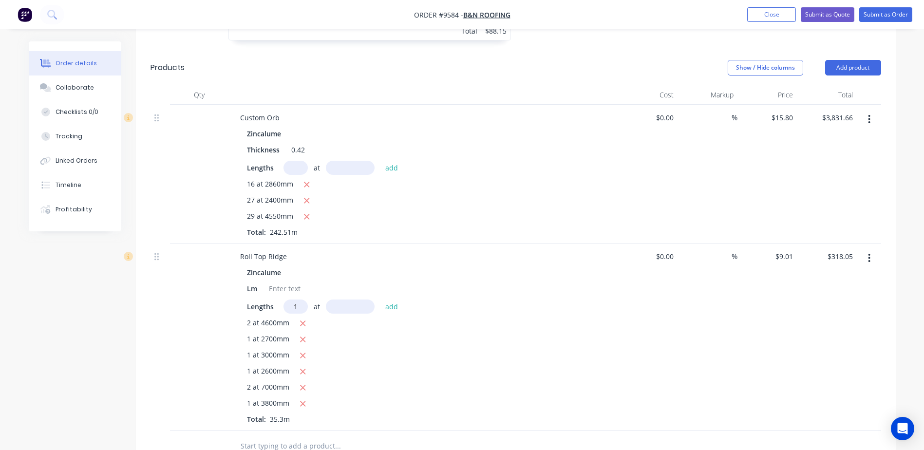
type input "1"
type input "7300"
click at [380, 299] on button "add" at bounding box center [391, 305] width 23 height 13
type input "$383.83"
type input "2"
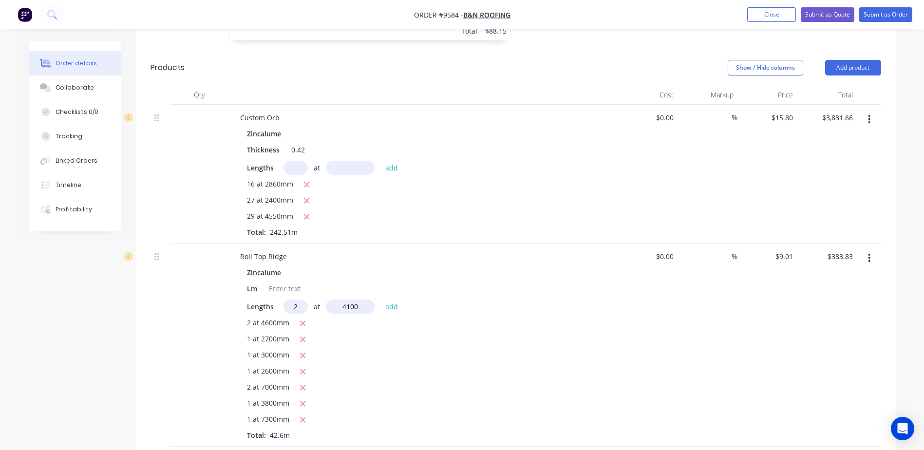
type input "4100"
click at [380, 299] on button "add" at bounding box center [391, 305] width 23 height 13
type input "$457.71"
click at [850, 60] on button "Add product" at bounding box center [853, 68] width 56 height 16
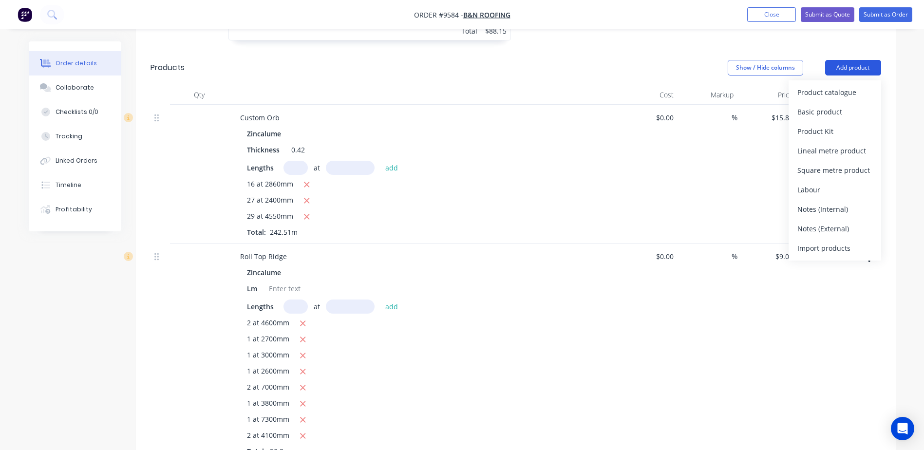
click at [850, 60] on button "Add product" at bounding box center [853, 68] width 56 height 16
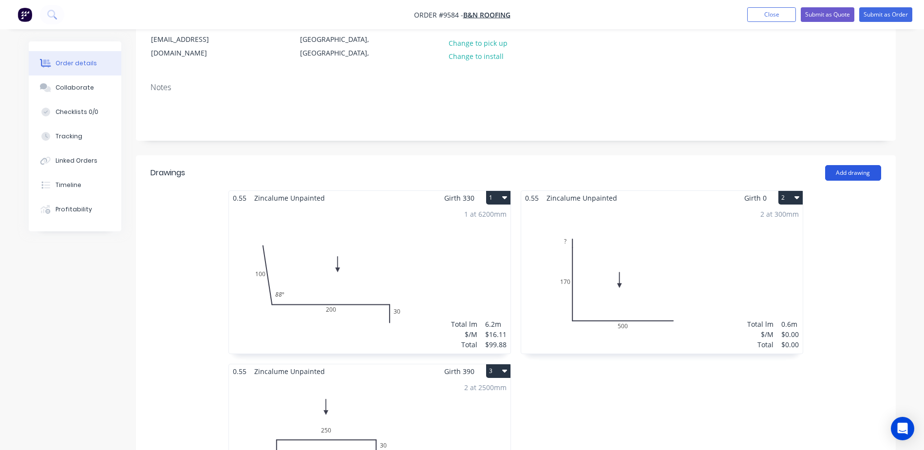
click at [850, 165] on button "Add drawing" at bounding box center [853, 173] width 56 height 16
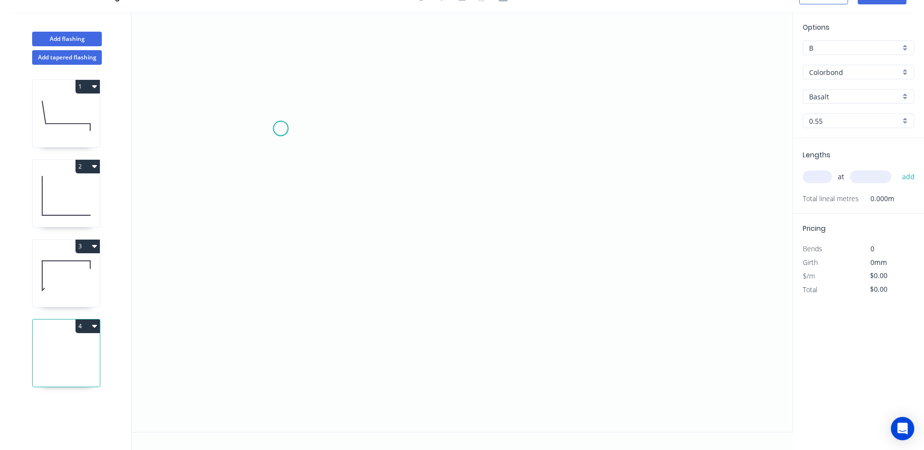
click at [280, 129] on icon "0" at bounding box center [461, 222] width 661 height 420
click at [238, 141] on icon "0" at bounding box center [461, 222] width 661 height 420
click at [466, 209] on icon "0 ?" at bounding box center [461, 222] width 661 height 420
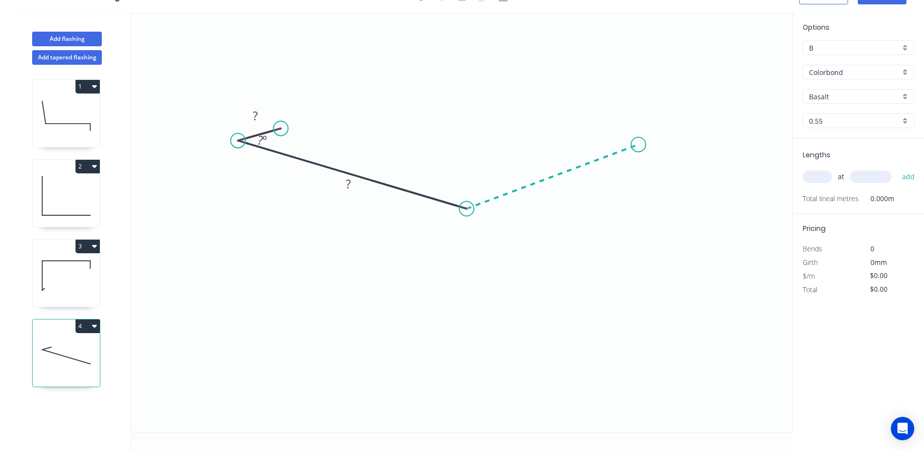
click at [638, 145] on icon "0 ? ? ? º" at bounding box center [461, 222] width 661 height 420
click at [603, 135] on icon "0 ? ? ? ? º ? º" at bounding box center [461, 222] width 661 height 420
click at [260, 119] on rect at bounding box center [254, 117] width 19 height 14
click at [433, 63] on icon "0 20 200 200 20 45 º 150 º 45 º" at bounding box center [461, 222] width 661 height 420
type input "$19.91"
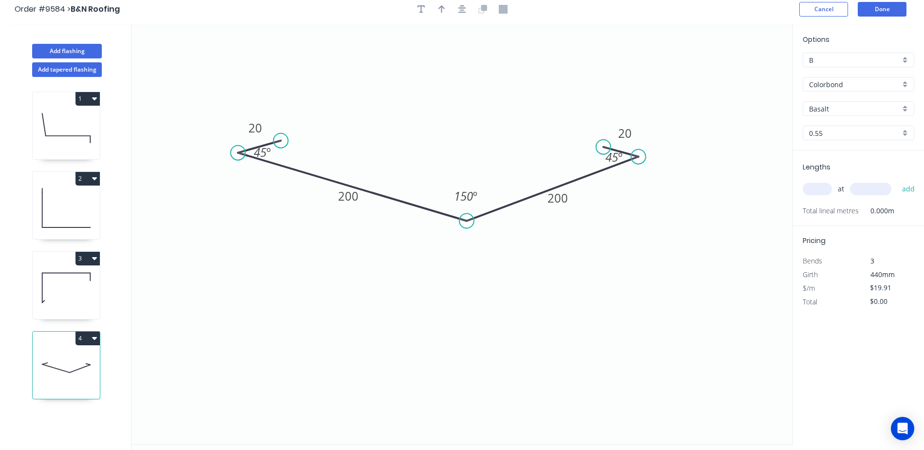
scroll to position [0, 0]
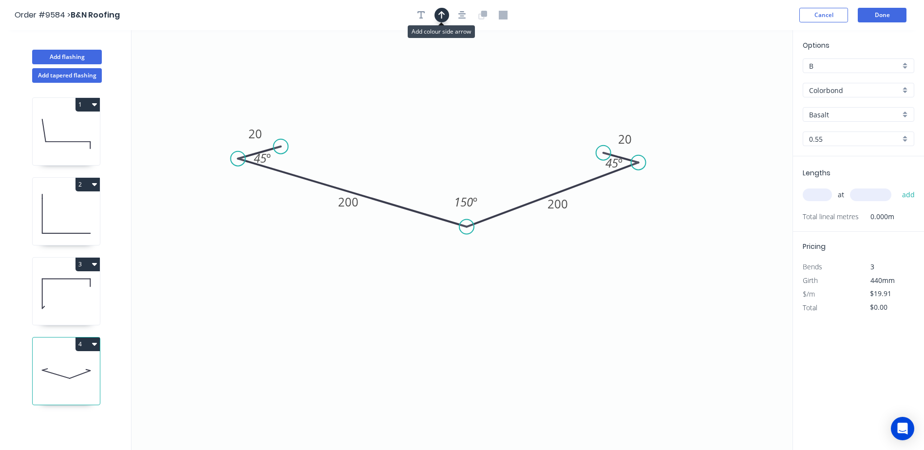
click at [442, 11] on icon "button" at bounding box center [441, 15] width 7 height 8
drag, startPoint x: 743, startPoint y: 77, endPoint x: 560, endPoint y: 80, distance: 183.1
click at [560, 80] on icon "0 20 200 200 20 45 º 150 º 45 º" at bounding box center [461, 240] width 661 height 420
drag, startPoint x: 740, startPoint y: 74, endPoint x: 617, endPoint y: 76, distance: 122.7
click at [612, 77] on icon "0 20 200 200 20 45 º 150 º 45 º" at bounding box center [461, 240] width 661 height 420
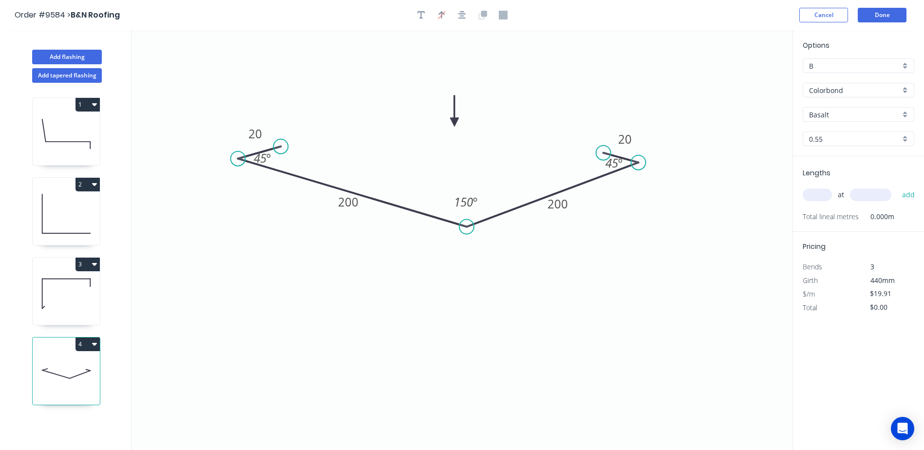
drag, startPoint x: 742, startPoint y: 79, endPoint x: 454, endPoint y: 122, distance: 291.0
click at [454, 122] on icon at bounding box center [454, 110] width 9 height 31
drag, startPoint x: 635, startPoint y: 160, endPoint x: 670, endPoint y: 148, distance: 37.4
click at [670, 148] on circle at bounding box center [670, 153] width 15 height 15
drag, startPoint x: 603, startPoint y: 149, endPoint x: 623, endPoint y: 144, distance: 21.3
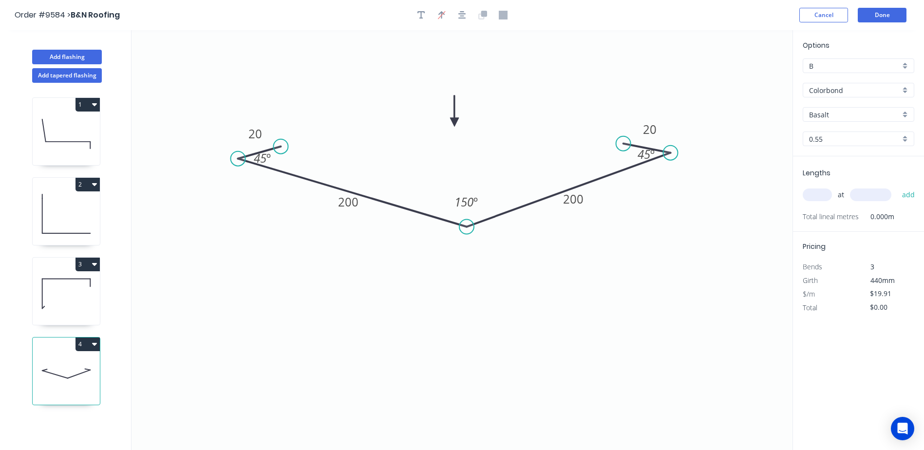
click at [623, 144] on circle at bounding box center [623, 143] width 15 height 15
click at [835, 111] on input "Basalt" at bounding box center [854, 115] width 91 height 10
drag, startPoint x: 761, startPoint y: 115, endPoint x: 826, endPoint y: 85, distance: 71.9
click at [761, 114] on icon "0 20 200 200 20 45 º 150 º 45 º" at bounding box center [461, 240] width 661 height 420
click at [768, 108] on icon "0 20 200 200 20 45 º 150 º 45 º" at bounding box center [461, 240] width 661 height 420
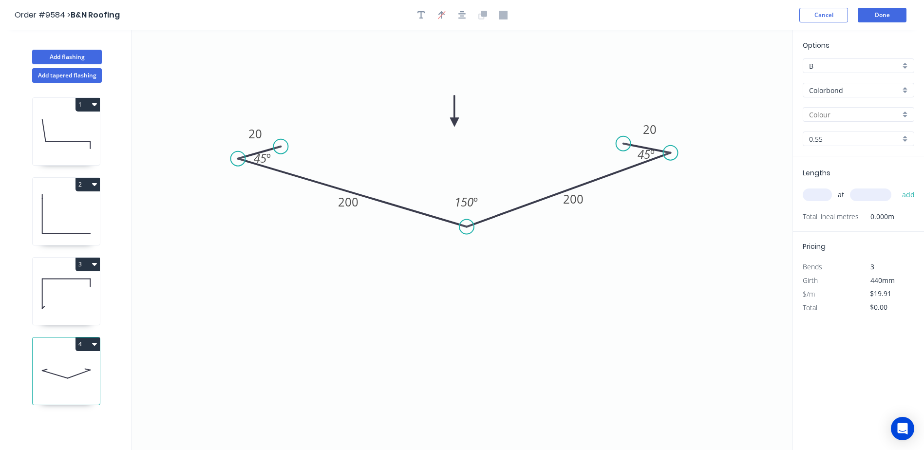
click at [908, 91] on div "Colorbond" at bounding box center [857, 90] width 111 height 15
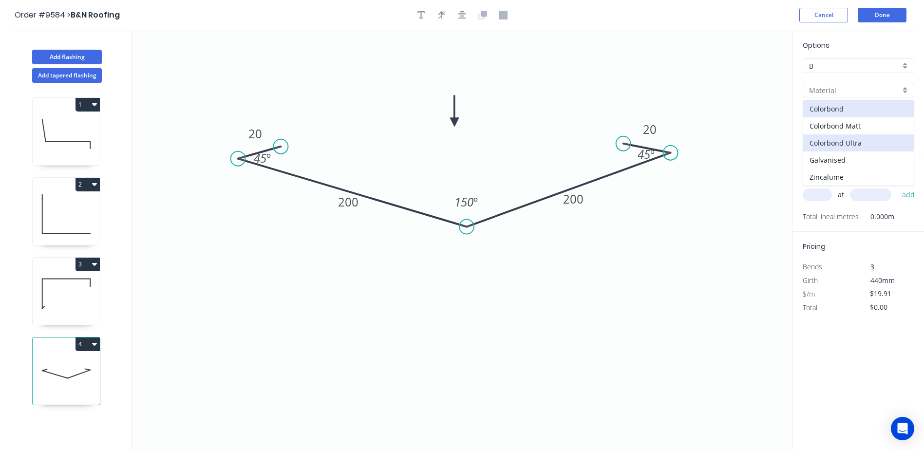
scroll to position [18, 0]
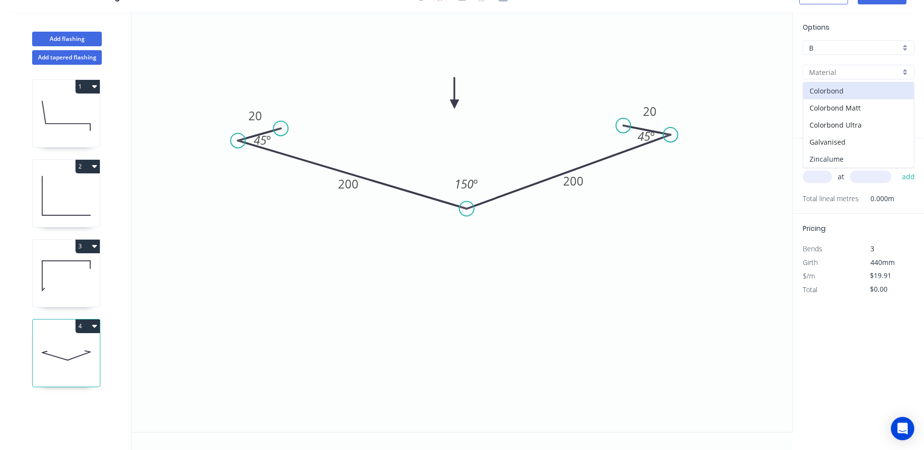
click at [843, 155] on div "Zincalume" at bounding box center [858, 158] width 111 height 17
type input "Zincalume"
type input "Unpainted"
type input "$20.94"
click at [817, 178] on input "text" at bounding box center [816, 176] width 29 height 13
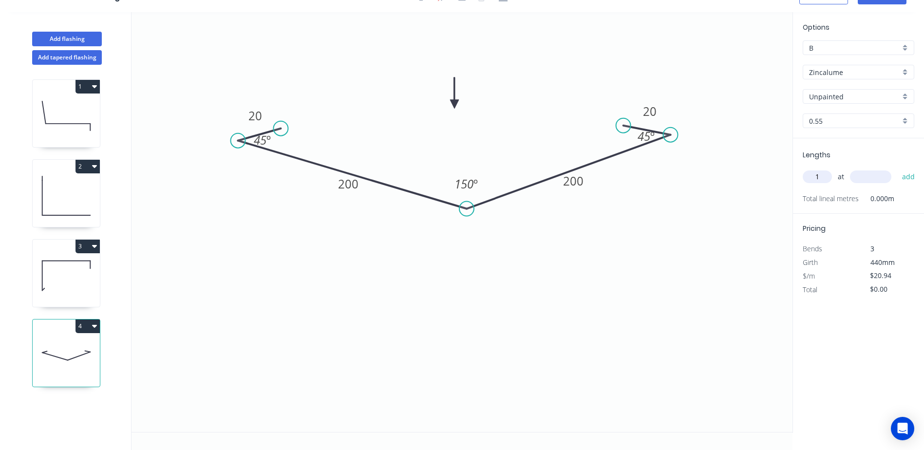
type input "1"
type input "3900"
click at [897, 168] on button "add" at bounding box center [908, 176] width 23 height 17
type input "$81.67"
type input "1"
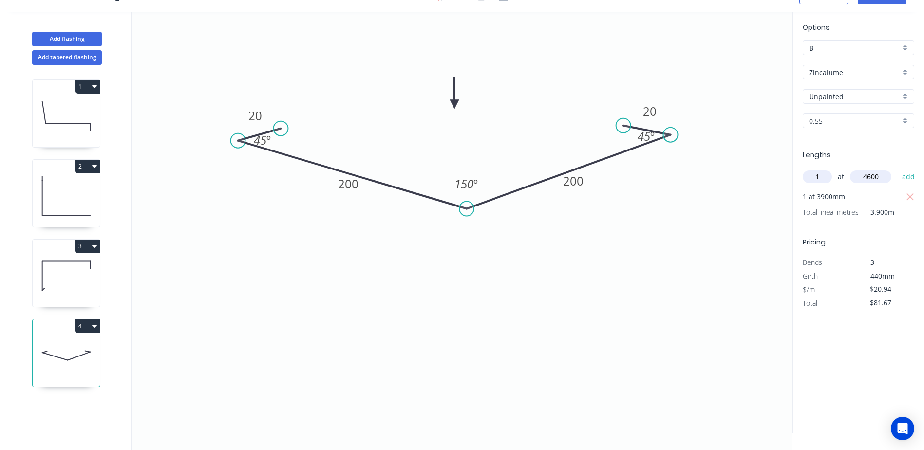
type input "4600"
click at [897, 168] on button "add" at bounding box center [908, 176] width 23 height 17
type input "$177.99"
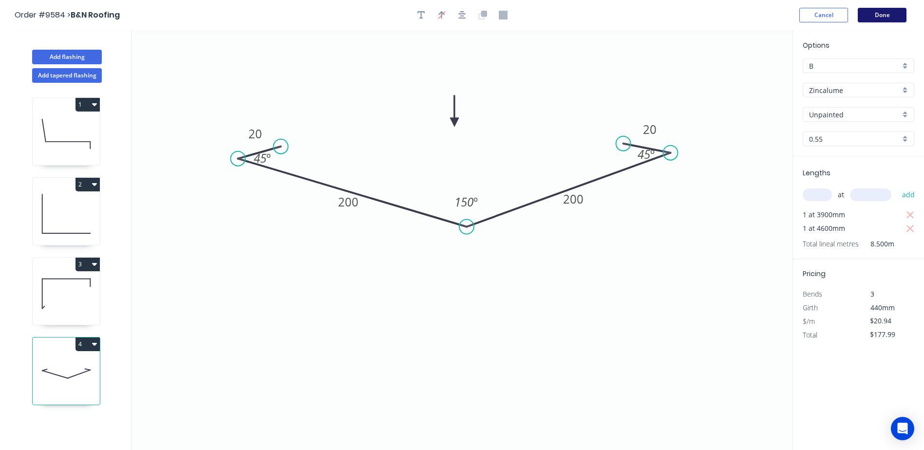
click at [879, 12] on button "Done" at bounding box center [881, 15] width 49 height 15
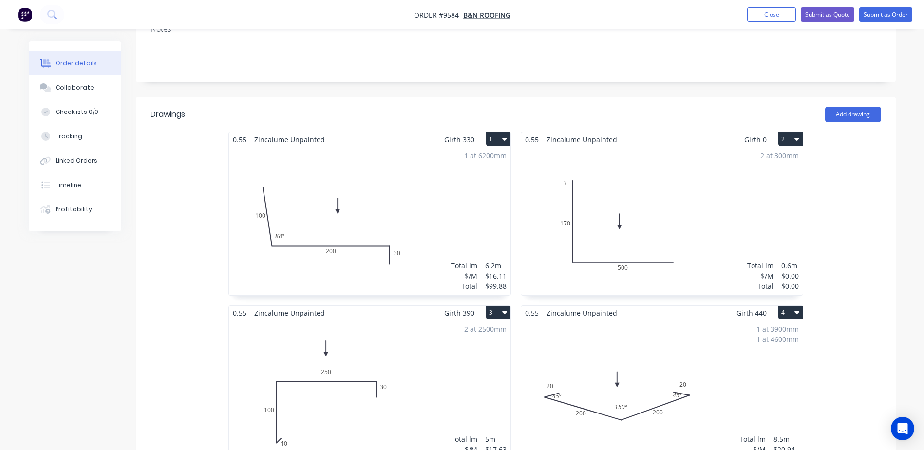
scroll to position [292, 0]
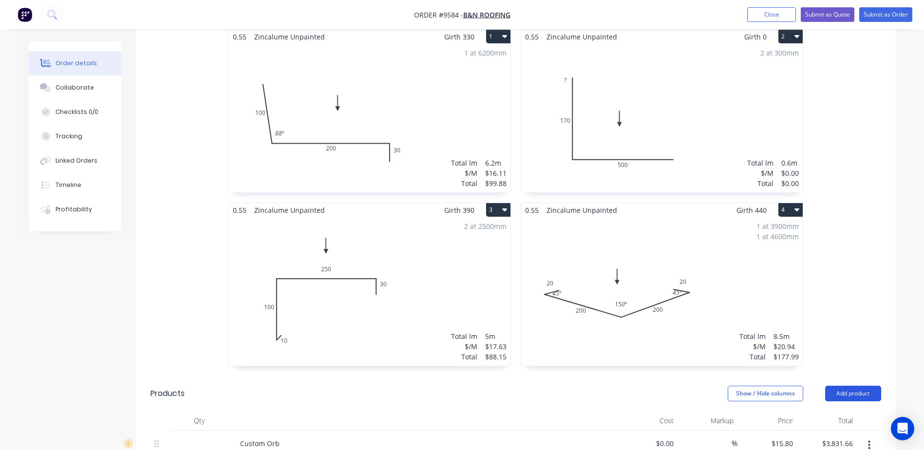
click at [835, 386] on button "Add product" at bounding box center [853, 394] width 56 height 16
click at [833, 411] on div "Product catalogue" at bounding box center [834, 418] width 75 height 14
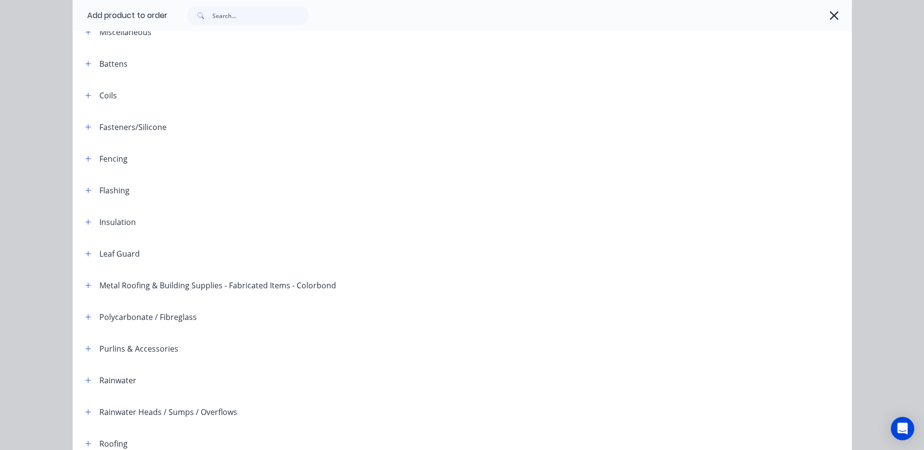
scroll to position [49, 0]
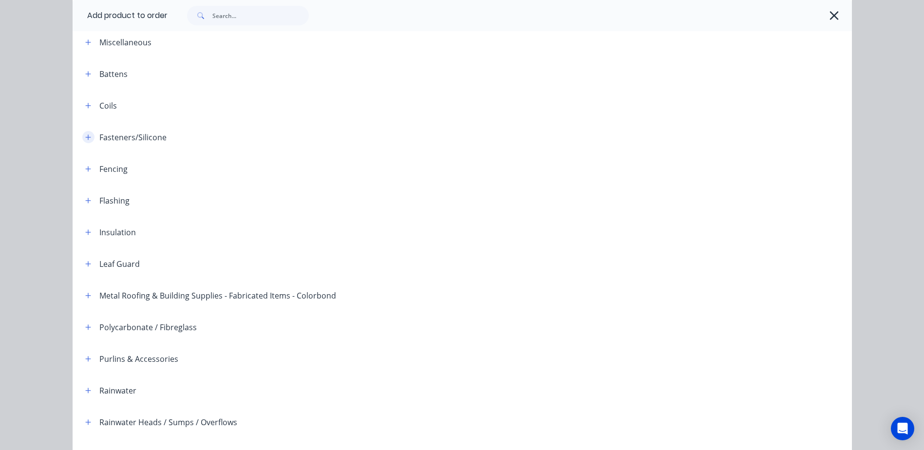
click at [85, 137] on icon "button" at bounding box center [87, 136] width 5 height 5
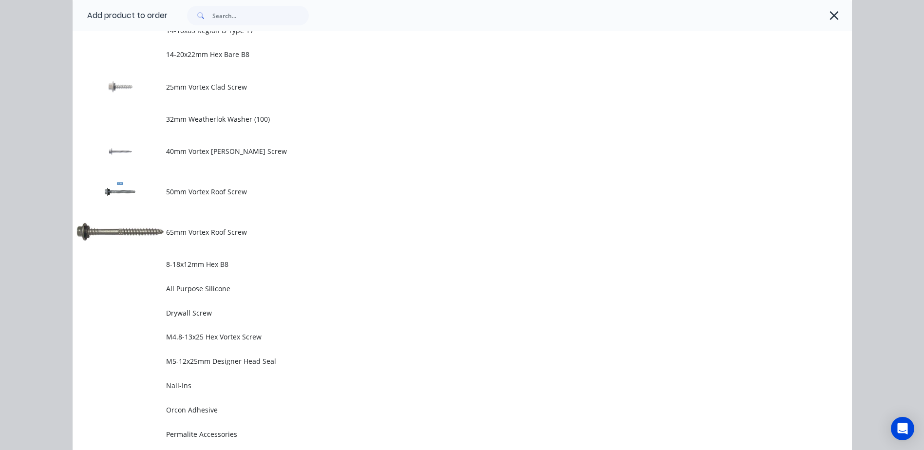
scroll to position [390, 0]
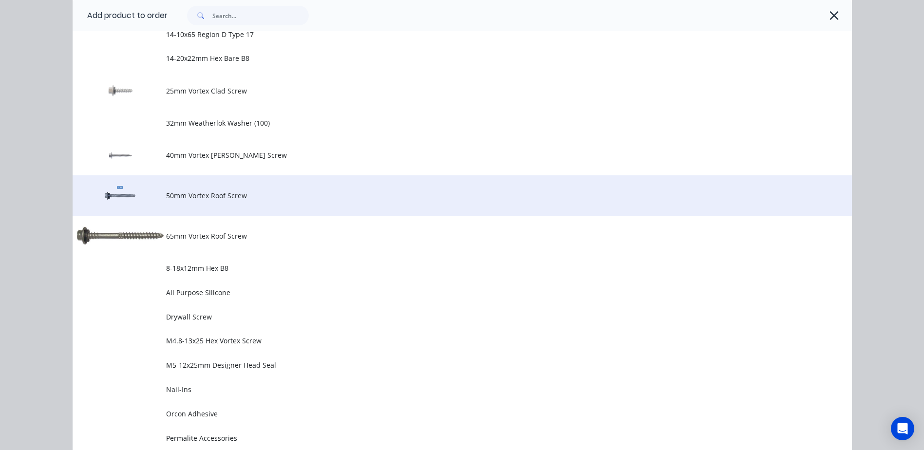
click at [224, 202] on td "50mm Vortex Roof Screw" at bounding box center [509, 195] width 686 height 40
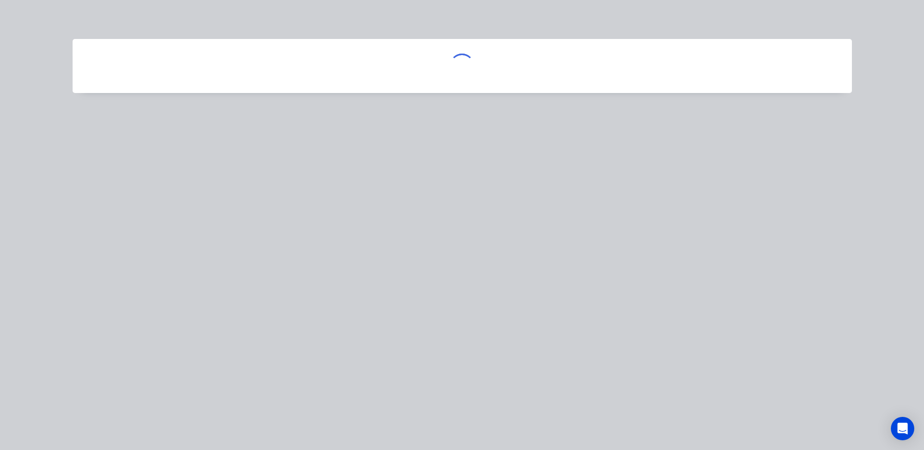
scroll to position [0, 0]
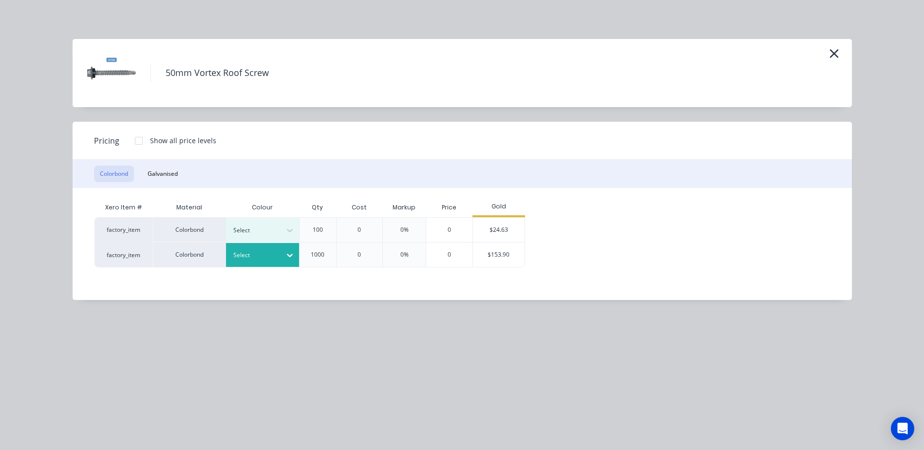
click at [290, 254] on icon at bounding box center [290, 255] width 10 height 10
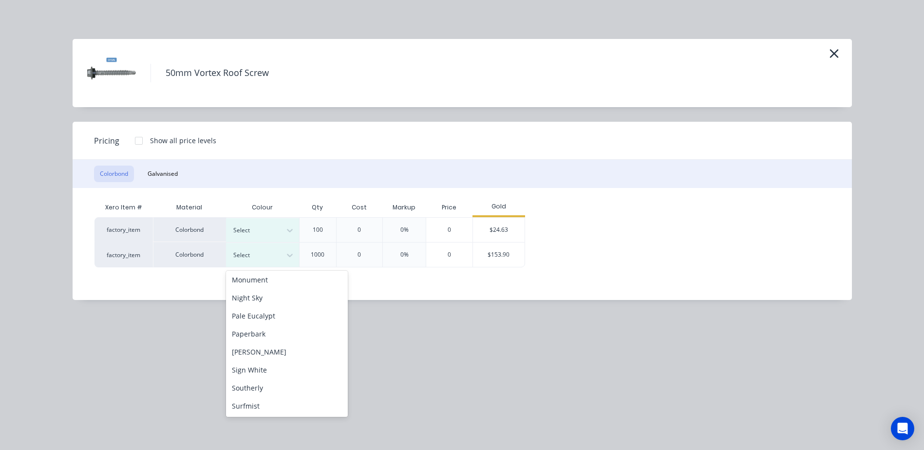
scroll to position [252, 0]
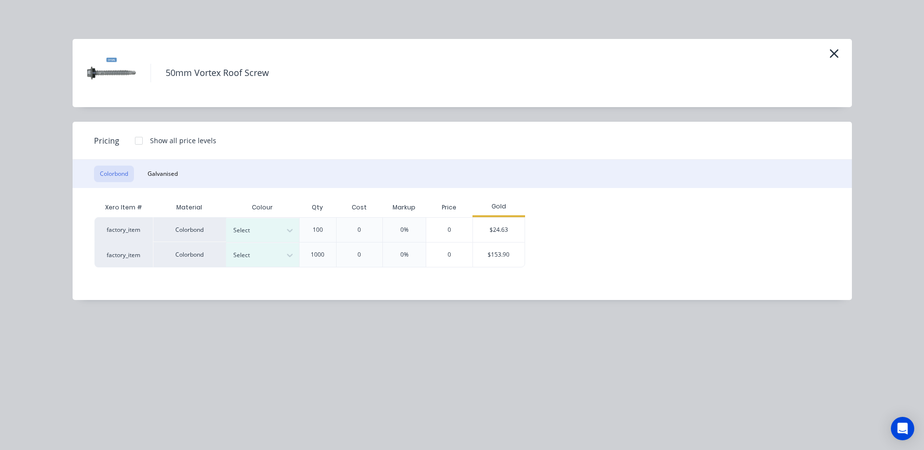
click at [219, 186] on div "Colorbond Galvanised" at bounding box center [462, 174] width 779 height 28
click at [504, 227] on div "$24.63" at bounding box center [499, 230] width 52 height 24
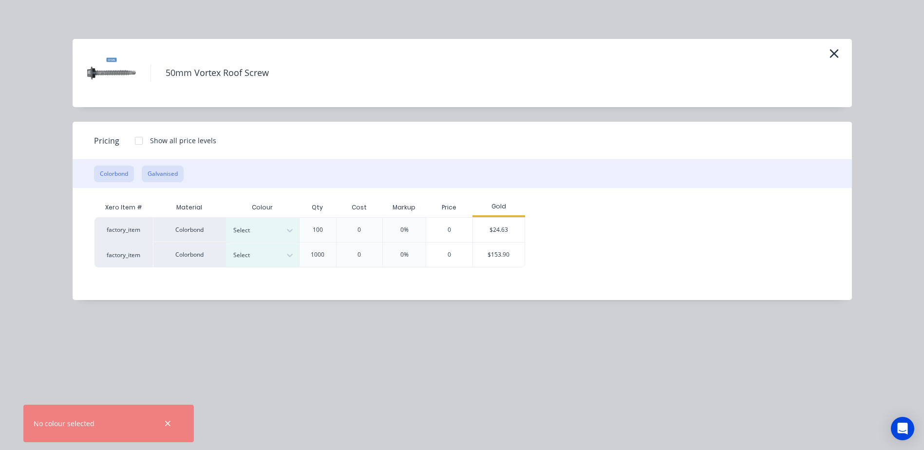
click at [156, 176] on button "Galvanised" at bounding box center [163, 174] width 42 height 17
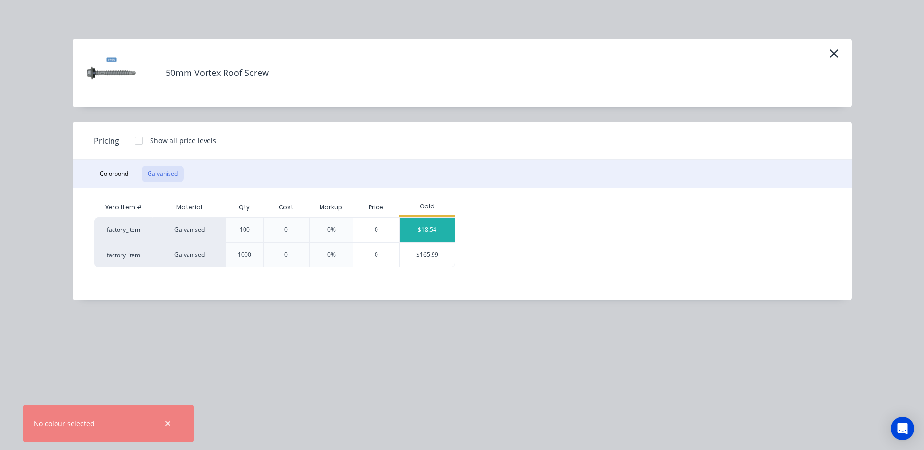
click at [428, 226] on div "$18.54" at bounding box center [427, 230] width 55 height 24
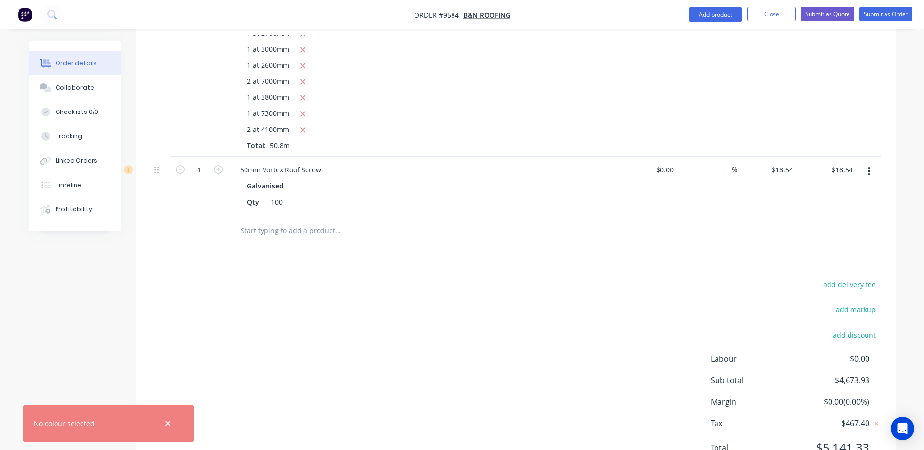
scroll to position [925, 0]
click at [218, 164] on icon "button" at bounding box center [218, 168] width 9 height 9
type input "2"
type input "$37.08"
click at [218, 164] on icon "button" at bounding box center [218, 168] width 9 height 9
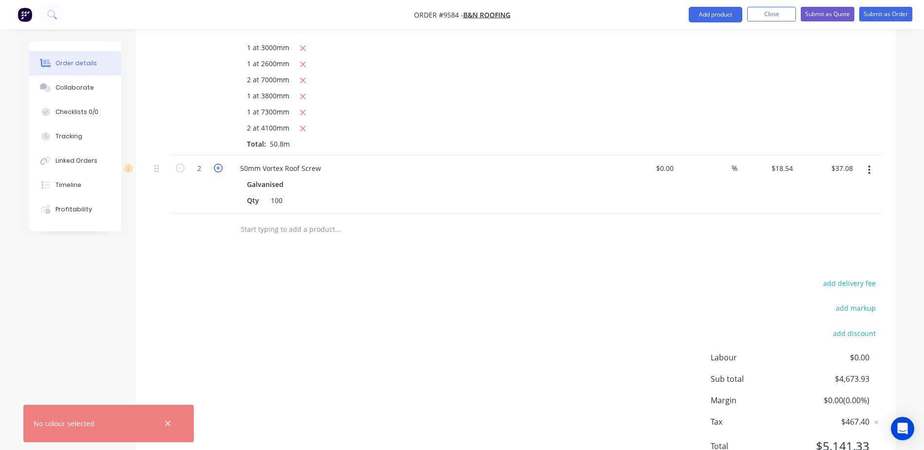
type input "3"
type input "$55.62"
click at [218, 164] on icon "button" at bounding box center [218, 168] width 9 height 9
type input "4"
type input "$74.16"
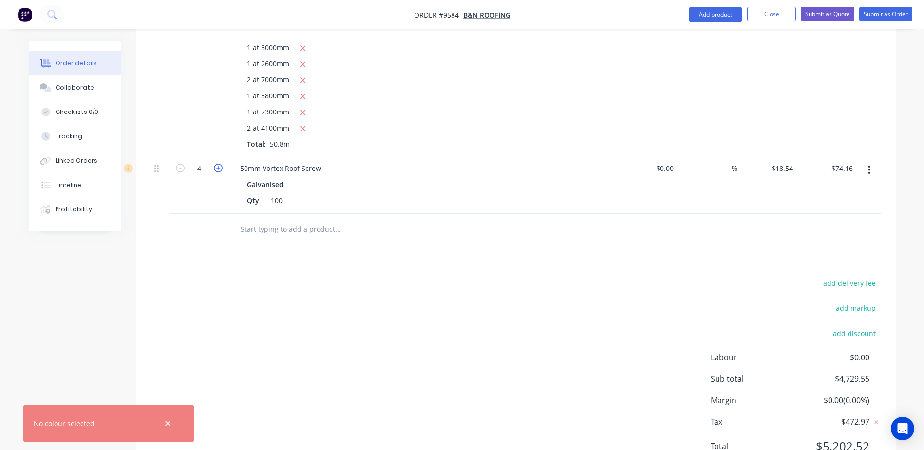
click at [218, 164] on icon "button" at bounding box center [218, 168] width 9 height 9
type input "5"
type input "$92.70"
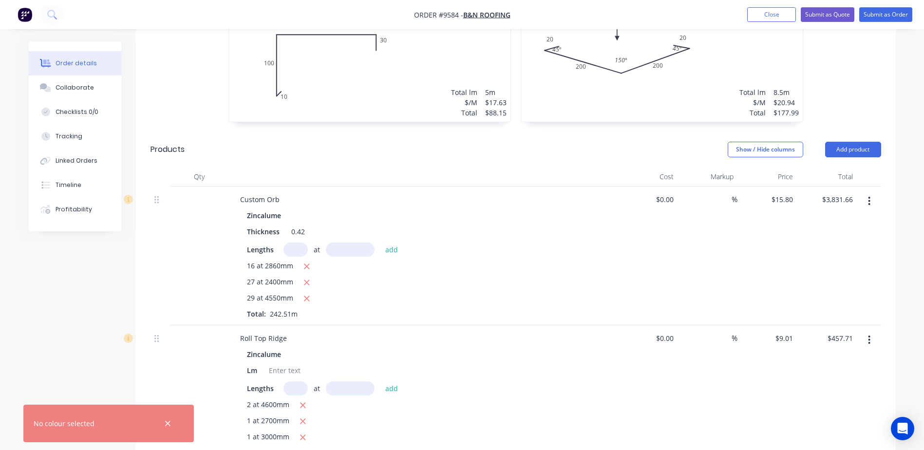
scroll to position [536, 0]
click at [854, 142] on button "Add product" at bounding box center [853, 150] width 56 height 16
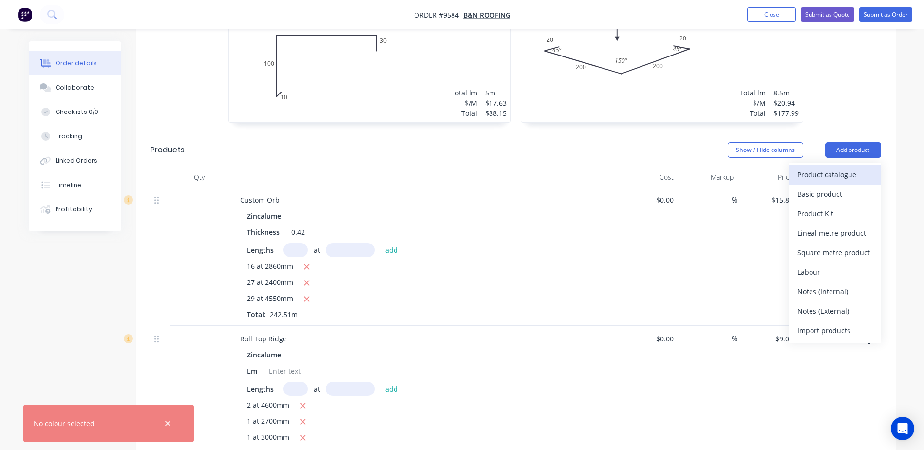
click at [840, 167] on div "Product catalogue" at bounding box center [834, 174] width 75 height 14
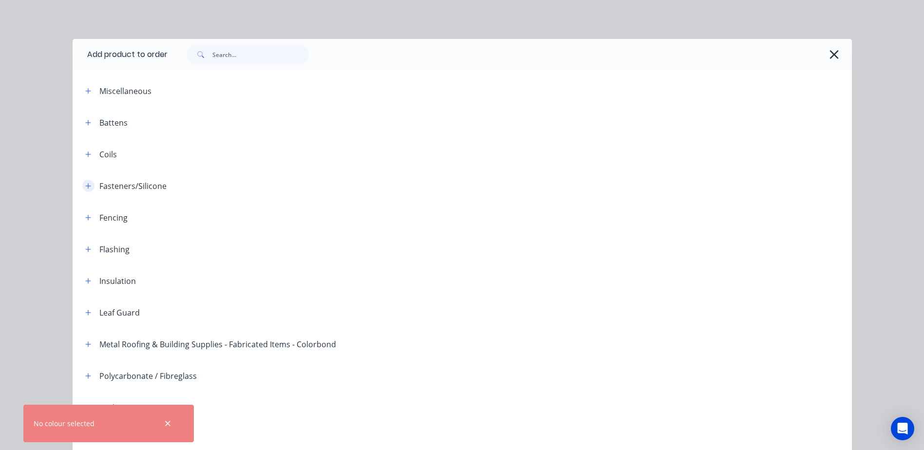
click at [85, 184] on icon "button" at bounding box center [87, 185] width 5 height 5
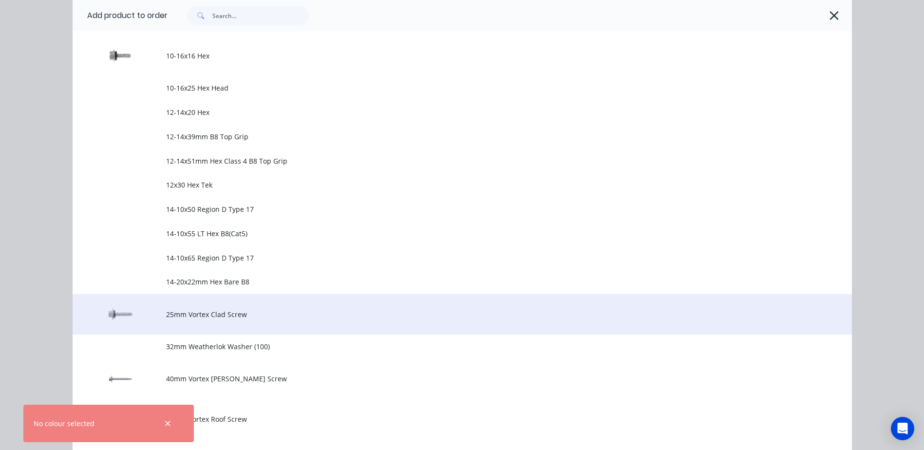
scroll to position [341, 0]
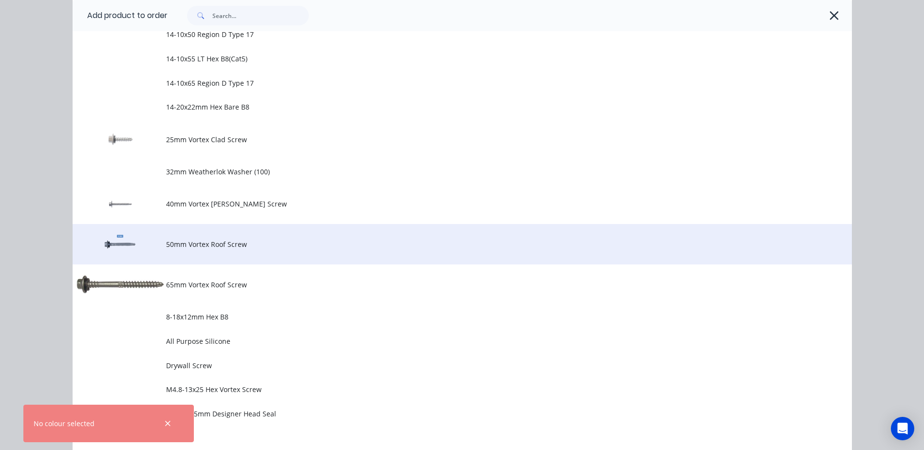
click at [224, 244] on span "50mm Vortex Roof Screw" at bounding box center [440, 244] width 548 height 10
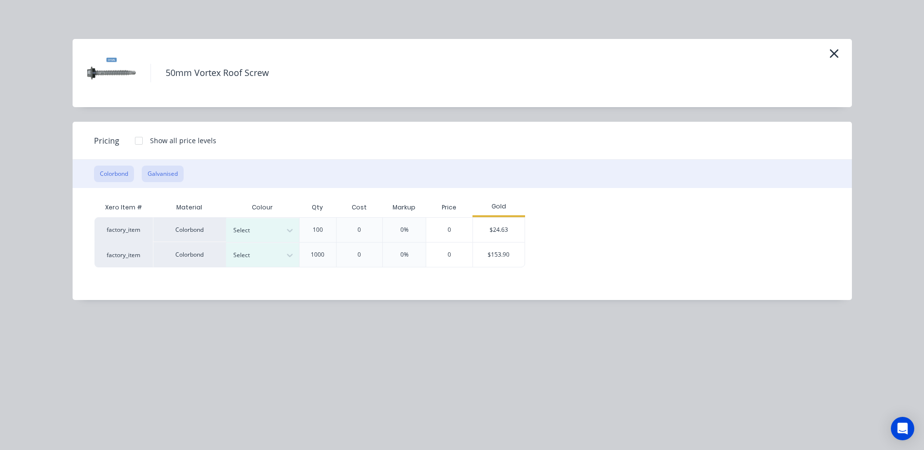
click at [165, 176] on button "Galvanised" at bounding box center [163, 174] width 42 height 17
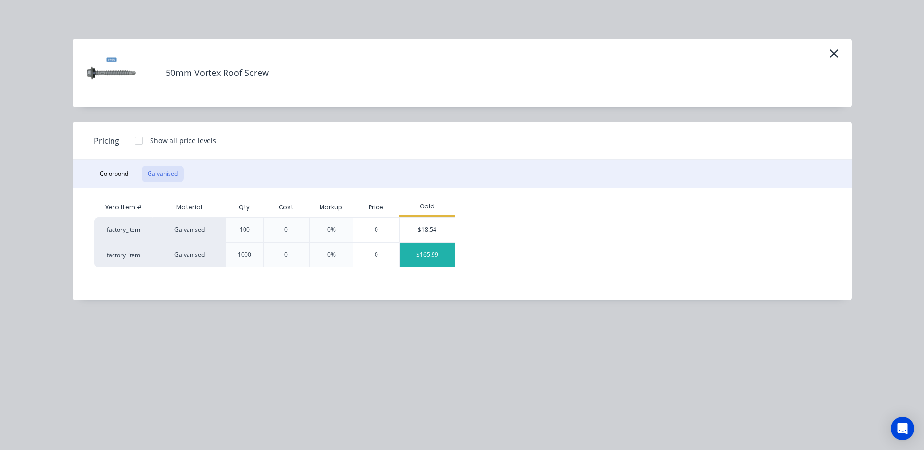
click at [417, 251] on div "$165.99" at bounding box center [427, 254] width 55 height 24
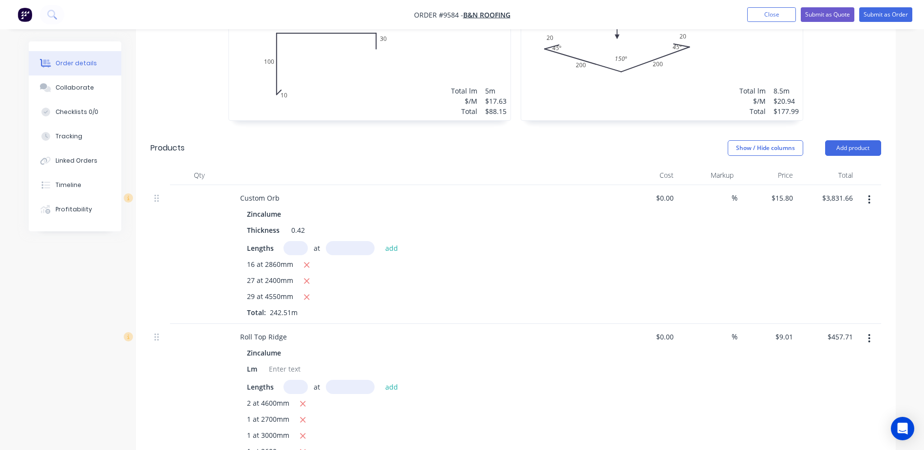
scroll to position [536, 0]
click at [842, 142] on button "Add product" at bounding box center [853, 150] width 56 height 16
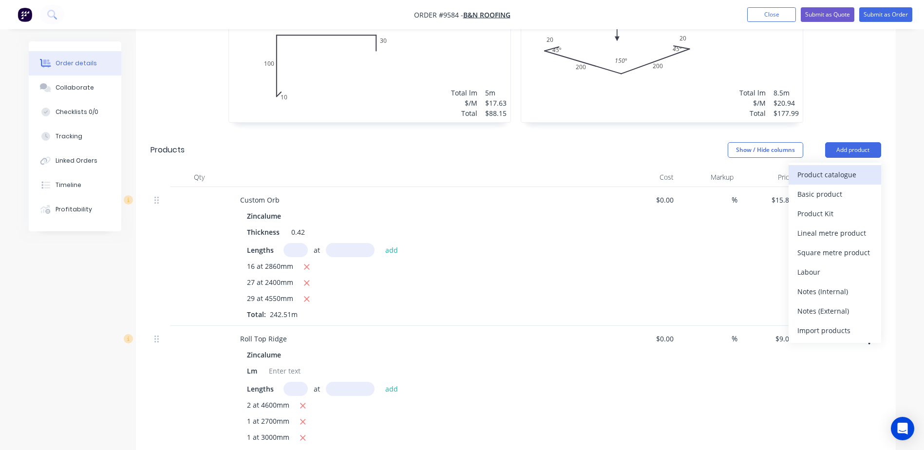
click at [835, 167] on div "Product catalogue" at bounding box center [834, 174] width 75 height 14
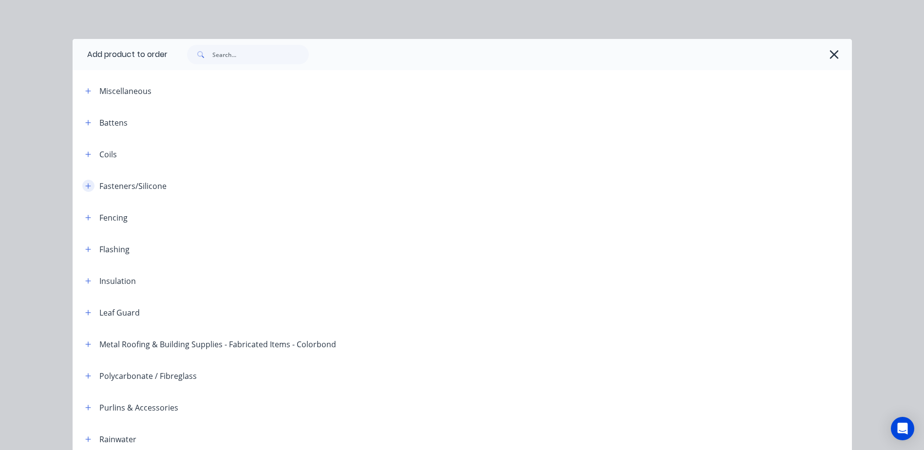
click at [85, 185] on icon "button" at bounding box center [88, 186] width 6 height 7
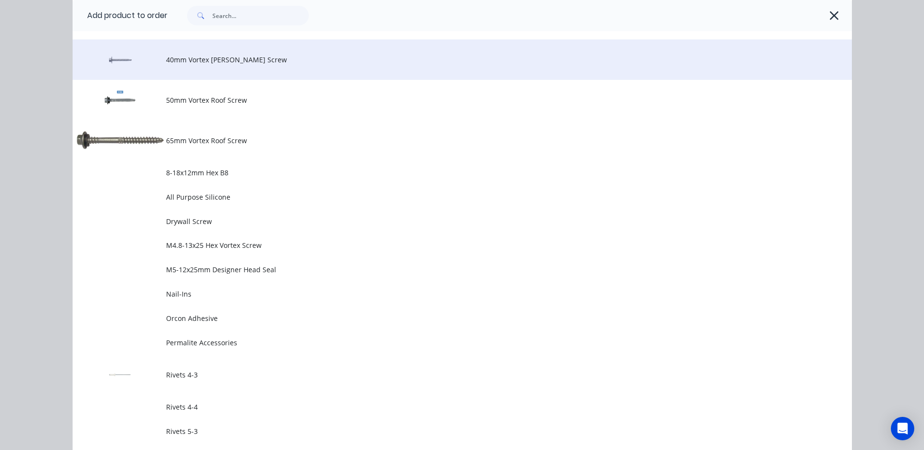
scroll to position [487, 0]
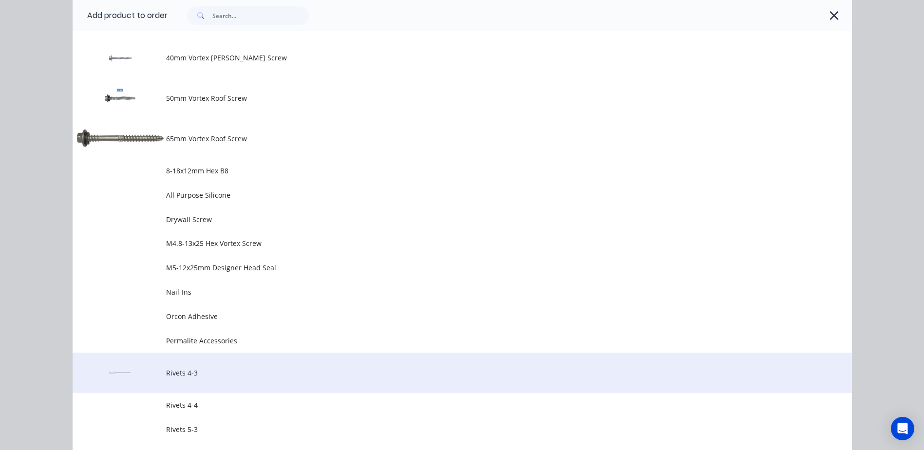
click at [174, 370] on span "Rivets 4-3" at bounding box center [440, 373] width 548 height 10
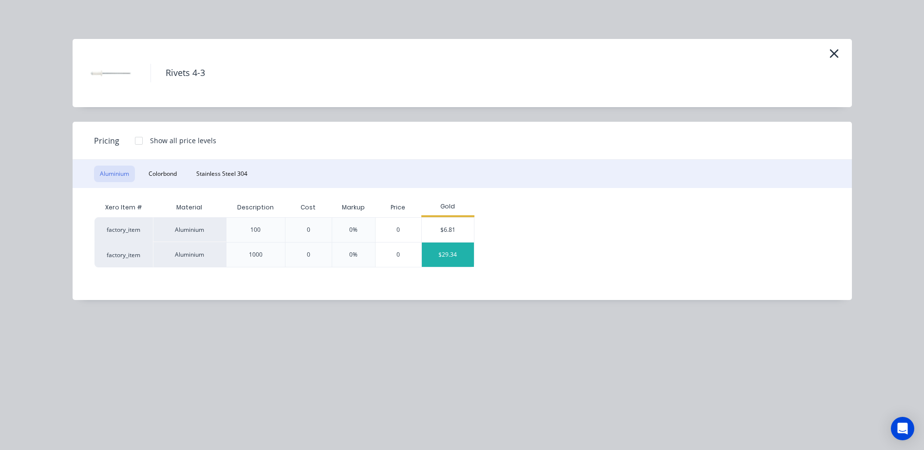
click at [439, 256] on div "$29.34" at bounding box center [448, 254] width 52 height 24
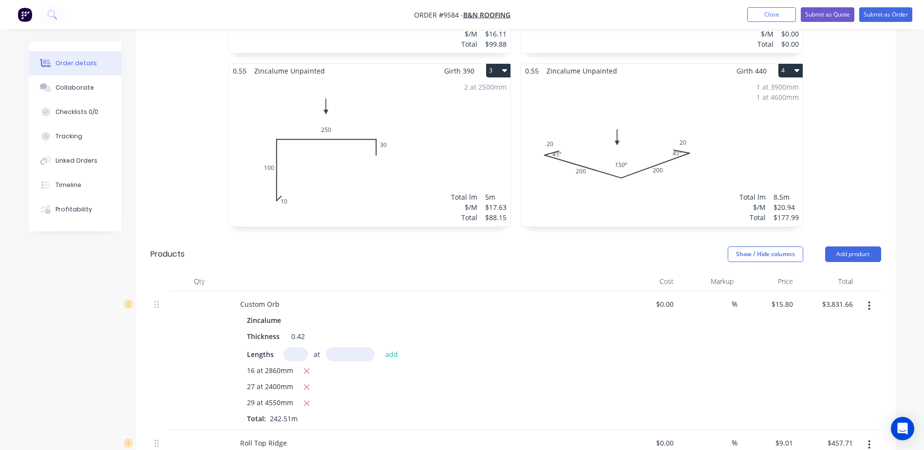
scroll to position [438, 0]
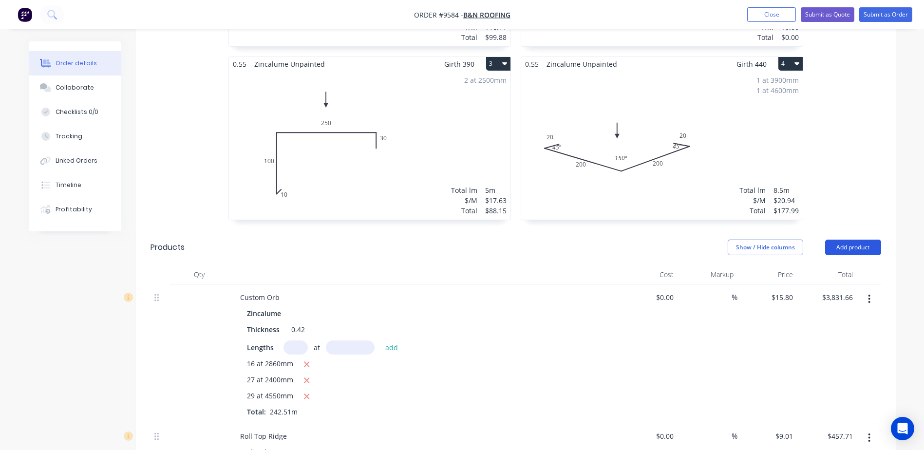
click at [852, 240] on button "Add product" at bounding box center [853, 248] width 56 height 16
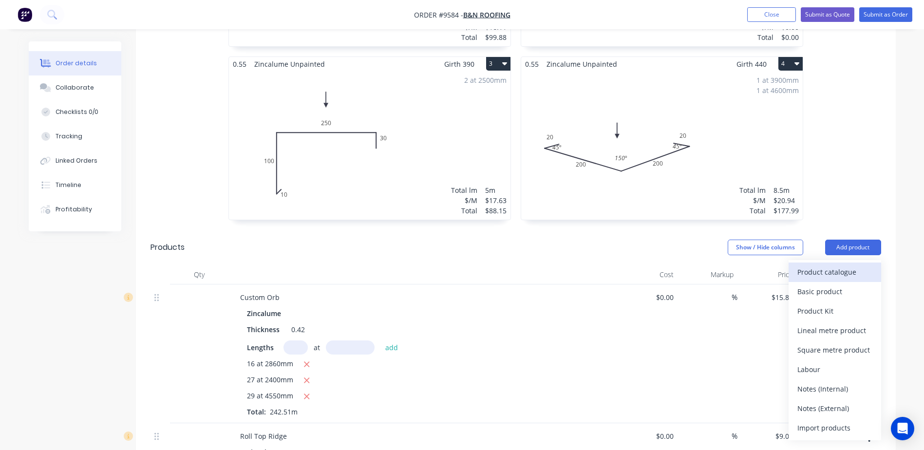
click at [839, 265] on div "Product catalogue" at bounding box center [834, 272] width 75 height 14
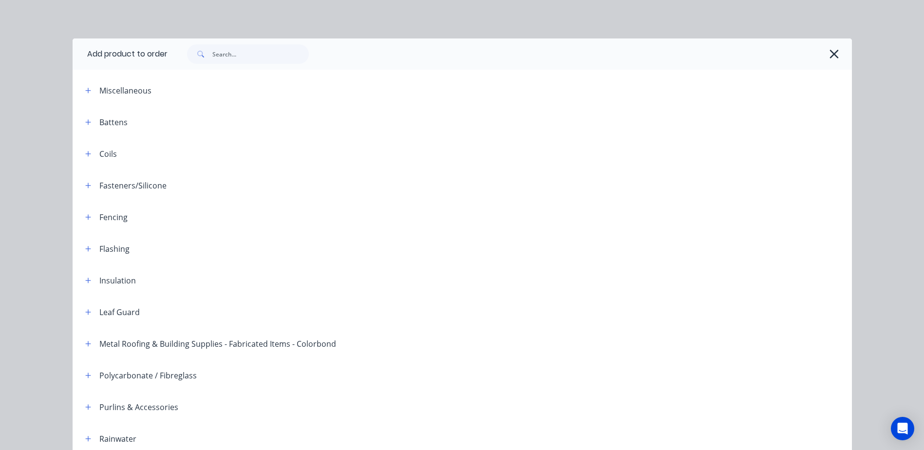
scroll to position [0, 0]
click at [255, 51] on input "text" at bounding box center [260, 54] width 96 height 19
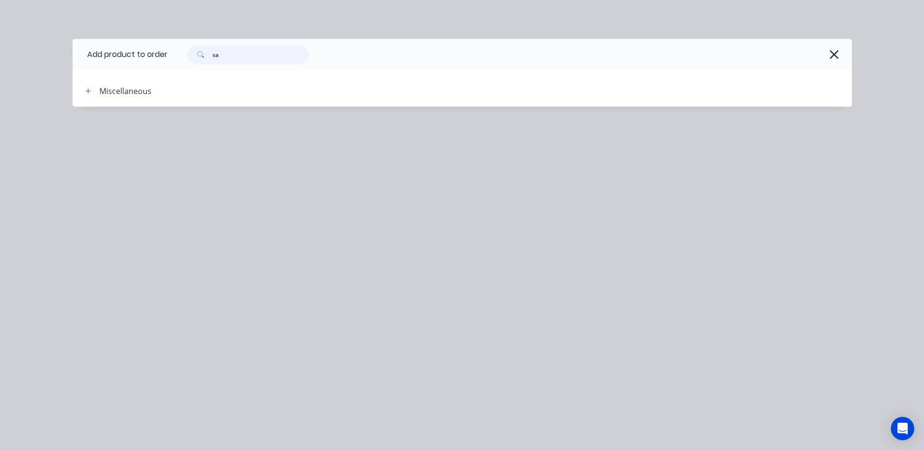
type input "s"
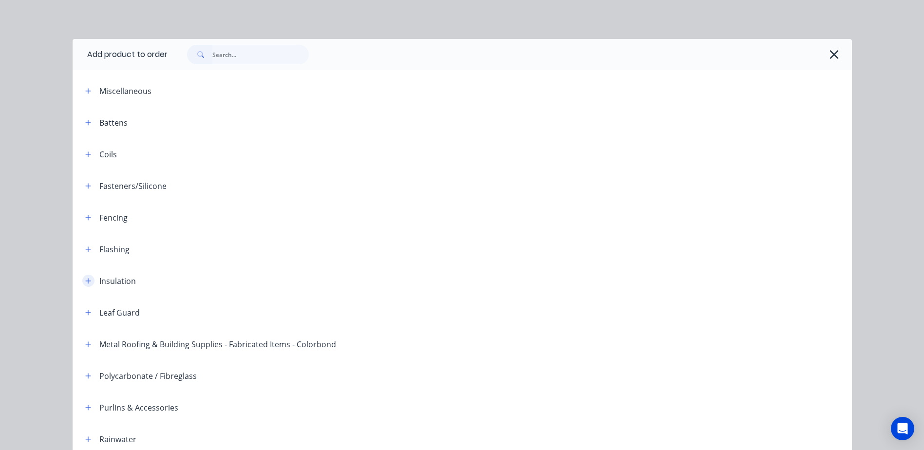
click at [85, 278] on icon "button" at bounding box center [88, 281] width 6 height 7
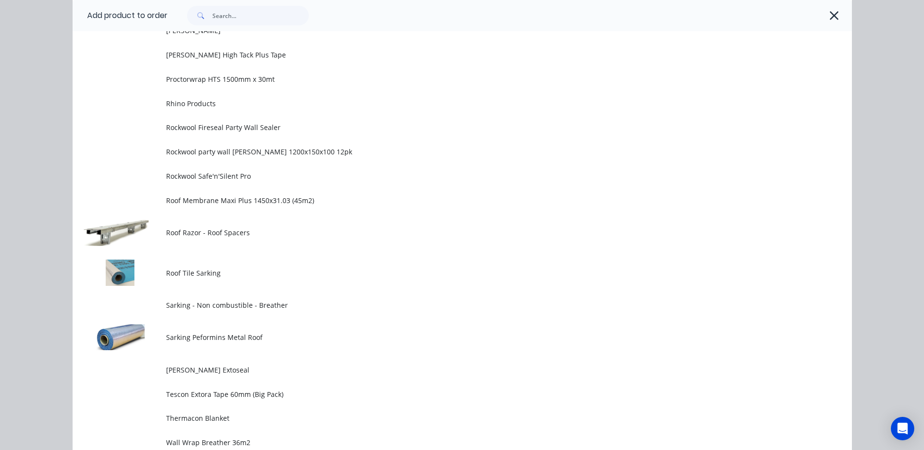
scroll to position [974, 0]
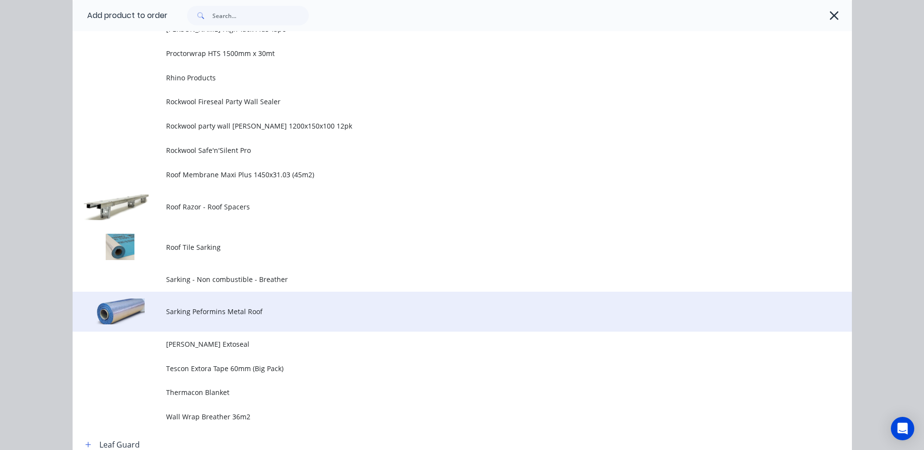
click at [264, 304] on td "Sarking Peformins Metal Roof" at bounding box center [509, 312] width 686 height 40
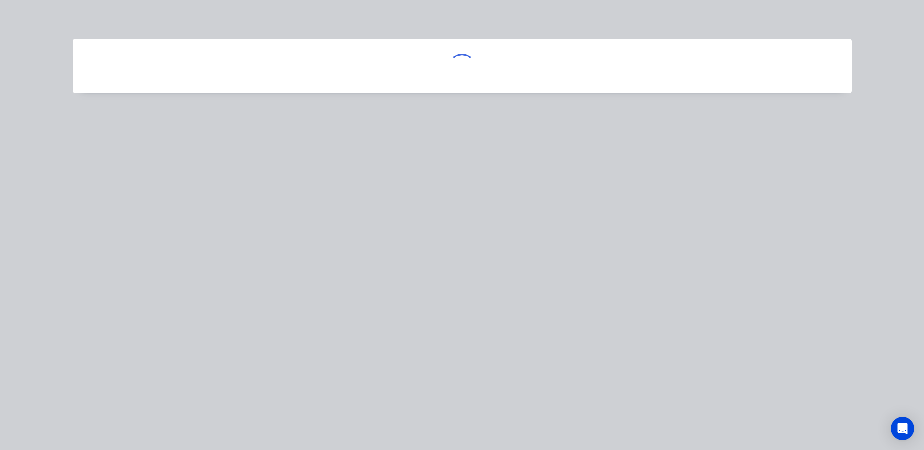
scroll to position [0, 0]
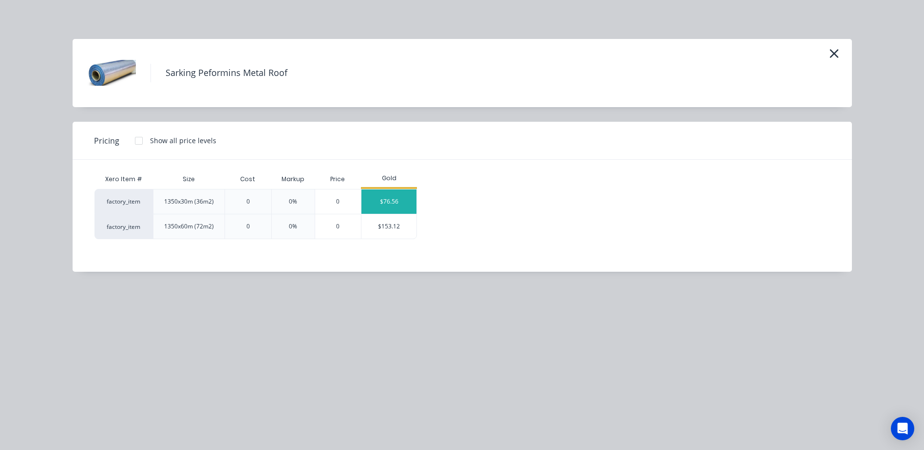
click at [391, 201] on div "$76.56" at bounding box center [388, 201] width 55 height 24
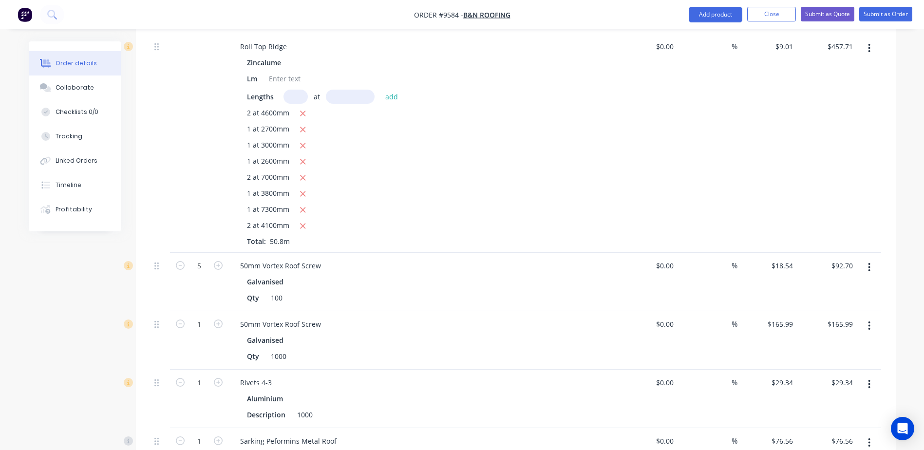
scroll to position [1116, 0]
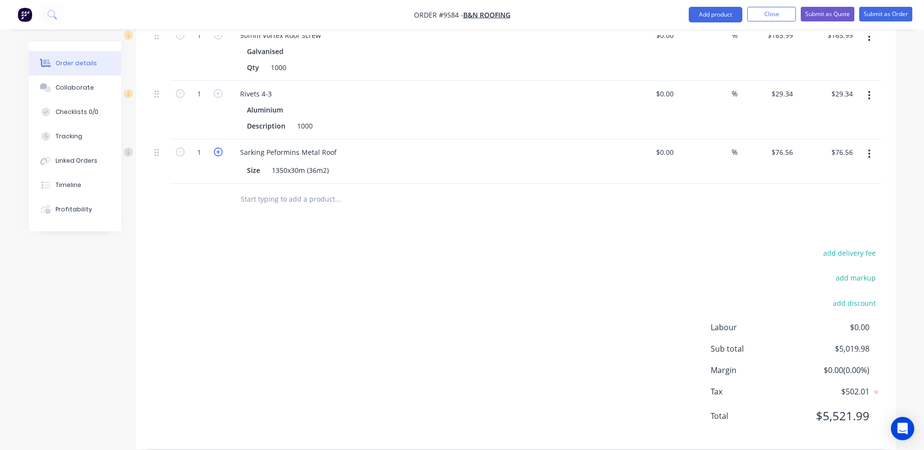
click at [219, 148] on icon "button" at bounding box center [218, 152] width 9 height 9
type input "2"
type input "$153.12"
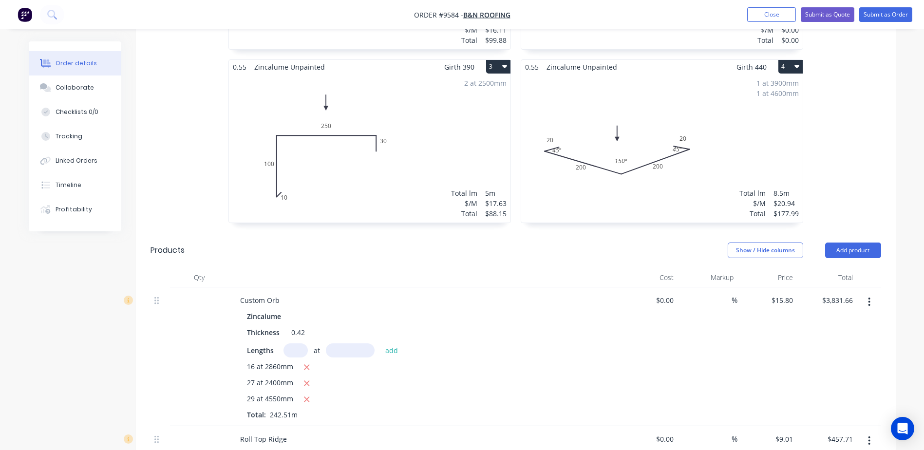
scroll to position [435, 0]
click at [844, 243] on button "Add product" at bounding box center [853, 251] width 56 height 16
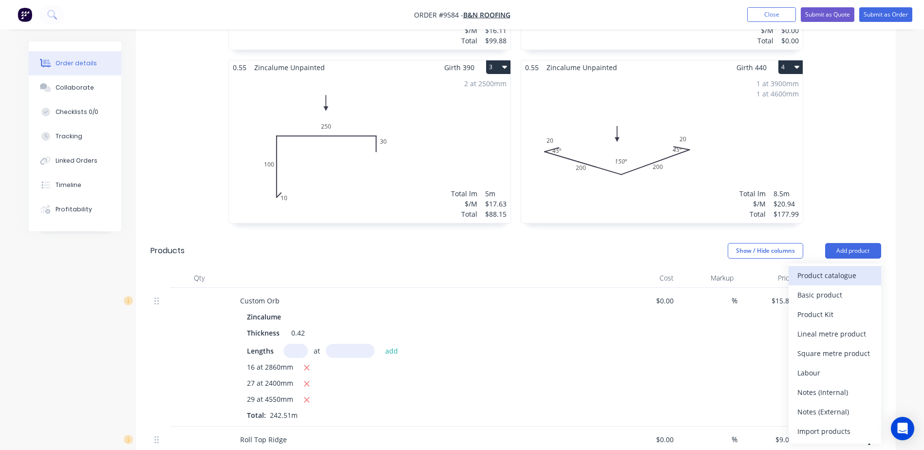
click at [836, 268] on div "Product catalogue" at bounding box center [834, 275] width 75 height 14
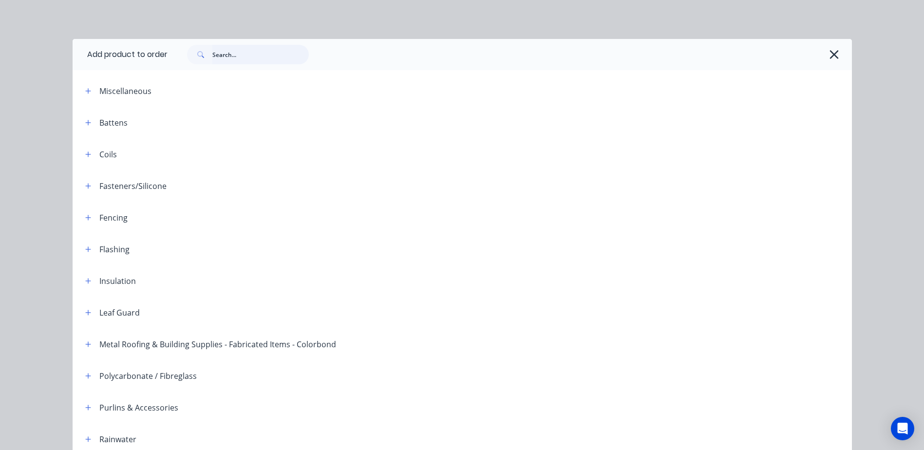
click at [218, 54] on input "text" at bounding box center [260, 54] width 96 height 19
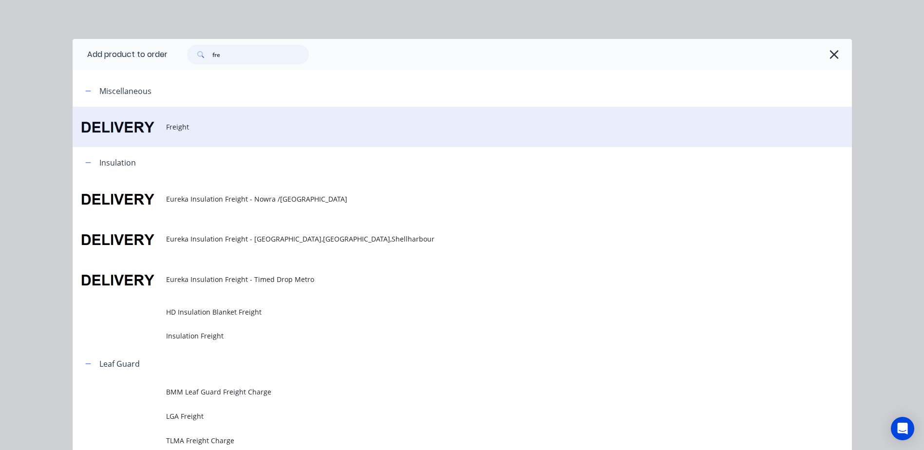
type input "fre"
click at [175, 127] on span "Freight" at bounding box center [440, 127] width 548 height 10
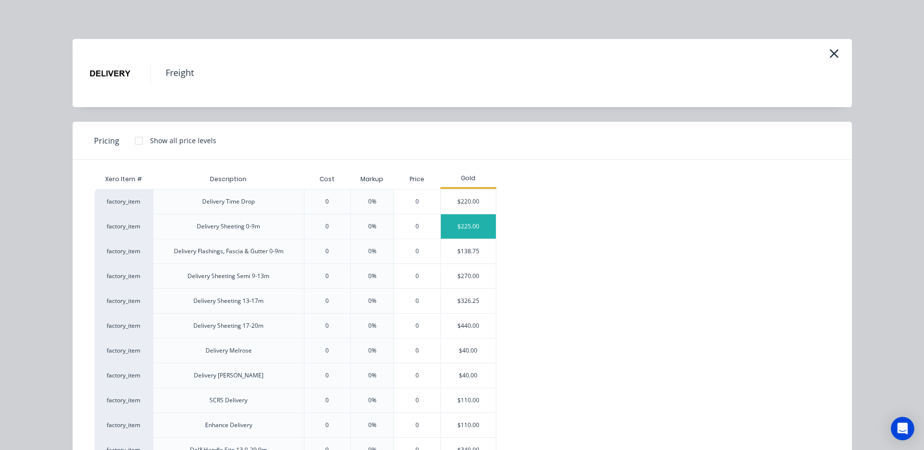
click at [450, 225] on div "$225.00" at bounding box center [468, 226] width 55 height 24
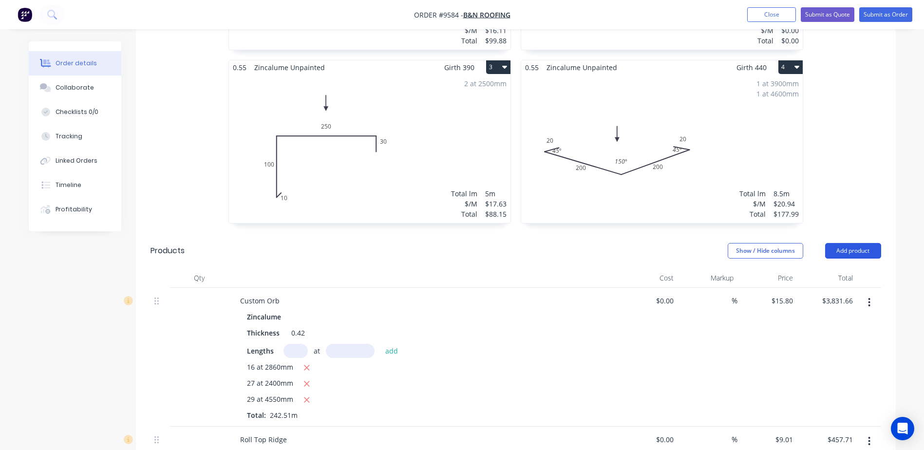
click at [840, 243] on button "Add product" at bounding box center [853, 251] width 56 height 16
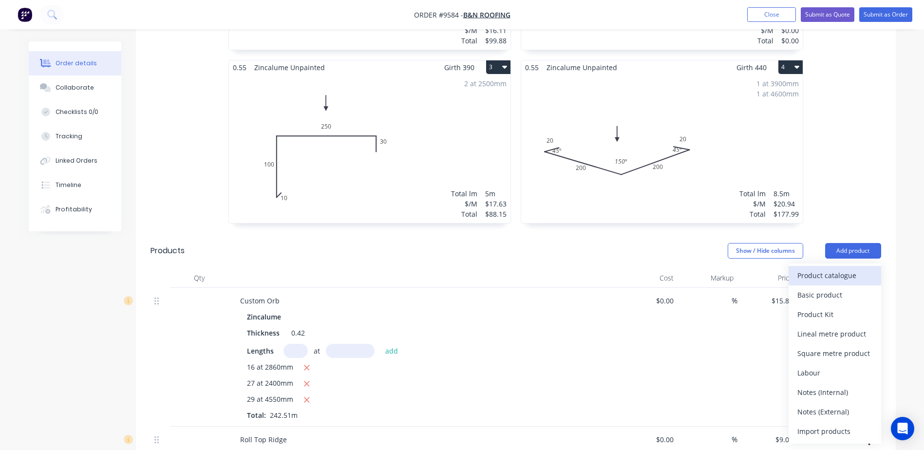
click at [825, 266] on button "Product catalogue" at bounding box center [834, 275] width 93 height 19
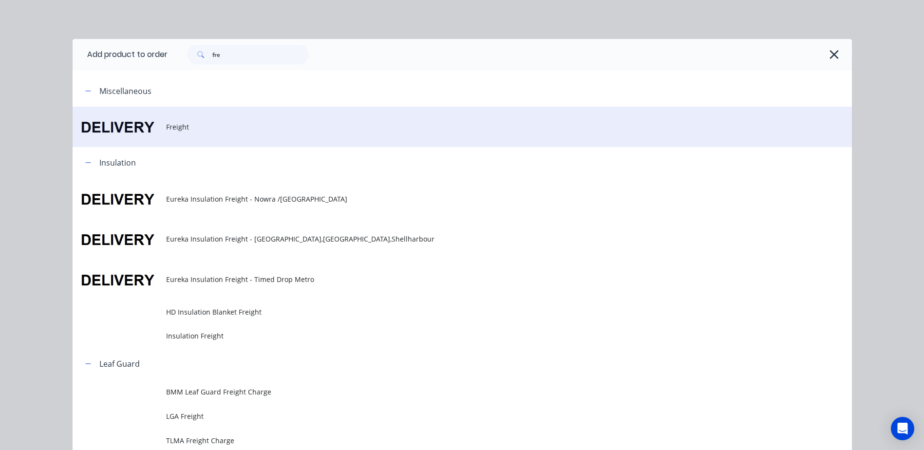
click at [168, 127] on span "Freight" at bounding box center [440, 127] width 548 height 10
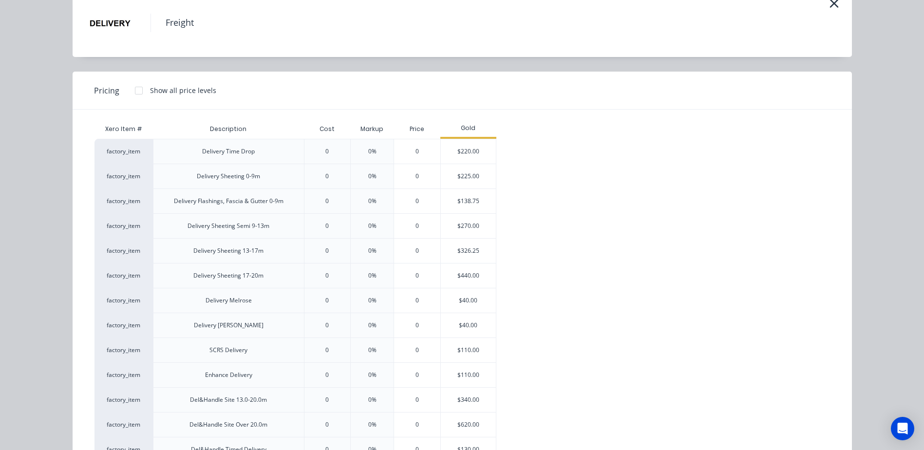
scroll to position [243, 0]
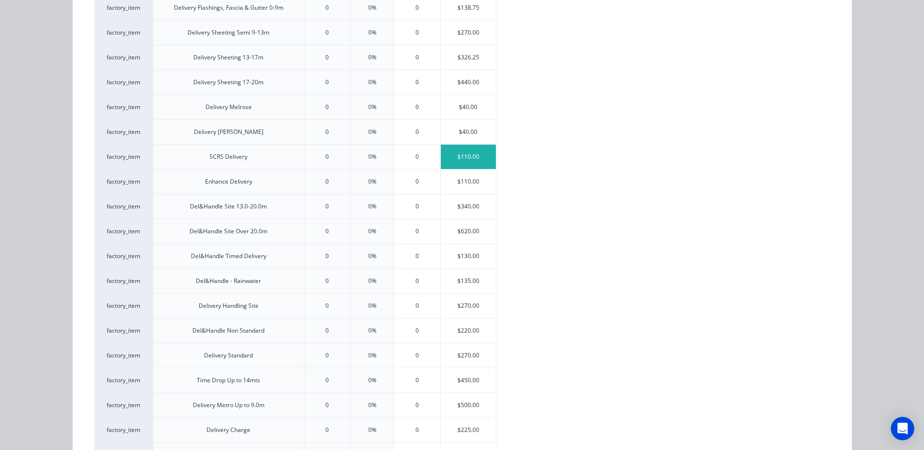
click at [456, 154] on div "$110.00" at bounding box center [468, 157] width 55 height 24
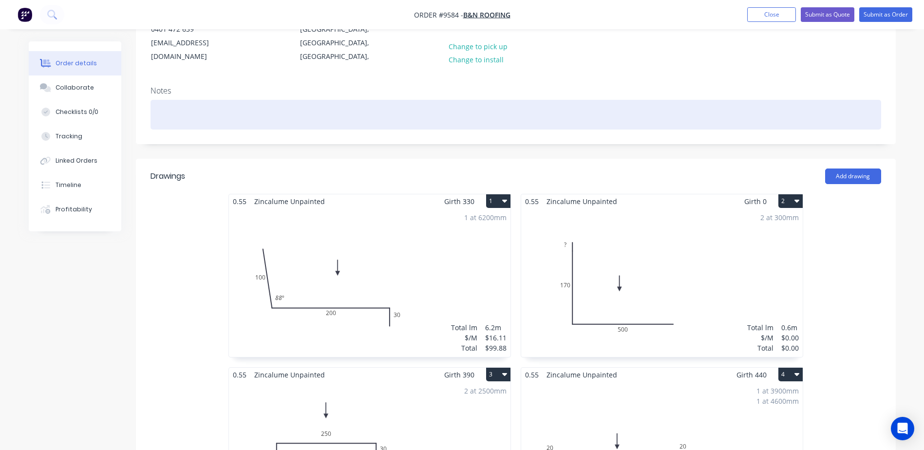
scroll to position [0, 0]
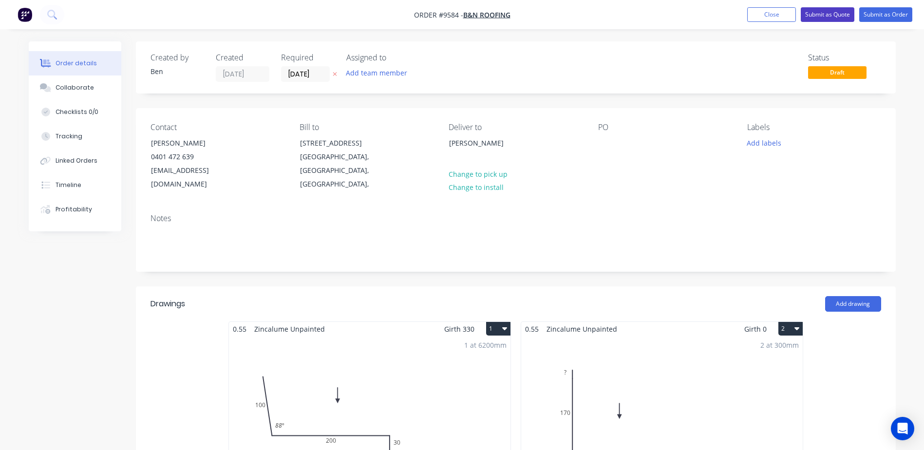
click at [823, 11] on button "Submit as Quote" at bounding box center [827, 14] width 54 height 15
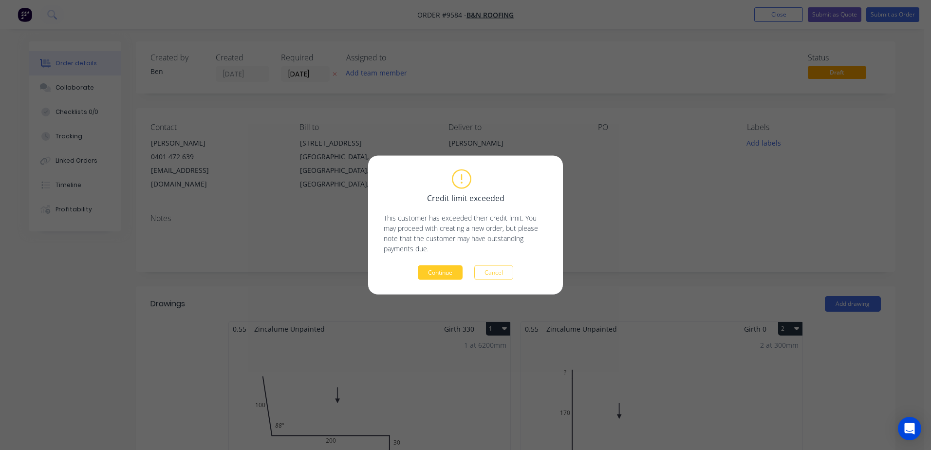
click at [445, 271] on button "Continue" at bounding box center [440, 272] width 45 height 15
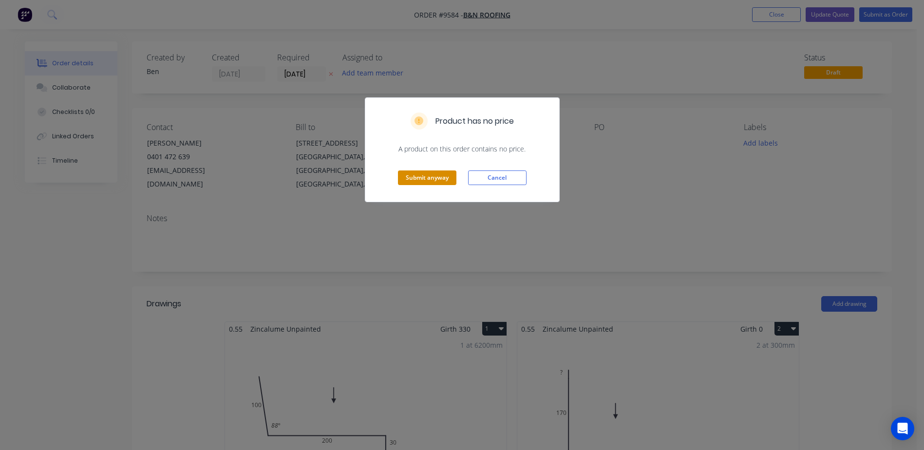
click at [430, 172] on button "Submit anyway" at bounding box center [427, 177] width 58 height 15
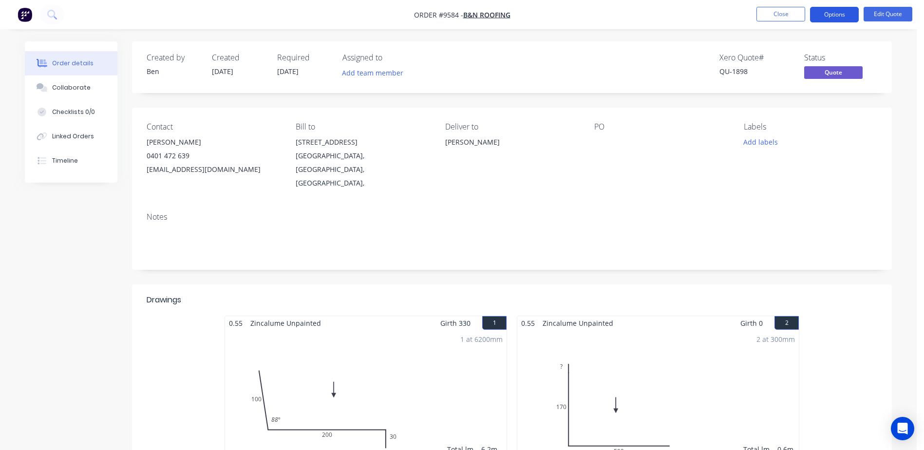
click at [829, 14] on button "Options" at bounding box center [834, 15] width 49 height 16
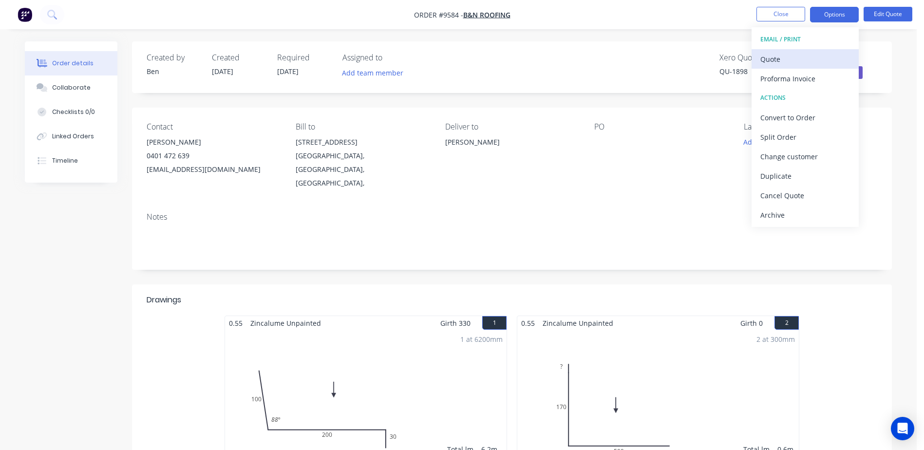
click at [788, 56] on div "Quote" at bounding box center [805, 59] width 90 height 14
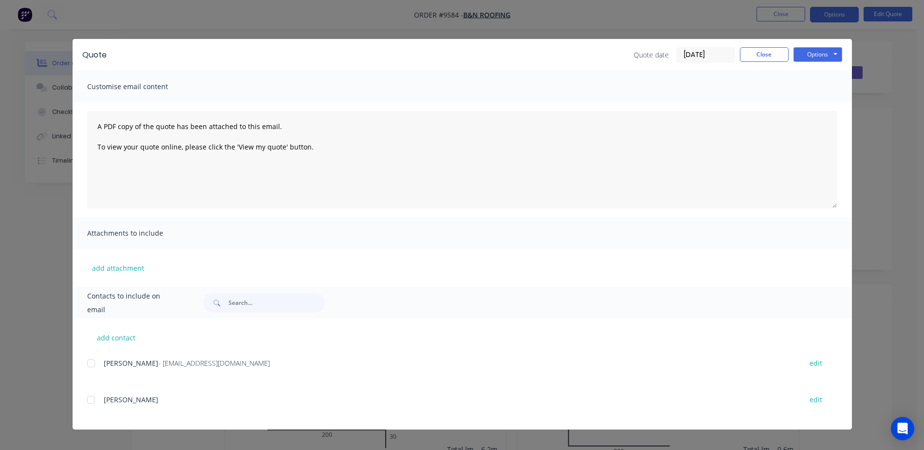
click at [92, 362] on div at bounding box center [90, 362] width 19 height 19
click at [817, 54] on button "Options" at bounding box center [817, 54] width 49 height 15
click at [819, 98] on button "Email" at bounding box center [824, 104] width 62 height 16
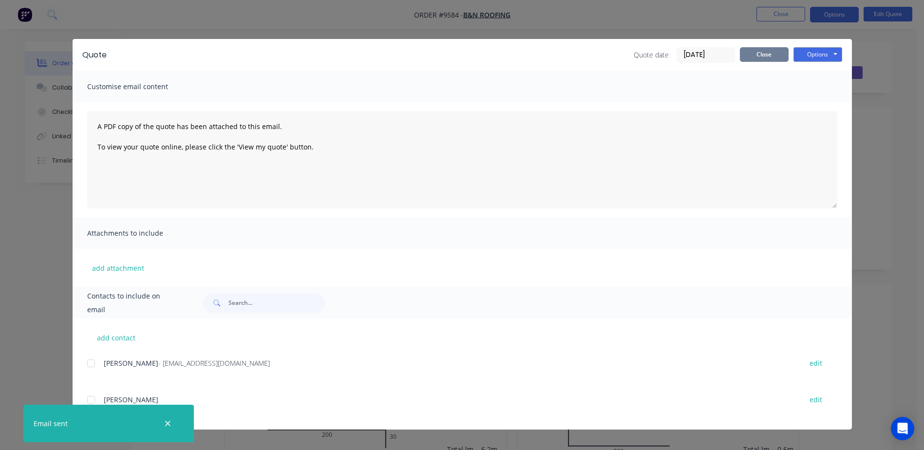
click at [765, 51] on button "Close" at bounding box center [764, 54] width 49 height 15
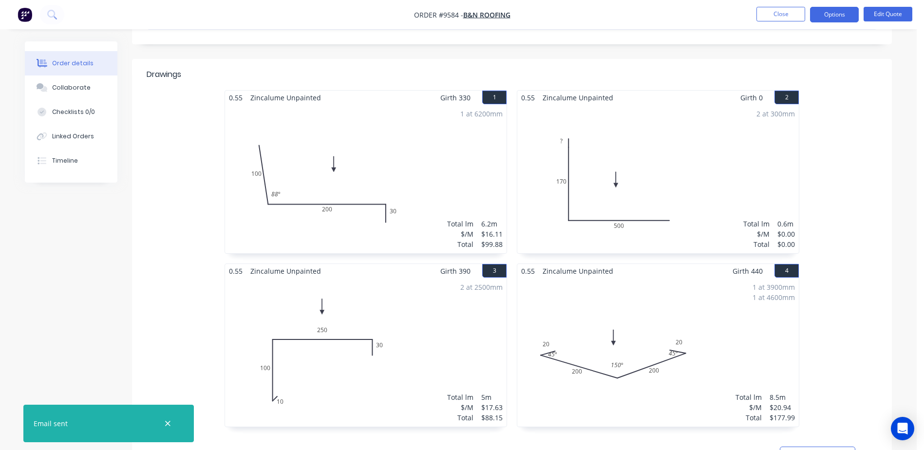
scroll to position [243, 0]
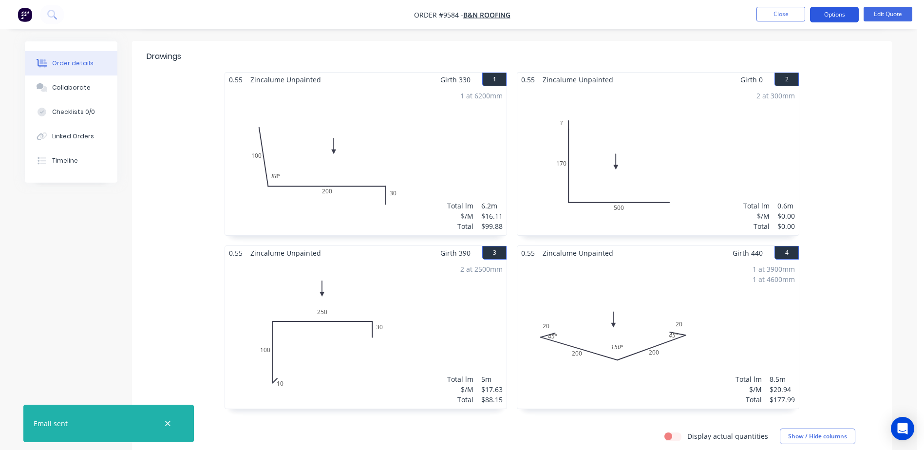
click at [832, 16] on button "Options" at bounding box center [834, 15] width 49 height 16
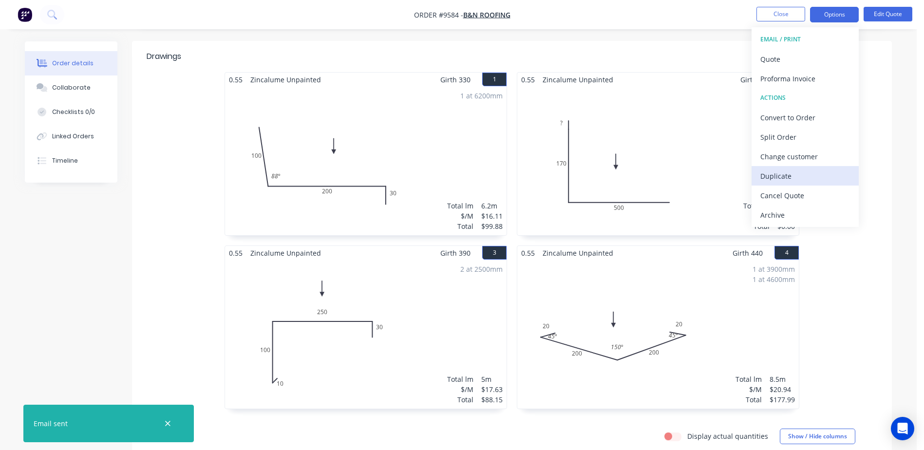
click at [790, 173] on div "Duplicate" at bounding box center [805, 176] width 90 height 14
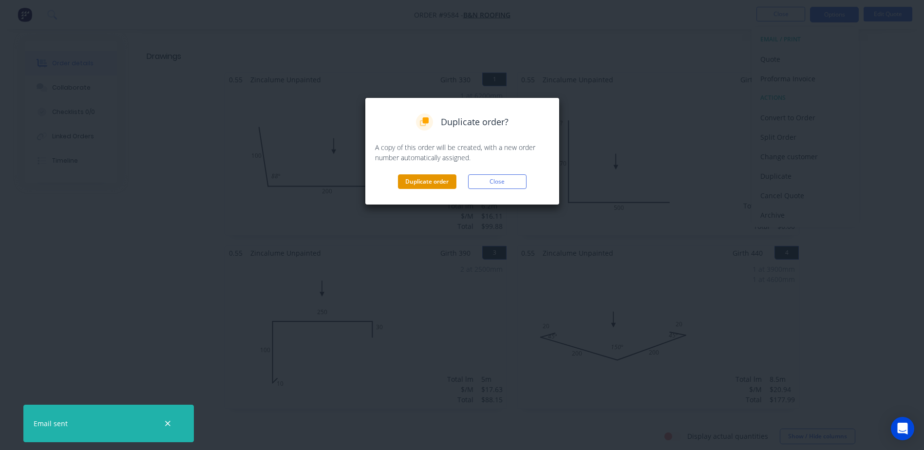
click at [436, 175] on button "Duplicate order" at bounding box center [427, 181] width 58 height 15
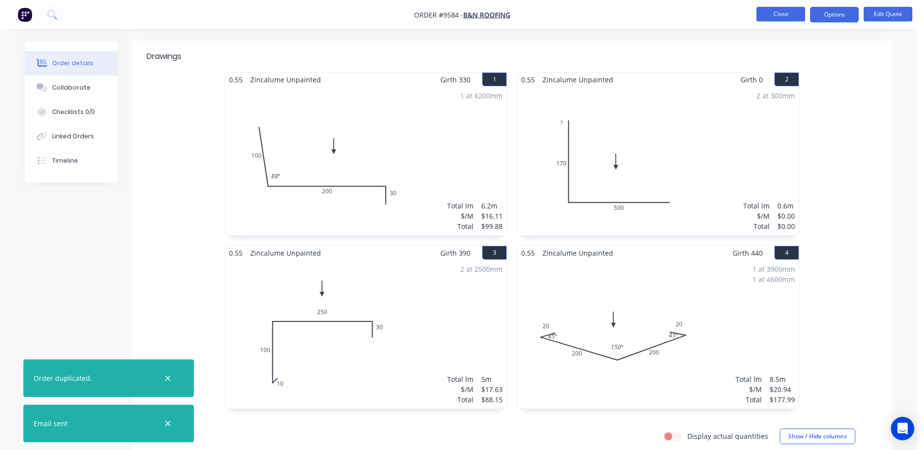
click at [771, 17] on button "Close" at bounding box center [780, 14] width 49 height 15
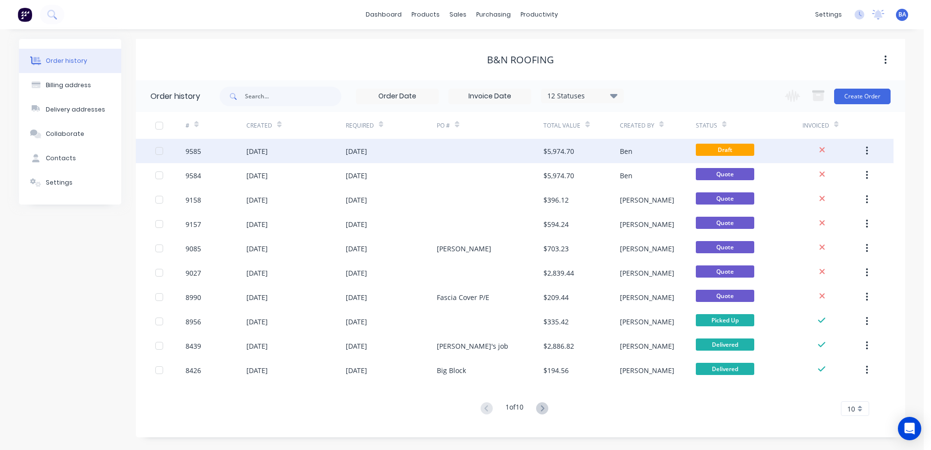
click at [490, 154] on div at bounding box center [490, 151] width 107 height 24
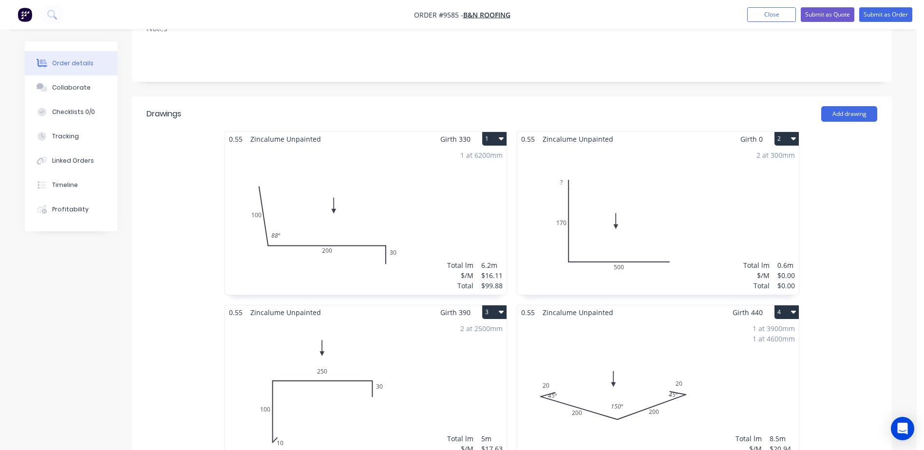
scroll to position [195, 0]
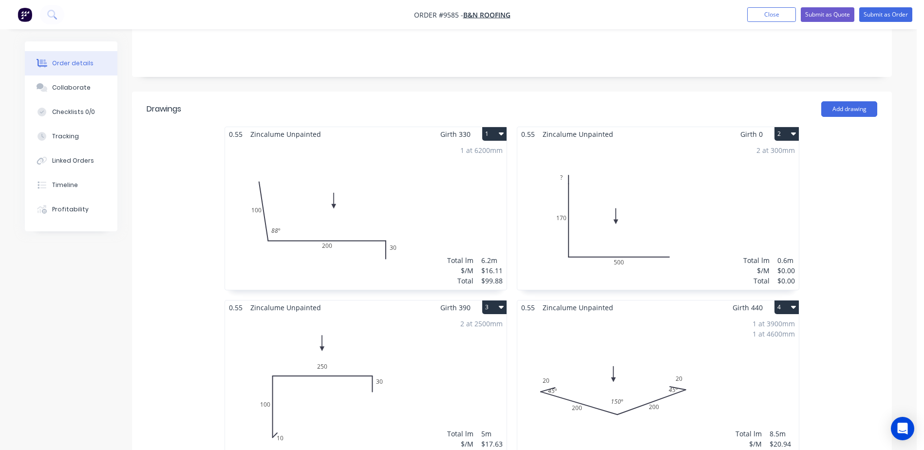
click at [499, 130] on icon "button" at bounding box center [501, 134] width 5 height 8
click at [391, 160] on div "1 at 6200mm Total lm $/M Total 6.2m $16.11 $99.88" at bounding box center [365, 215] width 281 height 148
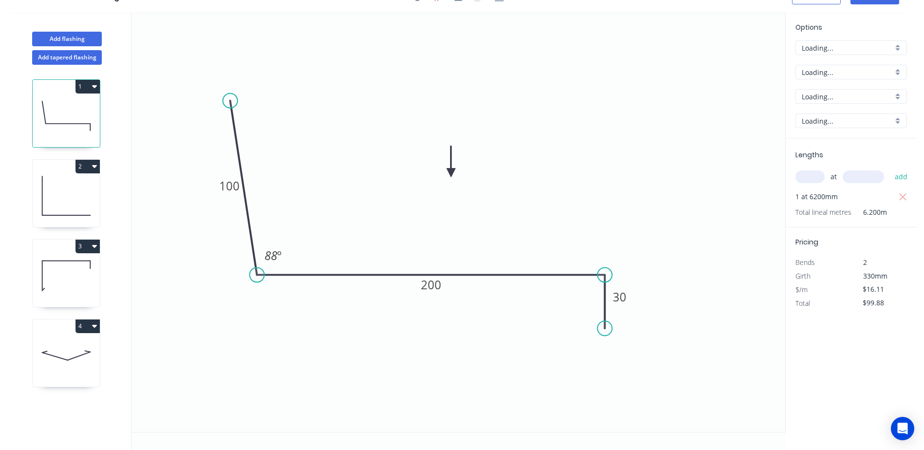
scroll to position [18, 0]
click at [897, 71] on div "Zincalume" at bounding box center [850, 72] width 111 height 15
click at [832, 144] on div "Galvanised" at bounding box center [851, 141] width 111 height 17
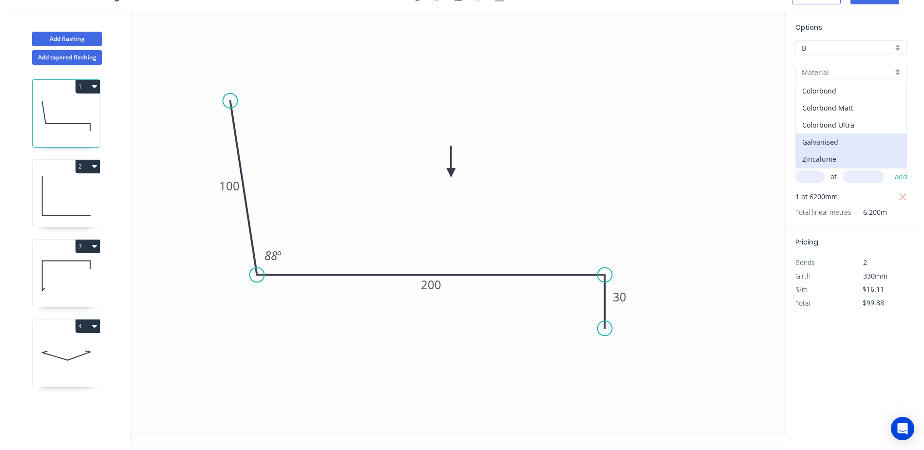
type input "Galvanised"
type input "$19.03"
type input "$117.99"
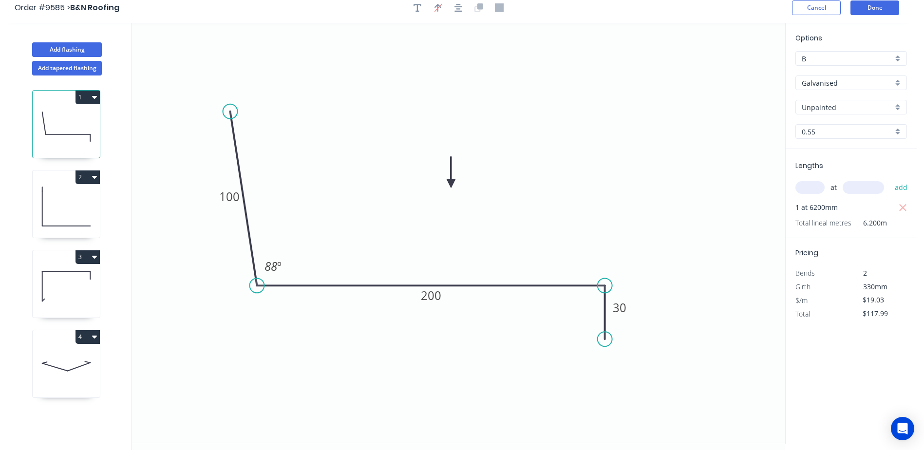
scroll to position [0, 0]
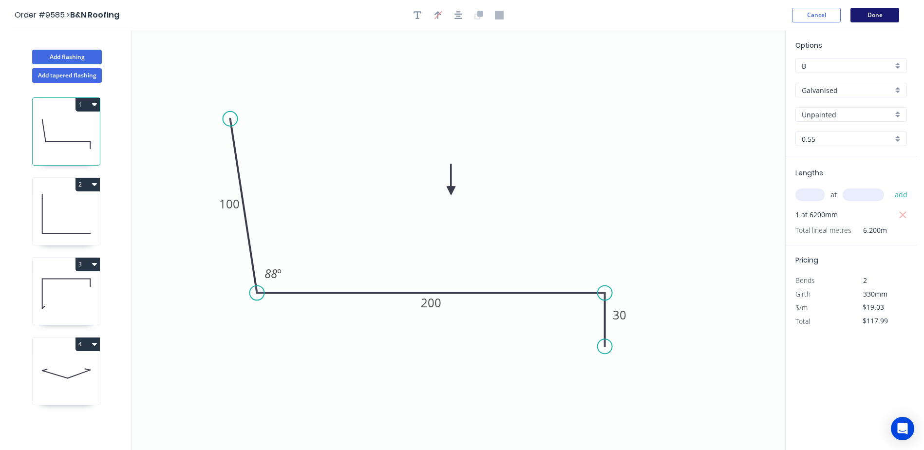
click at [868, 13] on button "Done" at bounding box center [874, 15] width 49 height 15
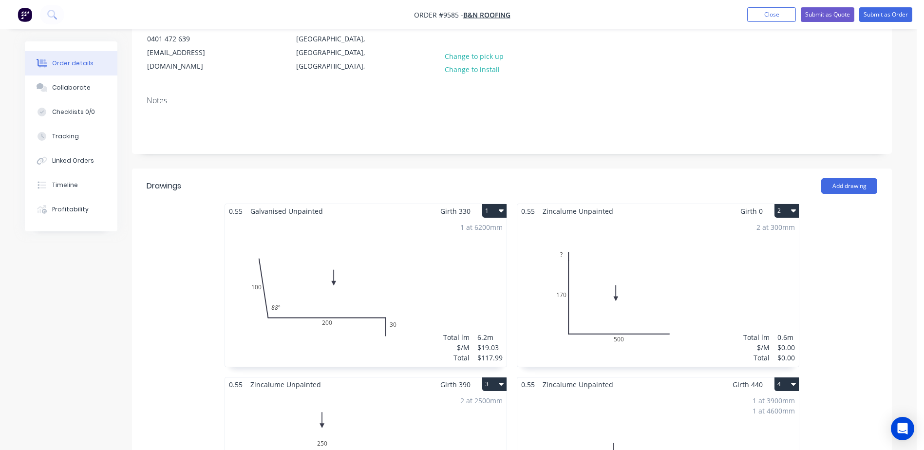
scroll to position [146, 0]
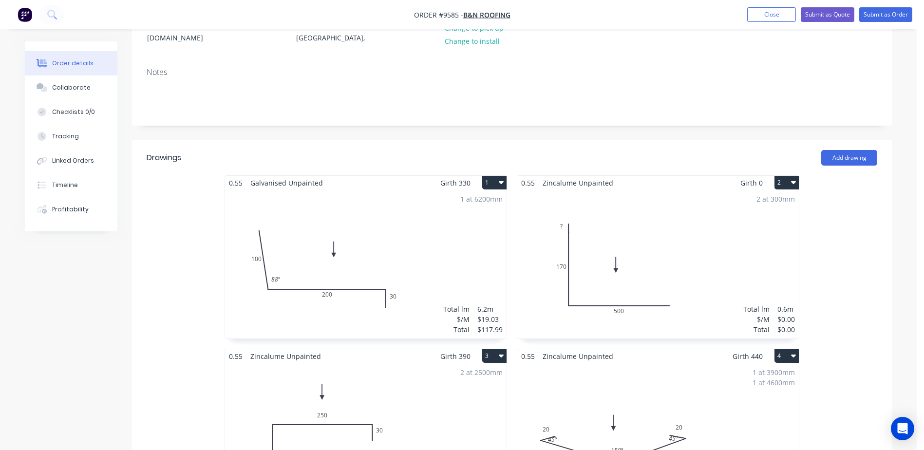
click at [663, 209] on div "2 at 300mm Total lm $/M Total 0.6m $0.00 $0.00" at bounding box center [657, 264] width 281 height 148
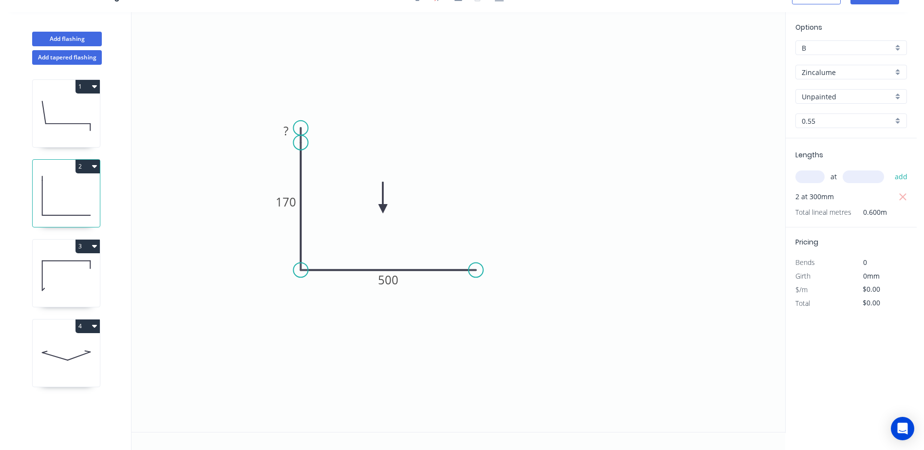
click at [727, 113] on icon "0 ? 170 500" at bounding box center [457, 222] width 653 height 420
click at [897, 70] on div "Zincalume" at bounding box center [850, 72] width 111 height 15
click at [831, 140] on div "Galvanised" at bounding box center [851, 141] width 111 height 17
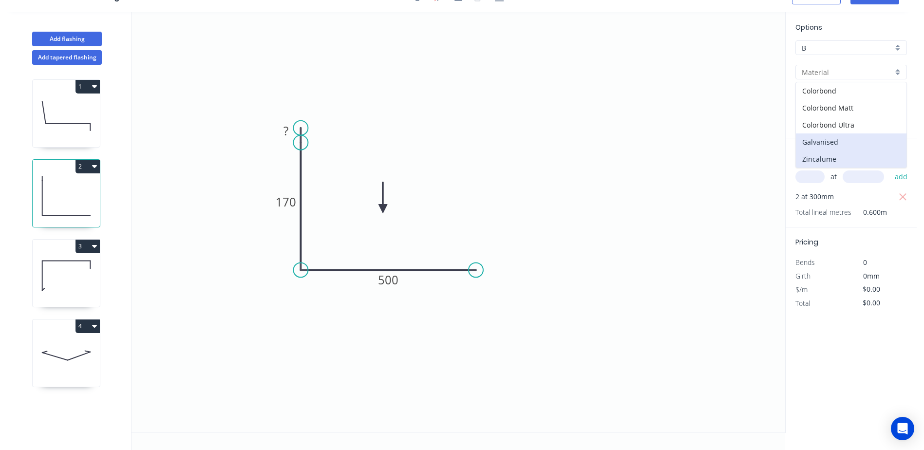
type input "Galvanised"
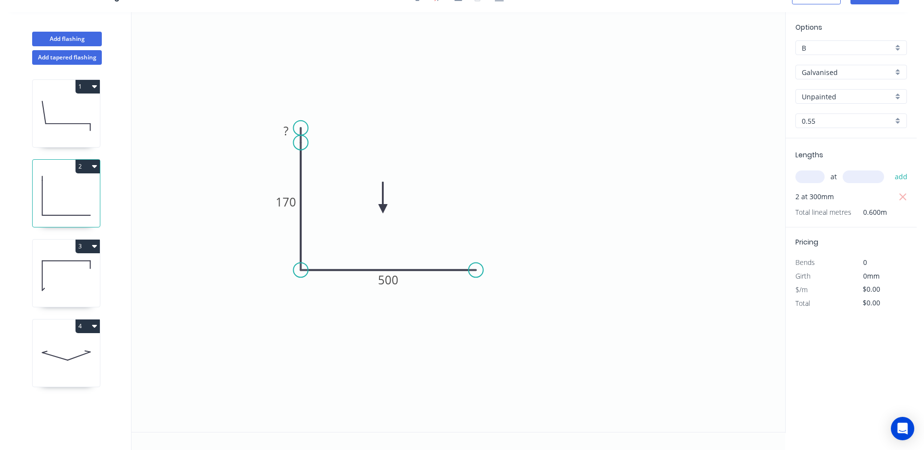
scroll to position [0, 0]
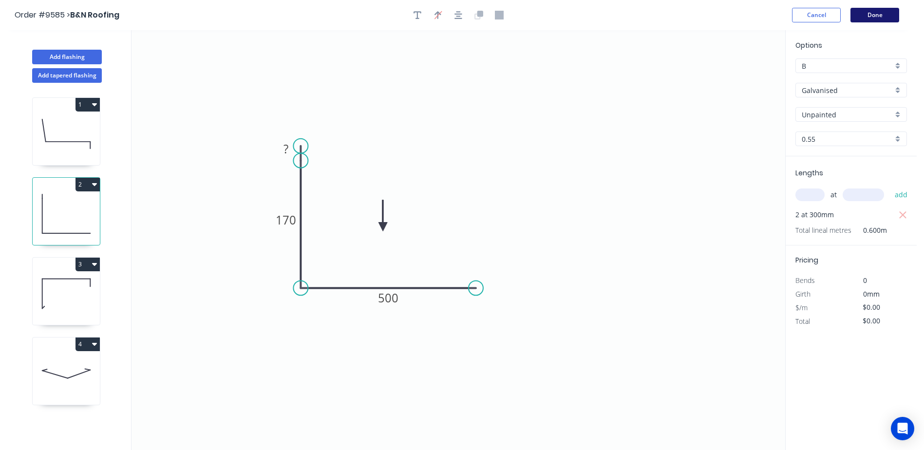
click at [874, 9] on button "Done" at bounding box center [874, 15] width 49 height 15
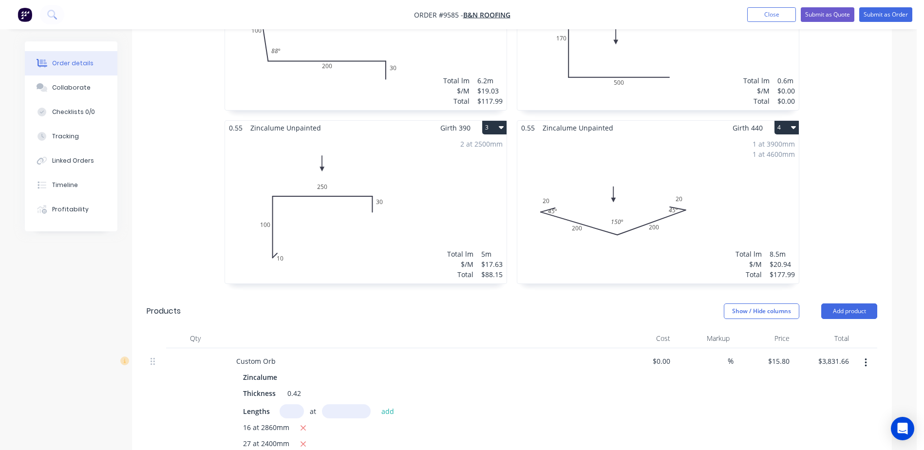
scroll to position [390, 0]
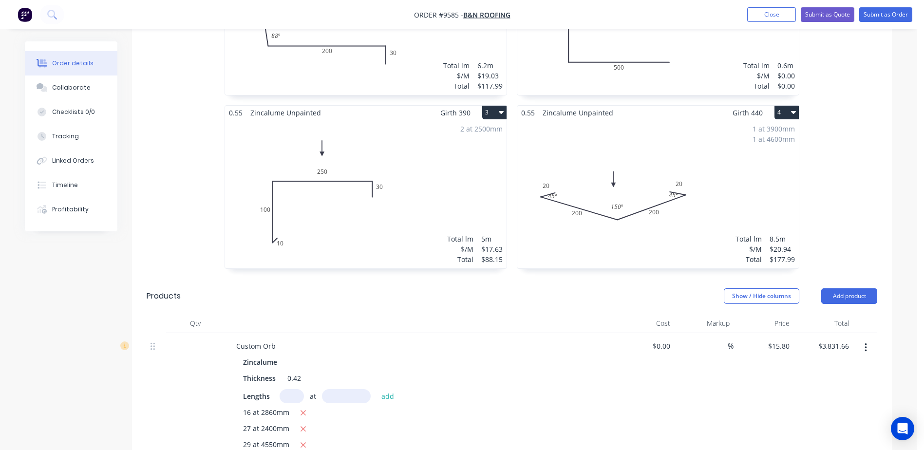
click at [374, 132] on div "2 at 2500mm Total lm $/M Total 5m $17.63 $88.15" at bounding box center [365, 194] width 281 height 148
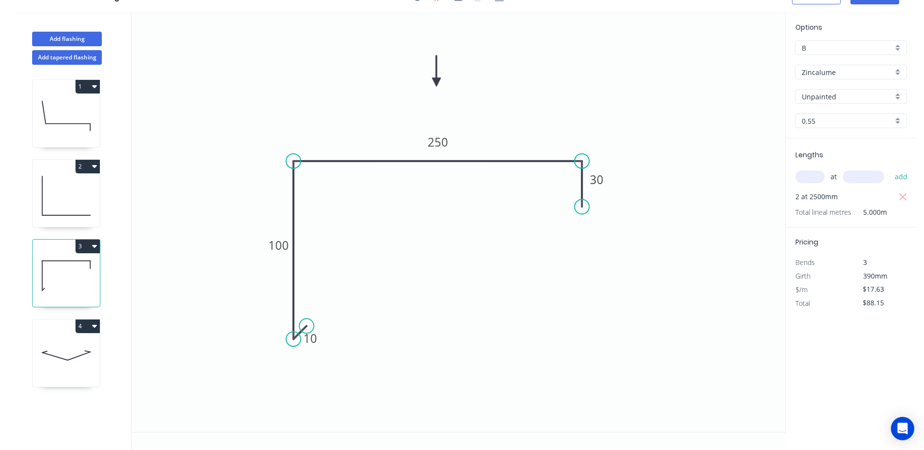
click at [897, 73] on div "Zincalume" at bounding box center [850, 72] width 111 height 15
click at [858, 141] on div "Galvanised" at bounding box center [851, 141] width 111 height 17
type input "Galvanised"
type input "$19.62"
type input "$98.10"
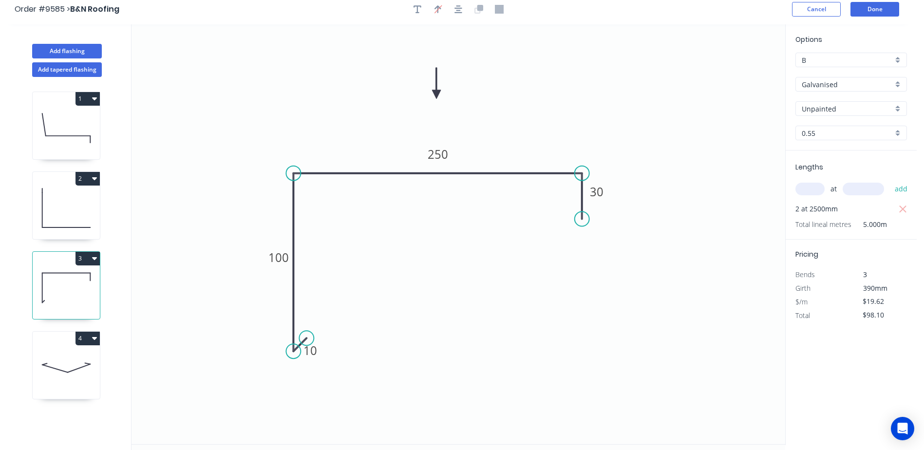
scroll to position [0, 0]
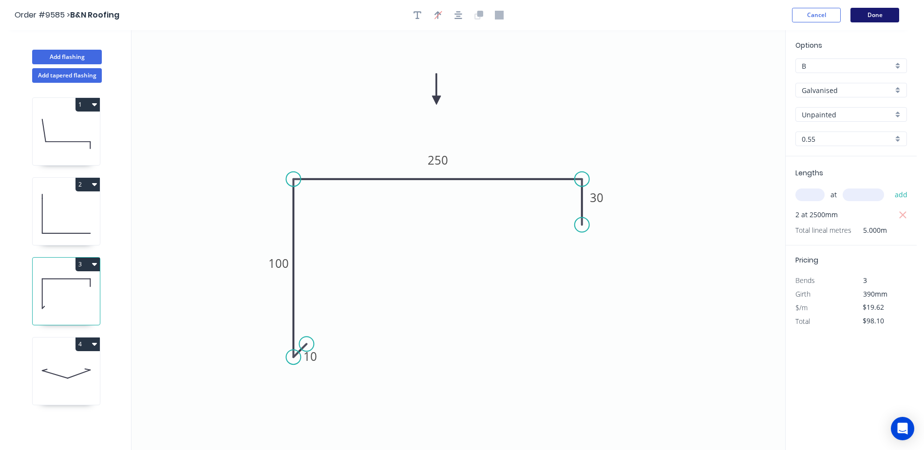
click at [875, 11] on button "Done" at bounding box center [874, 15] width 49 height 15
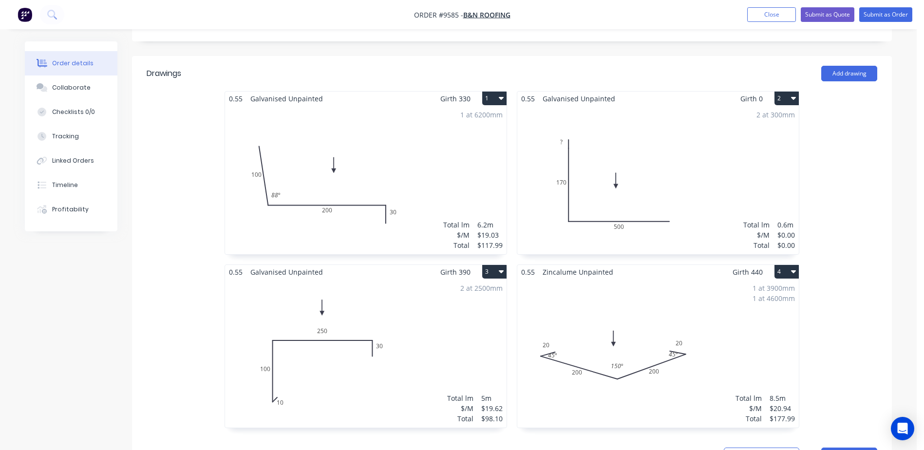
scroll to position [243, 0]
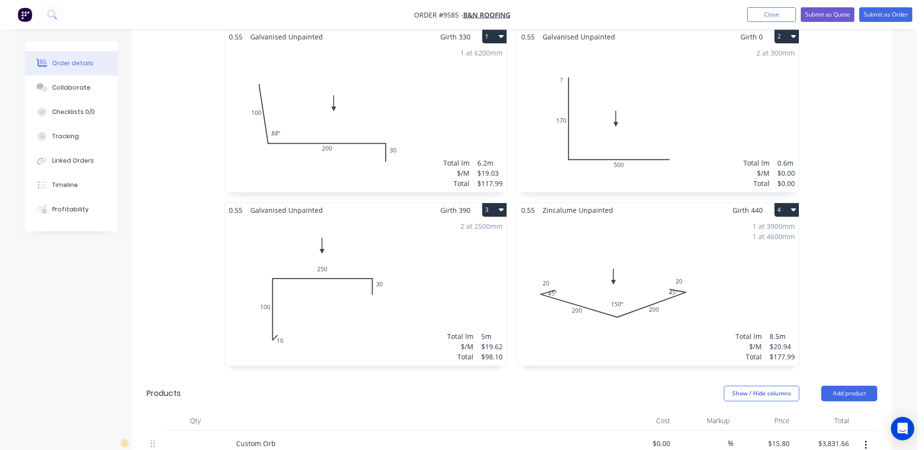
click at [636, 225] on div "1 at 3900mm 1 at 4600mm Total lm $/M Total 8.5m $20.94 $177.99" at bounding box center [657, 291] width 281 height 148
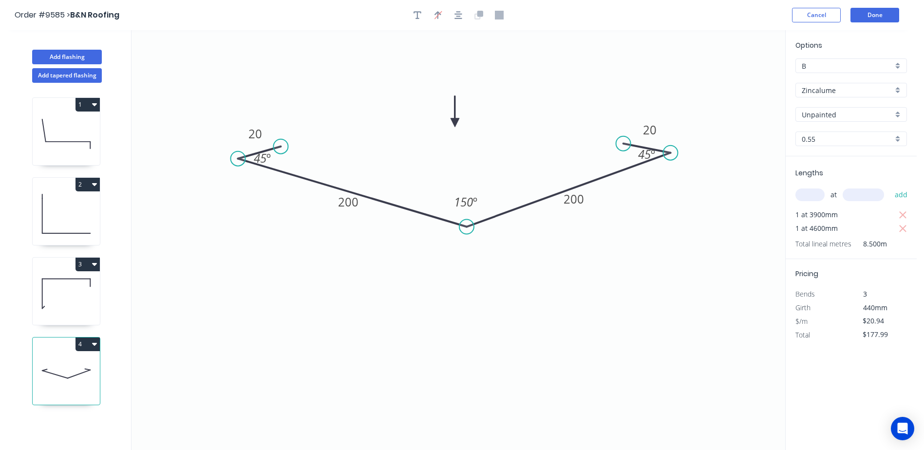
click at [896, 90] on div "Zincalume" at bounding box center [850, 90] width 111 height 15
click at [849, 155] on div "Galvanised" at bounding box center [851, 159] width 111 height 17
type input "Galvanised"
type input "$22.43"
type input "$190.66"
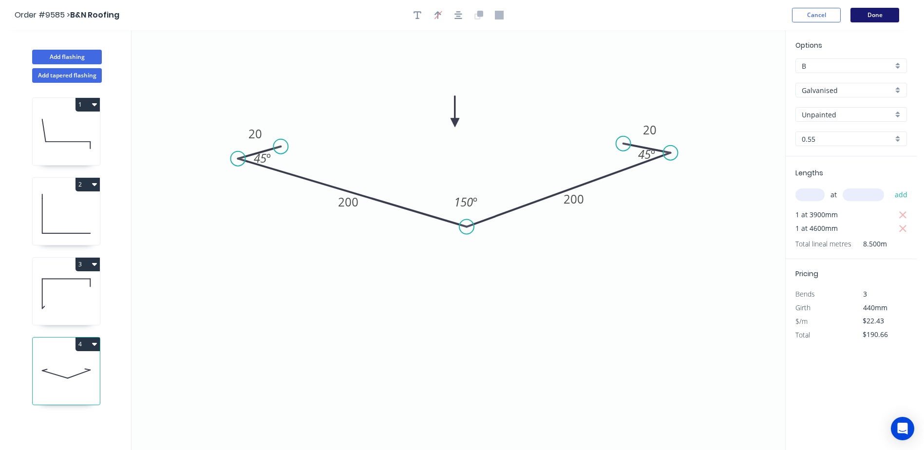
click at [871, 13] on button "Done" at bounding box center [874, 15] width 49 height 15
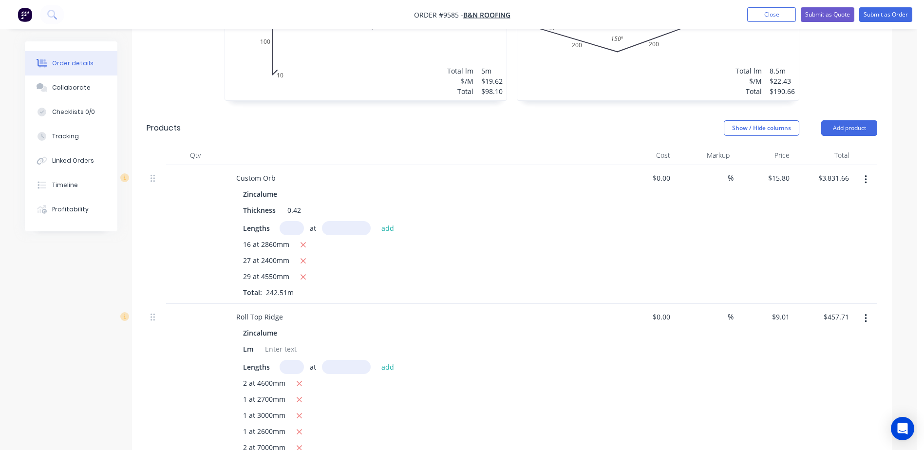
scroll to position [584, 0]
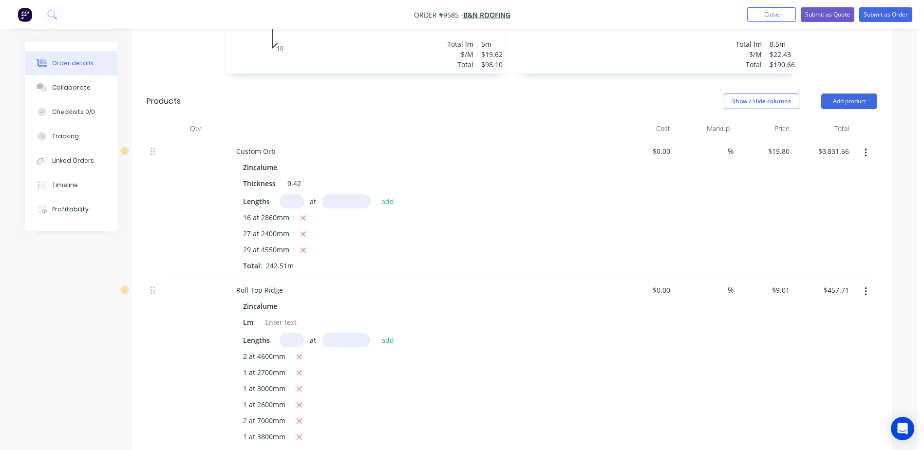
click at [867, 144] on button "button" at bounding box center [865, 153] width 23 height 18
click at [832, 171] on div "Edit" at bounding box center [830, 178] width 75 height 14
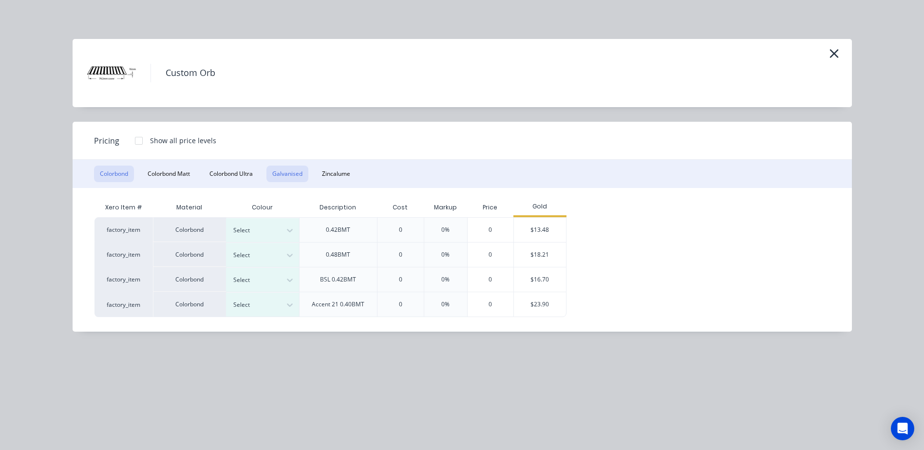
click at [287, 173] on button "Galvanised" at bounding box center [287, 174] width 42 height 17
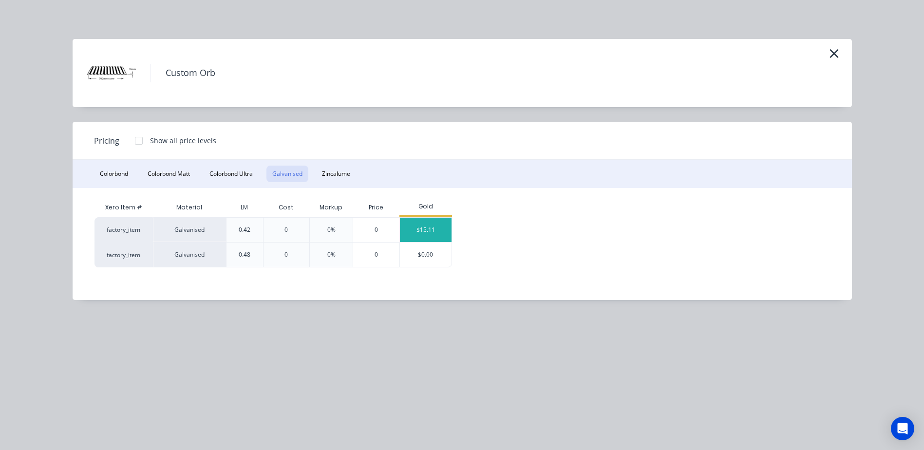
click at [420, 220] on div "$15.11" at bounding box center [426, 230] width 52 height 24
type input "$15.11"
type input "$3,664.33"
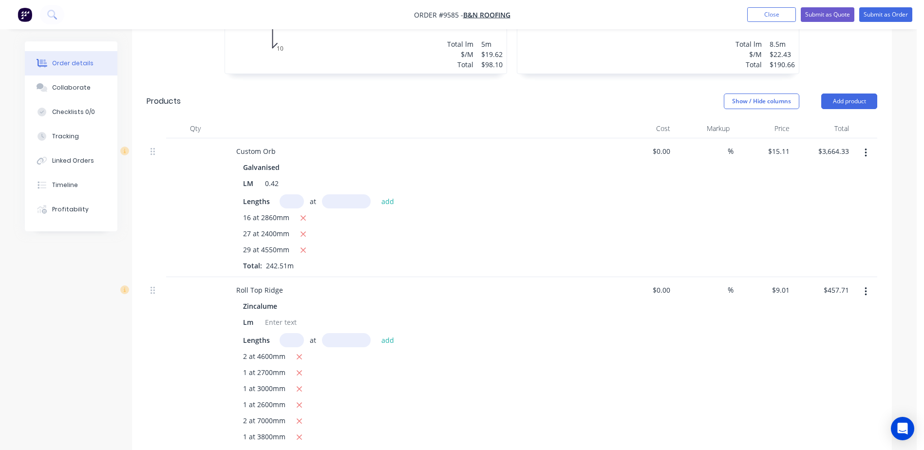
click at [865, 286] on icon "button" at bounding box center [865, 291] width 2 height 11
click at [812, 310] on div "Edit" at bounding box center [830, 317] width 75 height 14
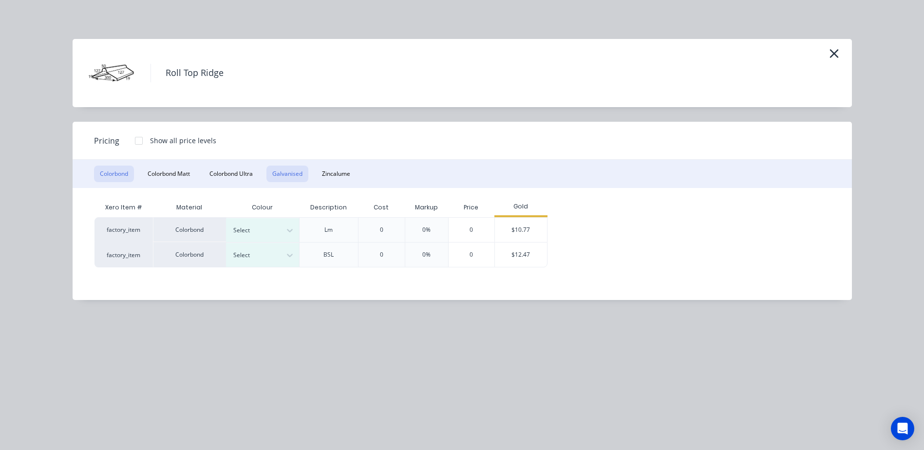
click at [289, 173] on button "Galvanised" at bounding box center [287, 174] width 42 height 17
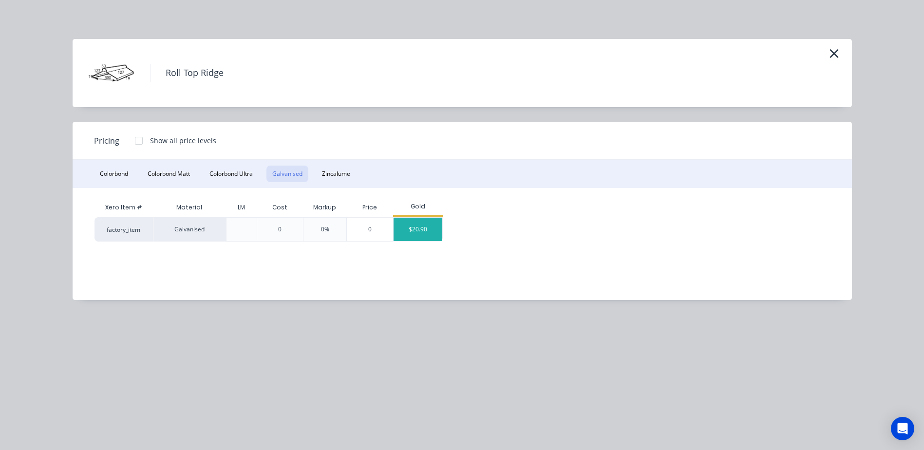
click at [422, 228] on div "$20.90" at bounding box center [417, 229] width 49 height 23
type input "$20.90"
type input "$1,061.72"
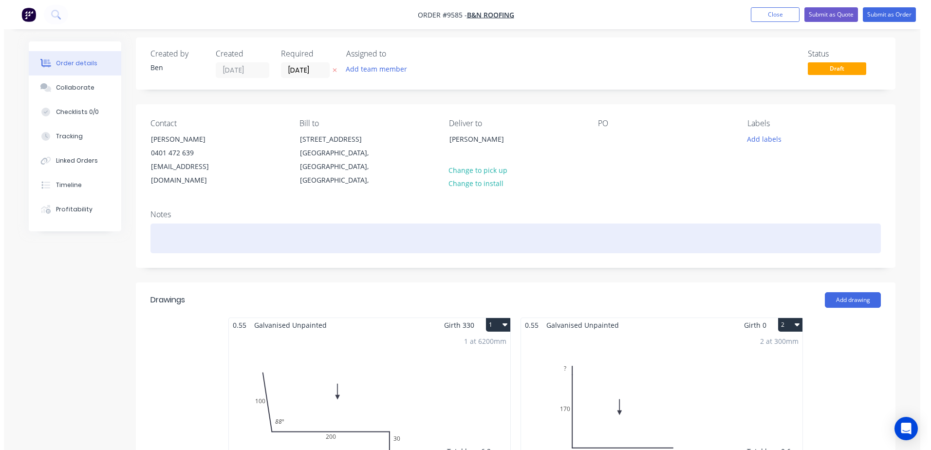
scroll to position [0, 0]
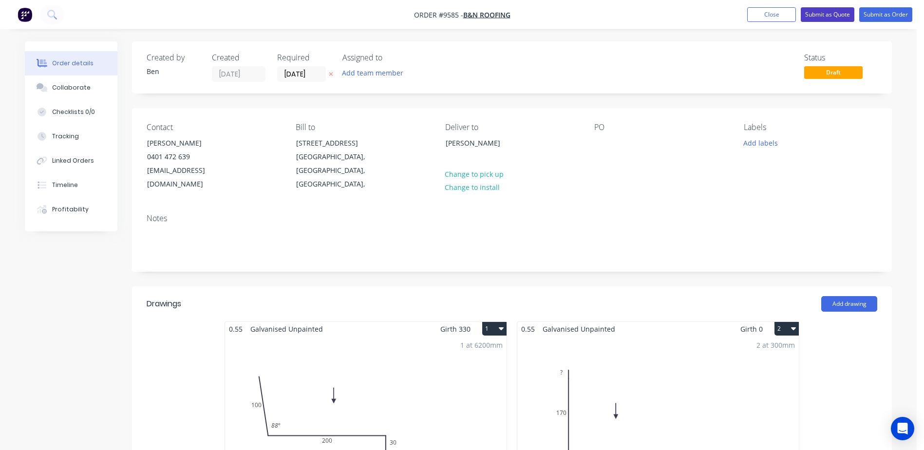
click at [823, 13] on button "Submit as Quote" at bounding box center [827, 14] width 54 height 15
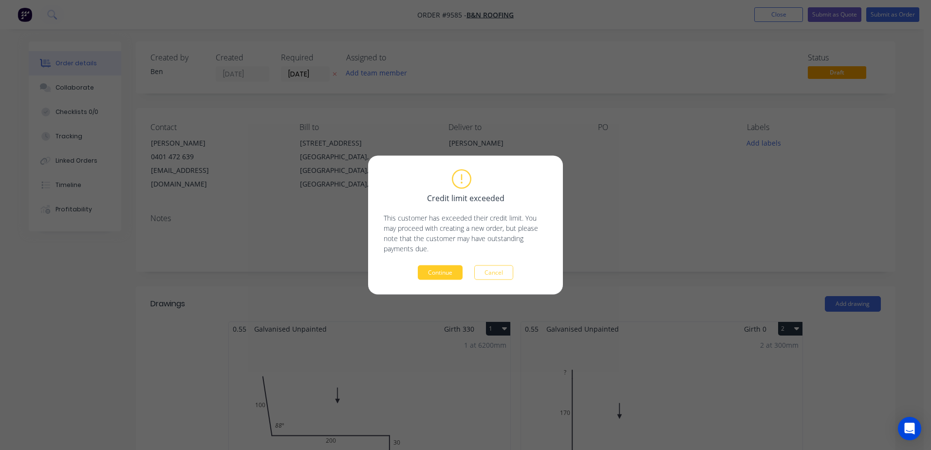
click at [444, 272] on button "Continue" at bounding box center [440, 272] width 45 height 15
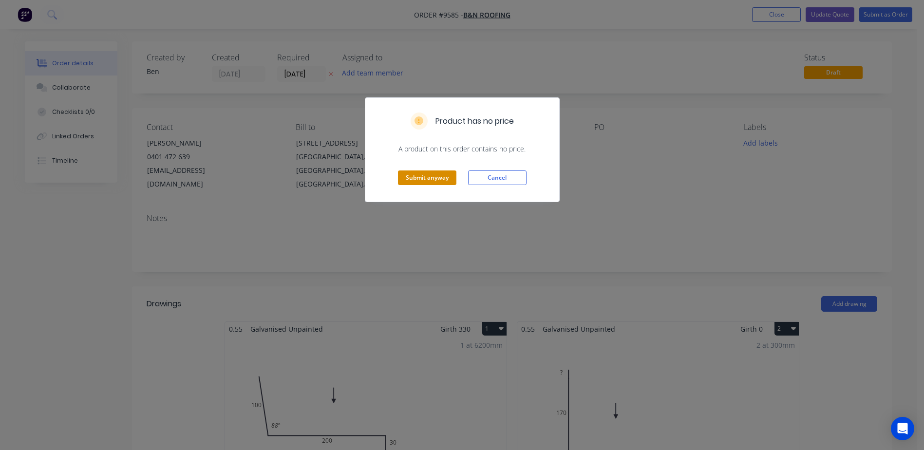
click at [446, 174] on button "Submit anyway" at bounding box center [427, 177] width 58 height 15
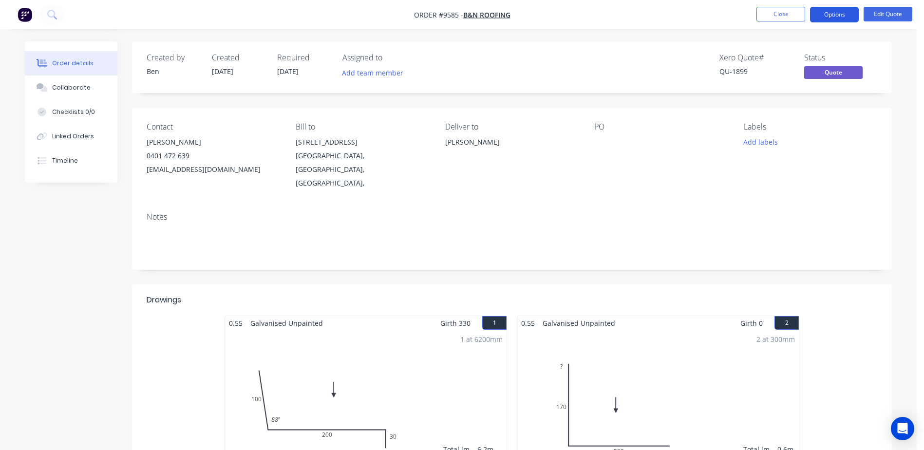
click at [832, 13] on button "Options" at bounding box center [834, 15] width 49 height 16
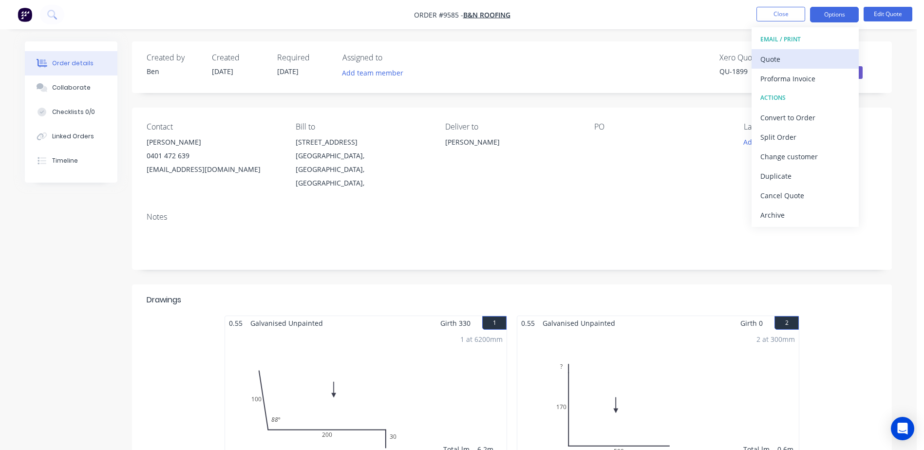
click at [787, 58] on div "Quote" at bounding box center [805, 59] width 90 height 14
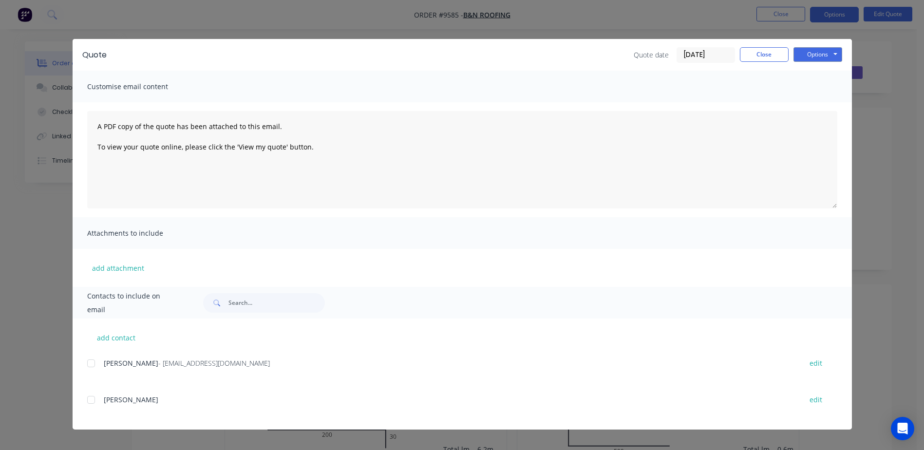
click at [92, 363] on div at bounding box center [90, 362] width 19 height 19
click at [833, 50] on button "Options" at bounding box center [817, 54] width 49 height 15
click at [828, 98] on button "Email" at bounding box center [824, 104] width 62 height 16
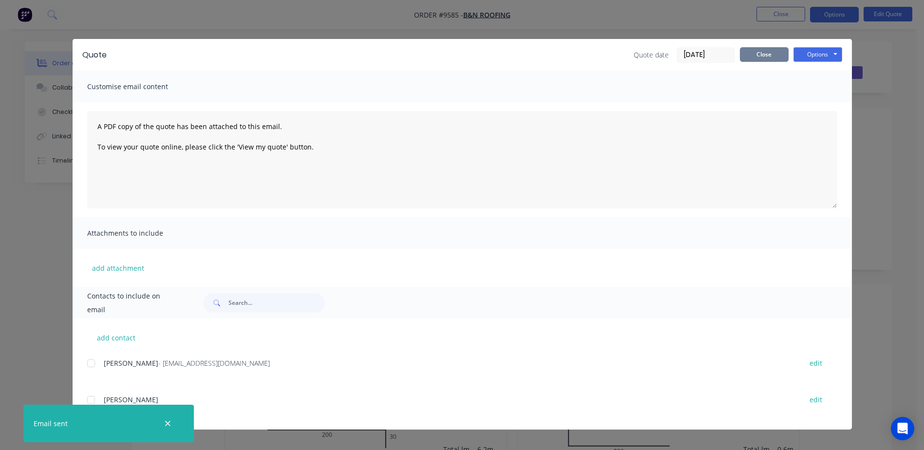
click at [756, 53] on button "Close" at bounding box center [764, 54] width 49 height 15
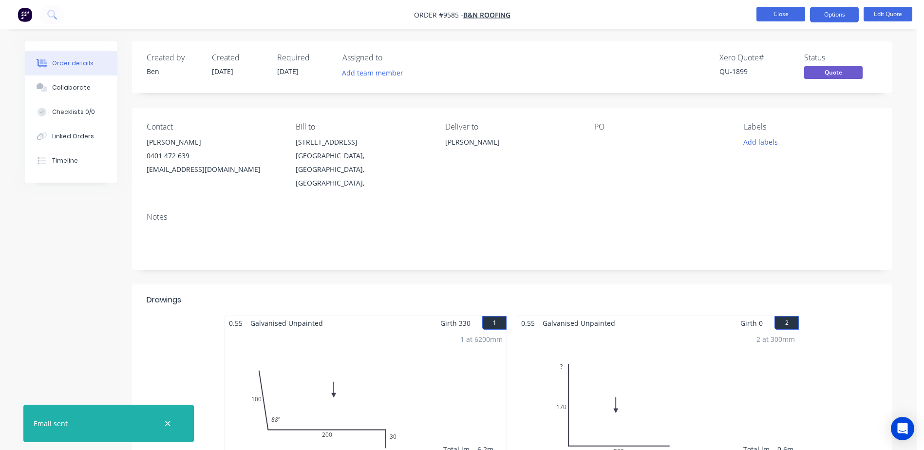
click at [776, 11] on button "Close" at bounding box center [780, 14] width 49 height 15
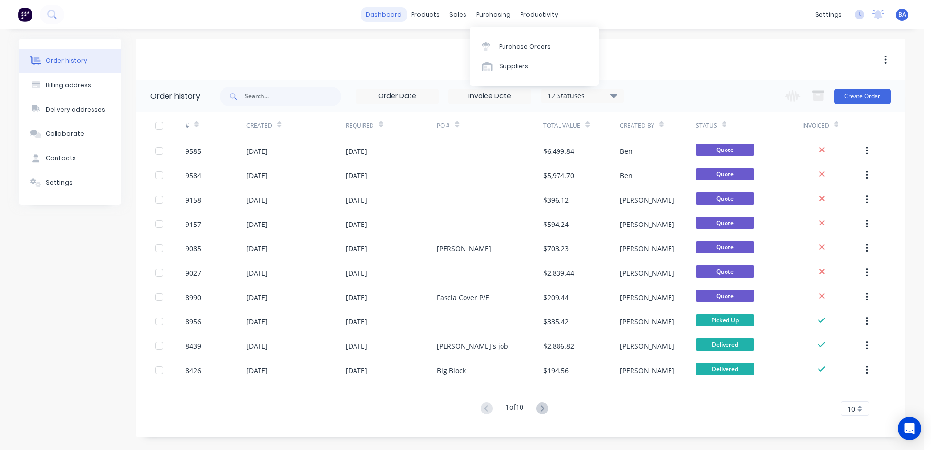
click at [385, 9] on link "dashboard" at bounding box center [384, 14] width 46 height 15
